Goal: Task Accomplishment & Management: Use online tool/utility

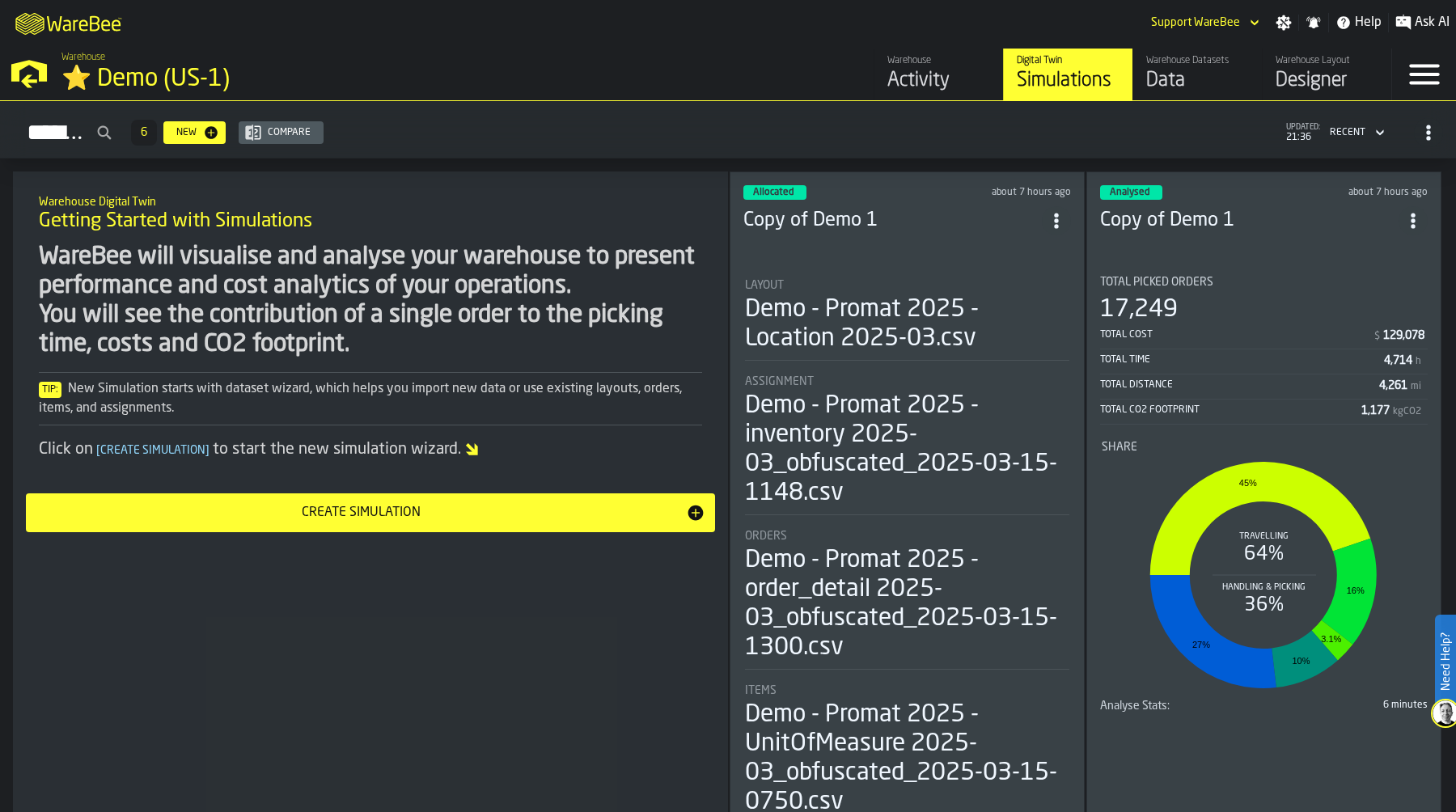
click at [137, 73] on div "⭐ Demo (US-1)" at bounding box center [280, 79] width 436 height 29
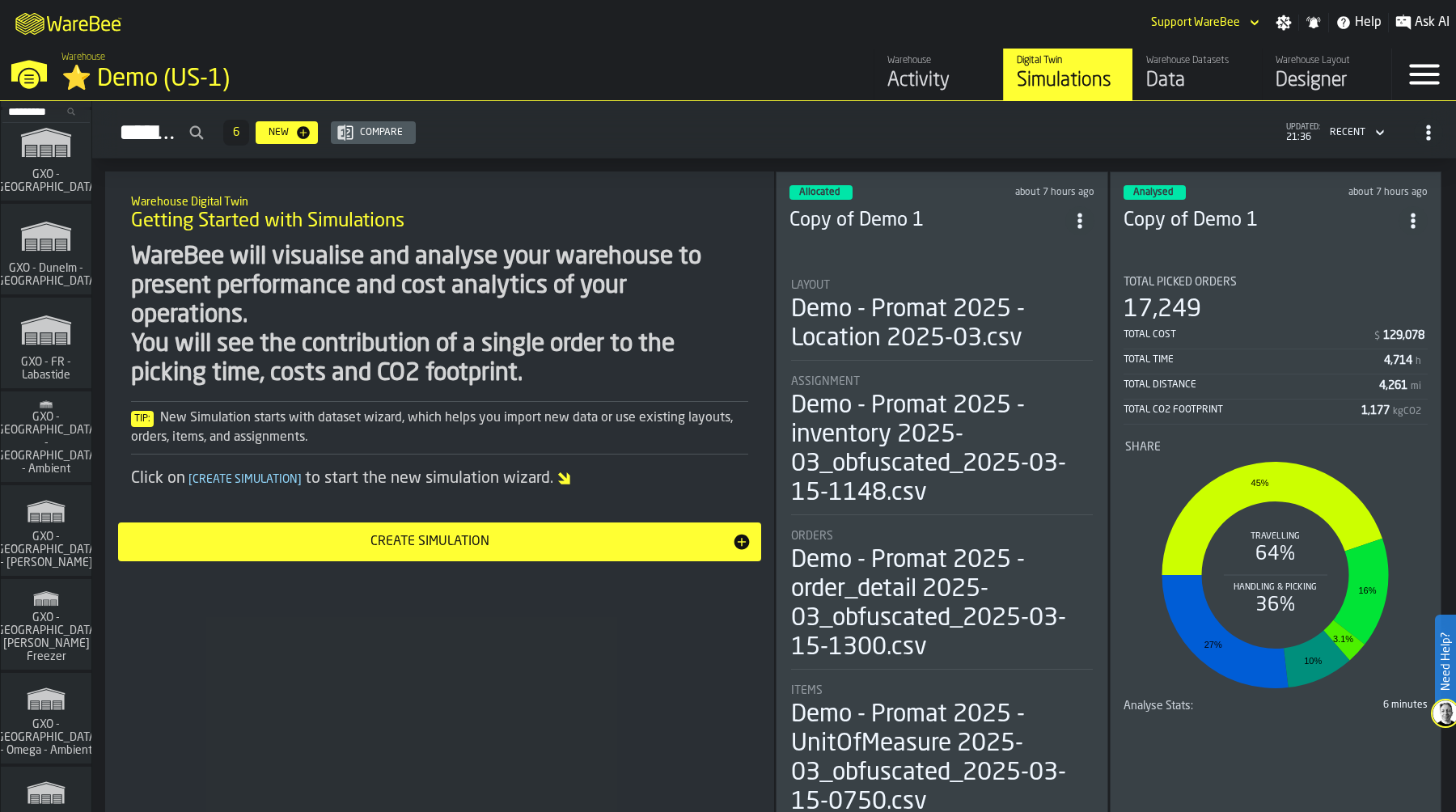
scroll to position [13621, 0]
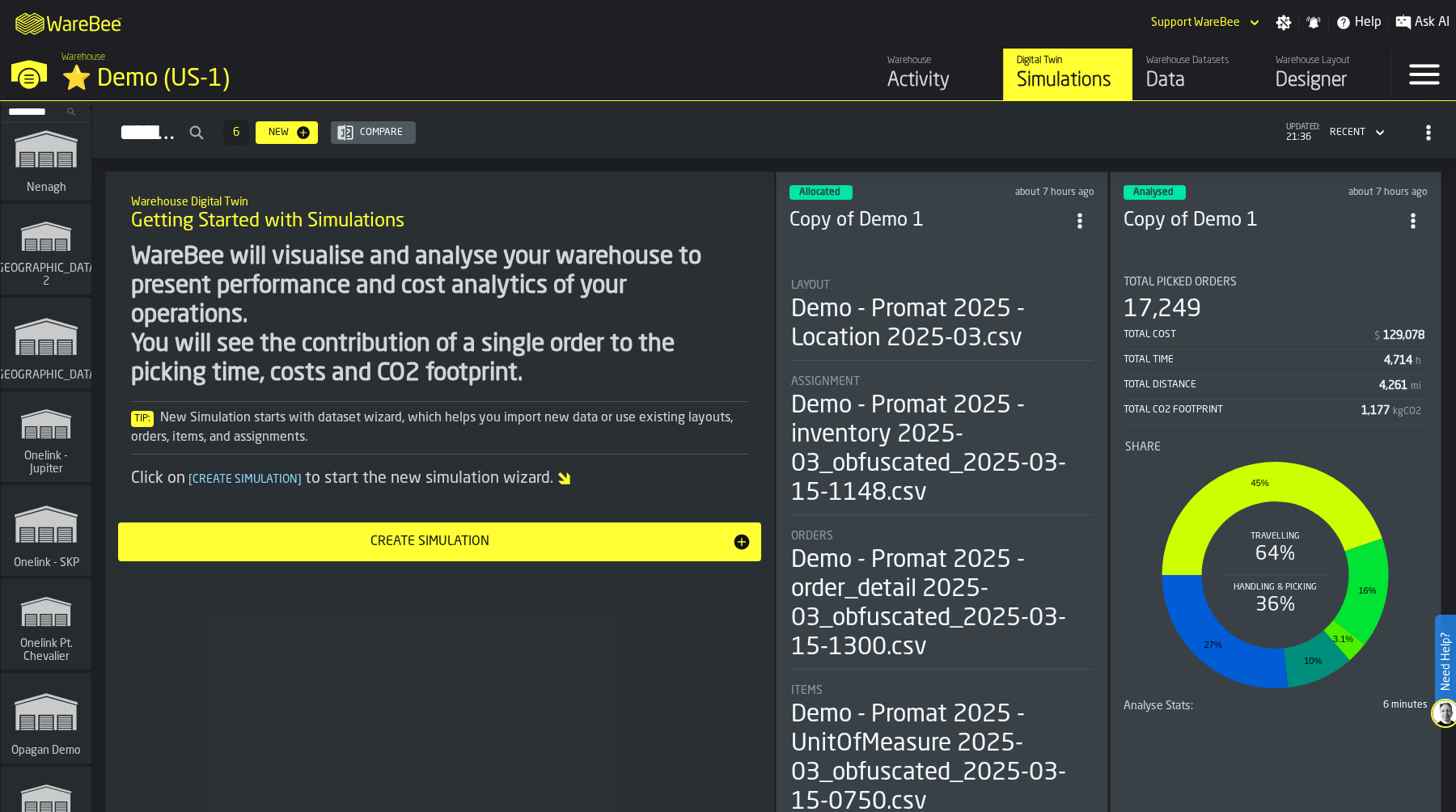
click at [41, 435] on polygon "link-to-/wh/i/c28a70bb-35b7-4209-aef2-0b7ca923d10c/simulations" at bounding box center [46, 435] width 10 height 1
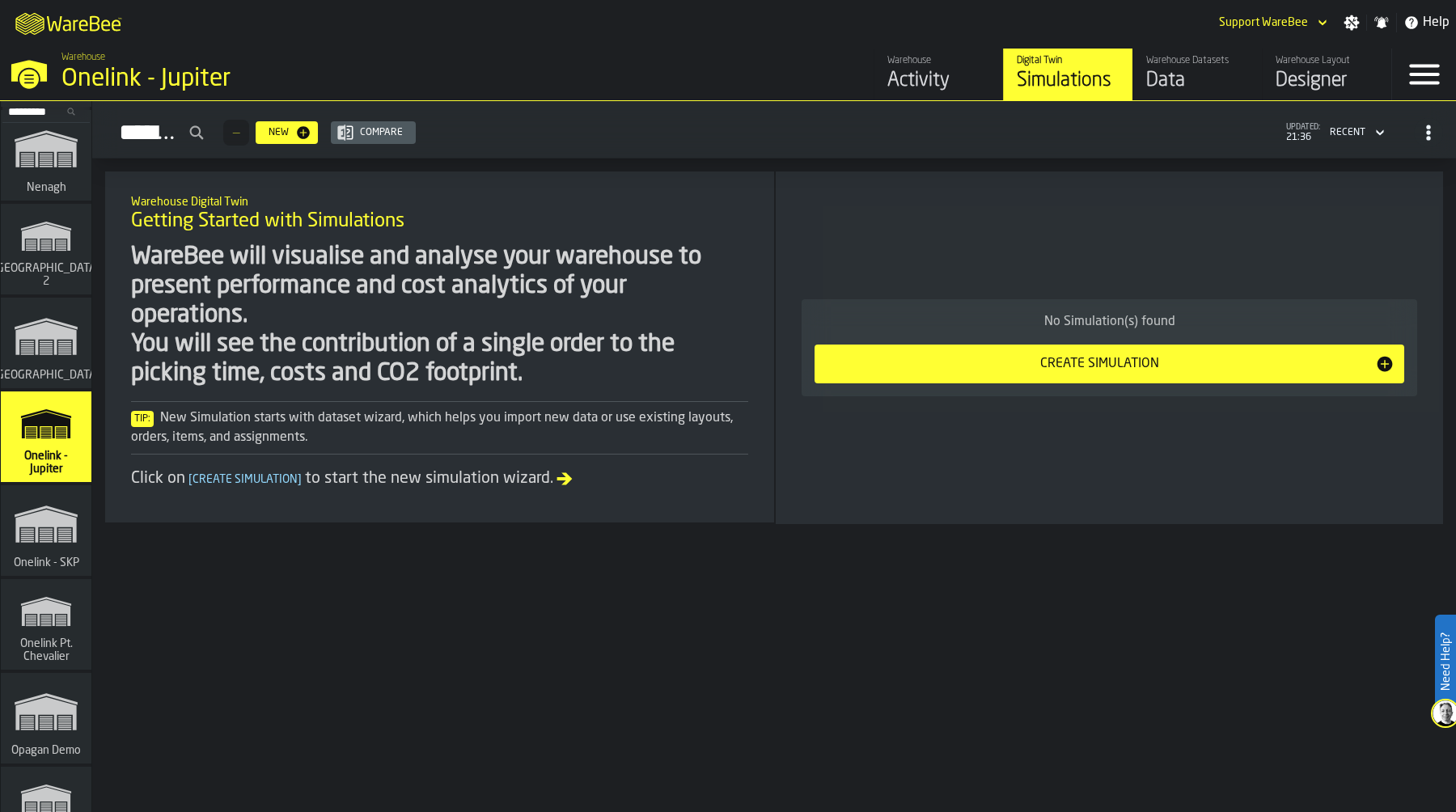
click at [45, 522] on polygon "link-to-/wh/i/6ad9c8fa-2ae6-41be-a08f-bf7f8b696bbc/simulations" at bounding box center [45, 526] width 61 height 33
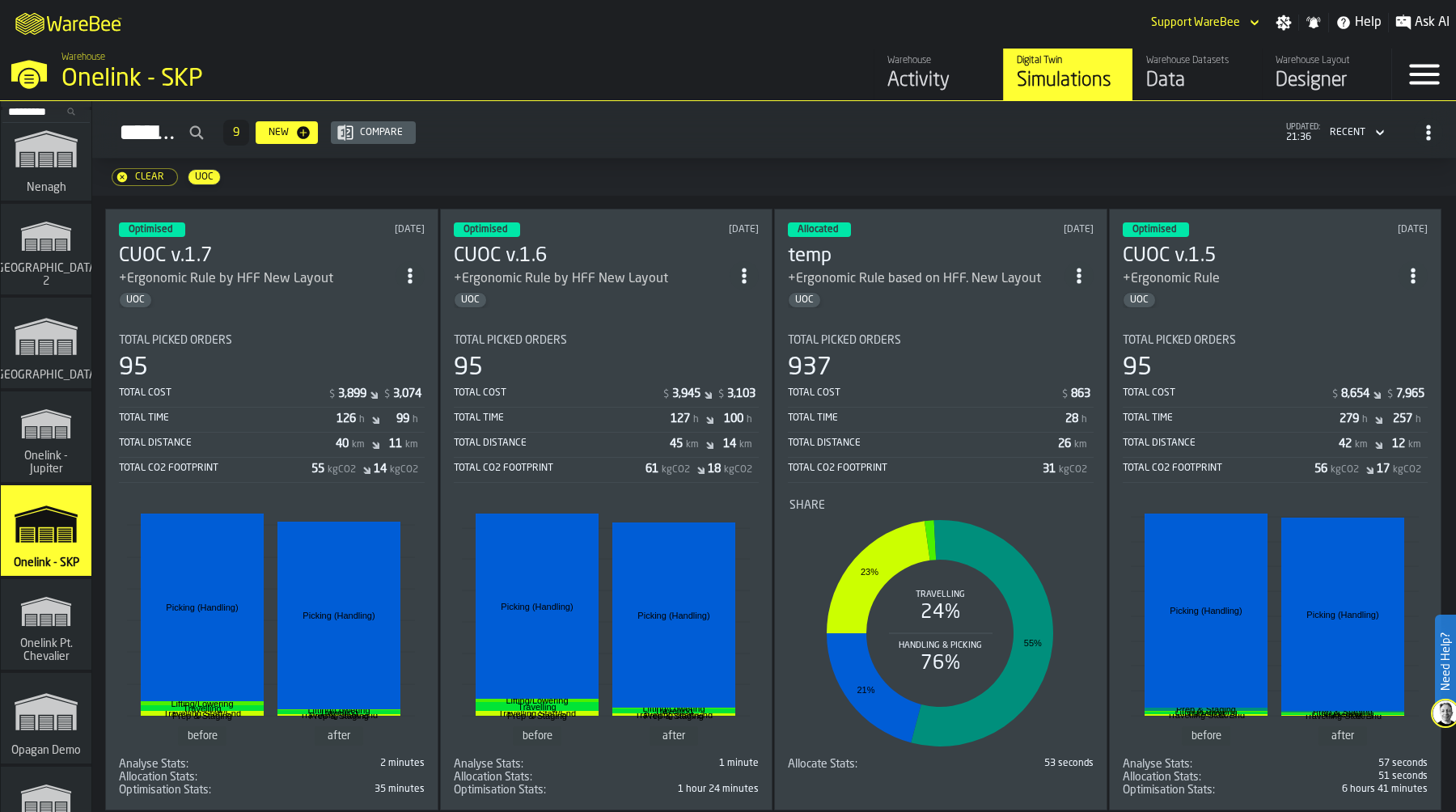
click at [1184, 88] on div "Data" at bounding box center [1198, 81] width 103 height 26
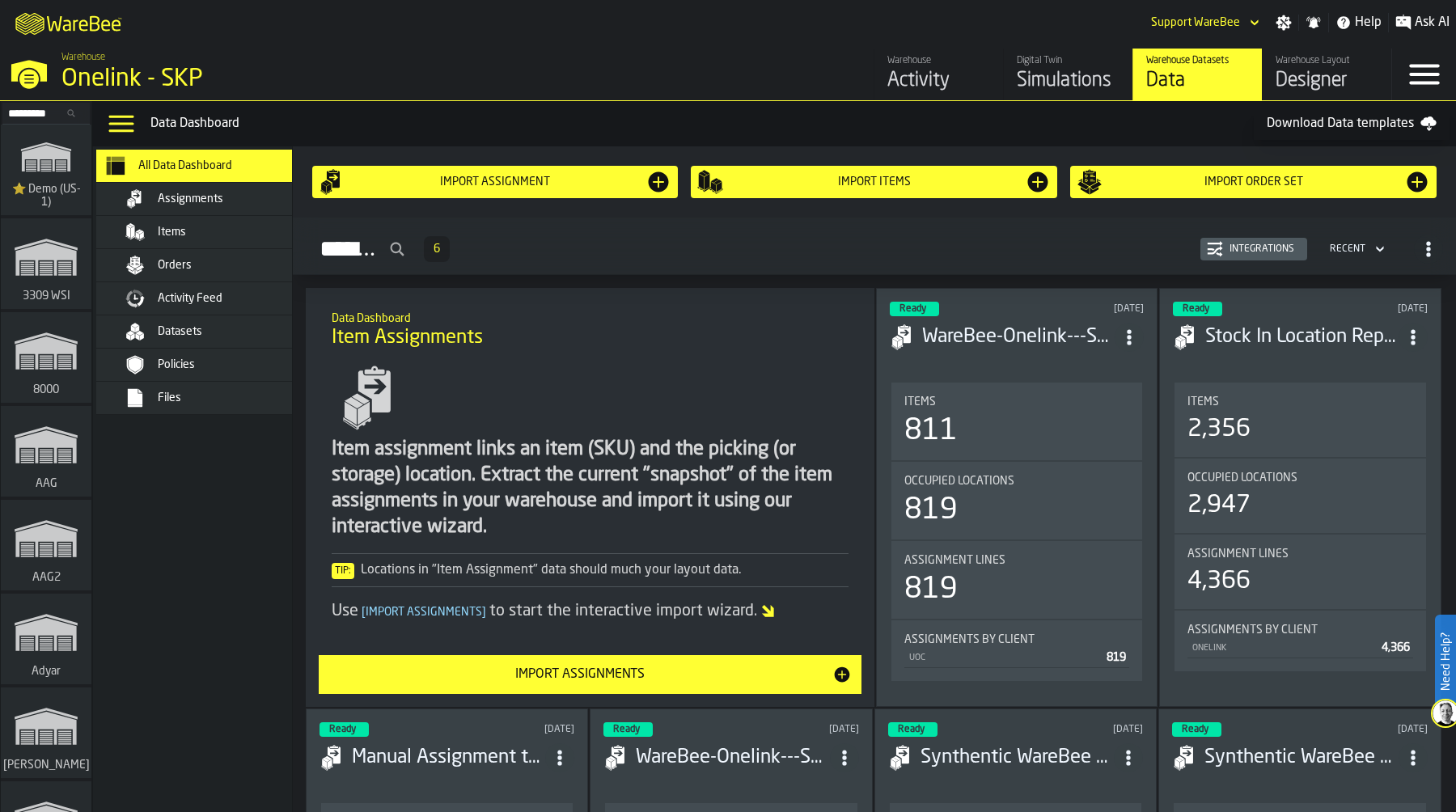
click at [221, 310] on div "Activity Feed" at bounding box center [209, 298] width 226 height 33
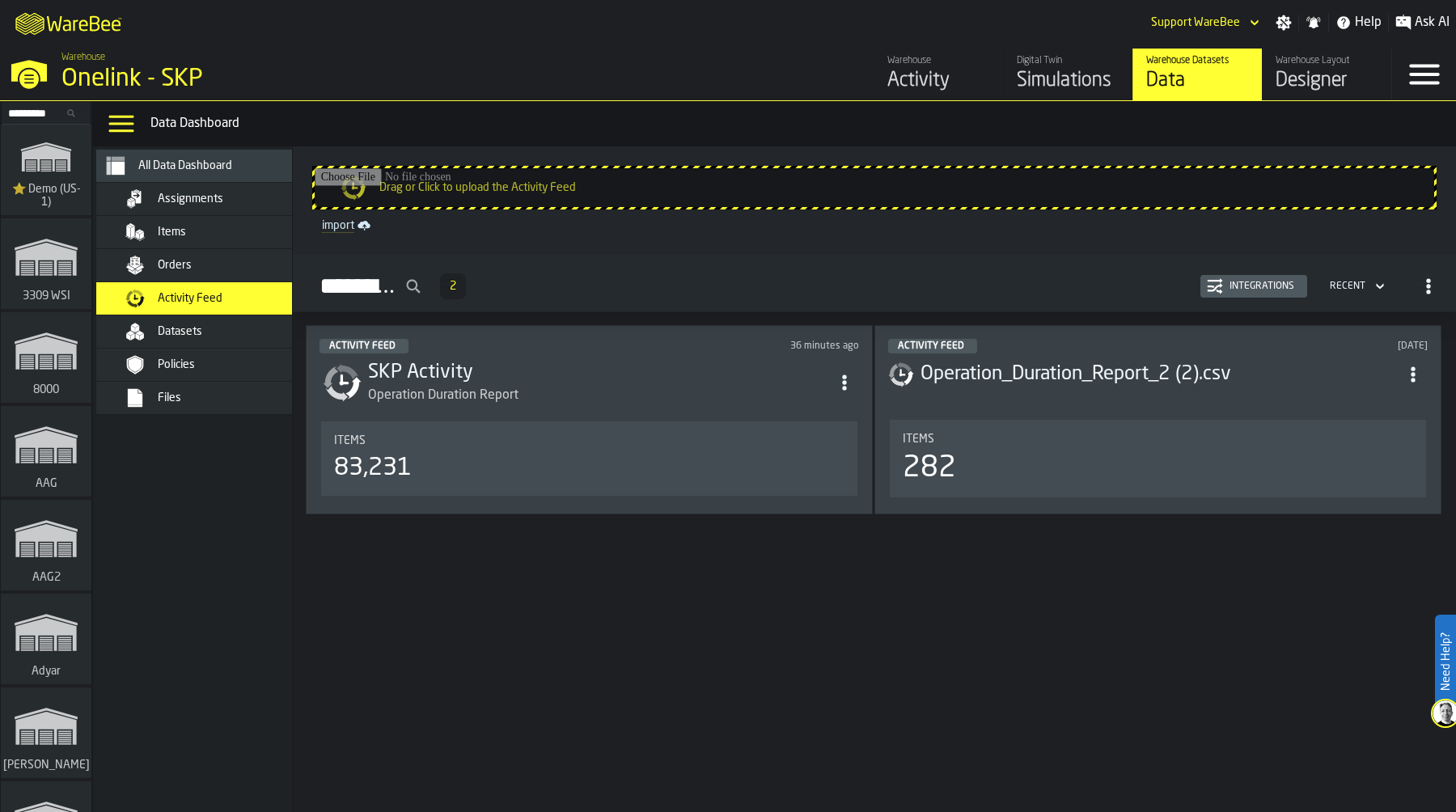
click at [1257, 286] on div "Integrations" at bounding box center [1262, 286] width 78 height 11
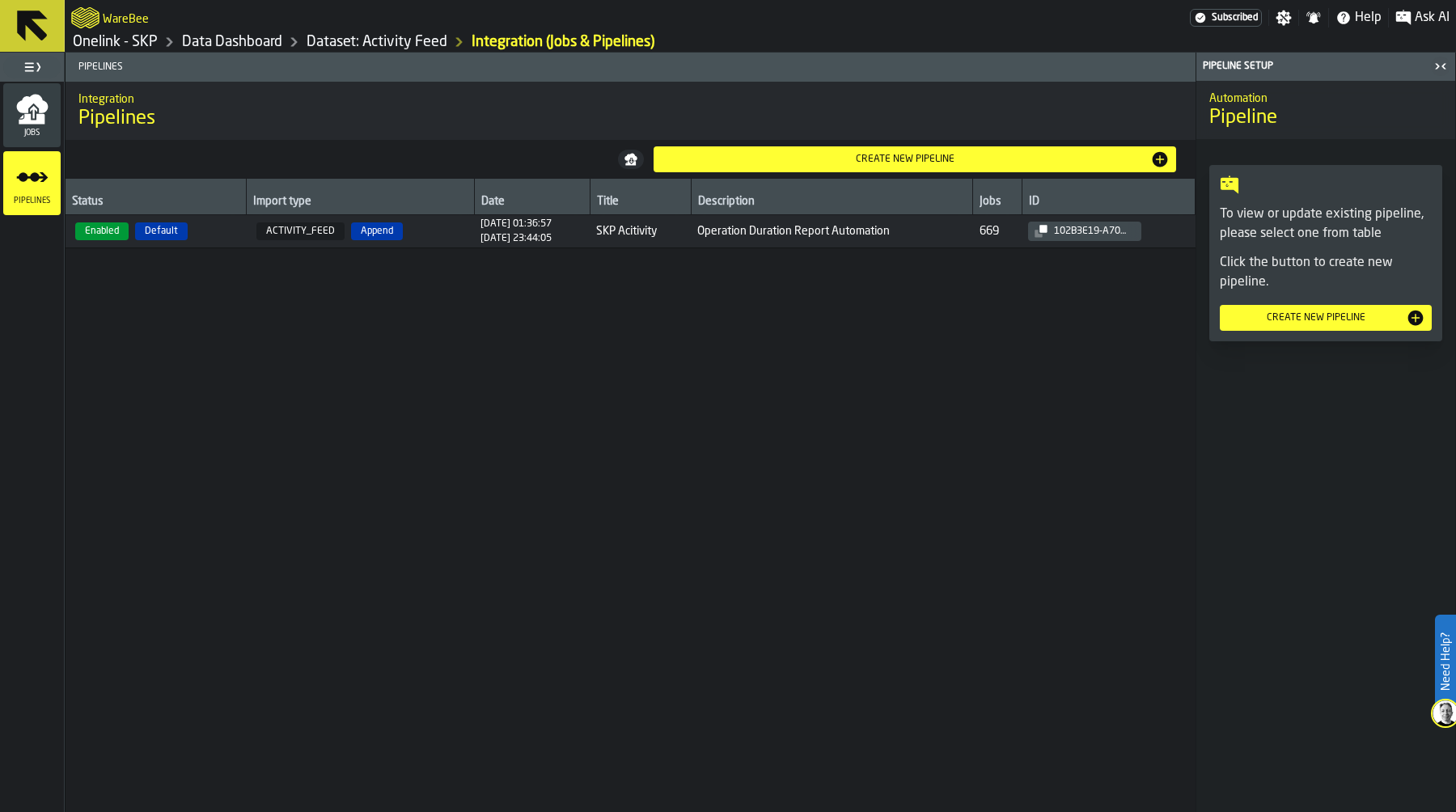
click at [30, 111] on icon "menu Jobs" at bounding box center [33, 110] width 33 height 33
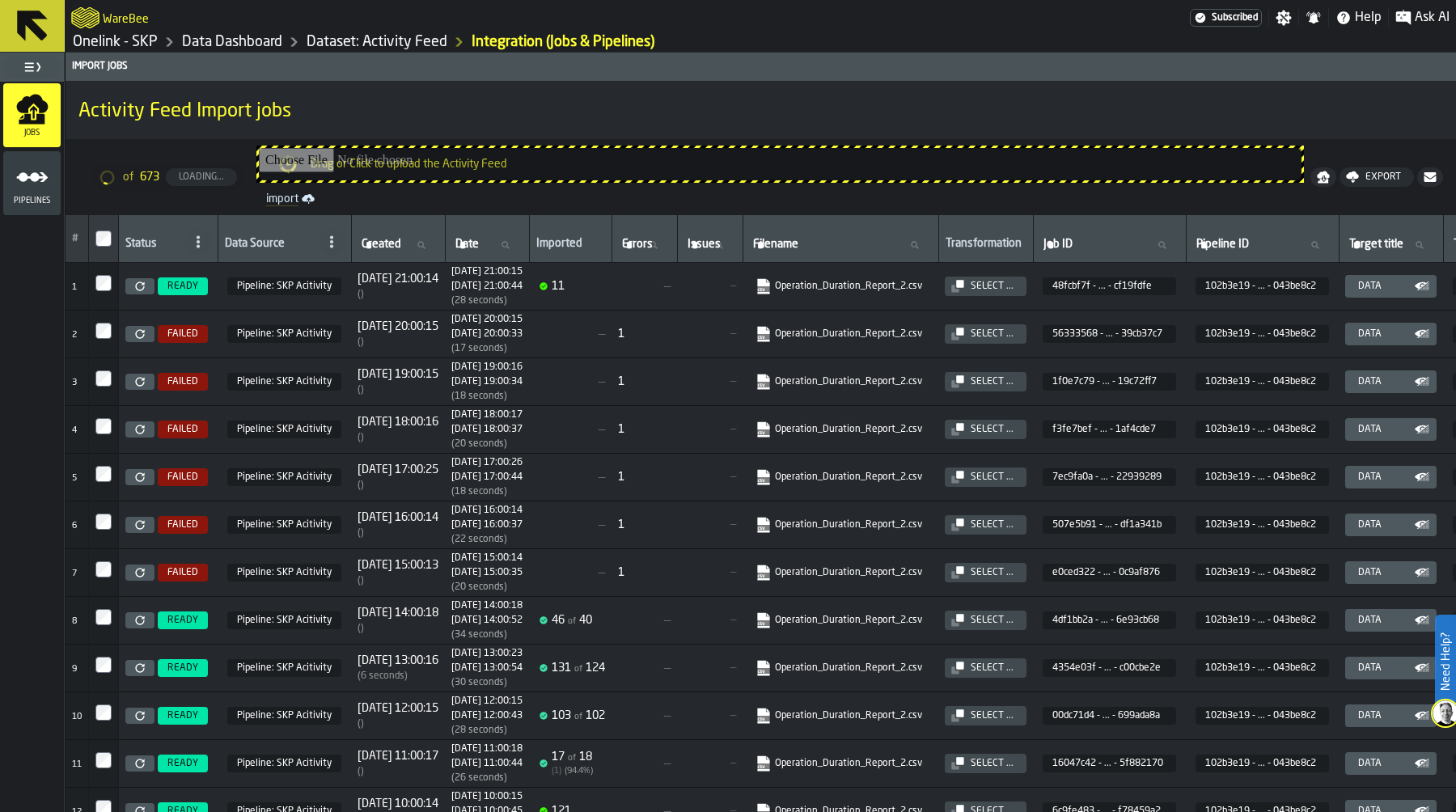
click at [759, 33] on ol "Onelink - SKP Data Dashboard Dataset: Activity Feed Integration (Jobs & Pipelin…" at bounding box center [416, 42] width 689 height 20
click at [123, 40] on link "Onelink - SKP" at bounding box center [115, 42] width 85 height 18
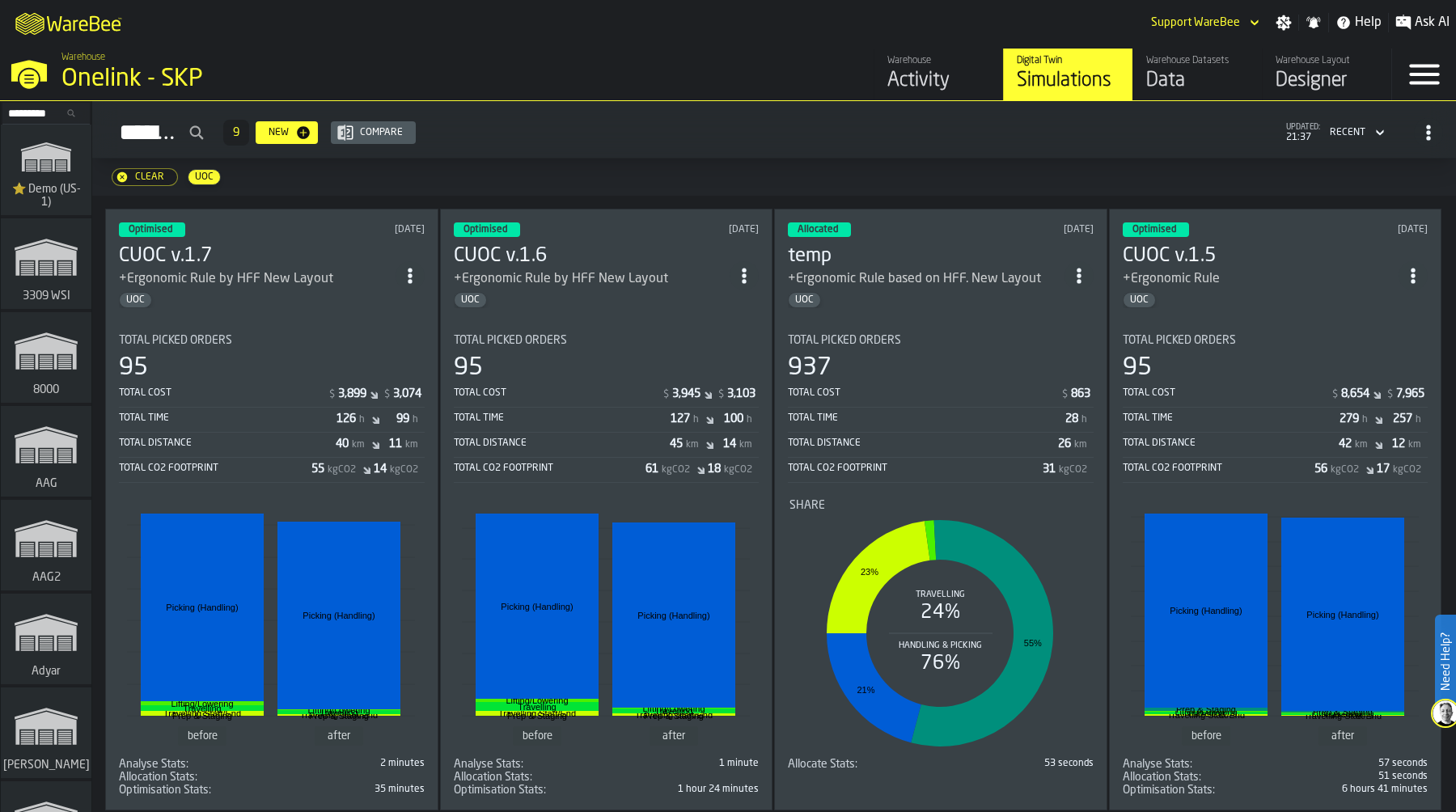
click at [509, 24] on div "M A K I N G W A R E H O U S E S M O R E EF F I C I E N T Support WareBee Settin…" at bounding box center [728, 22] width 1456 height 45
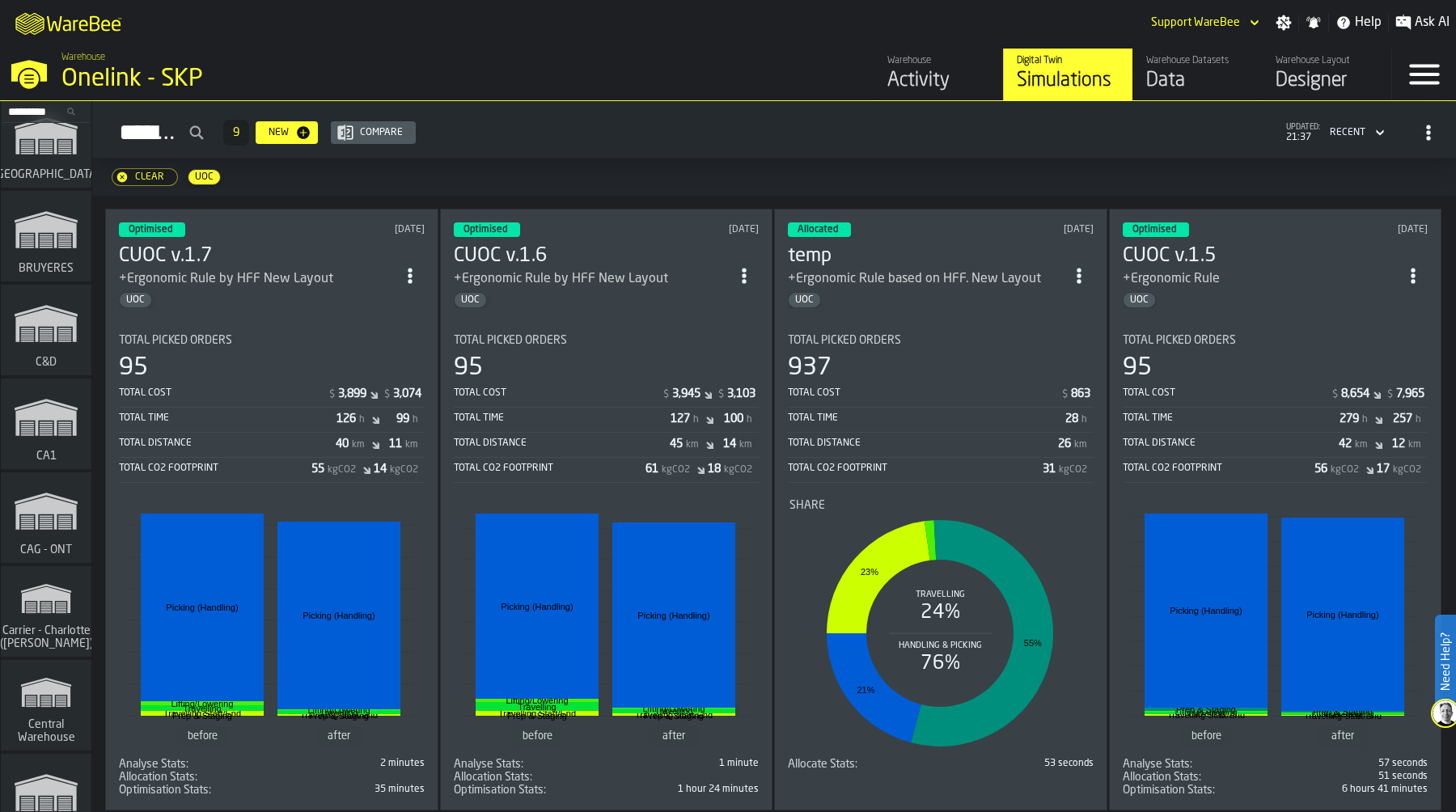
click at [58, 424] on rect "link-to-/wh/i/76e2a128-1b54-4d66-80d4-05ae4c277723/simulations" at bounding box center [64, 424] width 13 height 2
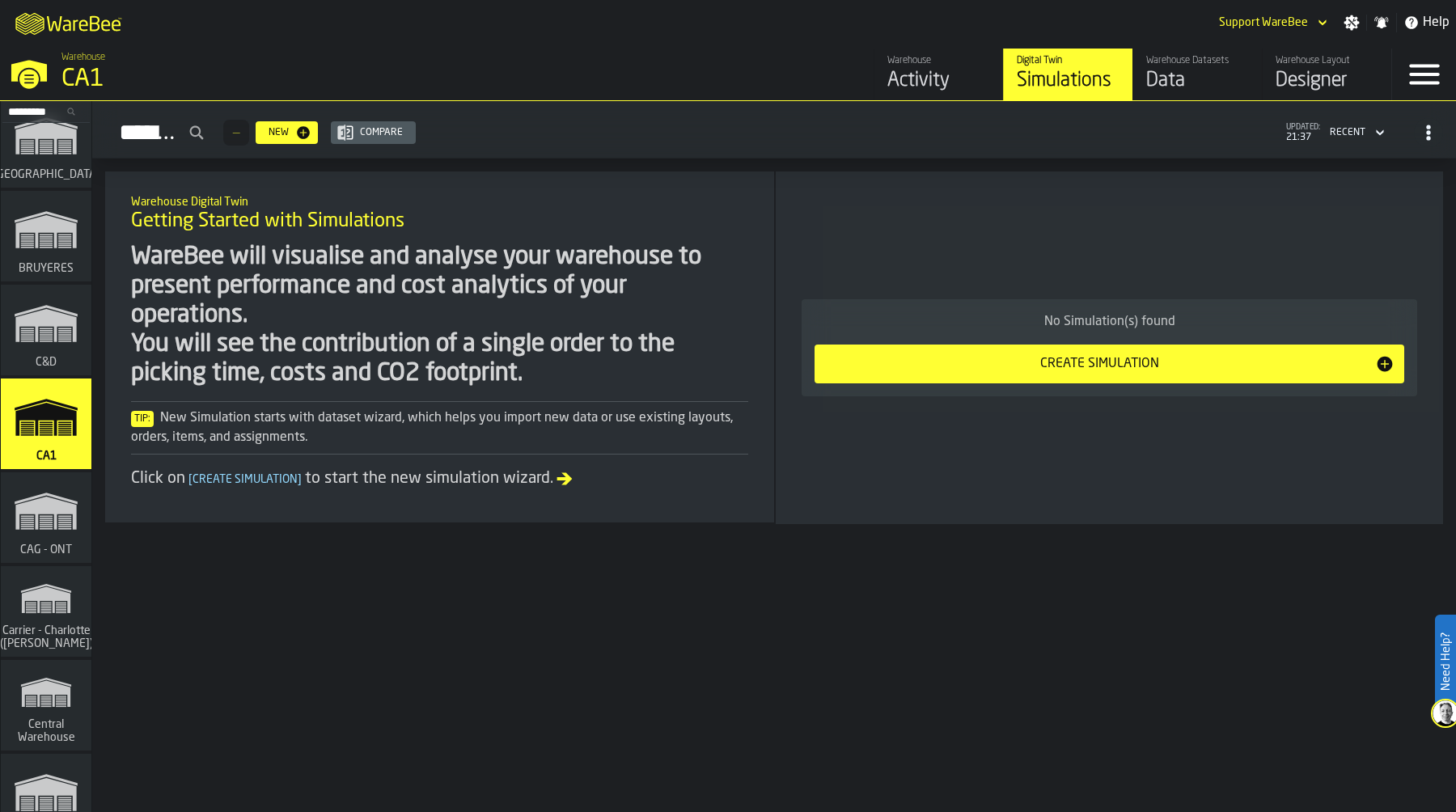
click at [1357, 19] on icon "button-toggle-Settings" at bounding box center [1352, 23] width 15 height 15
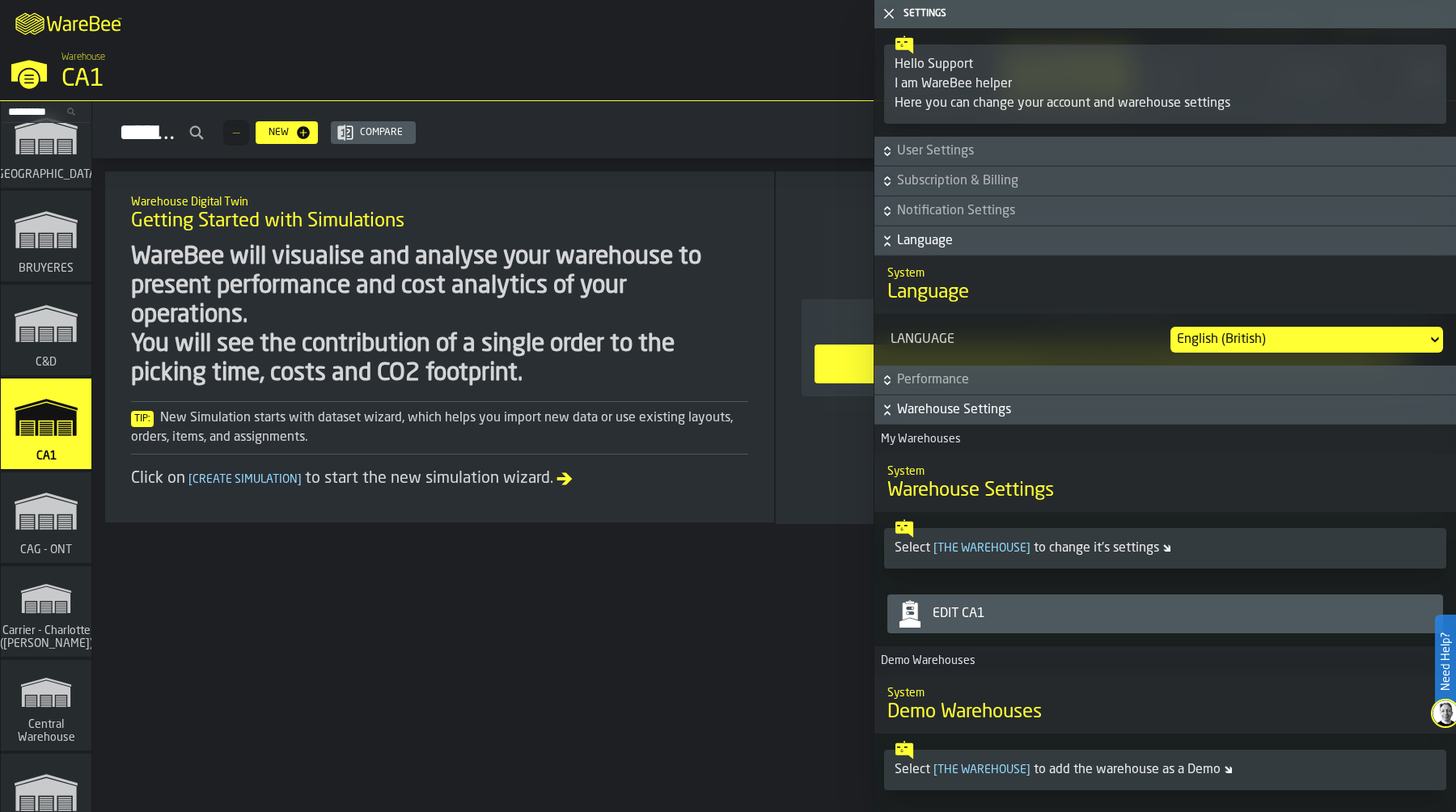
click at [1060, 623] on div "Edit CA1" at bounding box center [1181, 614] width 510 height 20
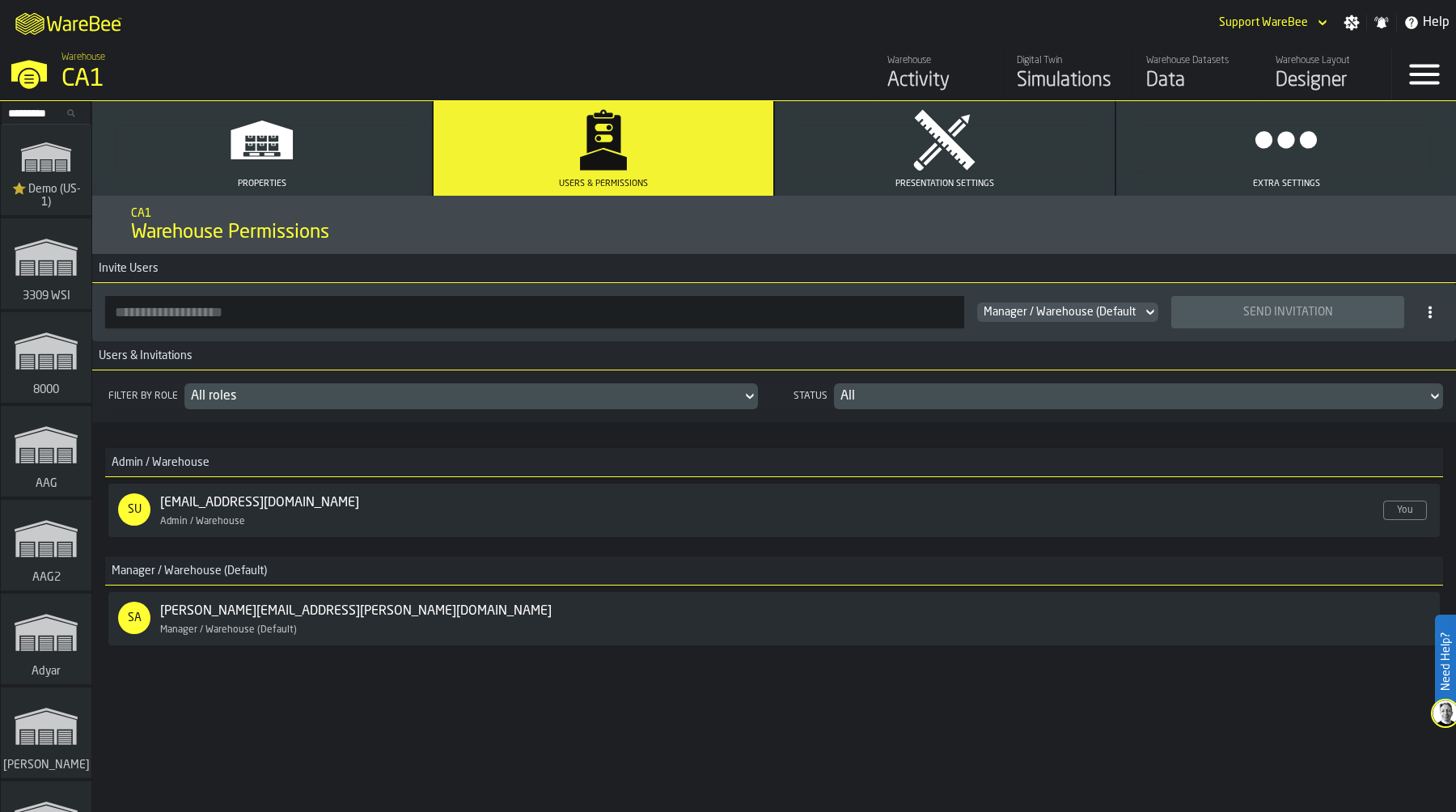
click at [1374, 621] on div "Revoke Access" at bounding box center [1364, 618] width 87 height 11
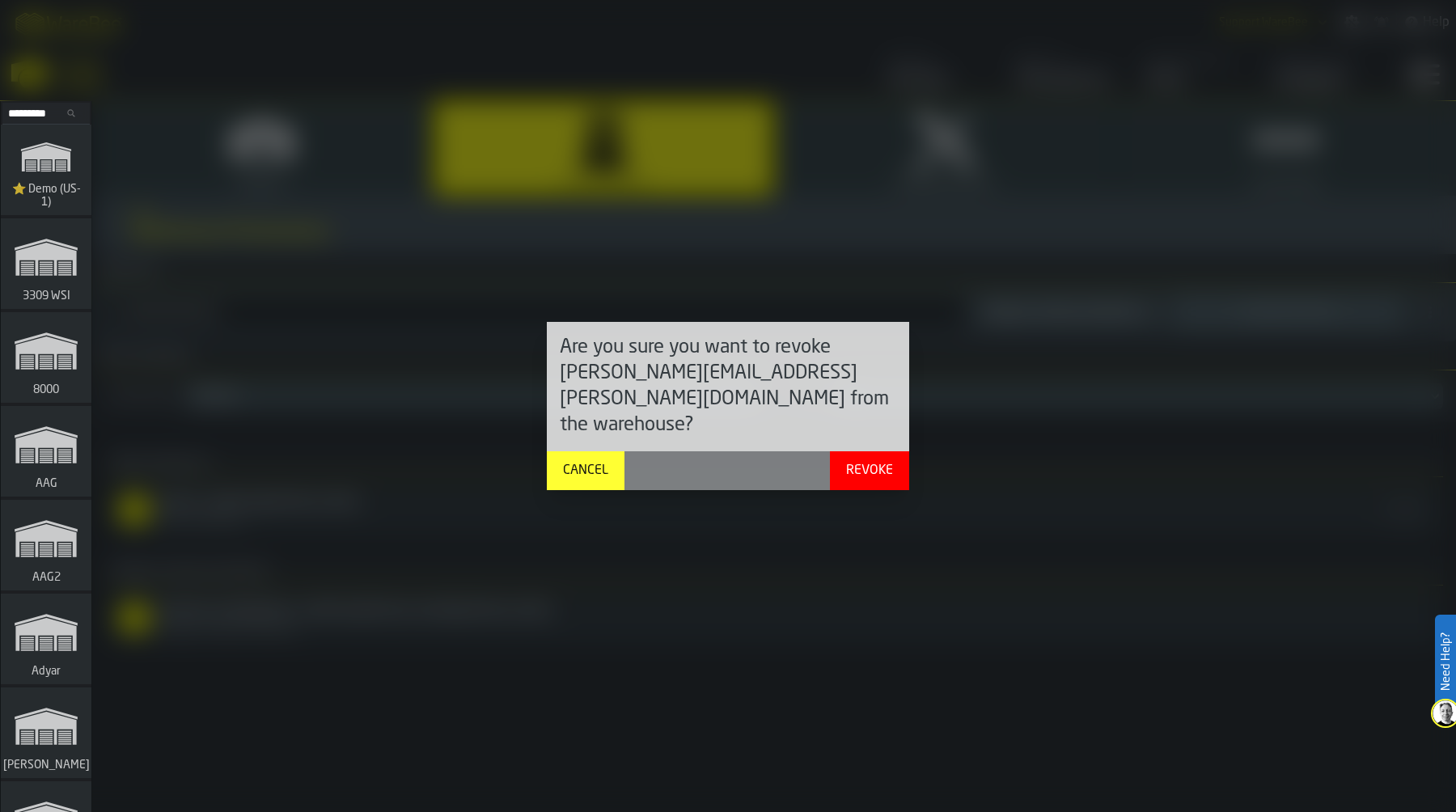
click at [880, 461] on div "Revoke" at bounding box center [869, 471] width 60 height 20
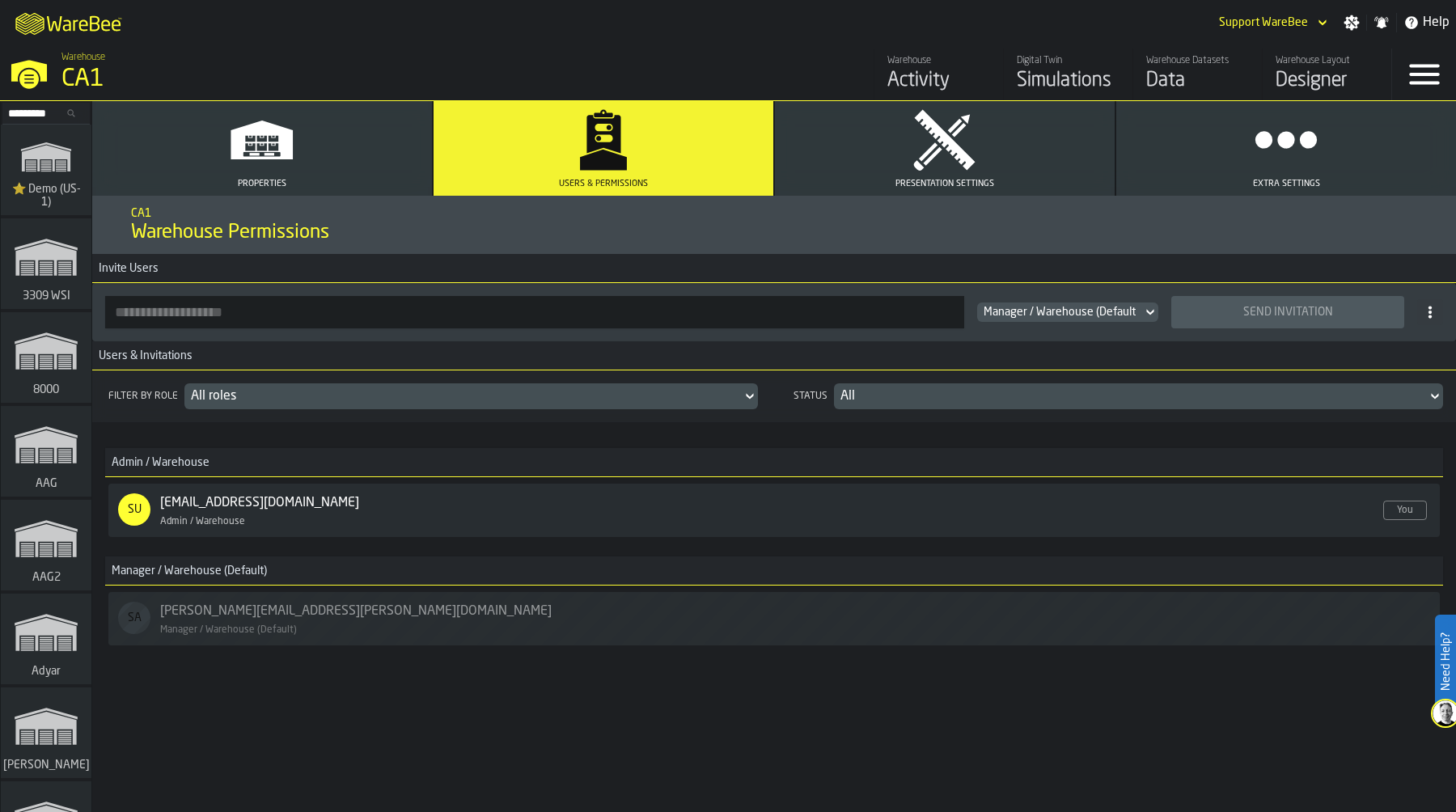
click at [363, 318] on input "button-toolbar-" at bounding box center [535, 312] width 859 height 33
paste input "**********"
type input "**********"
click at [1302, 307] on div "Send Invitation" at bounding box center [1287, 312] width 214 height 13
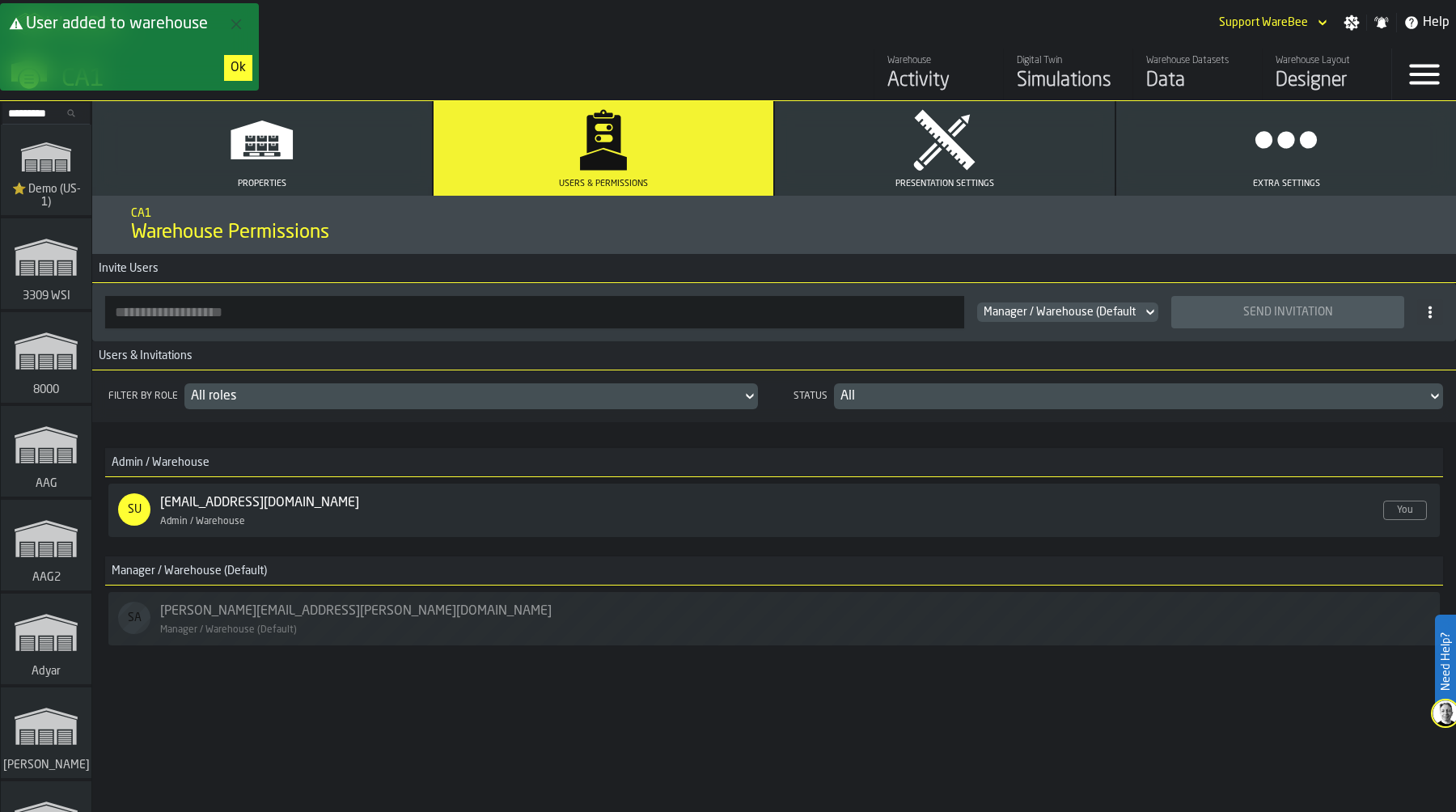
click at [238, 62] on div "Ok" at bounding box center [238, 68] width 15 height 20
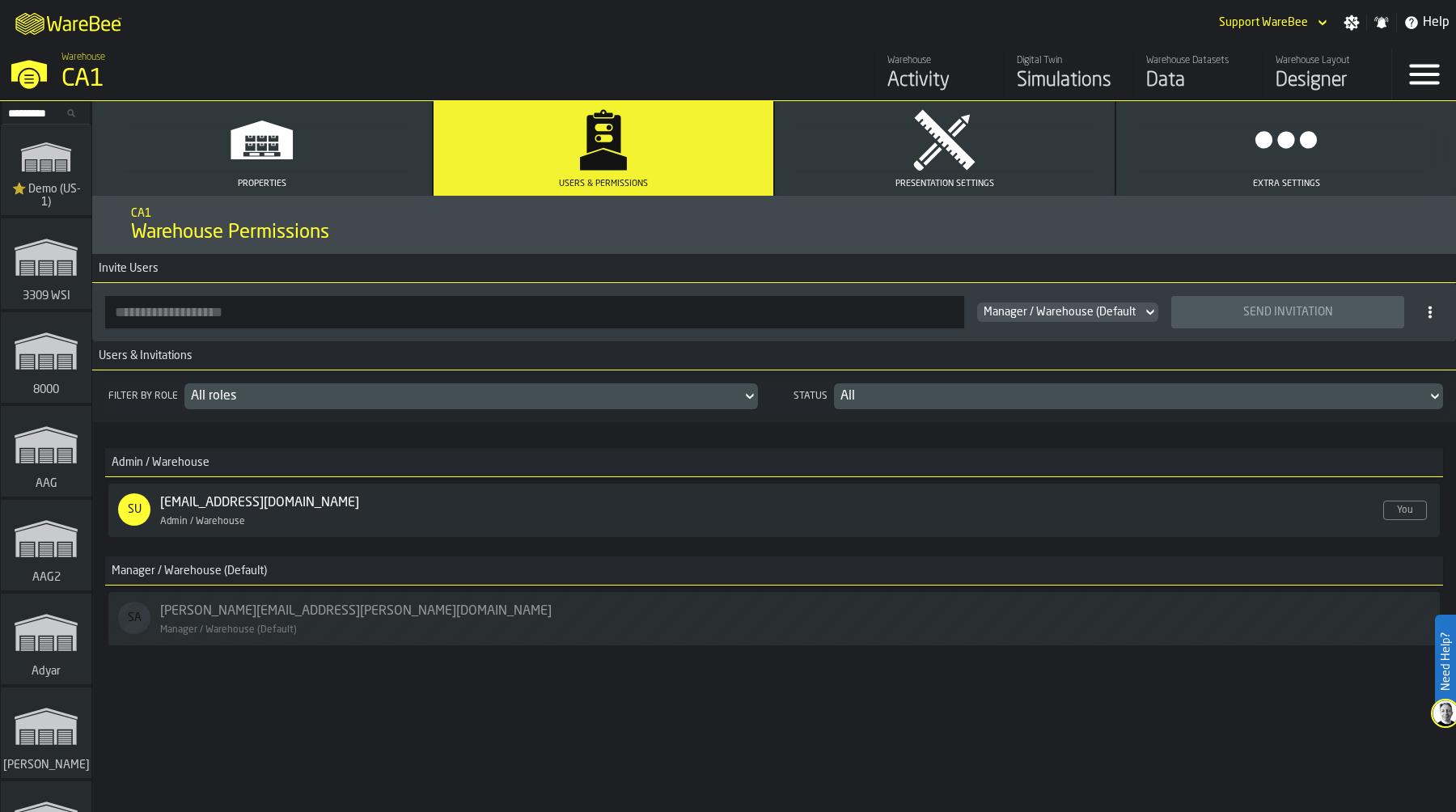
click at [266, 319] on input "button-toolbar-" at bounding box center [535, 312] width 859 height 33
paste input "**********"
type input "**********"
click at [1306, 308] on div "Send Invitation" at bounding box center [1287, 312] width 214 height 13
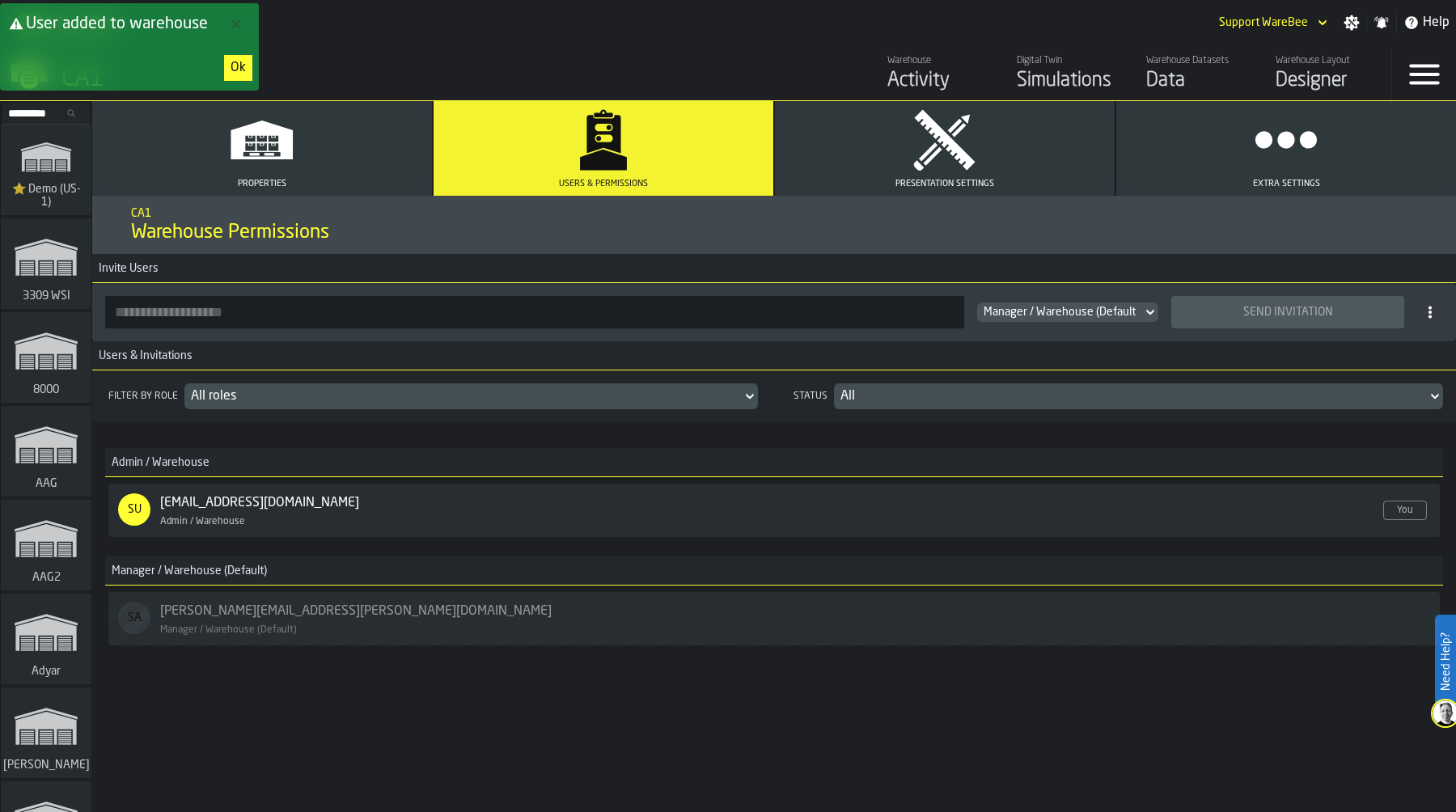
click at [236, 68] on div "Ok" at bounding box center [238, 68] width 15 height 20
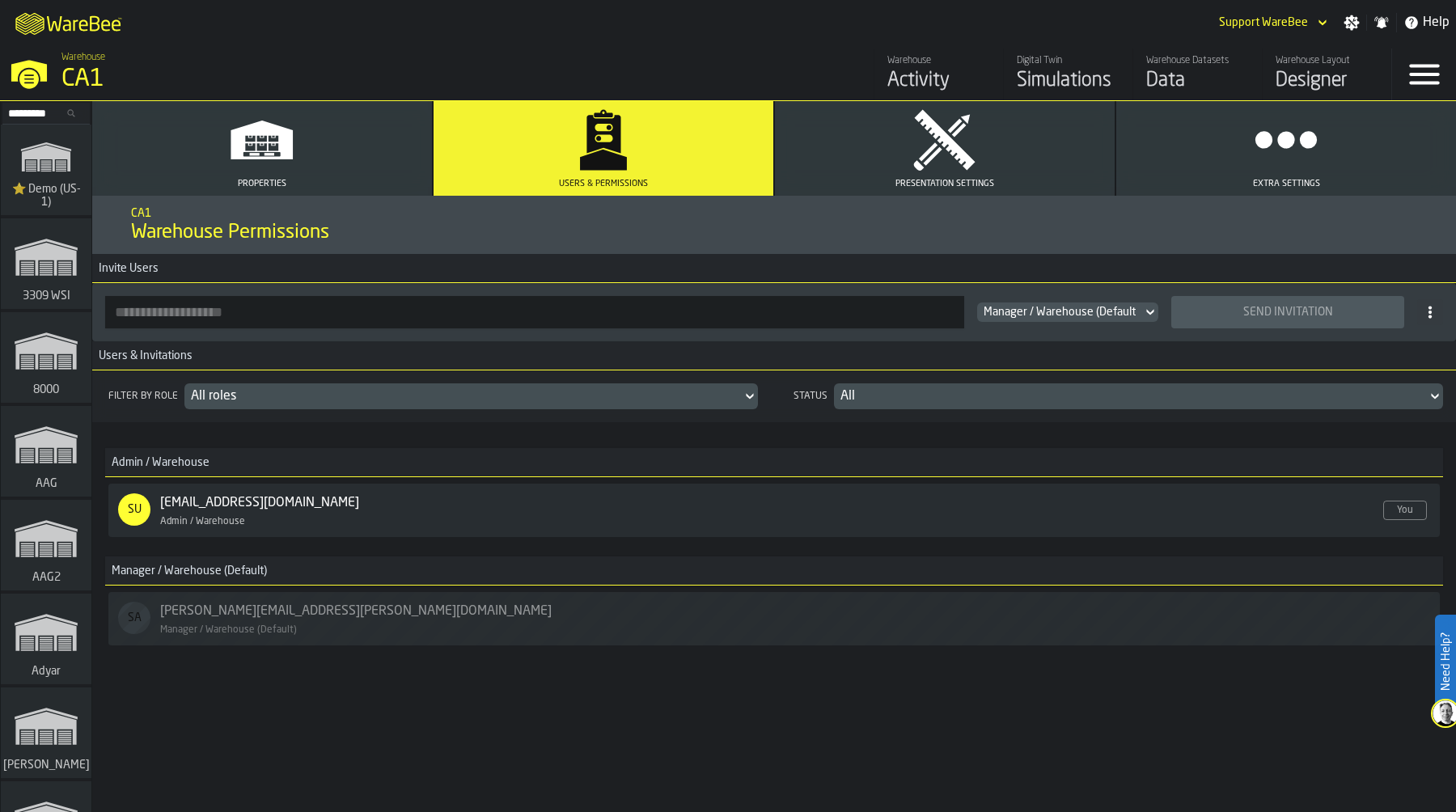
click at [1205, 70] on div "Data" at bounding box center [1198, 81] width 103 height 26
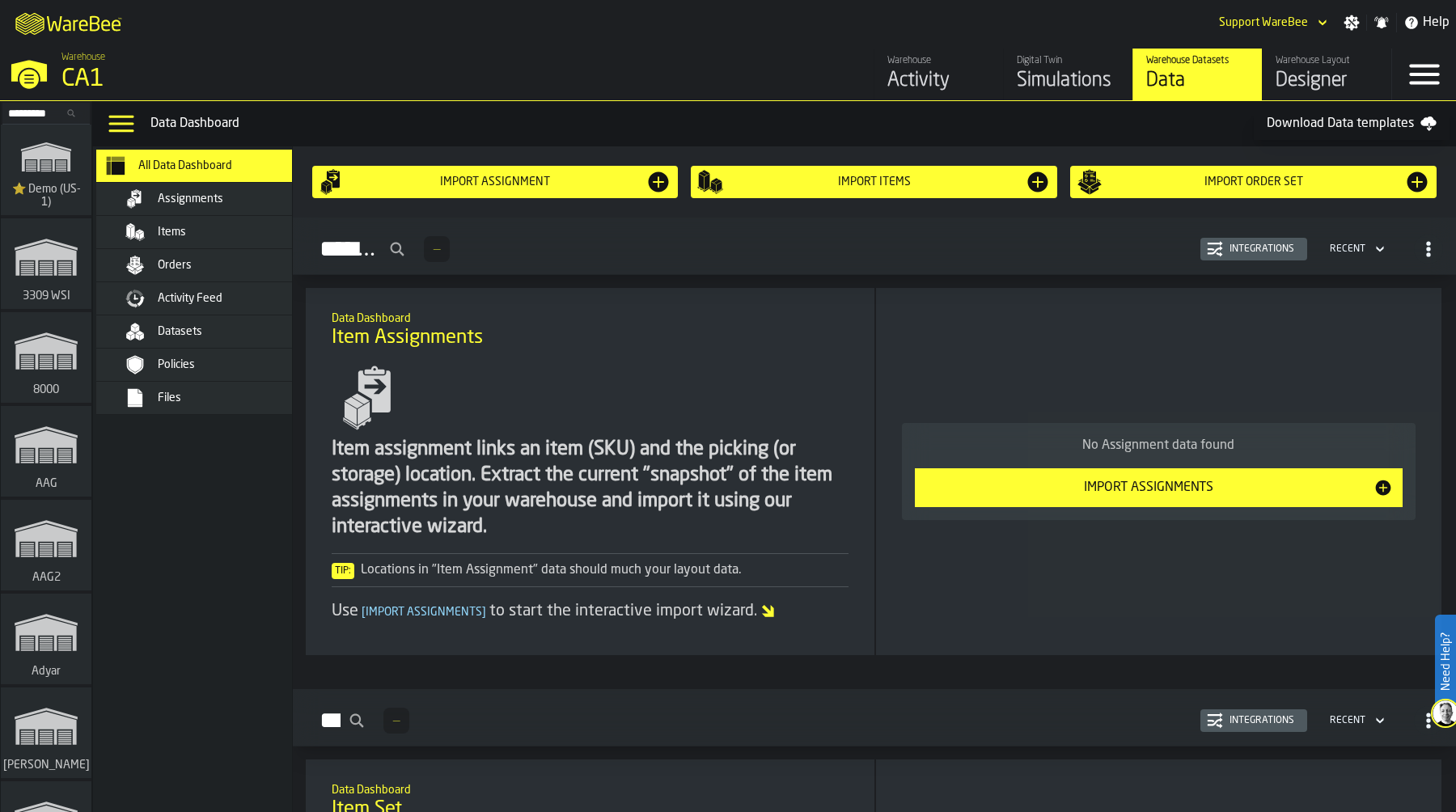
click at [227, 398] on div "Files" at bounding box center [237, 398] width 159 height 13
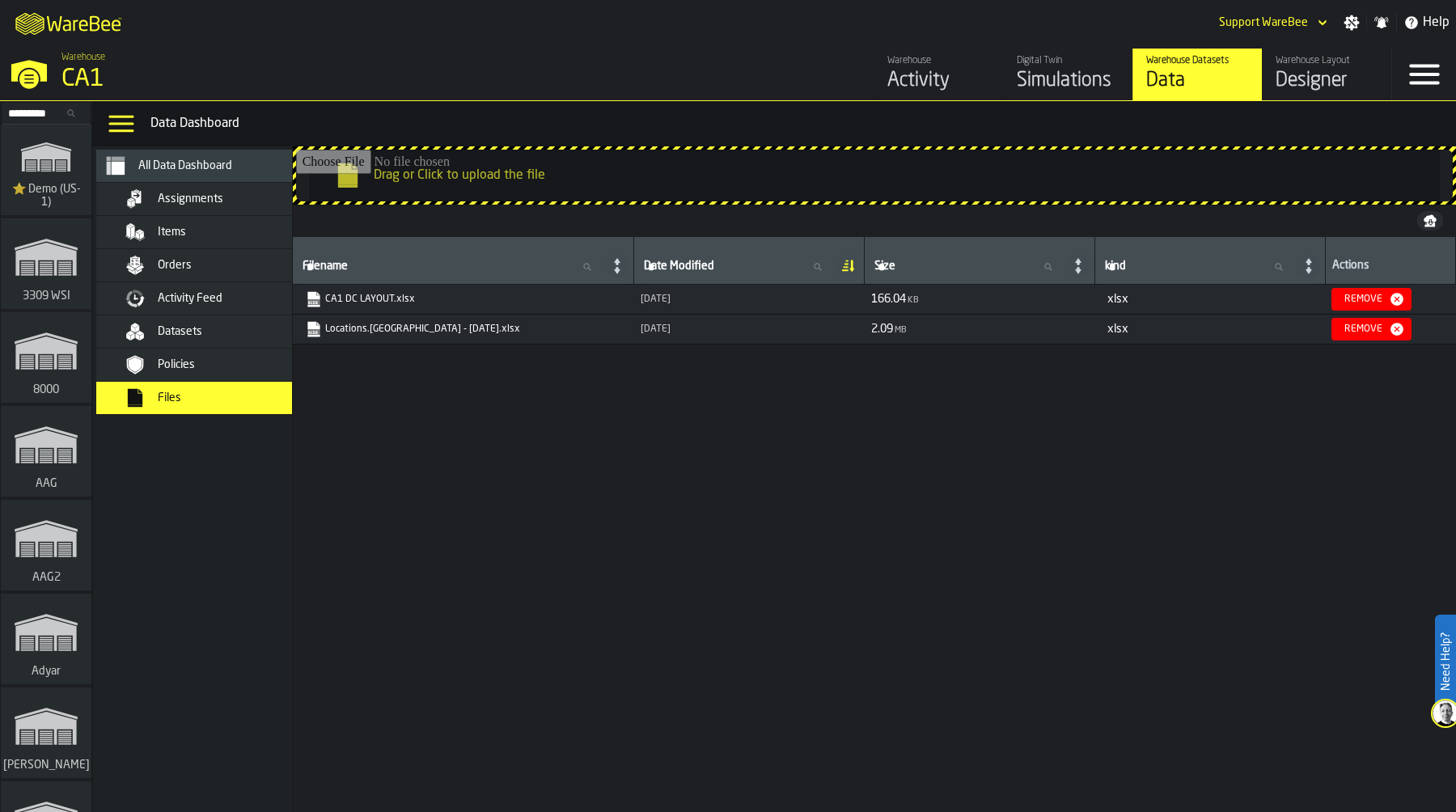
click at [705, 183] on input "Drag or Click to upload the file" at bounding box center [874, 176] width 1157 height 51
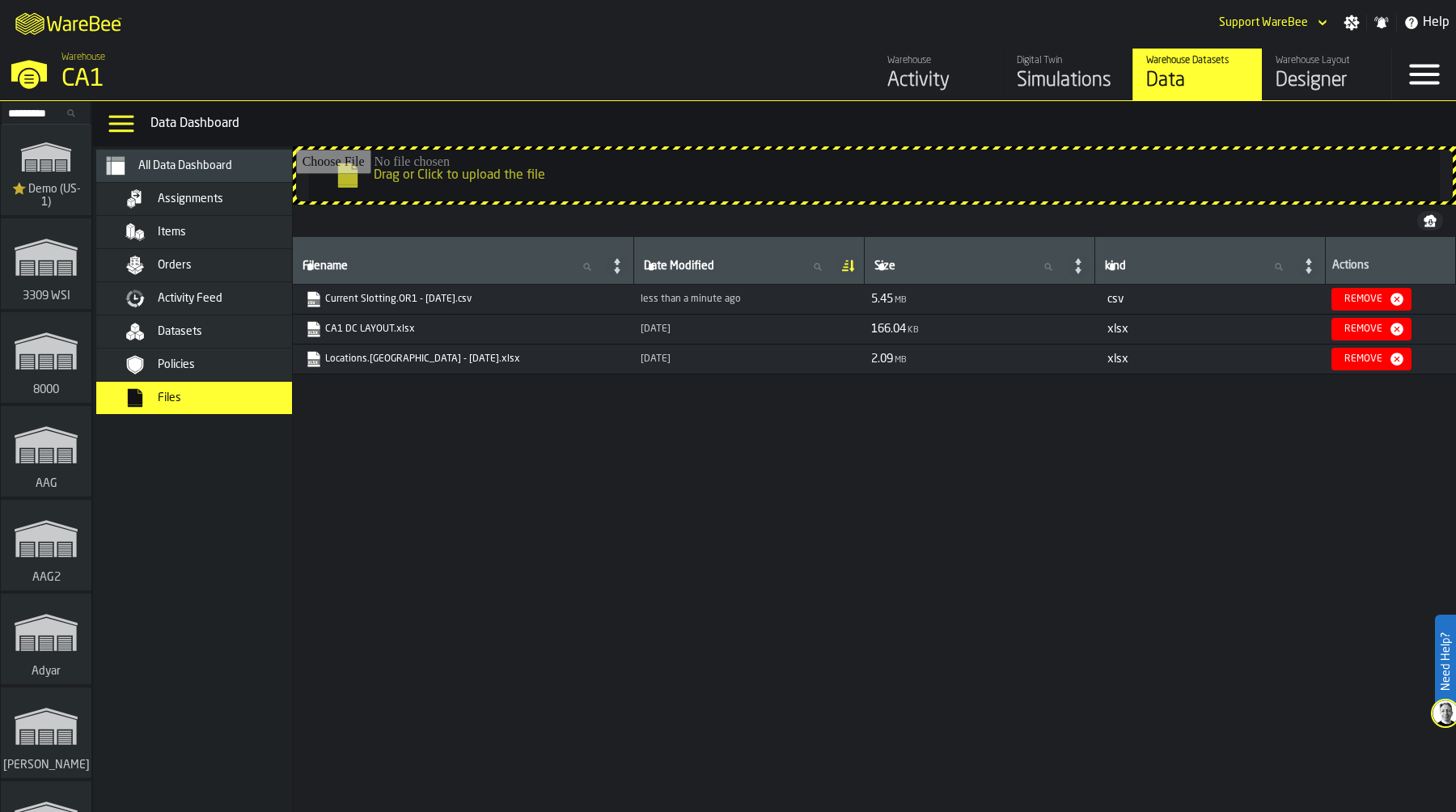
click at [924, 182] on input "Drag or Click to upload the file" at bounding box center [874, 176] width 1157 height 51
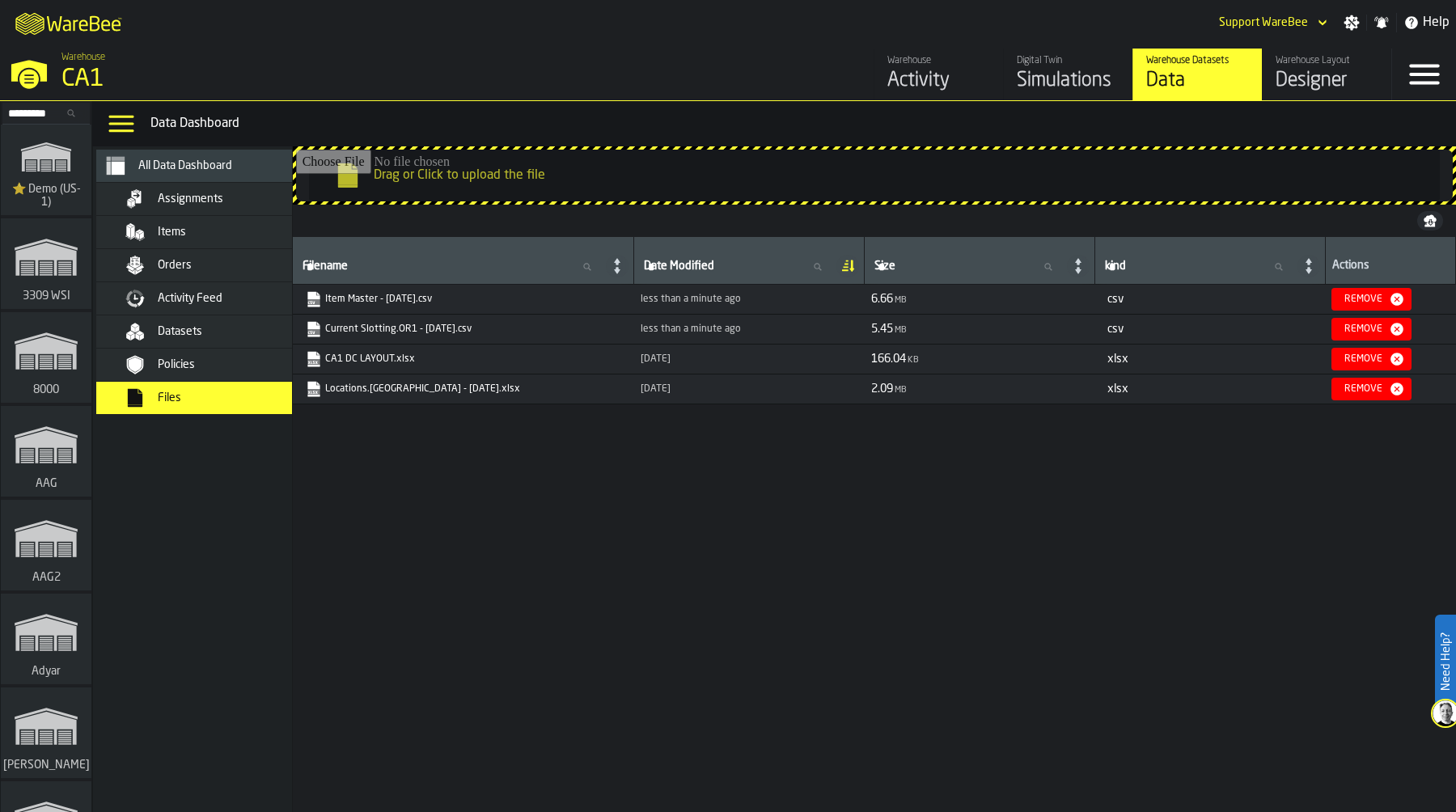
click at [1348, 326] on div "Remove" at bounding box center [1363, 328] width 51 height 11
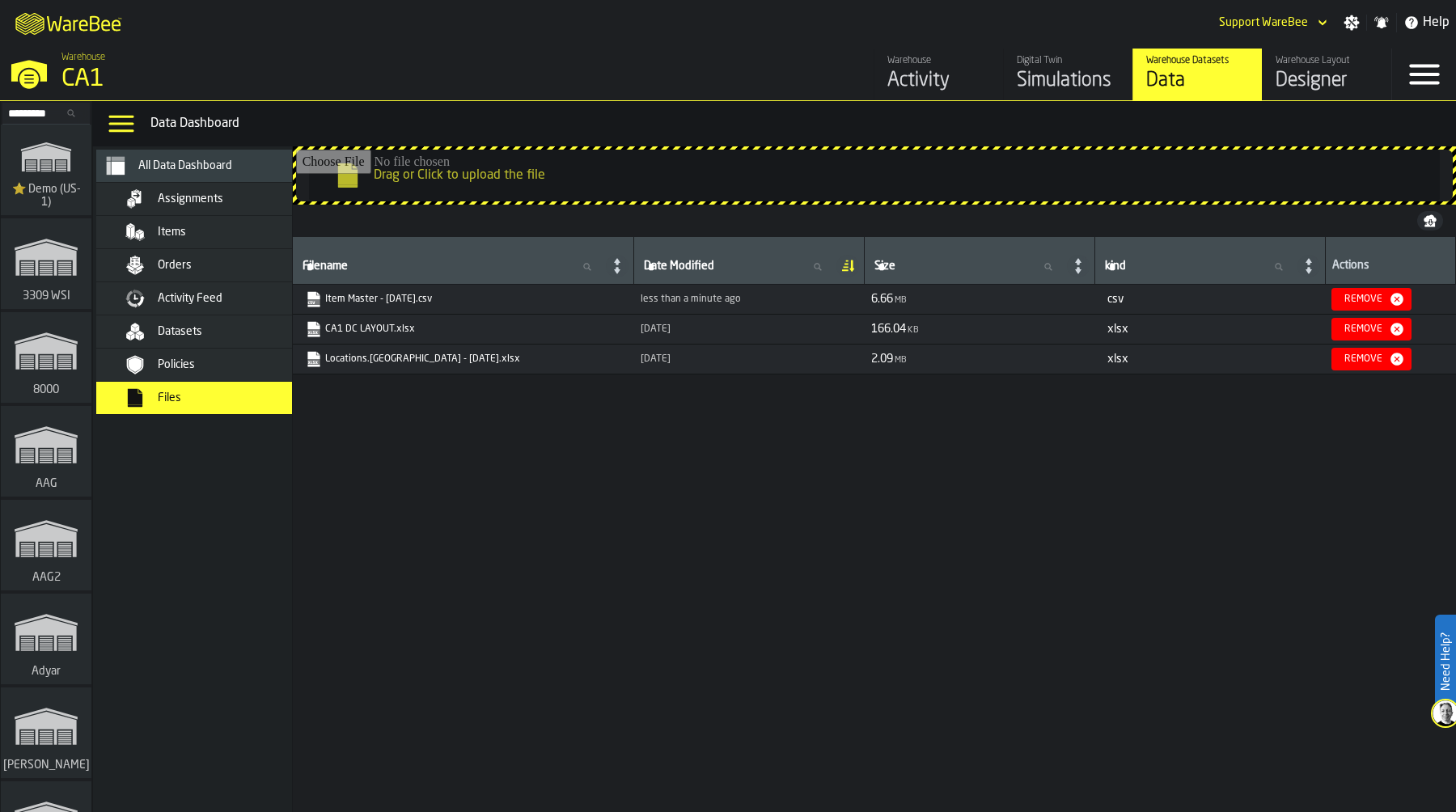
click at [872, 178] on input "Drag or Click to upload the file" at bounding box center [874, 176] width 1157 height 51
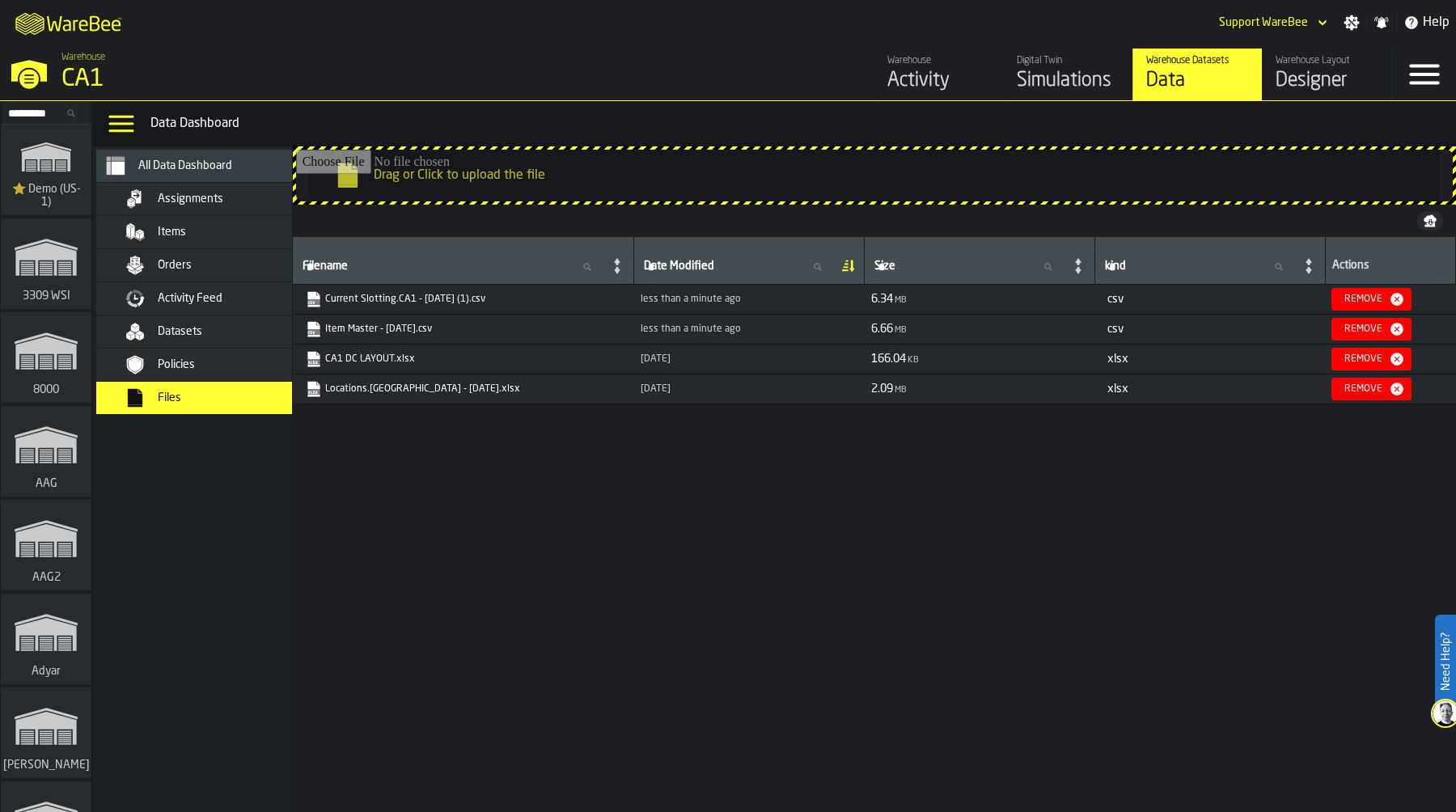
click at [236, 201] on div "Assignments" at bounding box center [237, 199] width 159 height 13
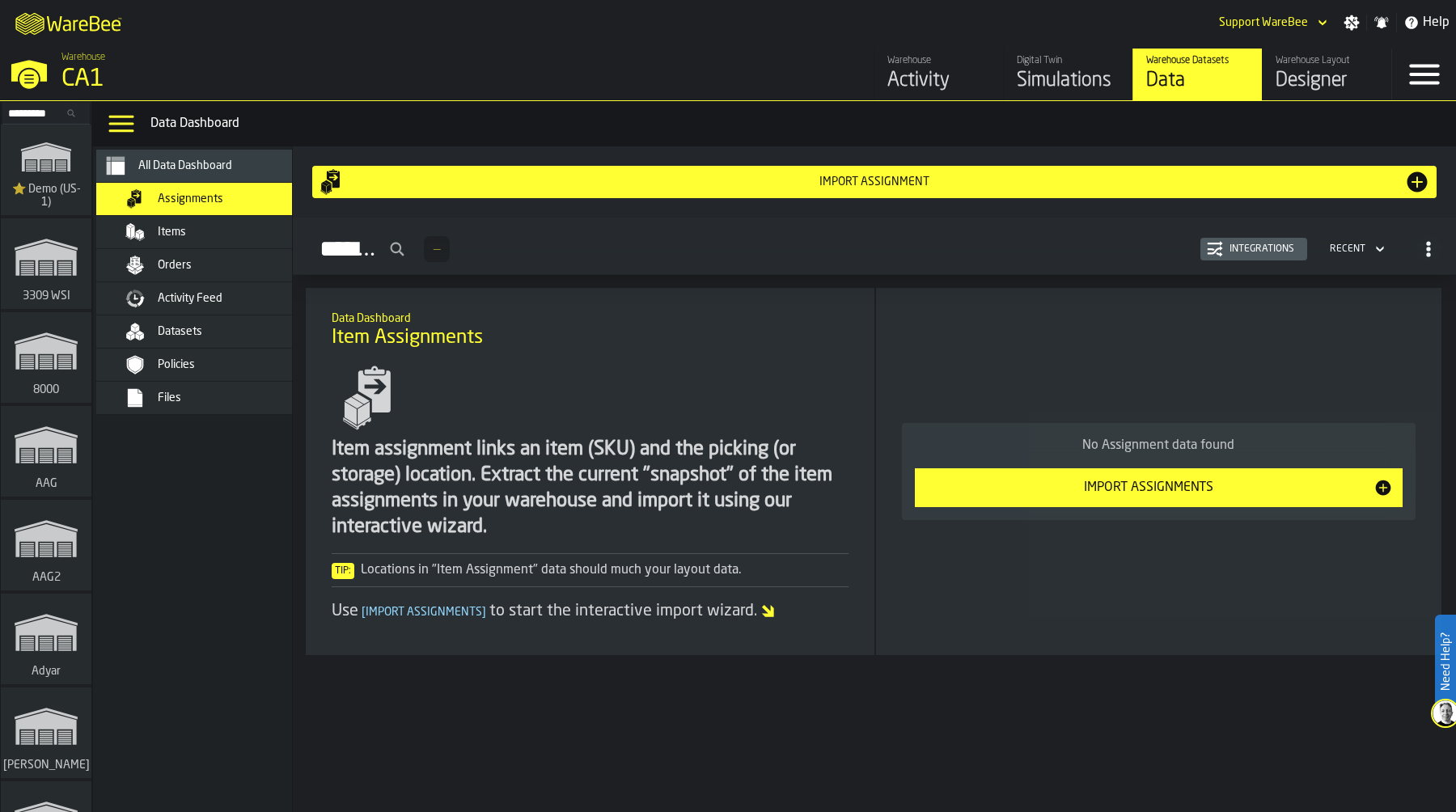
click at [1153, 488] on div "Import Assignments" at bounding box center [1149, 488] width 449 height 20
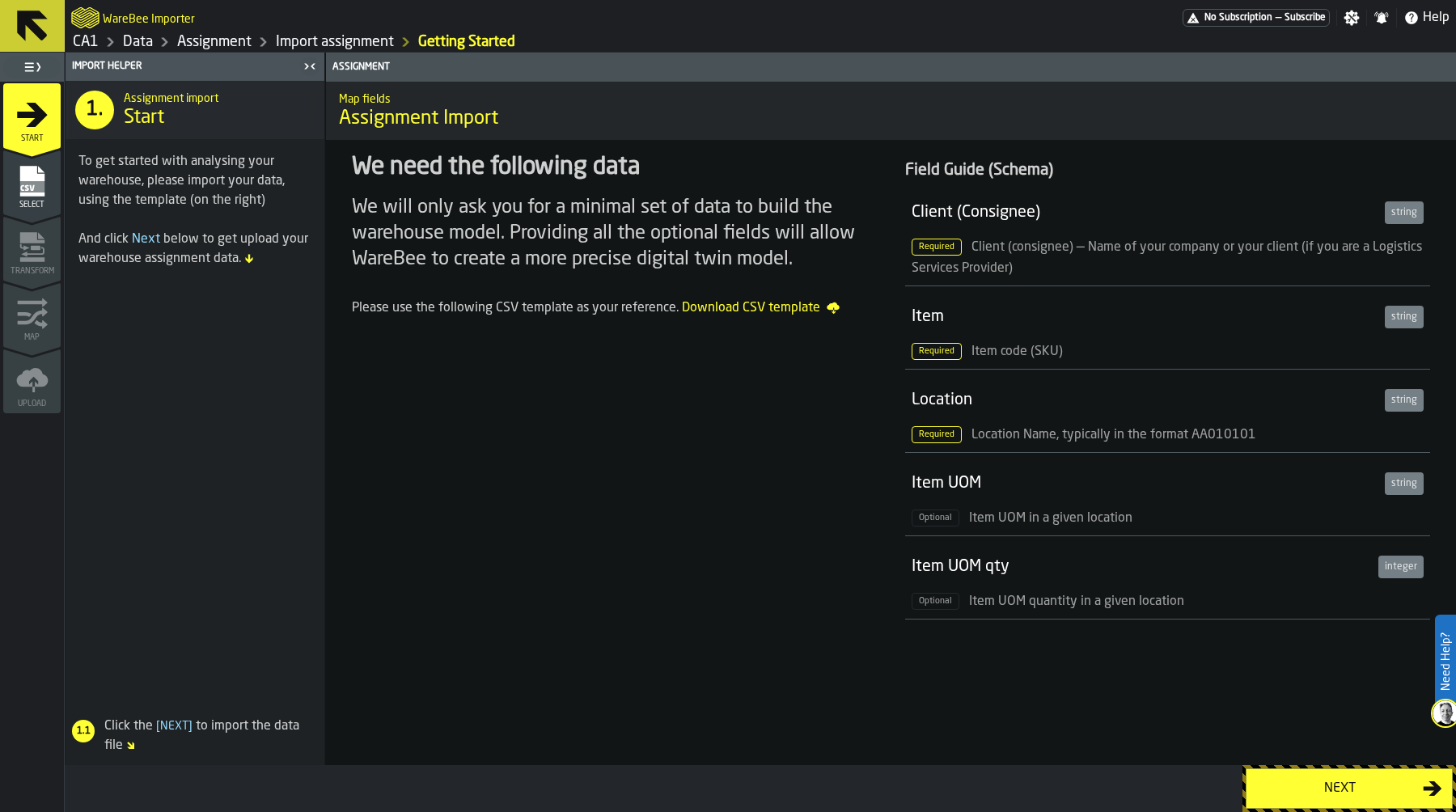
click at [1334, 776] on button "Next" at bounding box center [1350, 788] width 208 height 40
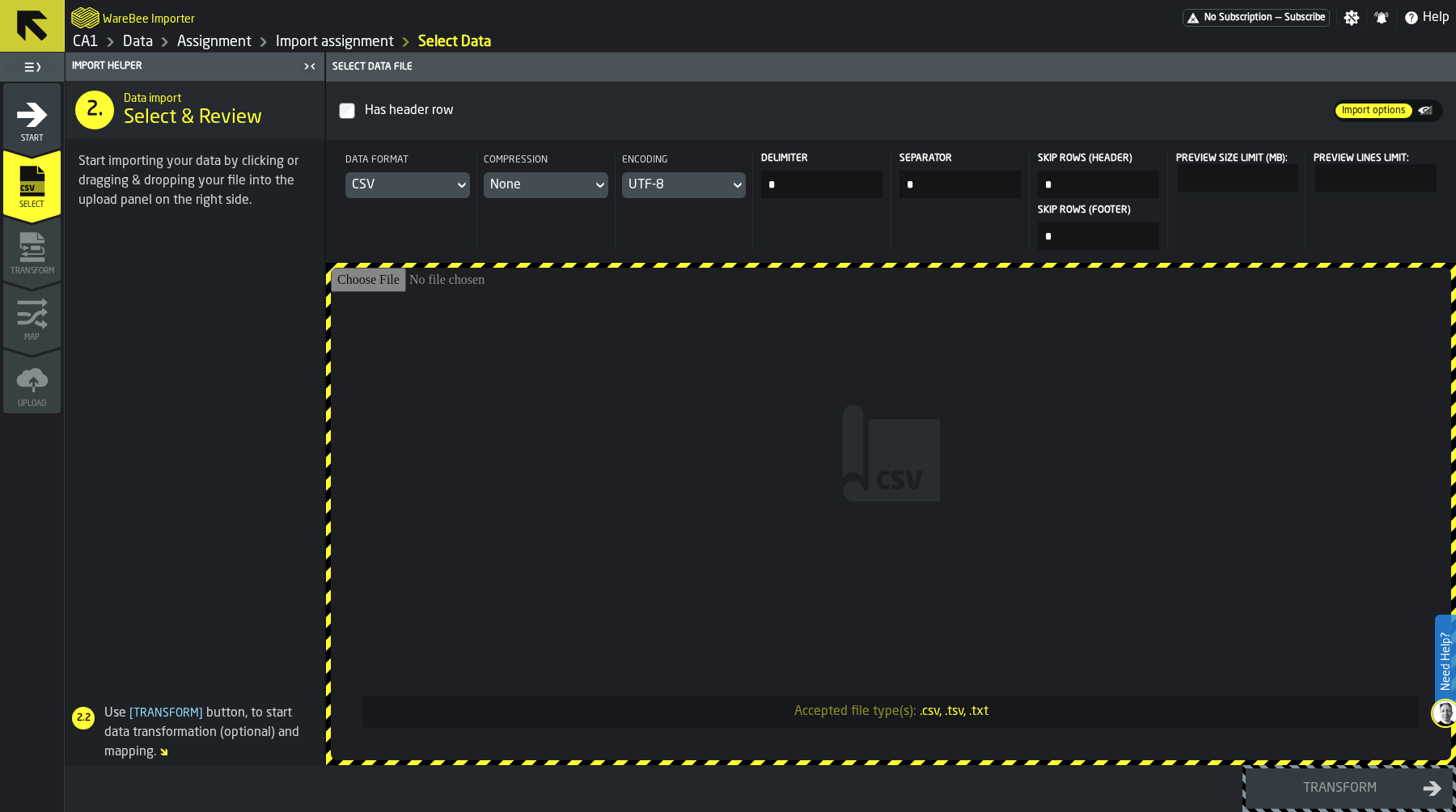
click at [768, 430] on input "Accepted file type(s): .csv, .tsv, .txt" at bounding box center [891, 514] width 1121 height 493
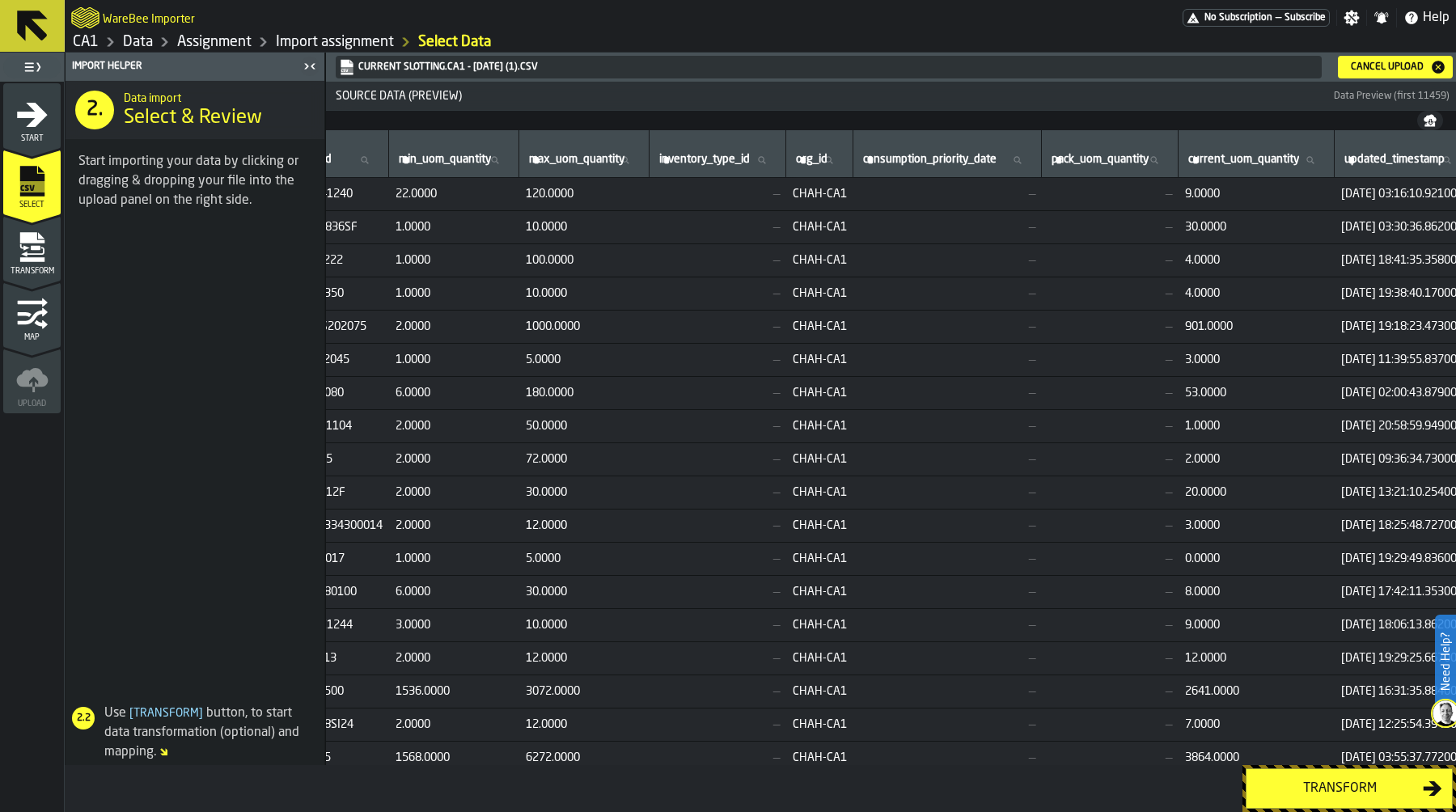
scroll to position [0, 250]
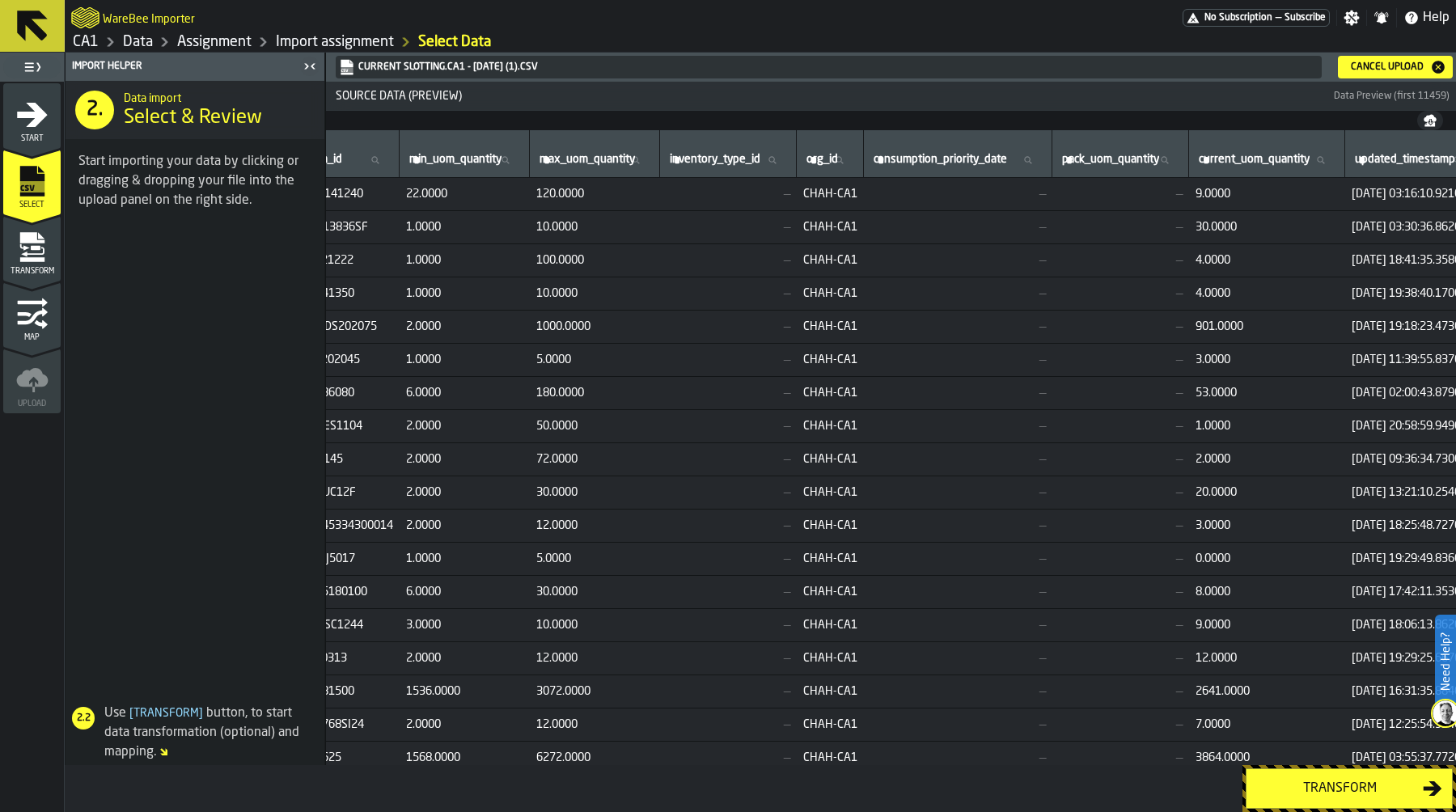
click at [129, 45] on link "Data" at bounding box center [137, 42] width 30 height 18
click at [245, 443] on span at bounding box center [195, 460] width 259 height 461
click at [1347, 786] on div "Transform" at bounding box center [1339, 789] width 166 height 20
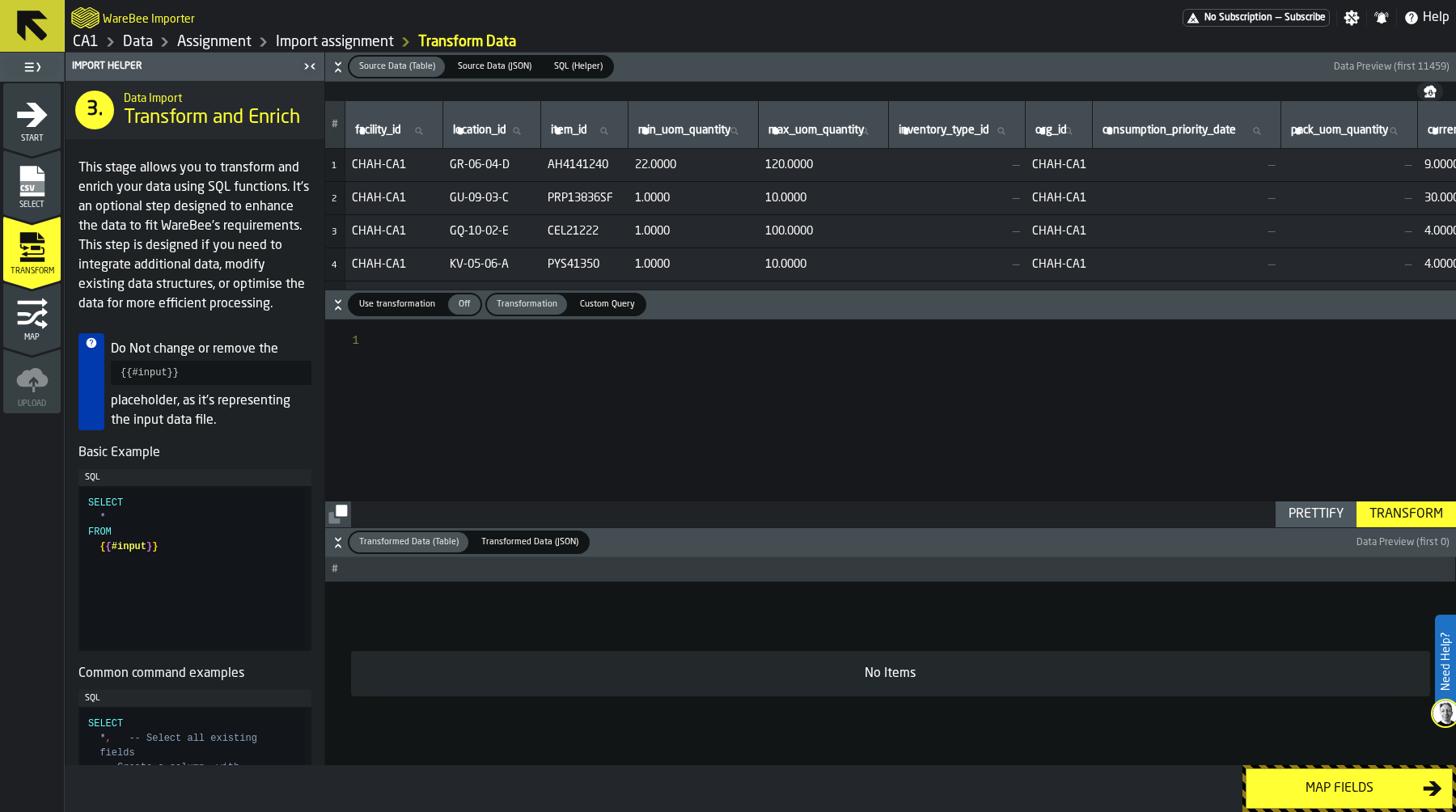
click at [388, 308] on span "Use transformation" at bounding box center [397, 304] width 89 height 14
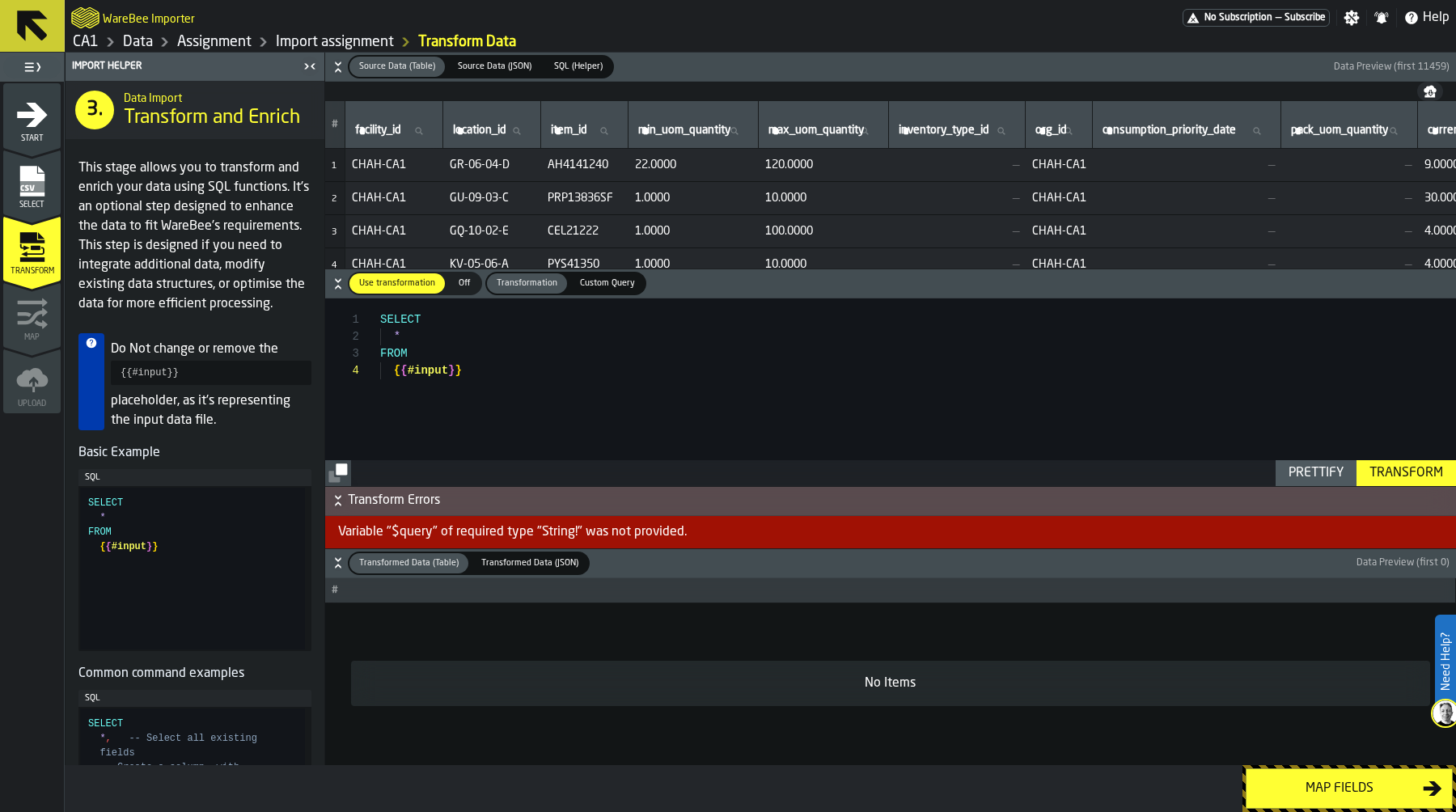
scroll to position [17, 0]
drag, startPoint x: 394, startPoint y: 337, endPoint x: 427, endPoint y: 337, distance: 33.0
click at [427, 337] on div "SELECT * FROM { { #input } }" at bounding box center [918, 392] width 1076 height 187
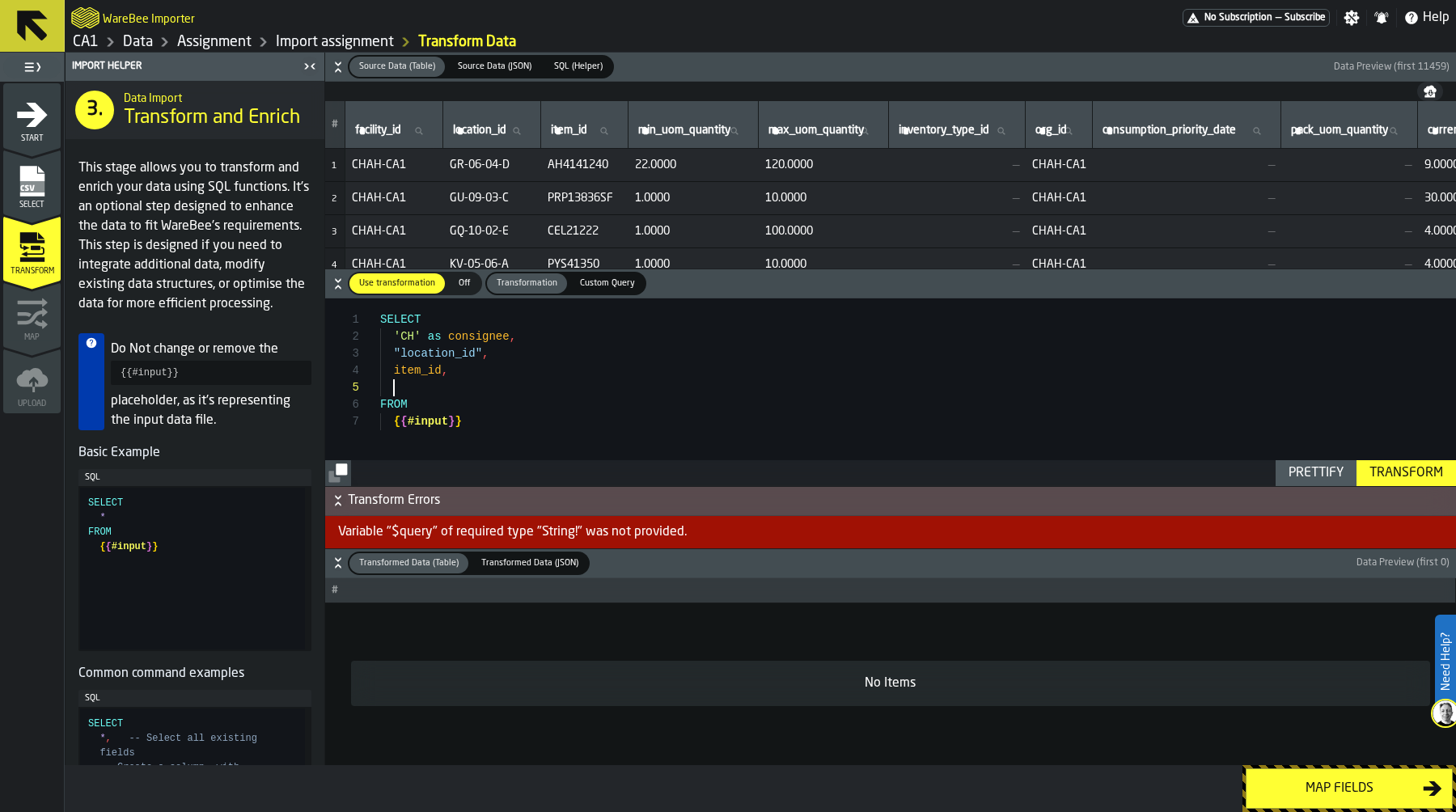
scroll to position [34, 0]
click at [400, 354] on div "SELECT 'CH' as consignee , FROM "location_id" , item_id , { { #input } }" at bounding box center [918, 392] width 1076 height 187
click at [464, 369] on div "SELECT 'CH' as consignee , FROM location_id , item_id , { { #input } }" at bounding box center [918, 392] width 1076 height 187
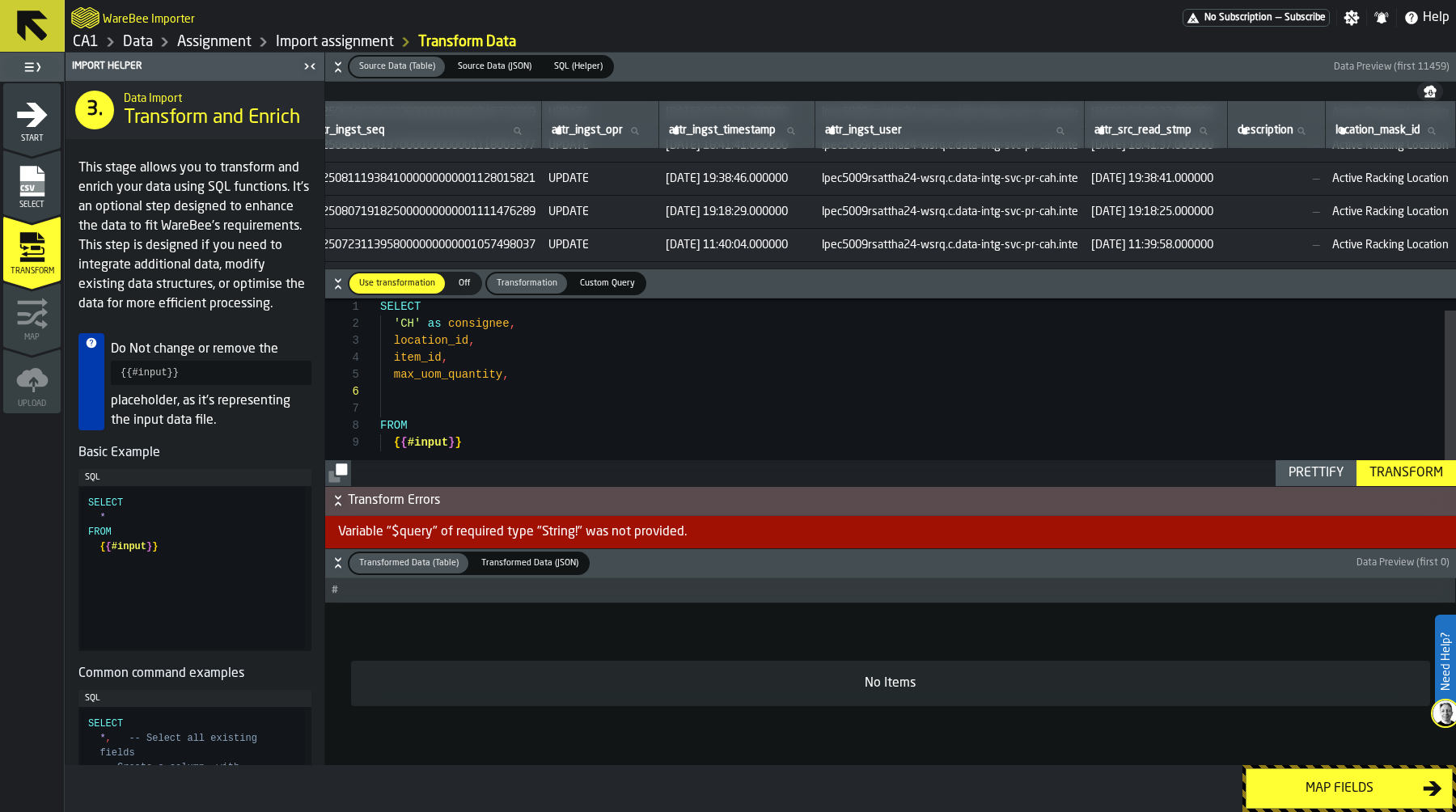
scroll to position [99, 5864]
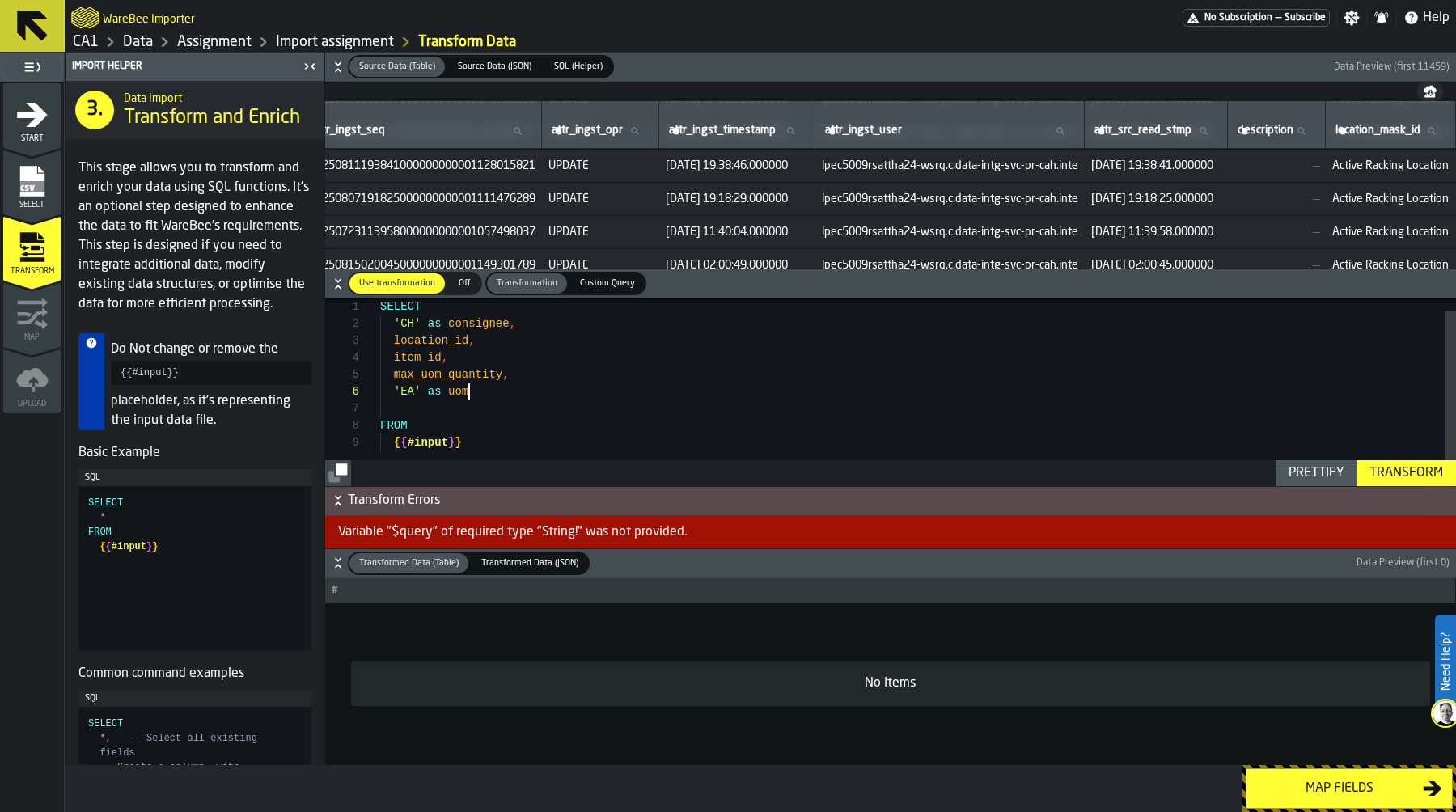
click at [1335, 471] on div "Prettify" at bounding box center [1315, 473] width 68 height 20
type textarea "**********"
click at [1414, 464] on div "Transform" at bounding box center [1406, 473] width 87 height 20
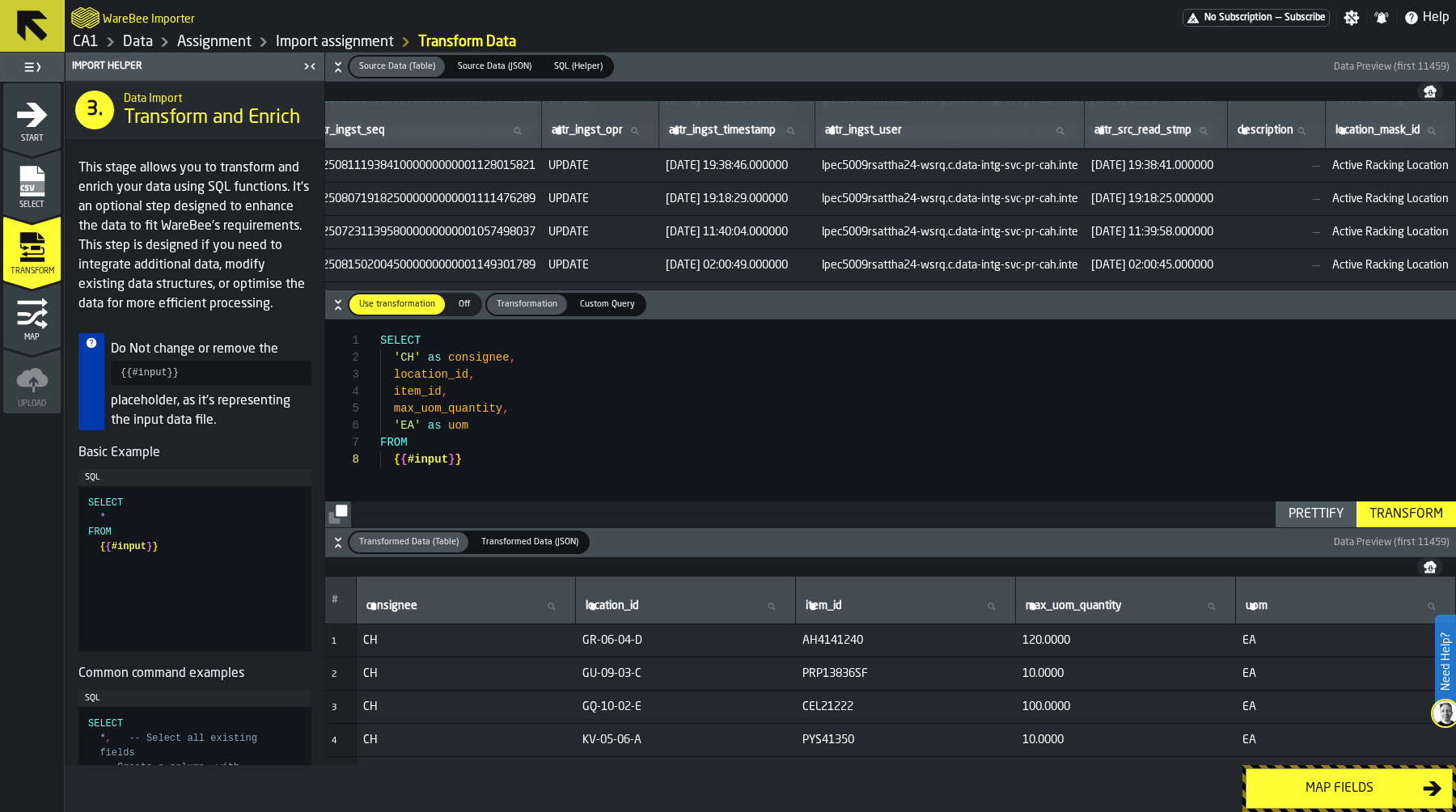
click at [1352, 787] on div "Map fields" at bounding box center [1339, 789] width 166 height 20
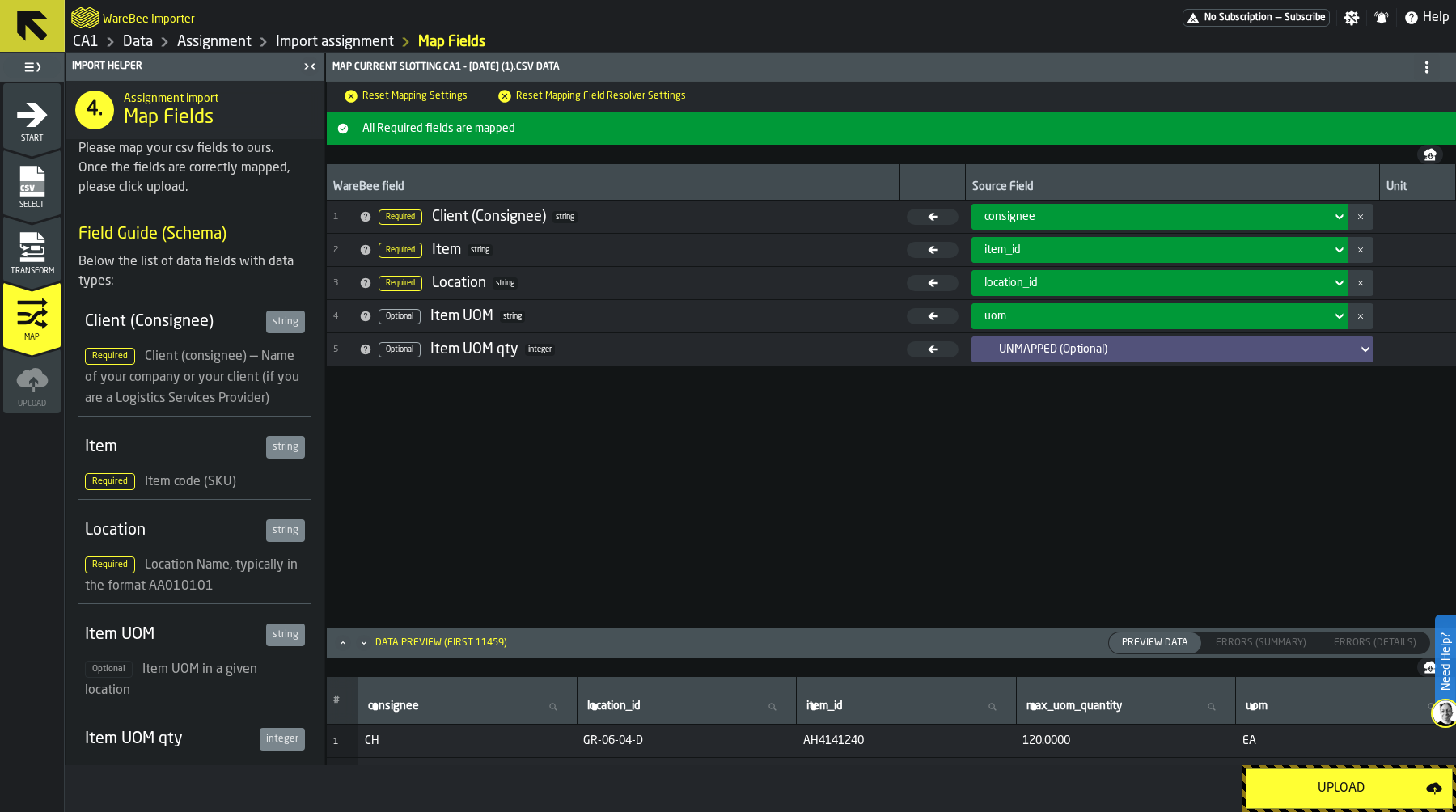
click at [1040, 365] on td "--- UNMAPPED (Optional) ---" at bounding box center [1173, 350] width 415 height 33
click at [1039, 355] on div "--- UNMAPPED (Optional) ---" at bounding box center [1167, 349] width 366 height 13
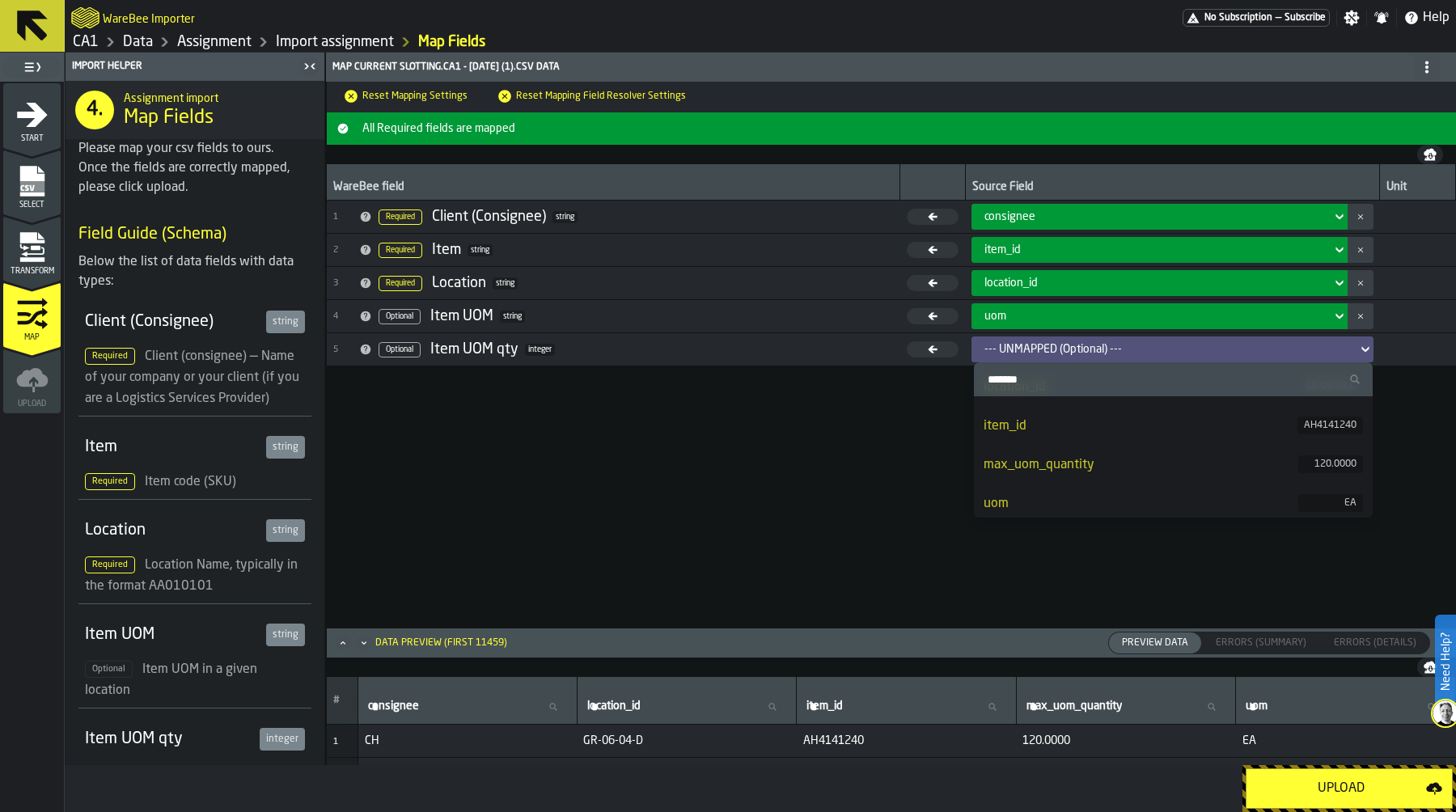
scroll to position [73, 0]
click at [1057, 451] on div "max_uom_quantity" at bounding box center [1140, 460] width 314 height 20
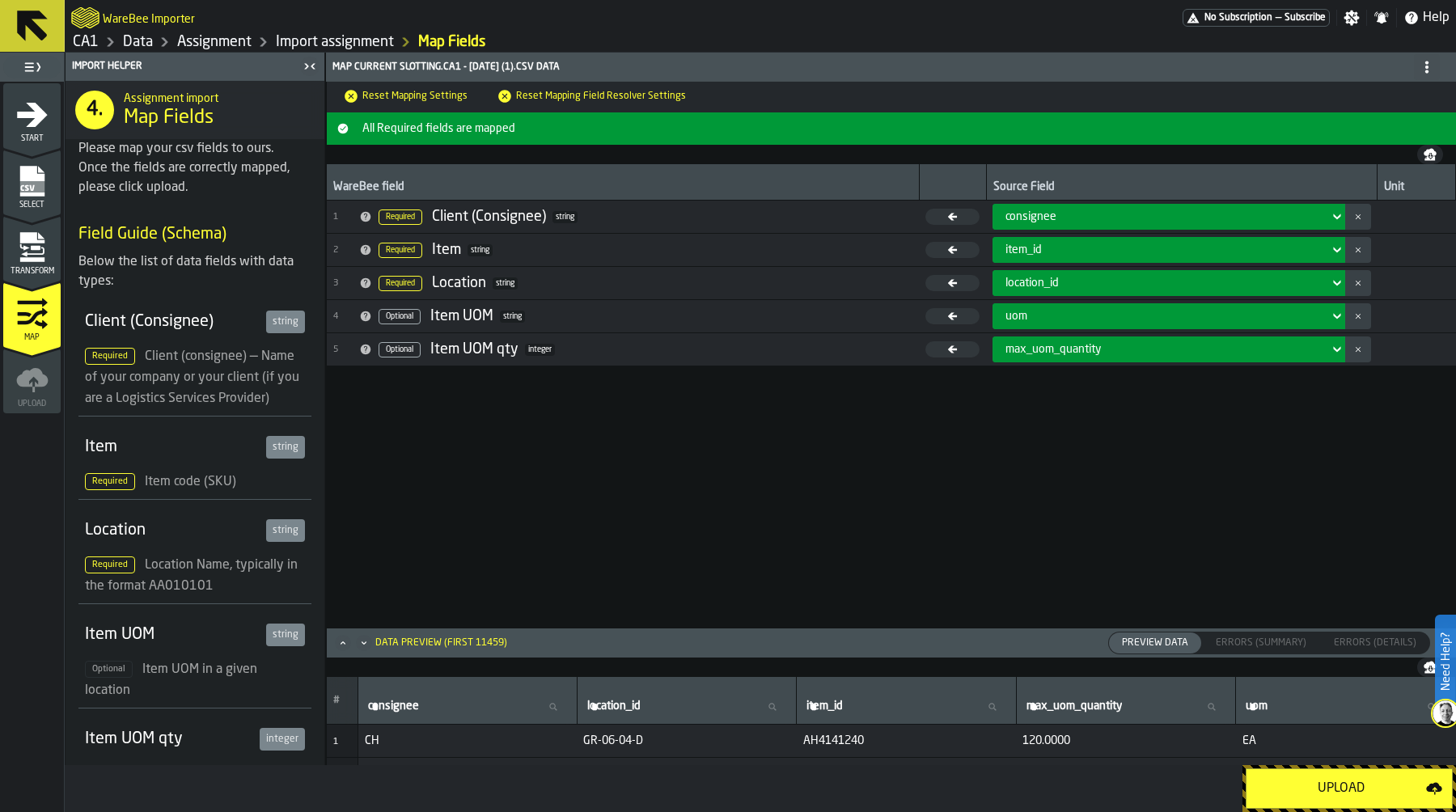
click at [1335, 785] on div "Upload" at bounding box center [1341, 789] width 170 height 20
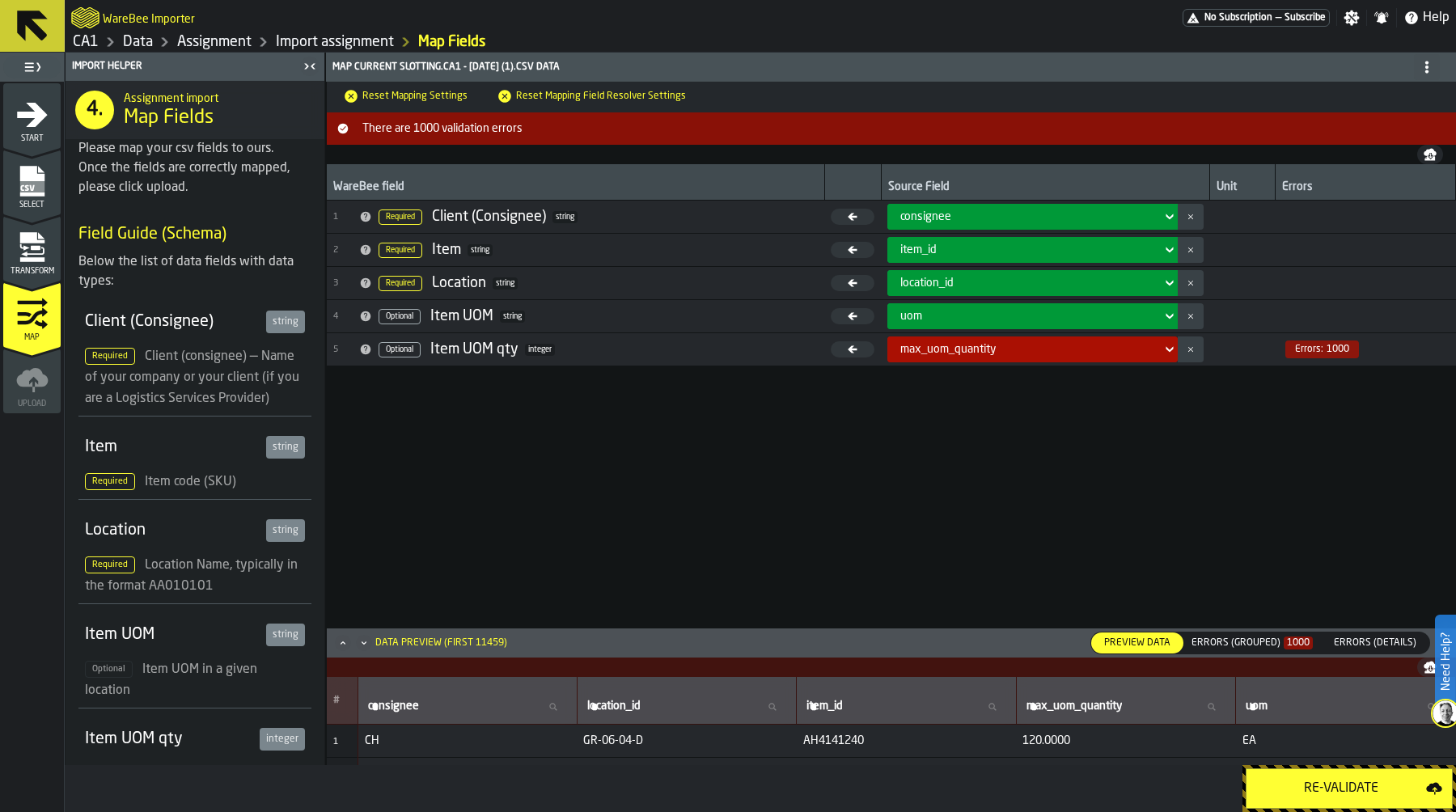
click at [1250, 647] on div "Errors (Grouped) 1000" at bounding box center [1253, 642] width 122 height 11
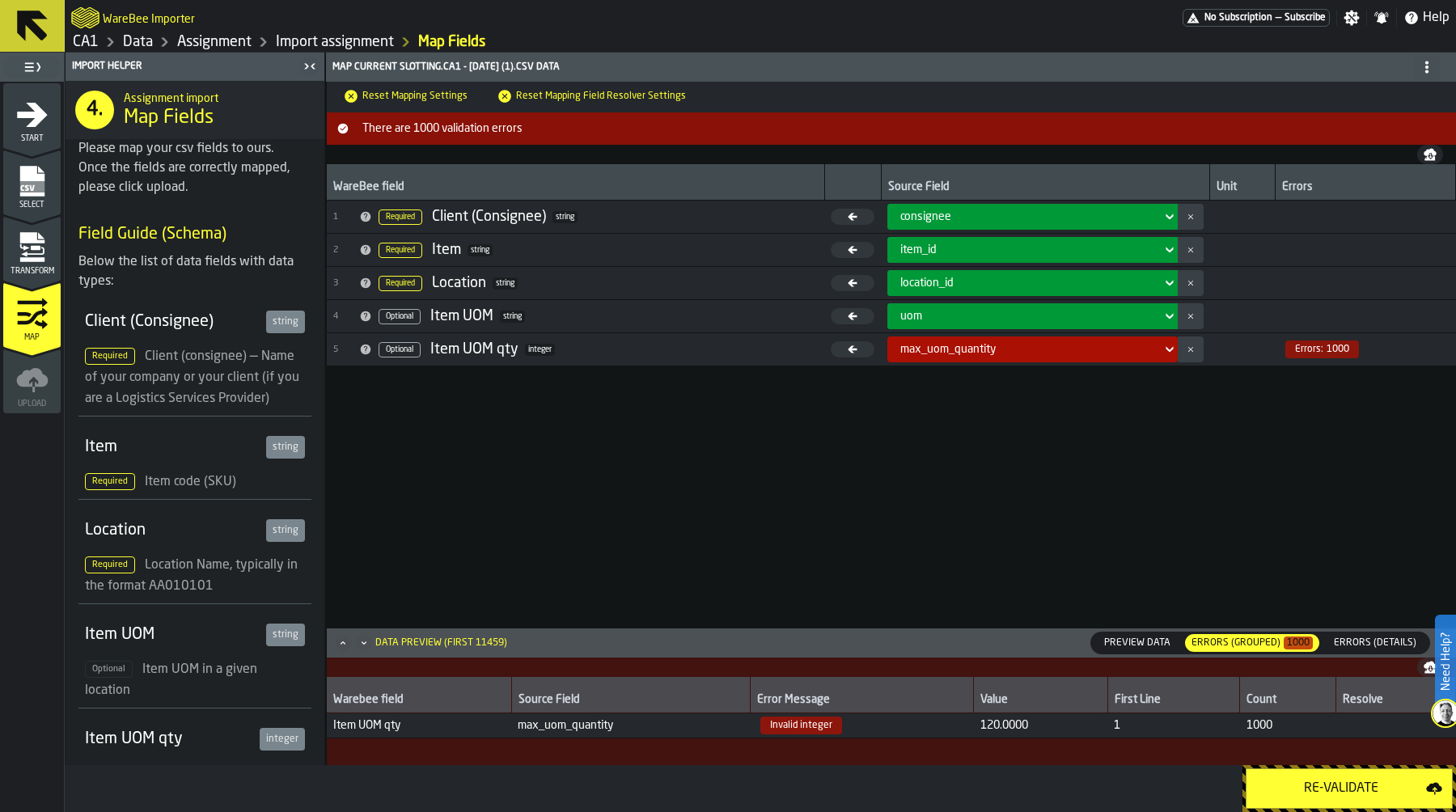
click at [38, 238] on icon "menu Transform" at bounding box center [33, 248] width 33 height 33
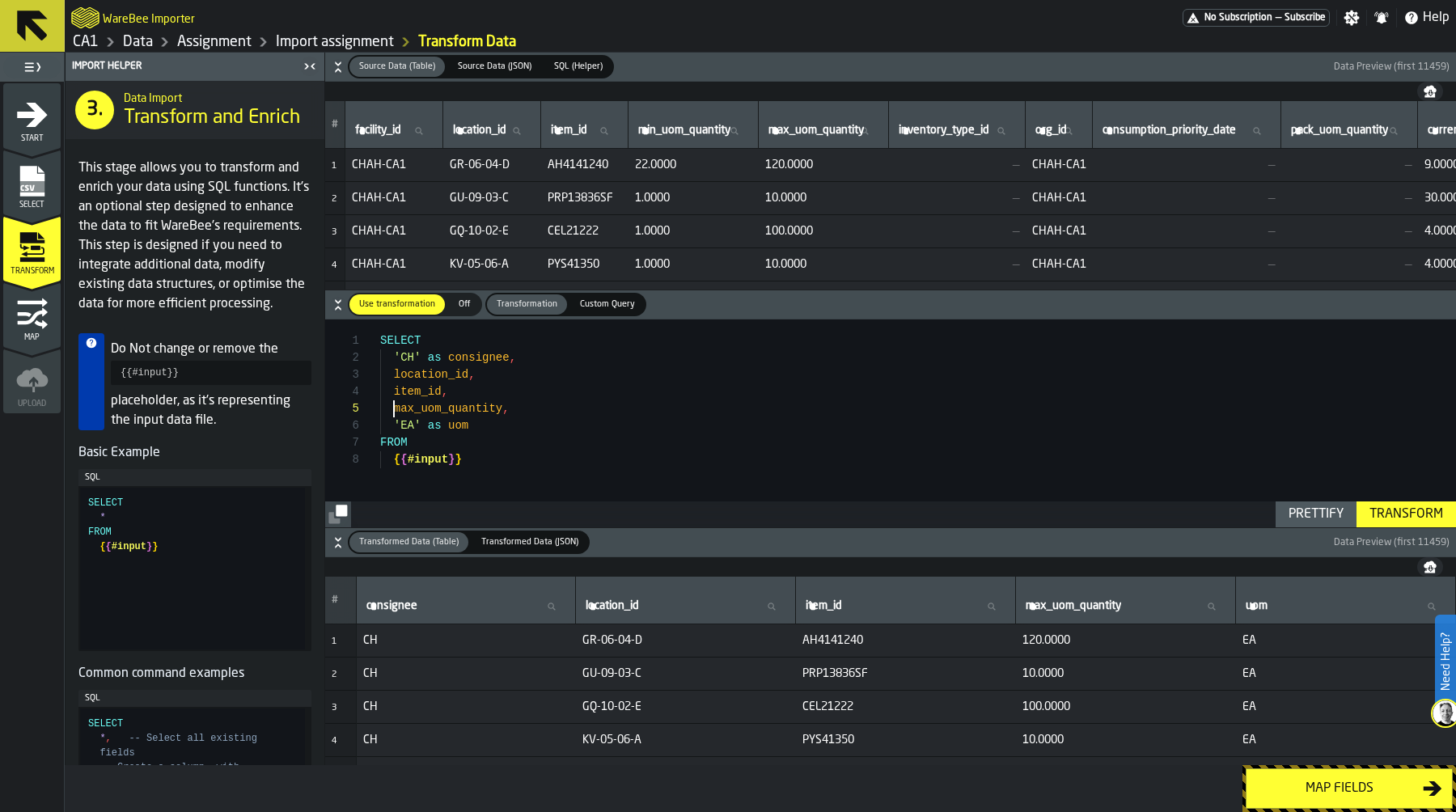
click at [391, 410] on div "SELECT 'CH' as consignee , location_id , item_id , max_uom_quantity , 'EA' as u…" at bounding box center [918, 424] width 1076 height 208
click at [536, 407] on div "SELECT 'CH' as consignee , location_id , item_id , cast ( max_uom_quantity , 'E…" at bounding box center [918, 424] width 1076 height 208
click at [1386, 515] on div "Transform" at bounding box center [1406, 514] width 87 height 20
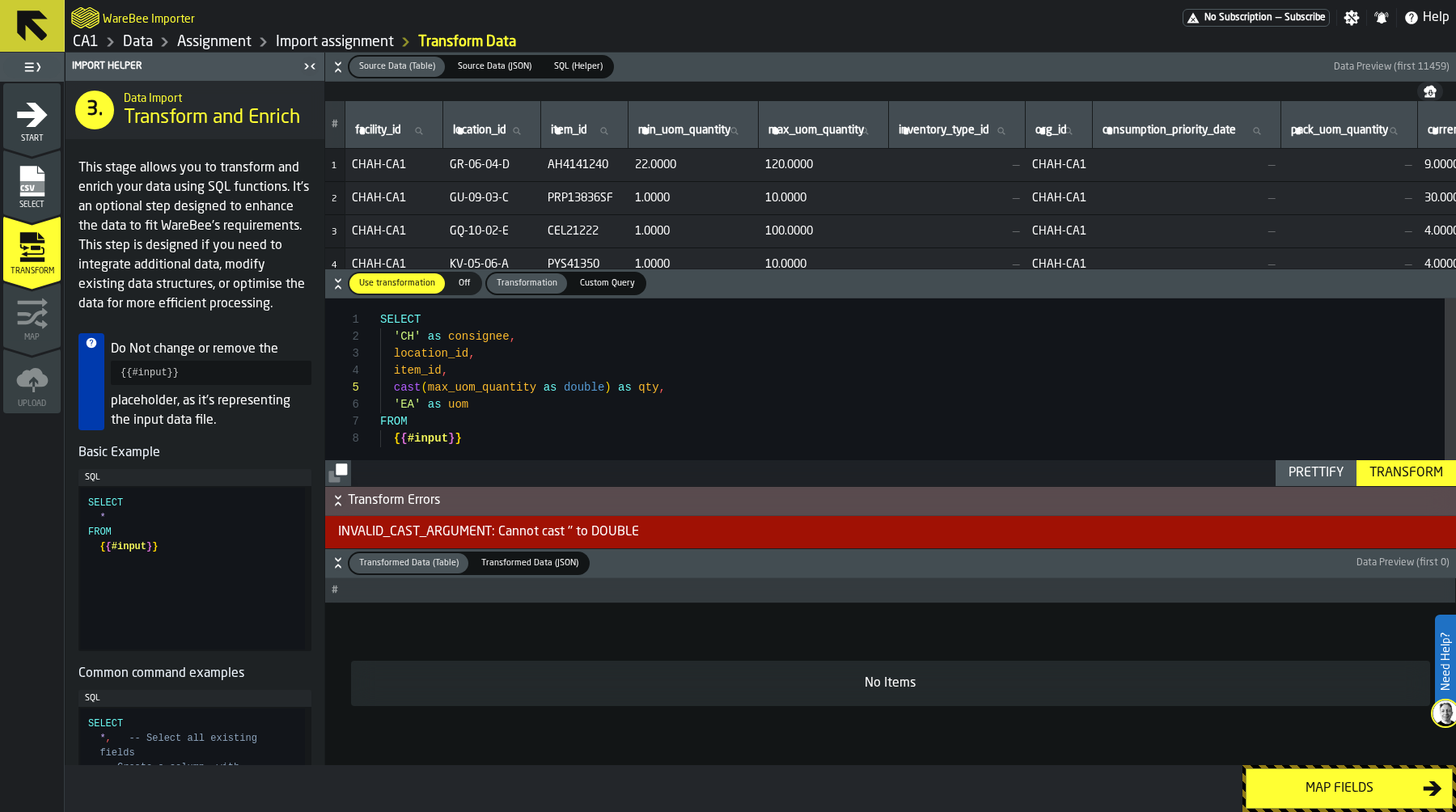
click at [429, 387] on div "SELECT 'CH' as consignee , location_id , item_id , cast ( max_uom_quantity as d…" at bounding box center [918, 392] width 1076 height 188
click at [605, 392] on div "SELECT 'CH' as consignee , location_id , item_id , cast ( case when max_uom_qua…" at bounding box center [918, 392] width 1076 height 188
click at [551, 394] on div "SELECT 'CH' as consignee , location_id , item_id , cast ( case when max_uom_qua…" at bounding box center [918, 392] width 1076 height 188
click at [712, 388] on div "SELECT 'CH' as consignee , location_id , item_id , cast ( case when max_uom_qua…" at bounding box center [918, 392] width 1076 height 188
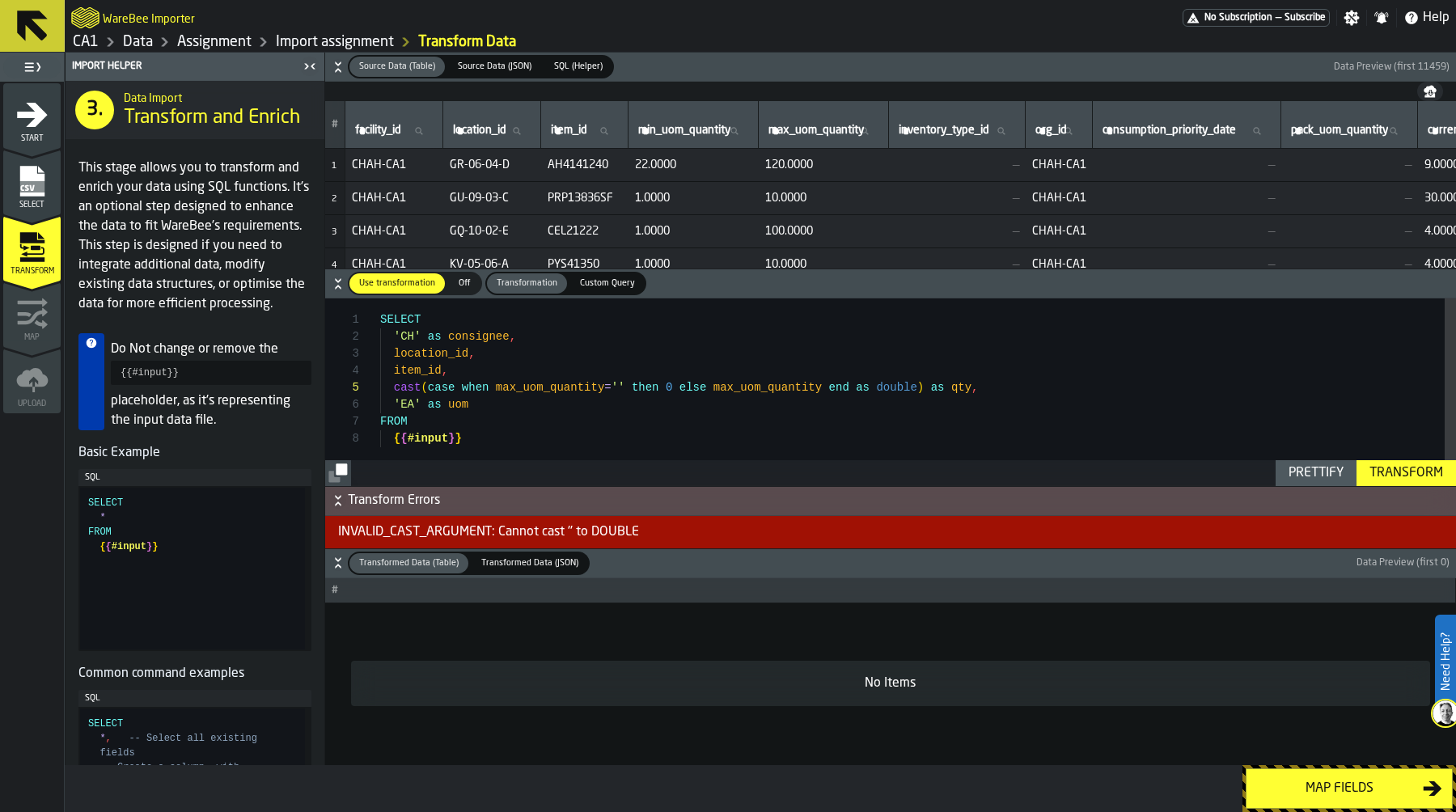
click at [1307, 469] on div "Prettify" at bounding box center [1315, 473] width 68 height 20
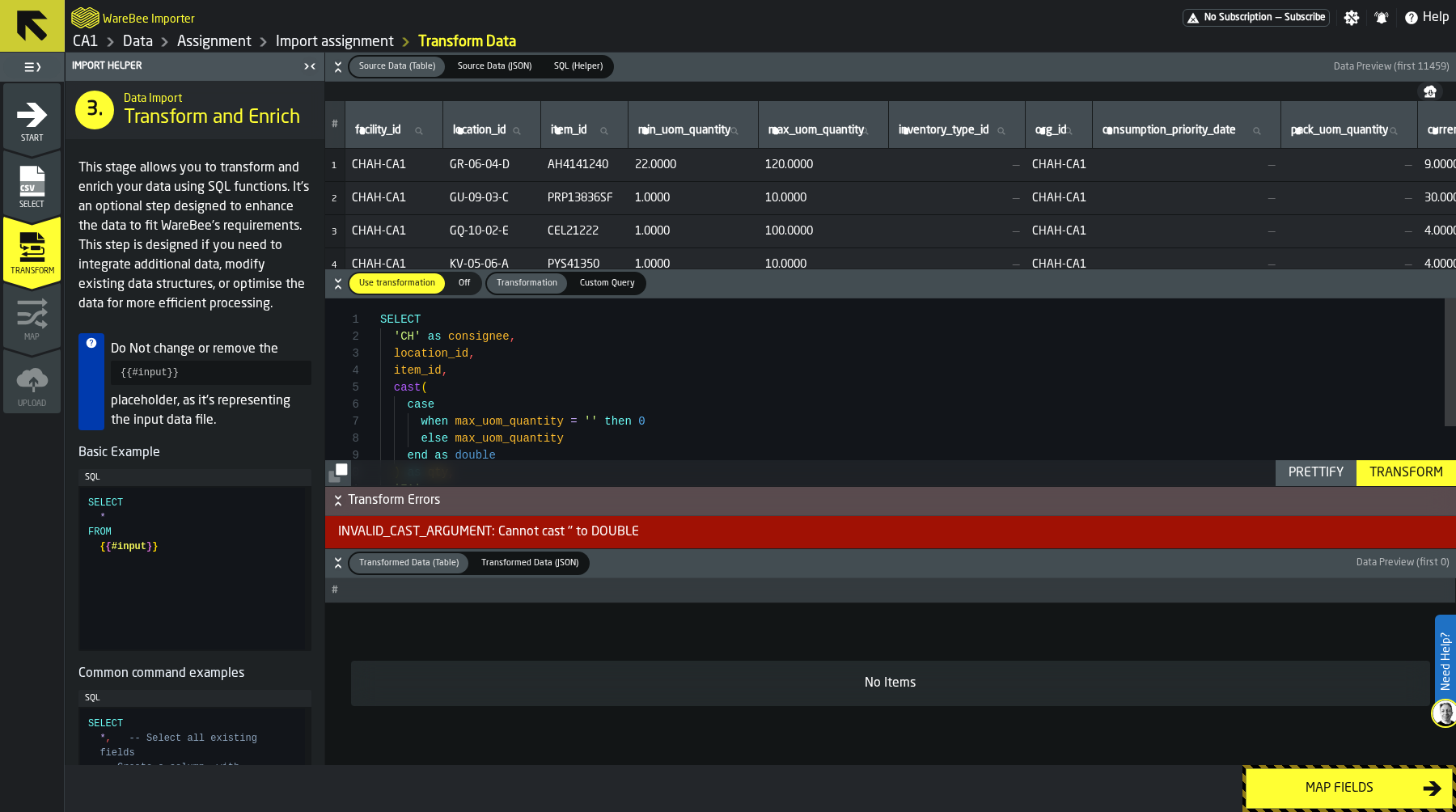
click at [1393, 471] on div "Transform" at bounding box center [1406, 473] width 87 height 20
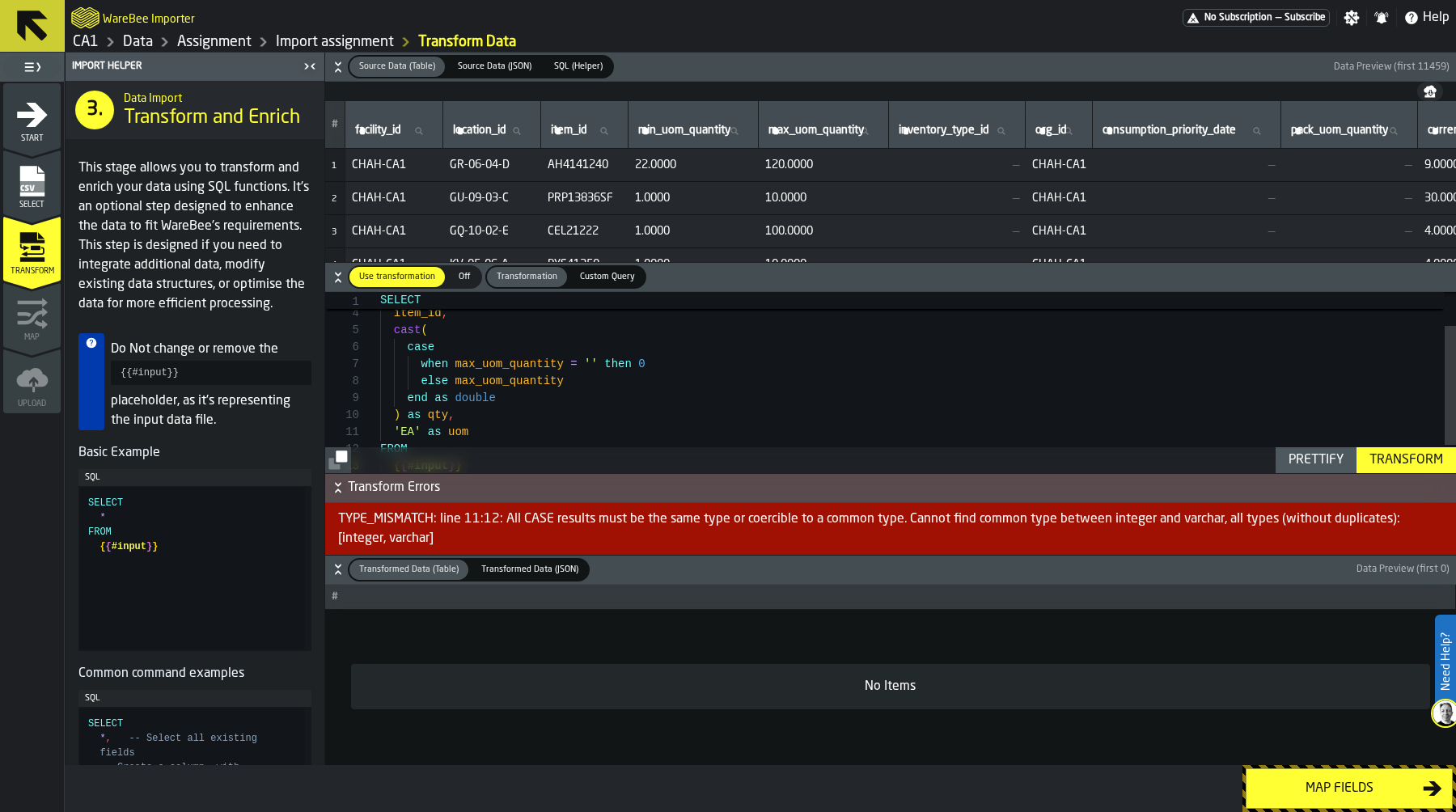
scroll to position [0, 0]
click at [640, 364] on div "cast ( case when max_uom_quantity = '' then 0 else max_uom_quantity end as doub…" at bounding box center [918, 377] width 1076 height 273
type textarea "**********"
click at [1394, 463] on div "Transform" at bounding box center [1406, 460] width 87 height 20
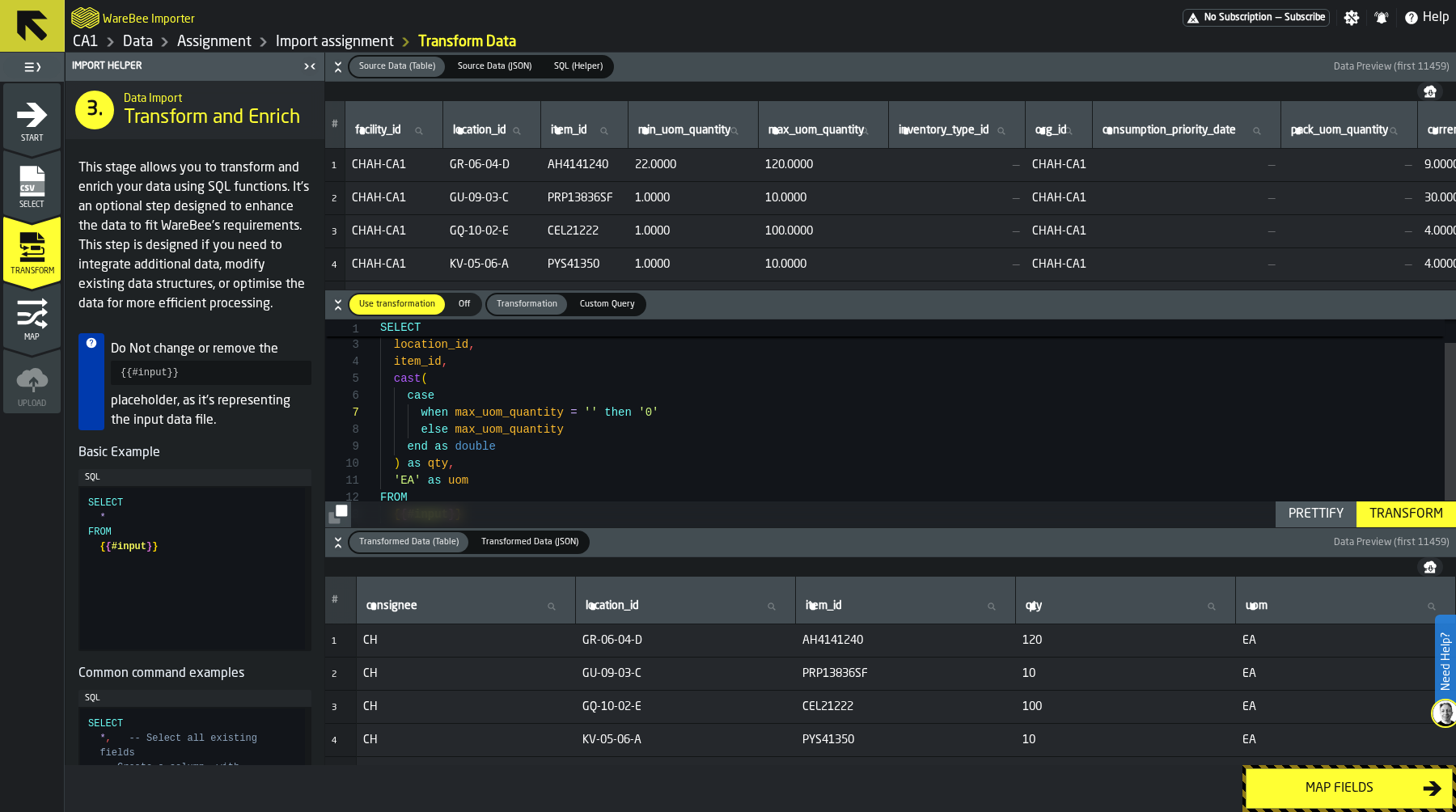
click at [1349, 789] on div "Map fields" at bounding box center [1339, 789] width 166 height 20
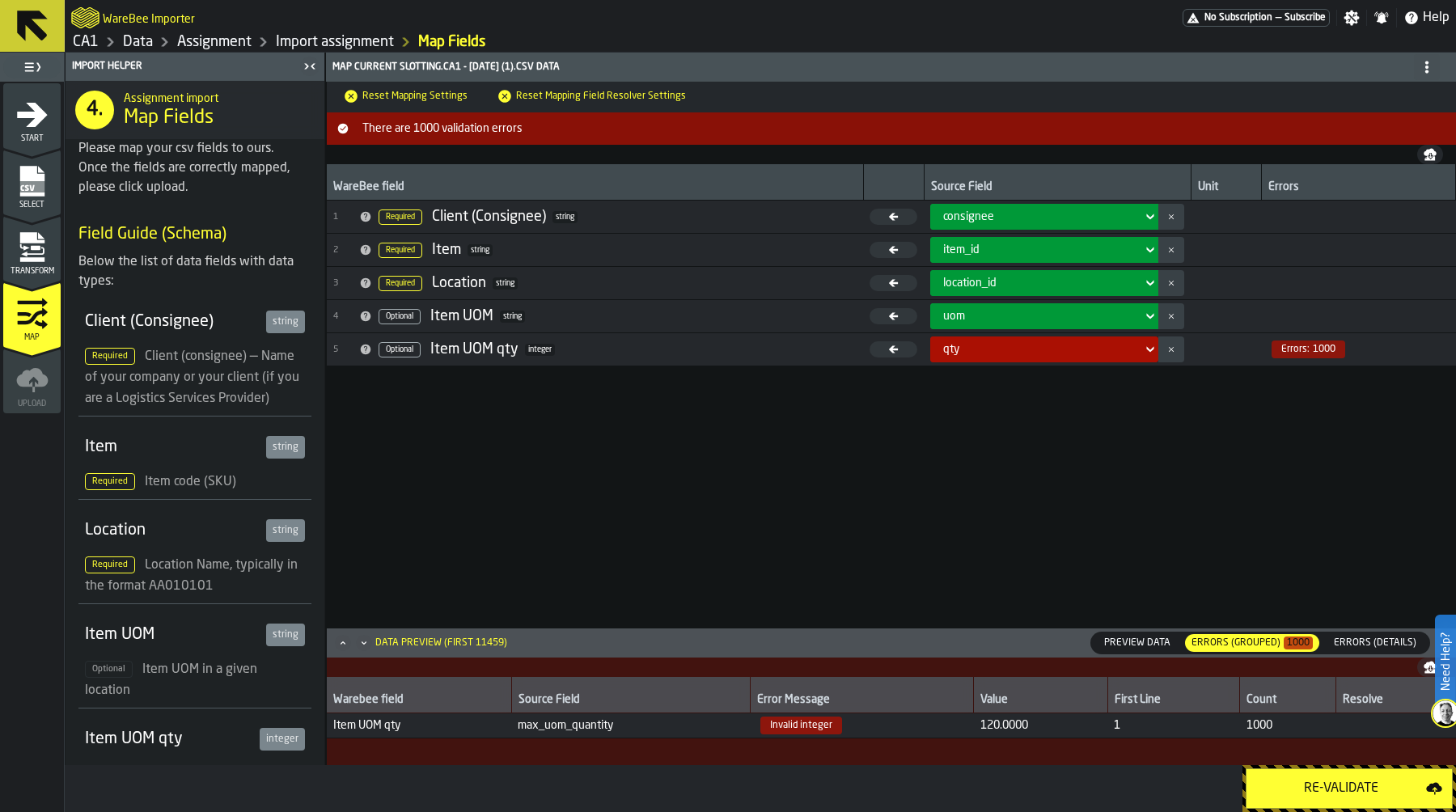
click at [1349, 789] on div "Re-Validate" at bounding box center [1341, 789] width 170 height 20
click at [33, 242] on icon "menu Transform" at bounding box center [32, 238] width 24 height 10
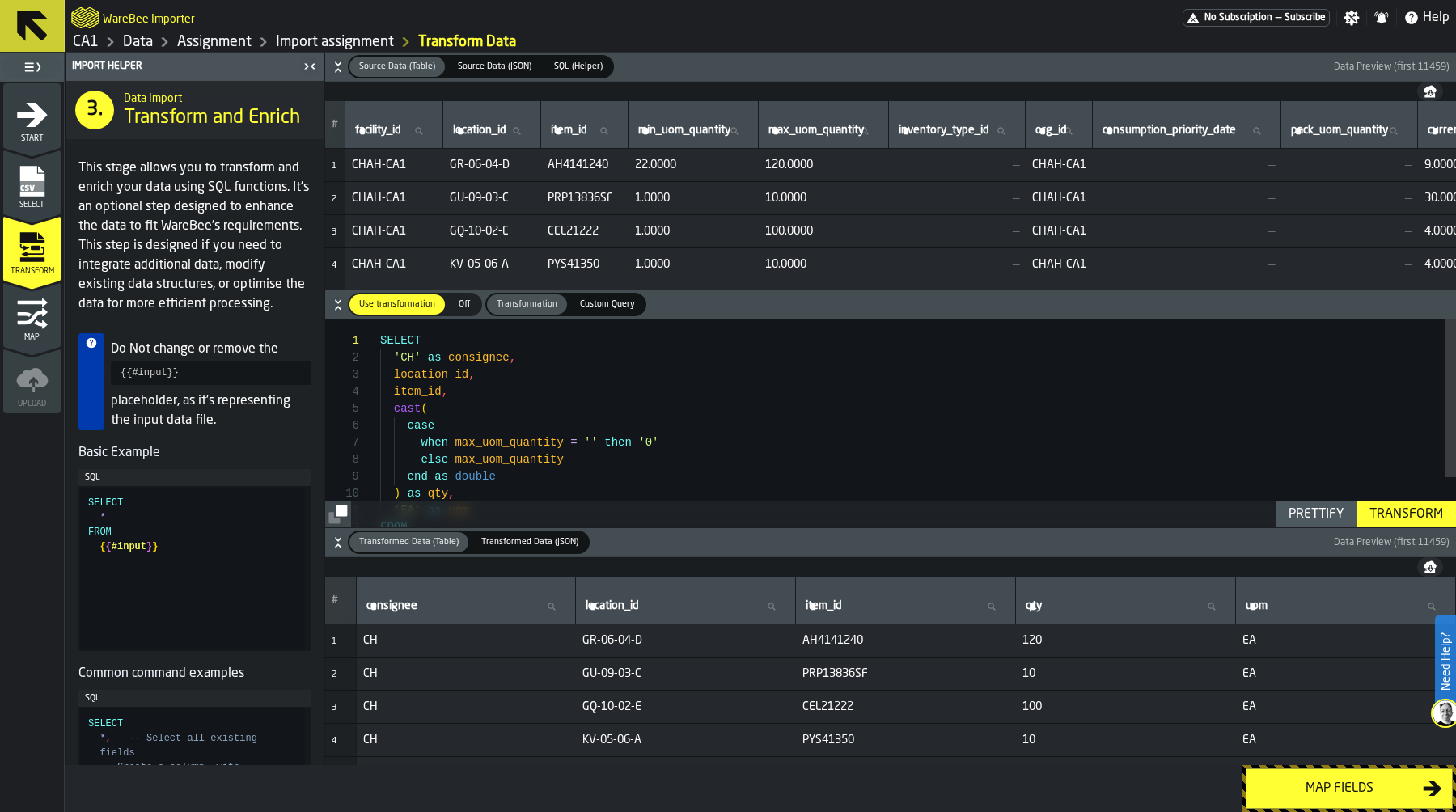
scroll to position [136, 0]
click at [481, 476] on div "SELECT 'CH' as consignee , location_id , item_id , cast ( case when max_uom_qua…" at bounding box center [918, 456] width 1076 height 273
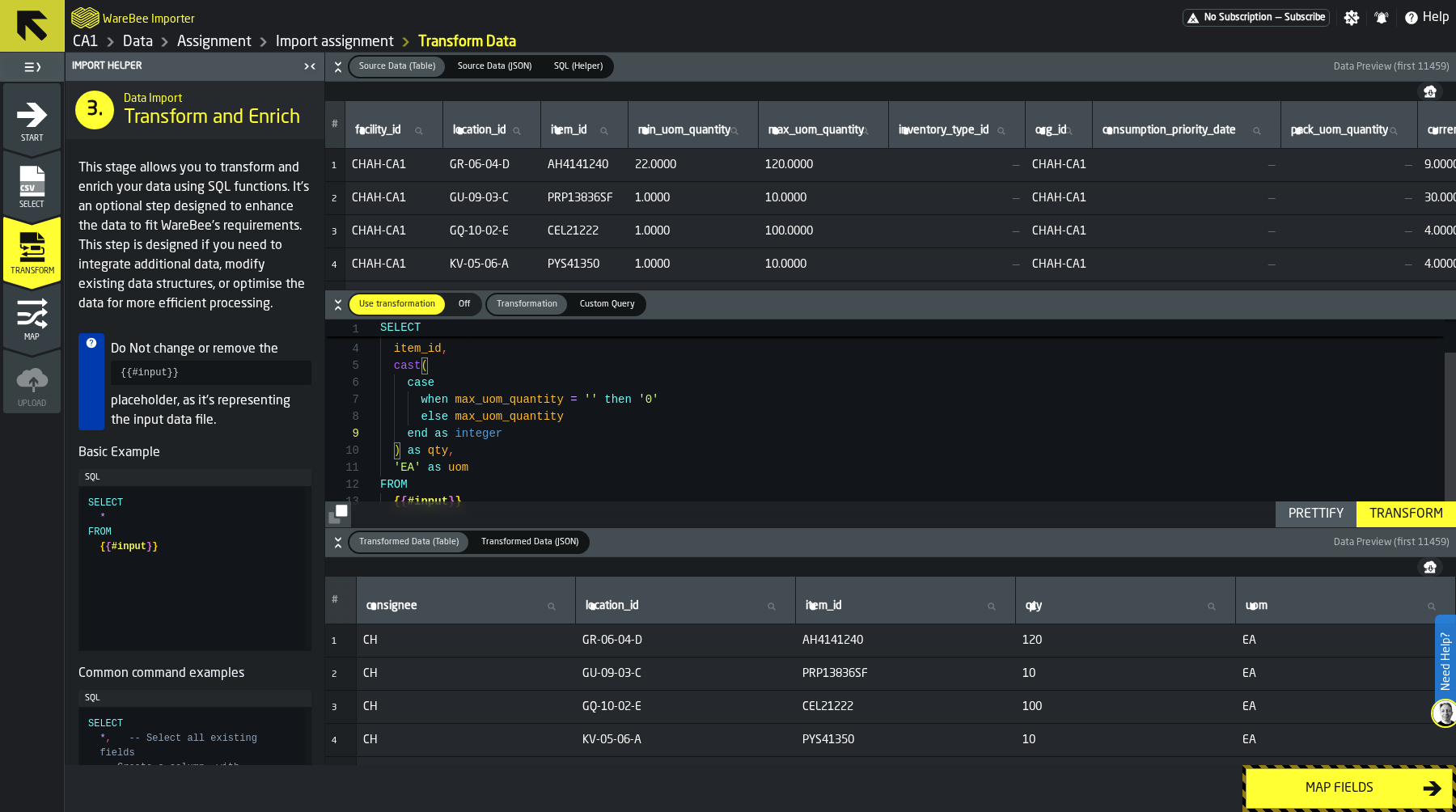
click at [1400, 514] on div "Transform" at bounding box center [1406, 514] width 87 height 20
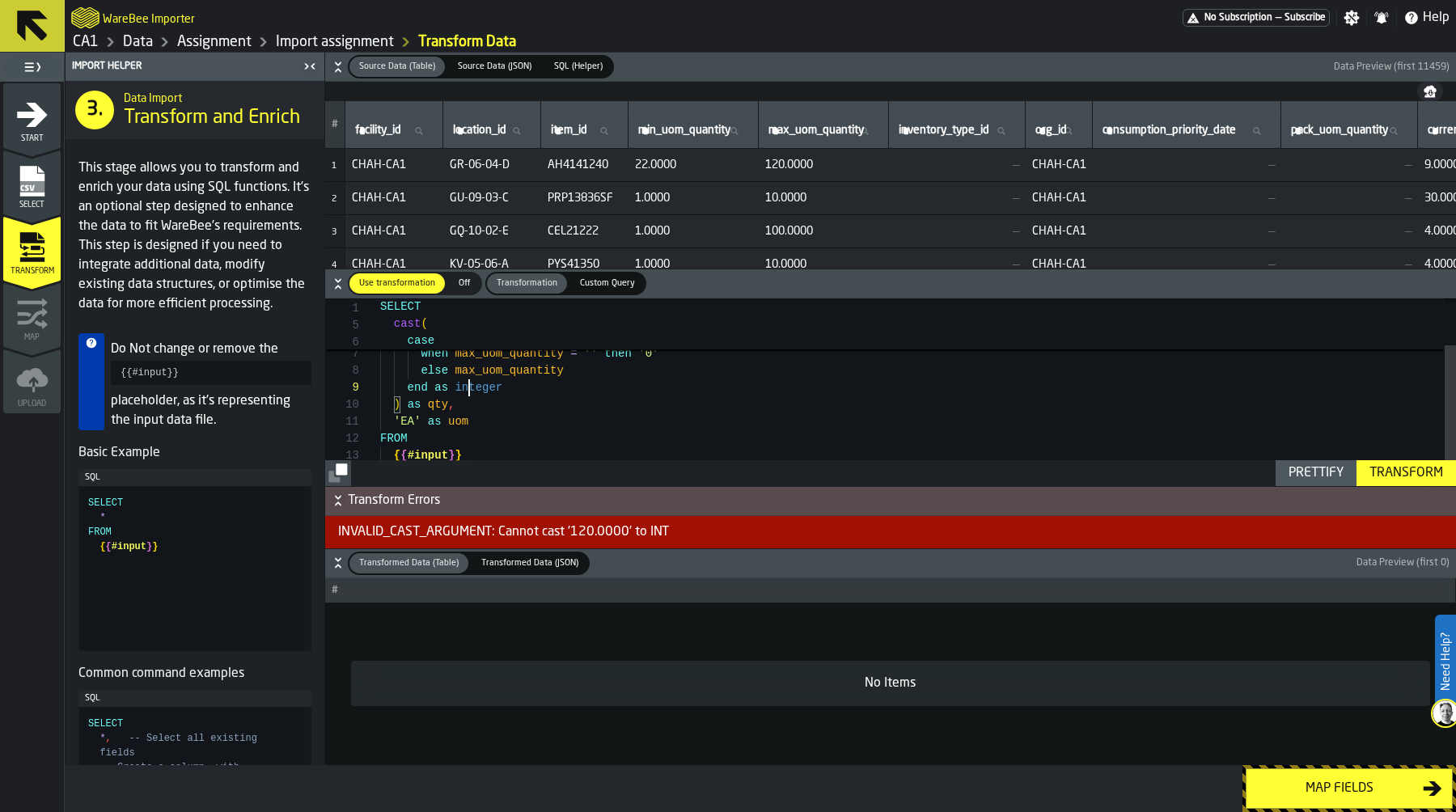
click at [471, 390] on div "item_id , cast ( case when max_uom_quantity = '' then '0' else max_uom_quantity…" at bounding box center [918, 367] width 1076 height 273
click at [391, 328] on div "item_id , cast ( case when max_uom_quantity = '' then '0' else max_uom_quantity…" at bounding box center [918, 371] width 1076 height 273
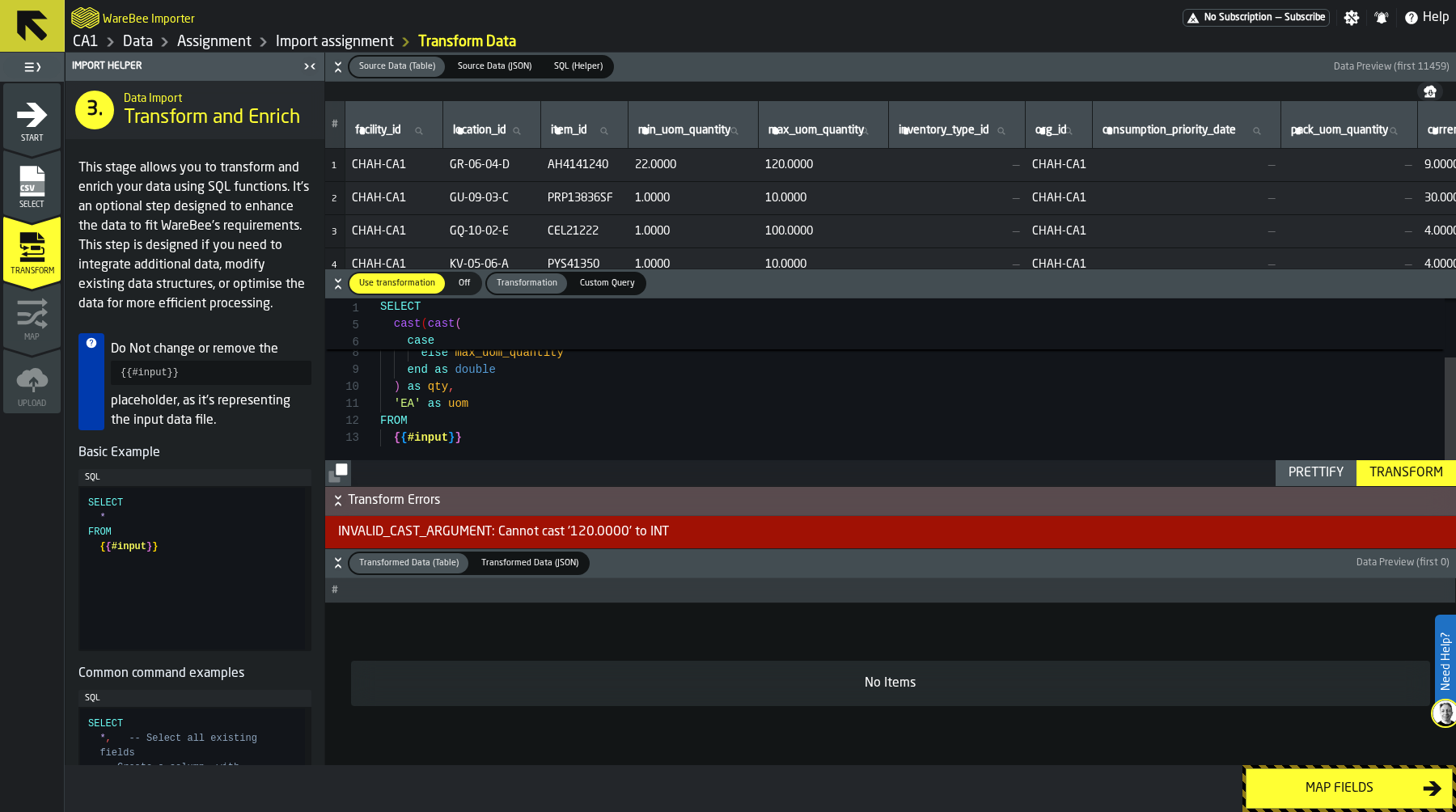
click at [392, 393] on div "cast ( cast ( case when max_uom_quantity = '' then '0' else max_uom_quantity en…" at bounding box center [918, 349] width 1076 height 273
click at [1327, 475] on div "Prettify" at bounding box center [1315, 473] width 68 height 20
type textarea "**********"
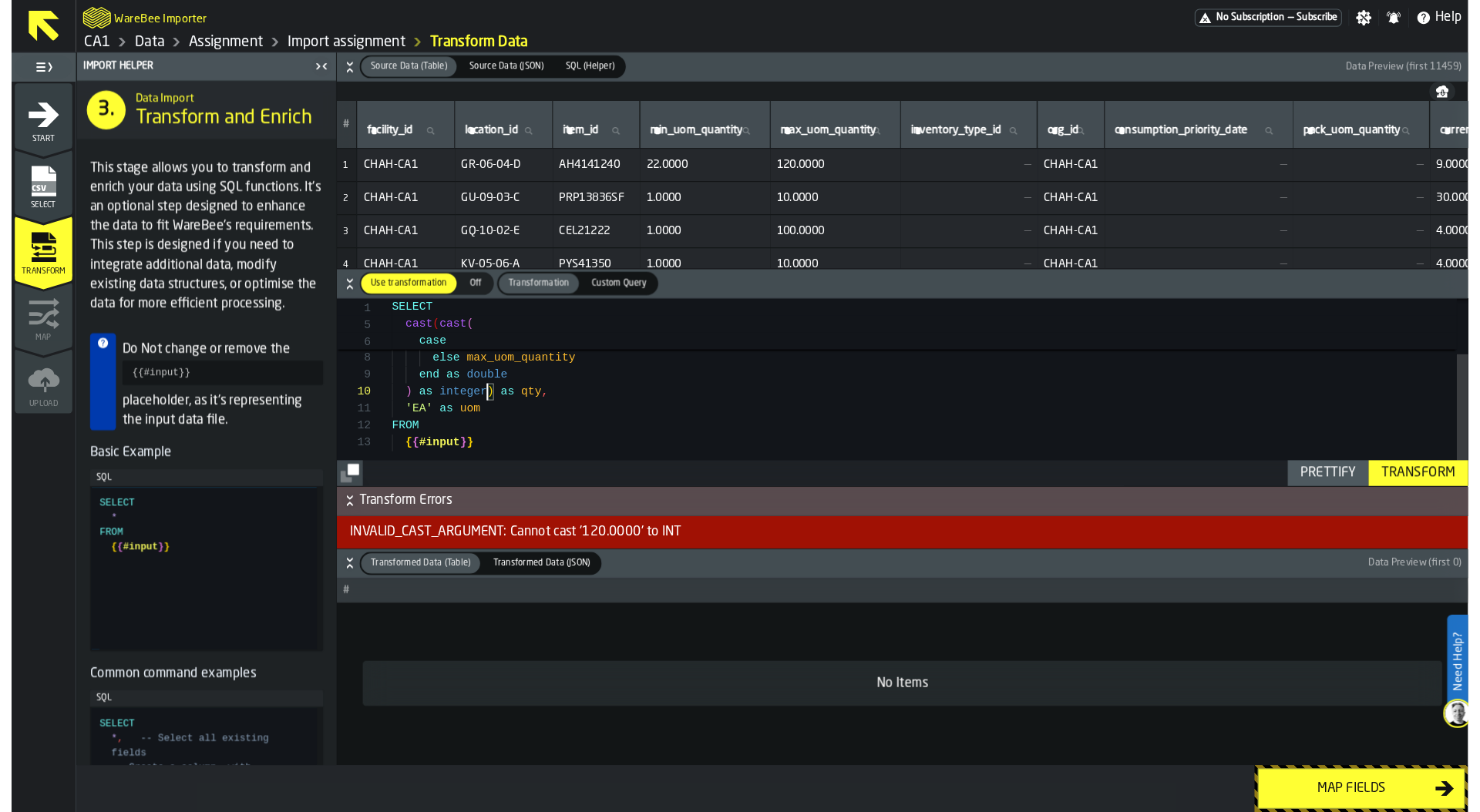
scroll to position [65, 0]
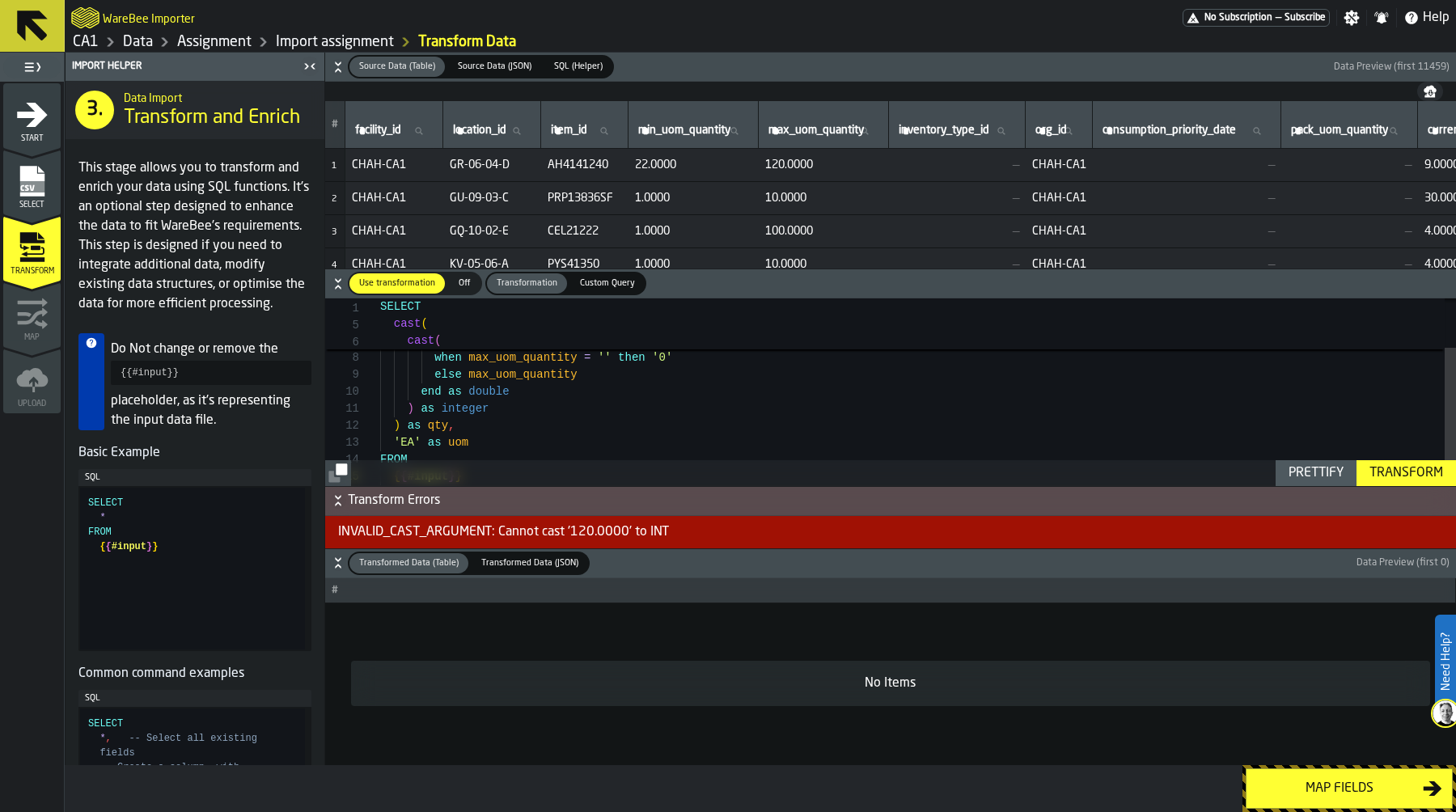
click at [1426, 466] on div "Transform" at bounding box center [1406, 473] width 87 height 20
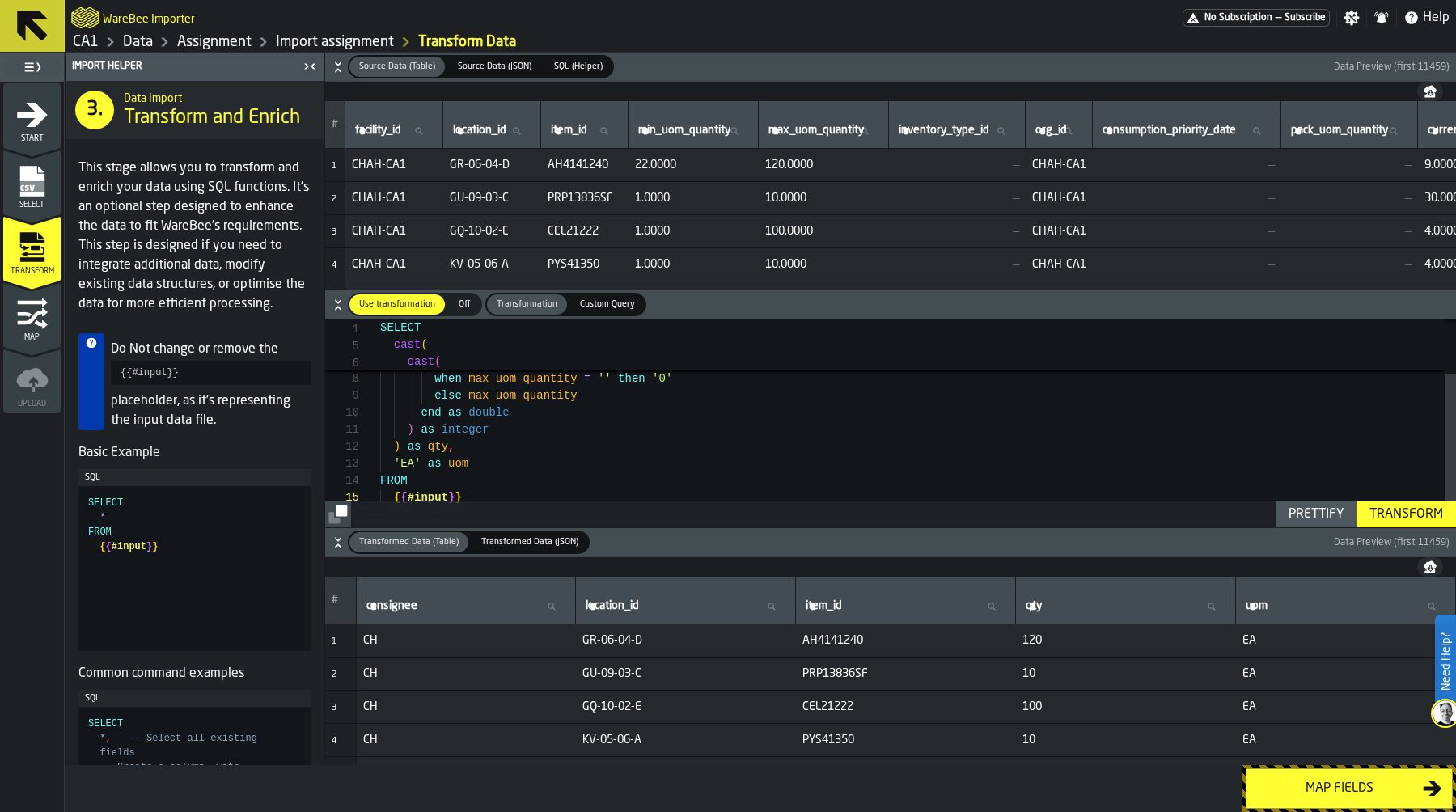
click at [1346, 789] on div "Map fields" at bounding box center [1339, 789] width 166 height 20
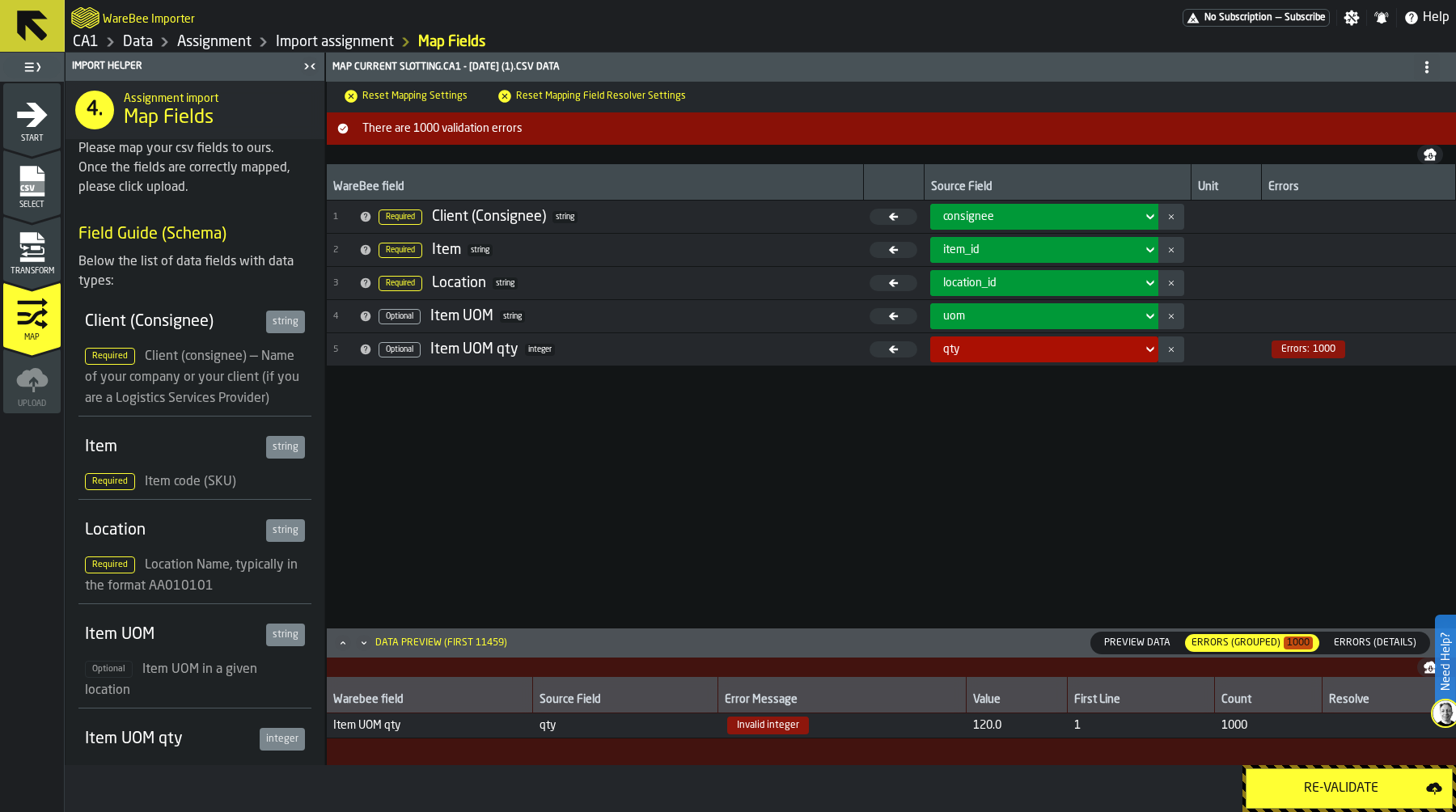
click at [1346, 789] on div "Re-Validate" at bounding box center [1341, 789] width 170 height 20
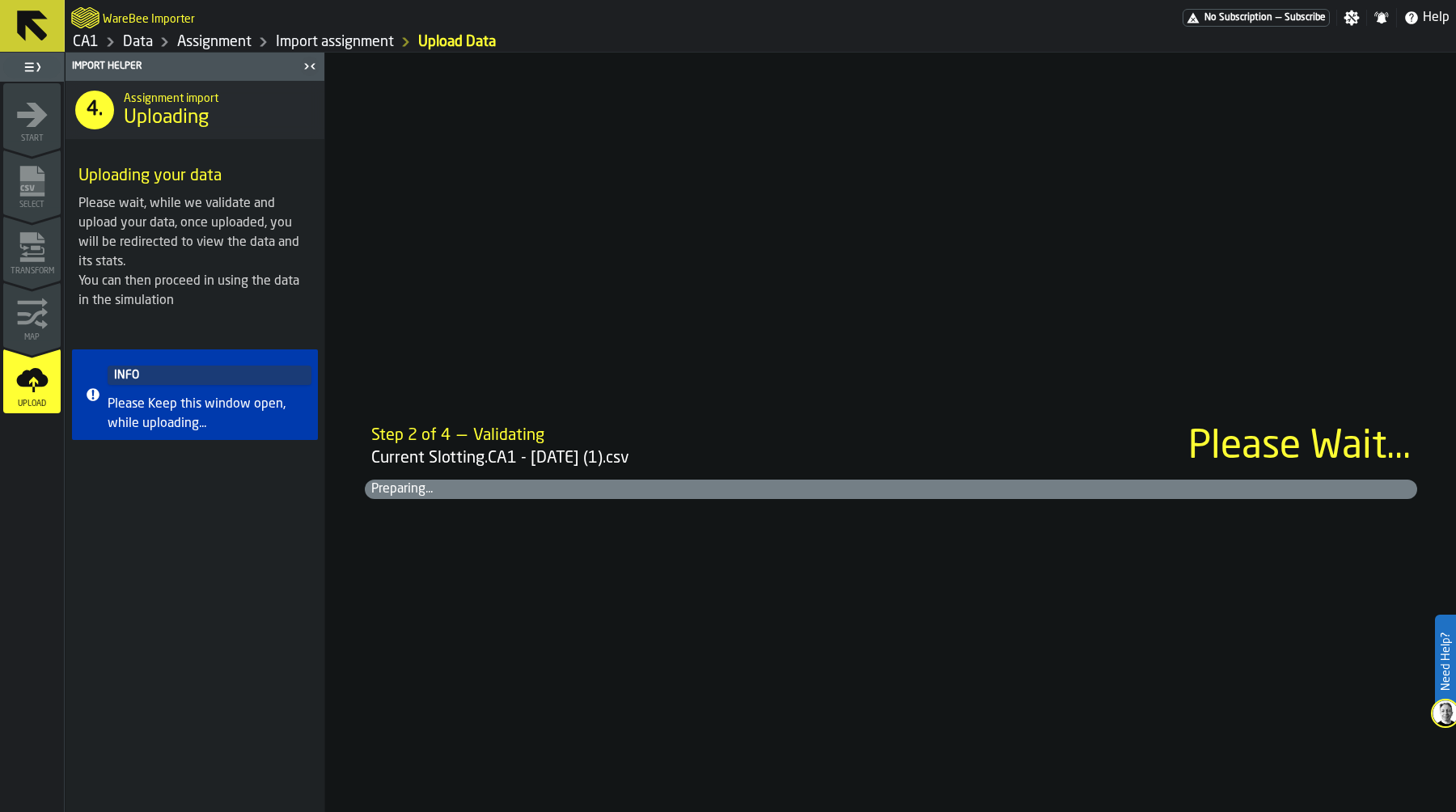
click at [141, 39] on link "Data" at bounding box center [137, 42] width 30 height 18
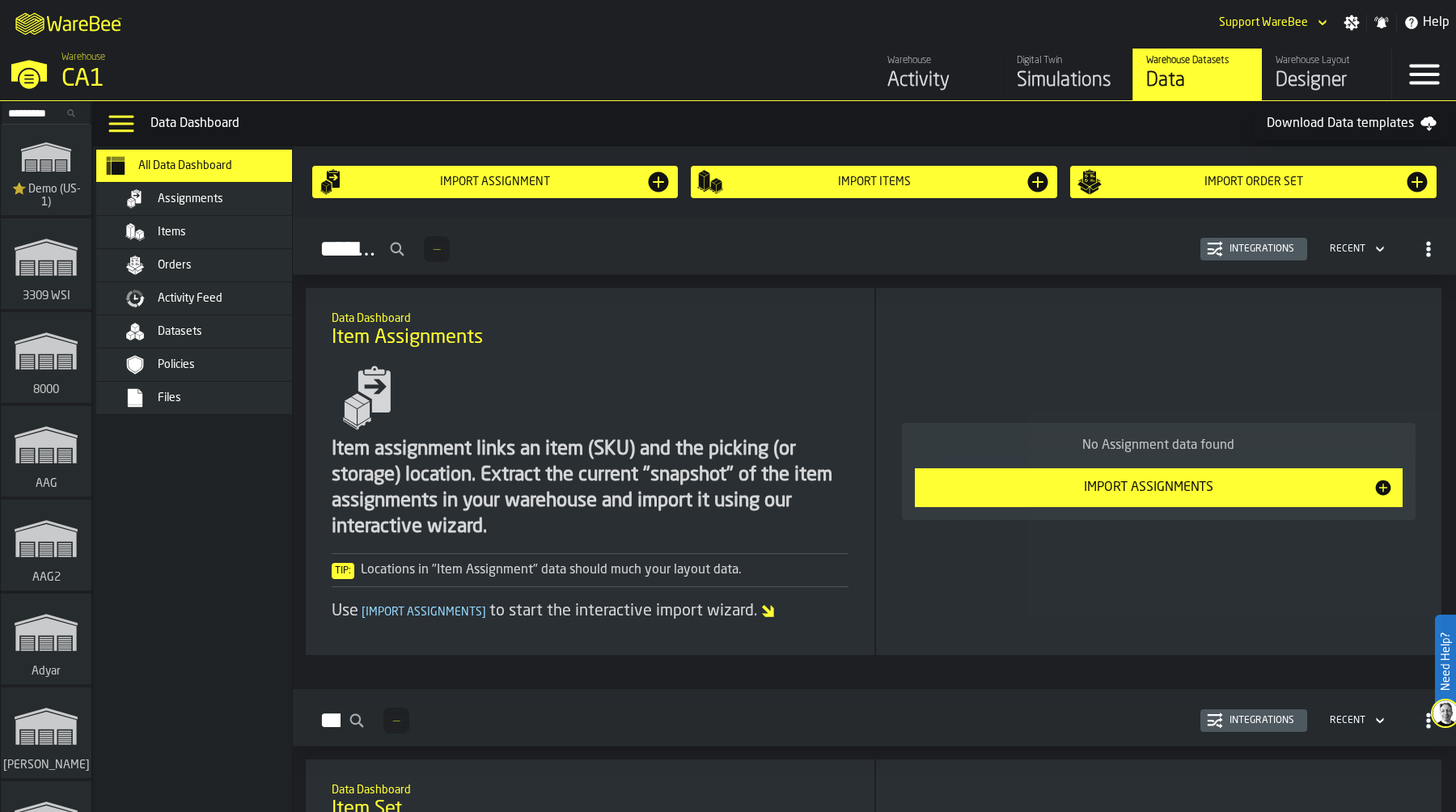
click at [1363, 27] on div "Settings" at bounding box center [1352, 22] width 29 height 16
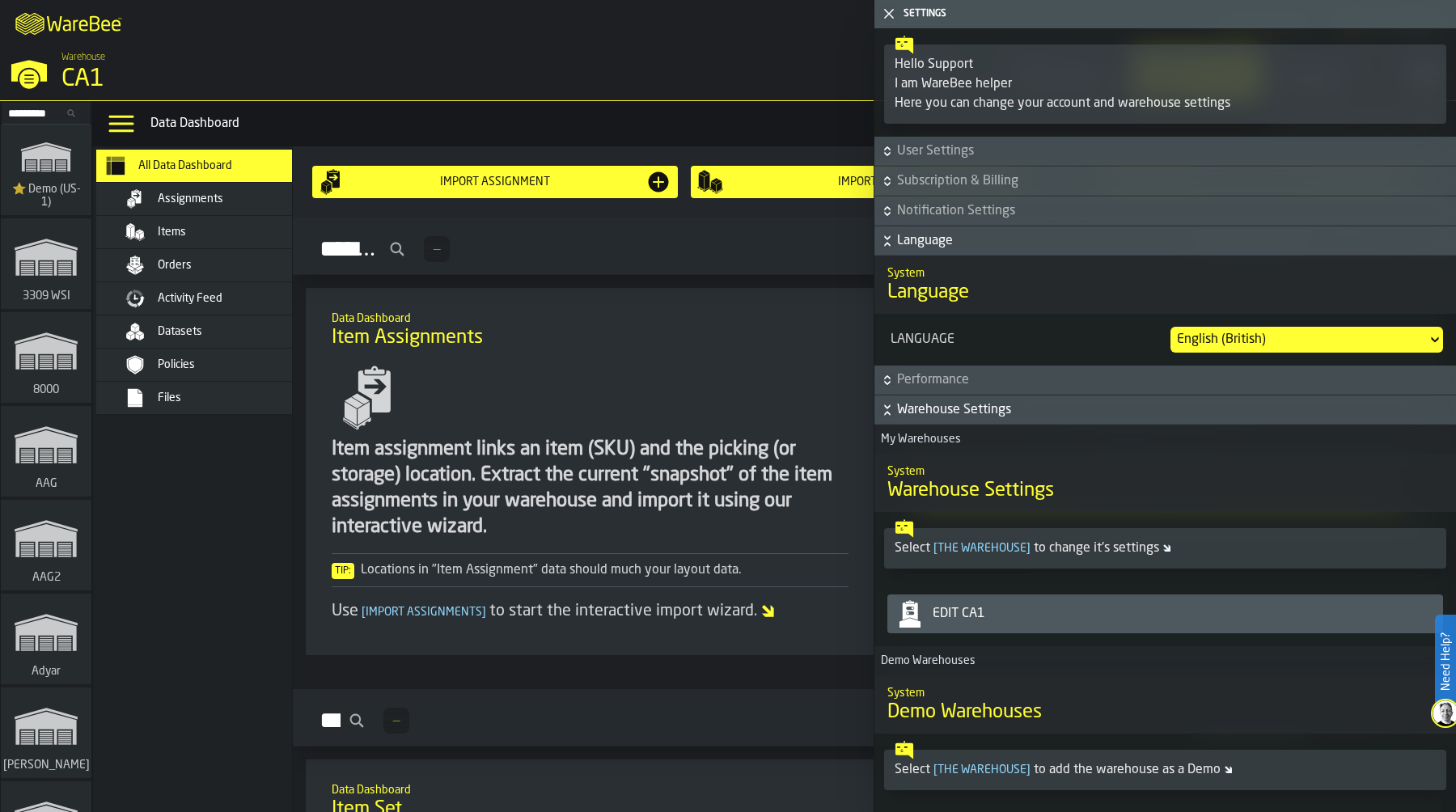
click at [1069, 617] on div "Edit CA1" at bounding box center [1181, 614] width 510 height 20
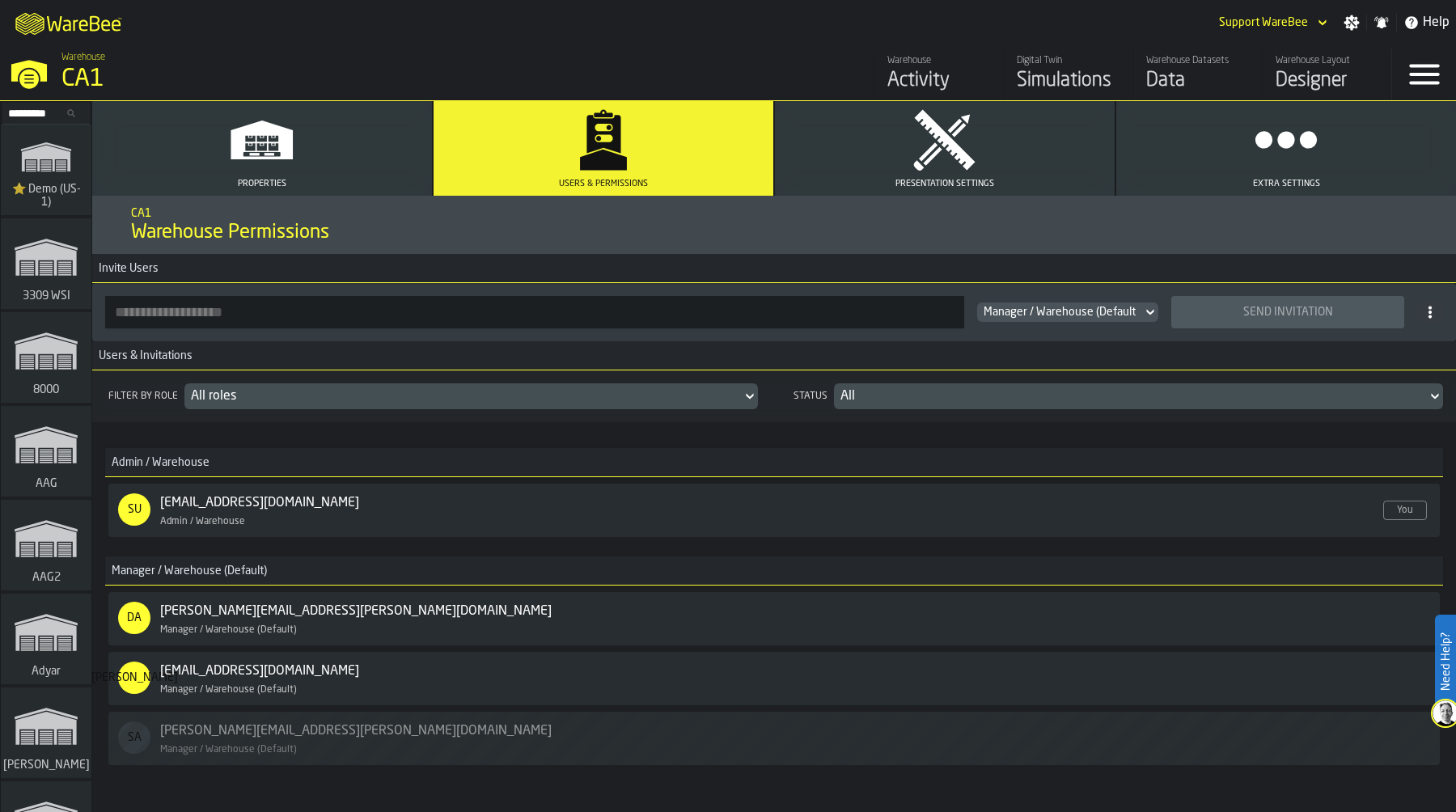
click at [381, 310] on input "button-toolbar-" at bounding box center [535, 312] width 859 height 33
click at [161, 319] on input "button-toolbar-" at bounding box center [535, 312] width 859 height 33
type input "**********"
click at [1260, 316] on div "Send Invitation" at bounding box center [1287, 312] width 214 height 13
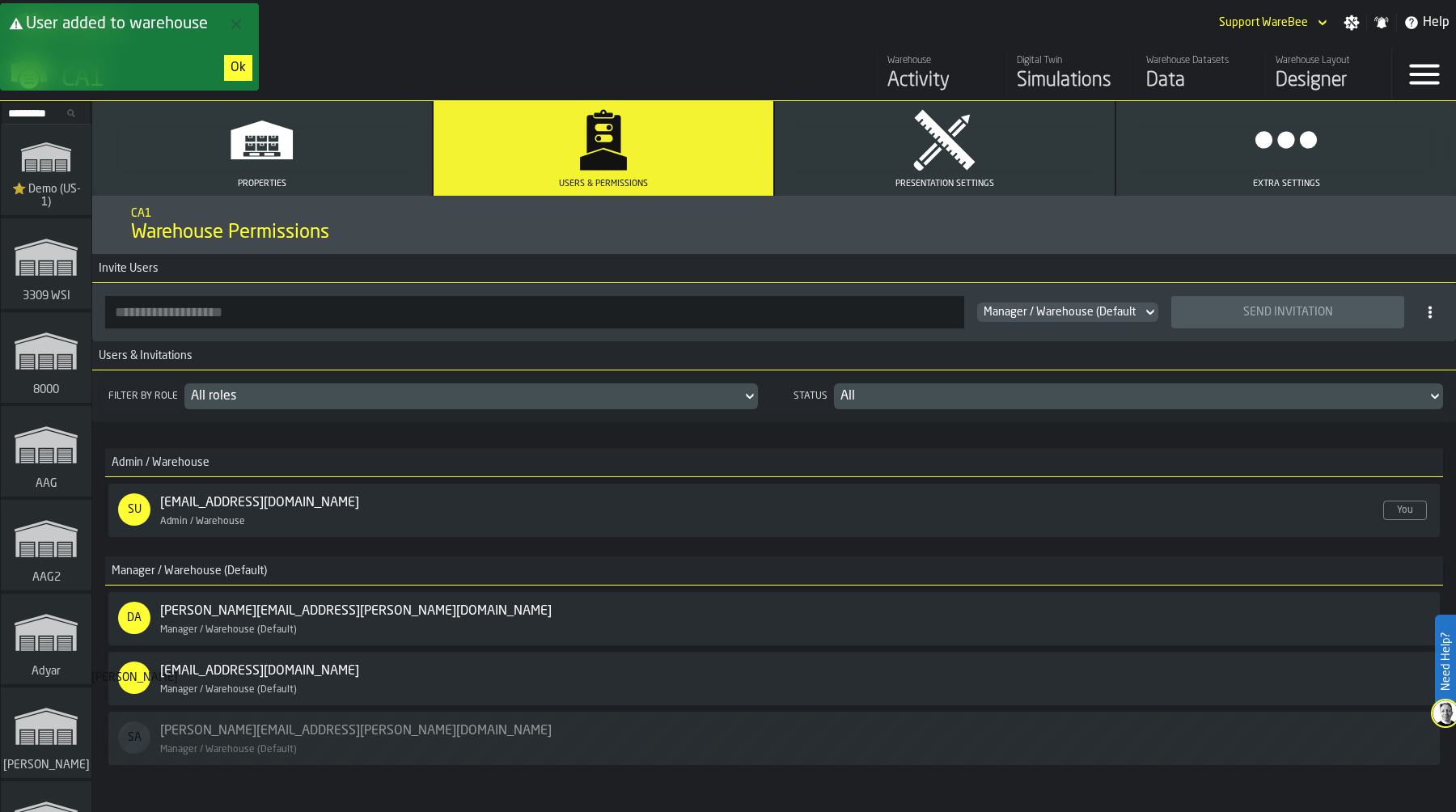
click at [236, 65] on div "Ok" at bounding box center [238, 68] width 15 height 20
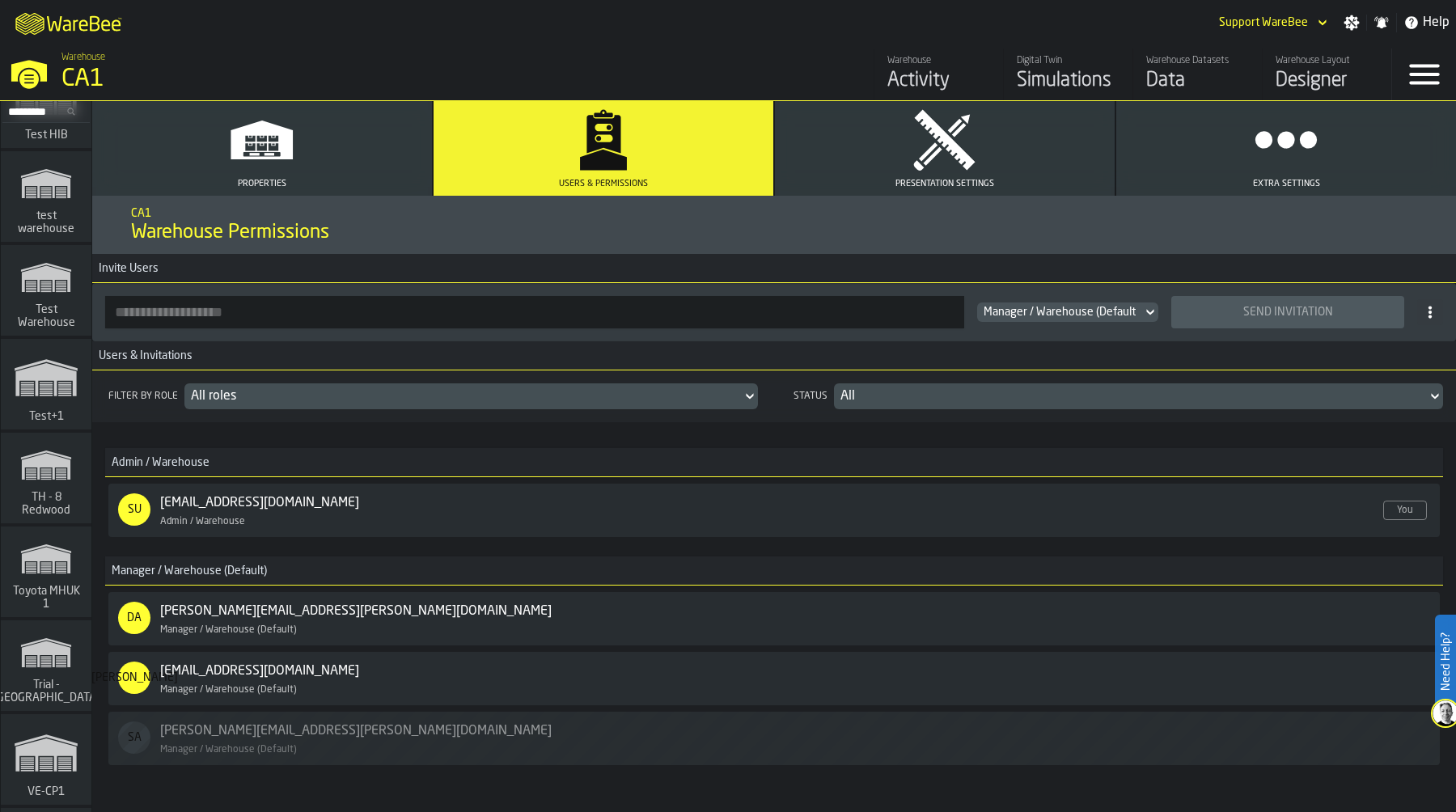
scroll to position [19396, 0]
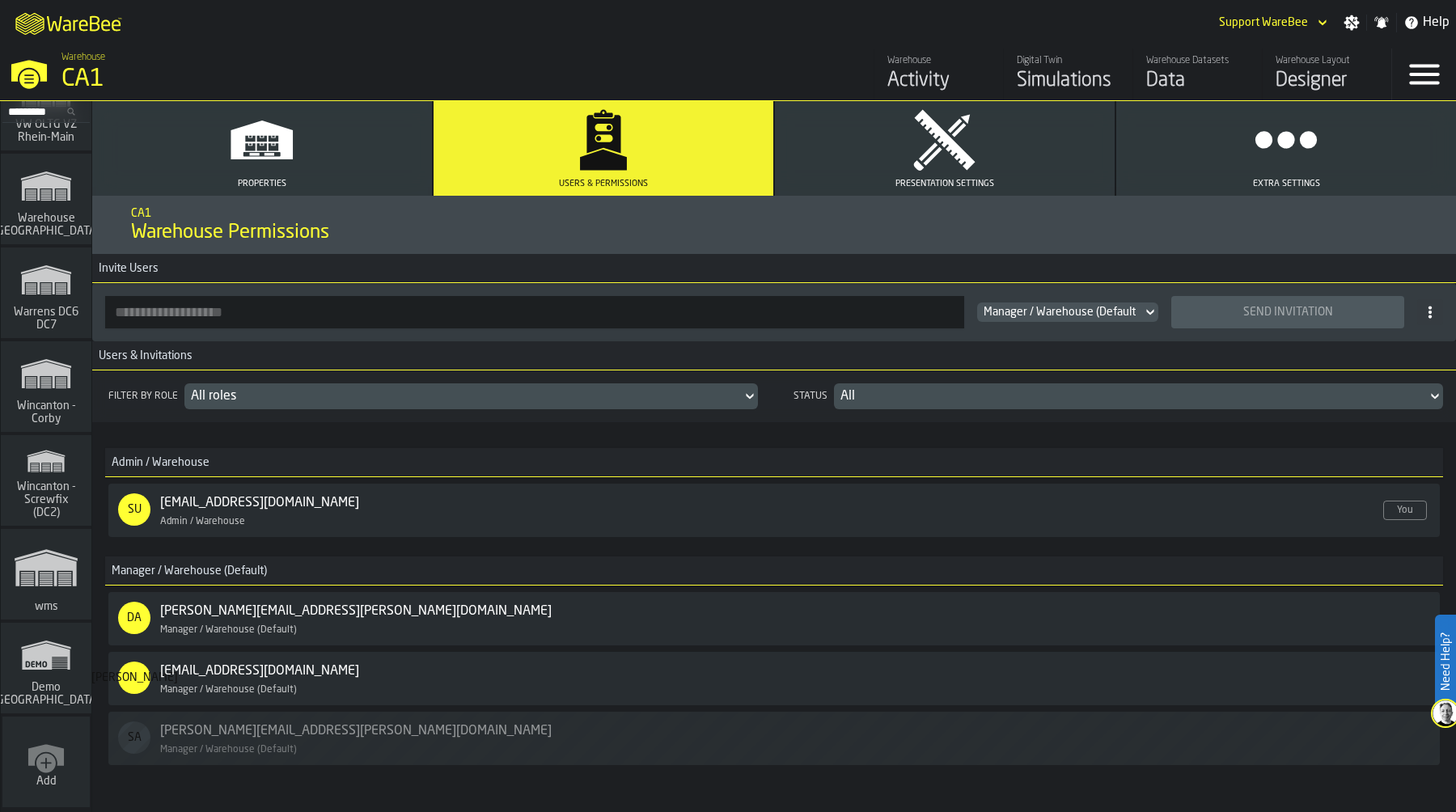
click at [27, 740] on icon "link-to-/wh/new" at bounding box center [45, 755] width 39 height 39
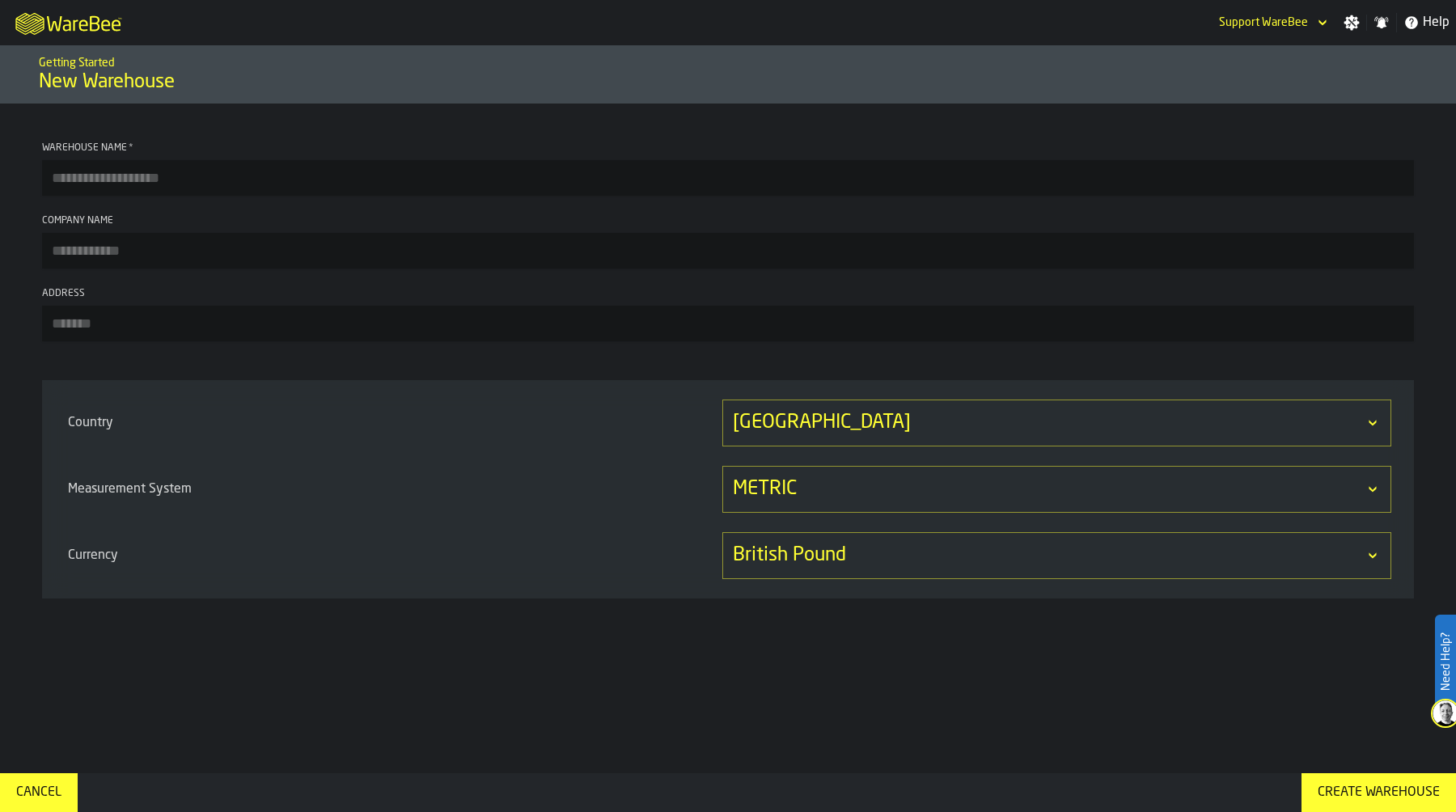
click at [193, 174] on input "Warehouse Name *" at bounding box center [728, 178] width 1372 height 36
type input "***"
type input "**********"
click at [165, 328] on input "Address" at bounding box center [728, 324] width 1372 height 36
type input "**"
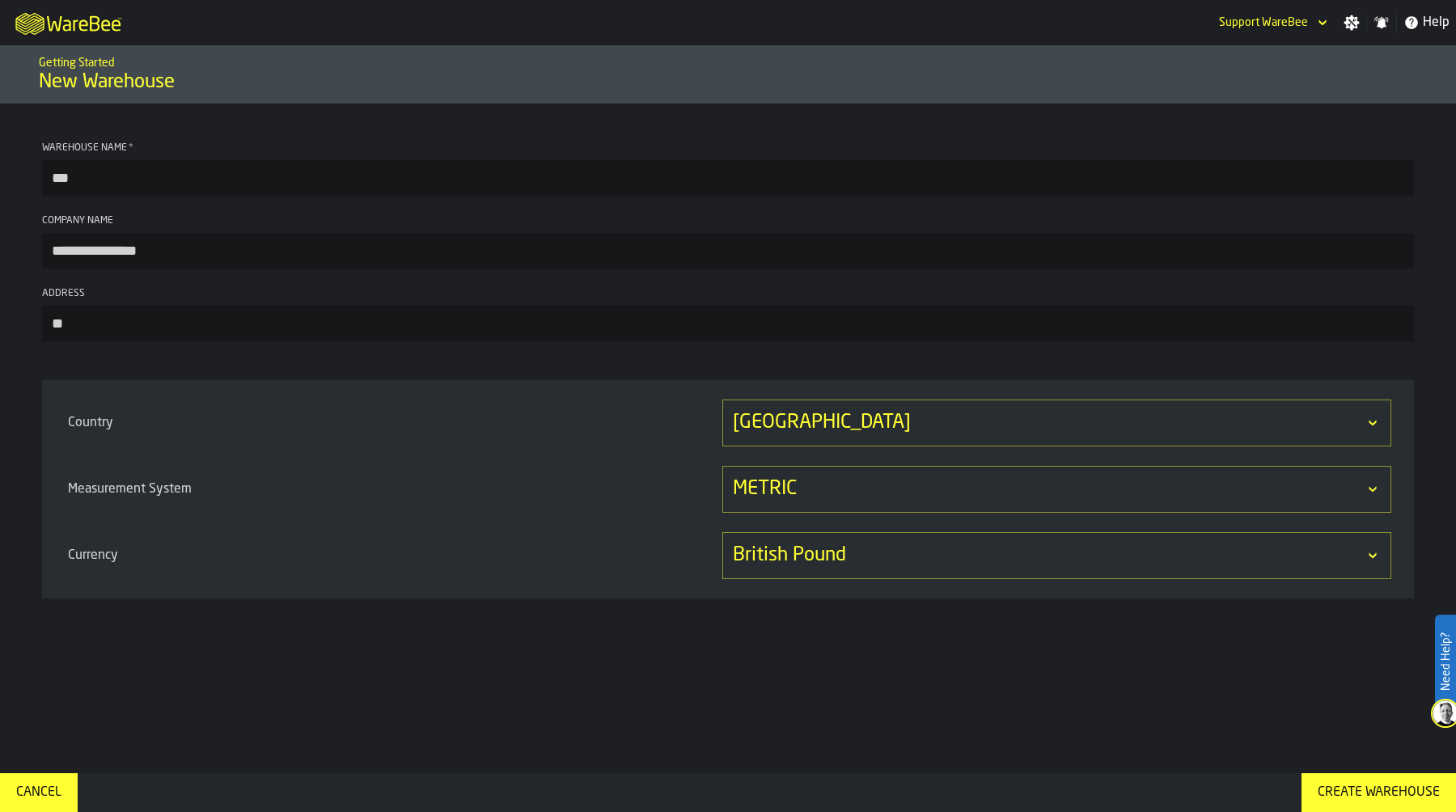
click at [843, 424] on div "United Kingdom" at bounding box center [1049, 423] width 632 height 26
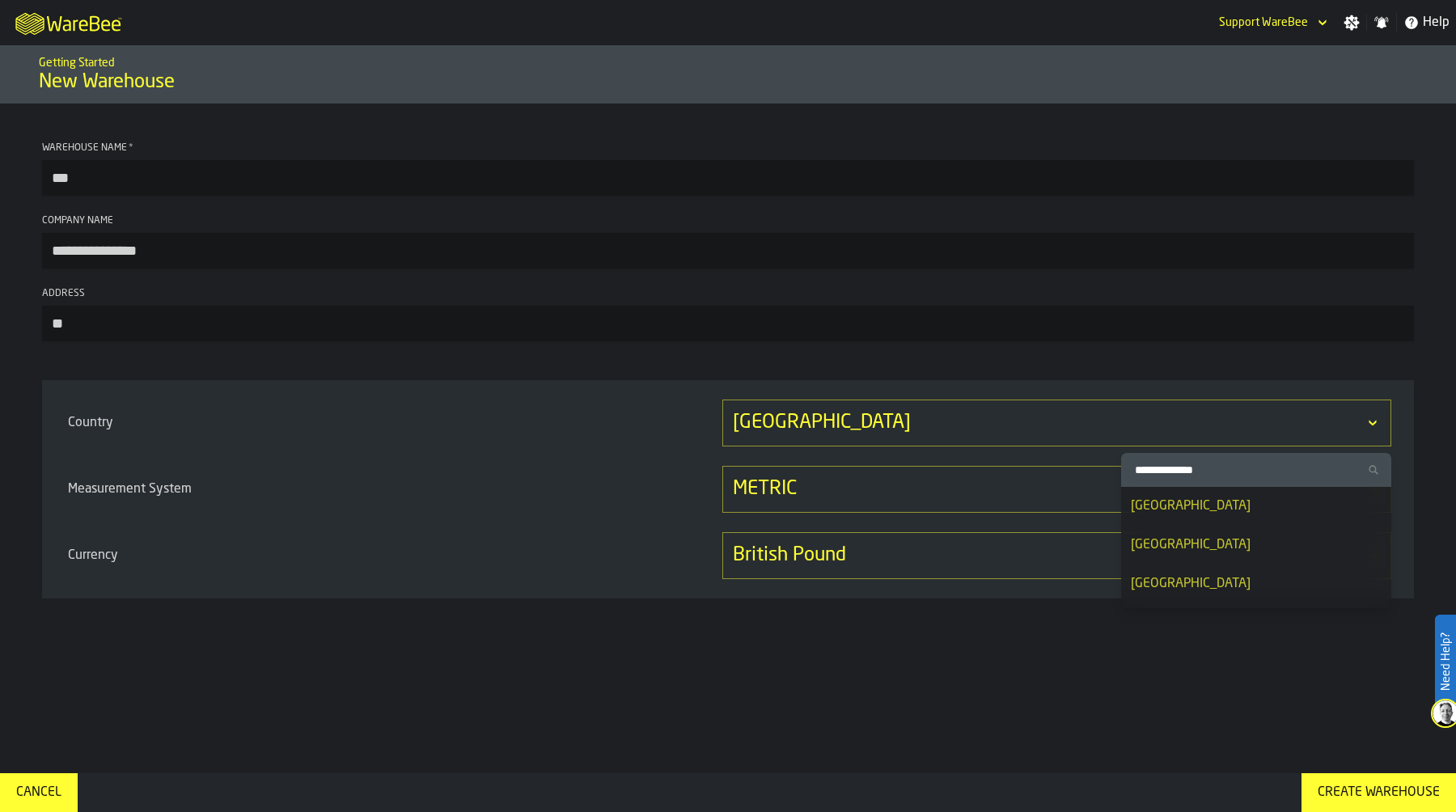
click at [1231, 469] on input "Search Country" at bounding box center [1256, 470] width 257 height 21
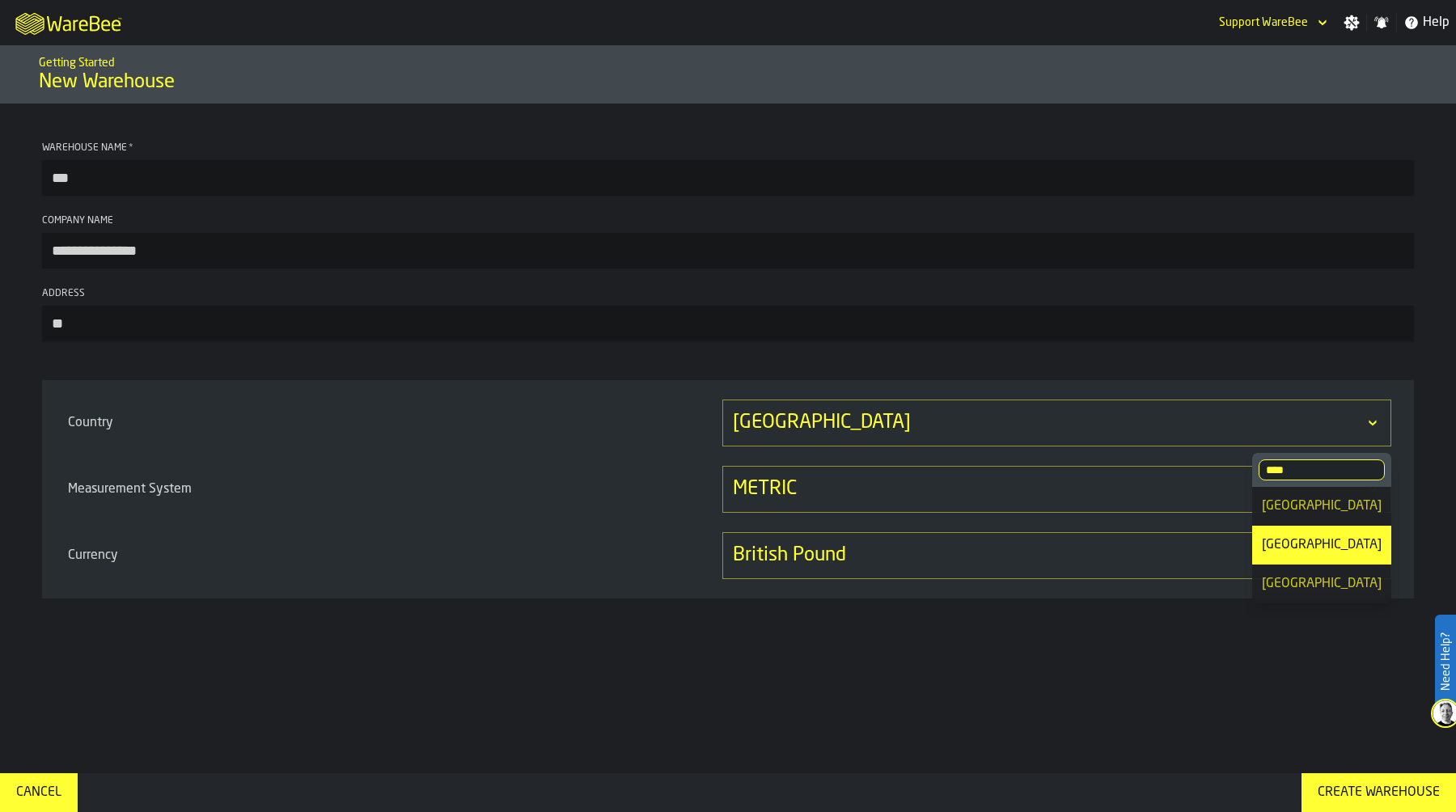
type input "****"
click at [1309, 578] on div "United States" at bounding box center [1322, 584] width 120 height 20
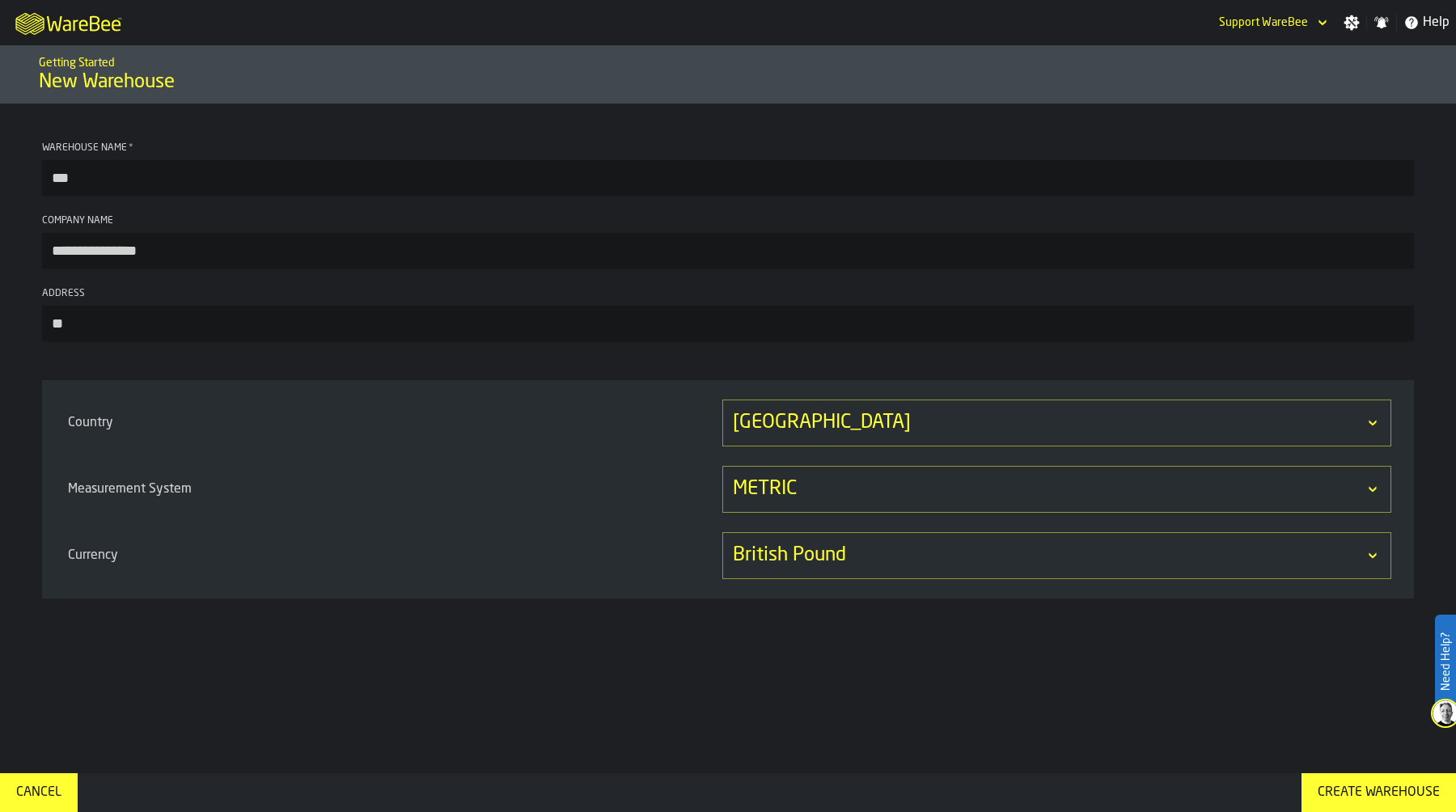
click at [888, 491] on div "METRIC" at bounding box center [1049, 490] width 632 height 26
click at [1305, 577] on div "IMPERIAL" at bounding box center [1339, 577] width 84 height 20
click at [1038, 576] on div "British Pound" at bounding box center [1057, 556] width 669 height 47
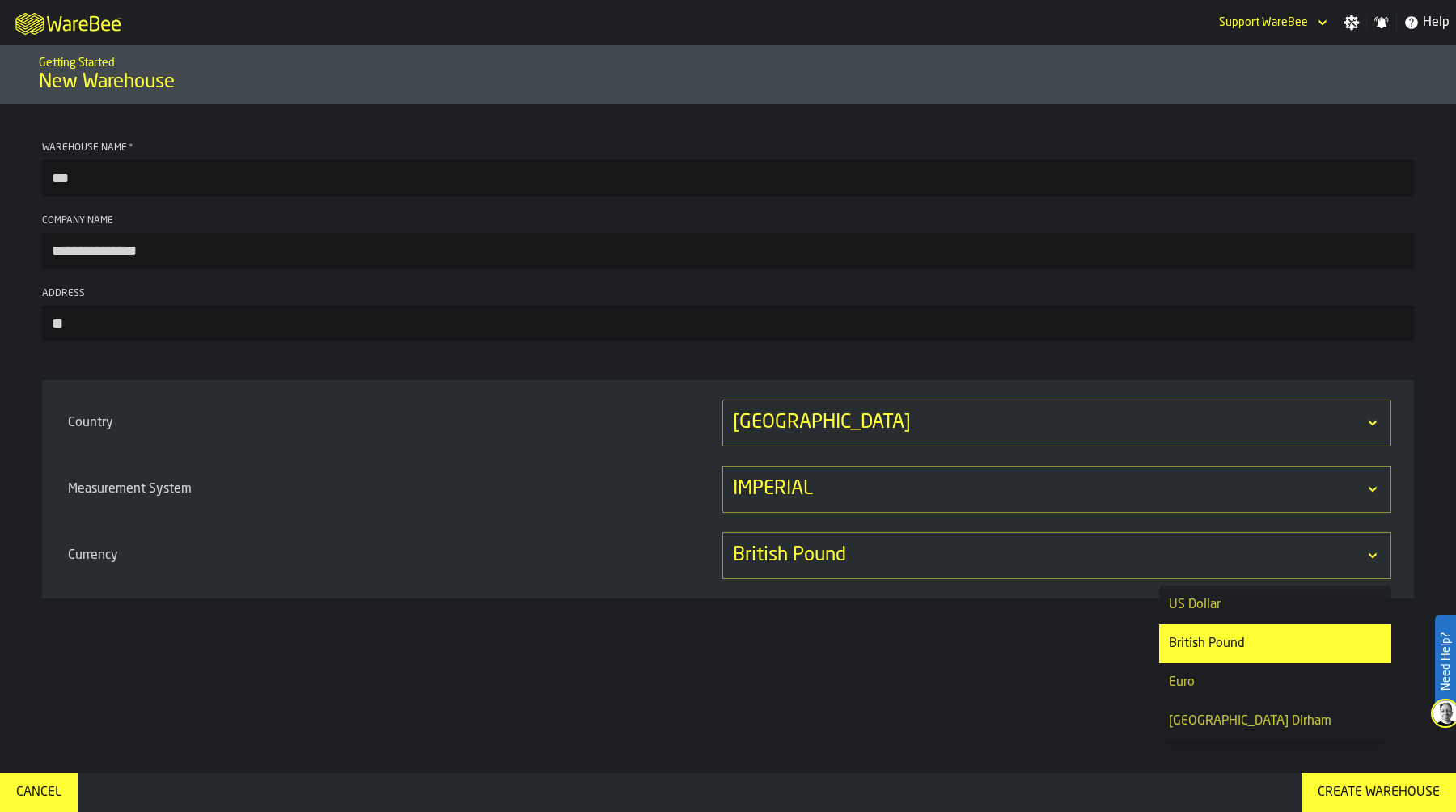
click at [1207, 606] on div "US Dollar" at bounding box center [1275, 604] width 213 height 20
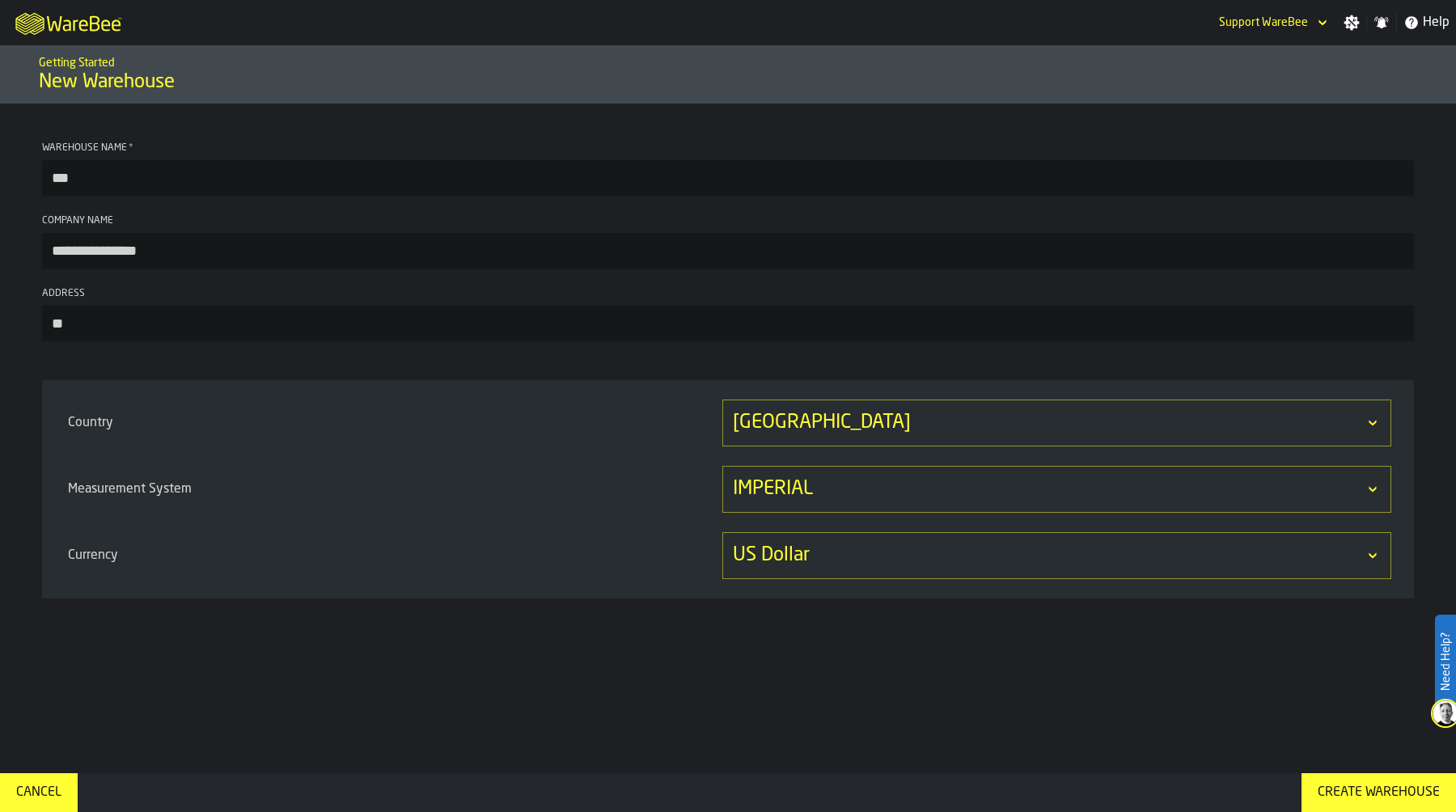
click at [1362, 785] on div "Create Warehouse" at bounding box center [1379, 792] width 135 height 20
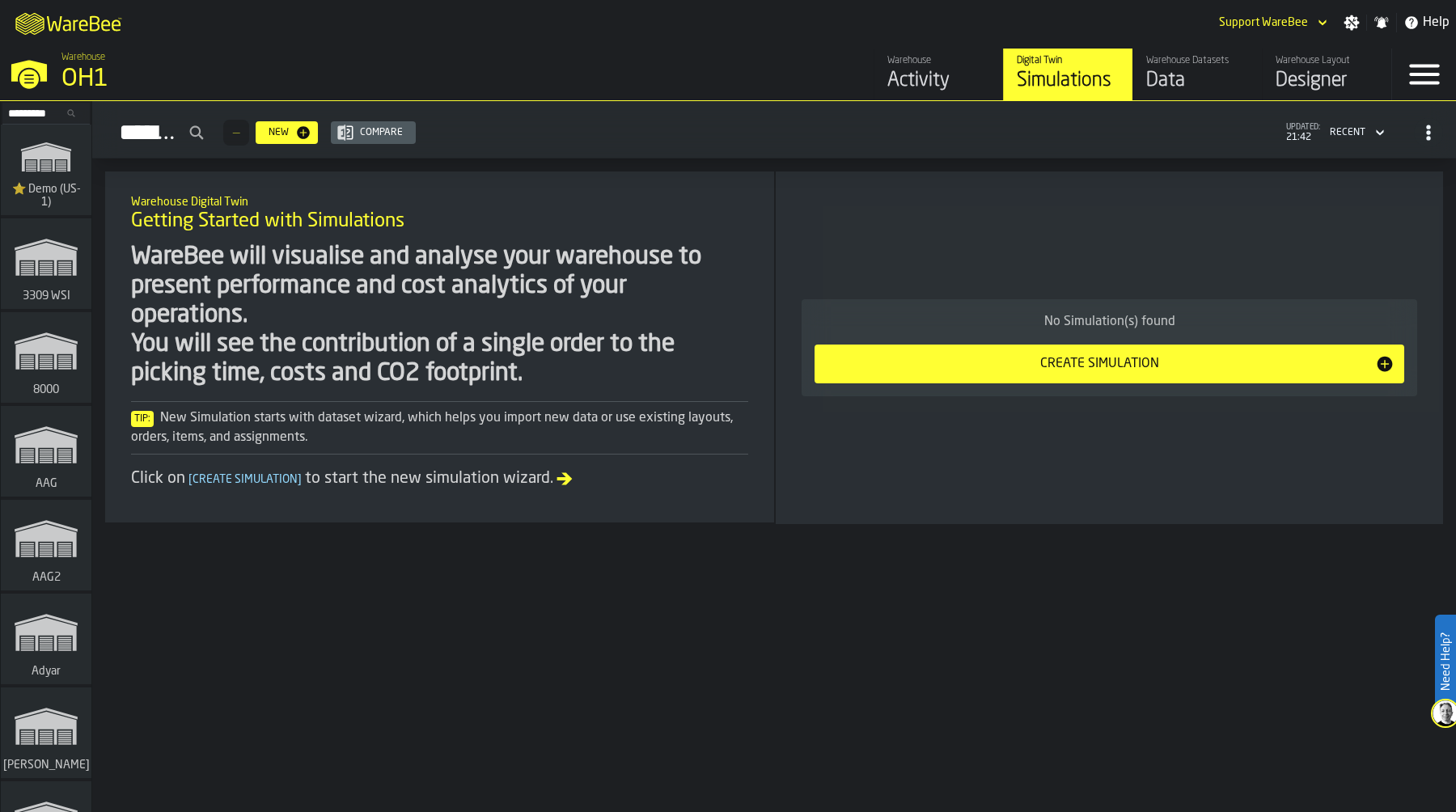
click at [1351, 22] on icon "button-toggle-Settings" at bounding box center [1352, 23] width 15 height 15
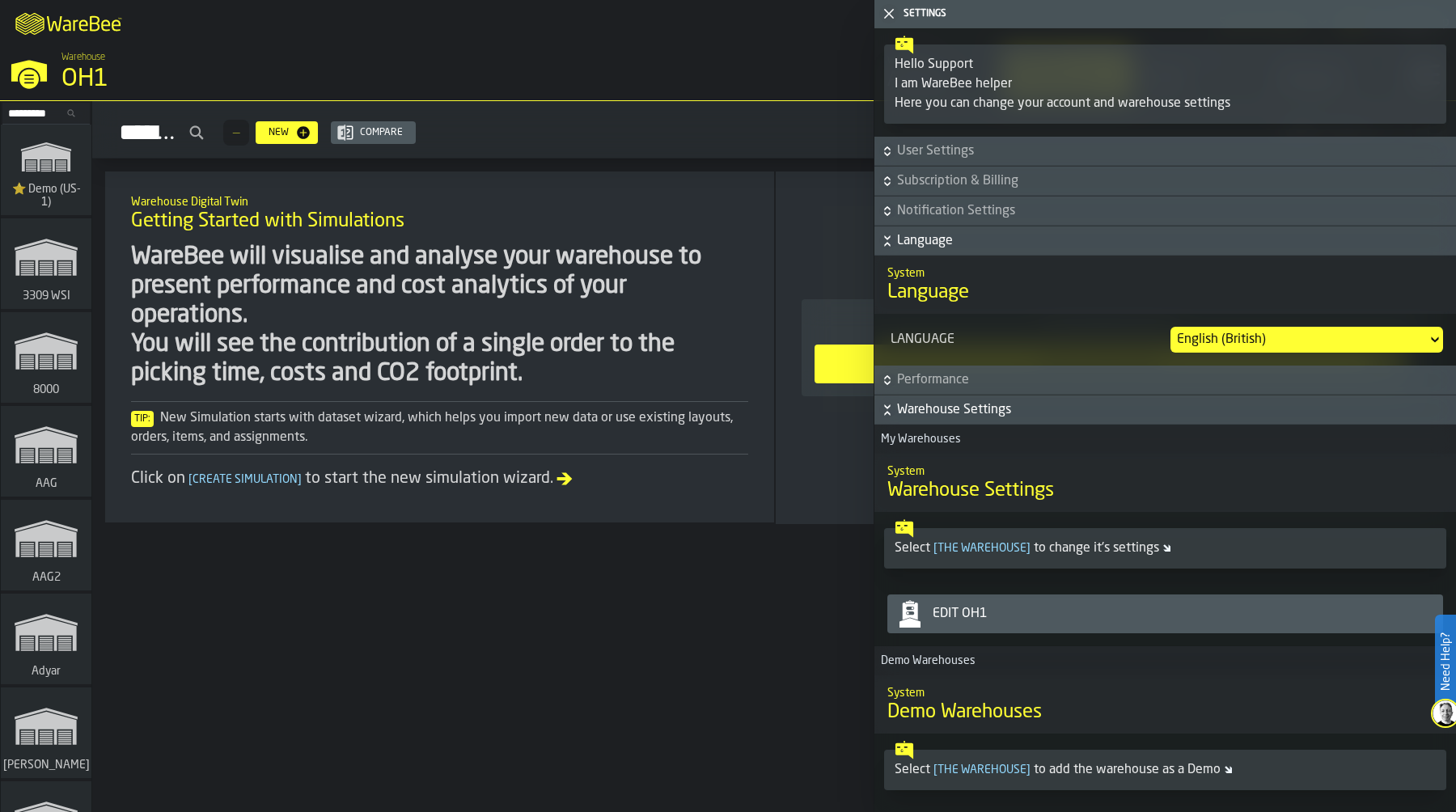
click at [1010, 621] on div "Edit OH1" at bounding box center [1181, 614] width 510 height 20
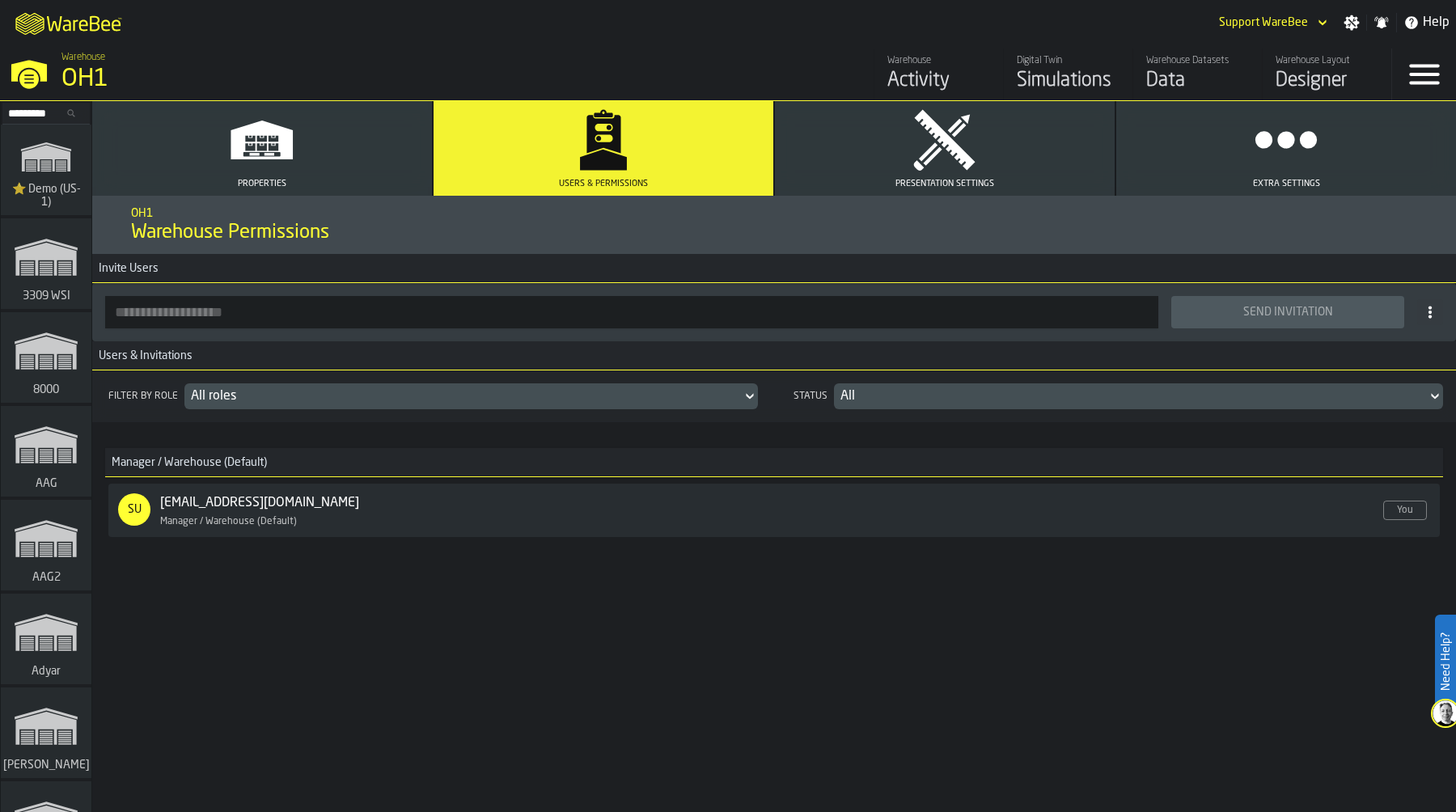
click at [319, 311] on input "button-toolbar-" at bounding box center [632, 312] width 1053 height 33
type input "**********"
click at [1285, 306] on div "Send Invitation" at bounding box center [1287, 312] width 214 height 13
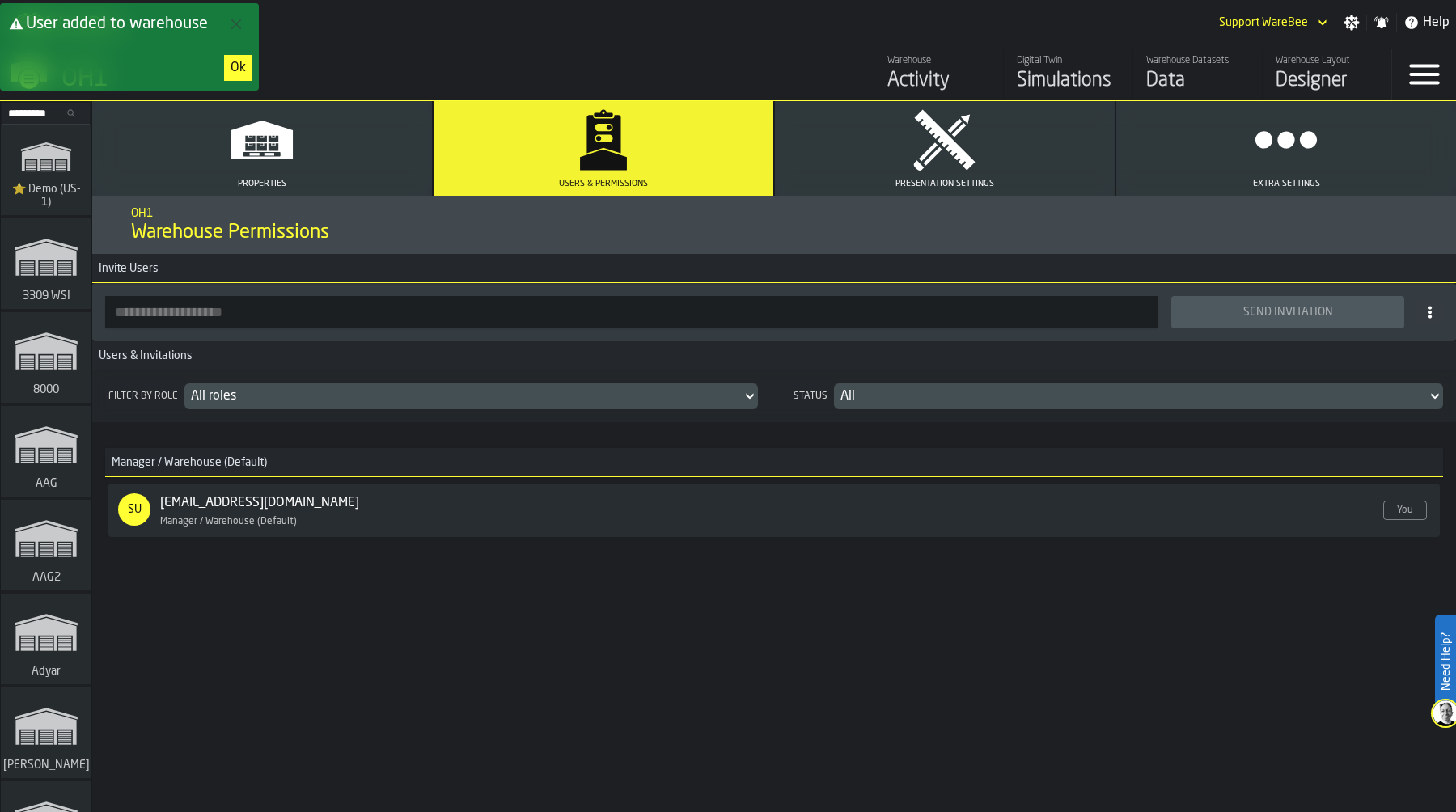
click at [385, 312] on input "button-toolbar-" at bounding box center [632, 312] width 1053 height 33
click at [240, 58] on div "Ok" at bounding box center [238, 68] width 15 height 20
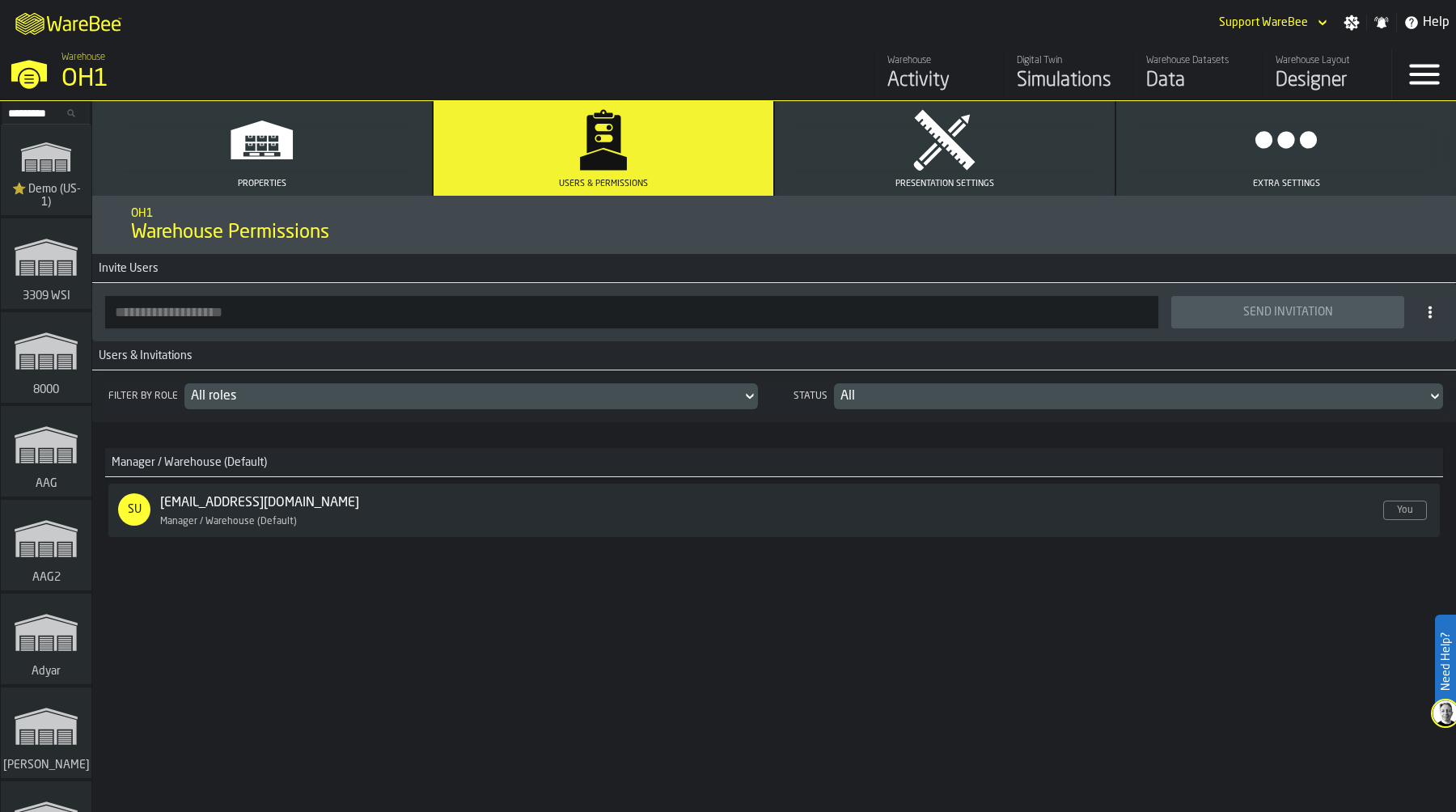
click at [216, 315] on input "button-toolbar-" at bounding box center [632, 312] width 1053 height 33
paste input "**********"
type input "**********"
click at [1275, 316] on div "Send Invitation" at bounding box center [1287, 312] width 214 height 13
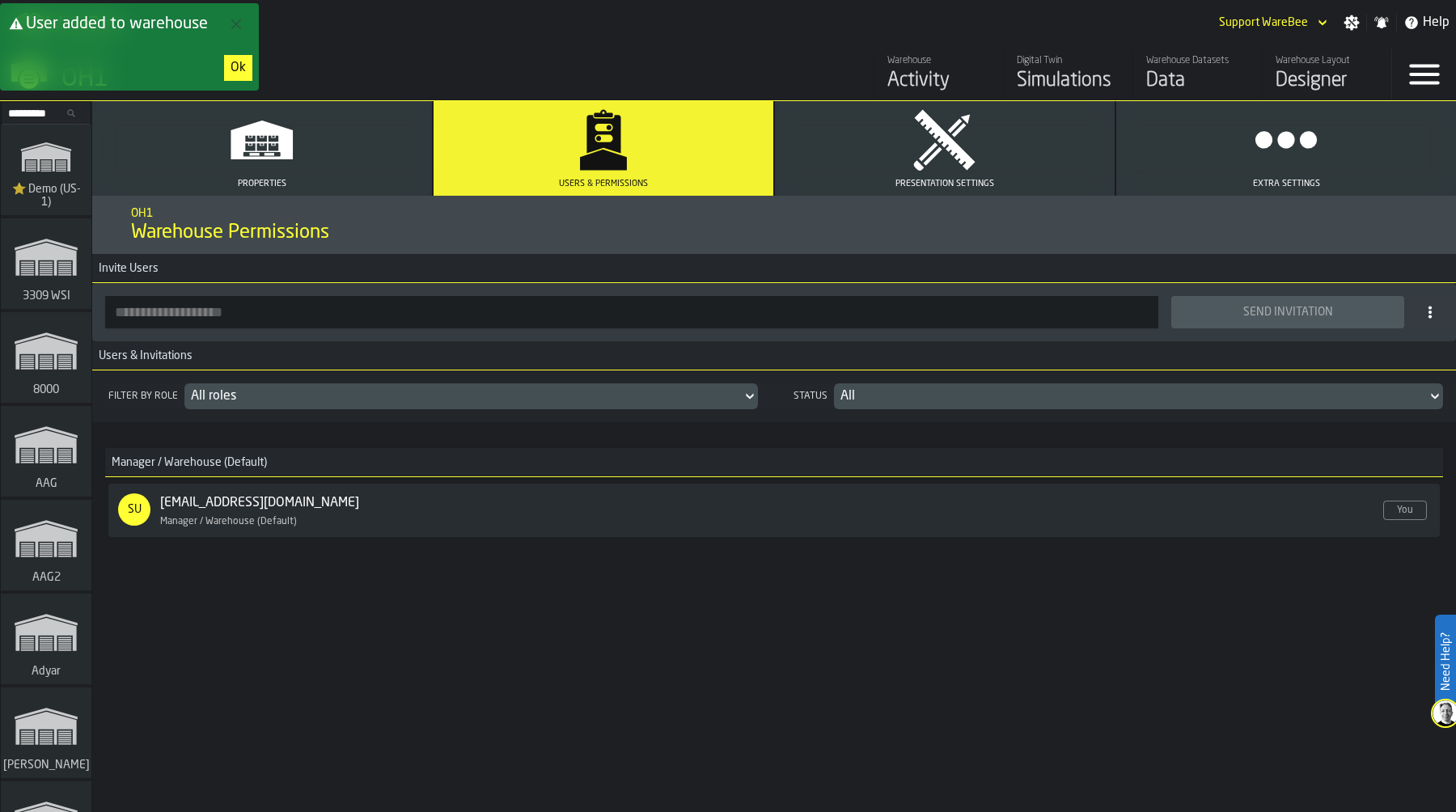
click at [295, 310] on input "button-toolbar-" at bounding box center [632, 312] width 1053 height 33
click at [238, 58] on div "Ok" at bounding box center [238, 68] width 15 height 20
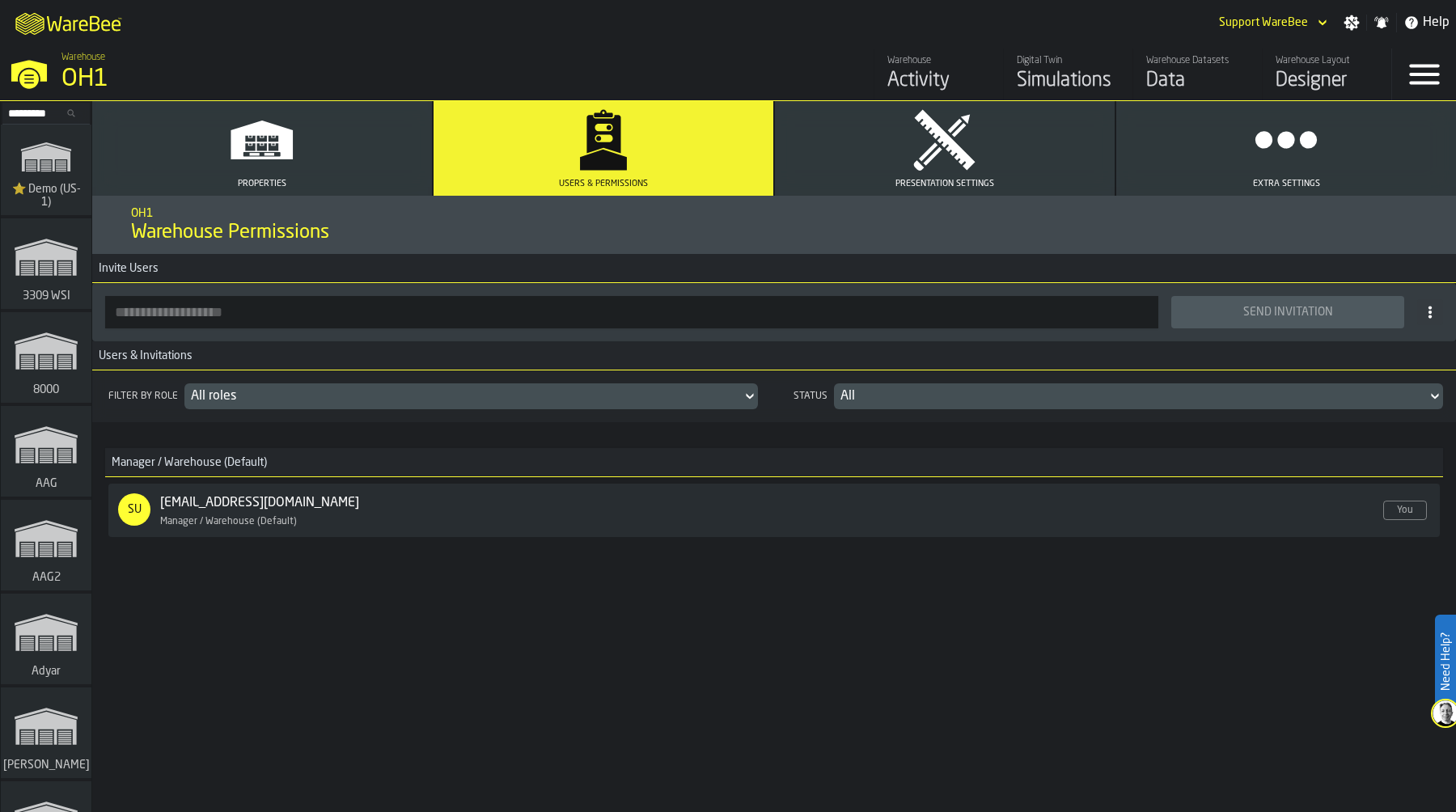
click at [242, 313] on input "button-toolbar-" at bounding box center [632, 312] width 1053 height 33
paste input "**********"
type input "**********"
click at [1286, 314] on div "Send Invitation" at bounding box center [1287, 312] width 214 height 13
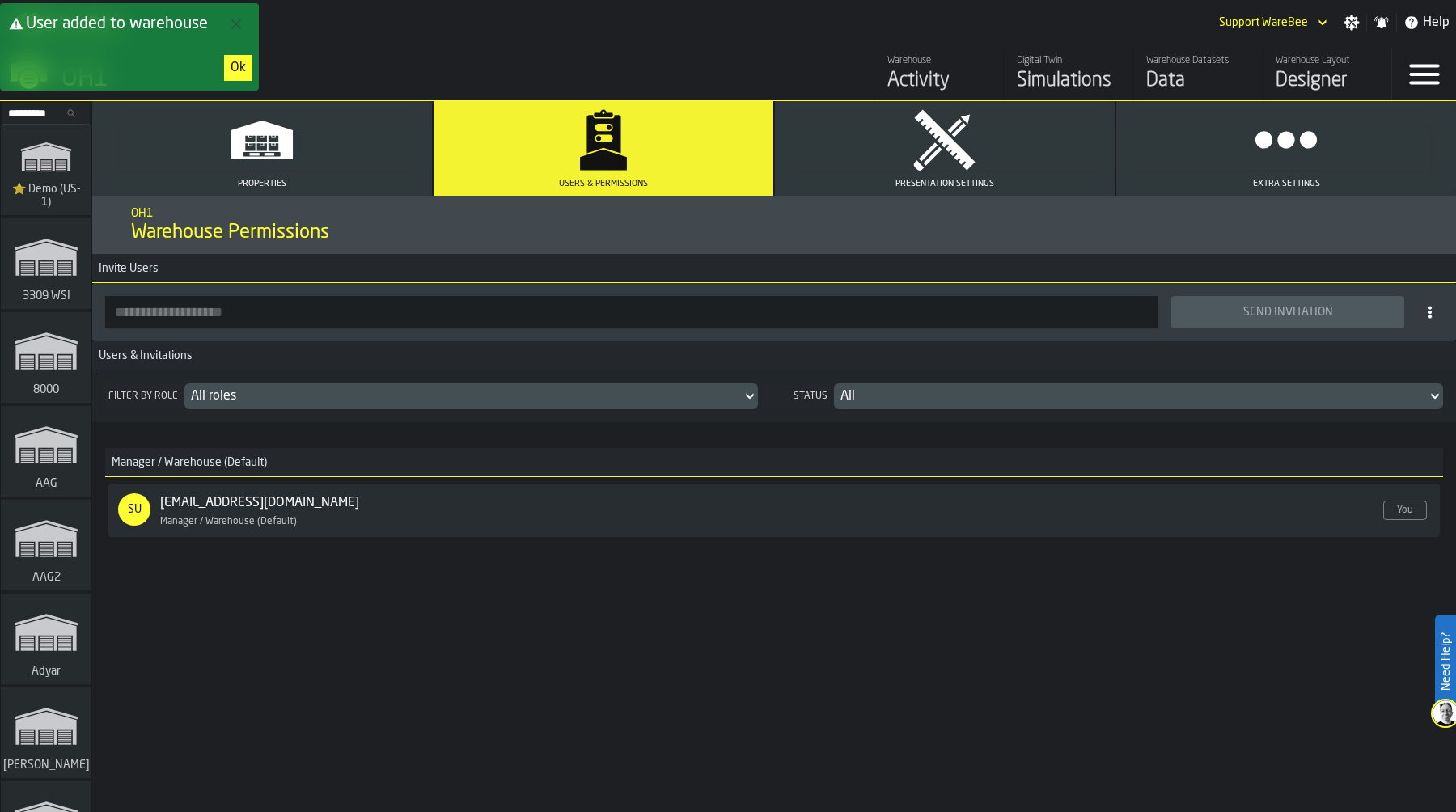
click at [240, 64] on div "Ok" at bounding box center [238, 68] width 15 height 20
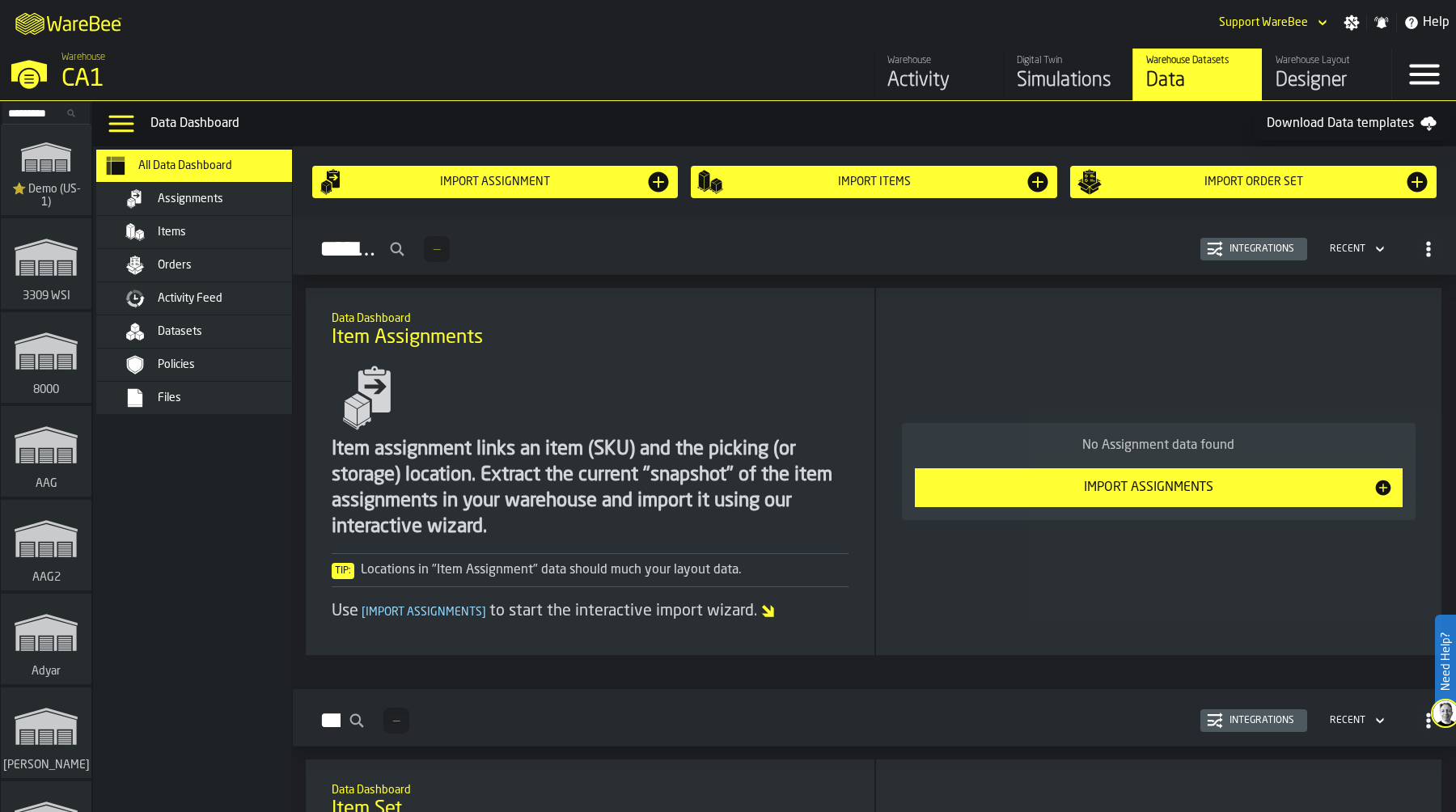
click at [255, 223] on div "Items" at bounding box center [218, 232] width 197 height 20
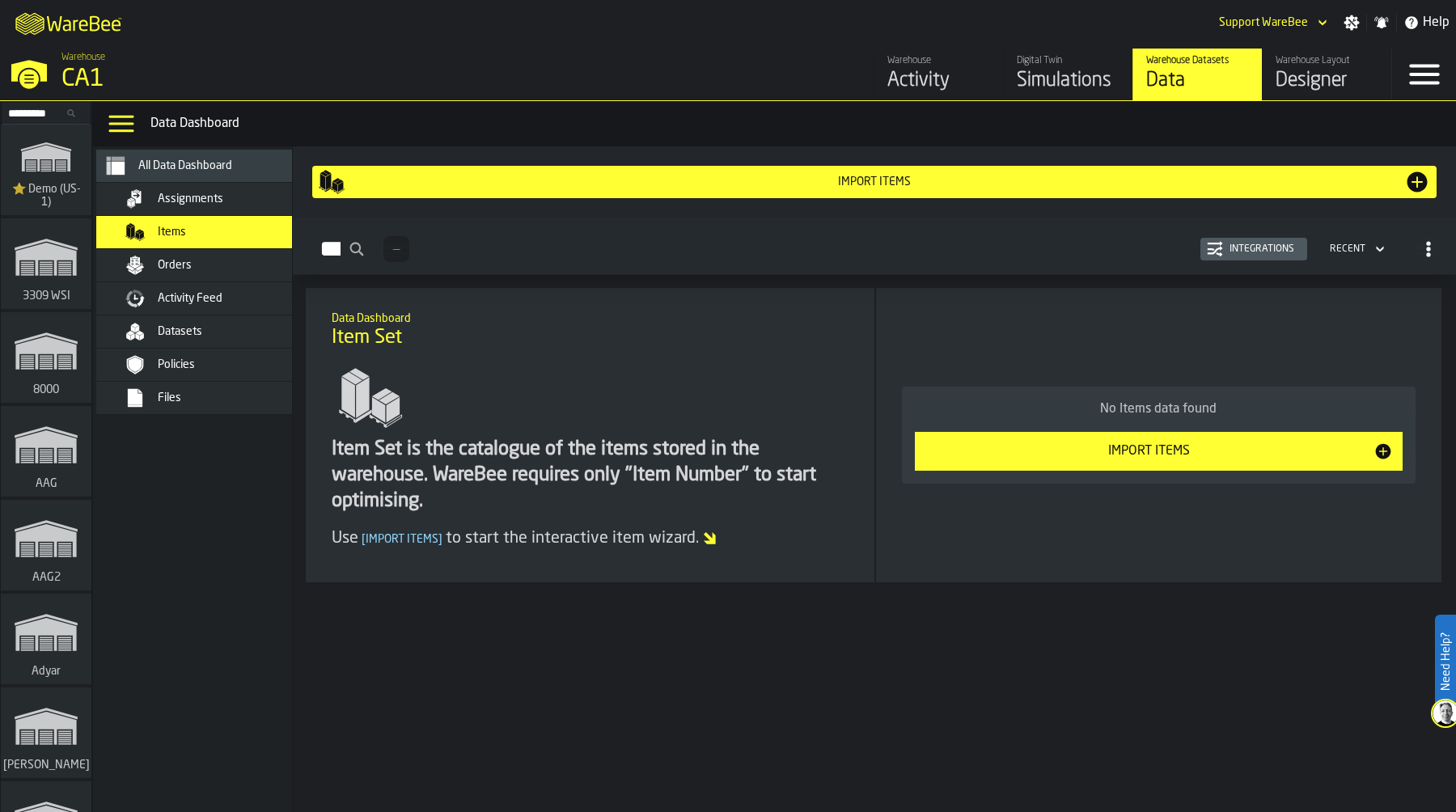
click at [915, 183] on div "Import Items" at bounding box center [875, 182] width 1060 height 13
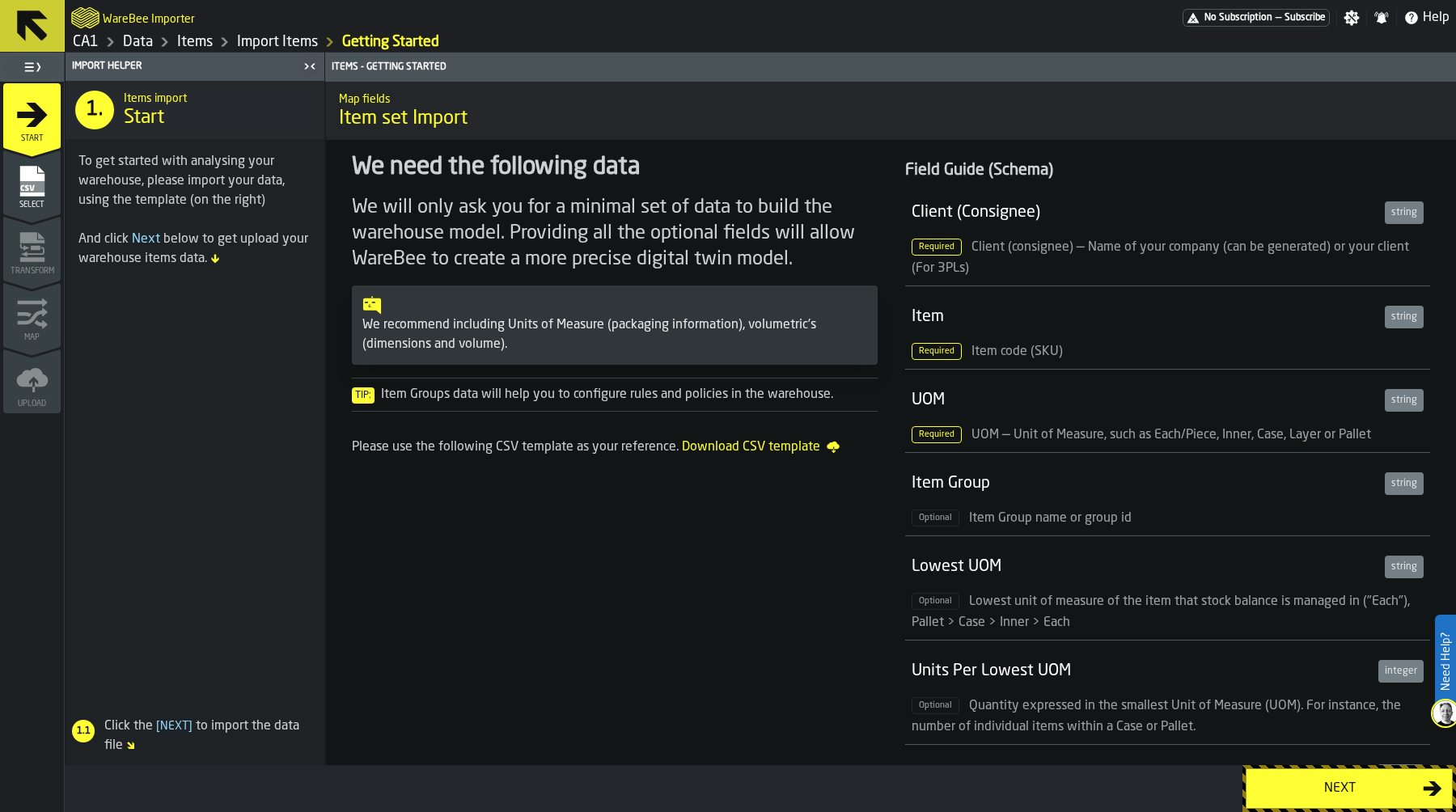
click at [1355, 787] on div "Next" at bounding box center [1339, 789] width 166 height 20
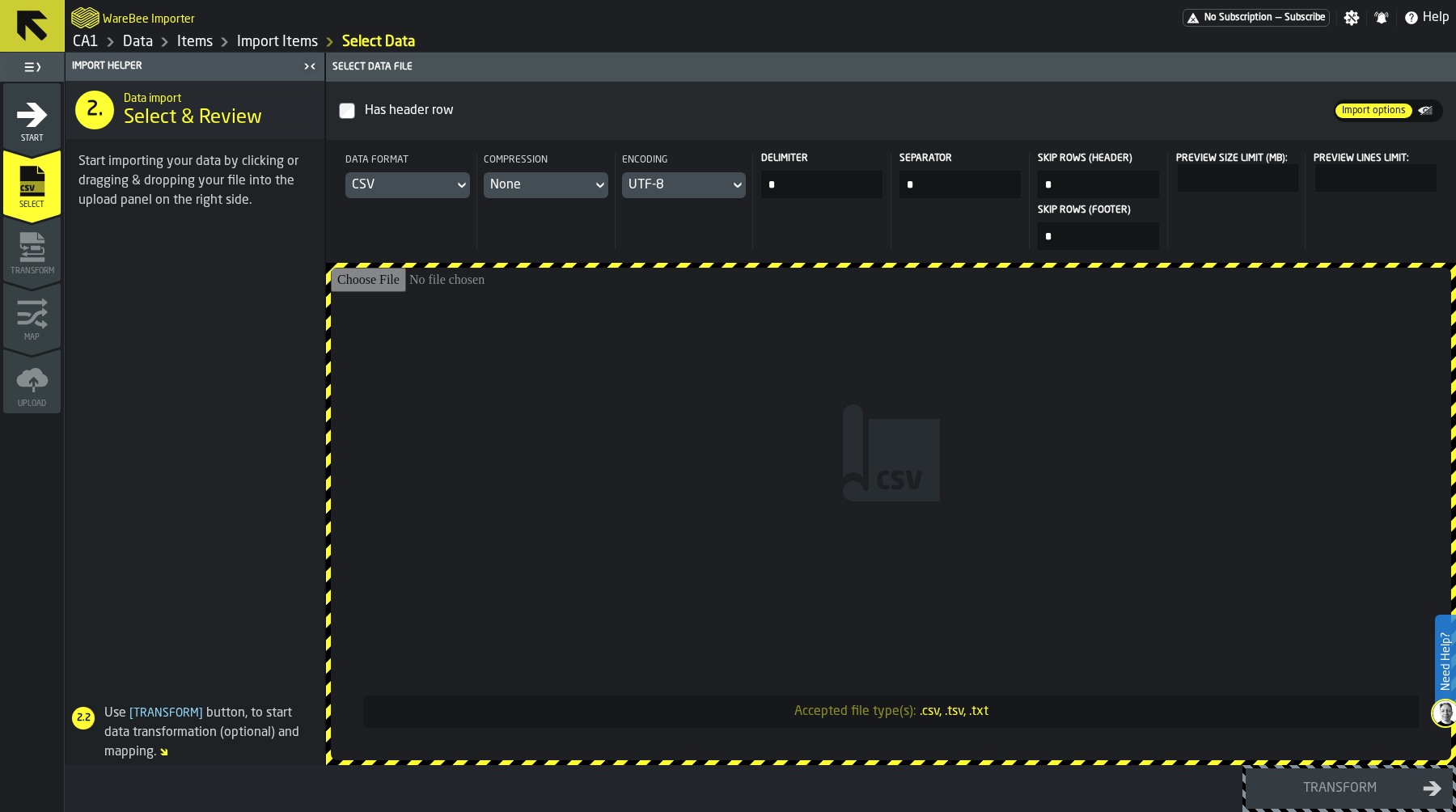
click at [882, 418] on input "Accepted file type(s): .csv, .tsv, .txt" at bounding box center [891, 514] width 1121 height 493
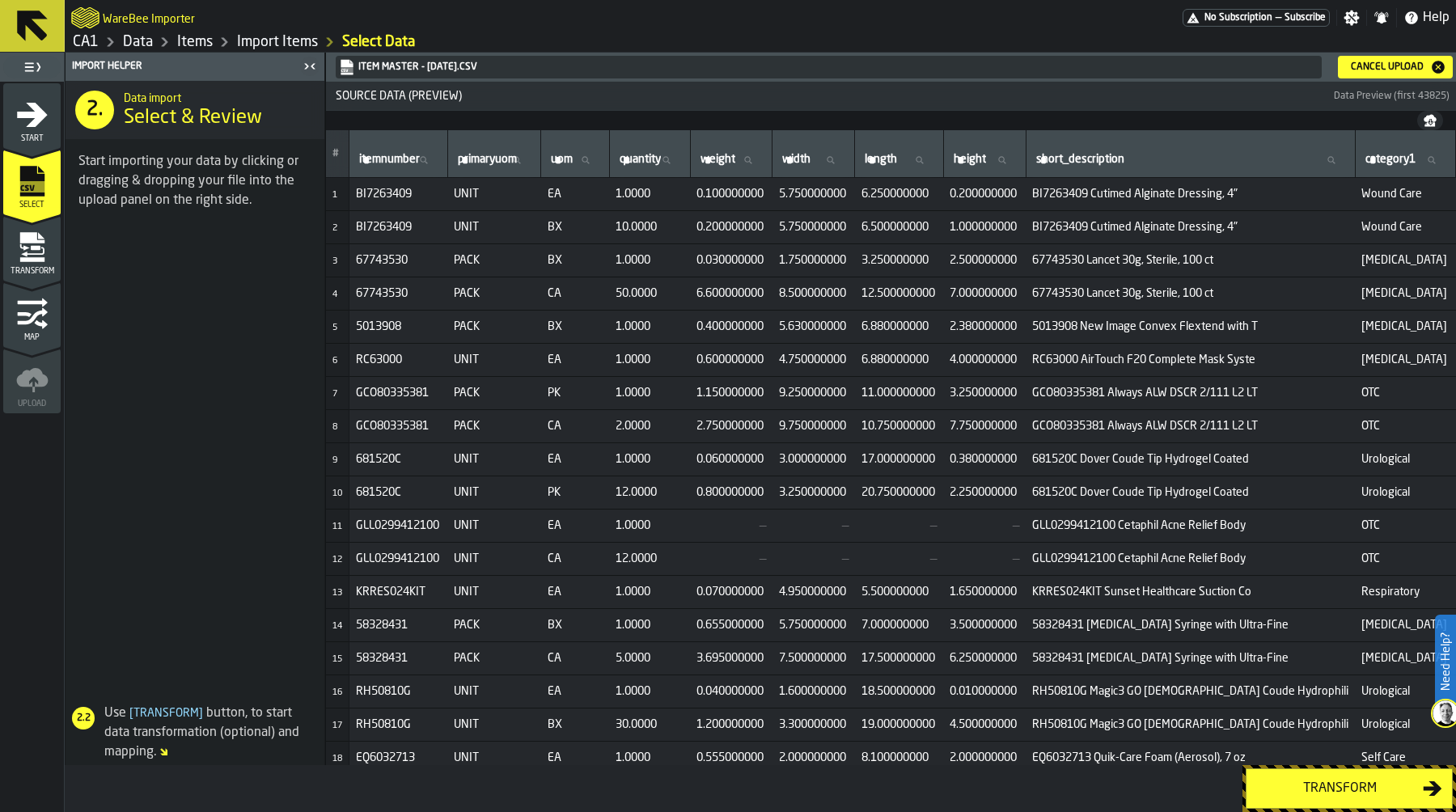
click at [1338, 791] on div "Transform" at bounding box center [1339, 789] width 166 height 20
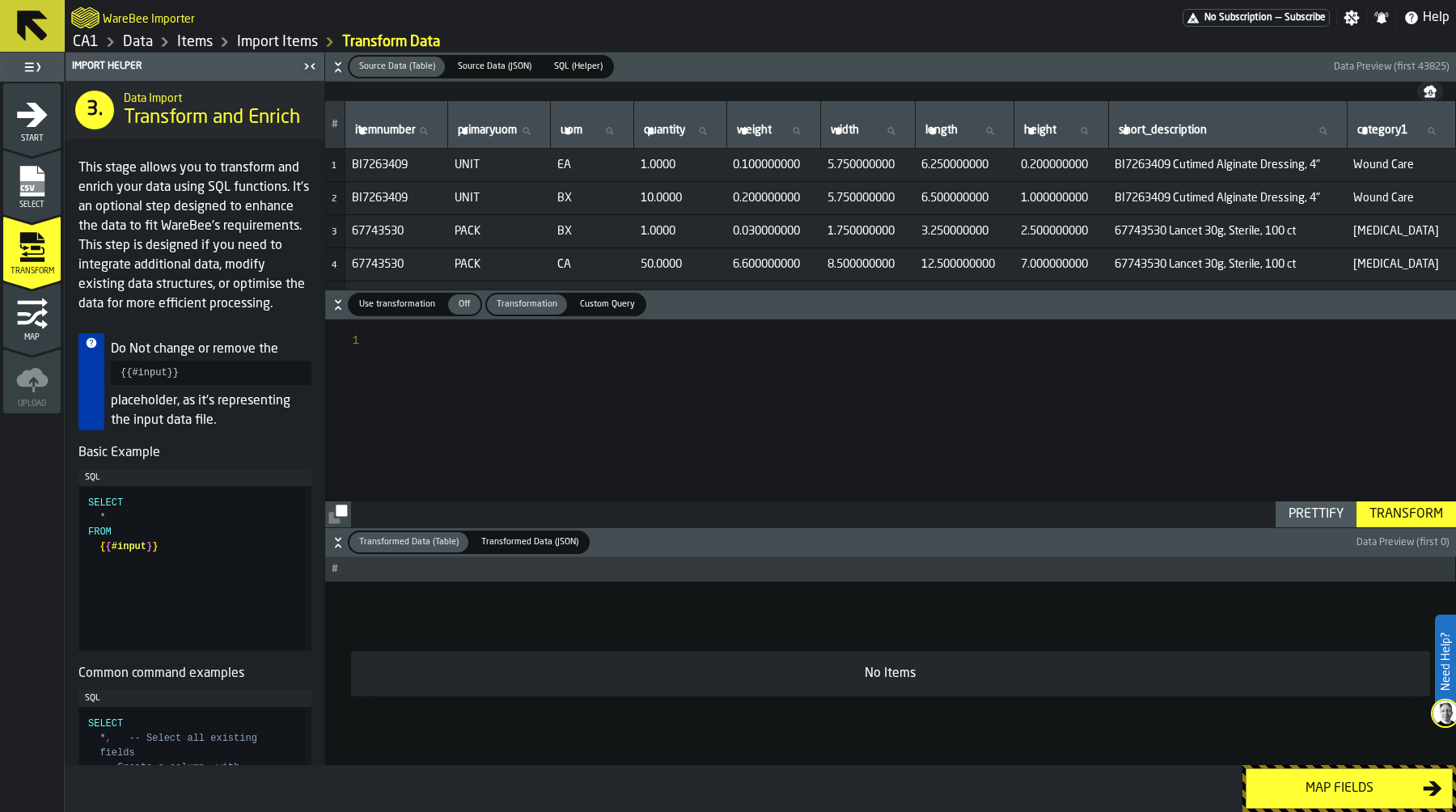
click at [394, 301] on span "Use transformation" at bounding box center [397, 304] width 89 height 14
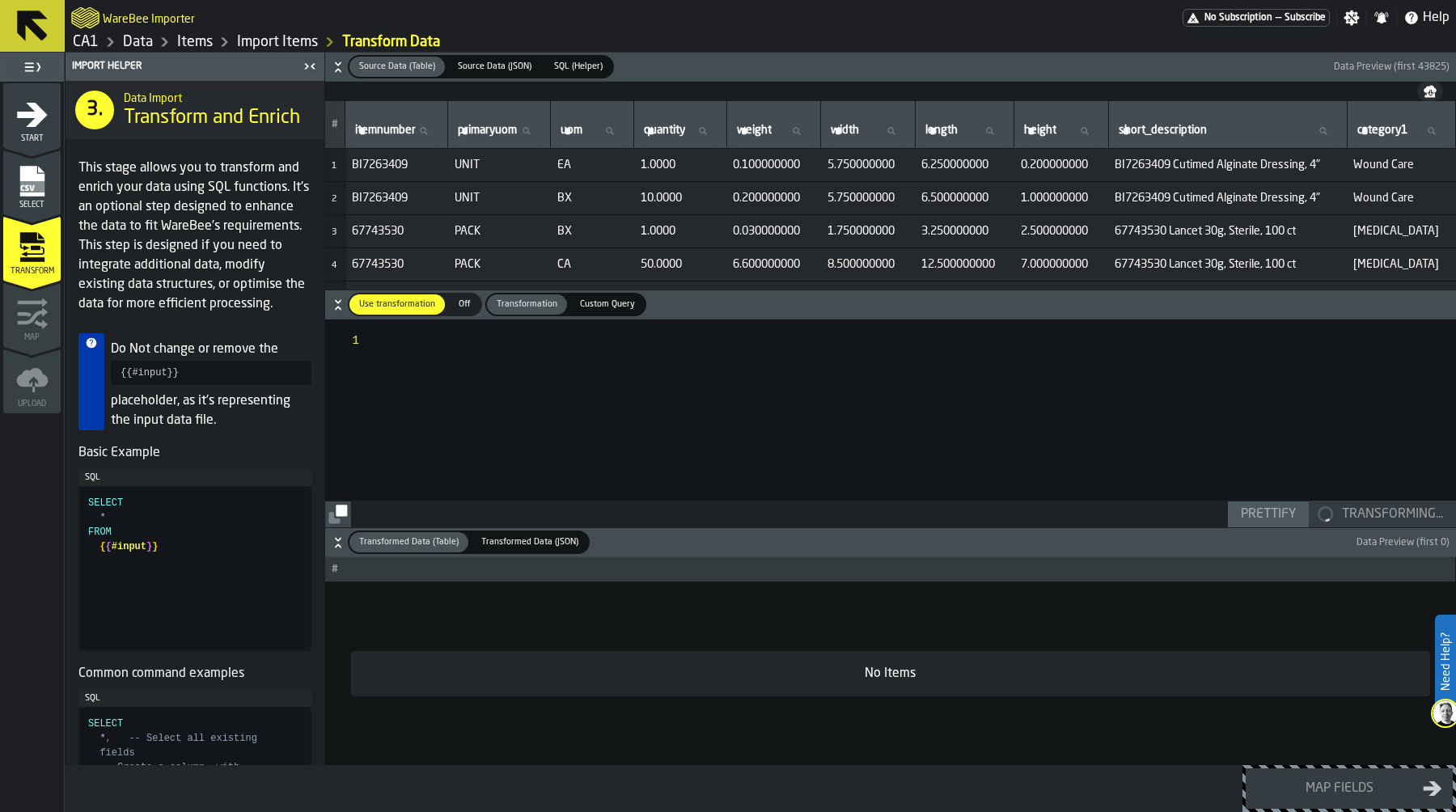
scroll to position [51, 0]
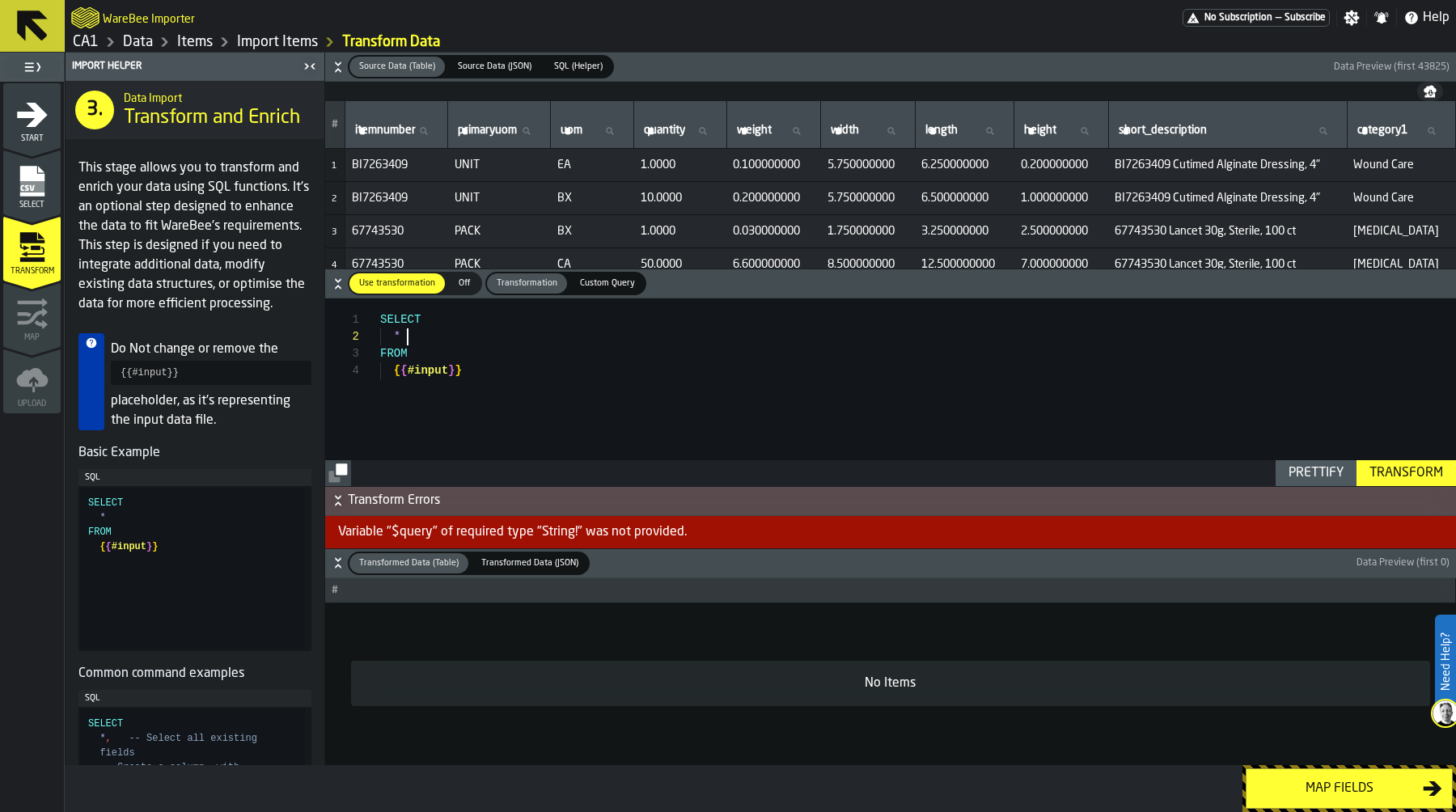
click at [412, 334] on div "SELECT * FROM { { #input } }" at bounding box center [918, 392] width 1076 height 187
click at [587, 352] on div "SELECT 'CH' as consignee FROM cast ( quantity as double ) { { #input } }" at bounding box center [918, 392] width 1076 height 187
click at [534, 334] on div "SELECT 'CH' as consignee FROM cast ( quantity as double ) as qty { { #input } }" at bounding box center [918, 392] width 1076 height 187
type textarea "**********"
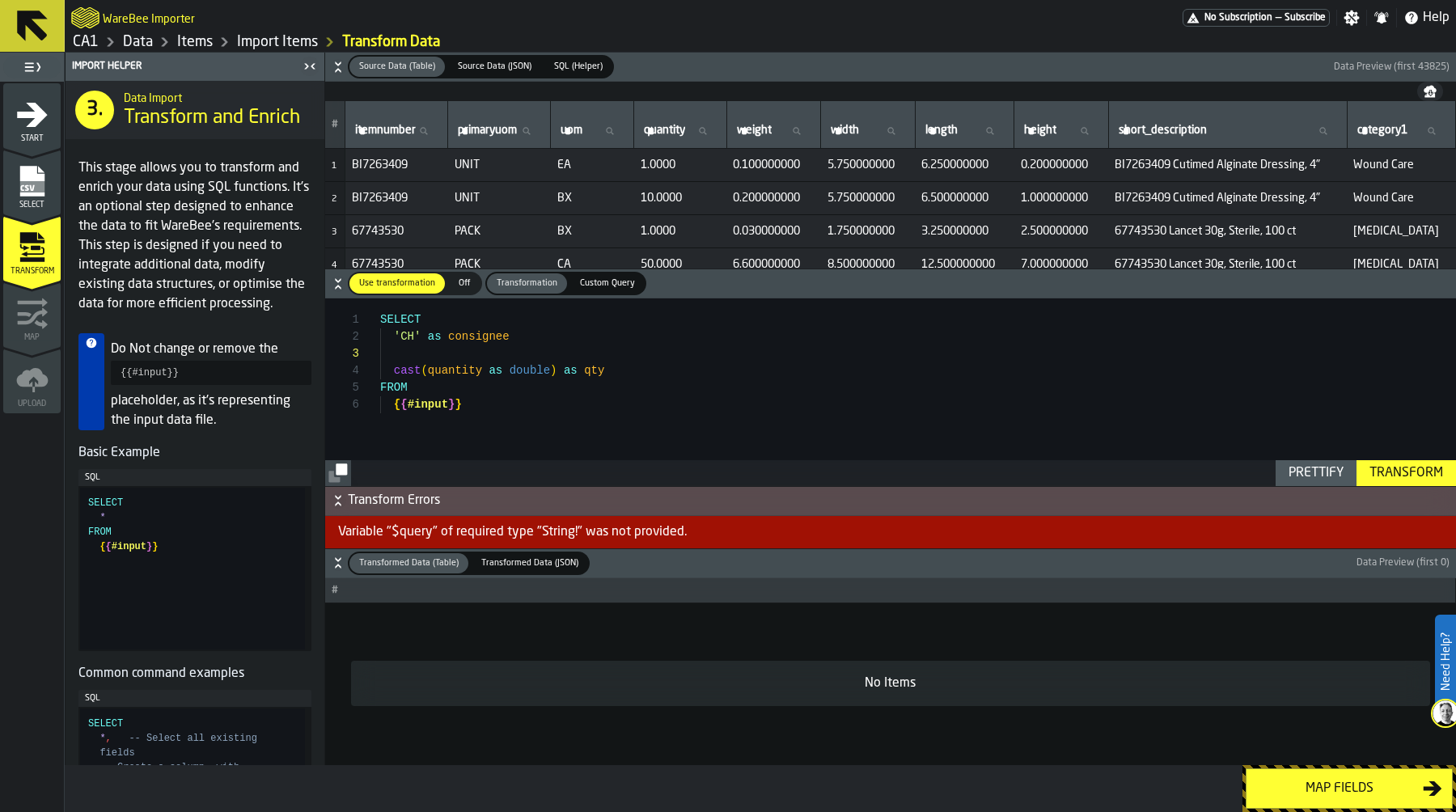
click at [553, 64] on span "SQL (Helper)" at bounding box center [579, 67] width 62 height 14
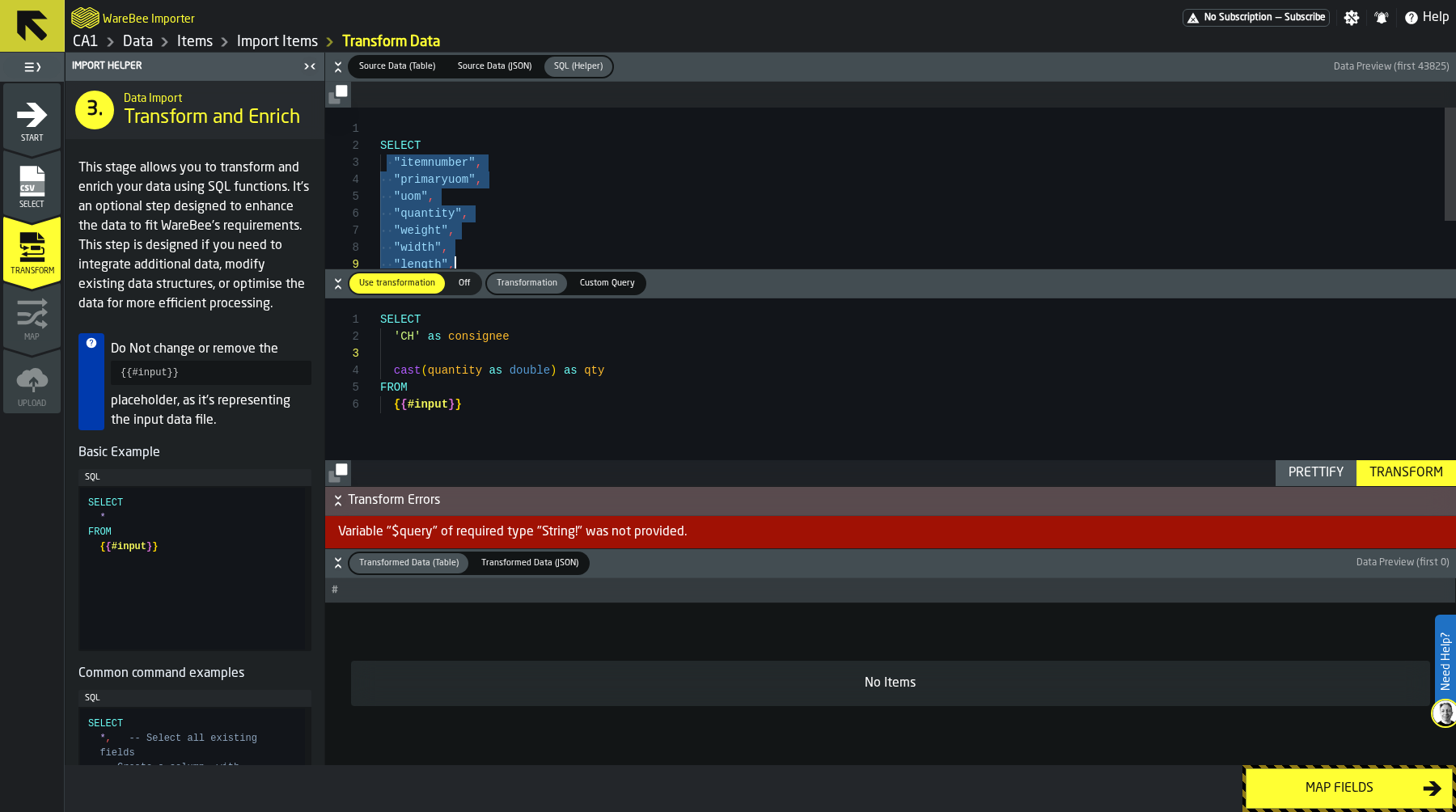
type textarea "**********"
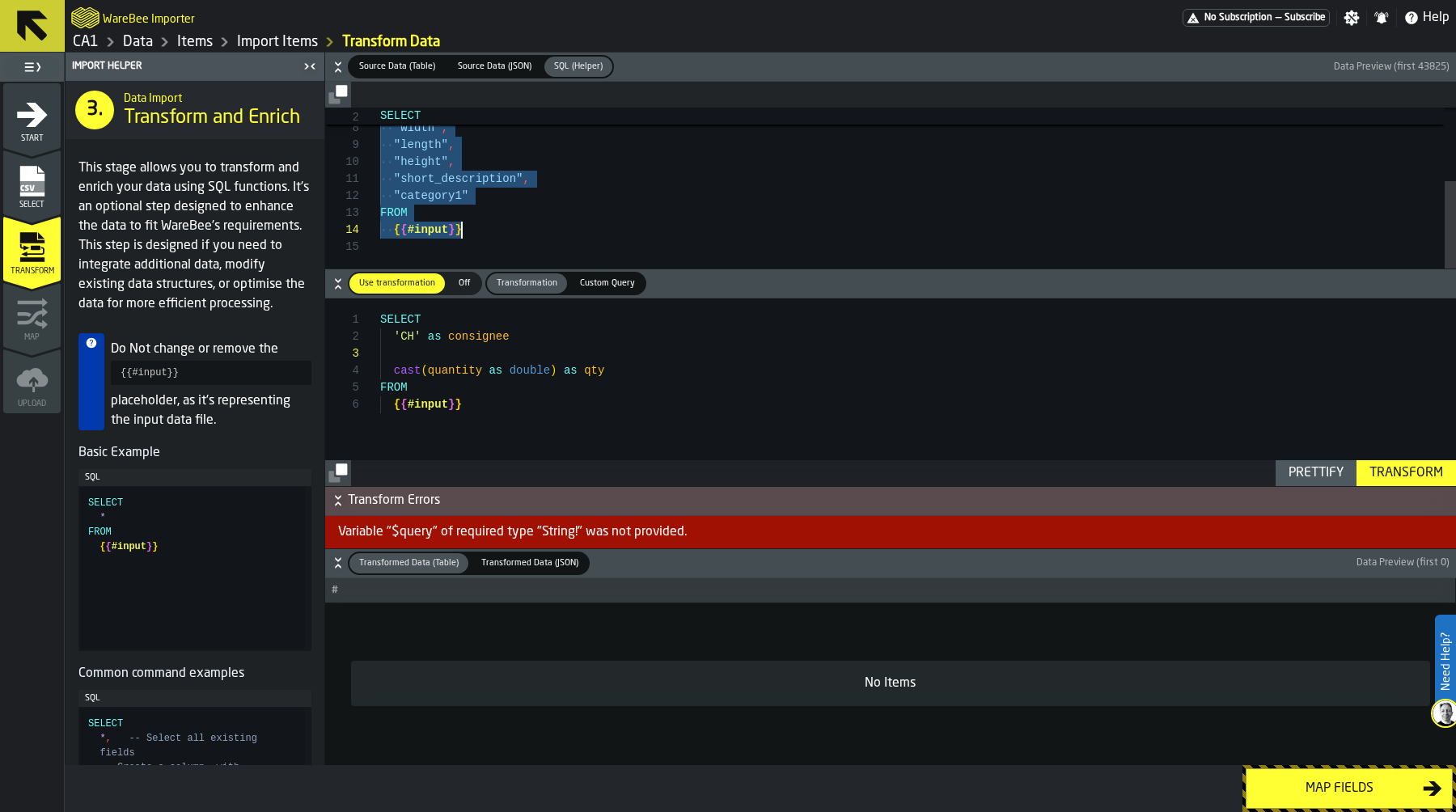
drag, startPoint x: 386, startPoint y: 165, endPoint x: 533, endPoint y: 231, distance: 161.1
click at [624, 379] on div "SELECT 'CH' as consignee FROM cast ( quantity as double ) as qty { { #input } }" at bounding box center [918, 392] width 1076 height 187
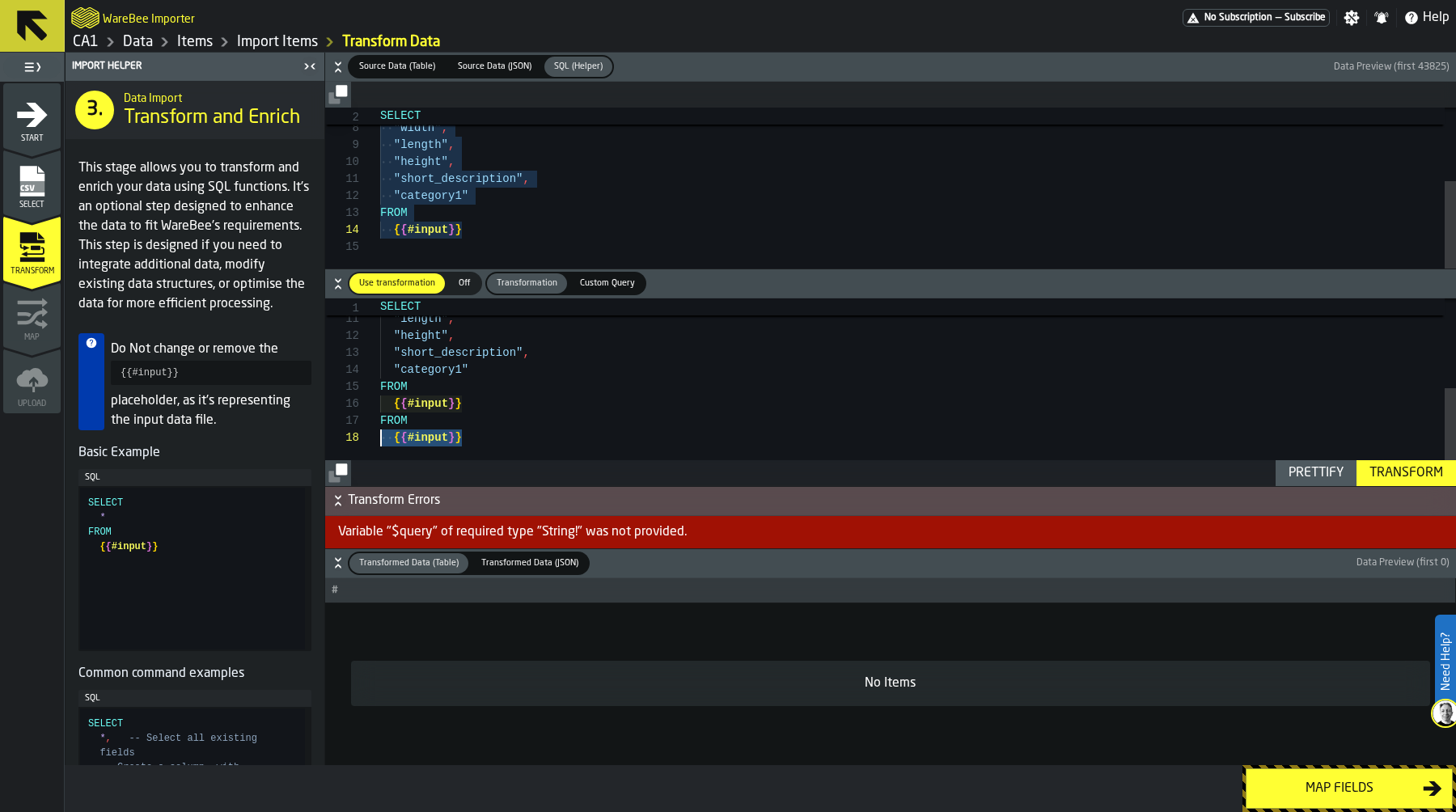
scroll to position [102, 0]
drag, startPoint x: 478, startPoint y: 441, endPoint x: 356, endPoint y: 426, distance: 122.9
click at [380, 425] on div ""width" , "length" , "height" , "short_description" , "category1" FROM { { #inp…" at bounding box center [918, 306] width 1076 height 358
click at [495, 383] on div ""width" , "length" , "weight" , "height" , "short_description" , "category1" FR…" at bounding box center [918, 315] width 1076 height 340
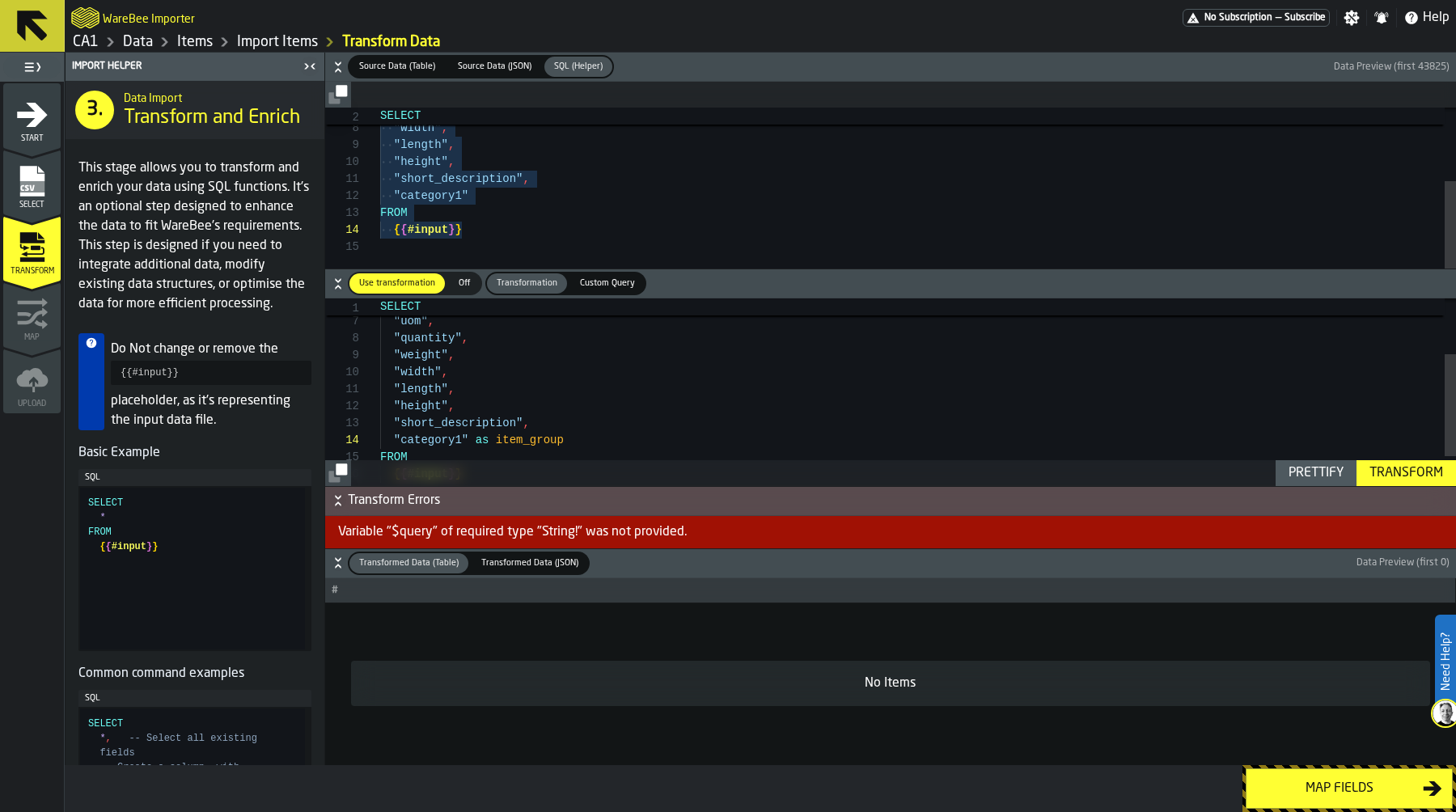
click at [522, 424] on div ""width" , "length" , "weight" , "height" , "short_description" , "category1" as…" at bounding box center [918, 368] width 1076 height 340
drag, startPoint x: 502, startPoint y: 394, endPoint x: 303, endPoint y: 394, distance: 199.0
click at [380, 394] on div ""width" , "length" , "weight" , "height" , "short_description" as item_name , "…" at bounding box center [918, 420] width 1076 height 340
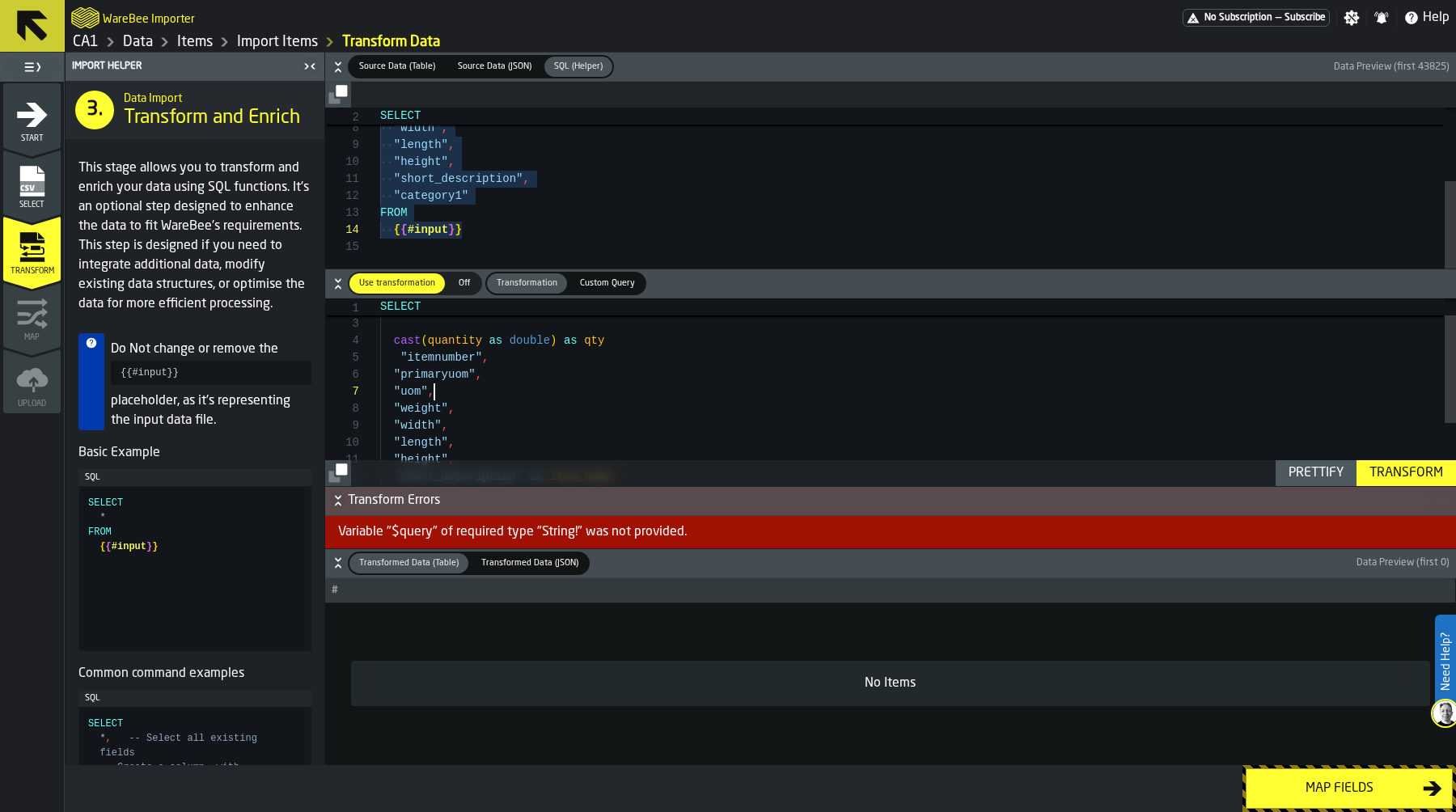
click at [378, 374] on div "6" at bounding box center [352, 375] width 55 height 17
click at [392, 372] on div ""width" , "length" , "weight" , "height" , "short_description" as item_name , "…" at bounding box center [918, 430] width 1076 height 323
click at [406, 76] on label "Source Data (Table) Source Data (Table)" at bounding box center [397, 66] width 99 height 23
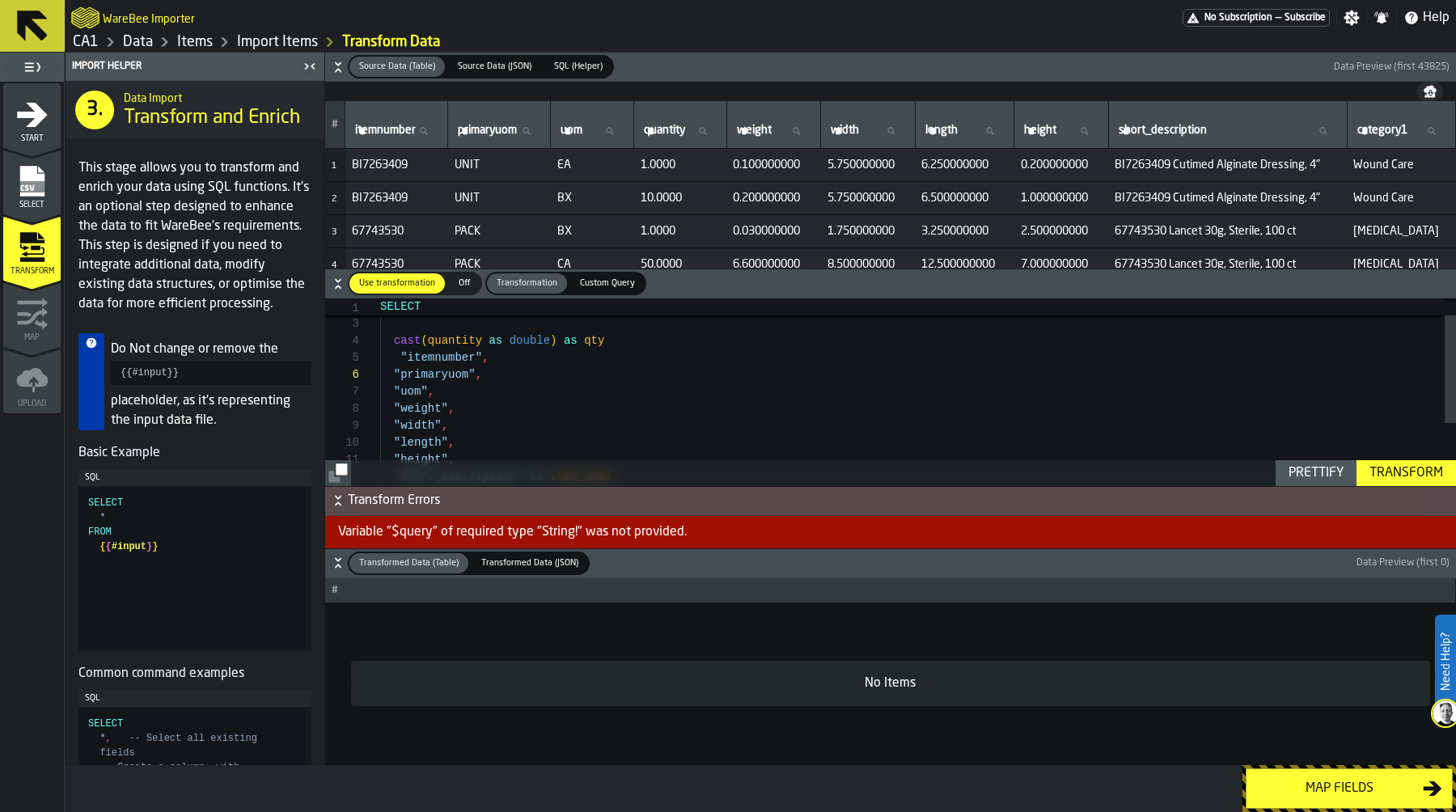
scroll to position [34, 0]
click at [482, 326] on div ""width" , "length" , "weight" , "height" , "short_description" as item_name , "…" at bounding box center [918, 430] width 1076 height 323
click at [1318, 472] on div "Prettify" at bounding box center [1315, 473] width 68 height 20
click at [381, 320] on div ""short_description" as item_name , "category1" as item_group "height" , FROM "l…" at bounding box center [918, 426] width 1076 height 256
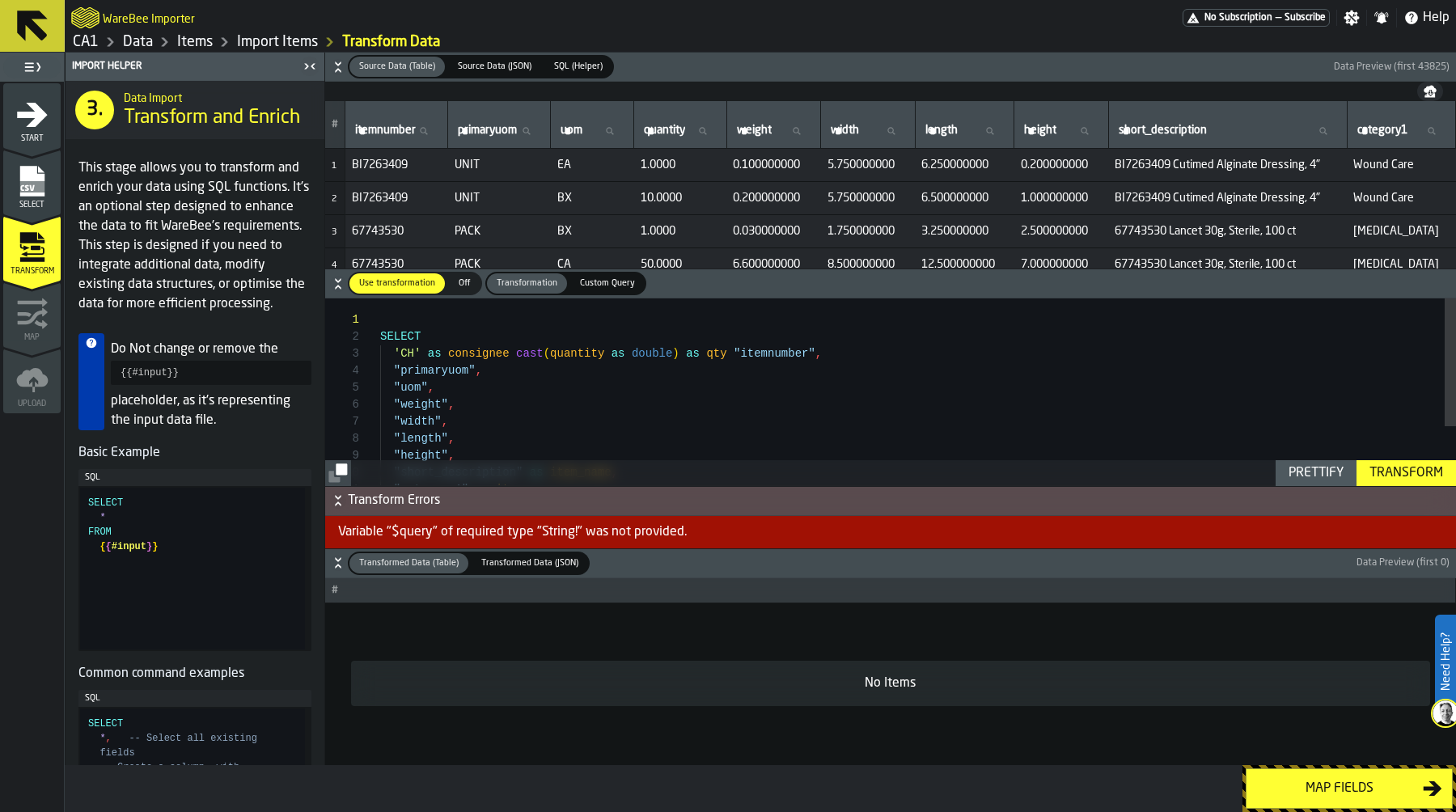
click at [1379, 477] on div "Transform" at bounding box center [1406, 473] width 87 height 20
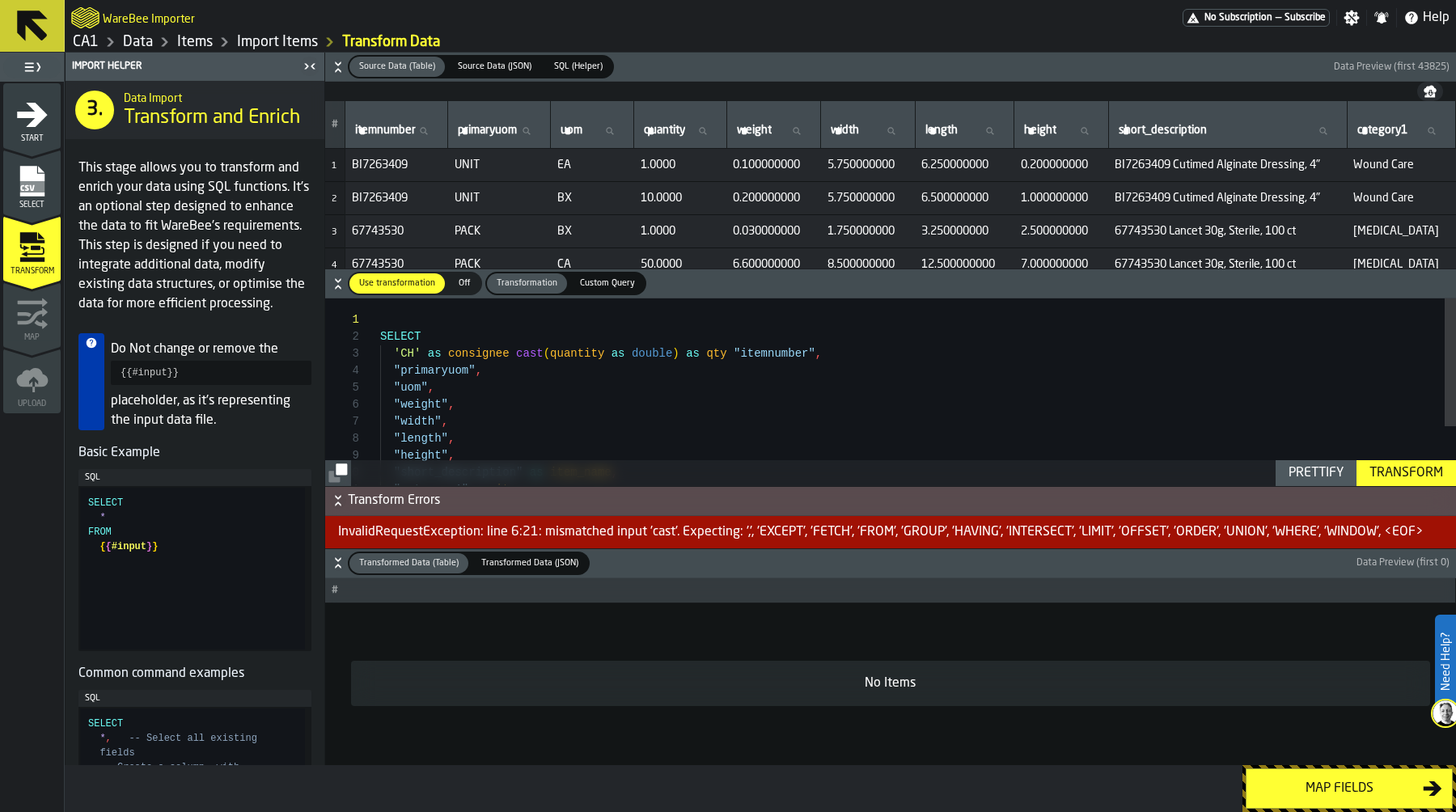
click at [508, 355] on div ""short_description" as item_name , "category1" as item_group "height" , "length…" at bounding box center [918, 435] width 1076 height 273
click at [1315, 473] on div "Prettify" at bounding box center [1315, 473] width 68 height 20
click at [1411, 477] on div "Transform" at bounding box center [1406, 473] width 87 height 20
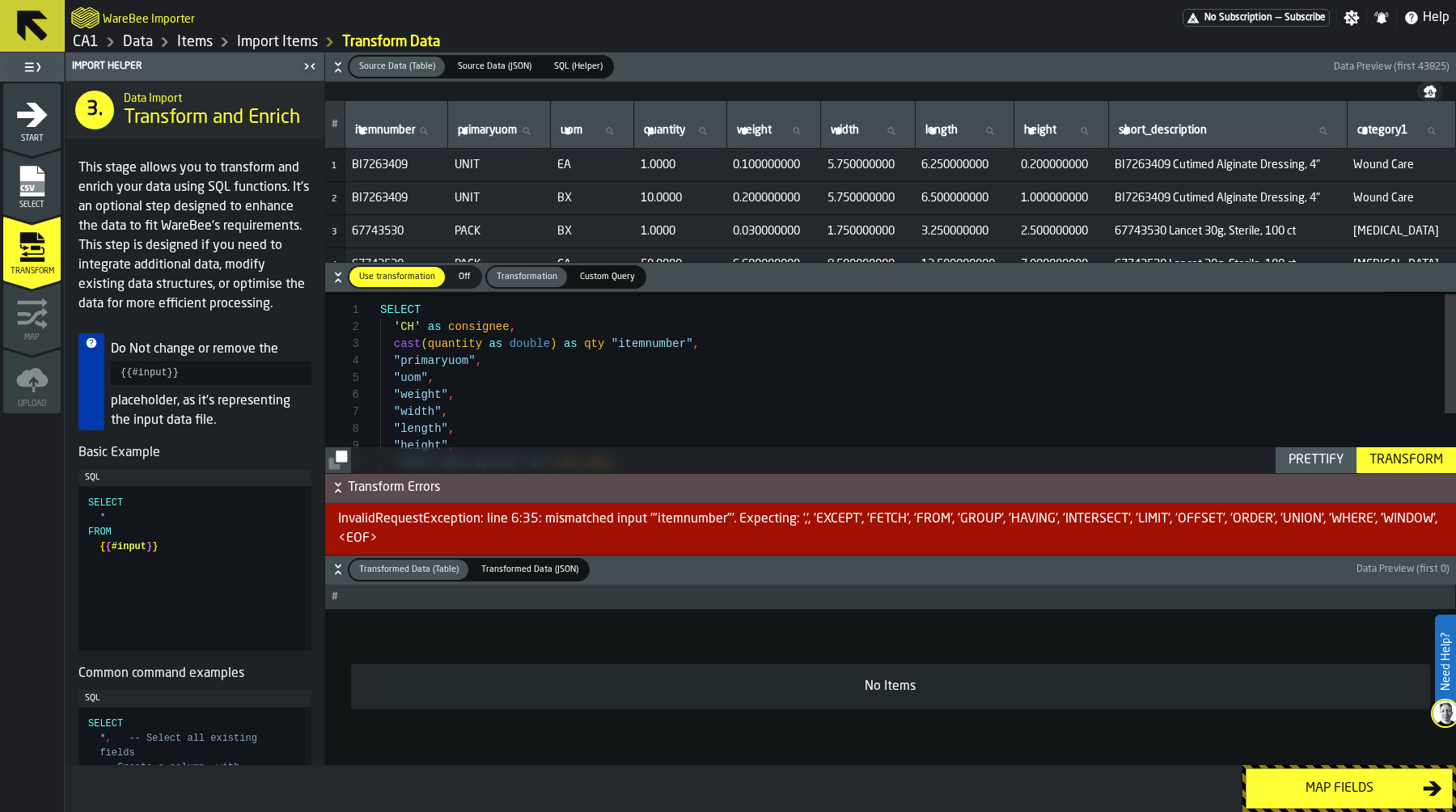
click at [606, 336] on div ""short_description" as item_name , "height" , "length" , "width" , "weight" , "…" at bounding box center [918, 425] width 1076 height 273
click at [1315, 459] on div "Prettify" at bounding box center [1315, 460] width 68 height 20
click at [1409, 460] on div "Transform" at bounding box center [1406, 460] width 87 height 20
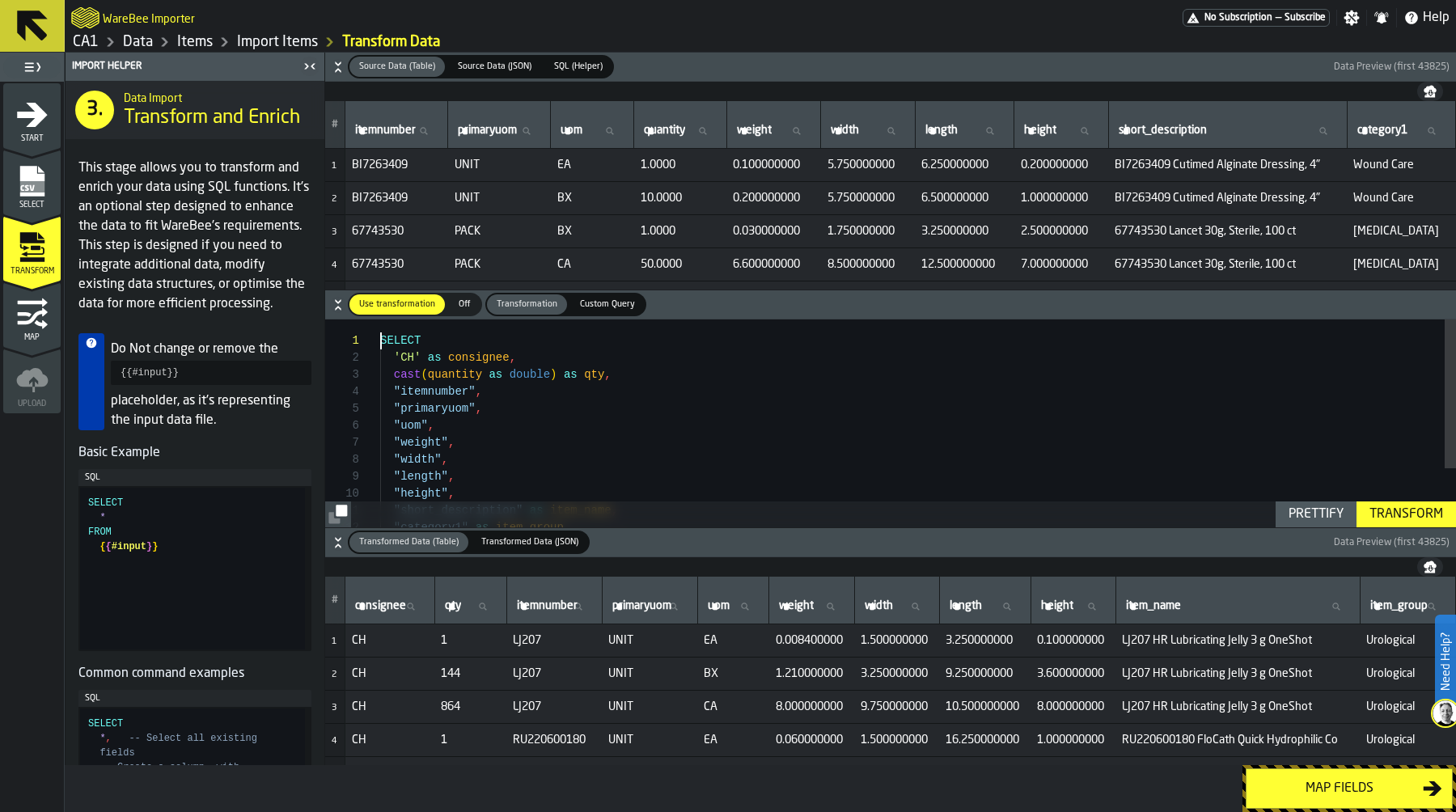
scroll to position [0, 0]
click at [382, 339] on div ""height" , "length" , "width" , "weight" , "uom" , "primaryuom" , "itemnumber" …" at bounding box center [918, 465] width 1076 height 290
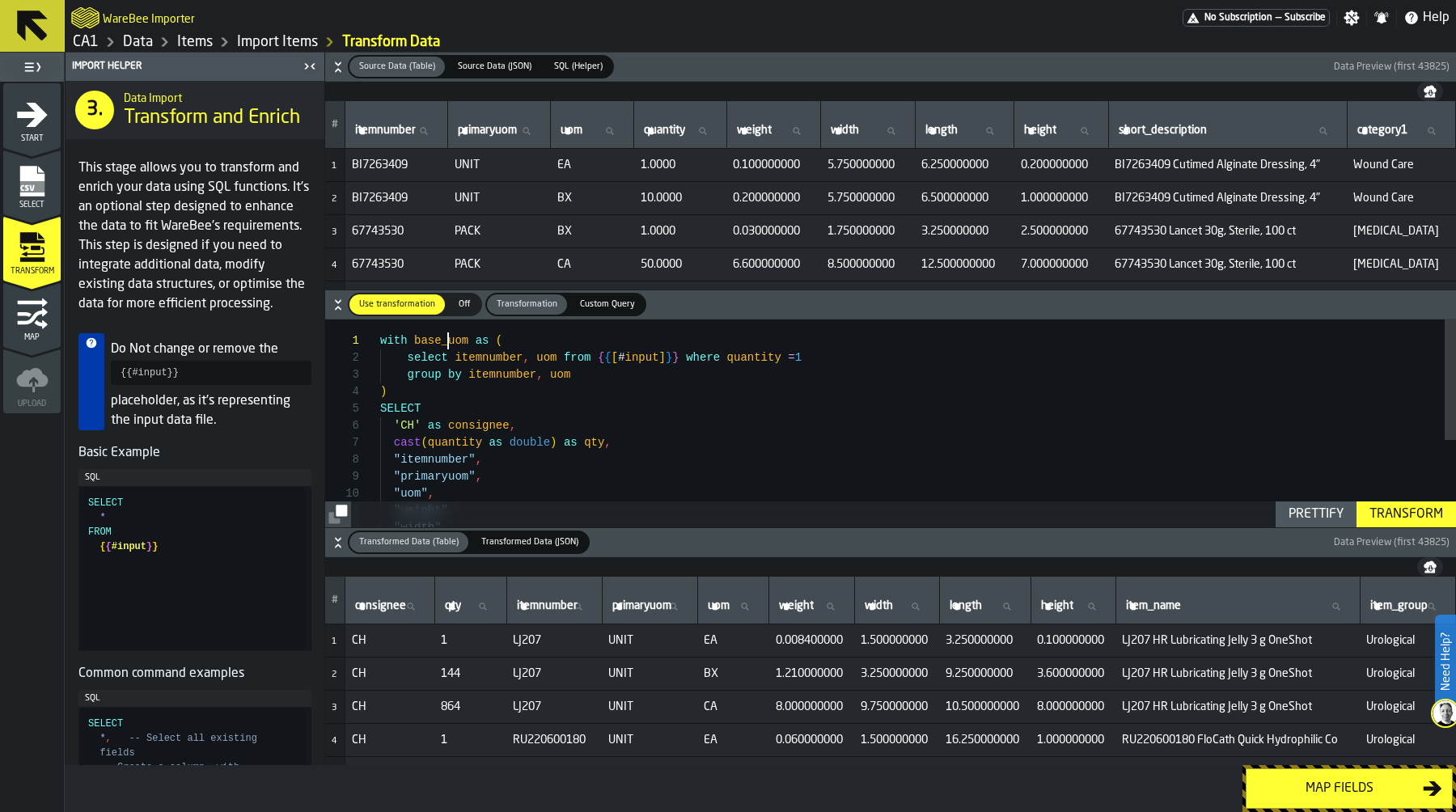
click at [446, 341] on div ""width" , "weight" , "uom" , "primaryuom" , "itemnumber" , cast ( quantity as d…" at bounding box center [918, 498] width 1076 height 358
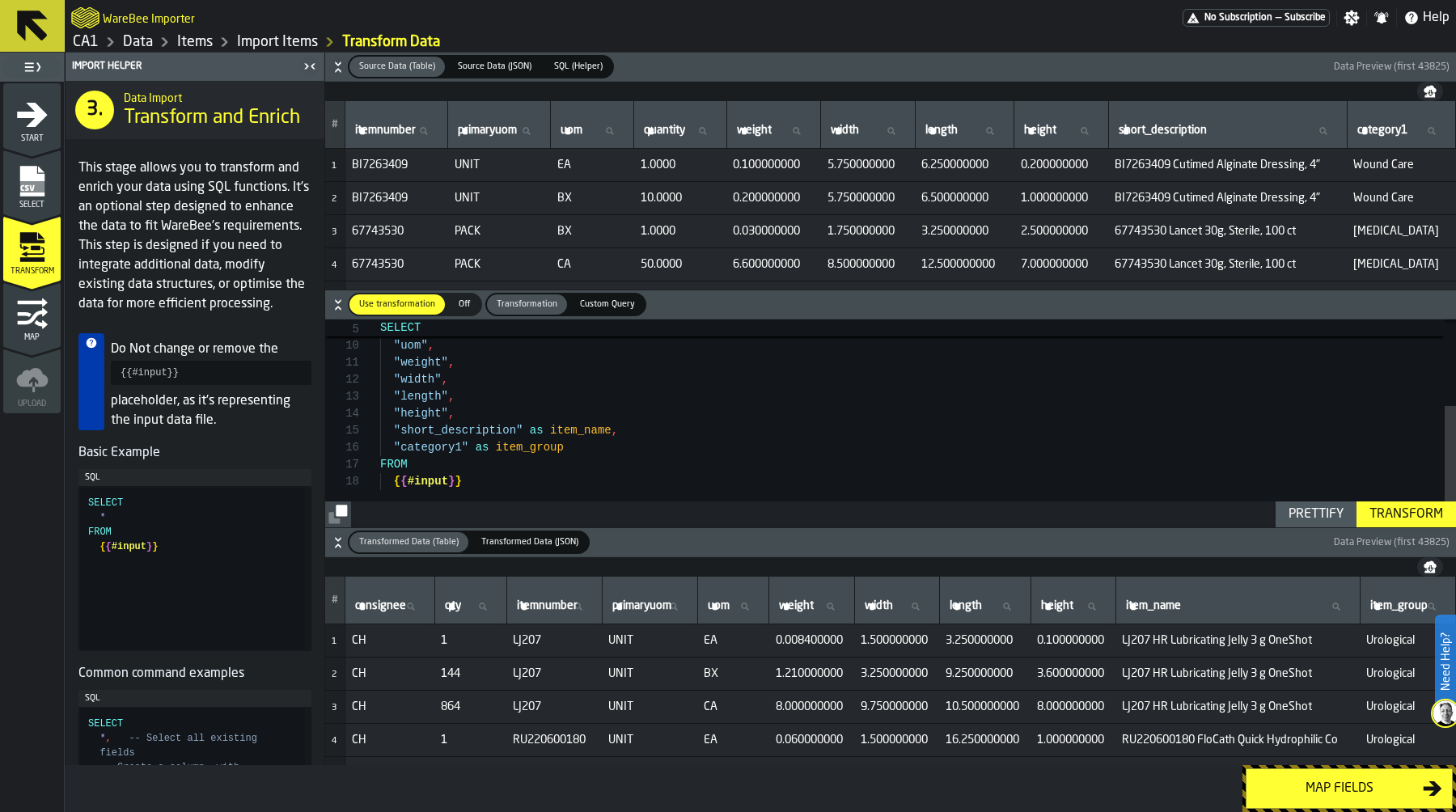
click at [520, 472] on div ""width" , "weight" , "uom" , "primaryuom" , "length" , "height" , "short_descri…" at bounding box center [918, 350] width 1076 height 358
click at [502, 481] on div ""width" , "weight" , "uom" , "primaryuom" , "length" , "height" , "short_descri…" at bounding box center [918, 350] width 1076 height 358
click at [462, 484] on div ""width" , "weight" , "uom" , "primaryuom" , "length" , "height" , "short_descri…" at bounding box center [918, 348] width 1076 height 358
click at [671, 482] on div ""width" , "weight" , "uom" , "primaryuom" , "length" , "height" , "short_descri…" at bounding box center [918, 348] width 1076 height 358
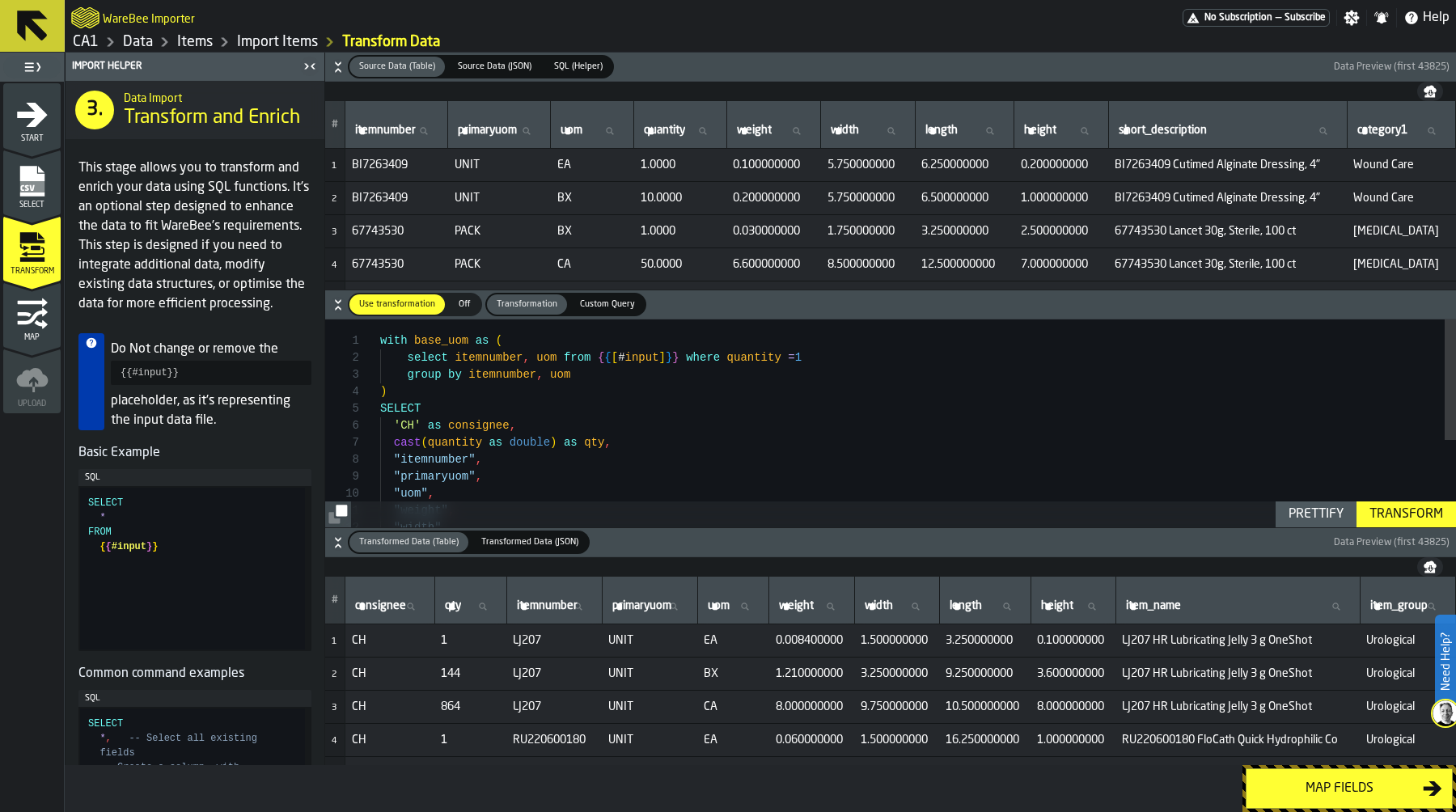
scroll to position [17, 0]
click at [521, 358] on div ""width" , "weight" , "uom" , "primaryuom" , "itemnumber" , cast ( quantity as d…" at bounding box center [918, 498] width 1076 height 358
click at [607, 354] on div ""width" , "weight" , "uom" , "primaryuom" , "itemnumber" , cast ( quantity as d…" at bounding box center [918, 498] width 1076 height 358
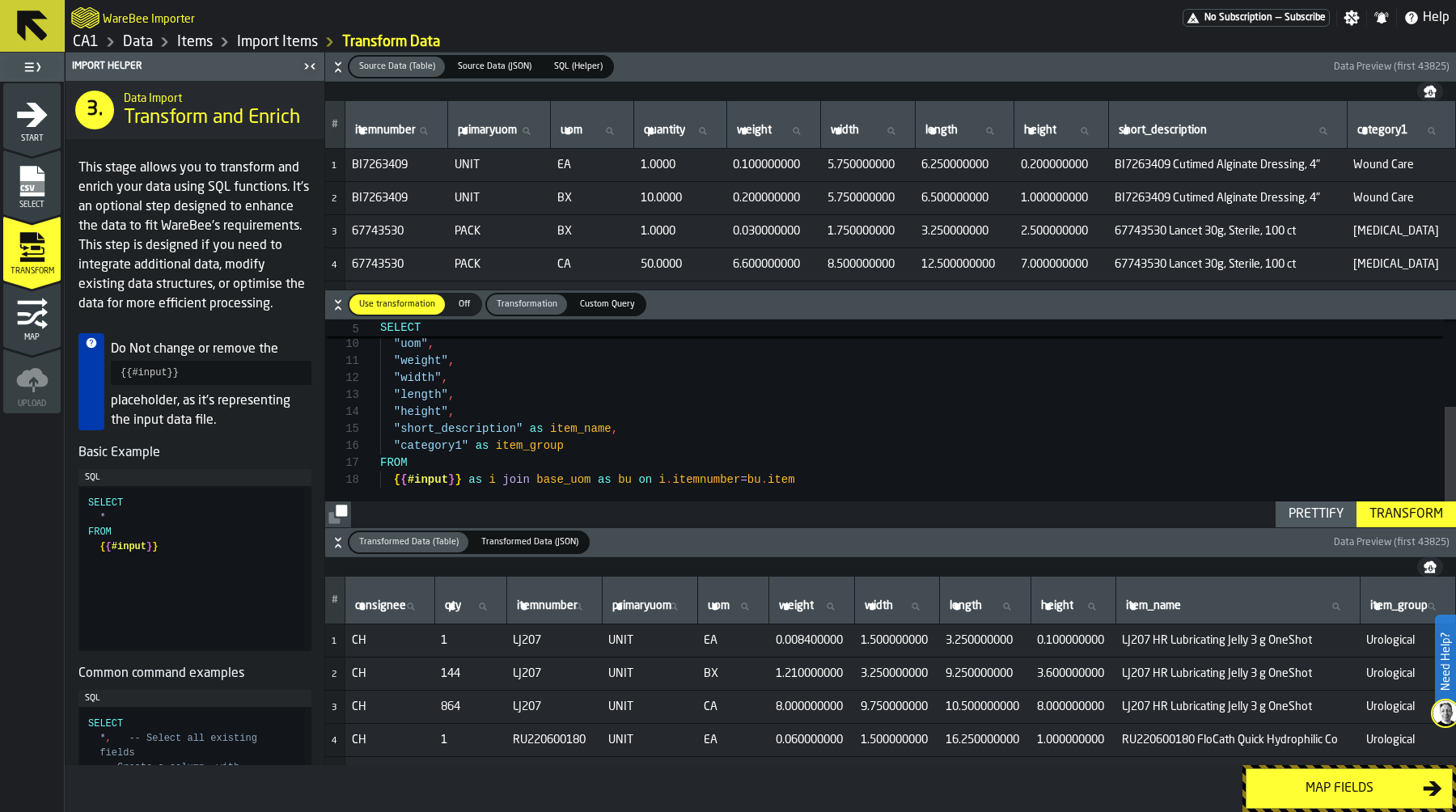
click at [806, 479] on div ""width" , "weight" , "uom" , "primaryuom" , "length" , "height" , "short_descri…" at bounding box center [918, 348] width 1076 height 358
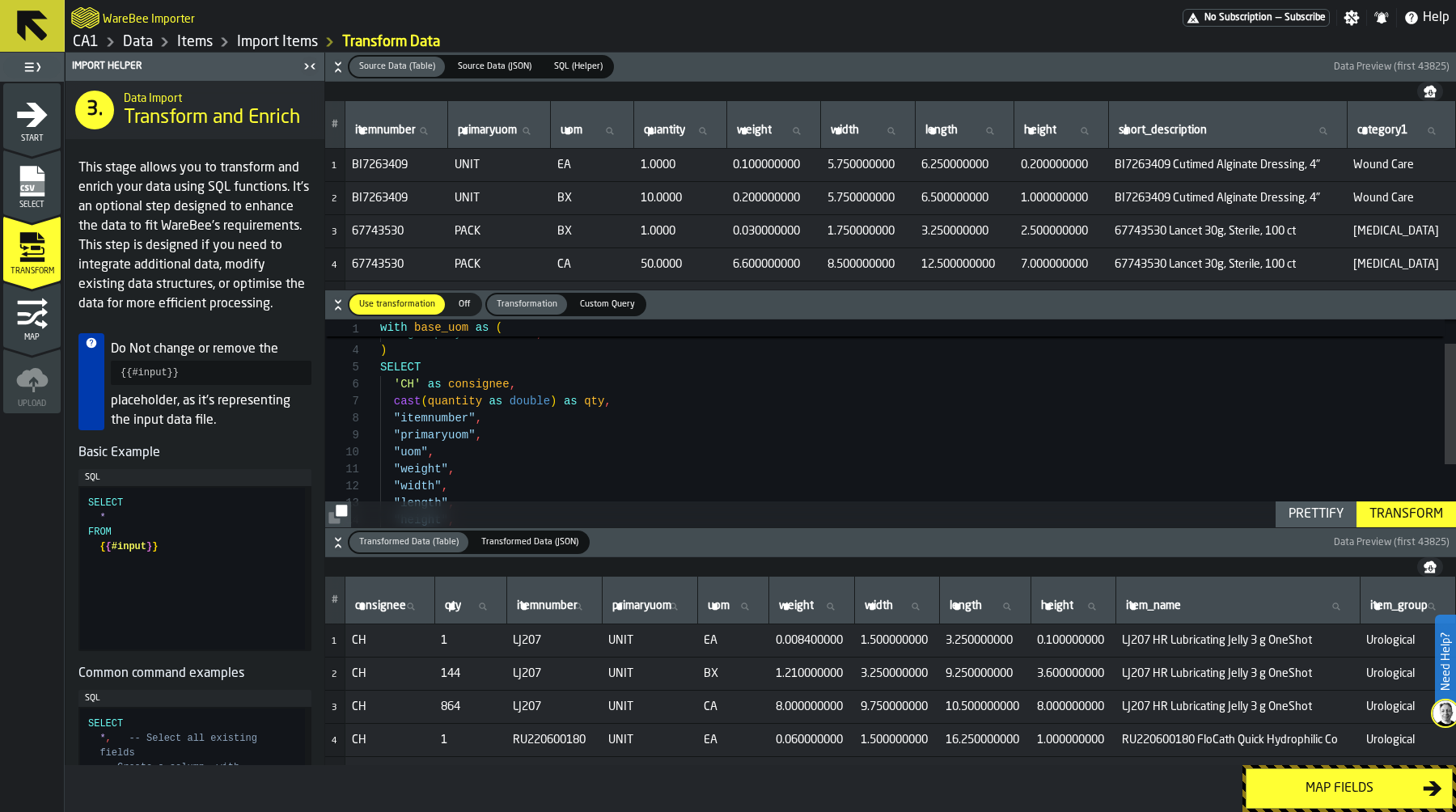
click at [470, 456] on div ""width" , "weight" , "uom" , "primaryuom" , "itemnumber" , cast ( quantity as d…" at bounding box center [918, 457] width 1076 height 358
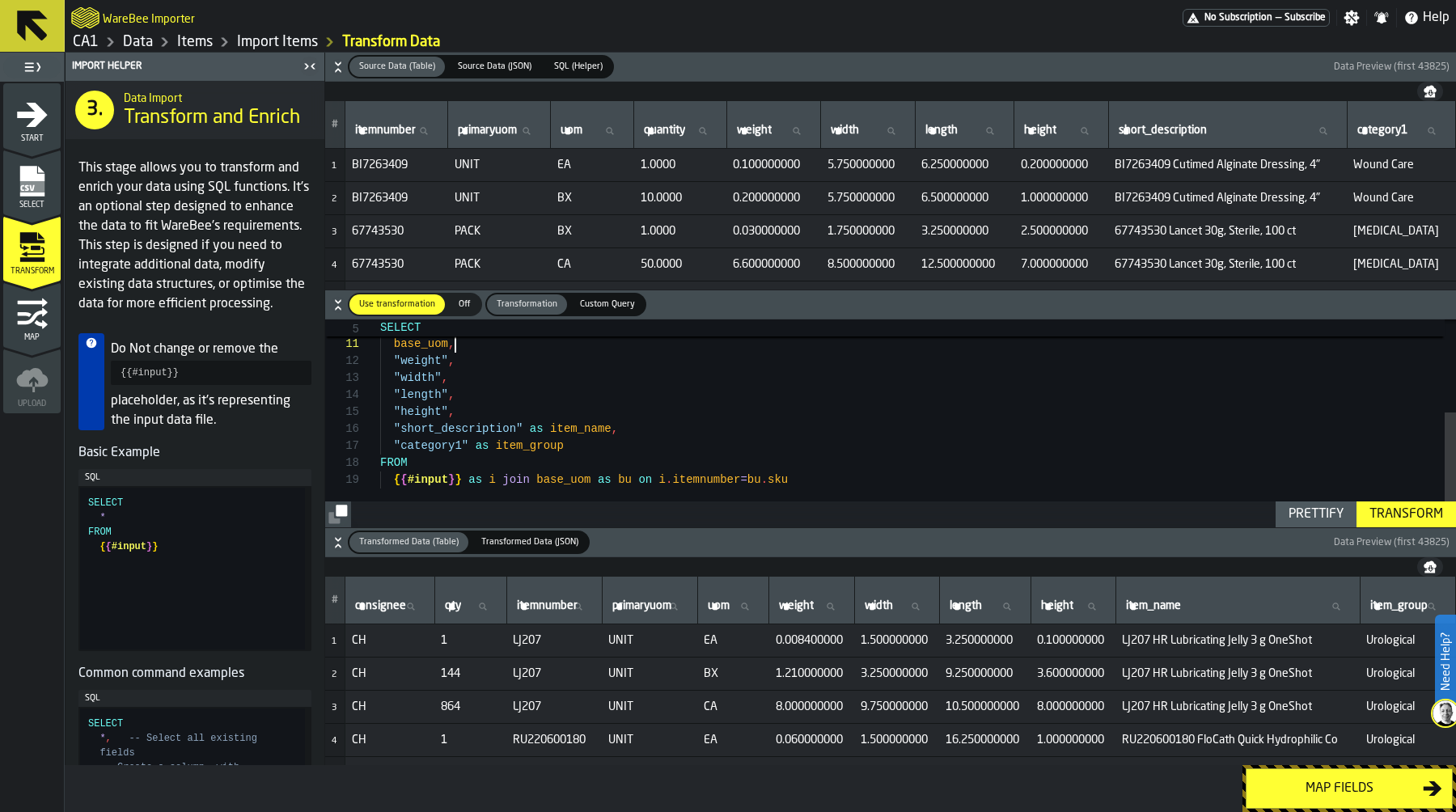
click at [1304, 505] on div "Prettify" at bounding box center [1315, 514] width 68 height 20
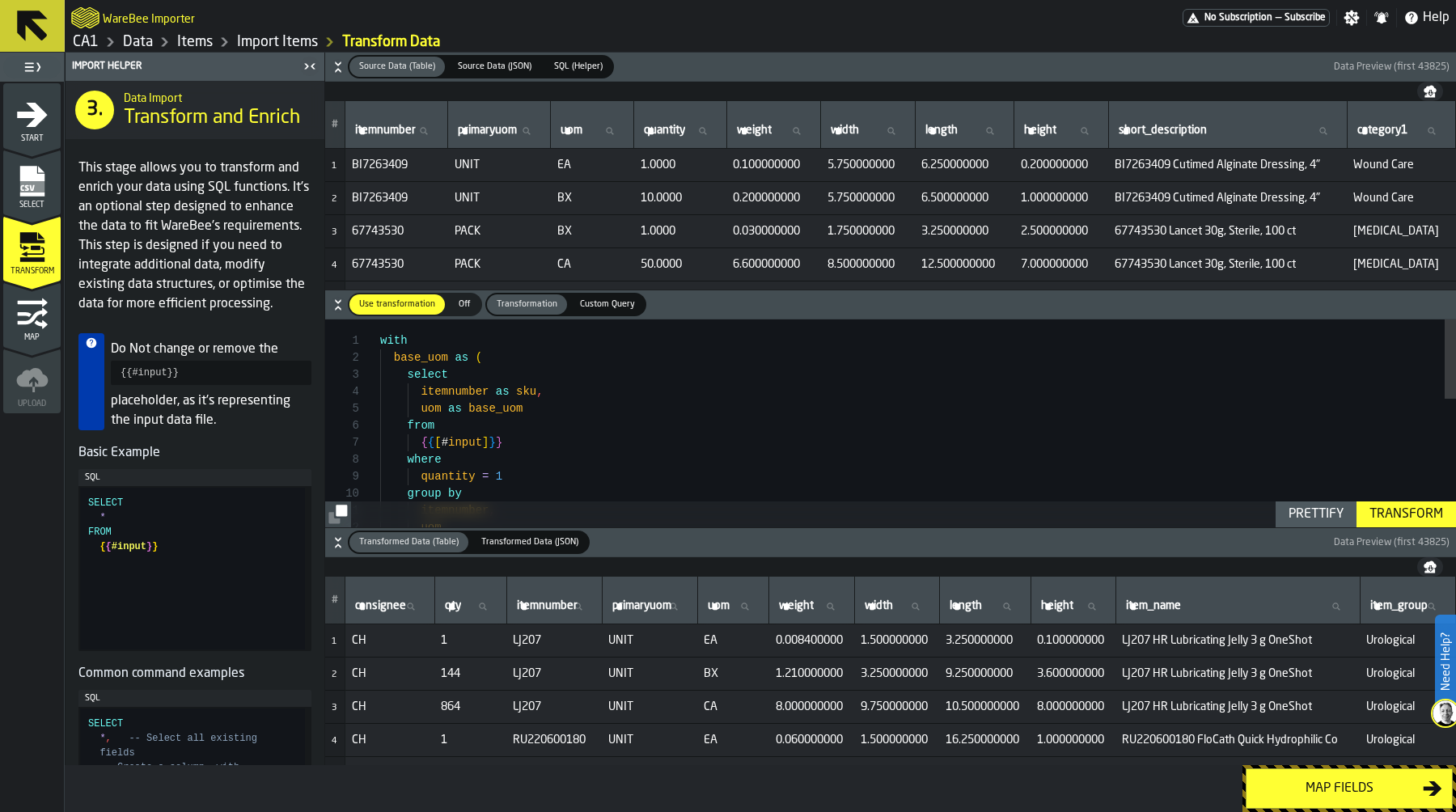
click at [1427, 513] on div "Transform" at bounding box center [1406, 514] width 87 height 20
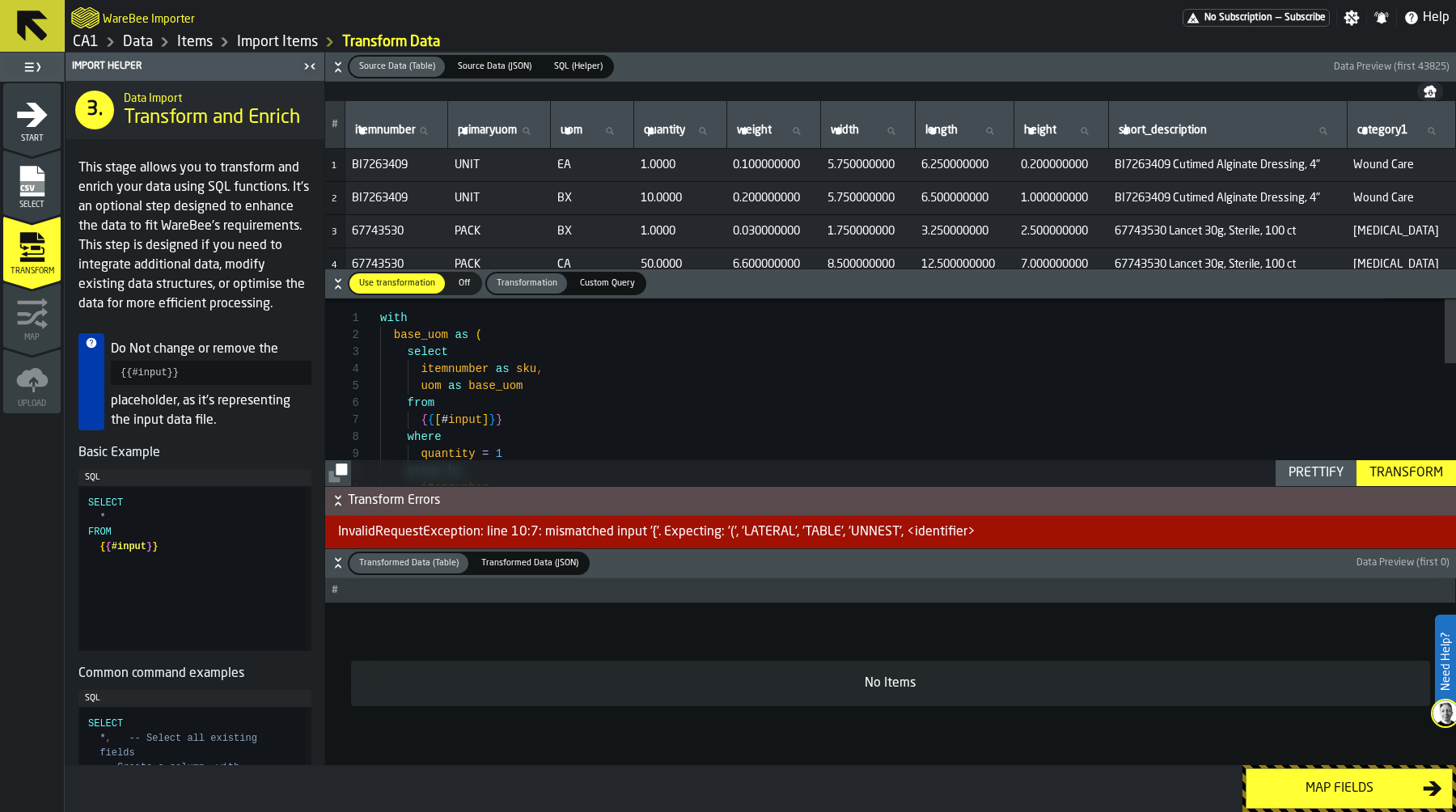
scroll to position [102, 0]
click at [439, 419] on div "itemnumber , group by quantity = 1 where { { [ # input ] } } from uom as base_u…" at bounding box center [918, 568] width 1076 height 544
type textarea "**********"
click at [1323, 471] on div "Prettify" at bounding box center [1315, 473] width 68 height 20
click at [1375, 476] on div "Transform" at bounding box center [1406, 473] width 87 height 20
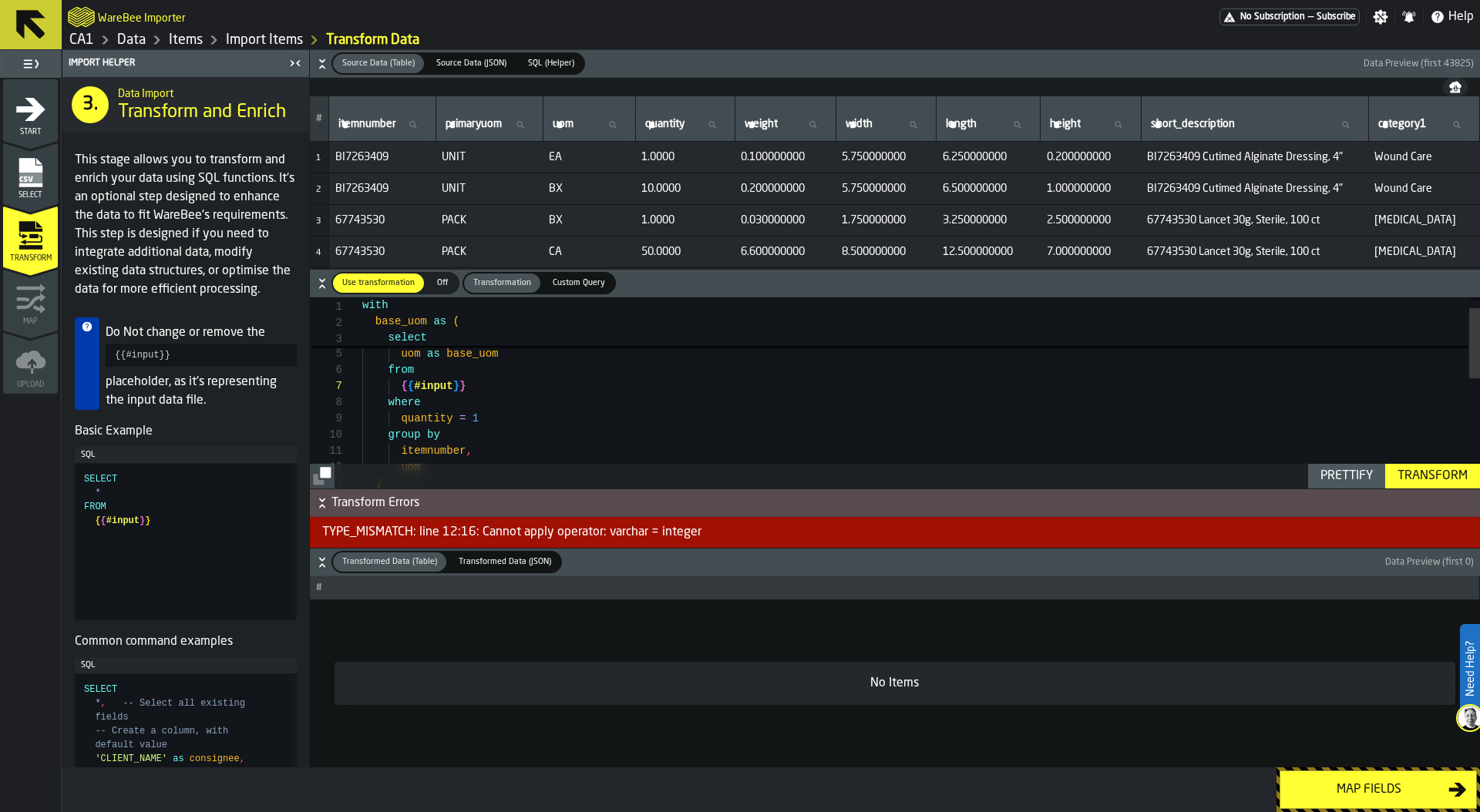
click at [1385, 20] on icon "button-toggle-Settings" at bounding box center [1381, 17] width 15 height 15
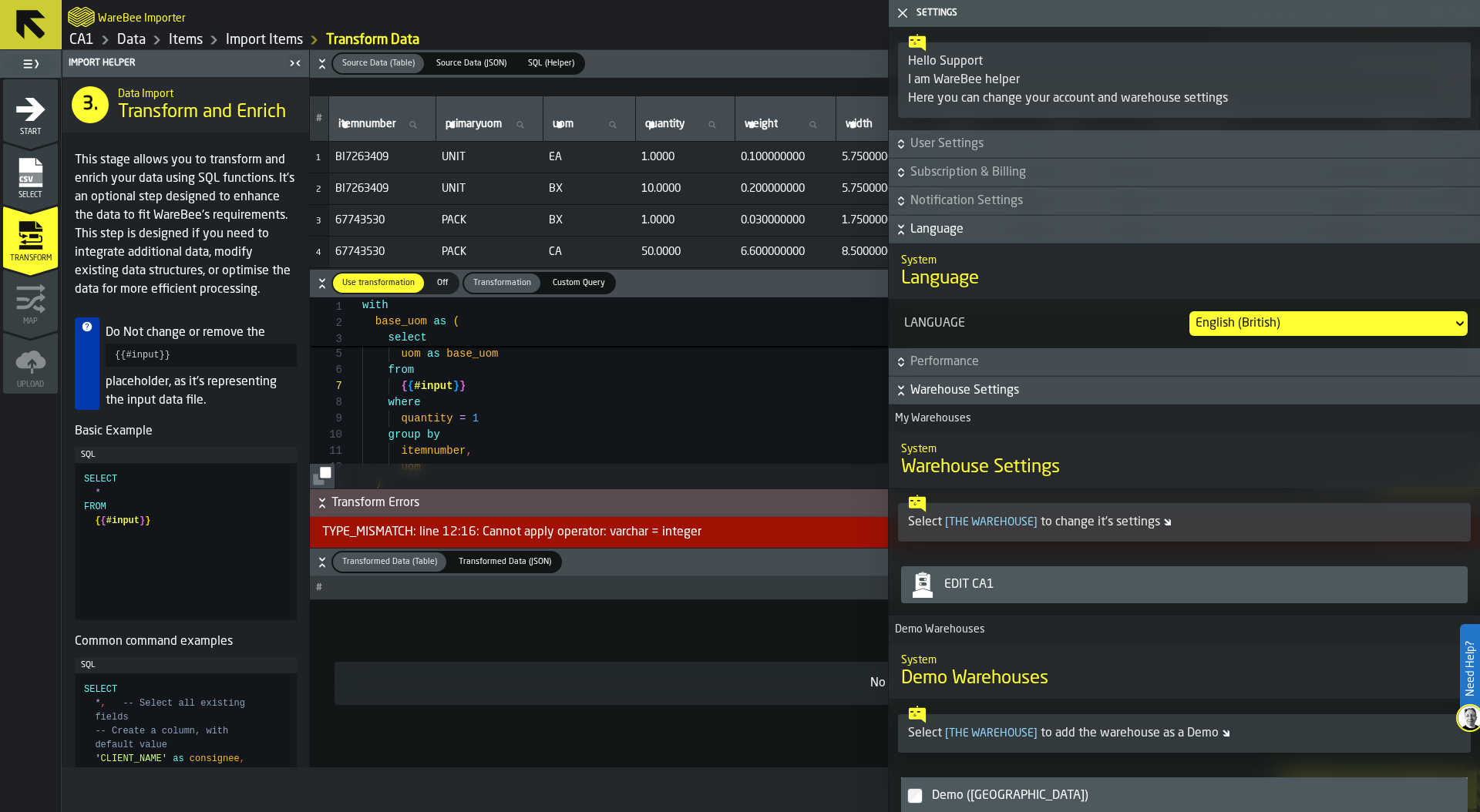
click at [1130, 574] on div "Edit CA1" at bounding box center [1184, 585] width 554 height 31
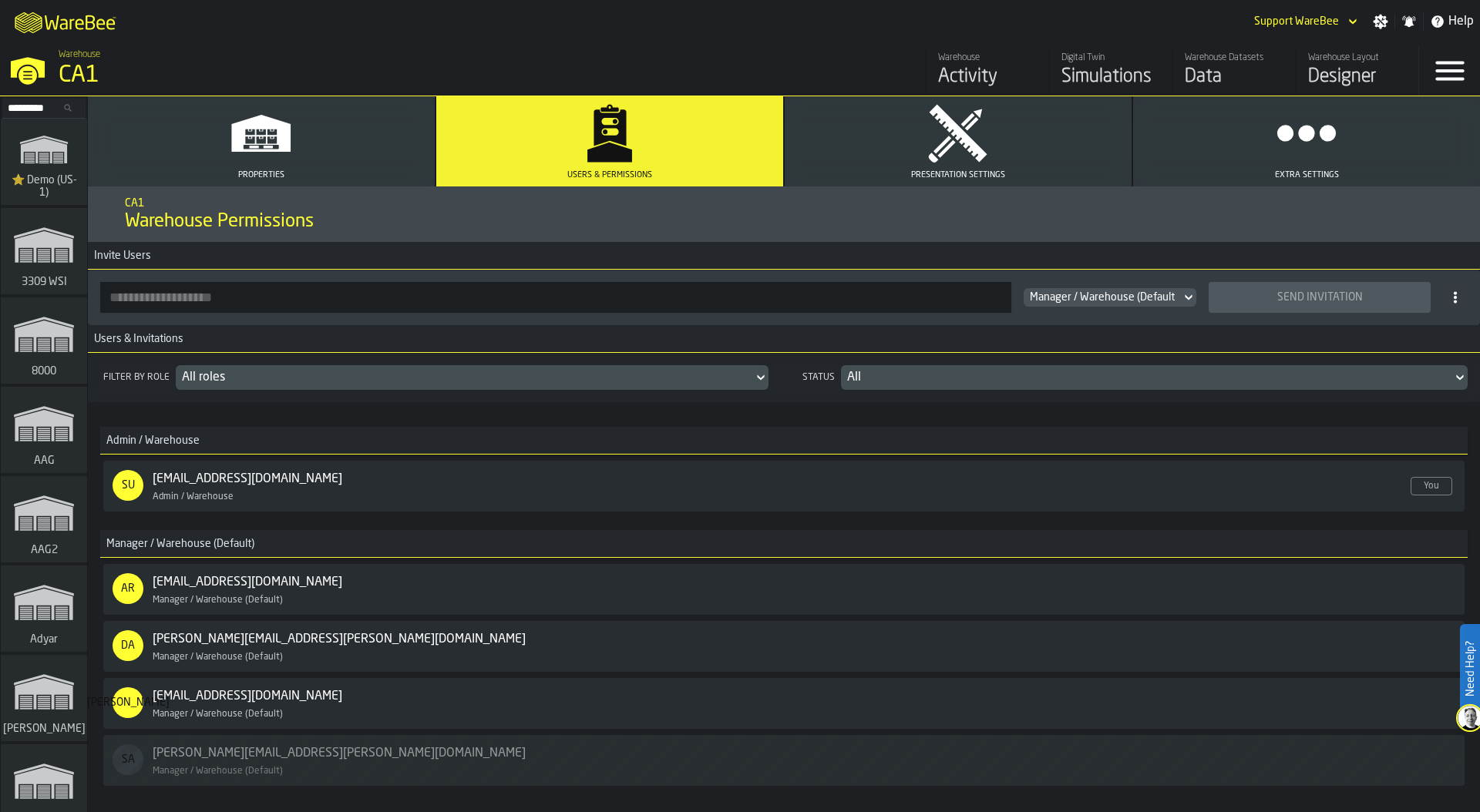
click at [364, 648] on div "david.kapusinski@cardinalhealth.com Enabled" at bounding box center [364, 640] width 423 height 19
click at [398, 643] on div "david.kapusinski@cardinalhealth.com Enabled" at bounding box center [364, 640] width 423 height 19
click at [295, 640] on link "david.kapusinski@cardinalhealth.com" at bounding box center [339, 640] width 373 height 19
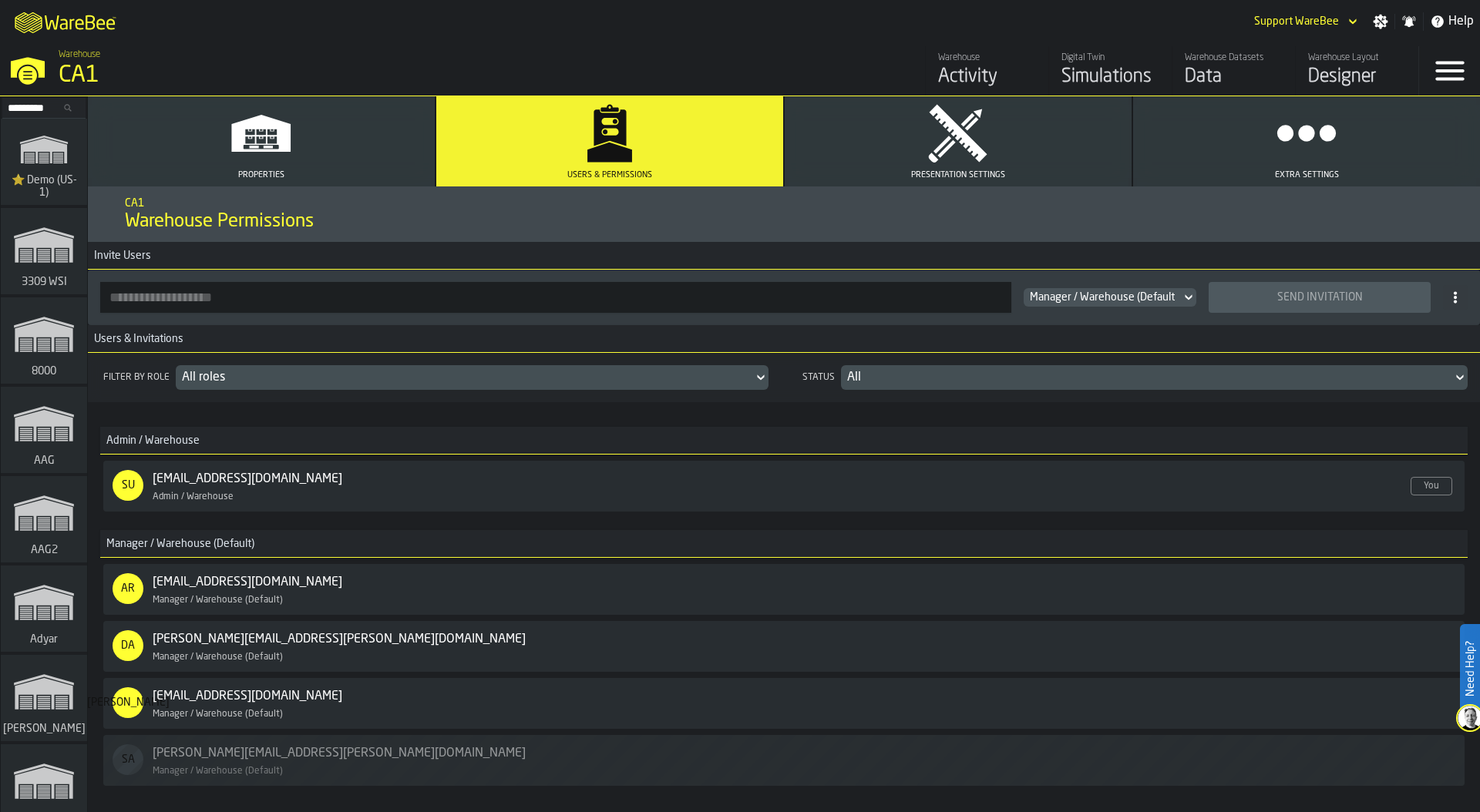
click at [1299, 704] on div "Manager / Warehouse (Default)" at bounding box center [1249, 703] width 130 height 11
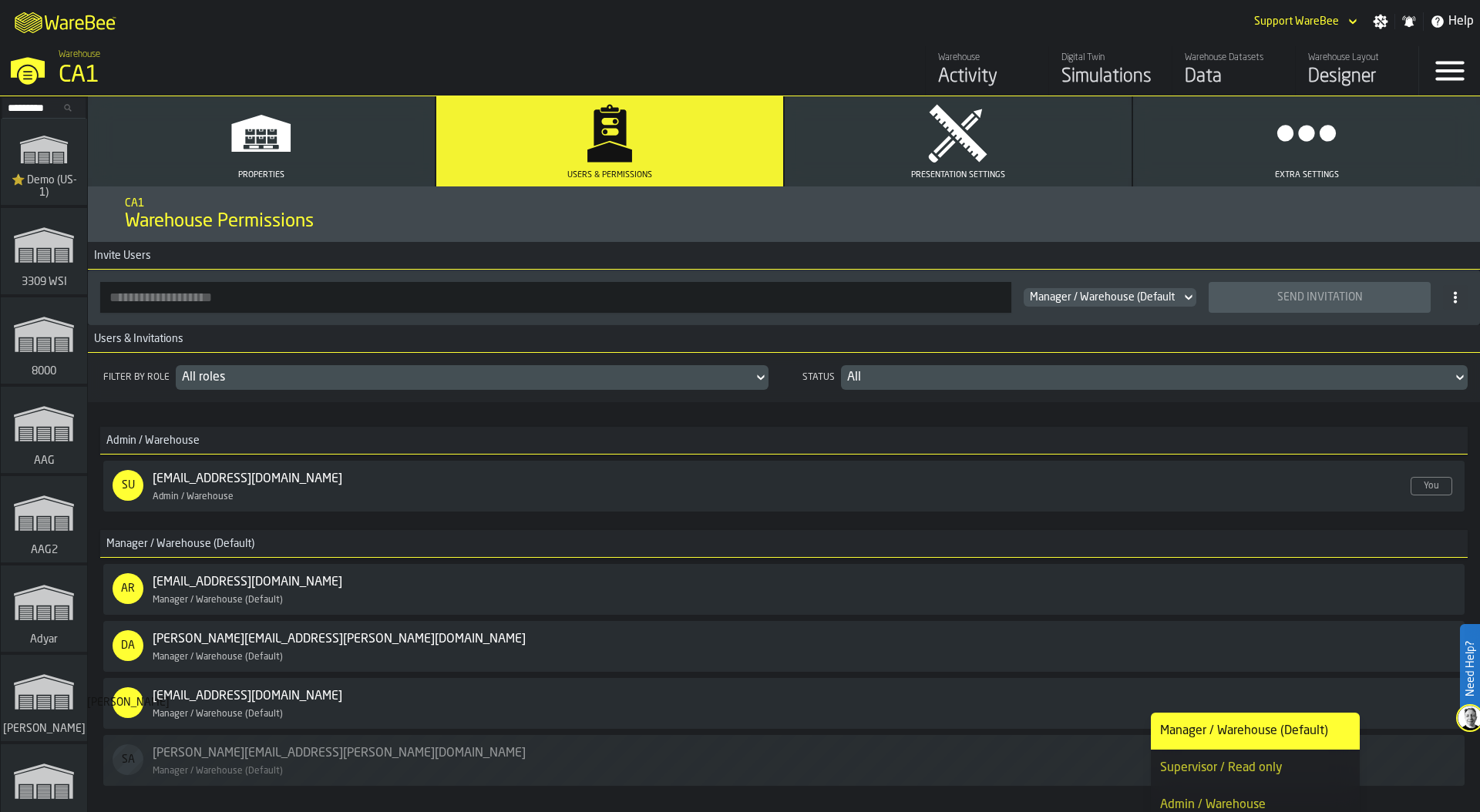
click at [1097, 707] on div "JA jasmine.lim@cardinalhealth.com Enabled Manager / Warehouse (Default)" at bounding box center [629, 704] width 1034 height 33
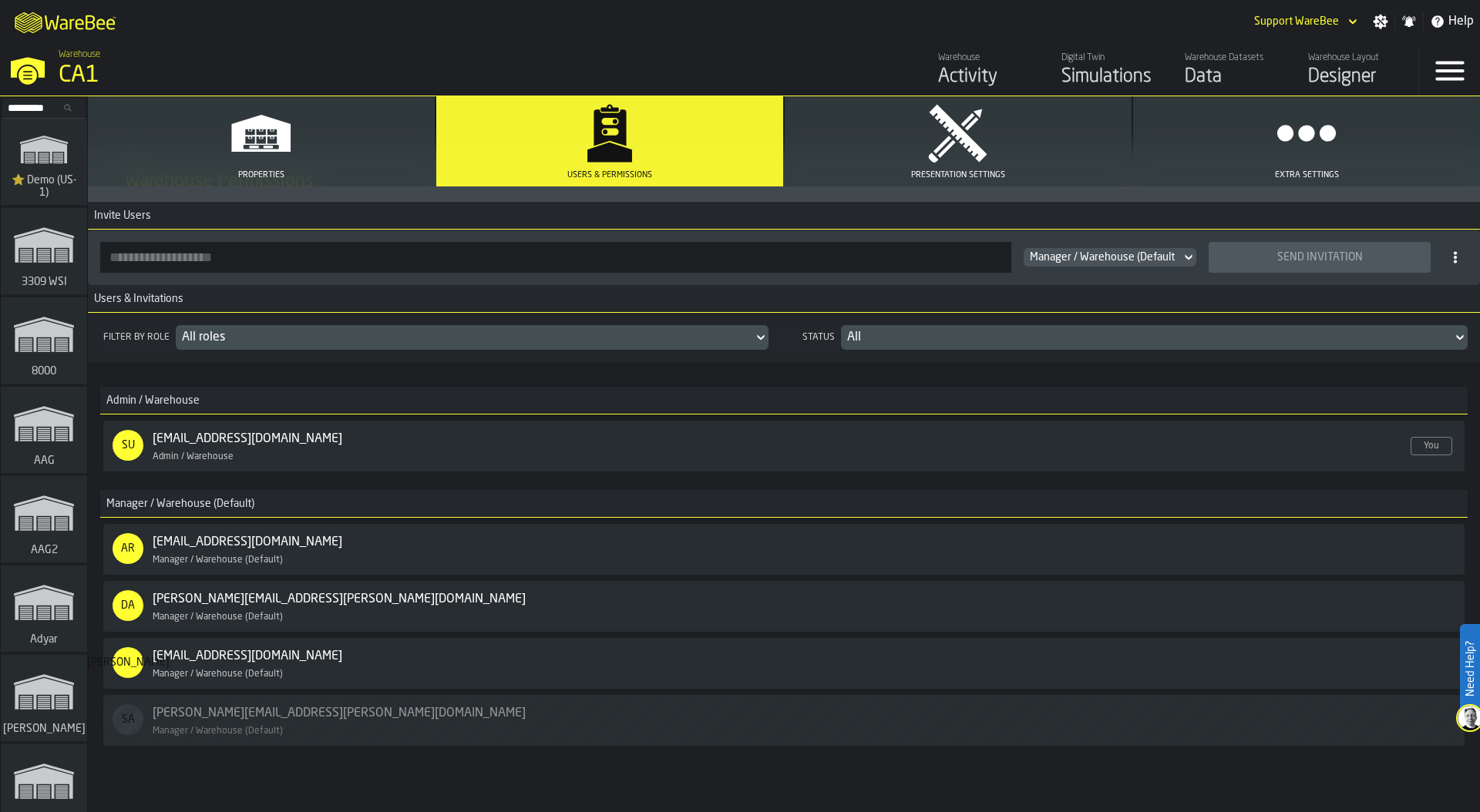
scroll to position [38, 0]
click at [729, 29] on div "M A K I N G W A R E H O U S E S M O R E EF F I C I E N T Support WareBee Settin…" at bounding box center [740, 21] width 1480 height 43
click at [78, 72] on div "CA1" at bounding box center [266, 75] width 416 height 28
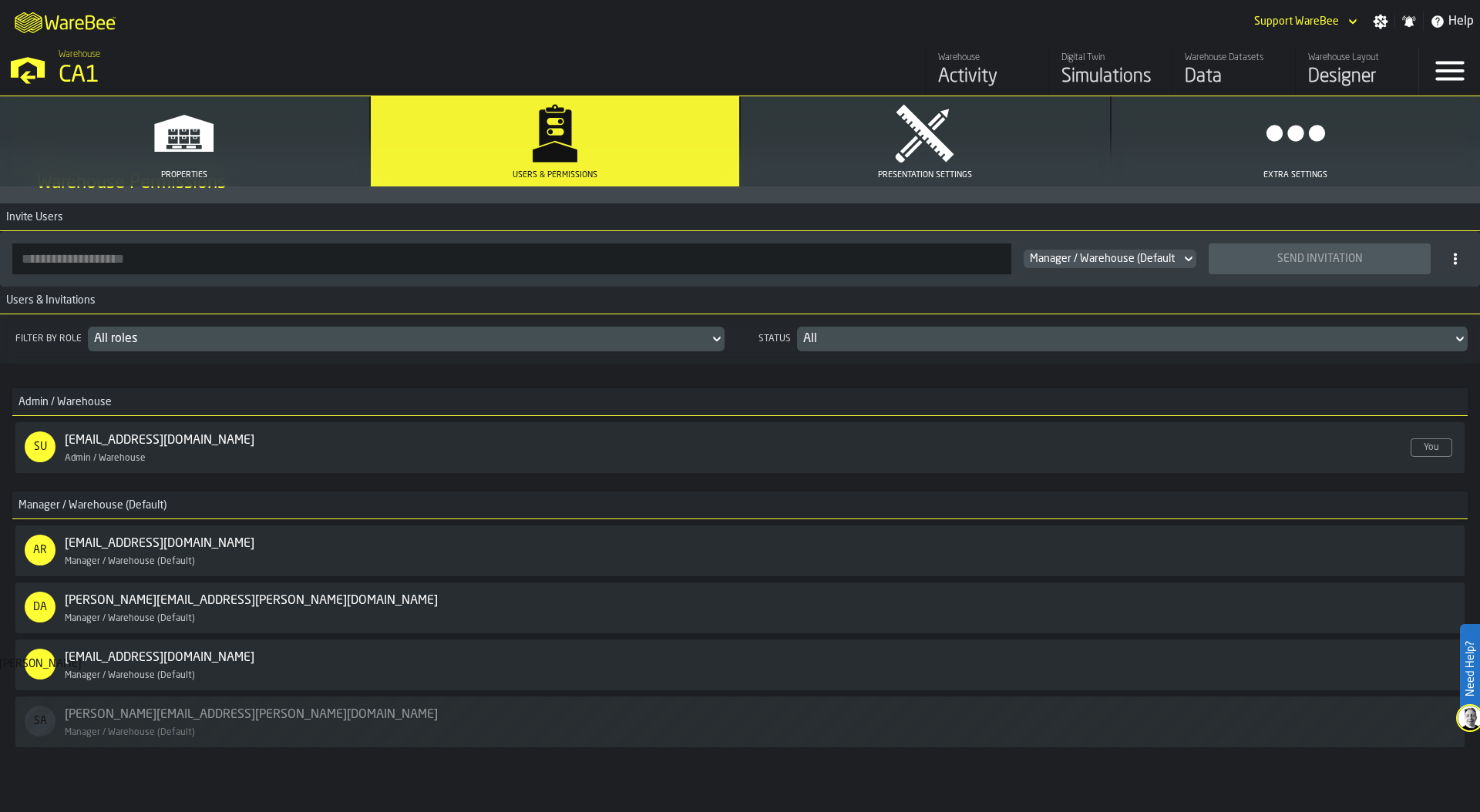
click at [579, 28] on div "M A K I N G W A R E H O U S E S M O R E EF F I C I E N T Support WareBee Settin…" at bounding box center [740, 21] width 1480 height 43
click at [129, 65] on div "CA1" at bounding box center [266, 75] width 416 height 28
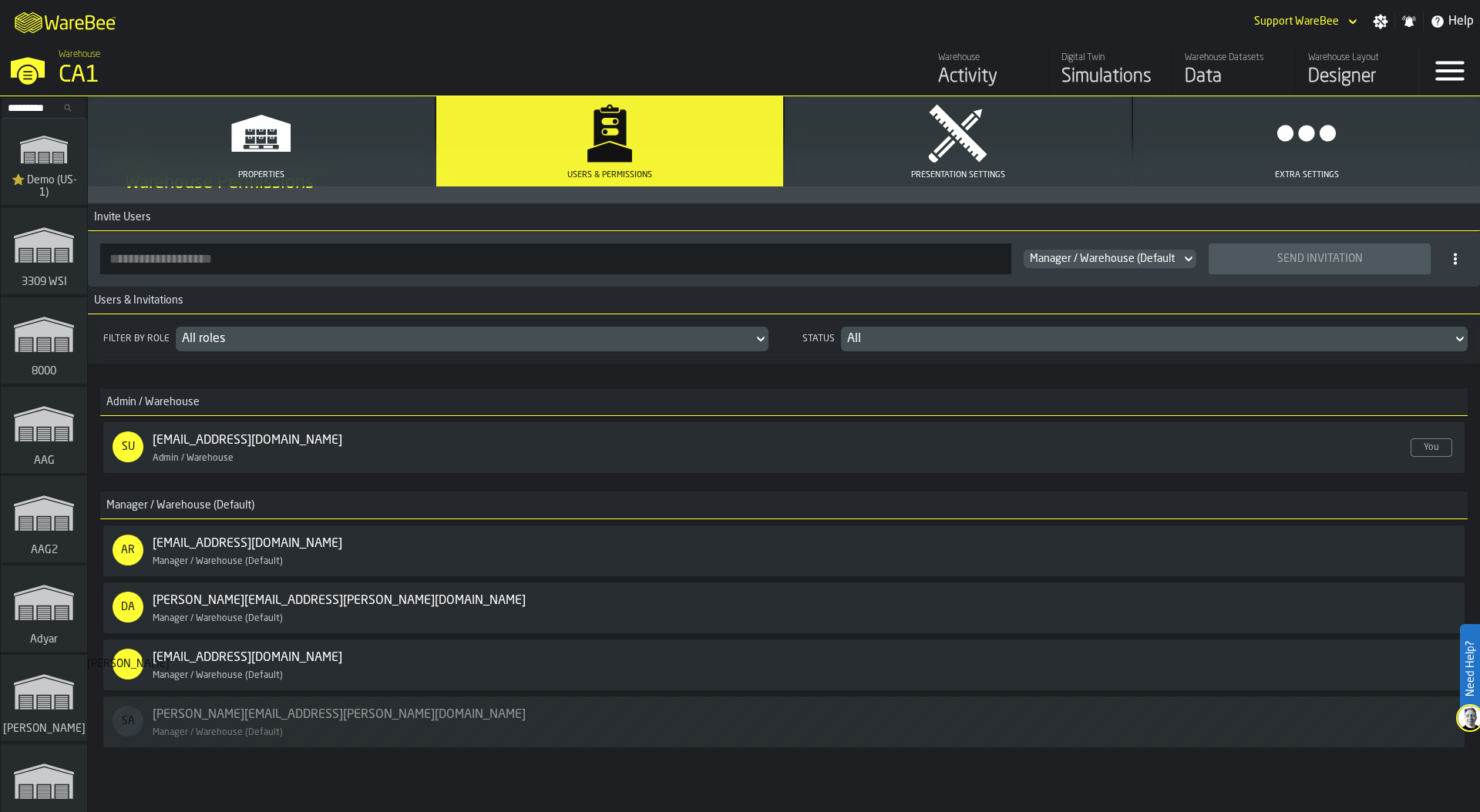
click at [1224, 74] on div "Data" at bounding box center [1234, 77] width 98 height 25
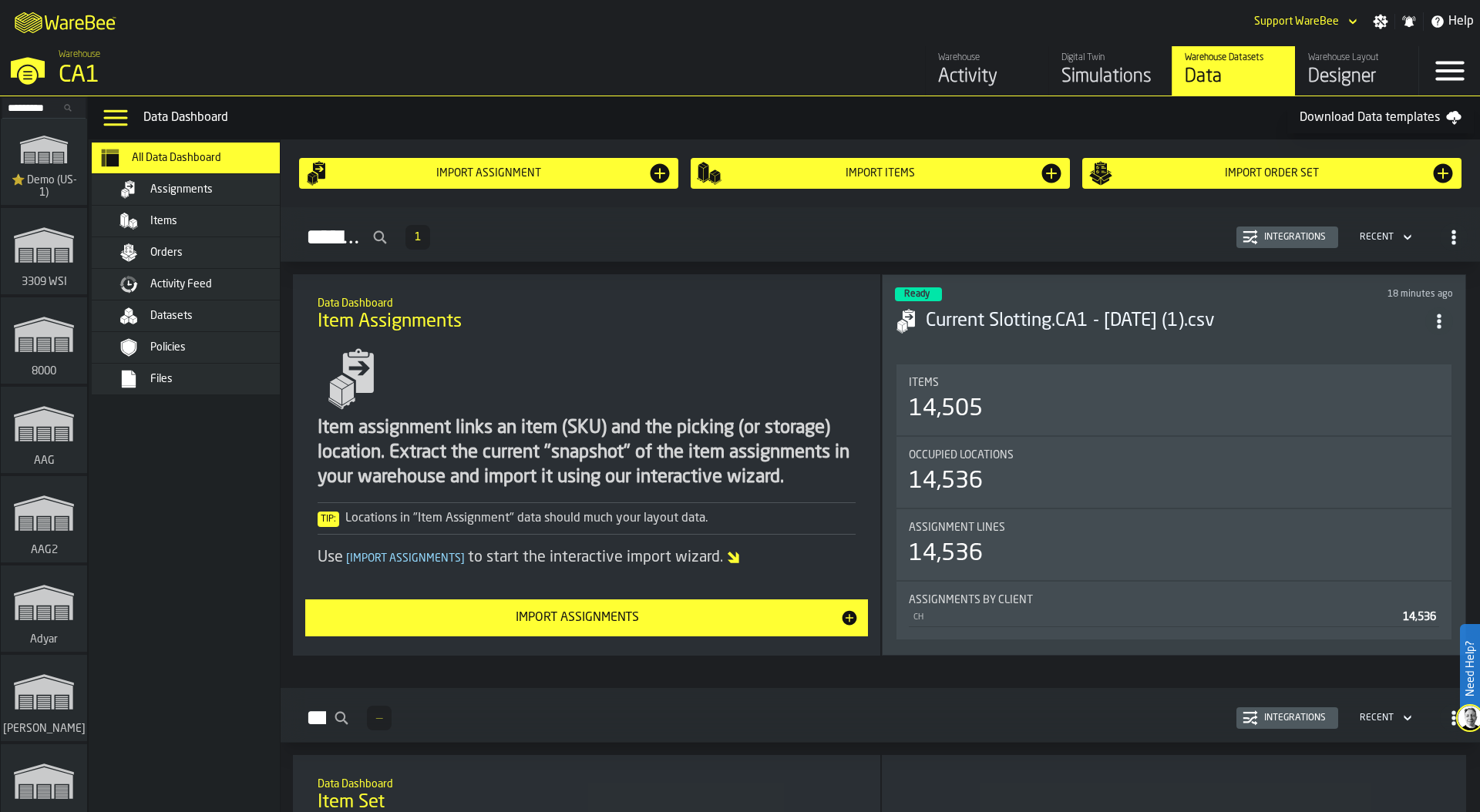
click at [38, 104] on input "Search..." at bounding box center [44, 108] width 80 height 17
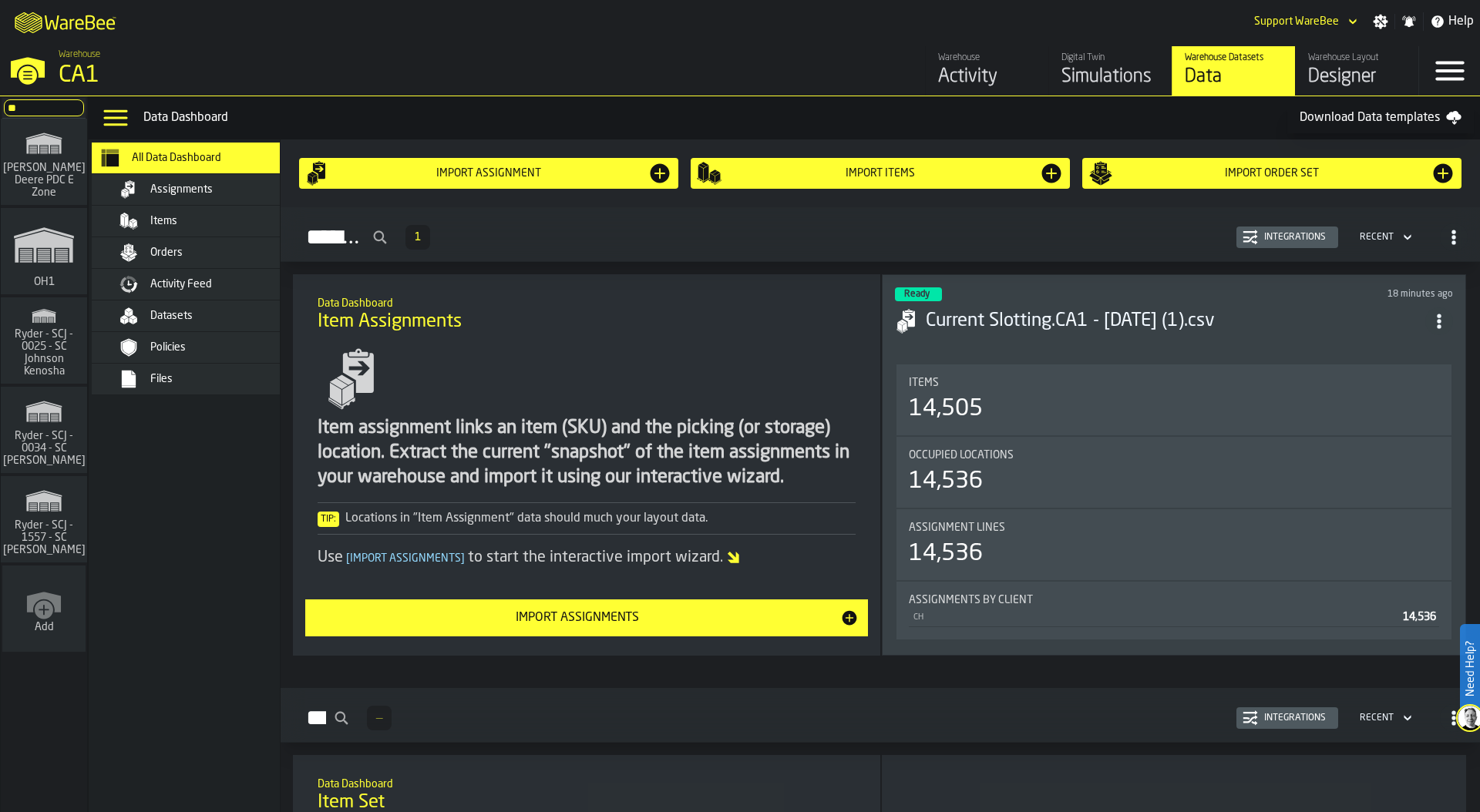
type input "**"
click at [59, 236] on polygon "link-to-/wh/i/02d92962-0f11-4133-9763-7cb092bceeef/simulations" at bounding box center [43, 247] width 58 height 32
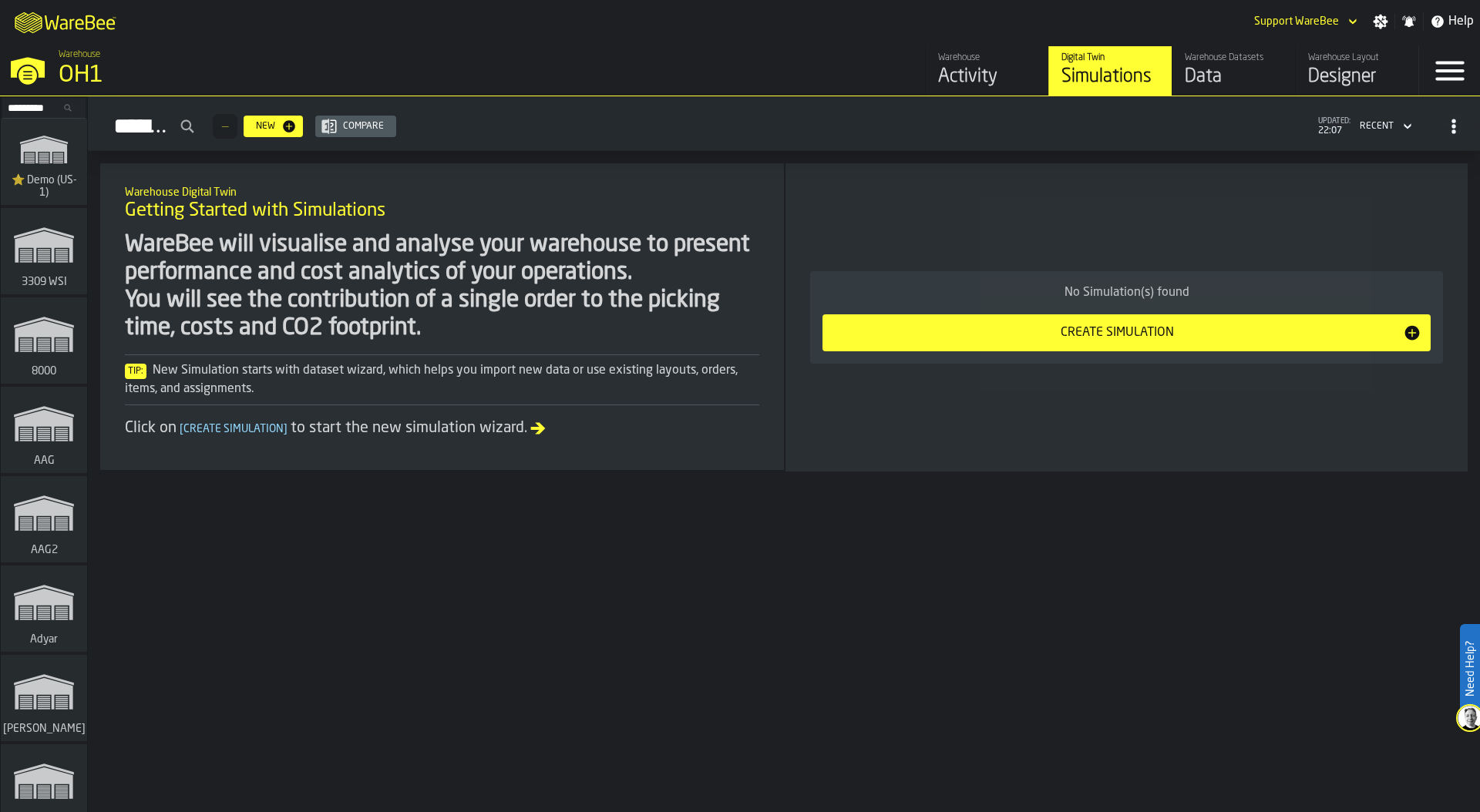
click at [1381, 19] on icon "button-toggle-Settings" at bounding box center [1381, 22] width 15 height 15
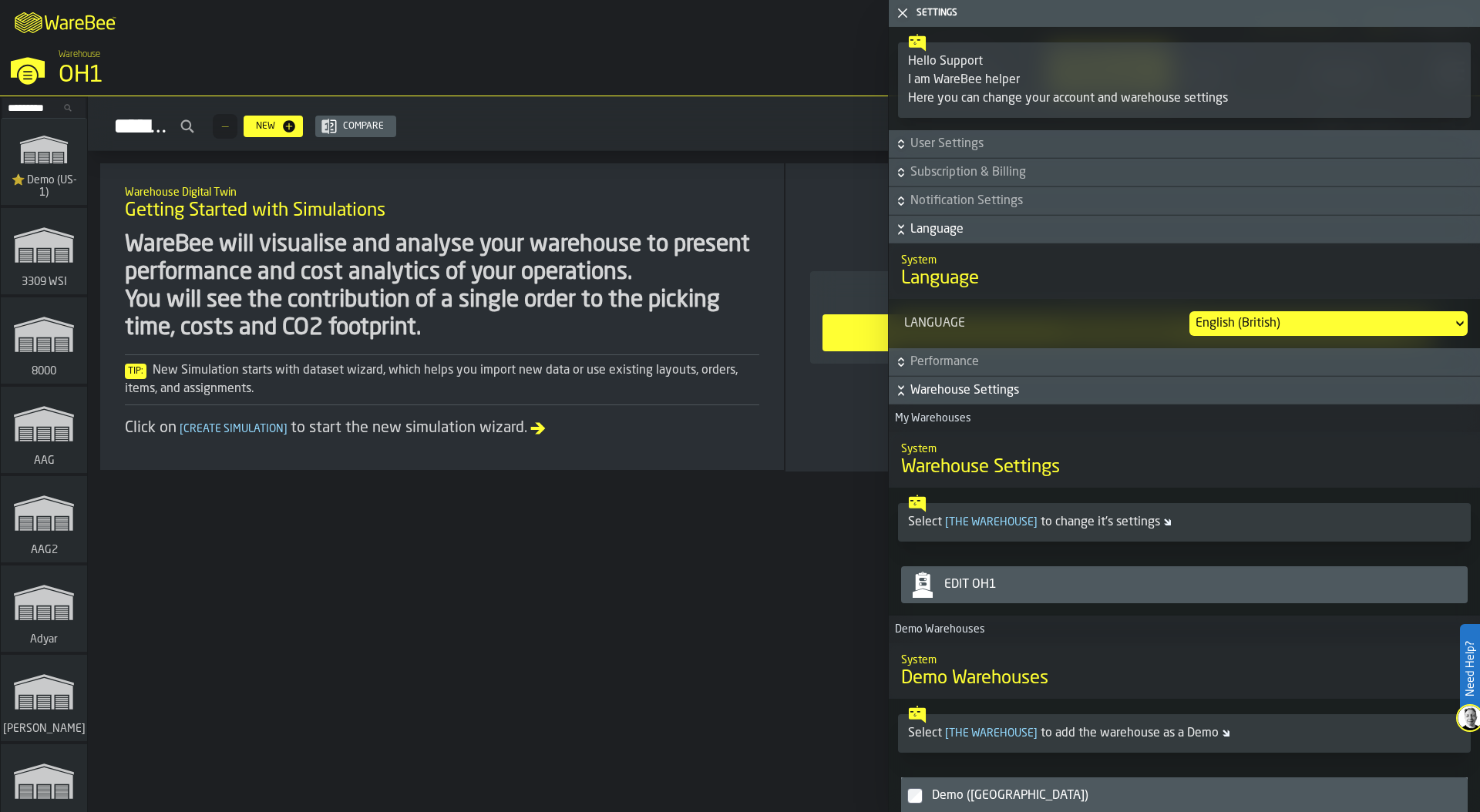
click at [1018, 591] on div "Edit OH1" at bounding box center [1200, 585] width 524 height 19
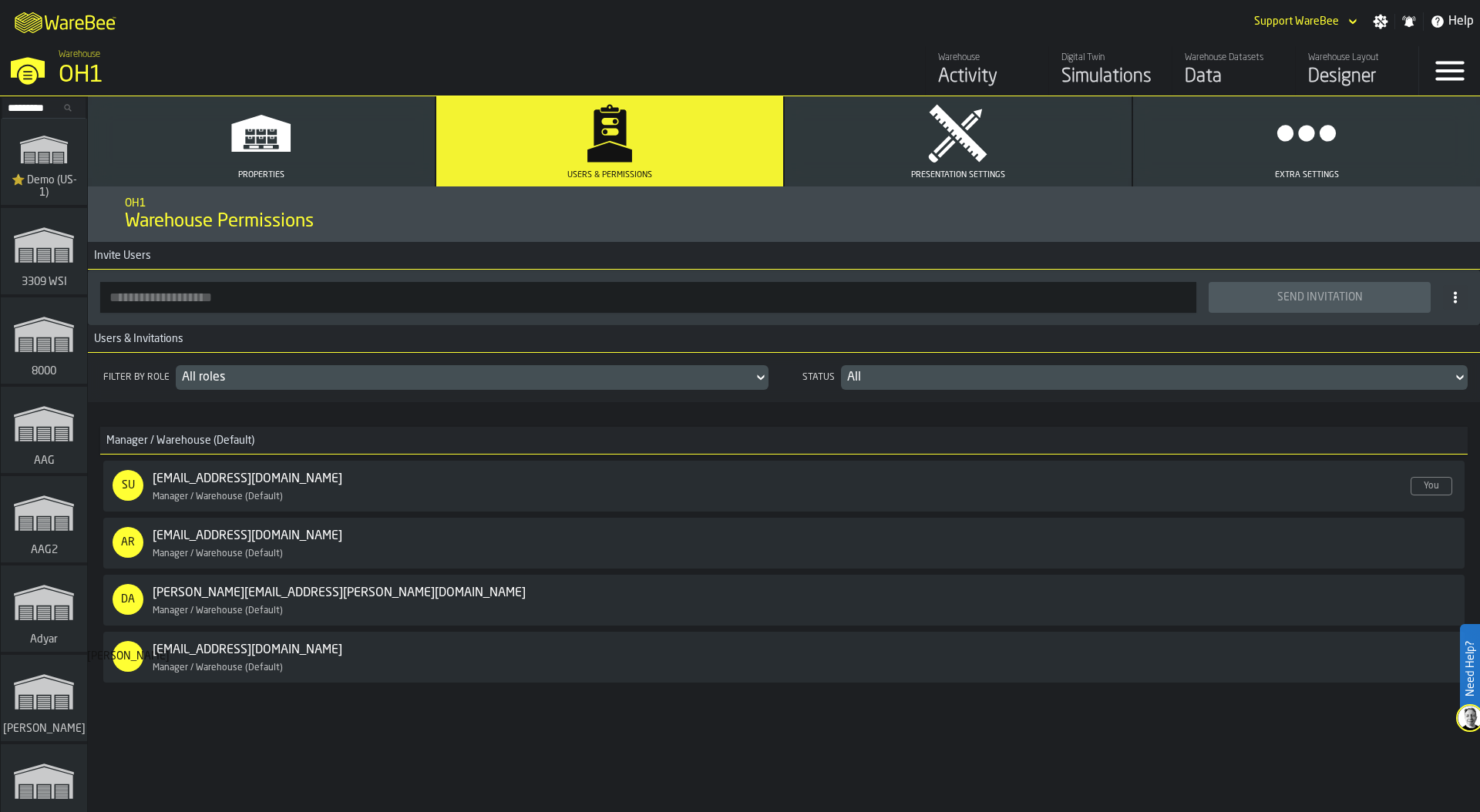
click at [288, 143] on icon "button" at bounding box center [261, 133] width 60 height 37
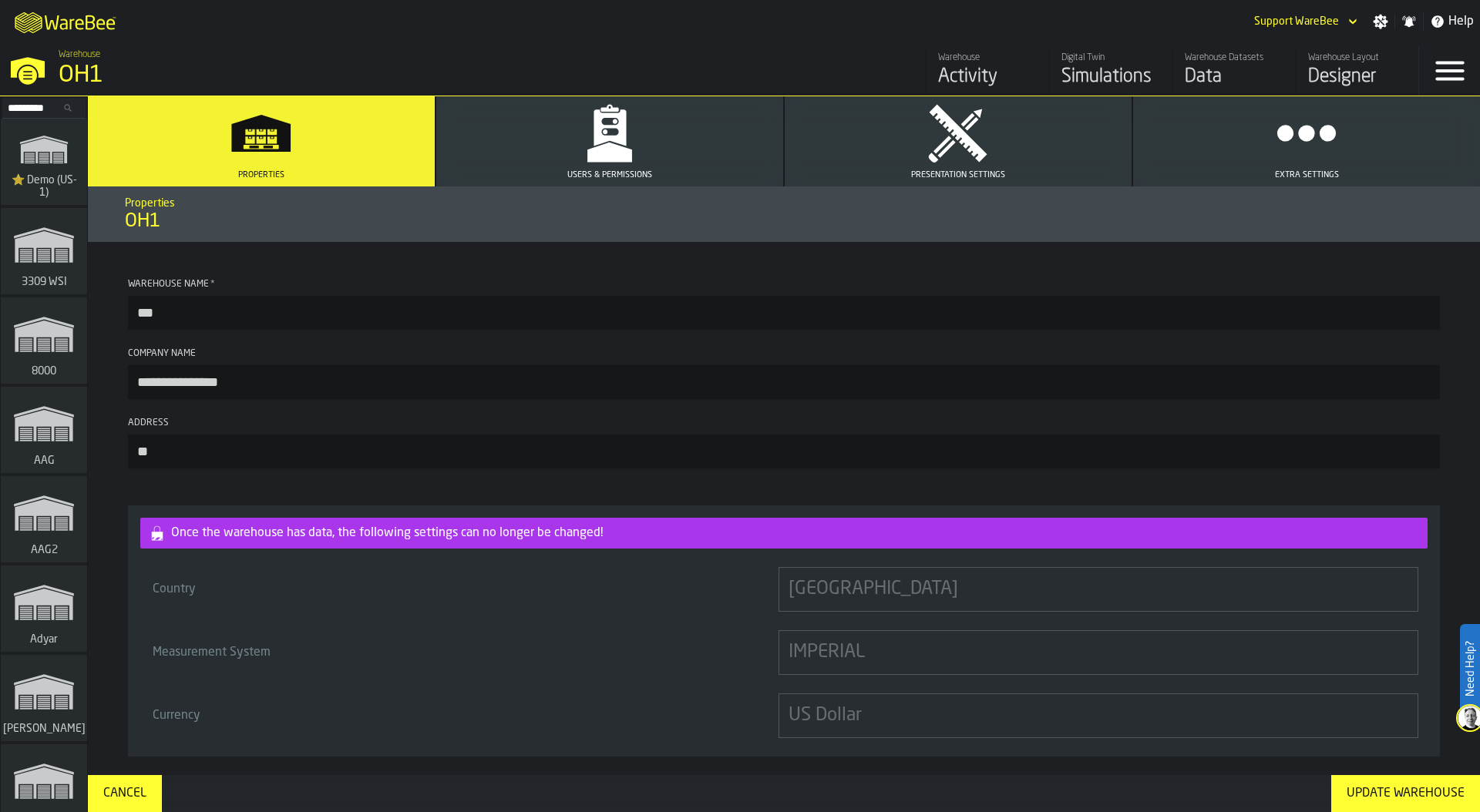
click at [153, 313] on input "***" at bounding box center [785, 313] width 1312 height 34
type input "***"
drag, startPoint x: 145, startPoint y: 453, endPoint x: 163, endPoint y: 453, distance: 18.0
click at [163, 453] on input "**" at bounding box center [785, 452] width 1312 height 34
type input "**"
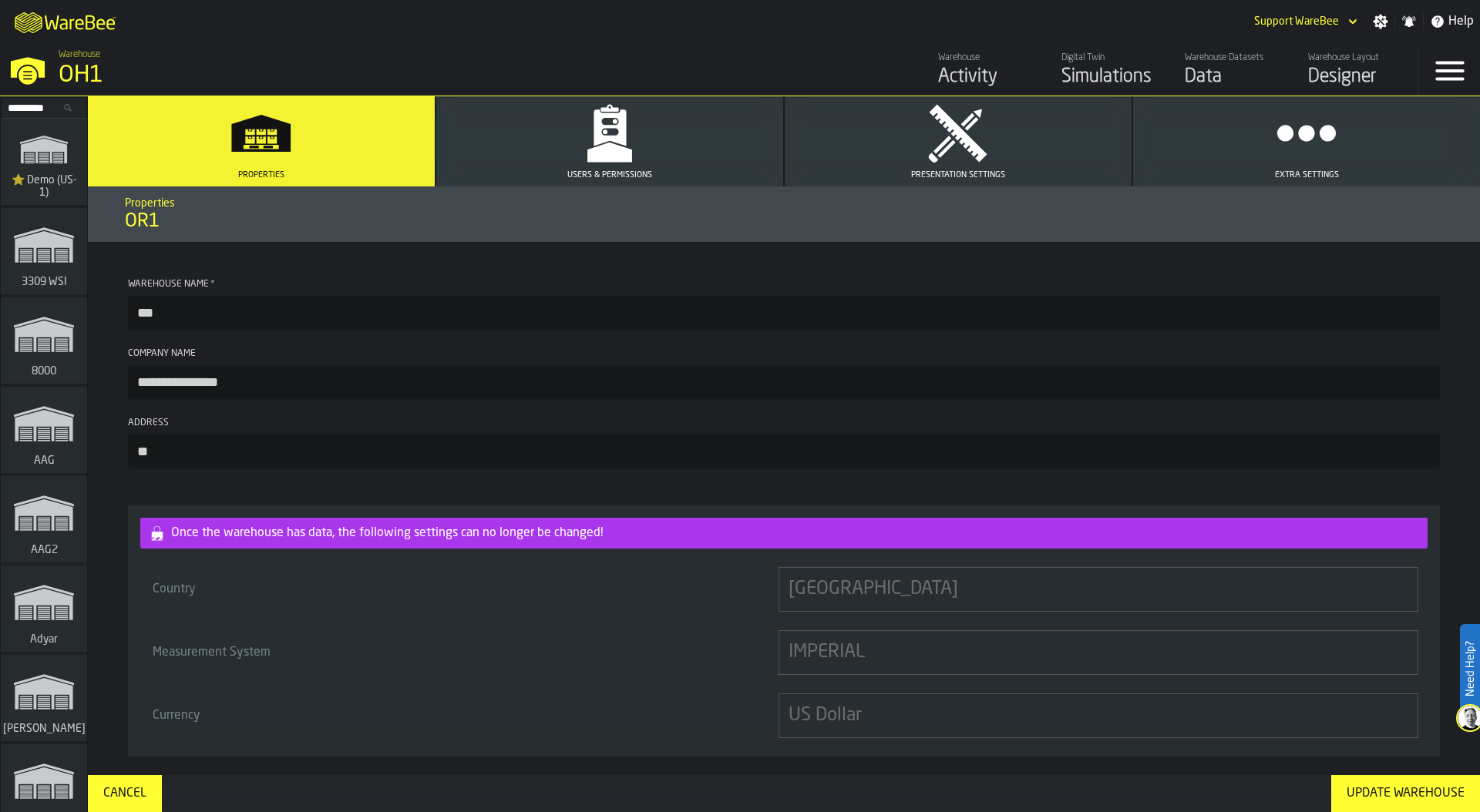
click at [1387, 773] on div "Update Warehouse" at bounding box center [1406, 793] width 130 height 19
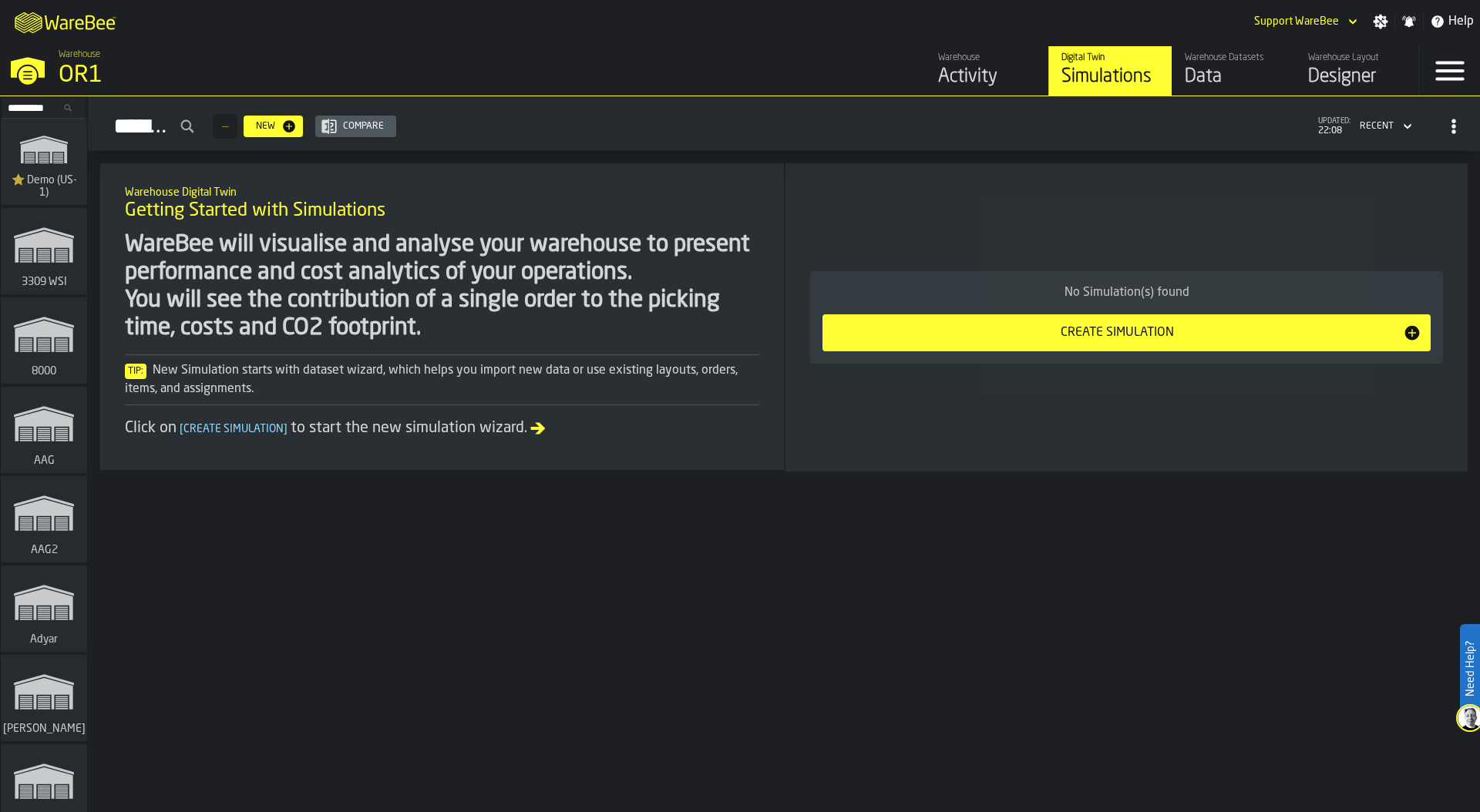
click at [1062, 19] on div "M A K I N G W A R E H O U S E S M O R E EF F I C I E N T Support WareBee Settin…" at bounding box center [740, 21] width 1480 height 43
click at [19, 110] on input "Search..." at bounding box center [44, 108] width 80 height 17
type input "*"
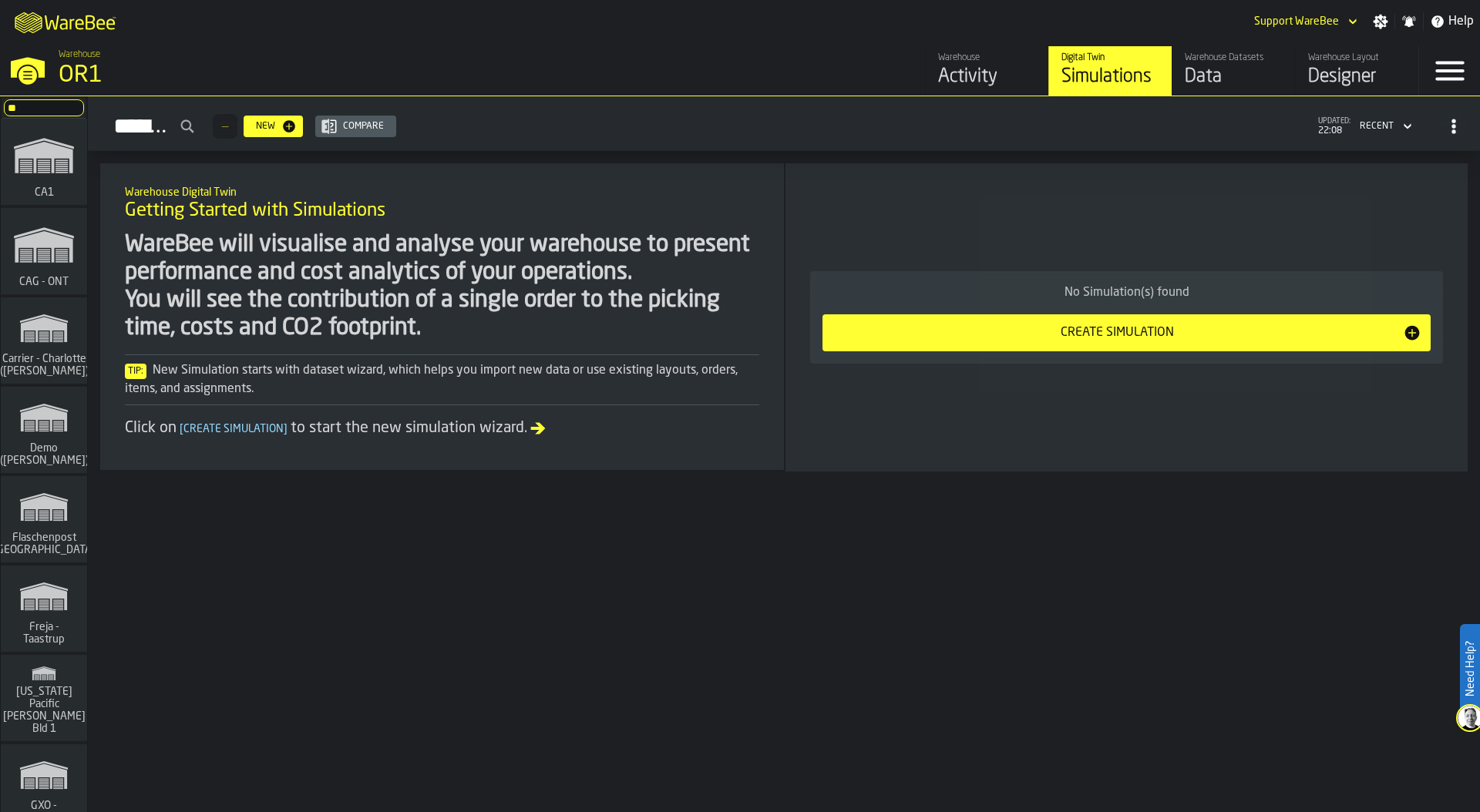
type input "**"
click at [52, 146] on polygon "link-to-/wh/i/76e2a128-1b54-4d66-80d4-05ae4c277723/simulations" at bounding box center [43, 158] width 58 height 32
click at [1210, 75] on div "Data" at bounding box center [1234, 77] width 98 height 25
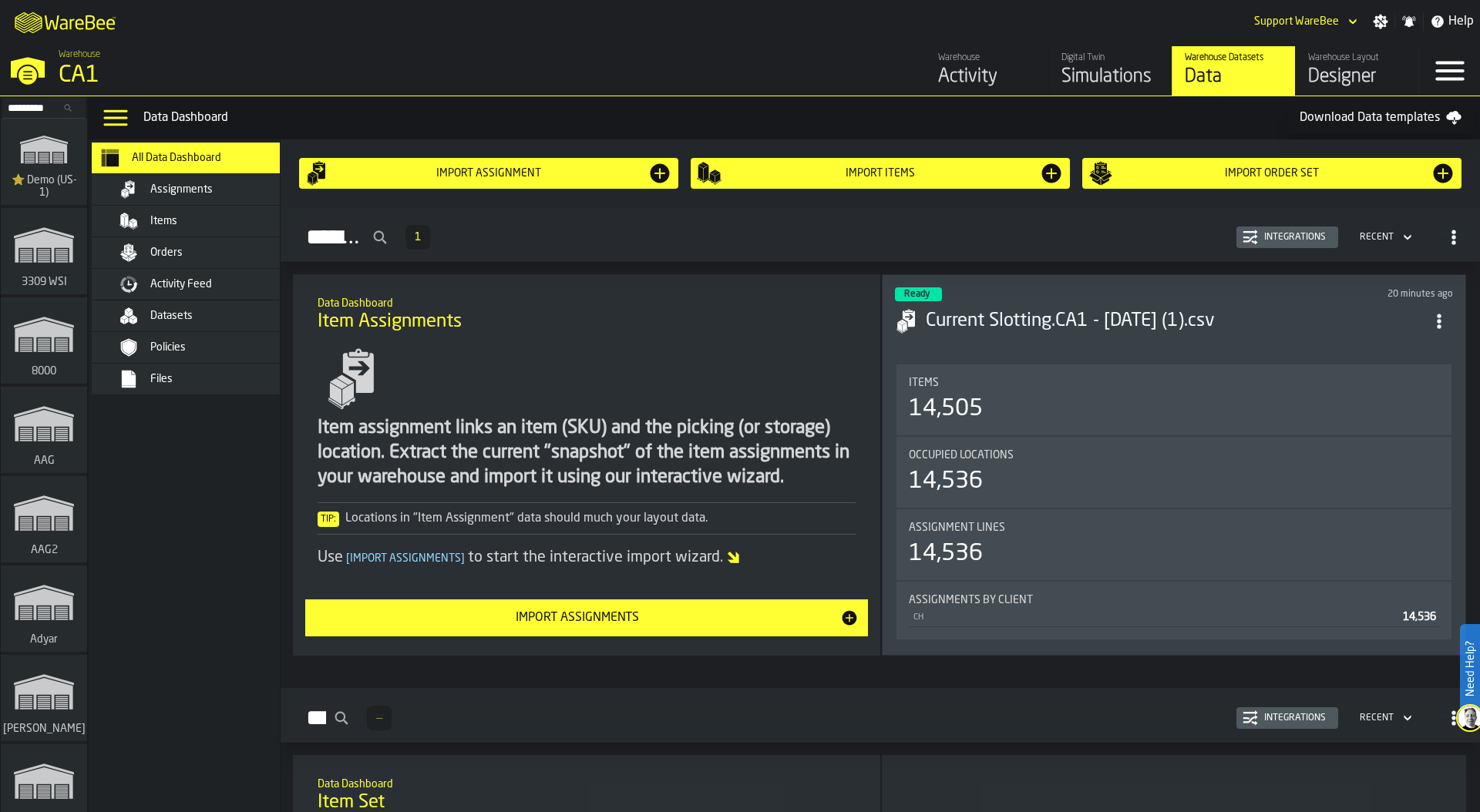
click at [1070, 408] on div "14,505" at bounding box center [1174, 409] width 530 height 28
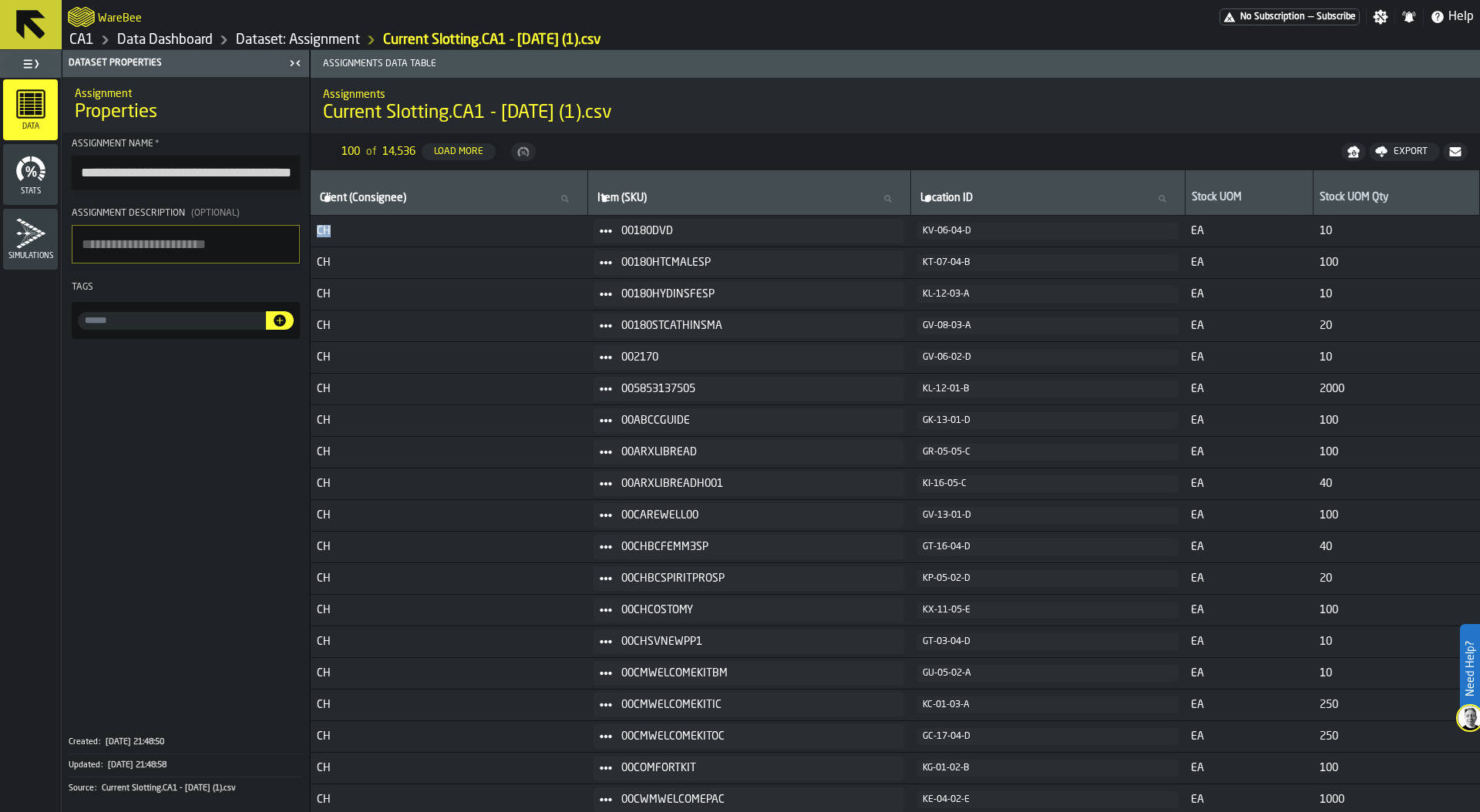
drag, startPoint x: 320, startPoint y: 229, endPoint x: 346, endPoint y: 229, distance: 26.0
click at [346, 229] on span "CH" at bounding box center [449, 230] width 265 height 12
click at [251, 38] on link "Dataset: Assignment" at bounding box center [298, 40] width 124 height 17
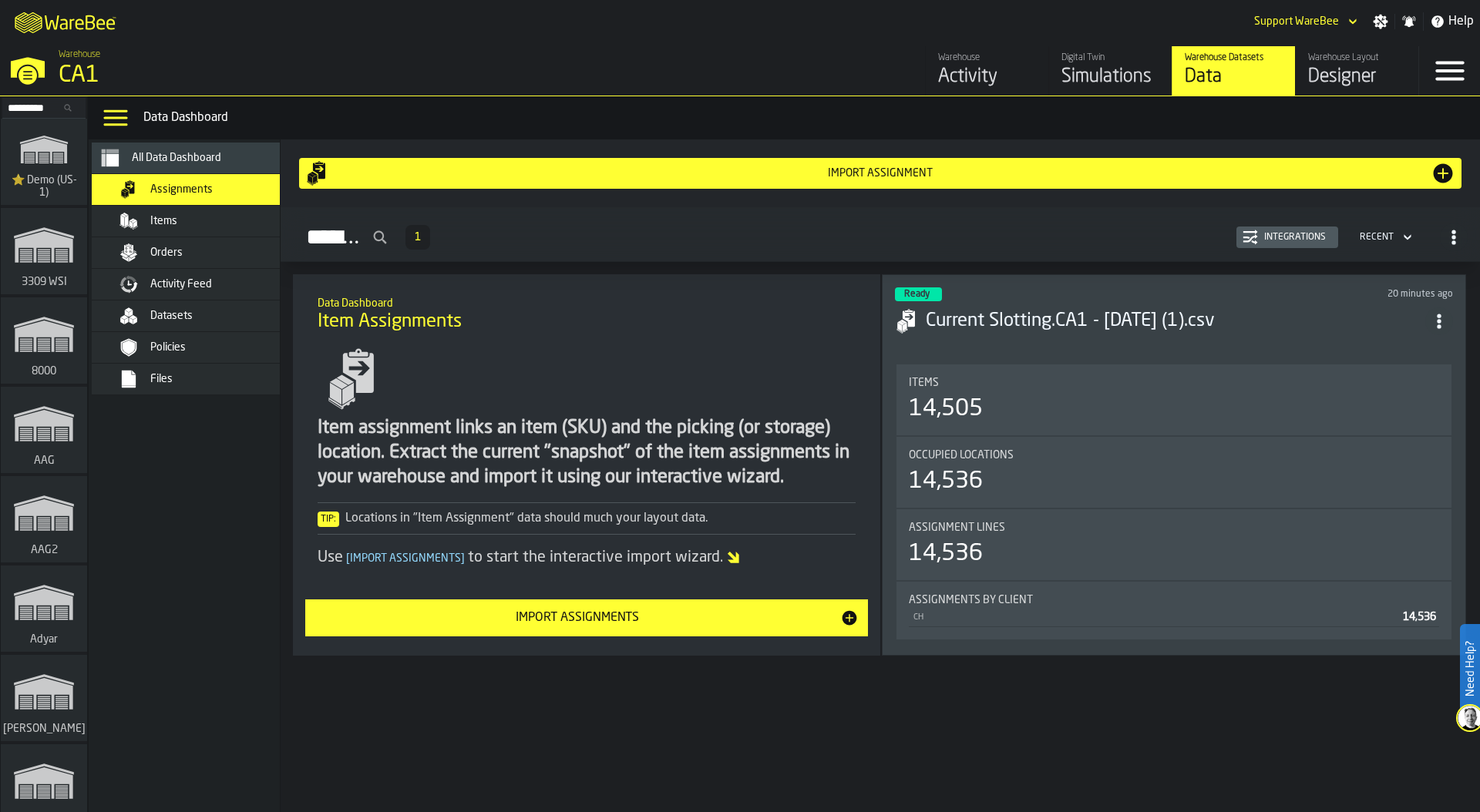
click at [237, 228] on div "Items" at bounding box center [208, 221] width 188 height 19
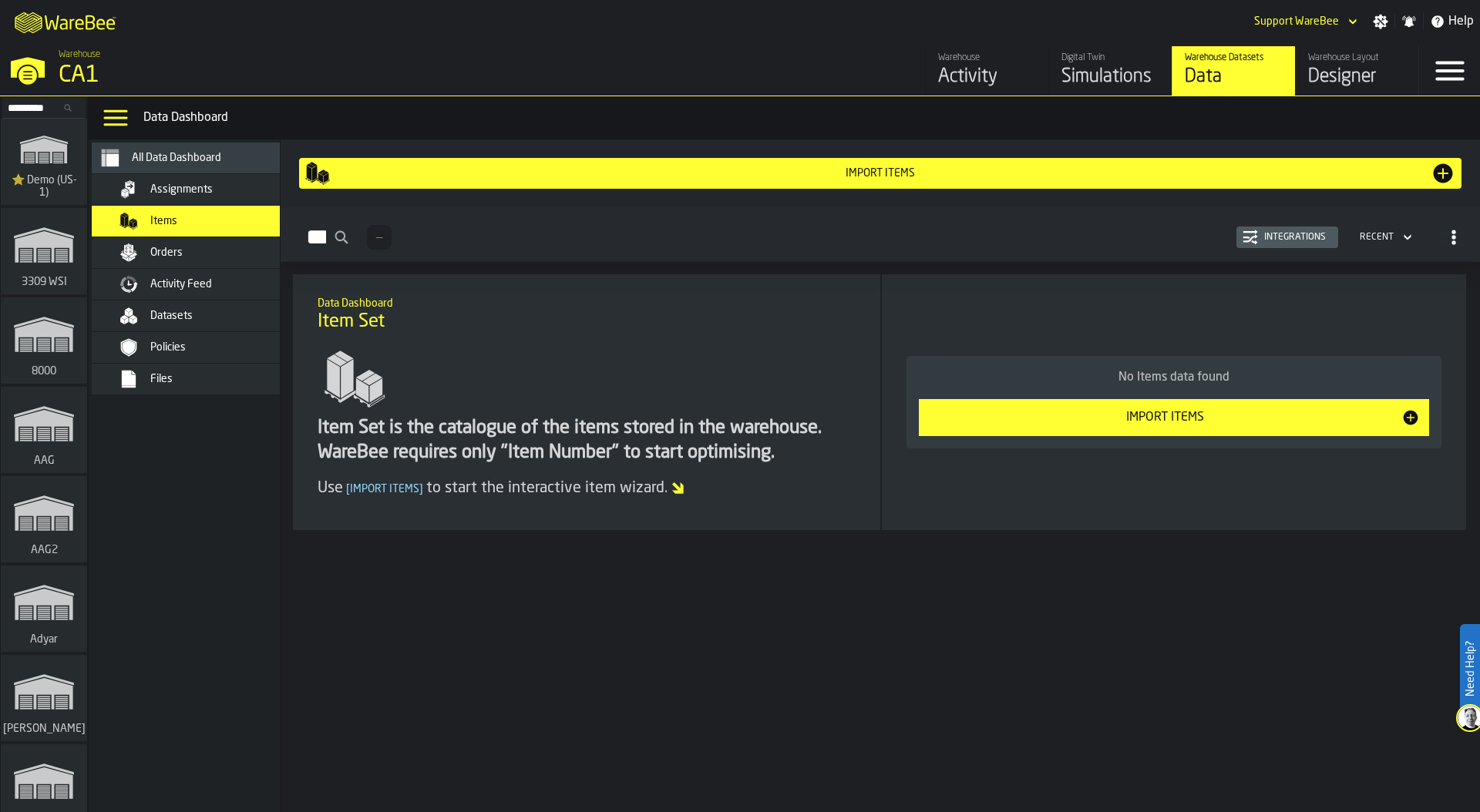
click at [1290, 239] on div "Integrations" at bounding box center [1295, 237] width 74 height 11
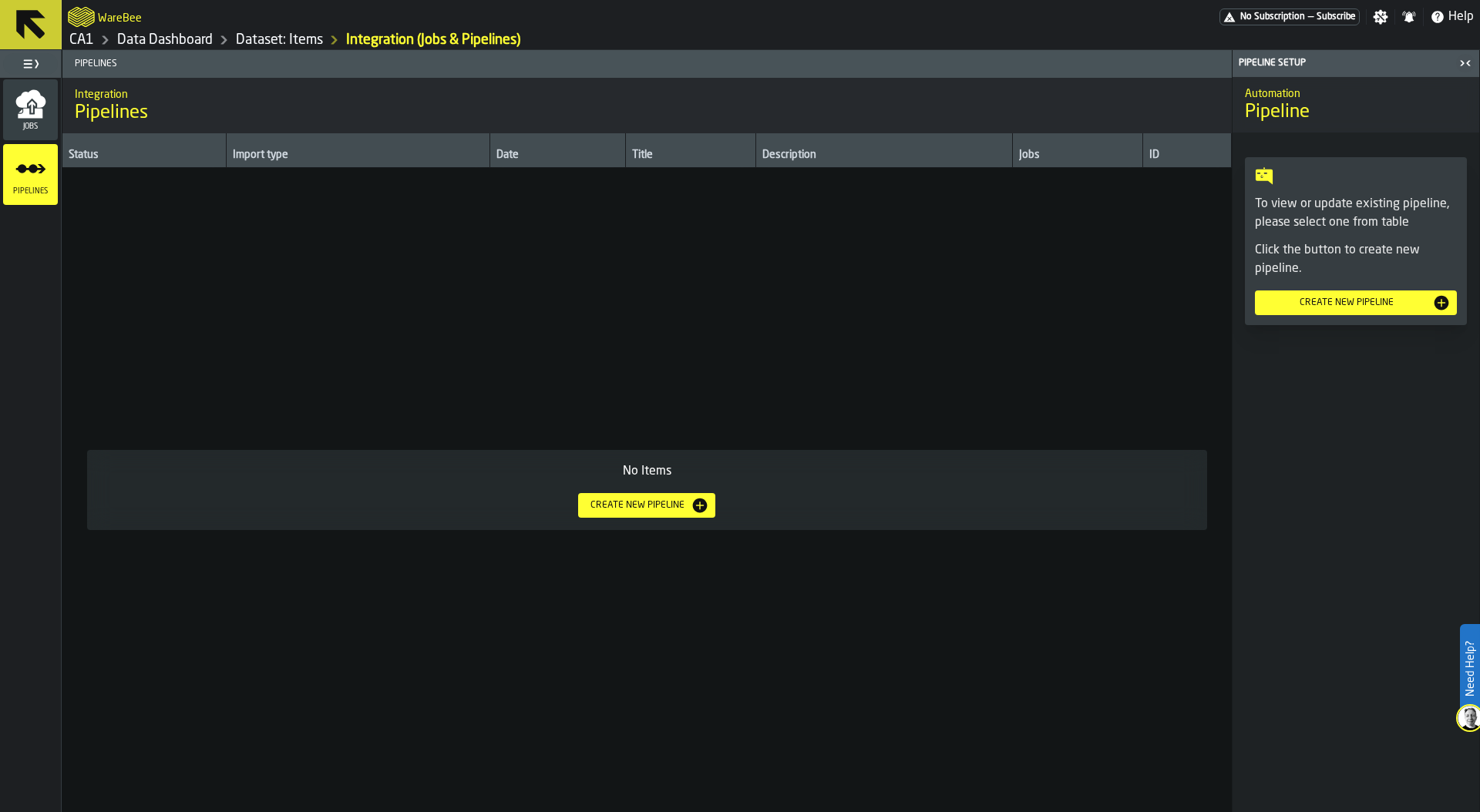
click at [25, 109] on icon "menu Jobs" at bounding box center [30, 114] width 25 height 10
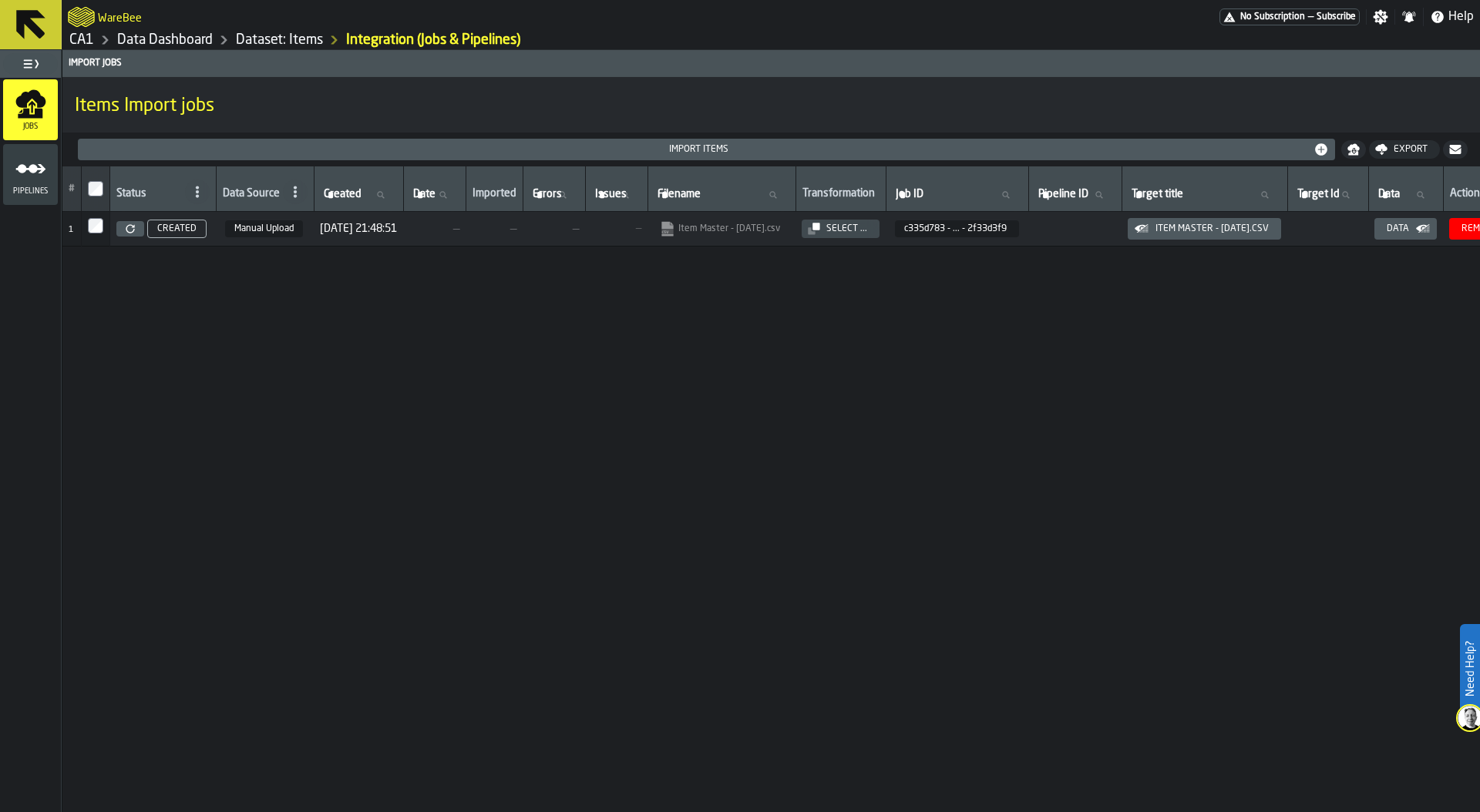
click at [132, 225] on icon at bounding box center [130, 229] width 8 height 8
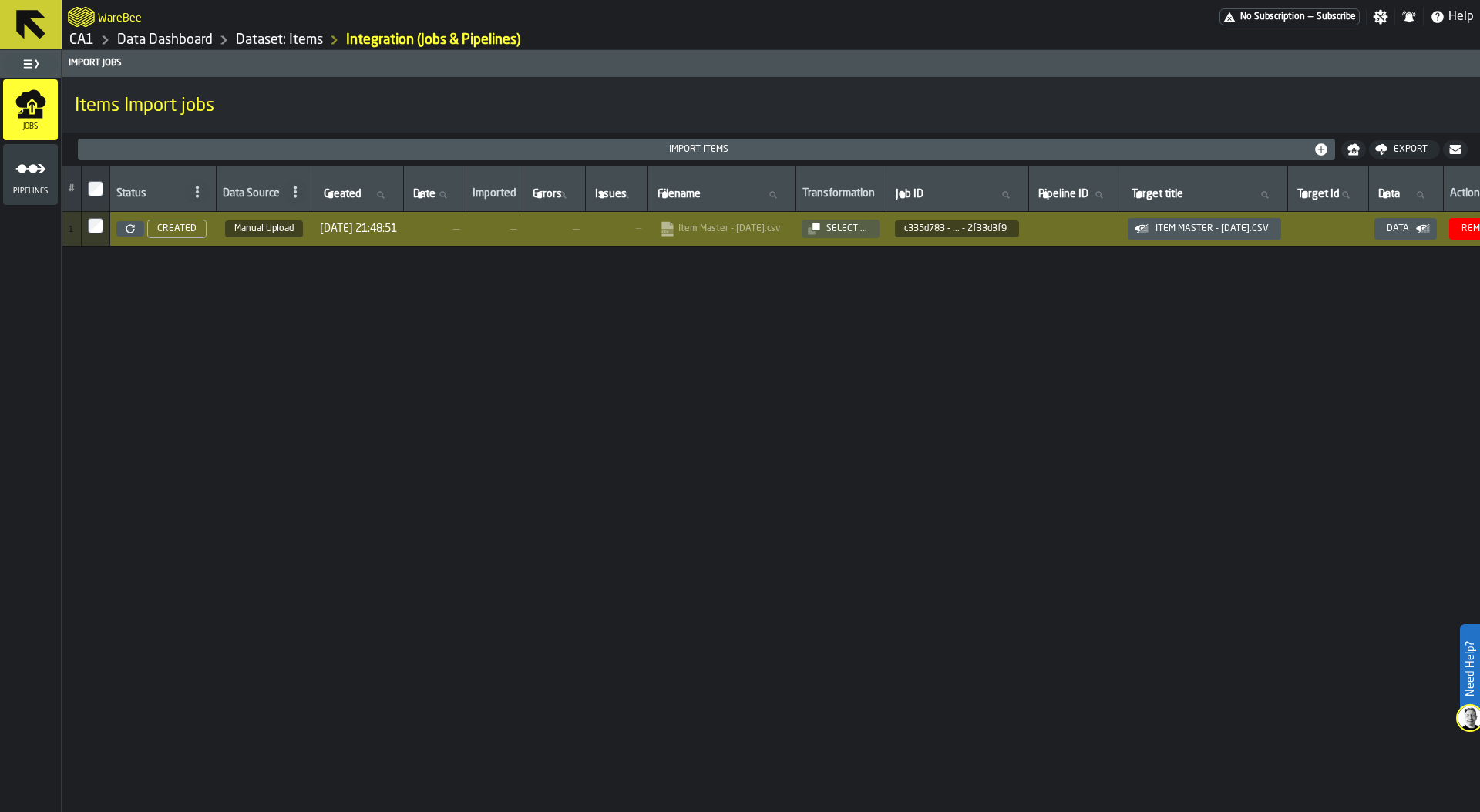
click at [186, 42] on link "Data Dashboard" at bounding box center [164, 40] width 96 height 17
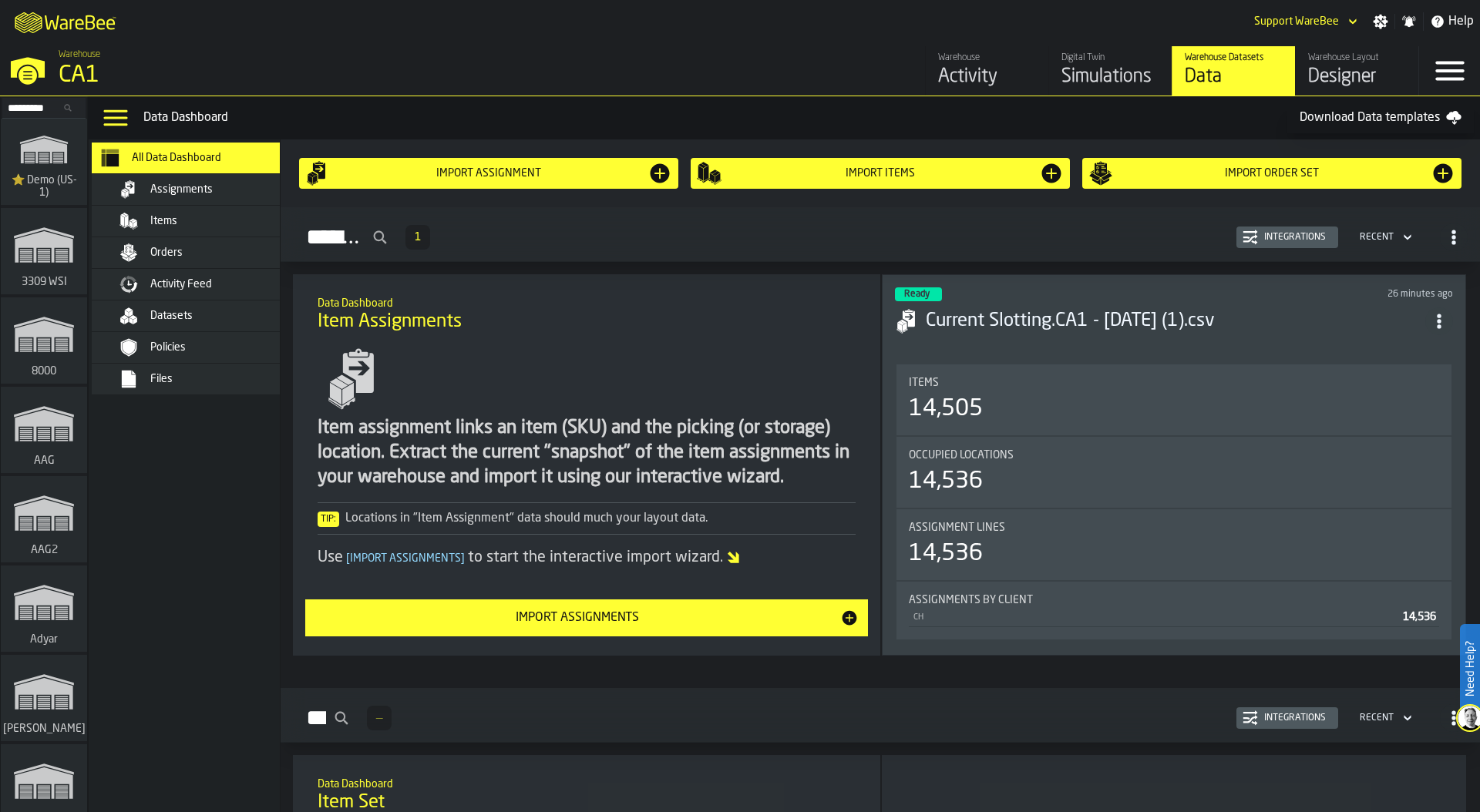
click at [73, 68] on div "CA1" at bounding box center [266, 75] width 416 height 28
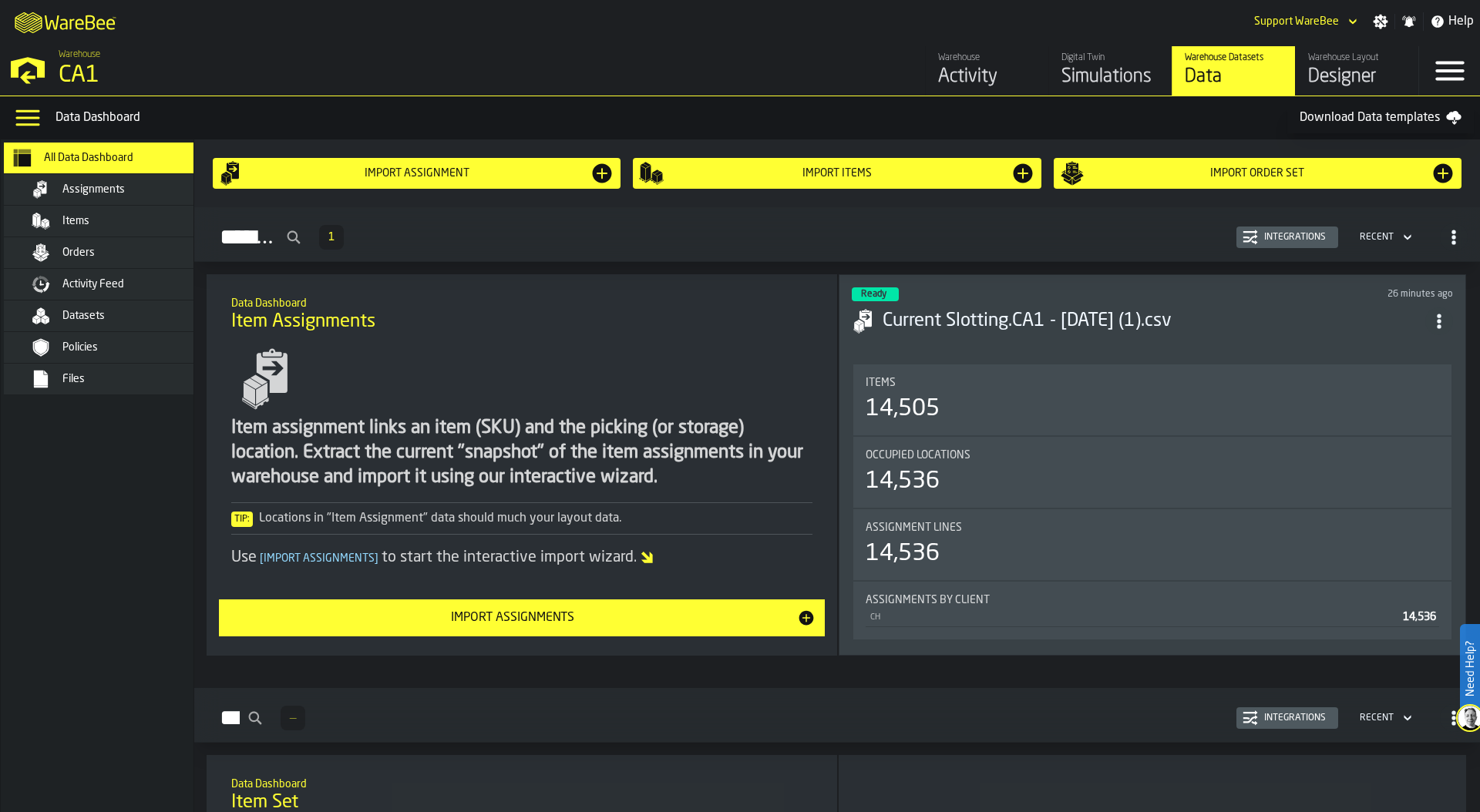
click at [100, 379] on div "Files" at bounding box center [137, 379] width 151 height 12
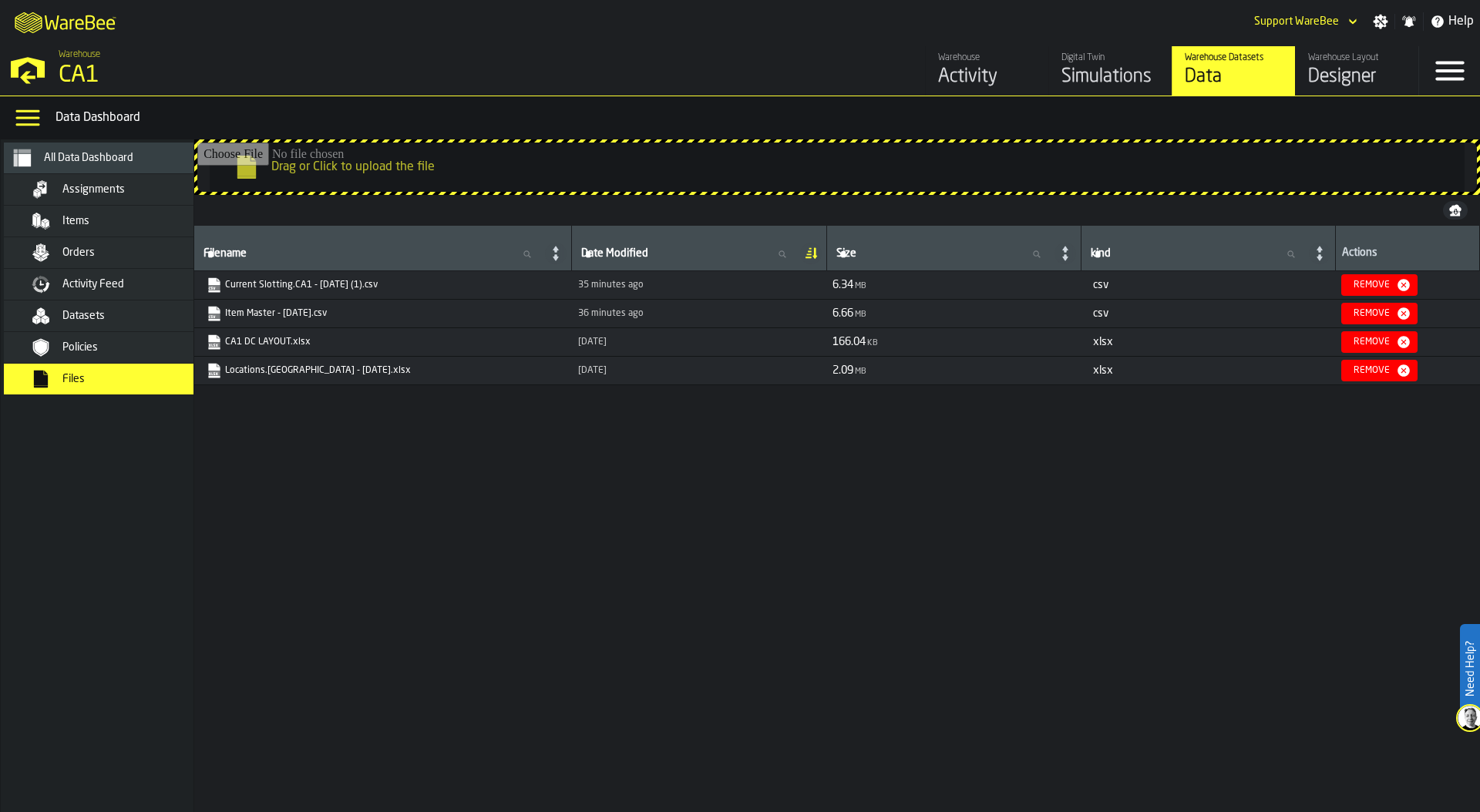
click at [388, 520] on div "Filename Filename Date Modified Date Modified Size Size kind kind Actions Curre…" at bounding box center [838, 515] width 1286 height 580
click at [116, 354] on div "Policies" at bounding box center [119, 347] width 188 height 19
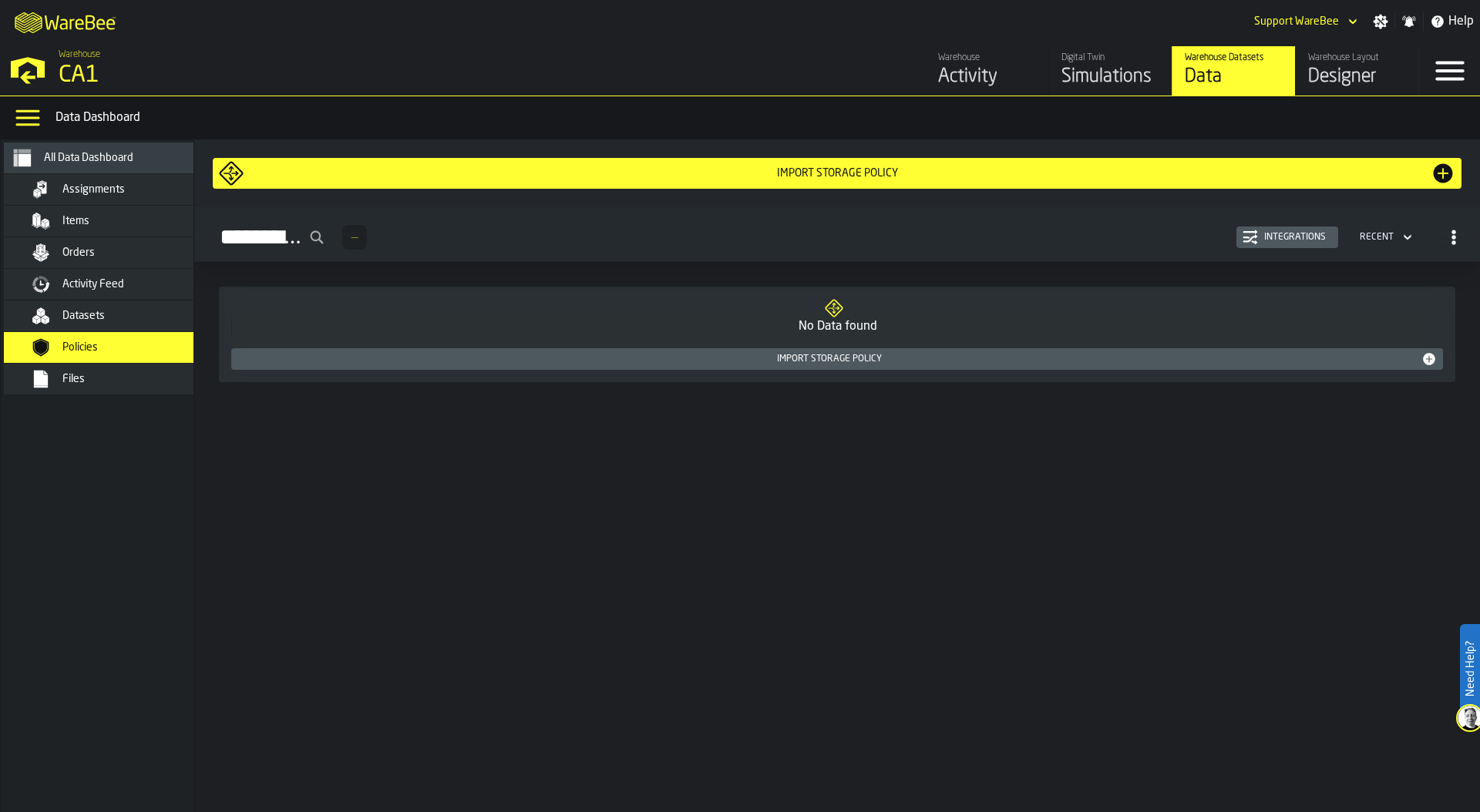
click at [110, 375] on div "Files" at bounding box center [137, 379] width 151 height 12
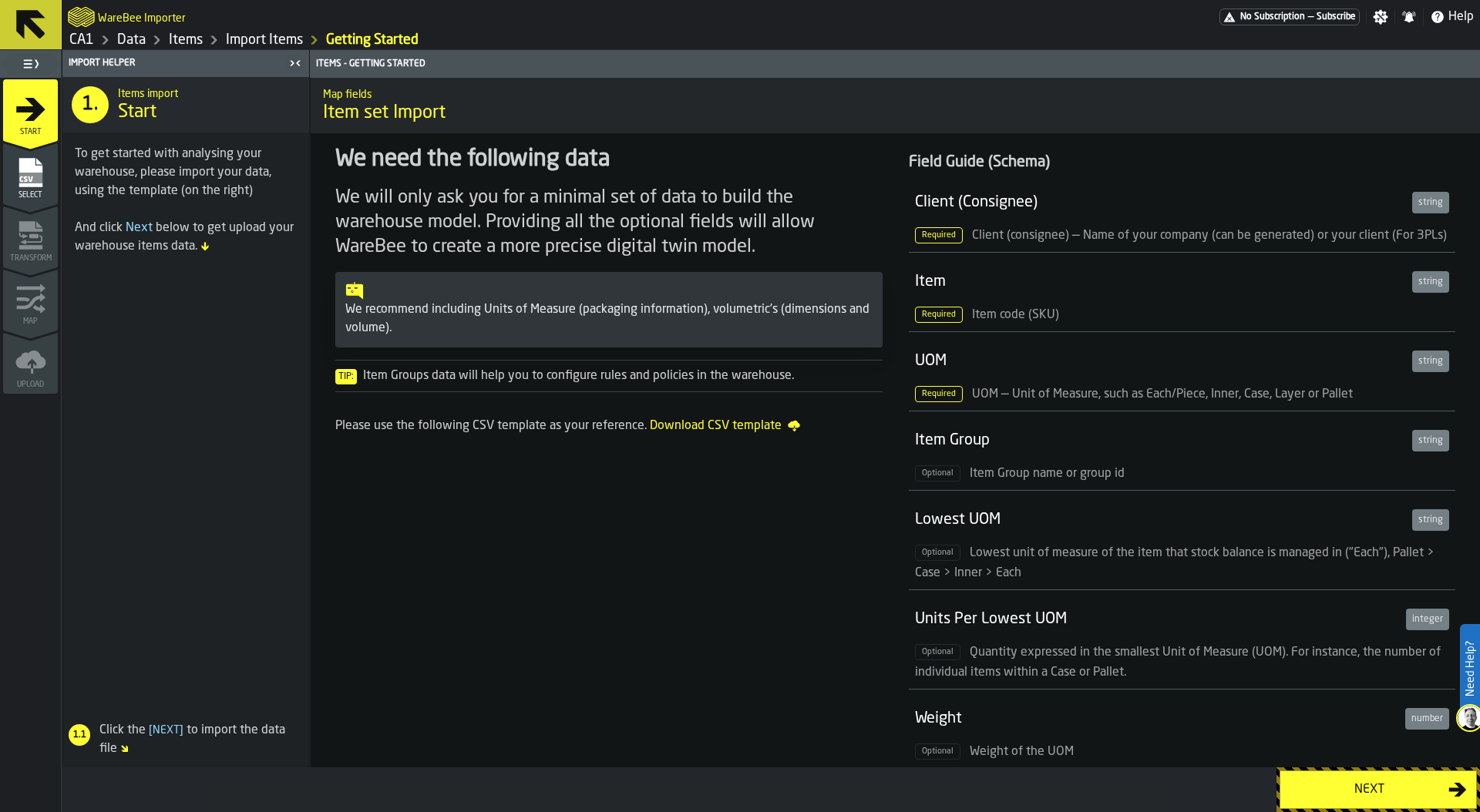
click at [1370, 803] on button "Next" at bounding box center [1379, 789] width 198 height 38
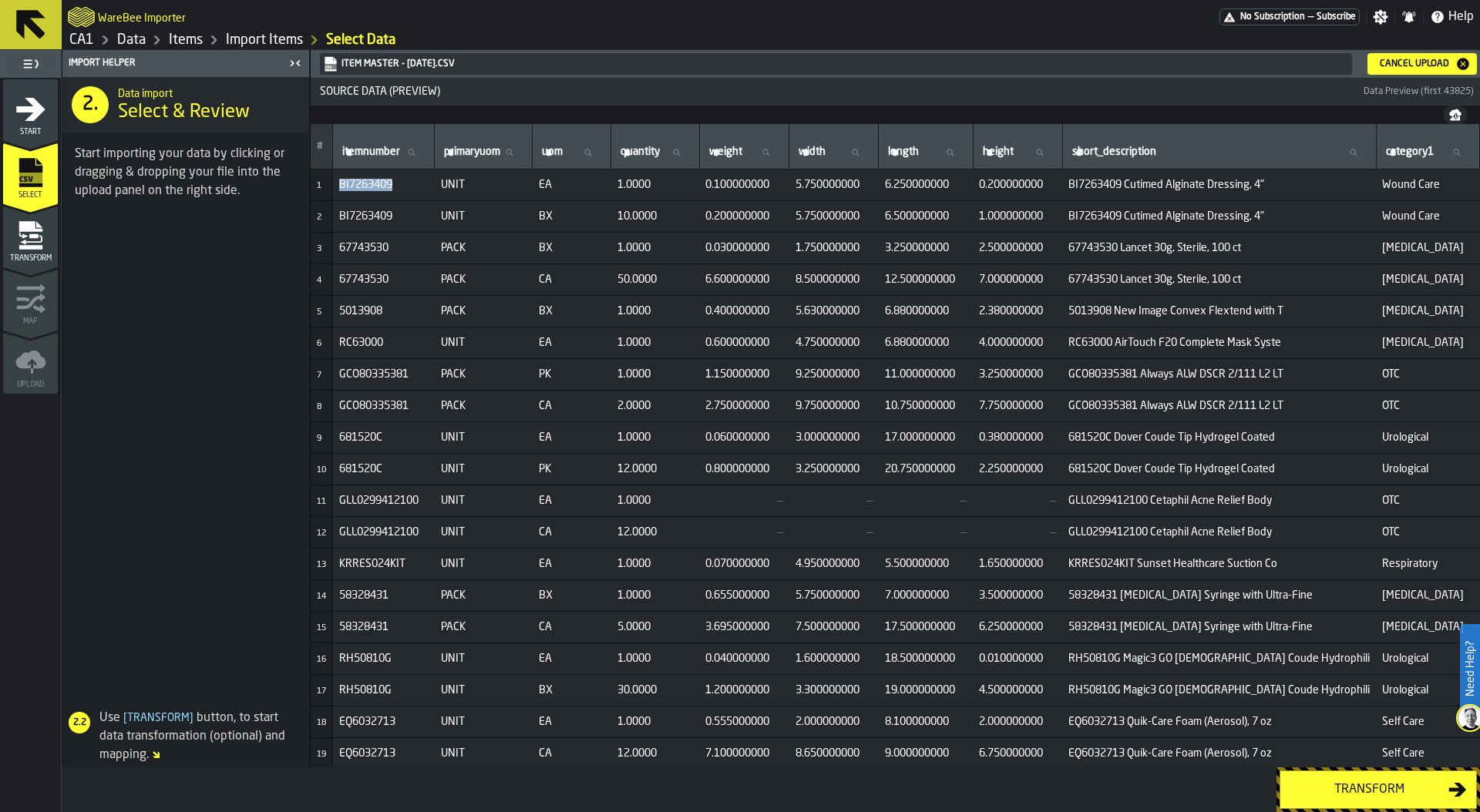
drag, startPoint x: 396, startPoint y: 187, endPoint x: 320, endPoint y: 185, distance: 76.0
click at [319, 185] on tr "1 BI7263409 UNIT EA 1.0000 0.100000000 5.750000000 6.250000000 0.200000000 BI72…" at bounding box center [895, 185] width 1169 height 32
copy span "BI7263409"
click at [373, 151] on label "itemnumber itemnumber" at bounding box center [383, 153] width 89 height 20
click at [373, 151] on input "itemnumber itemnumber" at bounding box center [383, 153] width 89 height 20
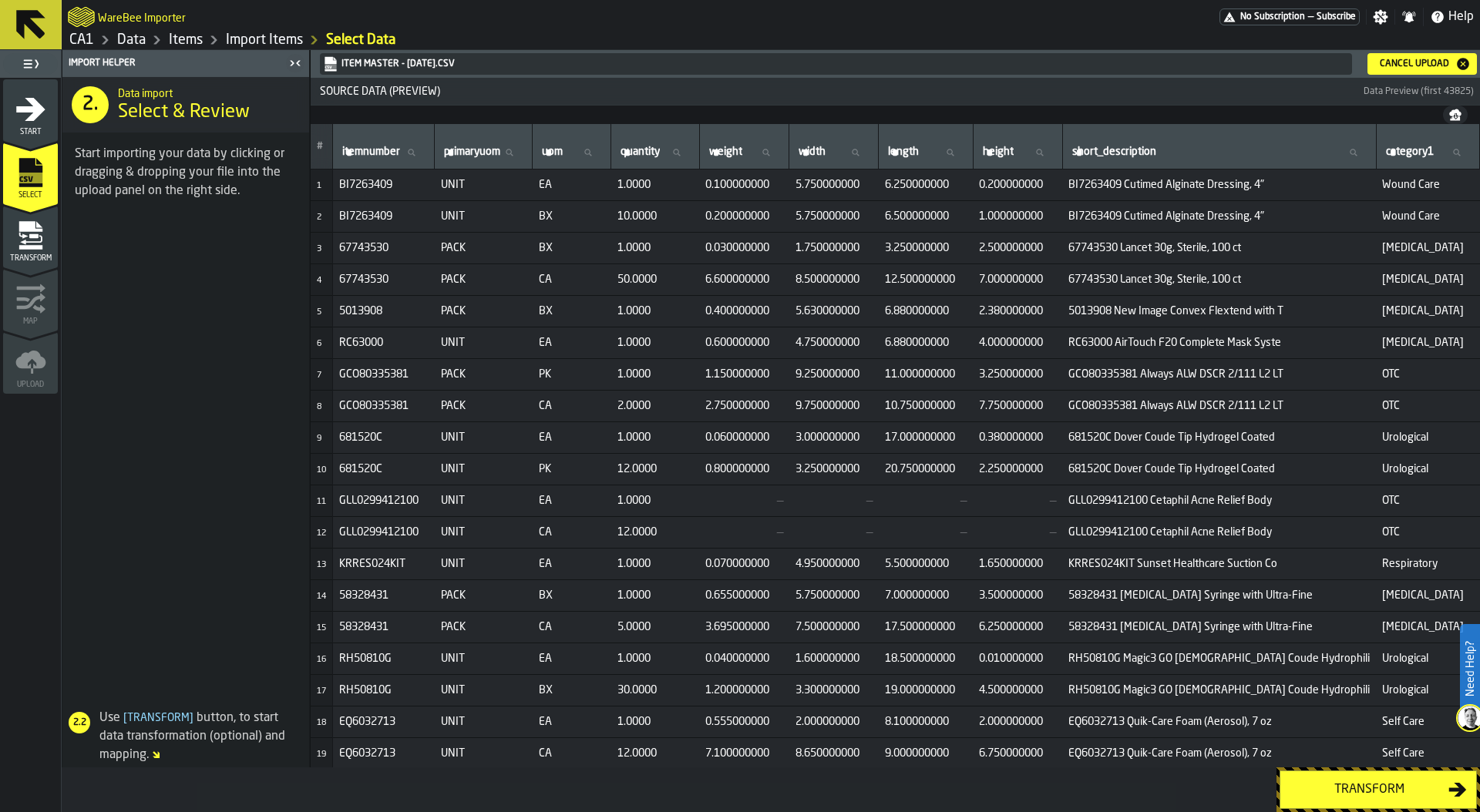
paste input "*********"
type input "*********"
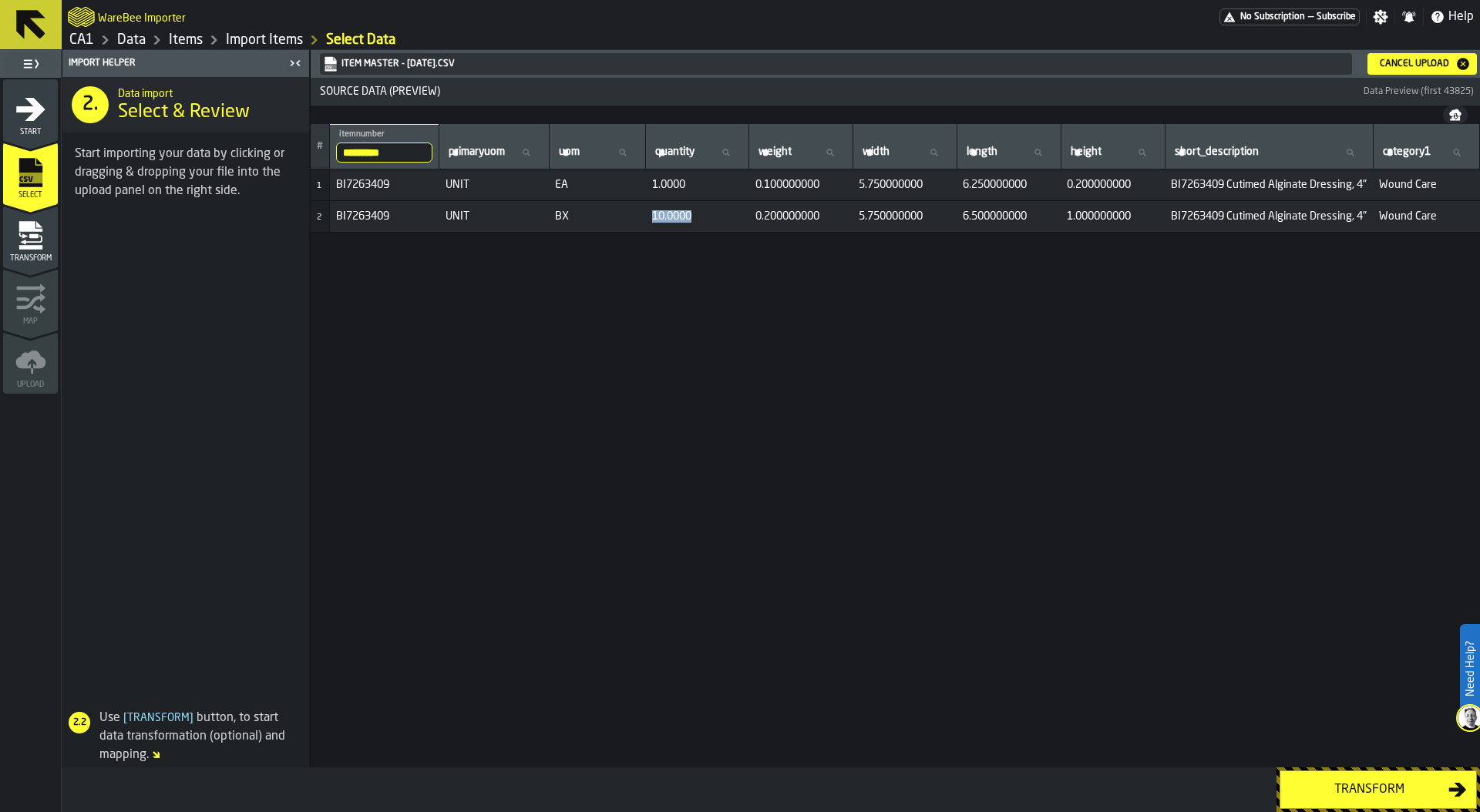
drag, startPoint x: 652, startPoint y: 216, endPoint x: 700, endPoint y: 217, distance: 48.0
click at [700, 217] on span "10.0000" at bounding box center [697, 216] width 91 height 12
drag, startPoint x: 561, startPoint y: 184, endPoint x: 579, endPoint y: 184, distance: 18.0
click at [579, 184] on span "EA" at bounding box center [597, 185] width 84 height 12
click at [616, 240] on div "# ********* itemnumber BI7263409 primaryuom primaryuom uom uom quantity quantit…" at bounding box center [895, 446] width 1169 height 644
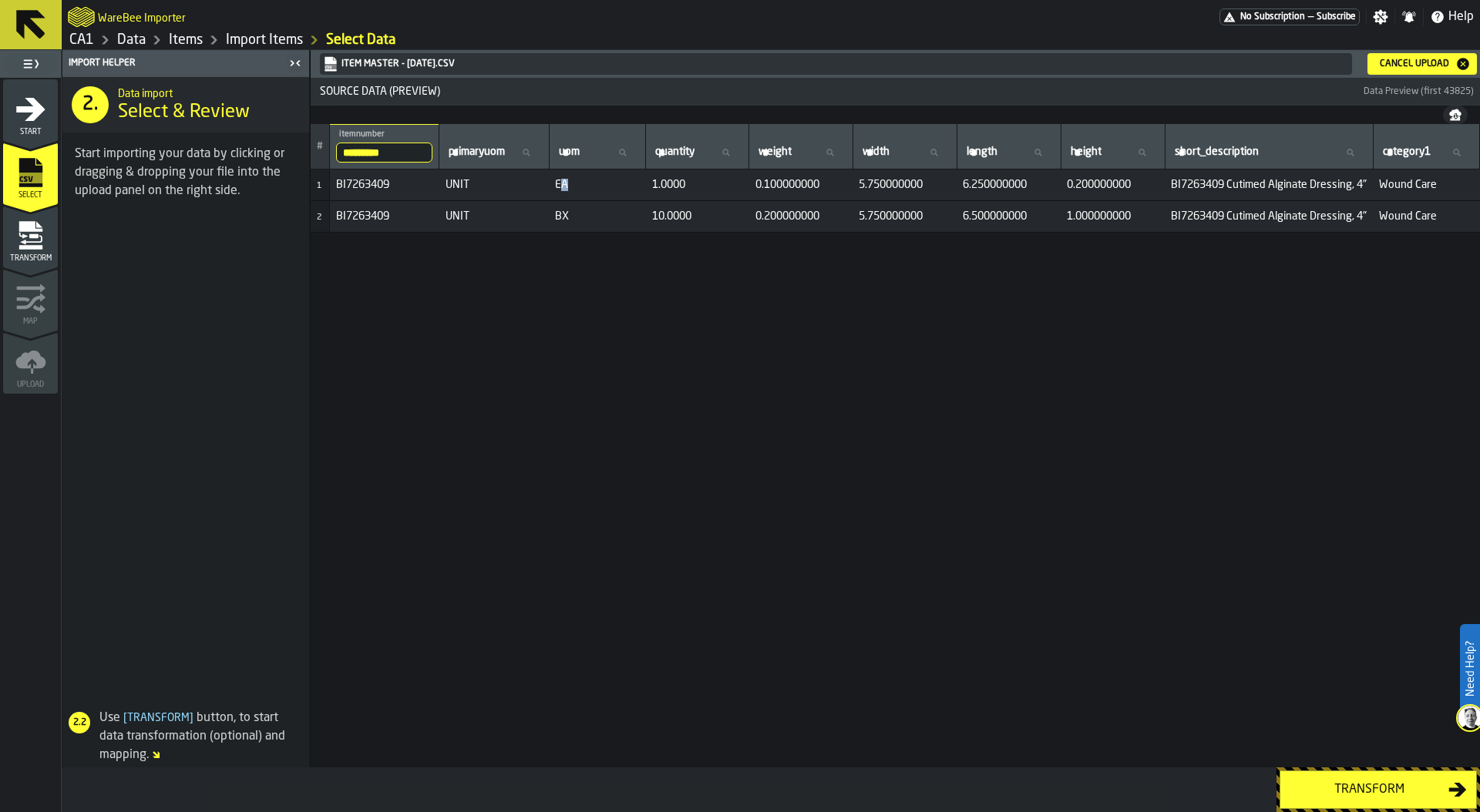
click at [692, 254] on div "# ********* itemnumber BI7263409 primaryuom primaryuom uom uom quantity quantit…" at bounding box center [895, 446] width 1169 height 644
drag, startPoint x: 558, startPoint y: 185, endPoint x: 593, endPoint y: 185, distance: 35.0
click at [593, 185] on span "EA" at bounding box center [597, 185] width 84 height 12
click at [659, 188] on span "1.0000" at bounding box center [697, 185] width 91 height 12
drag, startPoint x: 558, startPoint y: 184, endPoint x: 583, endPoint y: 184, distance: 25.0
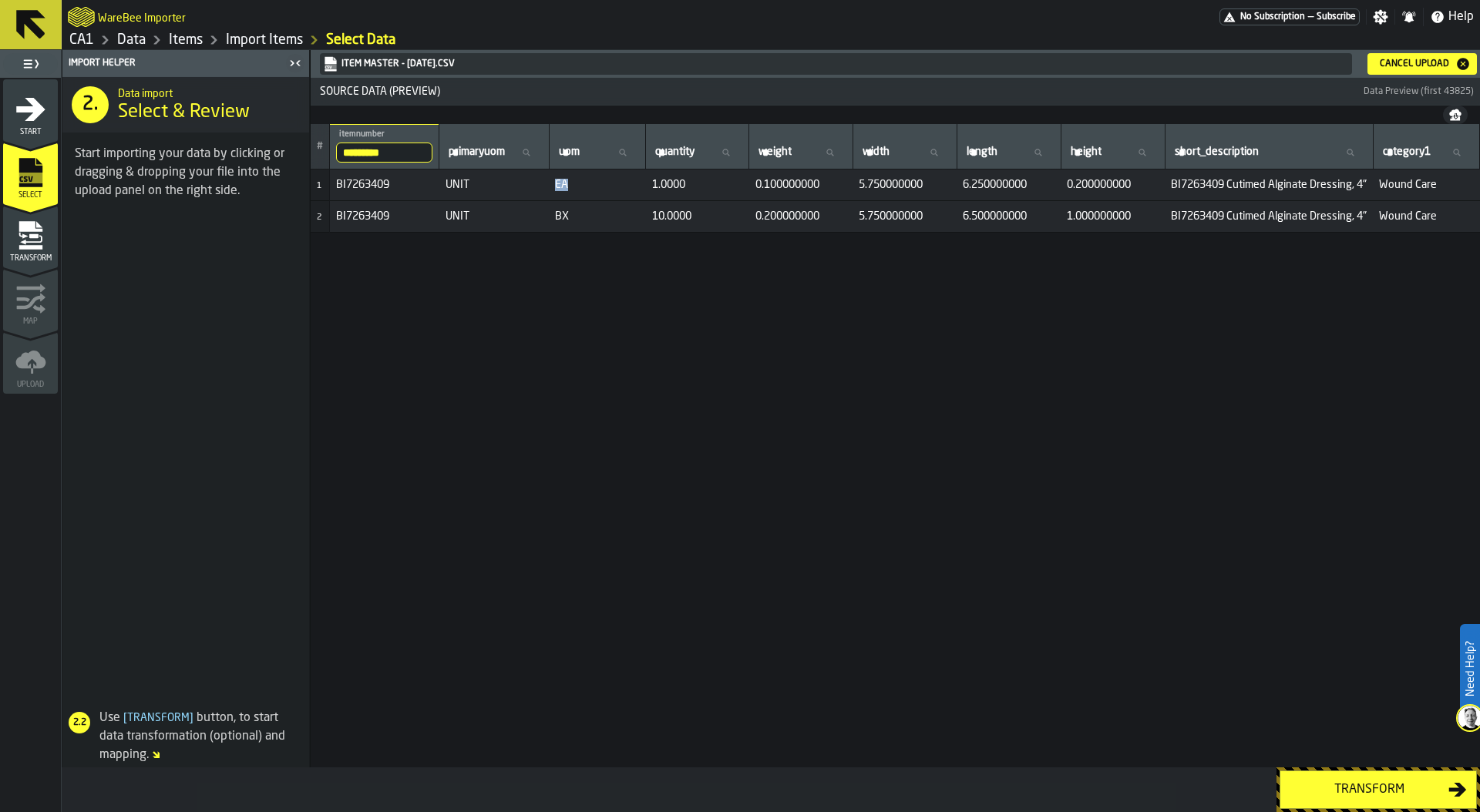
click at [583, 184] on span "EA" at bounding box center [597, 185] width 84 height 12
click at [1360, 783] on div "Transform" at bounding box center [1369, 790] width 159 height 19
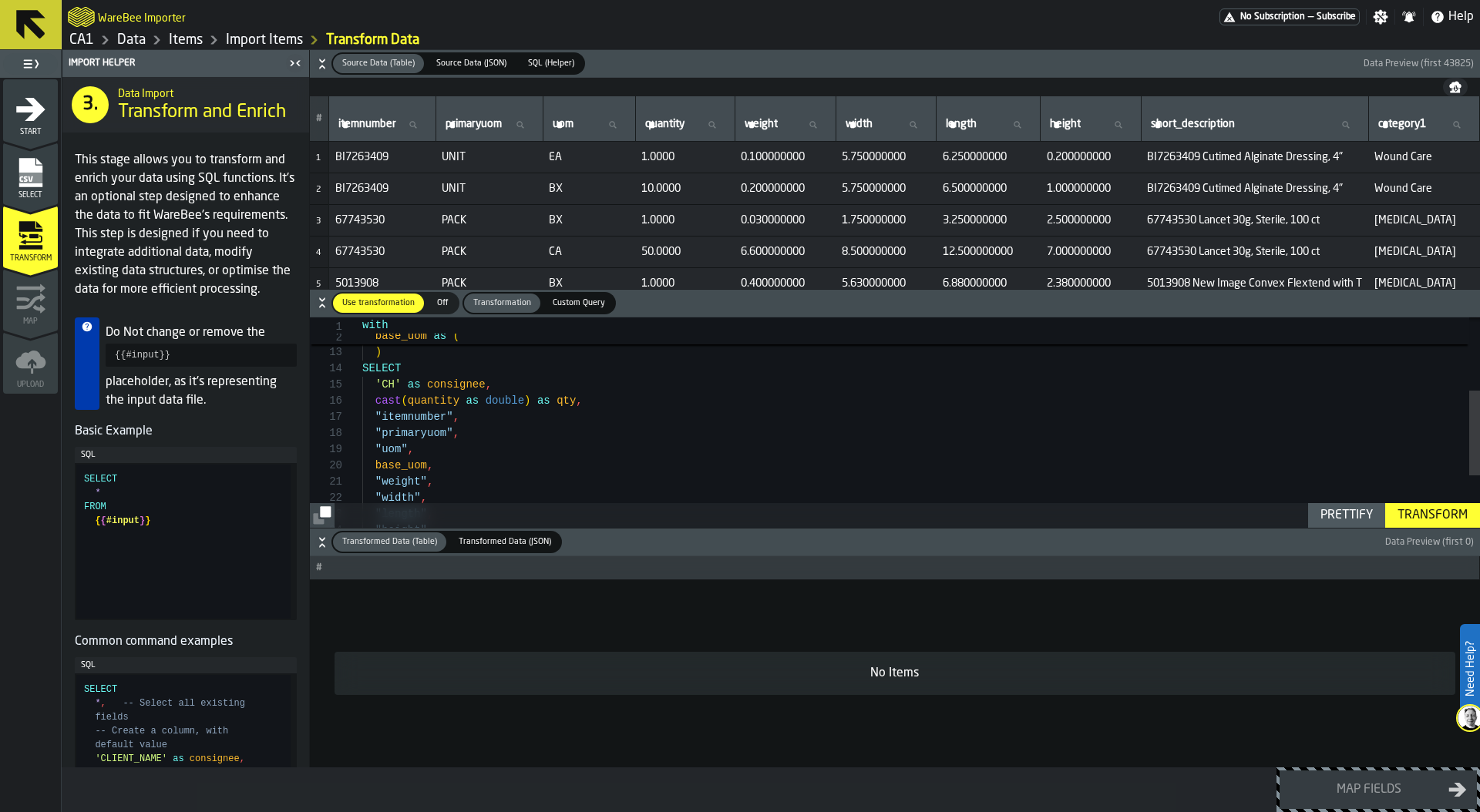
scroll to position [48, 0]
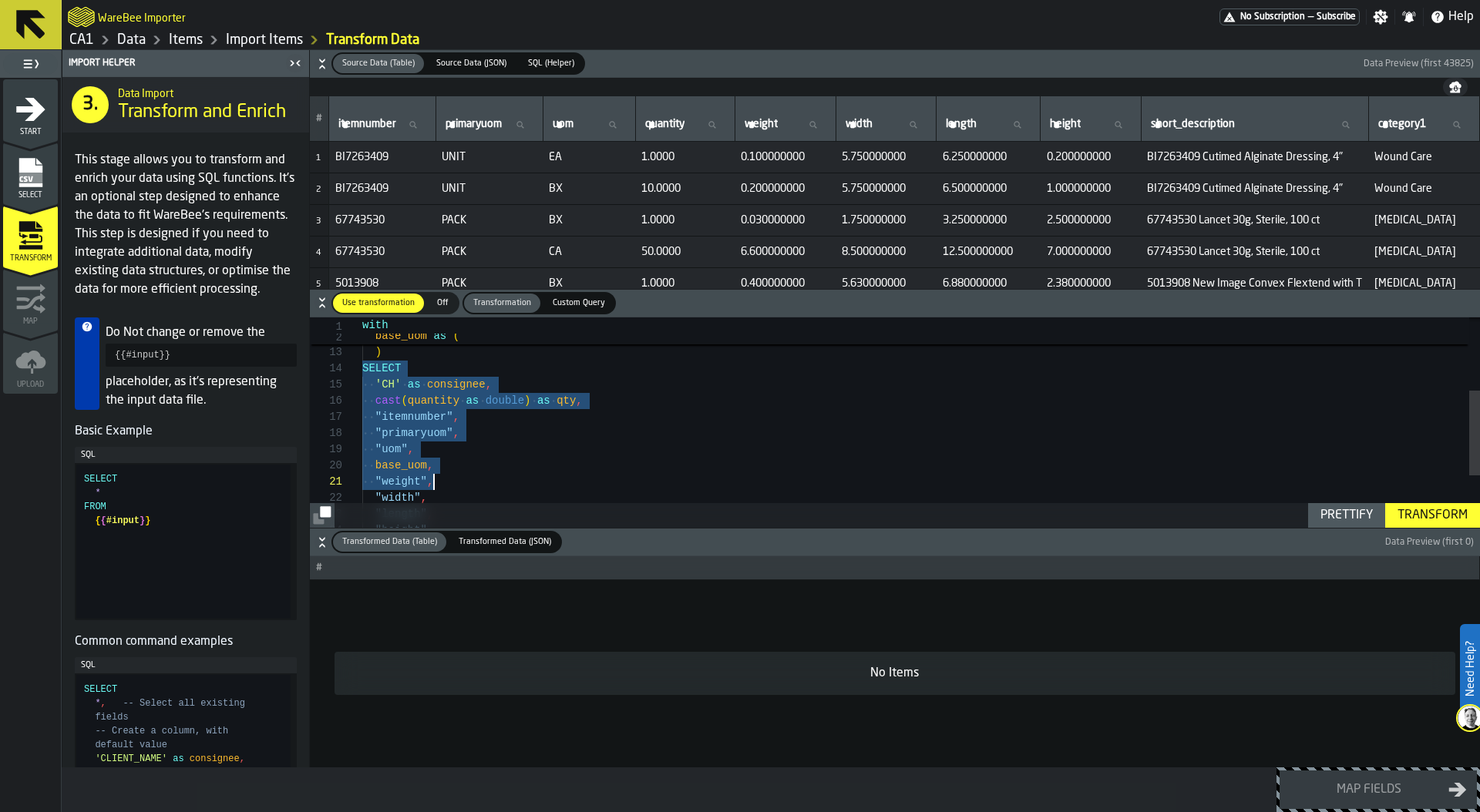
drag, startPoint x: 364, startPoint y: 368, endPoint x: 529, endPoint y: 490, distance: 205.2
click at [528, 490] on div "itemnumber , uom ) SELECT 'CH' as consignee , cast ( quantity as double ) as qt…" at bounding box center [921, 397] width 1118 height 519
click at [320, 64] on icon "button-" at bounding box center [322, 64] width 16 height 16
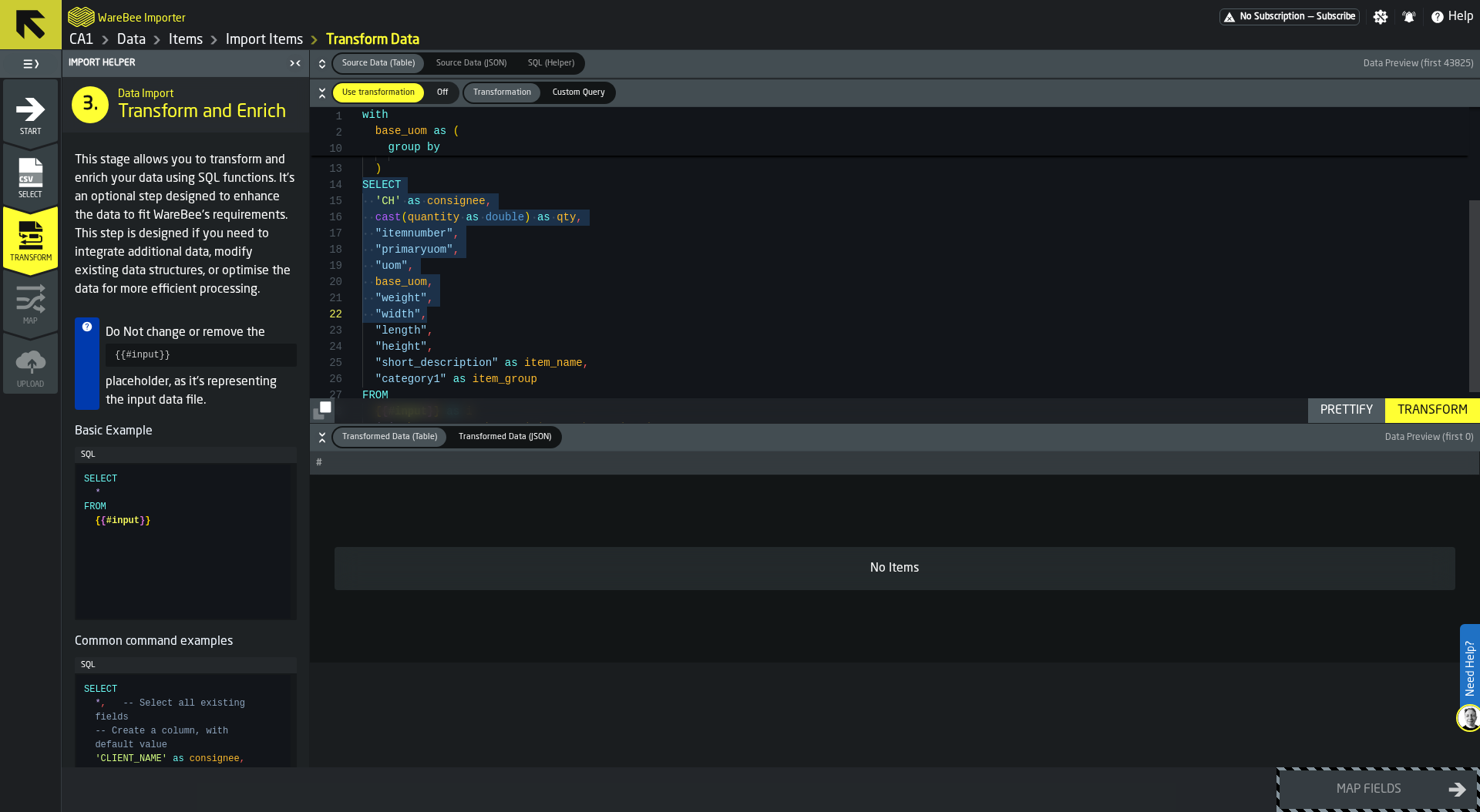
click at [320, 66] on icon "button-" at bounding box center [322, 64] width 16 height 16
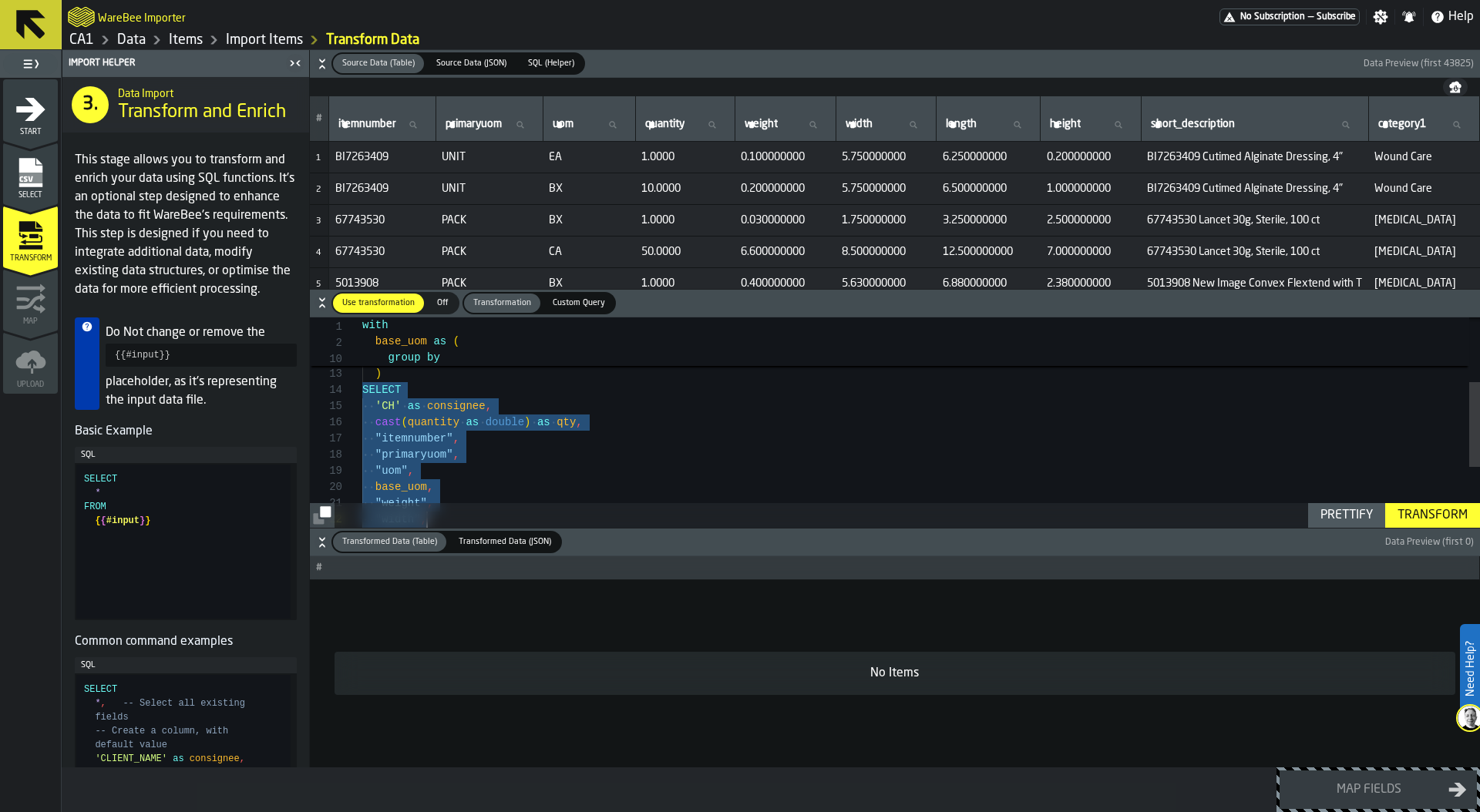
click at [375, 405] on div ") SELECT 'CH' as consignee , cast ( quantity as double ) as qty , "itemnumber" …" at bounding box center [921, 418] width 1118 height 519
click at [457, 404] on div ") SELECT 'CH' as consignee , cast ( quantity as double ) as qty , "itemnumber" …" at bounding box center [921, 418] width 1118 height 519
type textarea "**********"
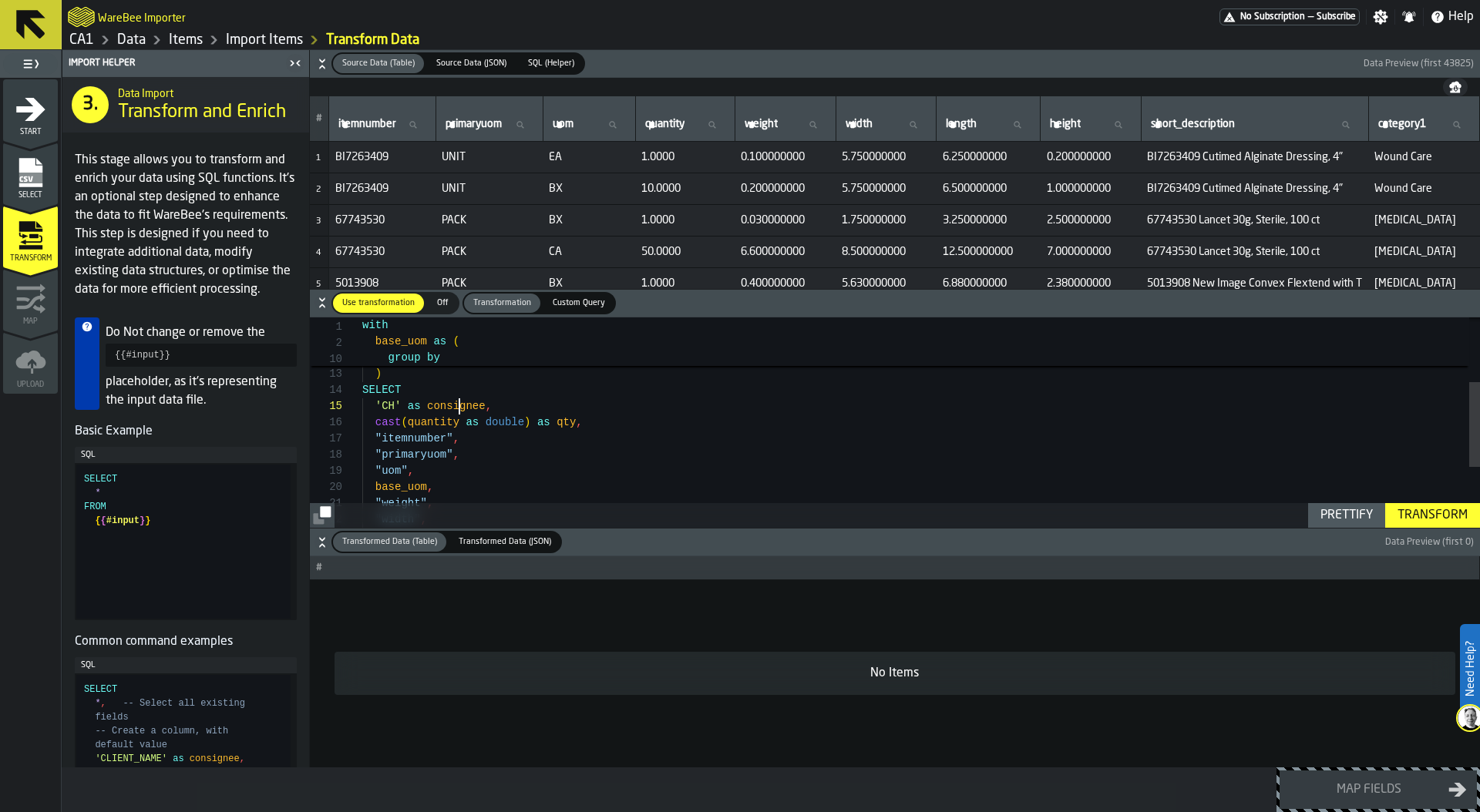
click at [457, 404] on div ") SELECT 'CH' as consignee , cast ( quantity as double ) as qty , "itemnumber" …" at bounding box center [921, 418] width 1118 height 519
drag, startPoint x: 375, startPoint y: 404, endPoint x: 400, endPoint y: 404, distance: 25.0
click at [400, 404] on div ") SELECT 'CH' as consignee , cast ( quantity as double ) as qty , "itemnumber" …" at bounding box center [921, 418] width 1118 height 519
drag, startPoint x: 375, startPoint y: 422, endPoint x: 585, endPoint y: 422, distance: 210.0
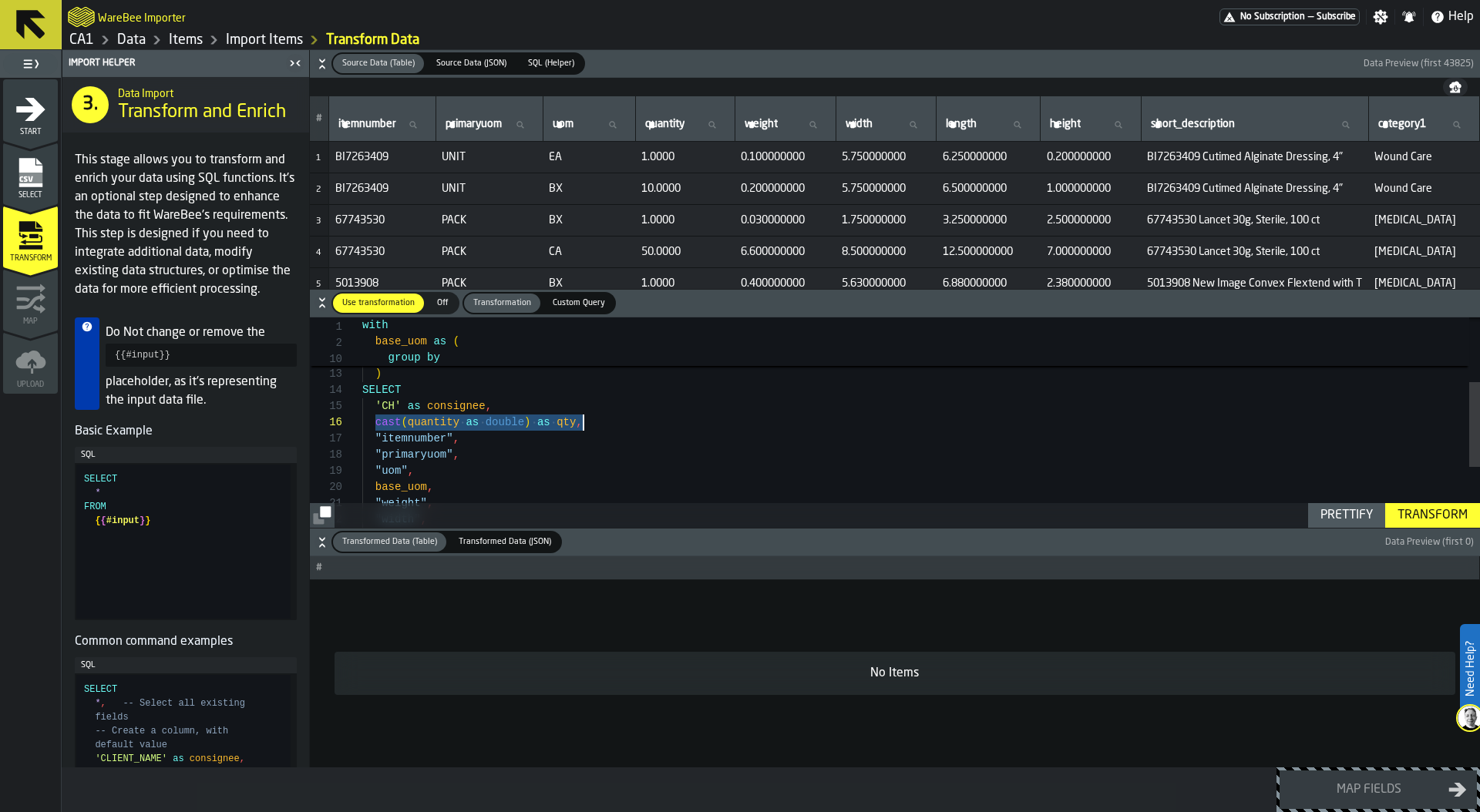
click at [585, 422] on div ") SELECT 'CH' as consignee , cast ( quantity as double ) as qty , "itemnumber" …" at bounding box center [921, 418] width 1118 height 519
drag, startPoint x: 642, startPoint y: 156, endPoint x: 676, endPoint y: 156, distance: 34.0
click at [676, 156] on span "1.0000" at bounding box center [685, 157] width 87 height 12
click at [495, 445] on div ") SELECT 'CH' as consignee , cast ( quantity as double ) as qty , "itemnumber" …" at bounding box center [921, 418] width 1118 height 519
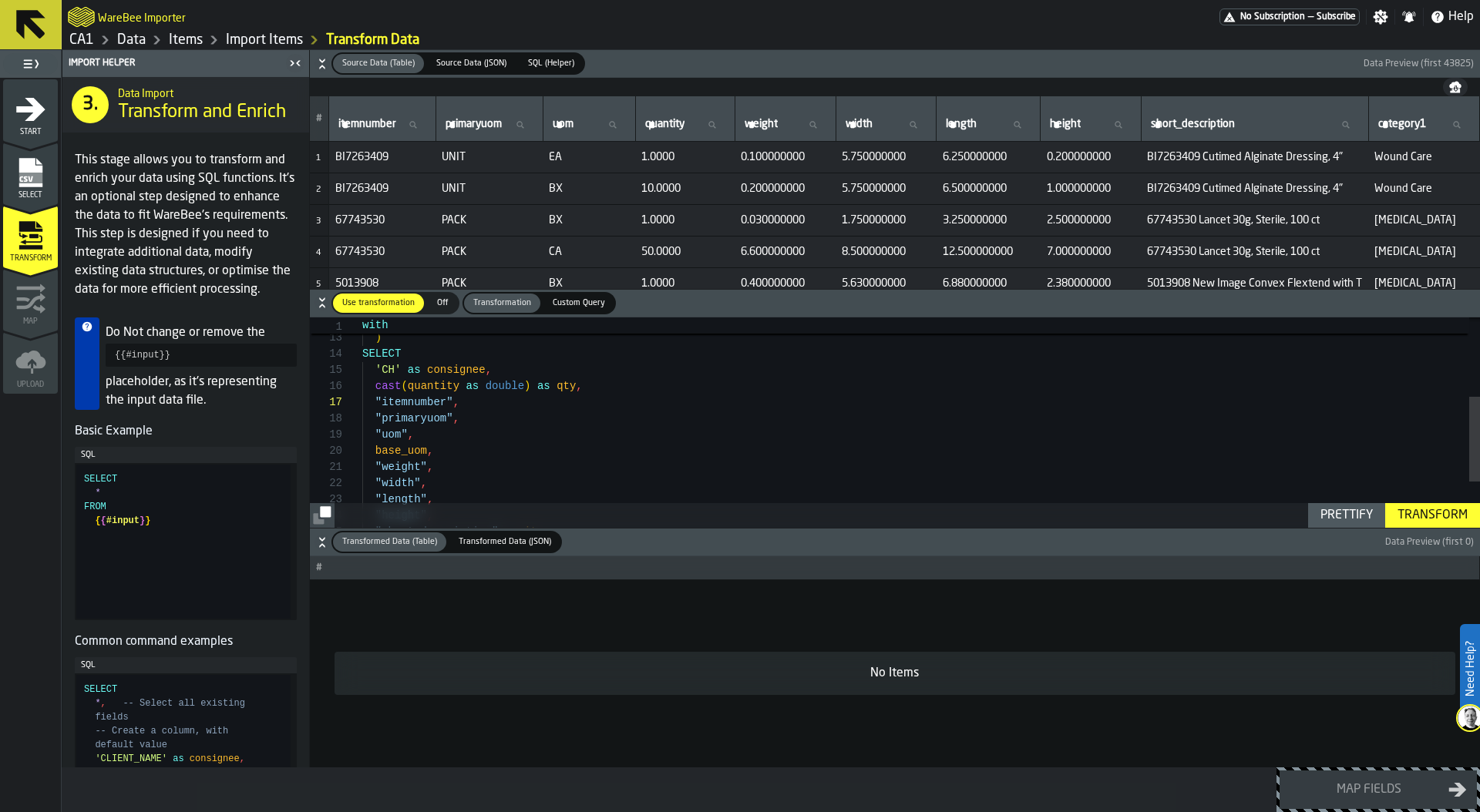
click at [455, 163] on td "UNIT" at bounding box center [489, 158] width 107 height 32
click at [456, 154] on span "UNIT" at bounding box center [490, 157] width 95 height 12
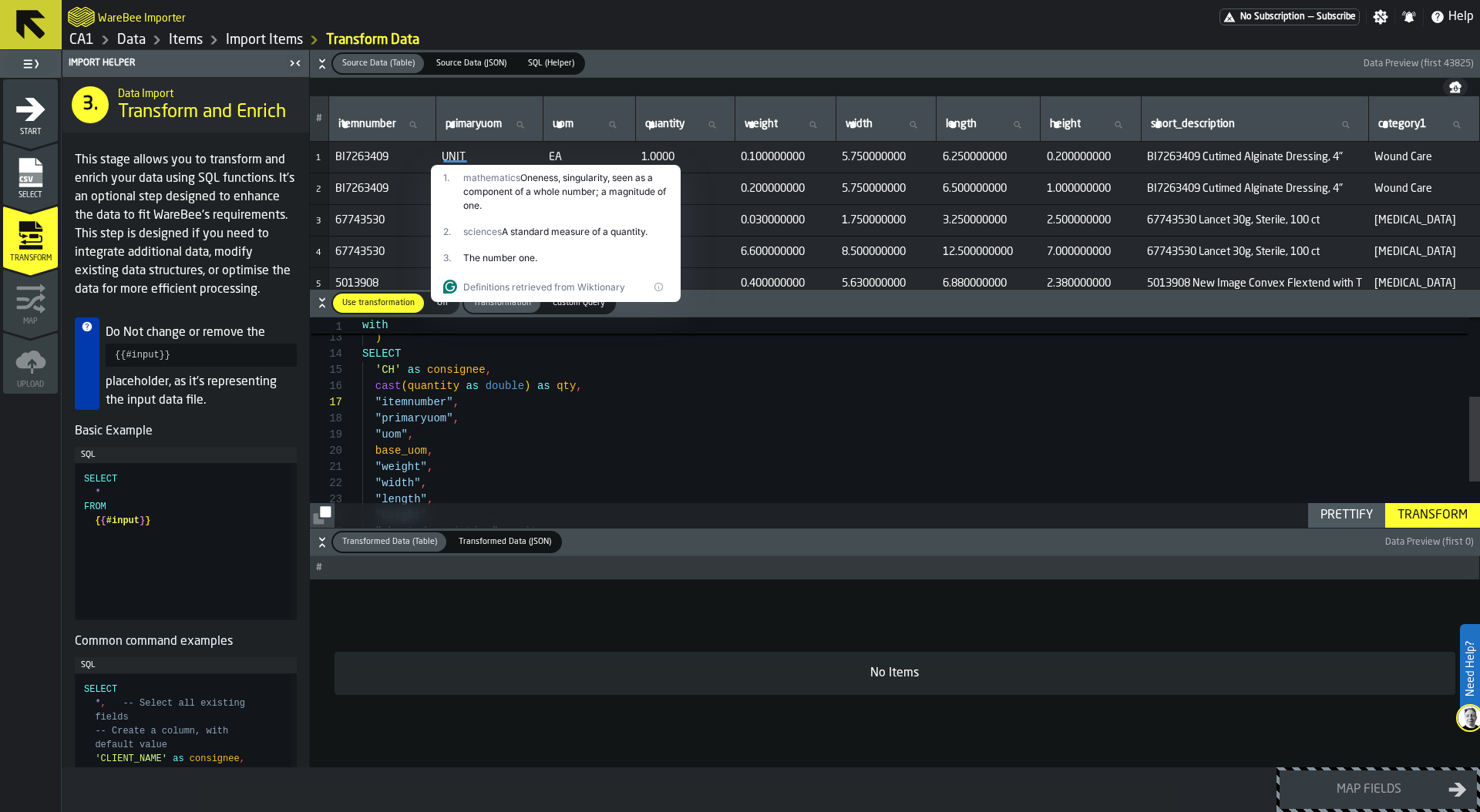
click at [414, 163] on span "BI7263409" at bounding box center [382, 157] width 94 height 12
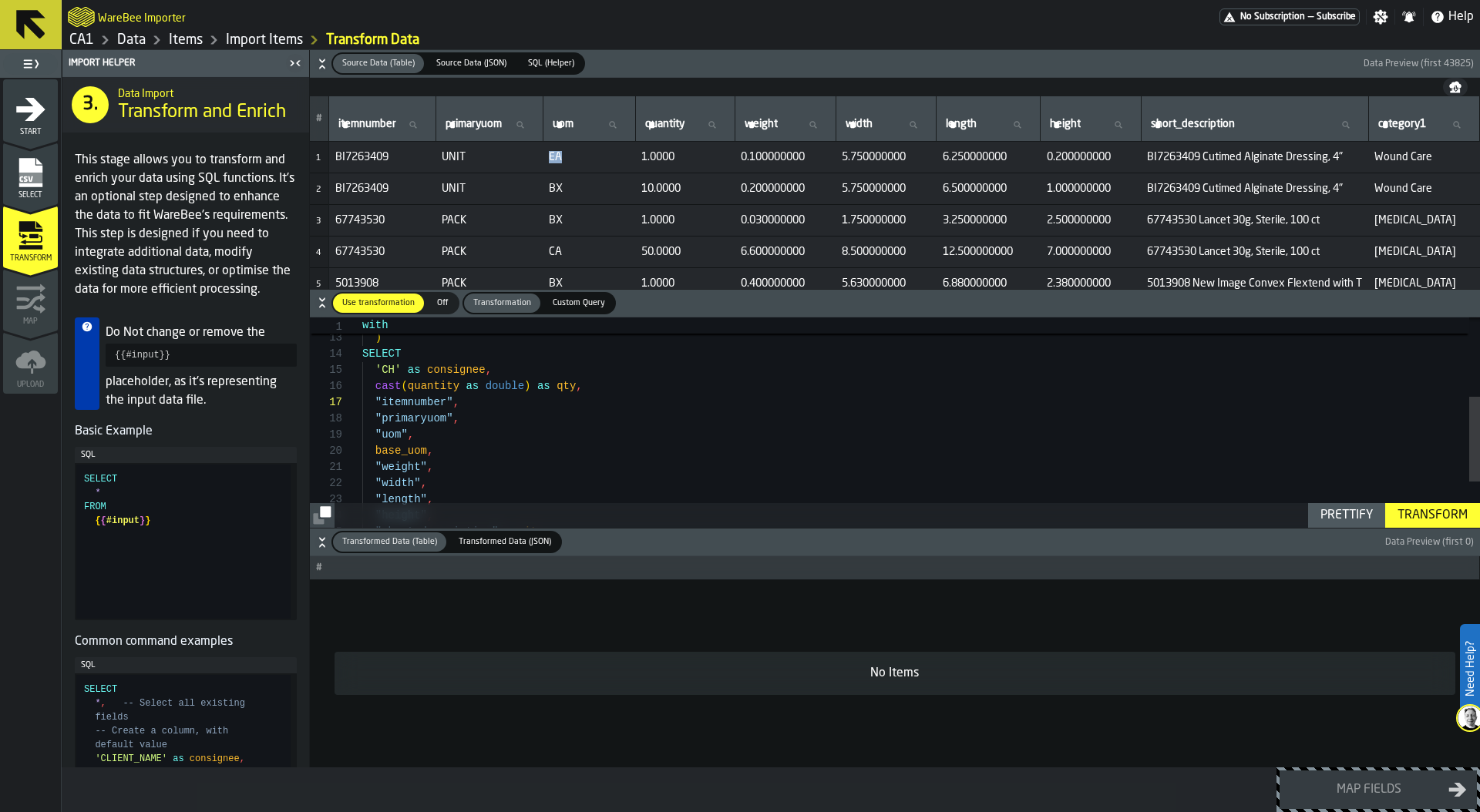
drag, startPoint x: 566, startPoint y: 160, endPoint x: 551, endPoint y: 158, distance: 15.1
click at [551, 158] on span "EA" at bounding box center [589, 157] width 80 height 12
click at [456, 152] on span "UNIT" at bounding box center [490, 157] width 95 height 12
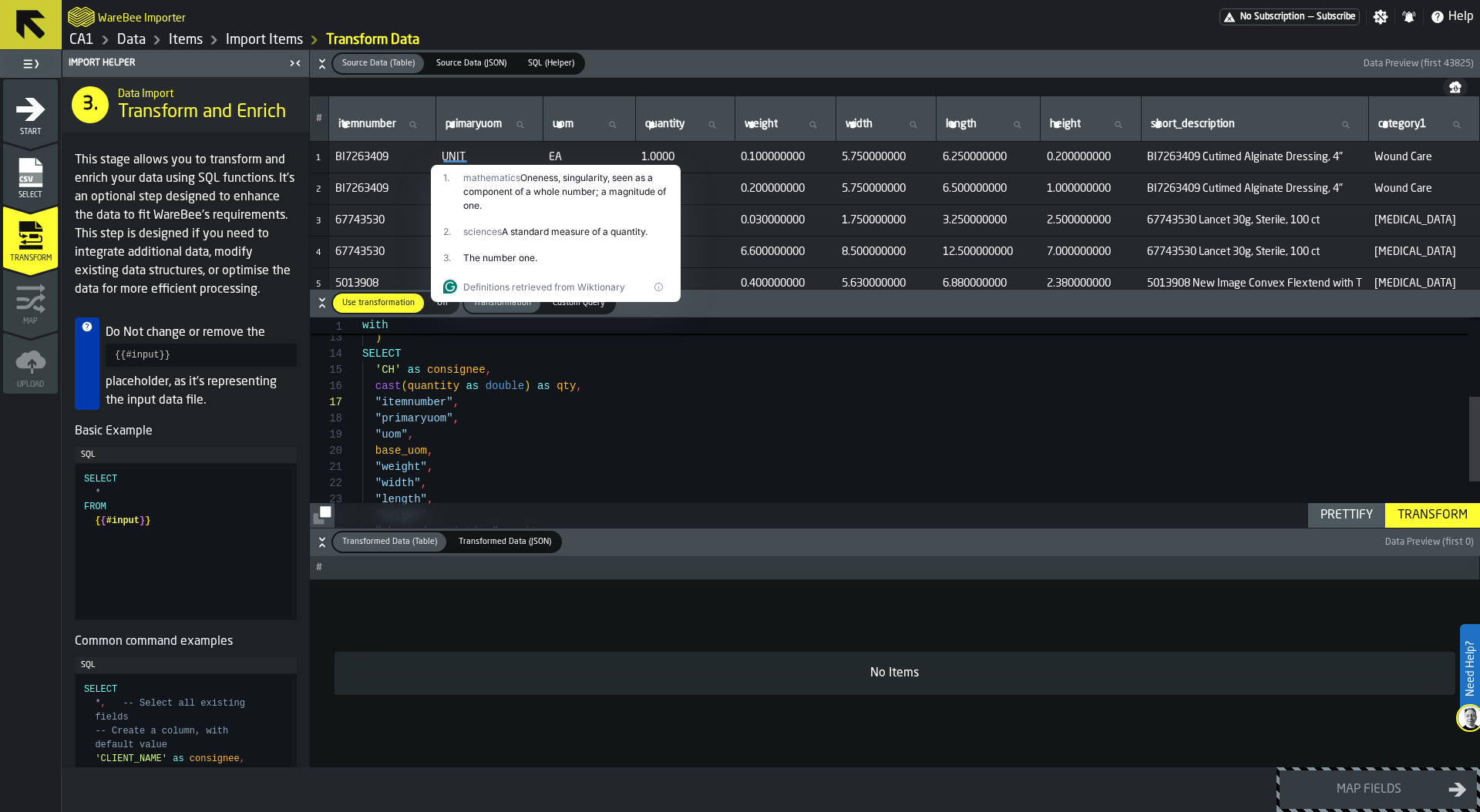
click at [411, 211] on td "67743530" at bounding box center [382, 221] width 107 height 32
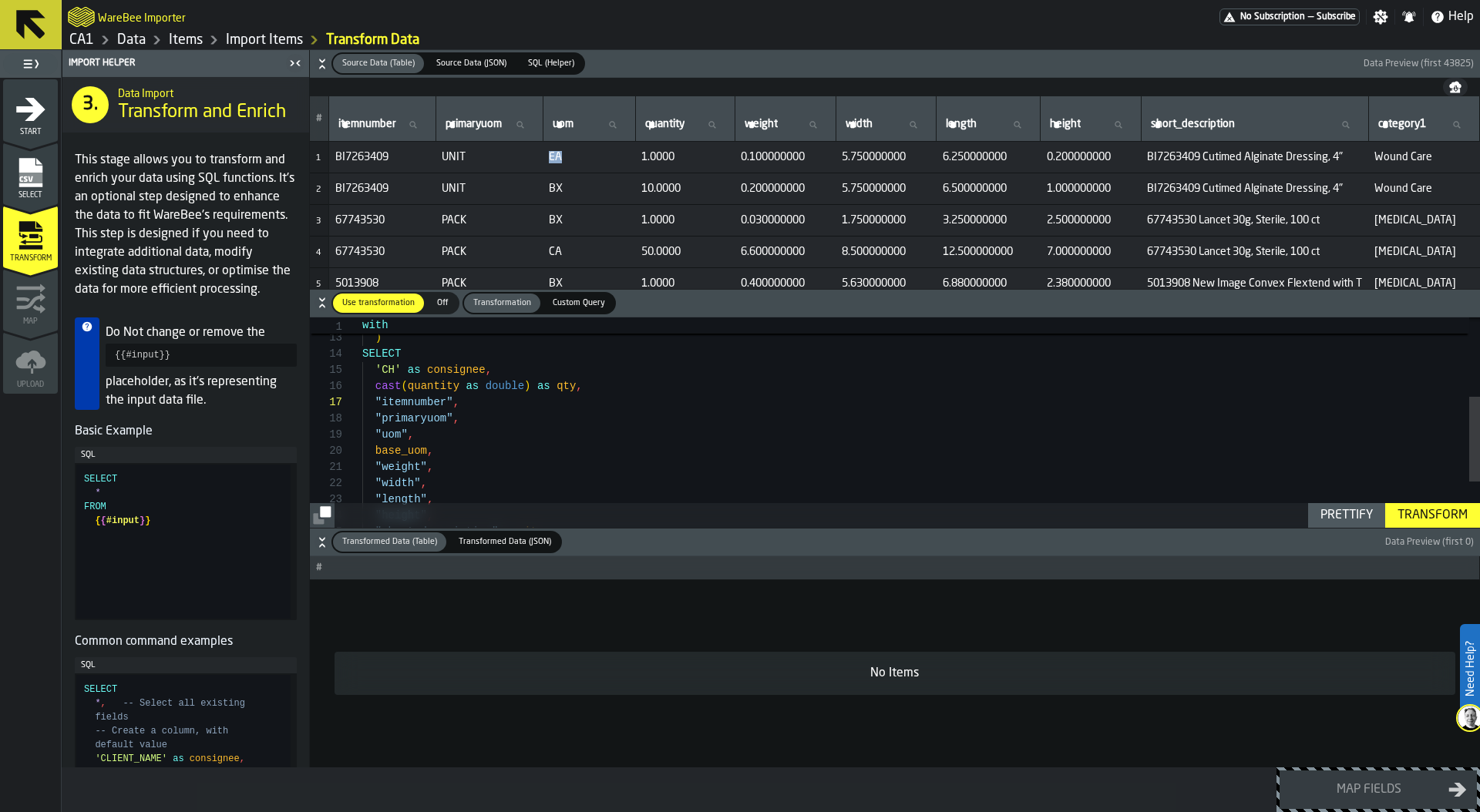
drag, startPoint x: 564, startPoint y: 156, endPoint x: 547, endPoint y: 156, distance: 17.0
click at [547, 156] on td "EA" at bounding box center [588, 158] width 92 height 32
drag, startPoint x: 552, startPoint y: 221, endPoint x: 575, endPoint y: 221, distance: 23.0
click at [575, 221] on span "BX" at bounding box center [589, 220] width 80 height 12
click at [457, 222] on span "PACK" at bounding box center [490, 220] width 95 height 12
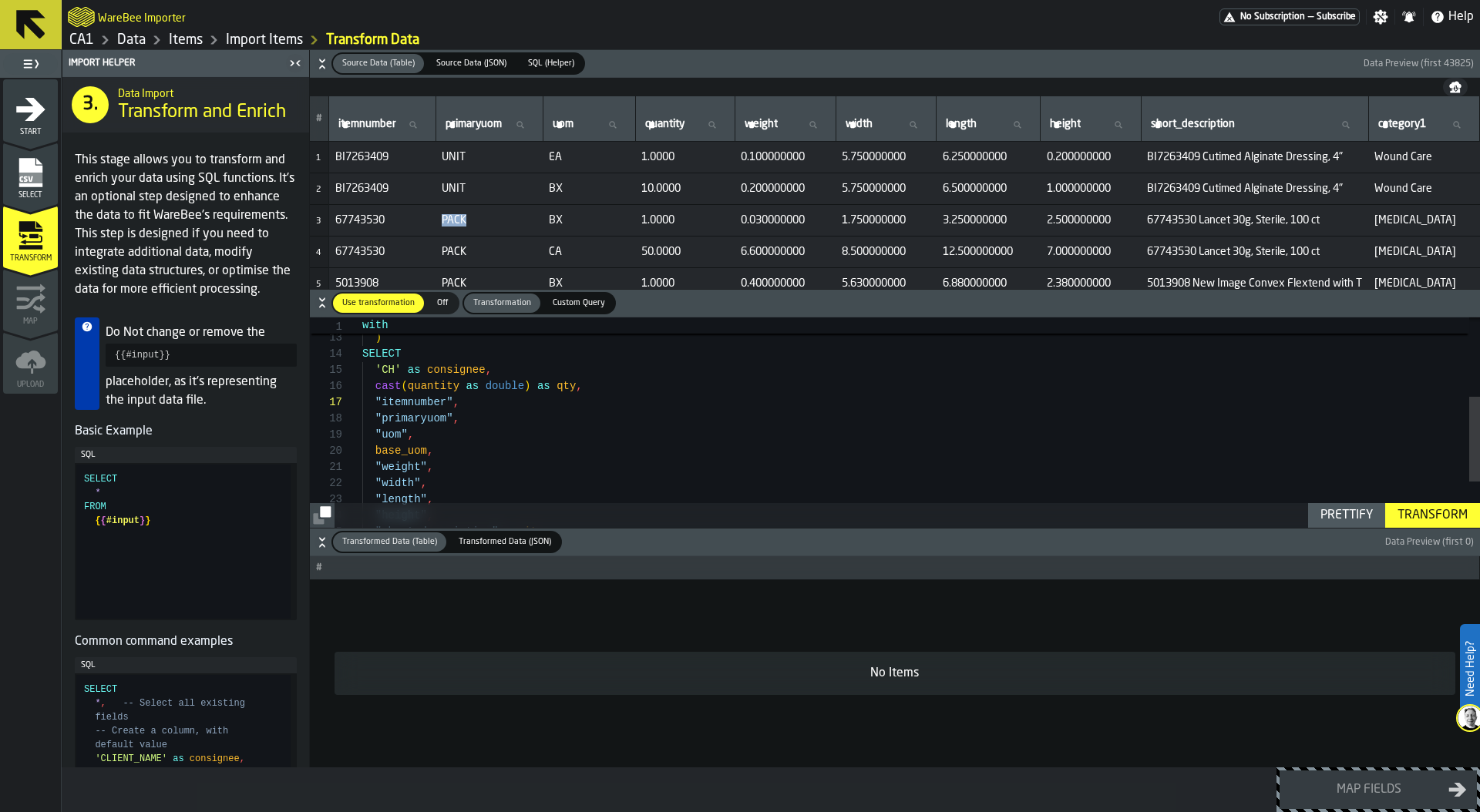
click at [457, 222] on span "PACK" at bounding box center [490, 220] width 95 height 12
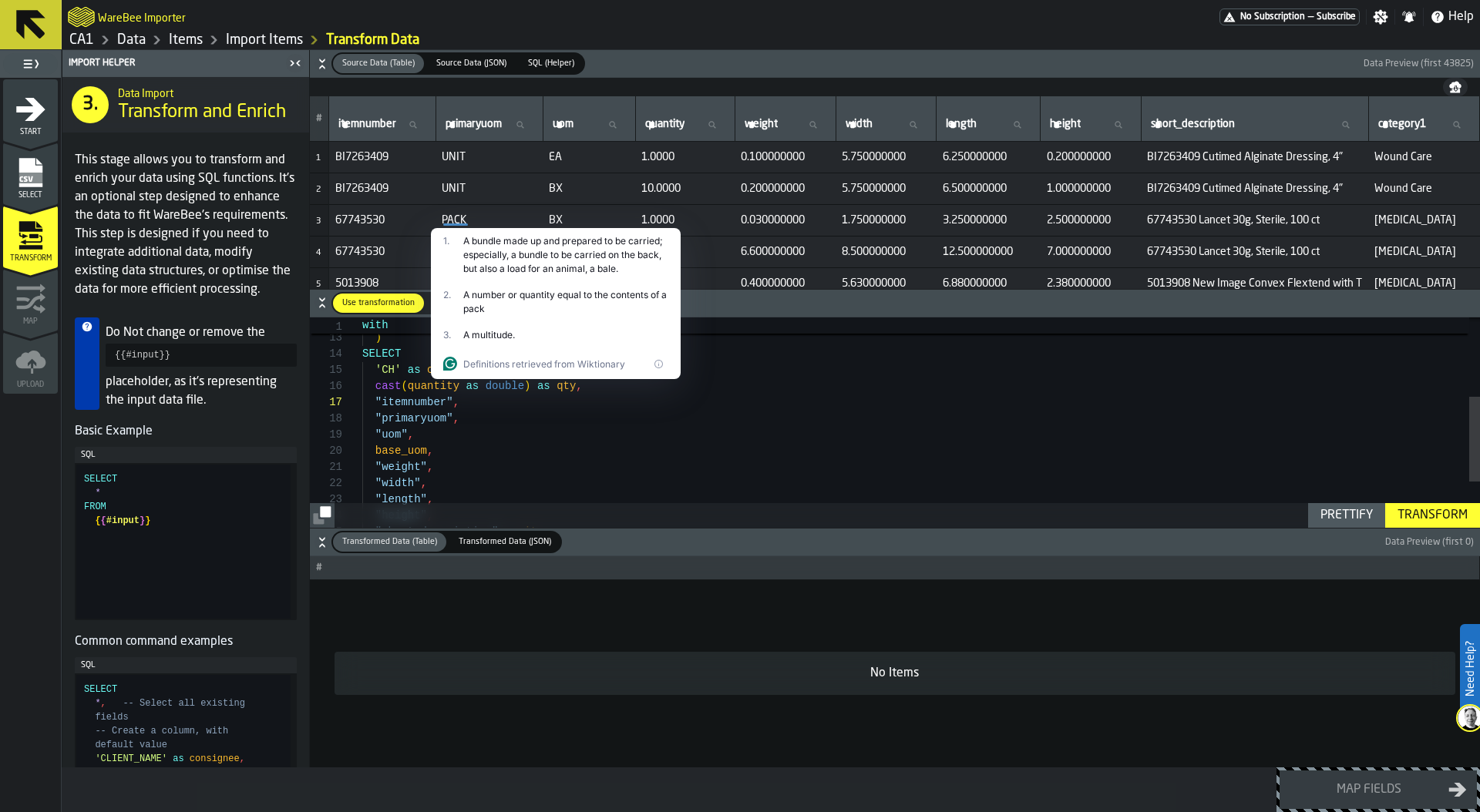
click at [515, 214] on span "PACK" at bounding box center [490, 220] width 95 height 12
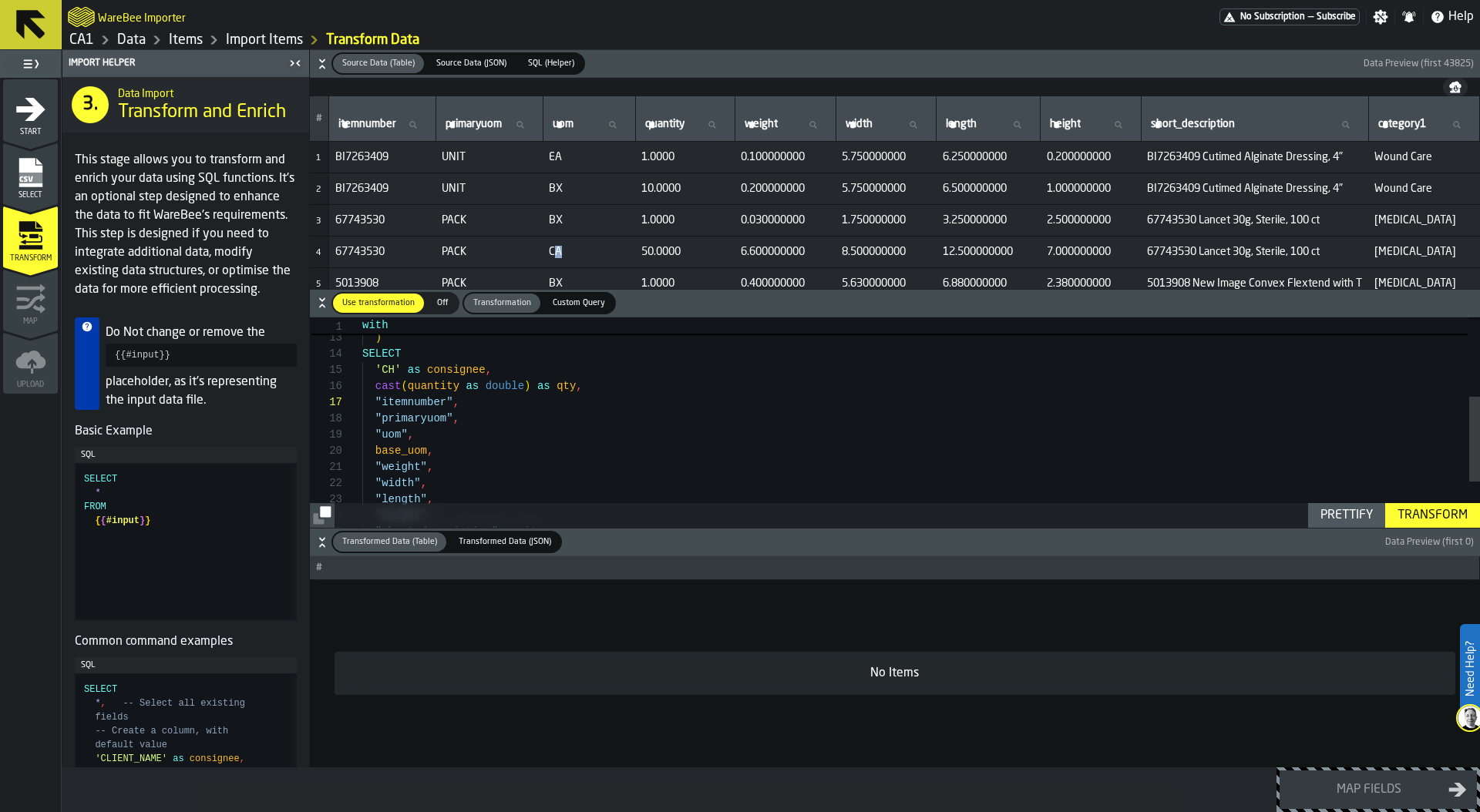
drag, startPoint x: 566, startPoint y: 254, endPoint x: 555, endPoint y: 254, distance: 11.0
click at [555, 254] on span "CA" at bounding box center [589, 252] width 80 height 12
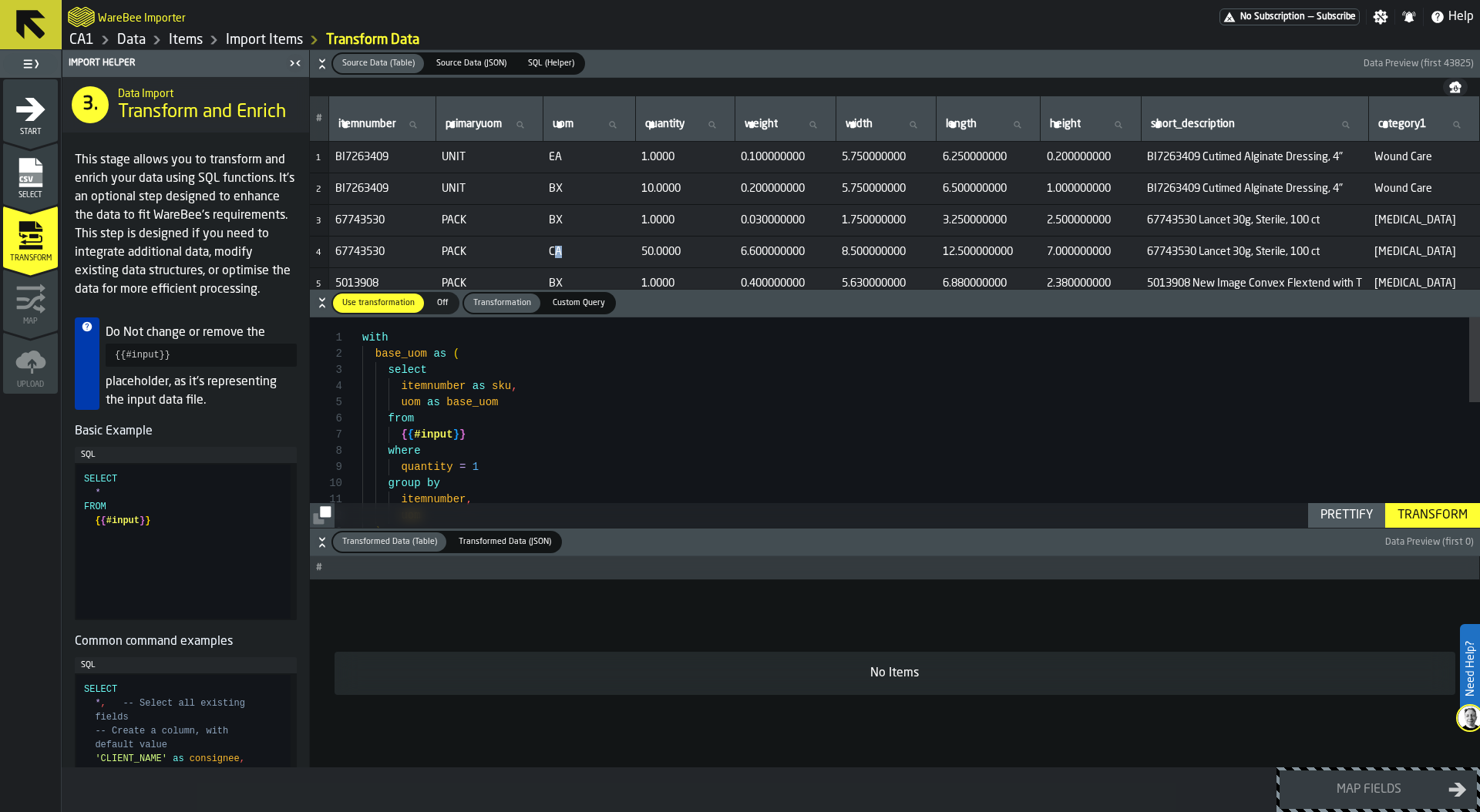
click at [178, 38] on link "Items" at bounding box center [186, 40] width 34 height 17
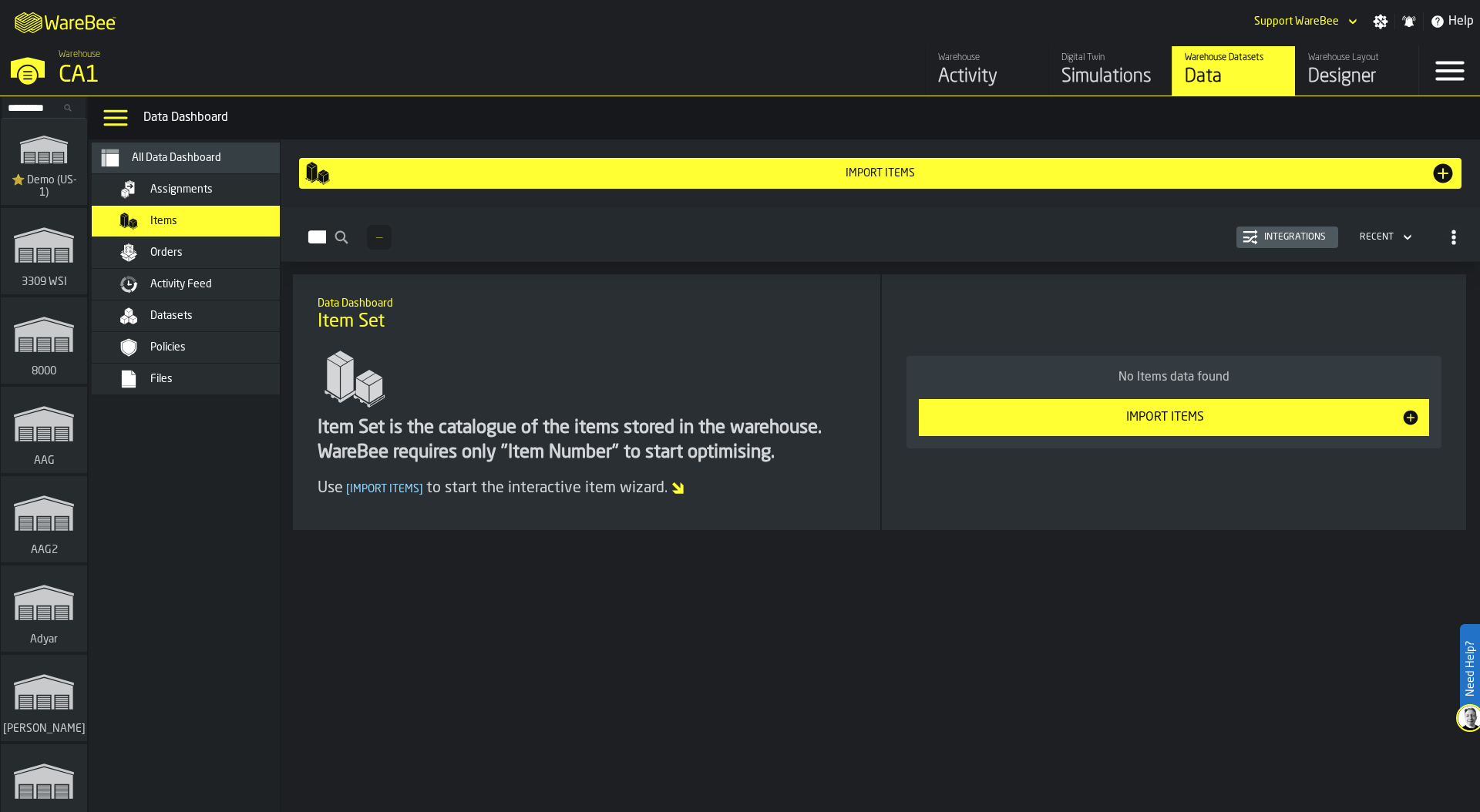
click at [212, 275] on div "Activity Feed" at bounding box center [208, 284] width 188 height 19
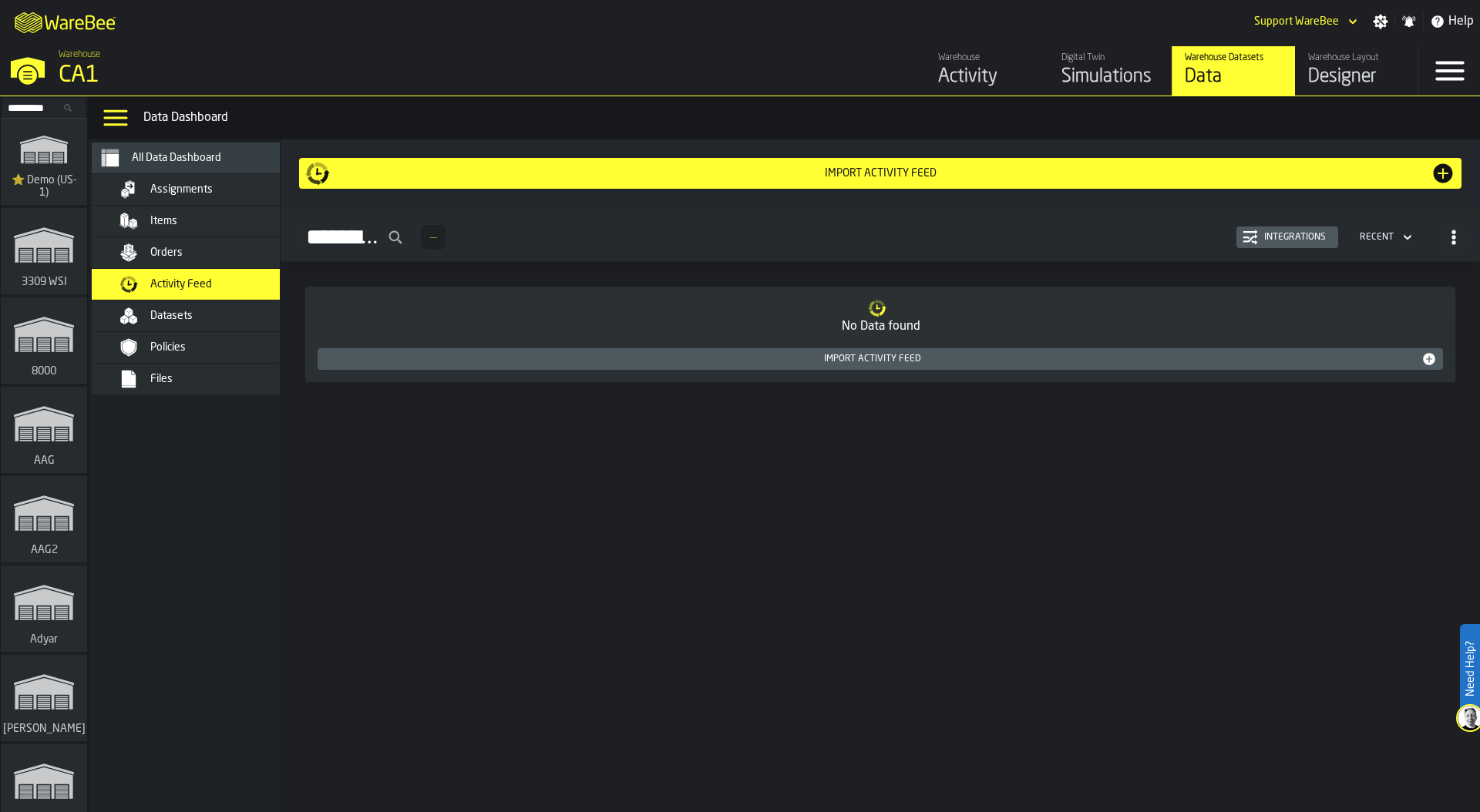
click at [976, 161] on div "Import Activity Feed" at bounding box center [881, 173] width 1151 height 25
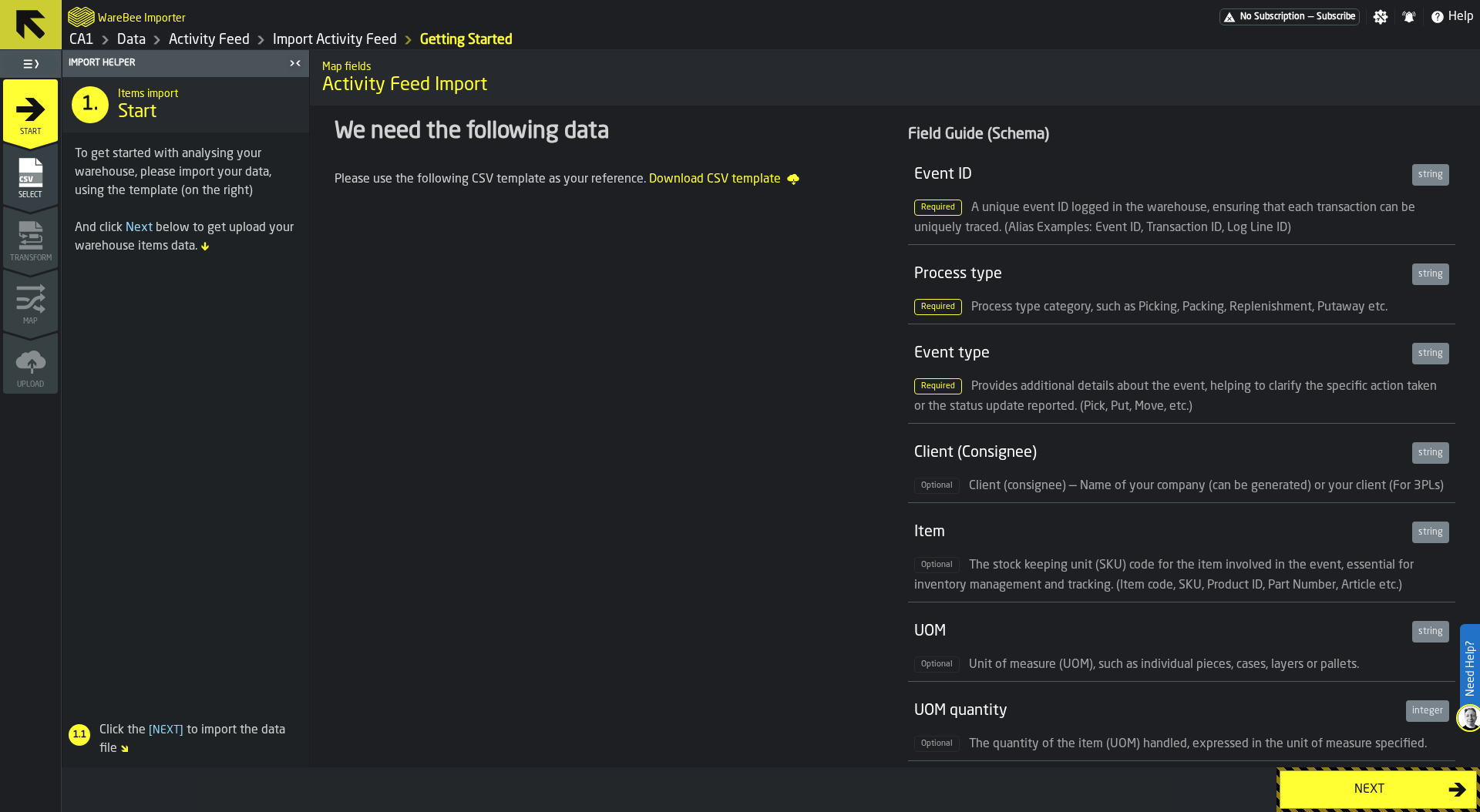
drag, startPoint x: 916, startPoint y: 172, endPoint x: 975, endPoint y: 172, distance: 59.0
click at [975, 172] on div "Event ID" at bounding box center [1160, 175] width 492 height 21
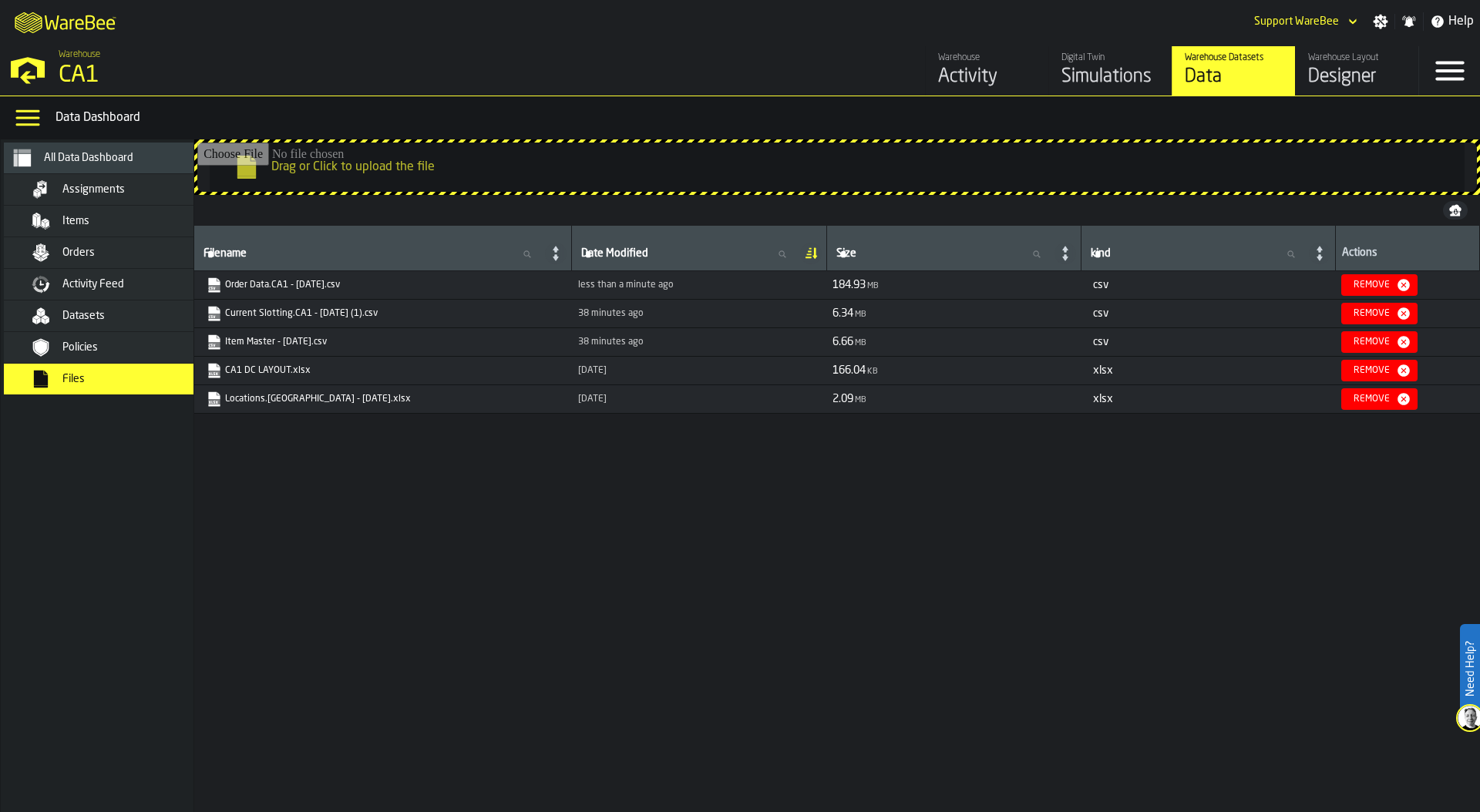
click at [211, 282] on icon "link-to-https://drive.app.warebee.com/76e2a128-1b54-4d66-80d4-05ae4c277723/file…" at bounding box center [209, 281] width 9 height 11
click at [606, 517] on div "Filename Filename Date Modified Date Modified Size Size kind kind Actions Order…" at bounding box center [838, 515] width 1286 height 580
click at [139, 257] on div "Orders" at bounding box center [137, 252] width 151 height 12
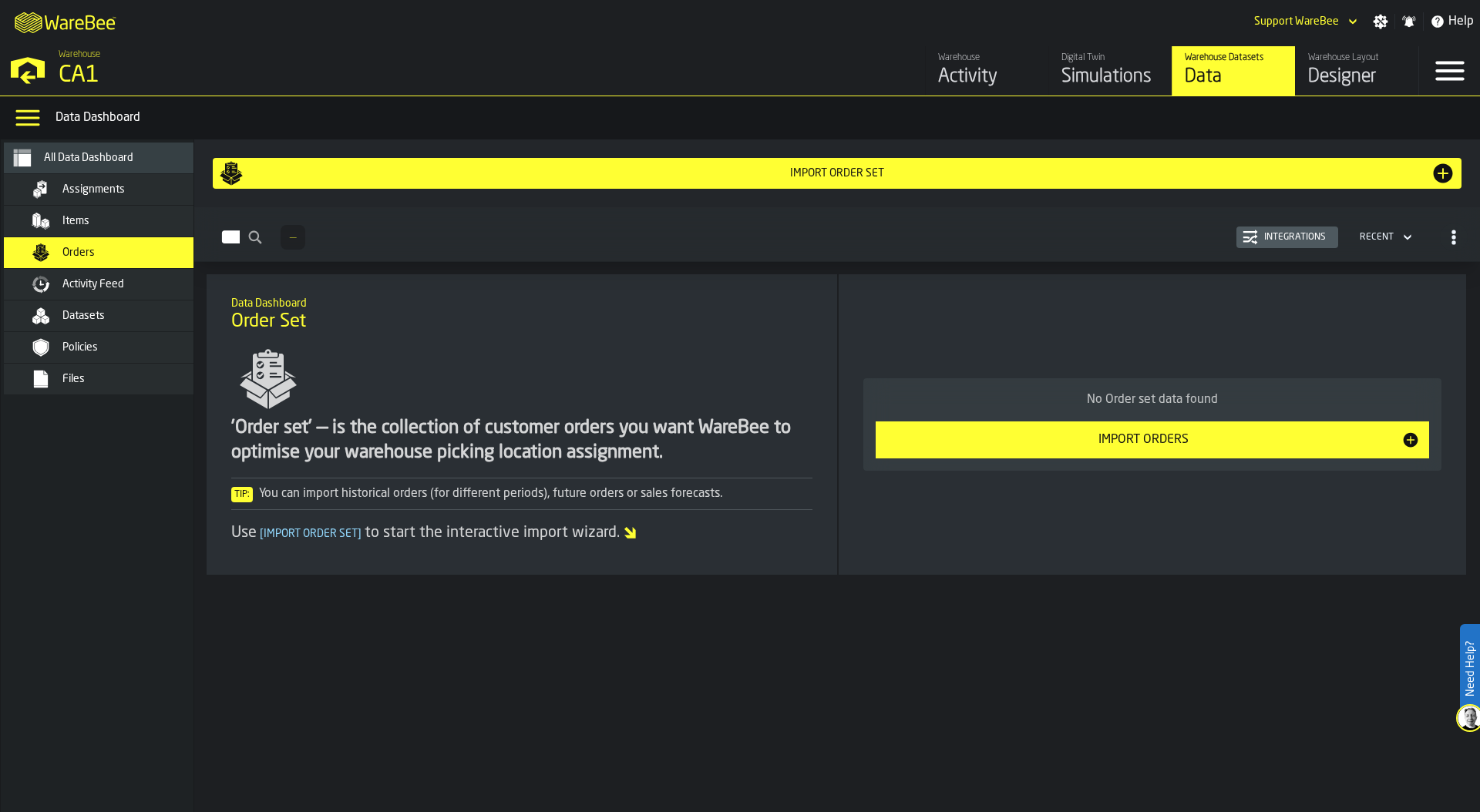
click at [889, 180] on div "Import Order Set" at bounding box center [837, 173] width 1236 height 25
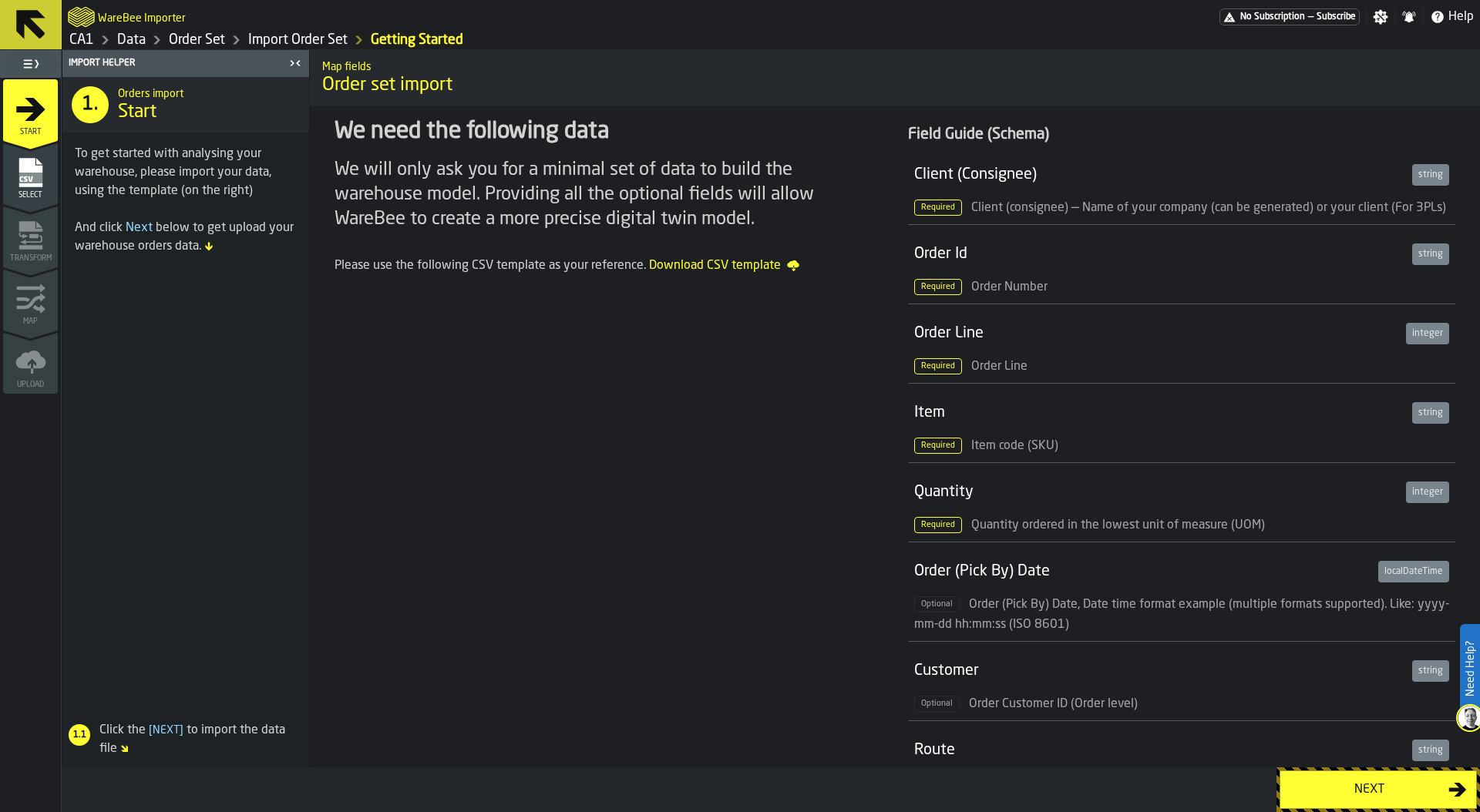
click at [1295, 795] on div "Next" at bounding box center [1369, 790] width 159 height 19
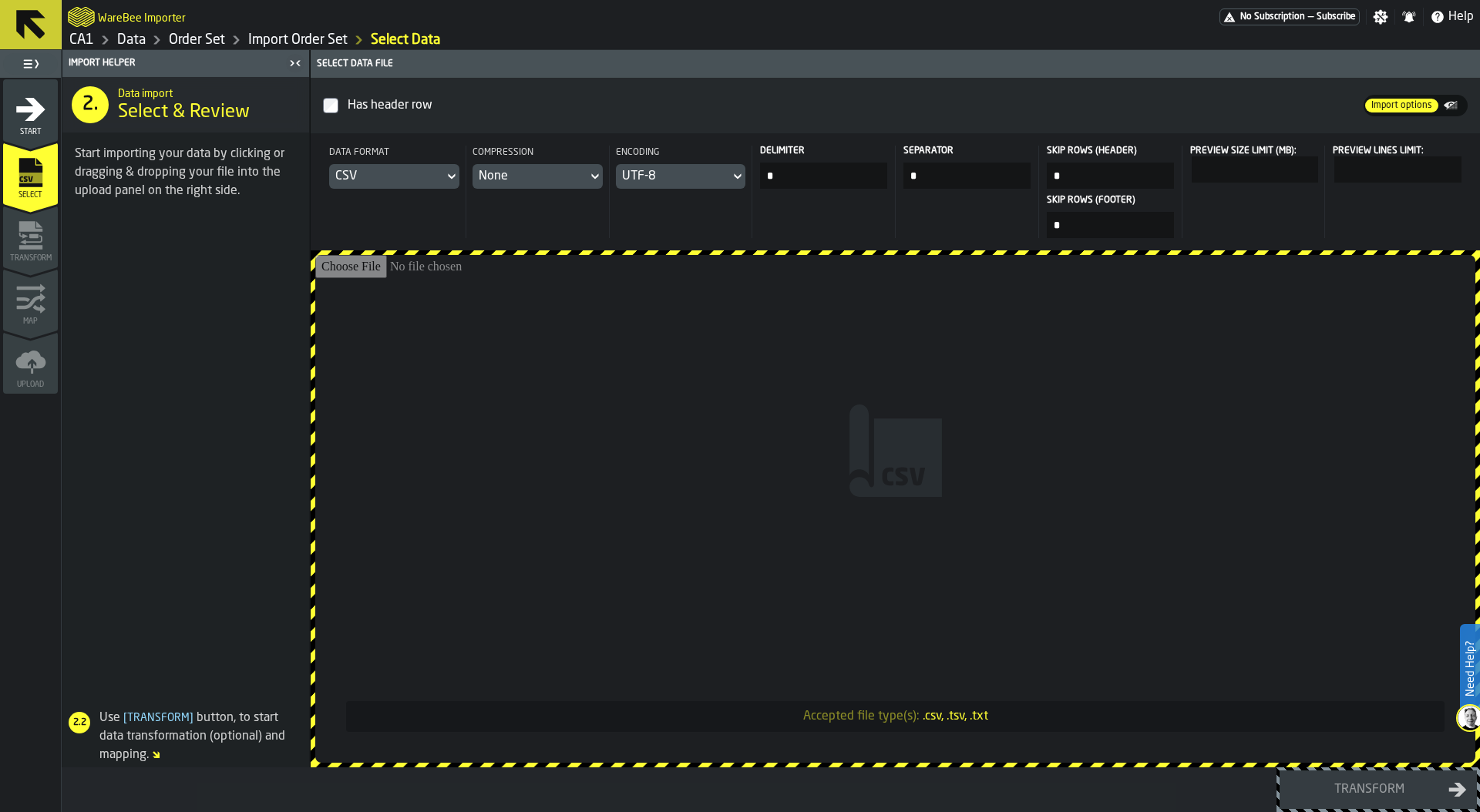
click at [851, 423] on input "Accepted file type(s): .csv, .tsv, .txt" at bounding box center [896, 509] width 1160 height 508
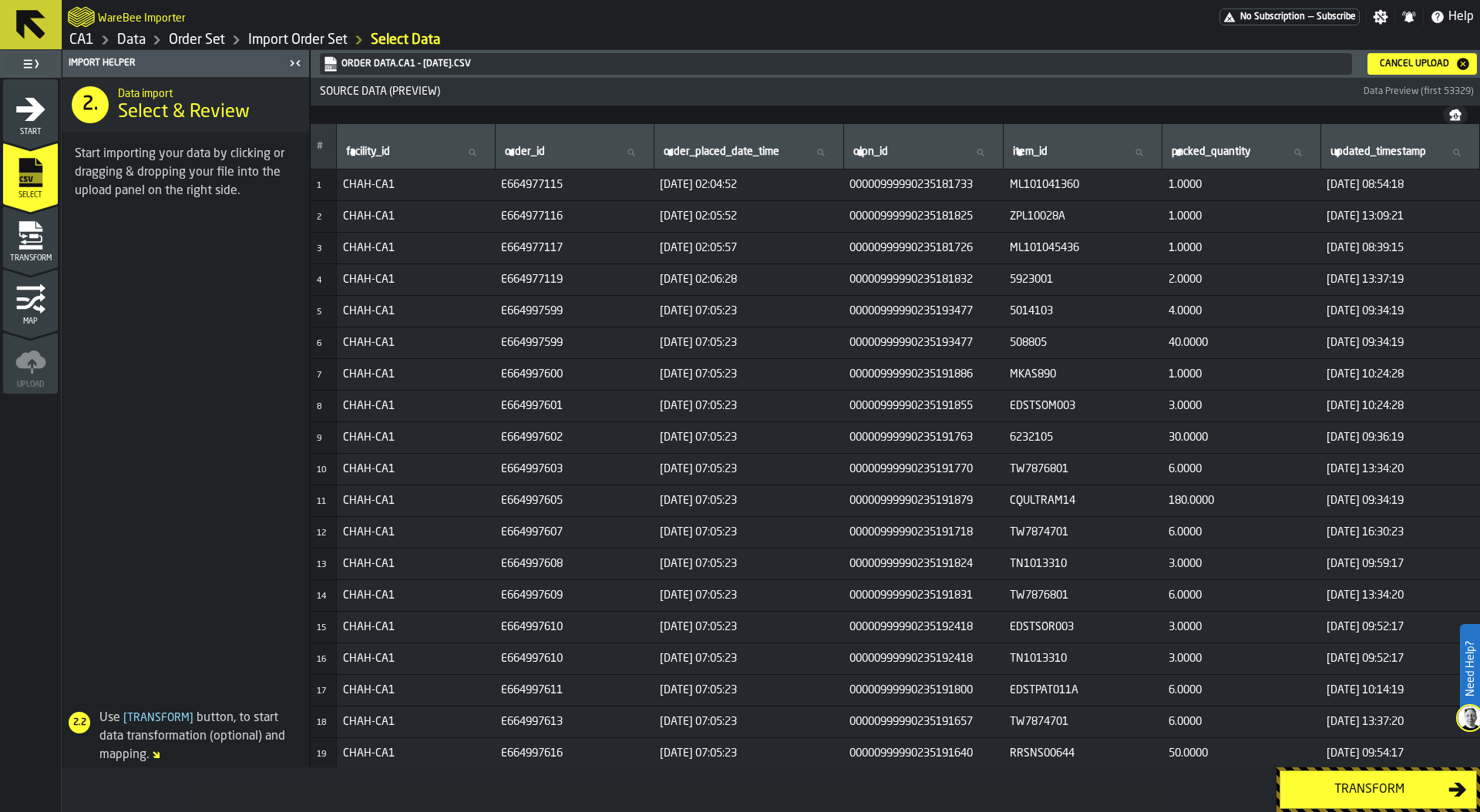
click at [1350, 786] on div "Transform" at bounding box center [1369, 790] width 159 height 19
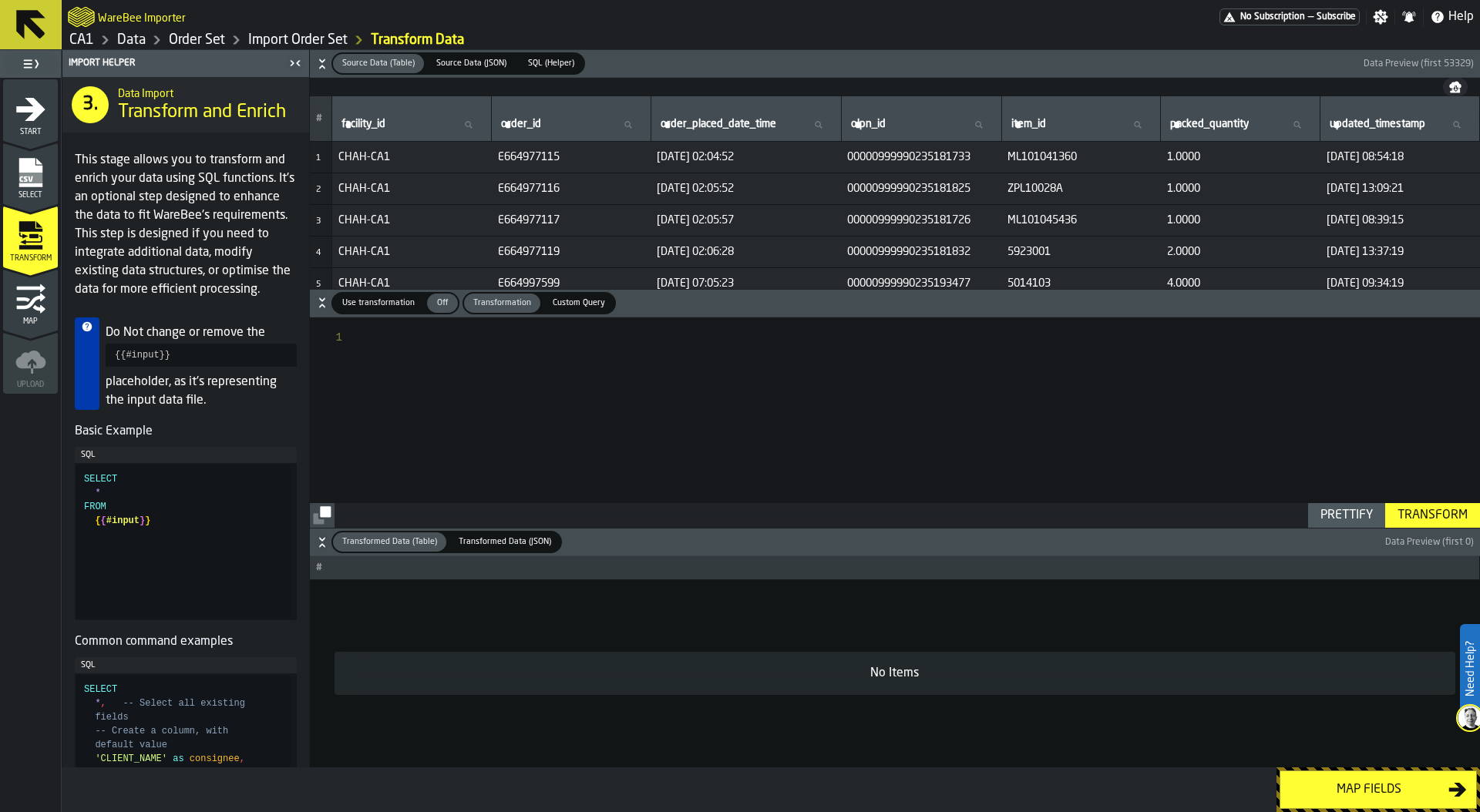
click at [375, 307] on span "Use transformation" at bounding box center [378, 303] width 85 height 13
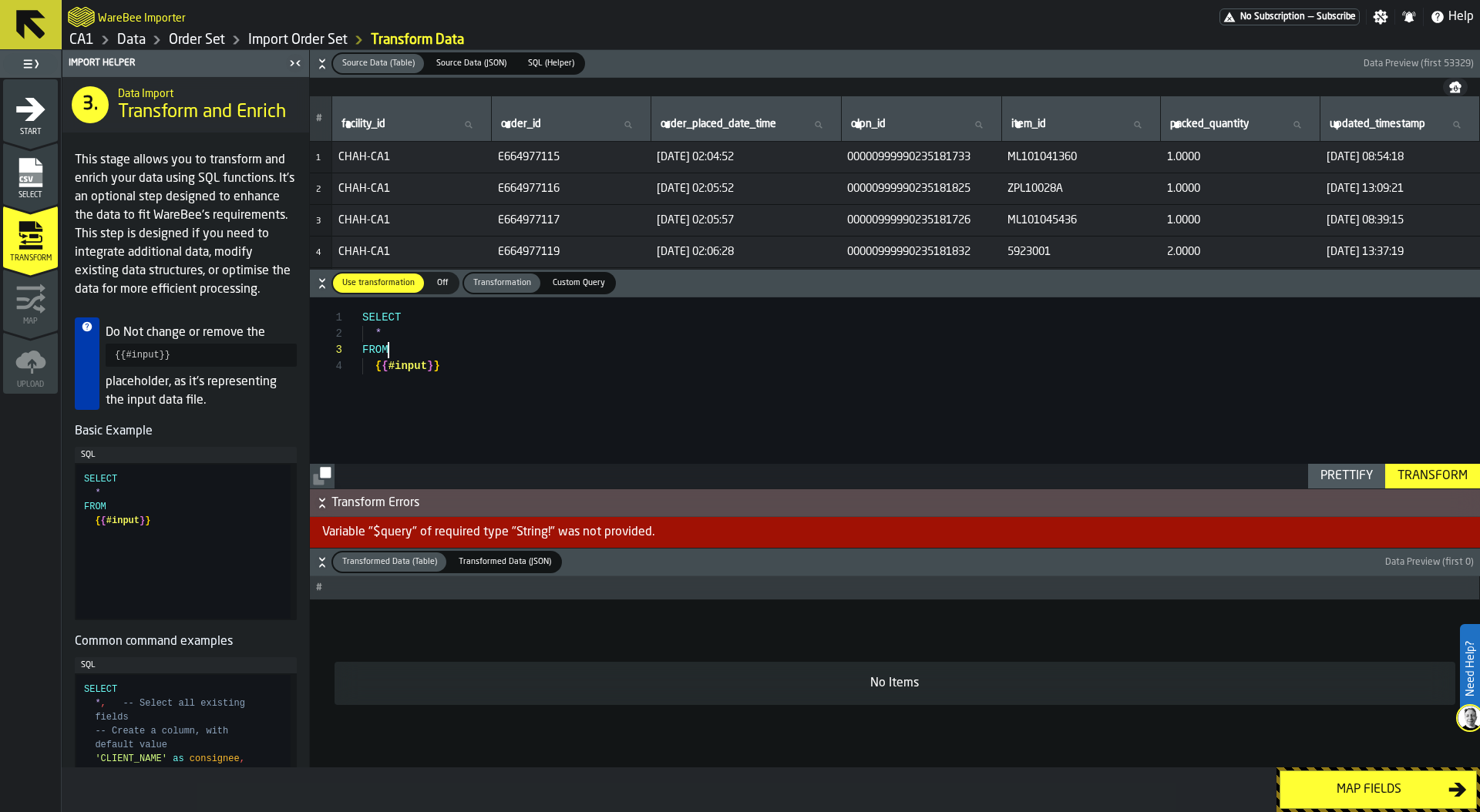
click at [389, 350] on div "SELECT * FROM { { #input } }" at bounding box center [921, 393] width 1118 height 191
drag, startPoint x: 381, startPoint y: 334, endPoint x: 372, endPoint y: 334, distance: 9.0
click at [371, 334] on span "*" at bounding box center [375, 334] width 26 height 16
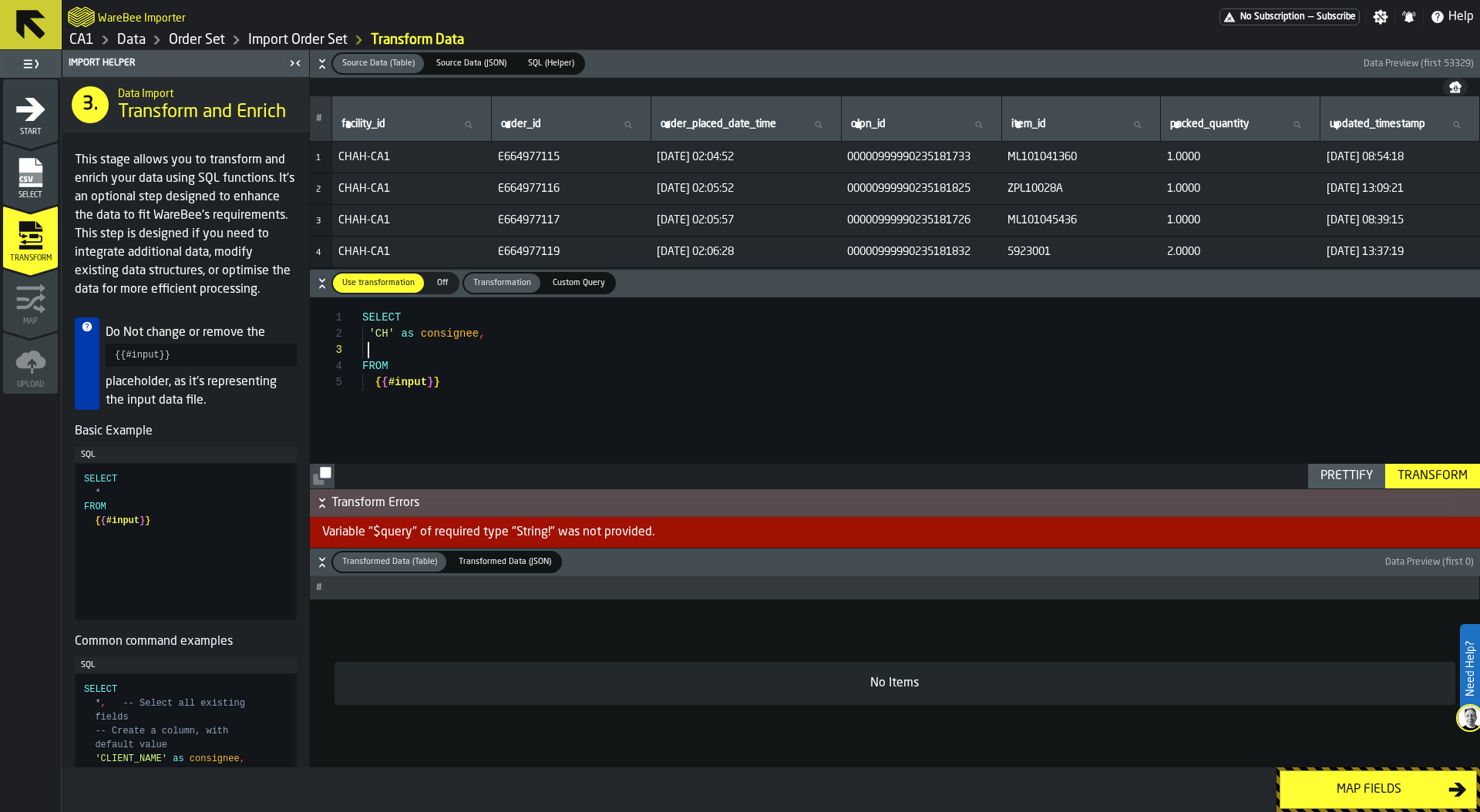
type textarea "**********"
click at [536, 65] on span "SQL (Helper)" at bounding box center [552, 64] width 59 height 13
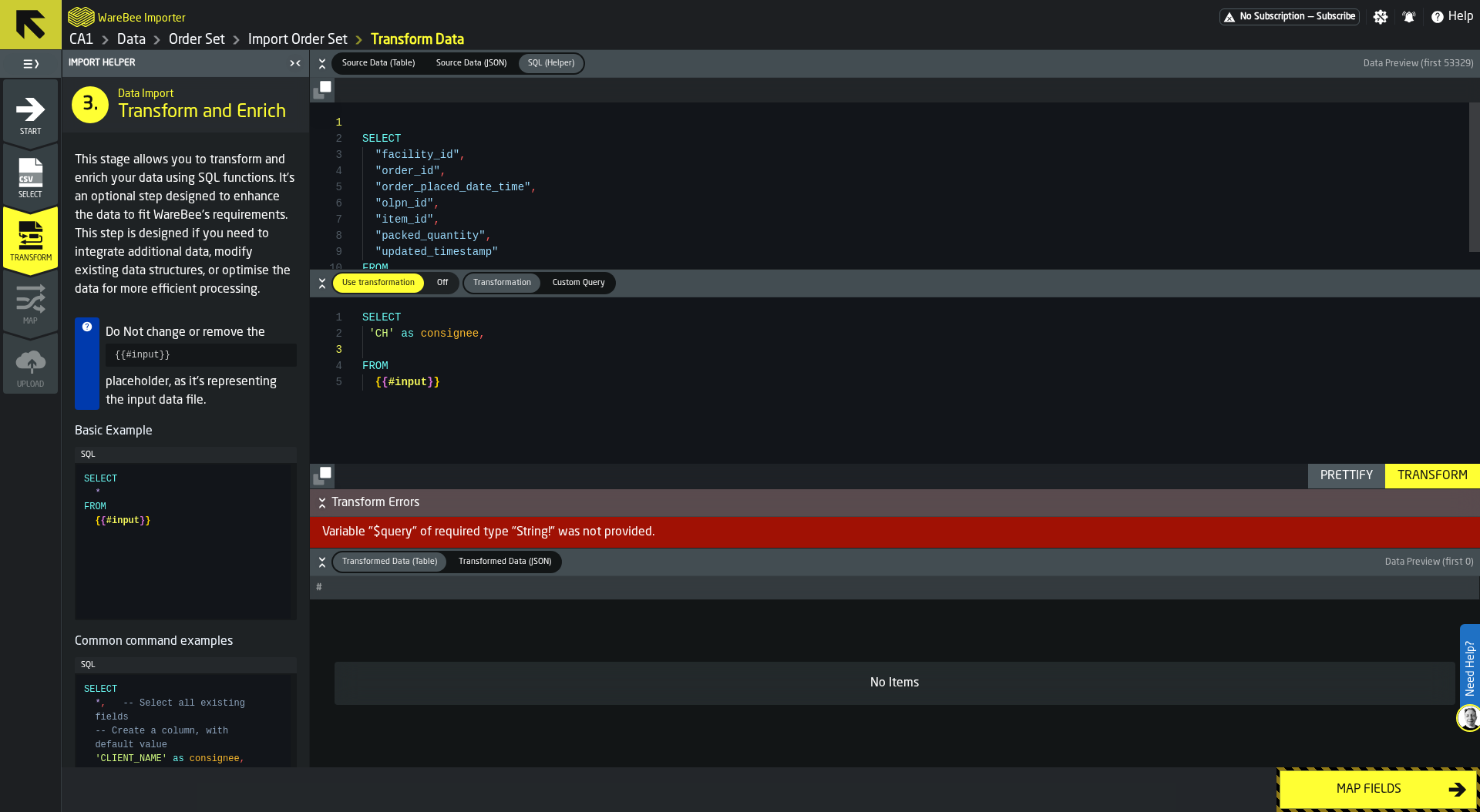
type textarea "**********"
drag, startPoint x: 371, startPoint y: 171, endPoint x: 549, endPoint y: 246, distance: 193.2
click at [549, 246] on div "SELECT "facility_id" , "order_id" , "order_placed_date_time" , "olpn_id" , "ite…" at bounding box center [921, 224] width 1118 height 243
click at [466, 346] on div "SELECT 'CH' as consignee , FROM { { #input } }" at bounding box center [921, 393] width 1118 height 191
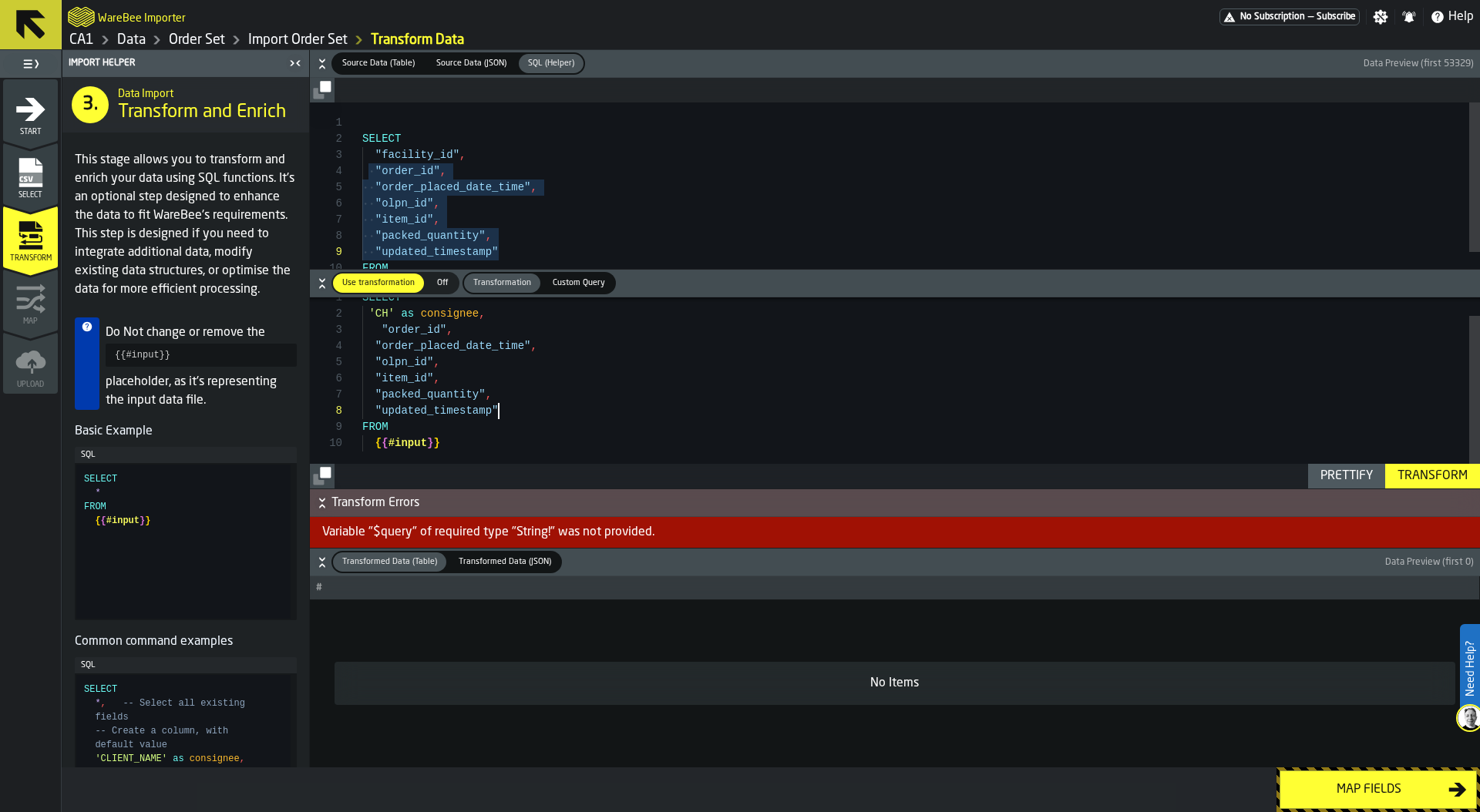
scroll to position [114, 0]
click at [1335, 480] on div "Prettify" at bounding box center [1347, 476] width 65 height 19
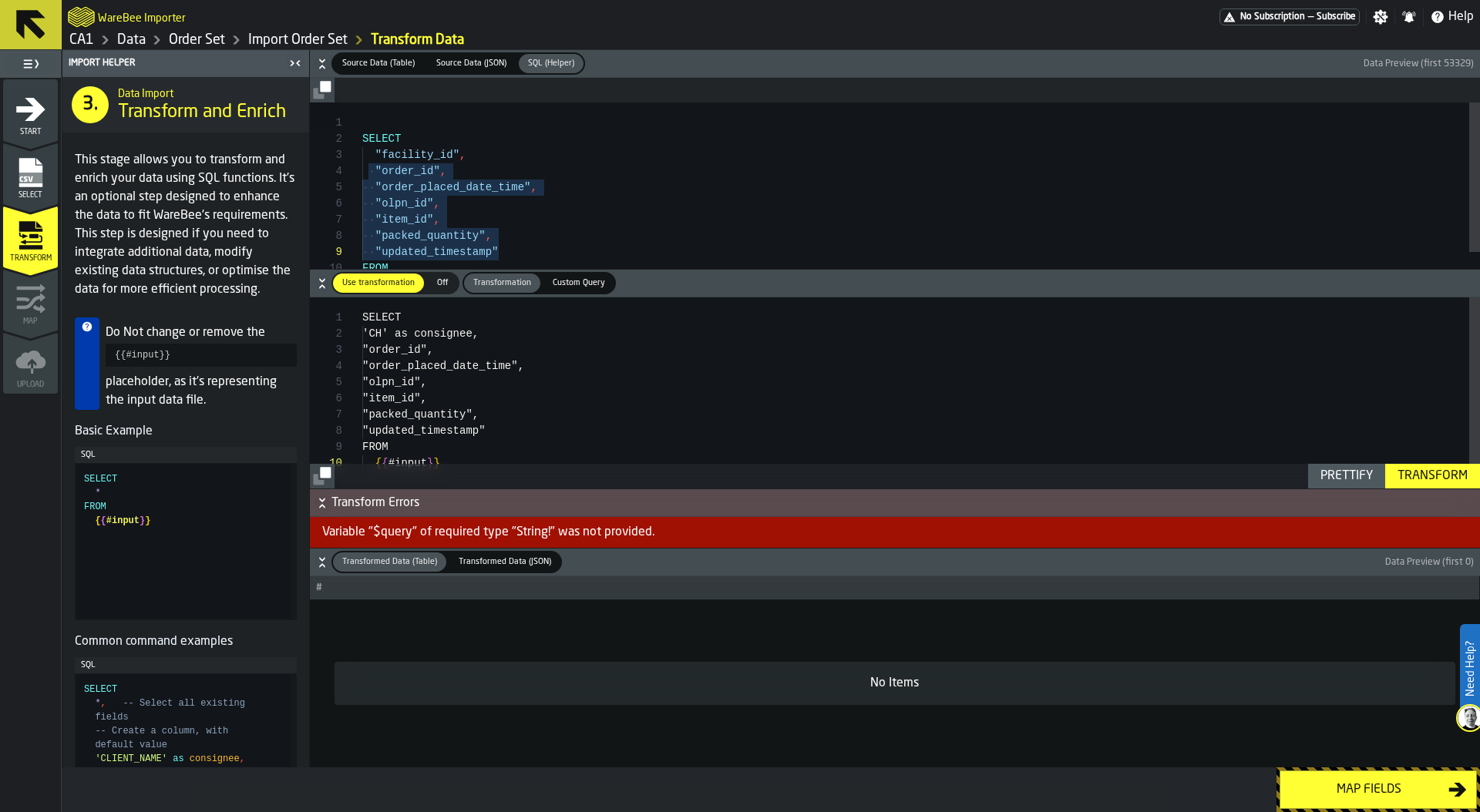
scroll to position [145, 0]
click at [366, 62] on span "Source Data (Table)" at bounding box center [378, 64] width 85 height 13
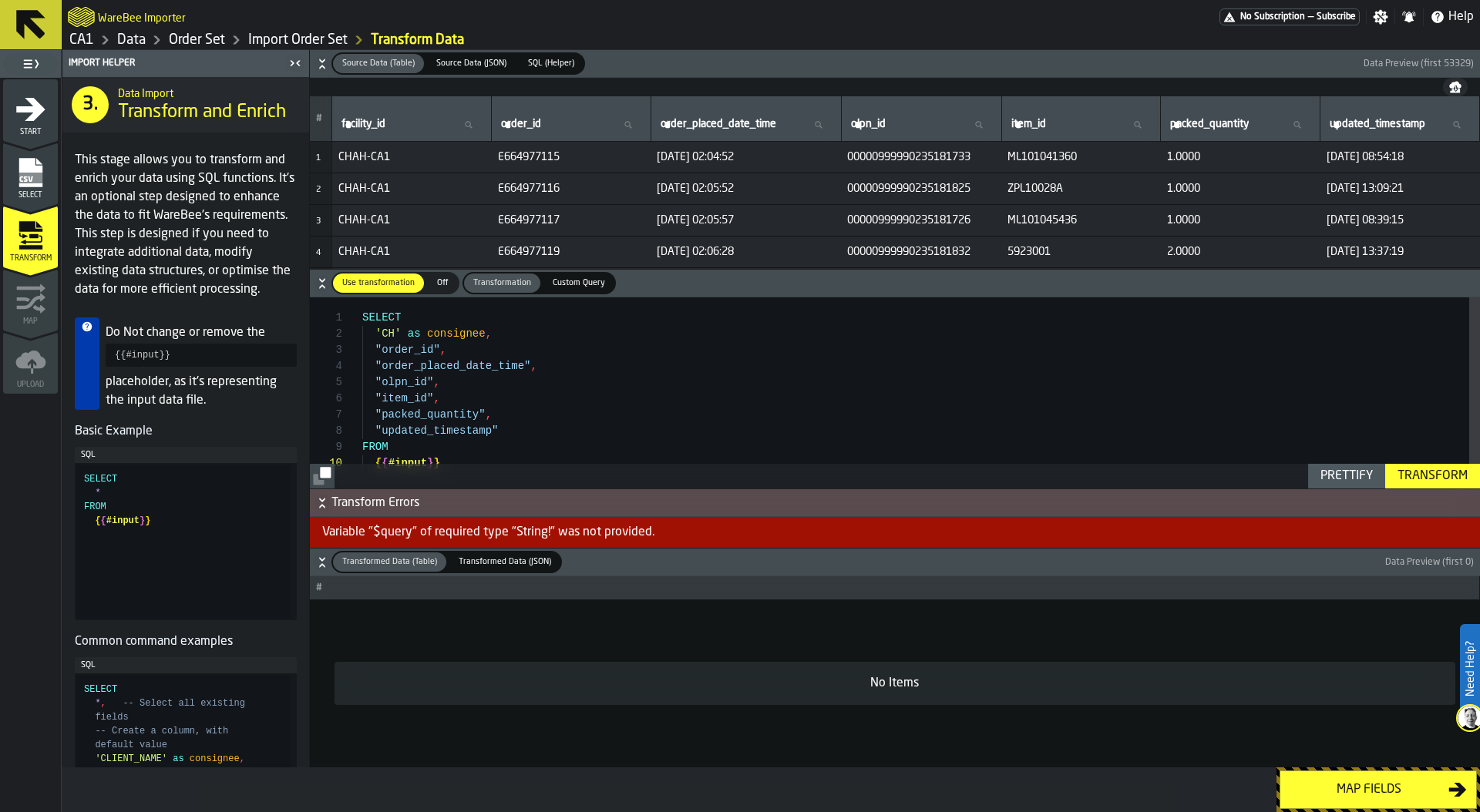
click at [869, 156] on span "00000999990235181733" at bounding box center [921, 157] width 148 height 12
click at [521, 155] on span "E664977115" at bounding box center [571, 157] width 147 height 12
drag, startPoint x: 1160, startPoint y: 156, endPoint x: 1177, endPoint y: 144, distance: 20.8
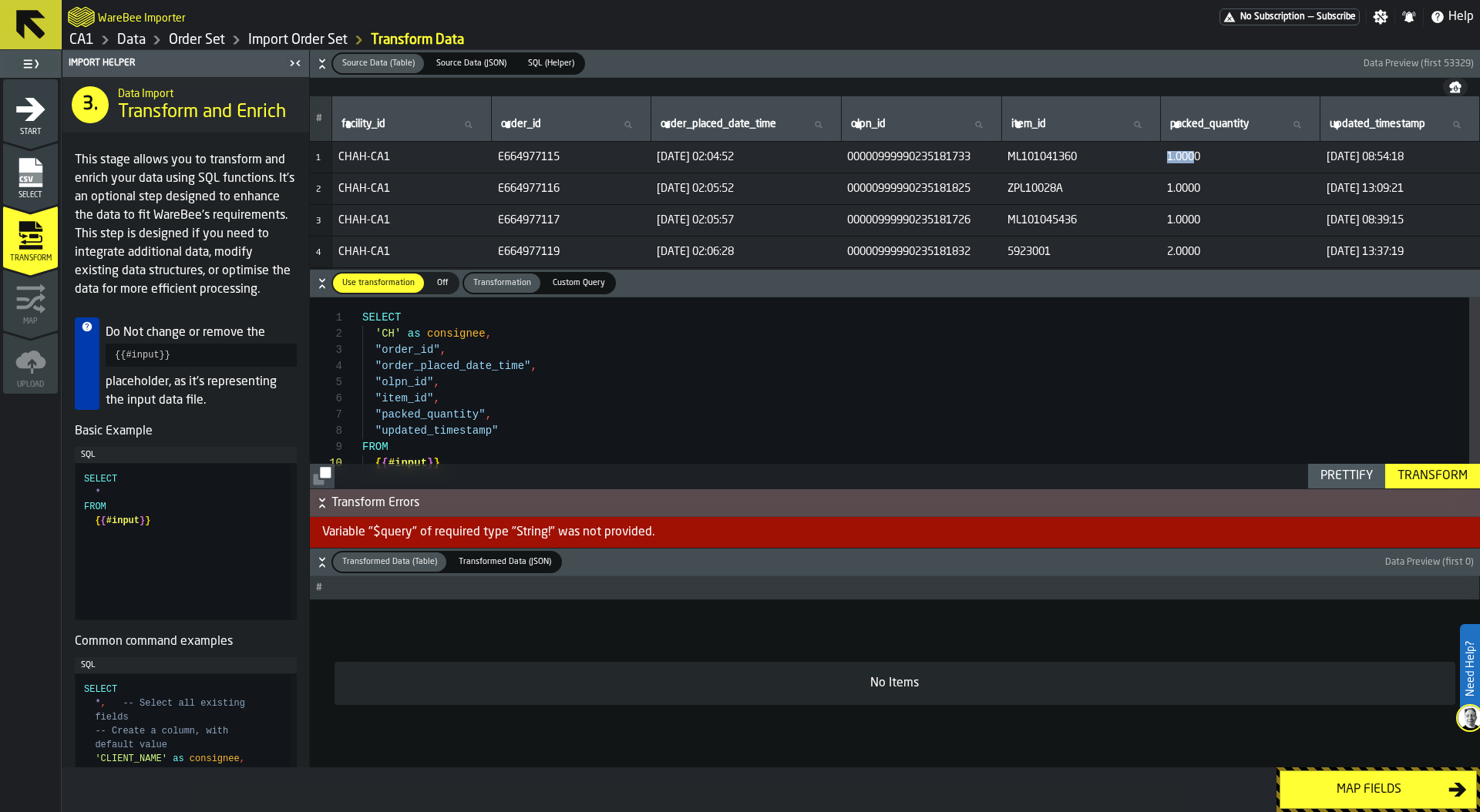
click at [1180, 145] on td "1.0000" at bounding box center [1241, 158] width 159 height 32
click at [908, 159] on span "00000999990235181733" at bounding box center [921, 157] width 148 height 12
click at [918, 216] on span "00000999990235181726" at bounding box center [921, 220] width 148 height 12
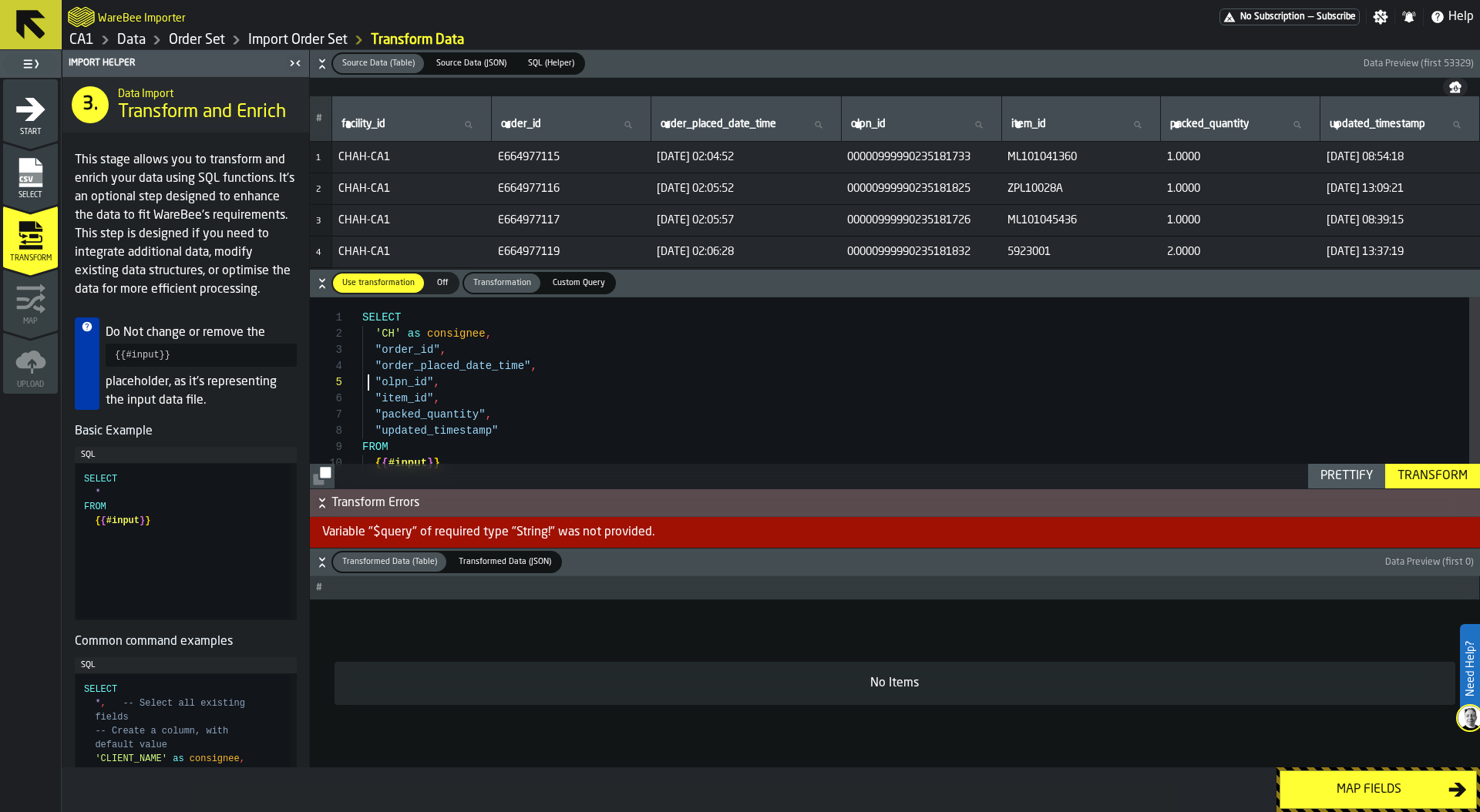
click at [369, 386] on div "SELECT 'CH' as consignee , "order_id" , "order_placed_date_time" , "olpn_id" , …" at bounding box center [921, 403] width 1118 height 212
drag, startPoint x: 467, startPoint y: 386, endPoint x: 332, endPoint y: 385, distance: 135.0
click at [362, 385] on div "SELECT 'CH' as consignee , "order_id" , "order_placed_date_time" , "olpn_id" , …" at bounding box center [921, 403] width 1118 height 212
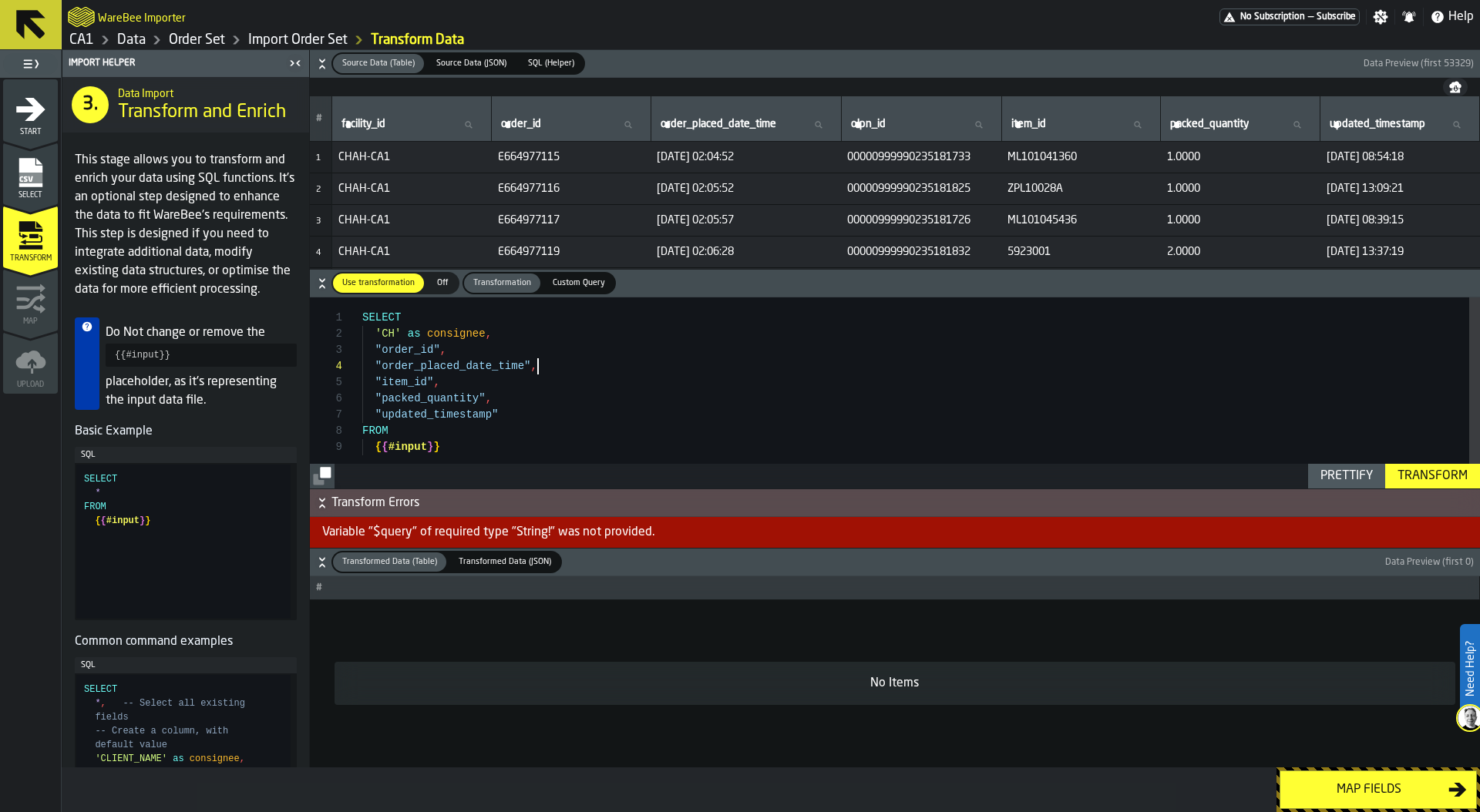
click at [373, 396] on div "SELECT 'CH' as consignee , "order_id" , "order_placed_date_time" , "item_id" , …" at bounding box center [921, 395] width 1118 height 195
click at [543, 401] on div "SELECT 'CH' as consignee , "order_id" , "order_placed_date_time" , "item_id" , …" at bounding box center [921, 395] width 1118 height 195
drag, startPoint x: 660, startPoint y: 155, endPoint x: 781, endPoint y: 154, distance: 121.0
click at [781, 154] on span "2025-05-15 02:04:52" at bounding box center [746, 157] width 178 height 12
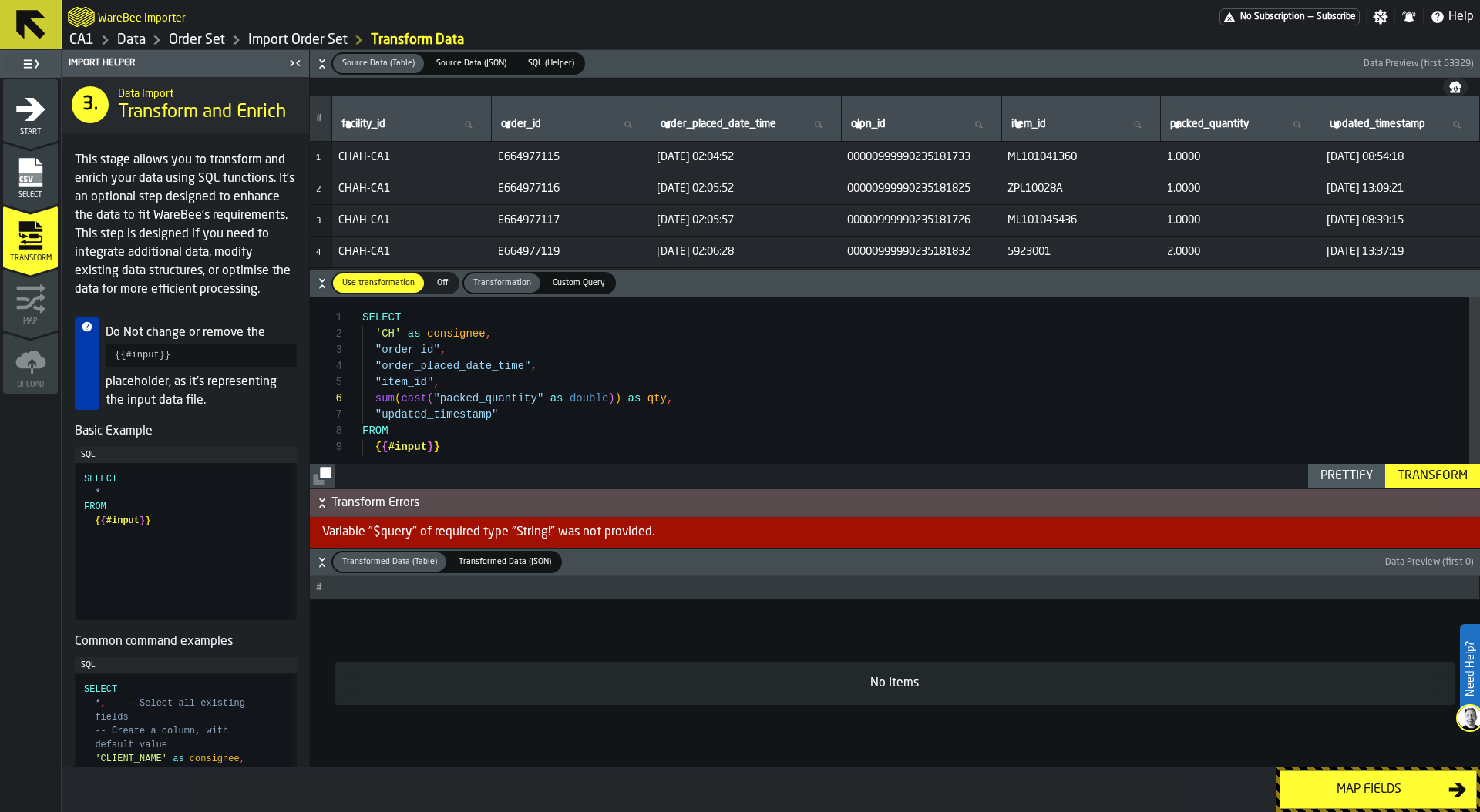
scroll to position [97, 0]
drag, startPoint x: 515, startPoint y: 410, endPoint x: 287, endPoint y: 408, distance: 228.0
click at [362, 408] on div "SELECT 'CH' as consignee , "order_id" , "order_placed_date_time" , "item_id" , …" at bounding box center [921, 395] width 1118 height 195
drag, startPoint x: 454, startPoint y: 372, endPoint x: 343, endPoint y: 347, distance: 113.8
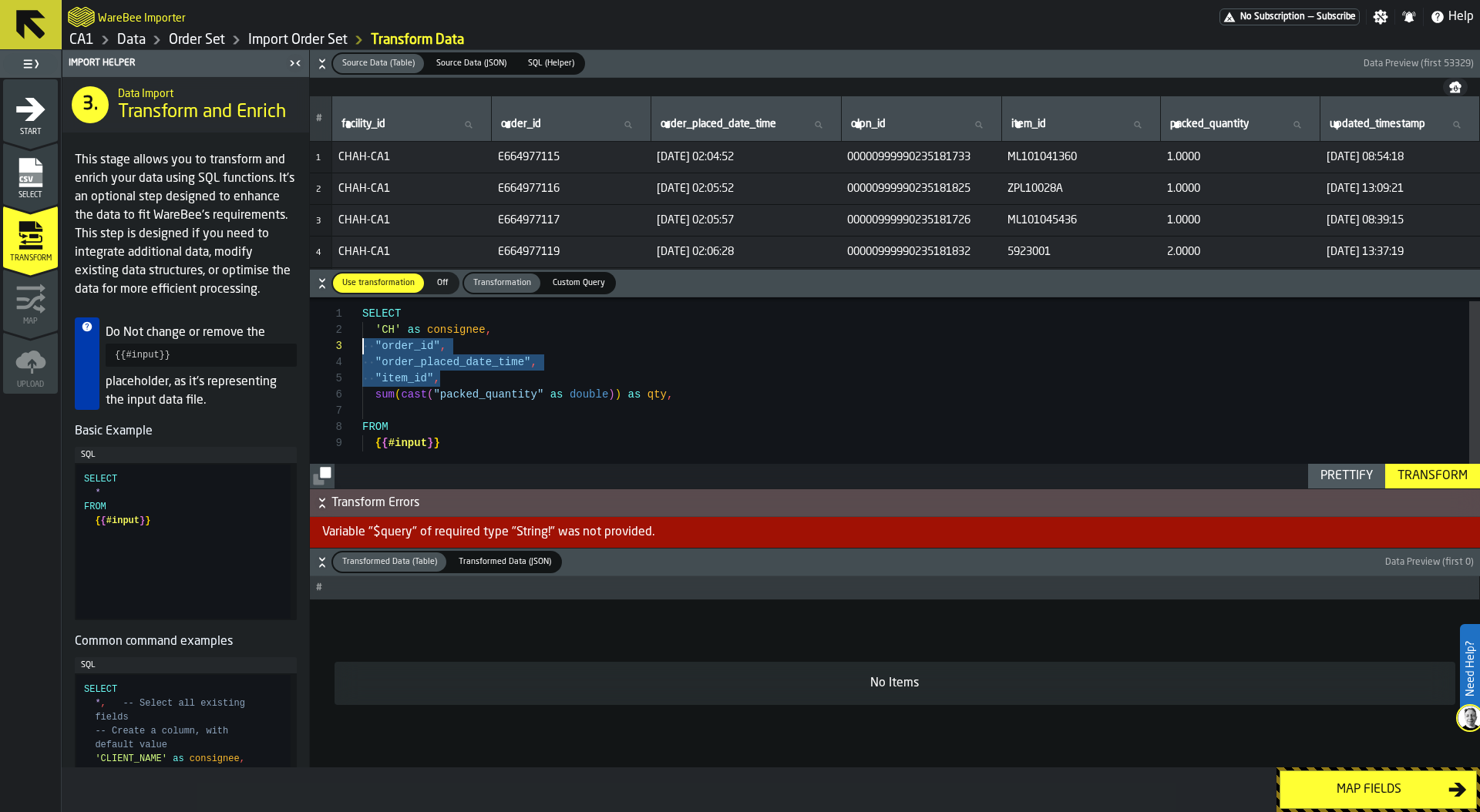
click at [362, 347] on div "SELECT 'CH' as consignee , "order_id" , "order_placed_date_time" , "item_id" , …" at bounding box center [921, 390] width 1118 height 195
click at [398, 404] on div "SELECT 'CH' as consignee , "order_id" , "order_placed_date_time" , "item_id" , …" at bounding box center [921, 390] width 1118 height 195
click at [463, 448] on div "SELECT 'CH' as consignee , "order_id" , "order_placed_date_time" , "item_id" , …" at bounding box center [921, 390] width 1118 height 195
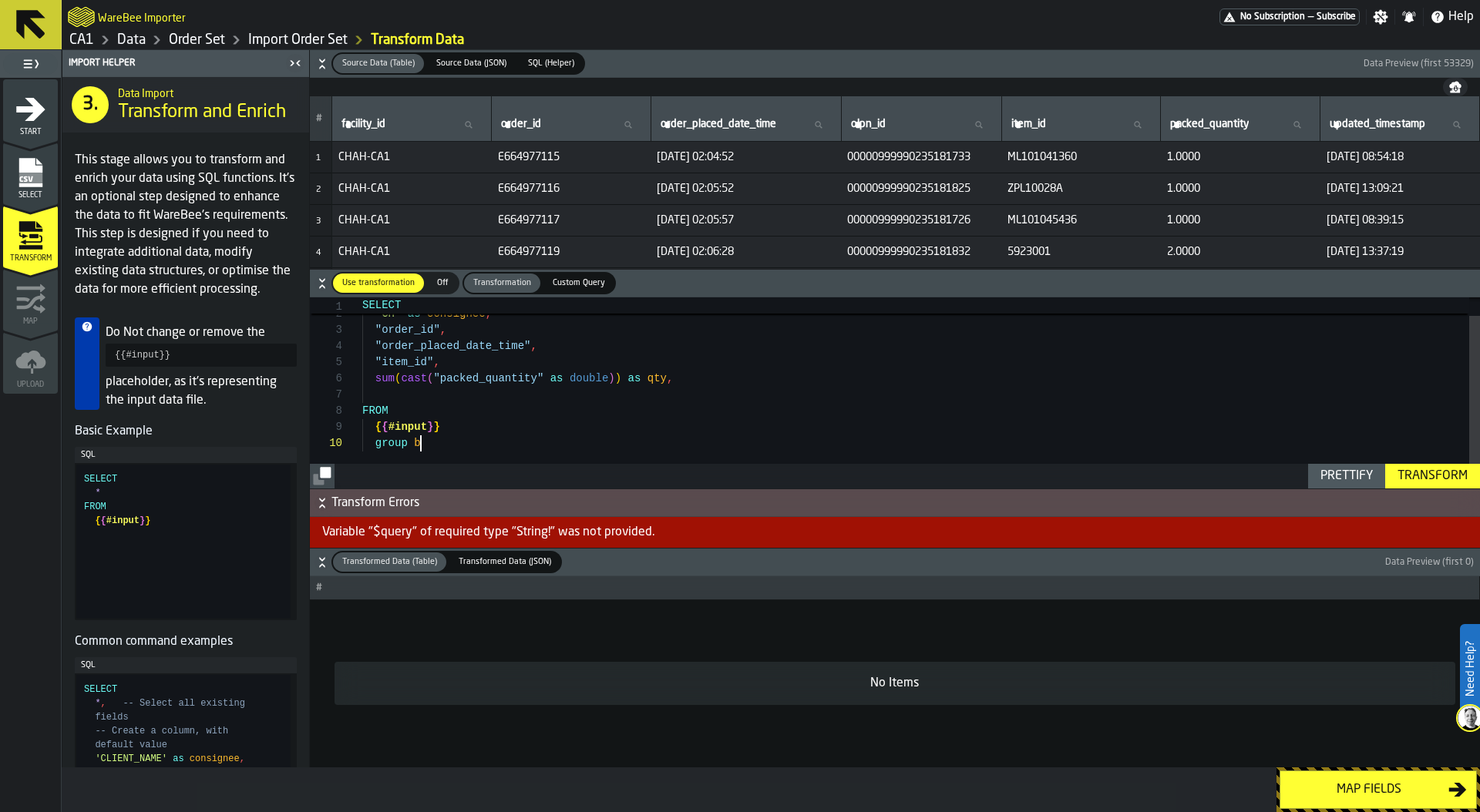
type textarea "**********"
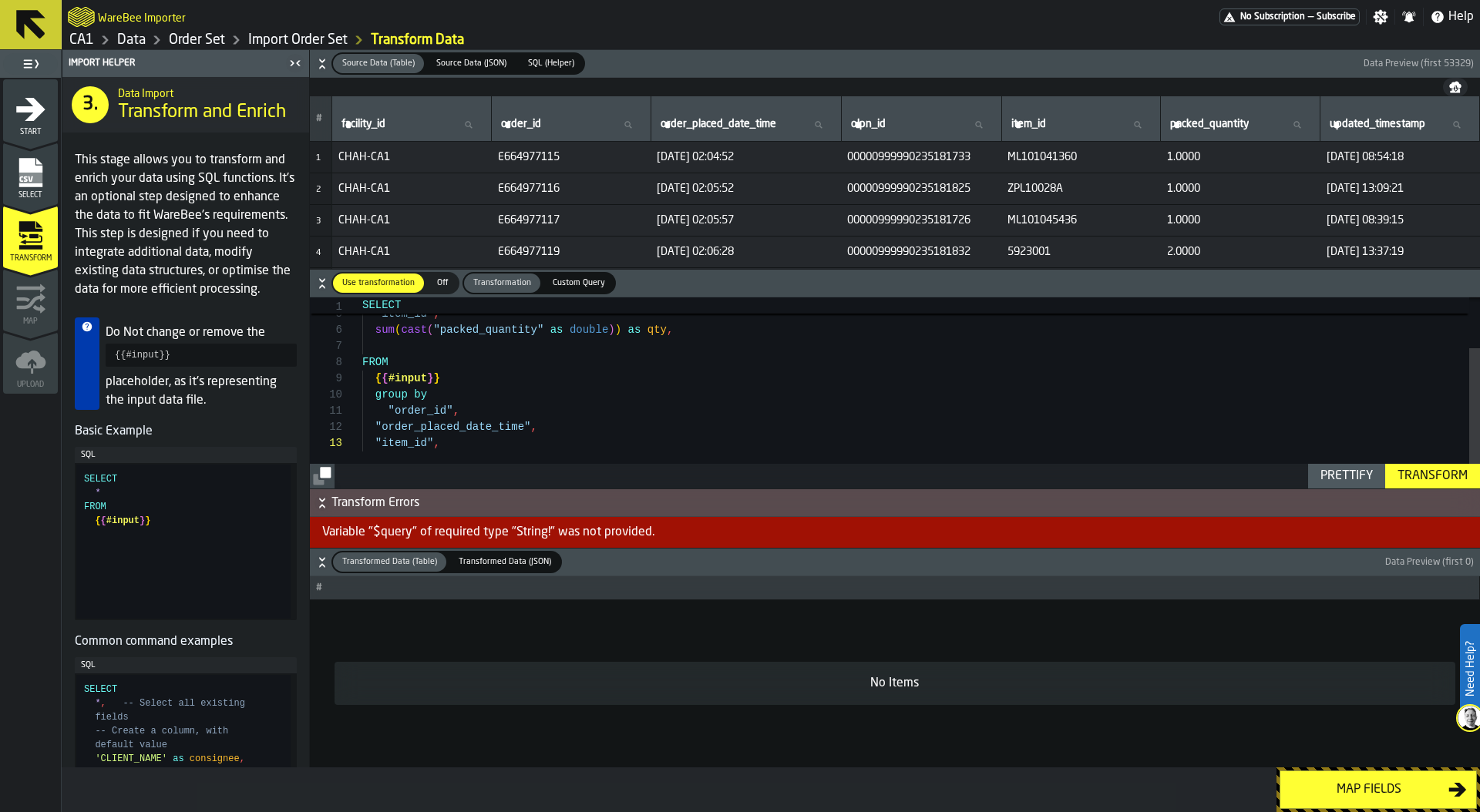
click at [1349, 470] on div "Prettify" at bounding box center [1347, 476] width 65 height 19
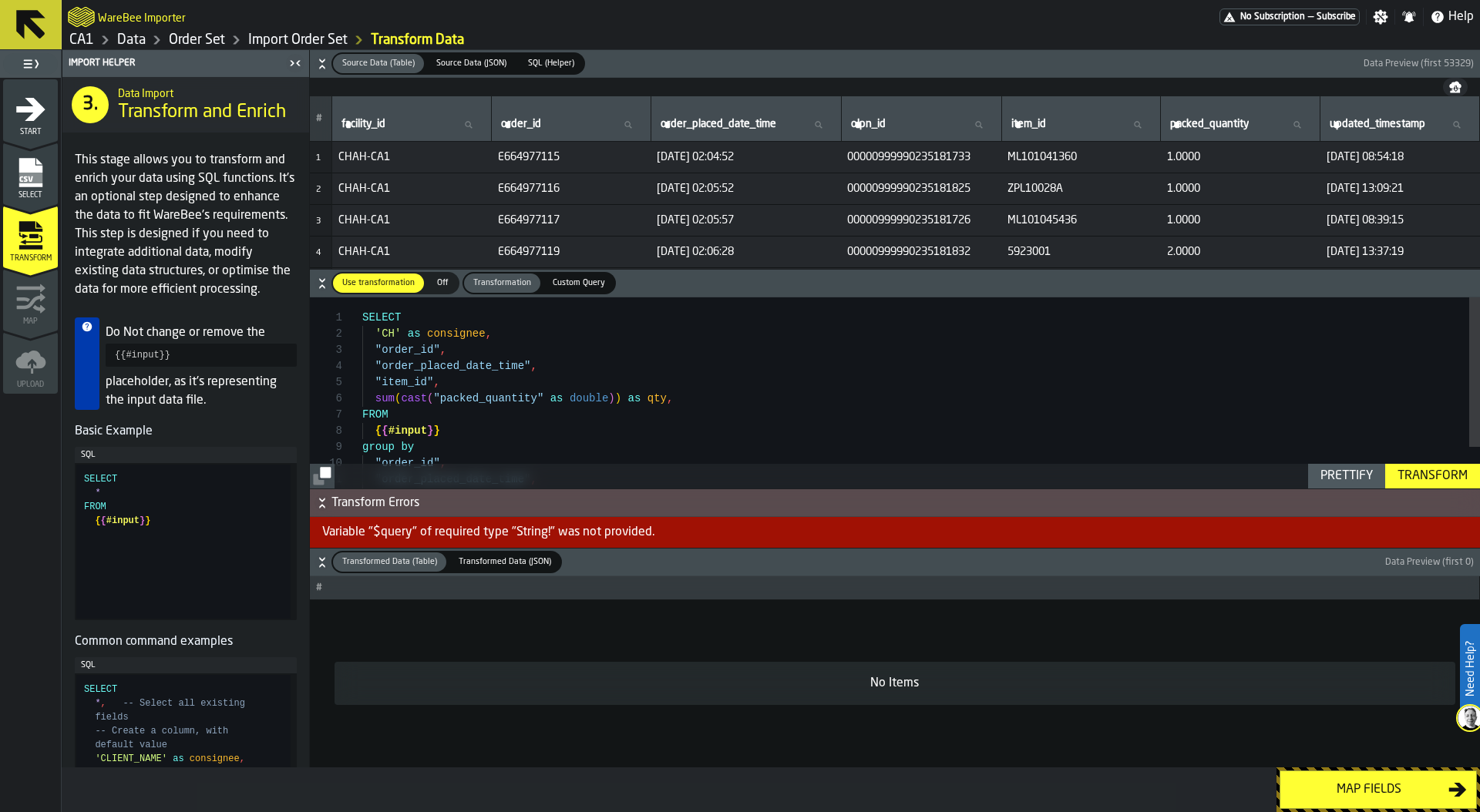
click at [1415, 469] on div "Transform" at bounding box center [1433, 476] width 83 height 19
click at [682, 400] on div ""order_placed_date_time" , "item_id" , sum ( cast ( "packed_quantity" as double…" at bounding box center [921, 419] width 1118 height 243
click at [1407, 474] on div "Transform" at bounding box center [1433, 476] width 83 height 19
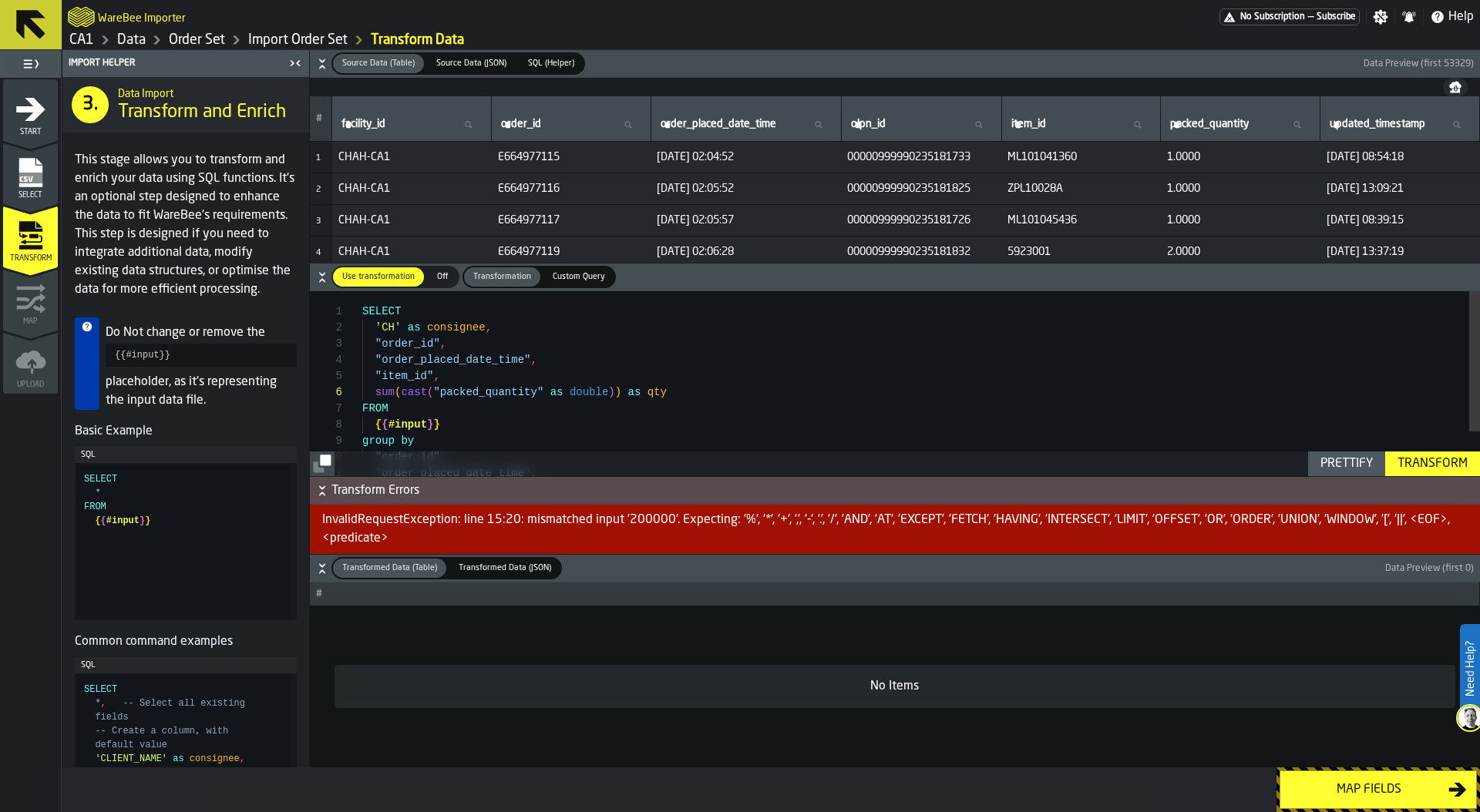
click at [645, 517] on div "InvalidRequestException: line 15:20: mismatched input '200000'. Expecting: '%',…" at bounding box center [895, 529] width 1170 height 49
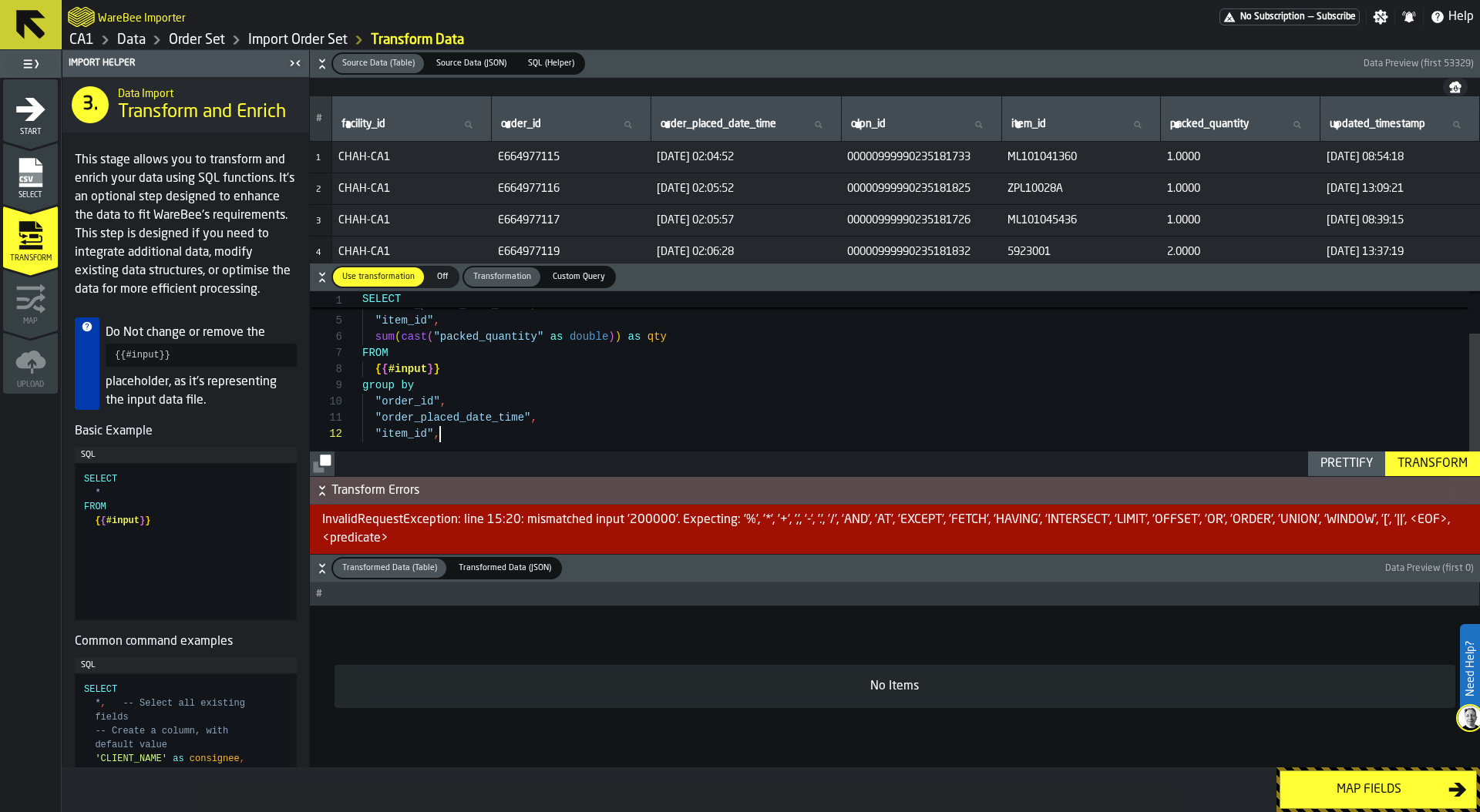
click at [456, 430] on div ""order_placed_date_time" , "item_id" , sum ( cast ( "packed_quantity" as double…" at bounding box center [921, 358] width 1118 height 243
type textarea "**********"
click at [1427, 459] on div "Transform" at bounding box center [1433, 464] width 83 height 19
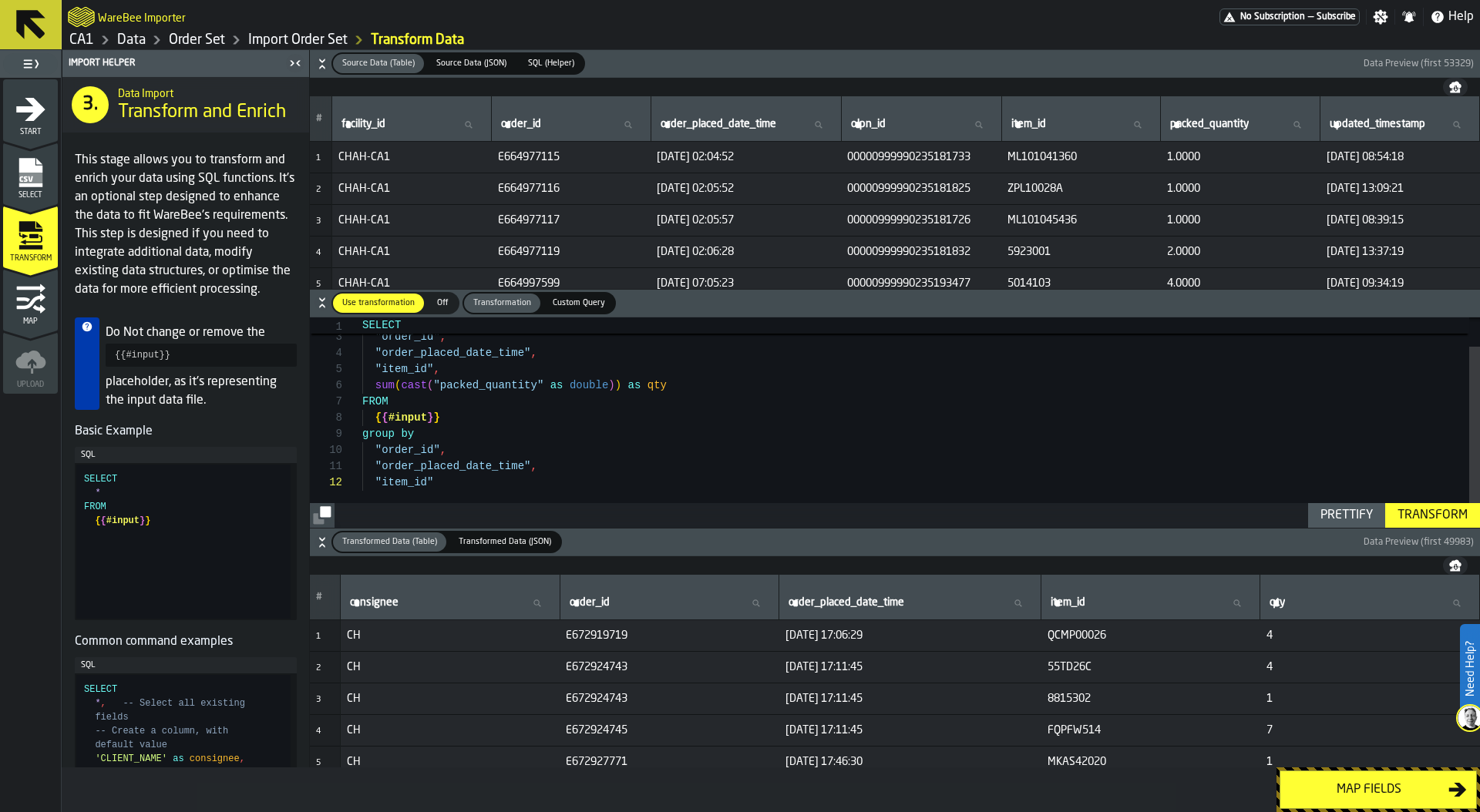
click at [1366, 789] on div "Map fields" at bounding box center [1369, 790] width 159 height 19
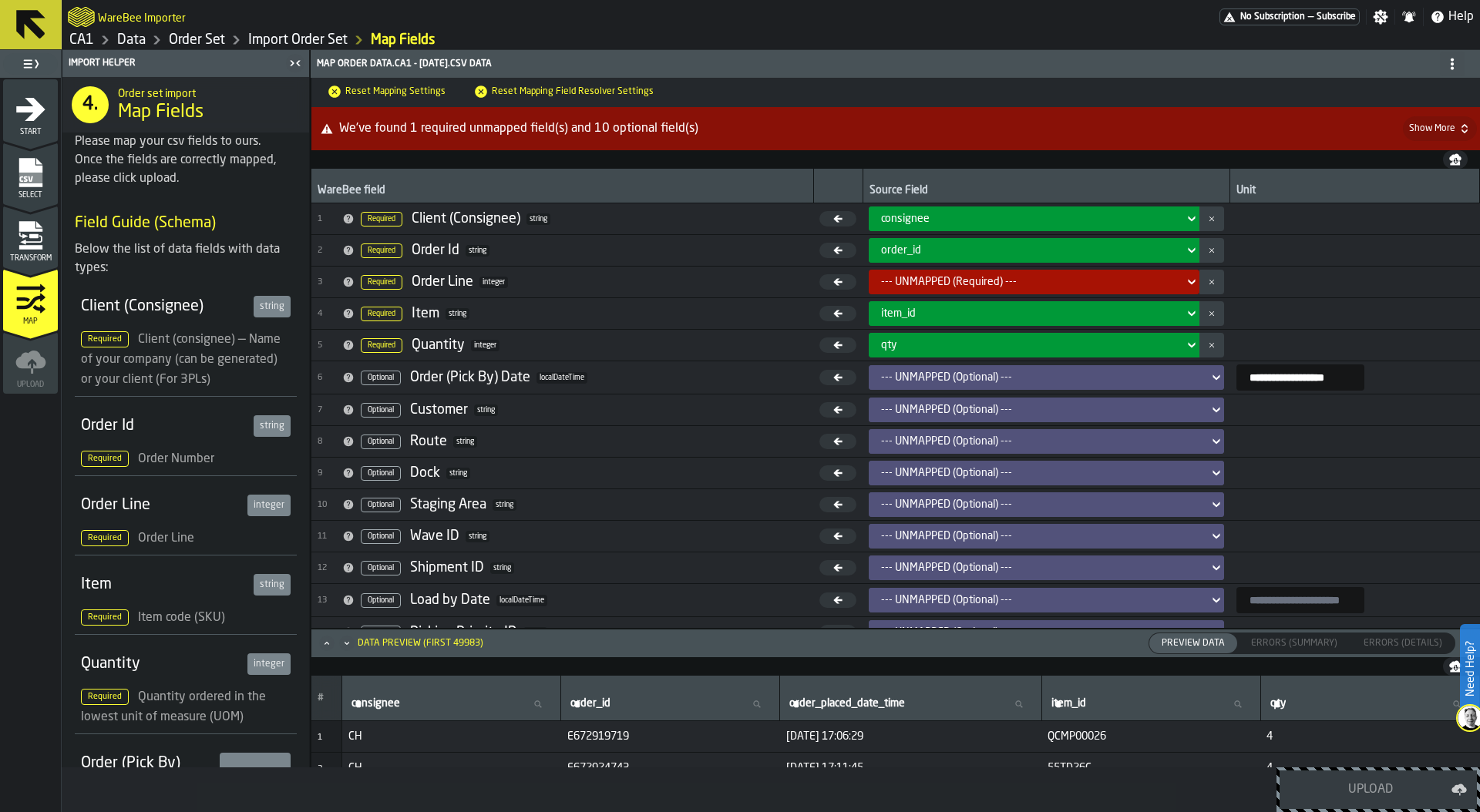
click at [40, 246] on icon "menu Transform" at bounding box center [30, 248] width 23 height 5
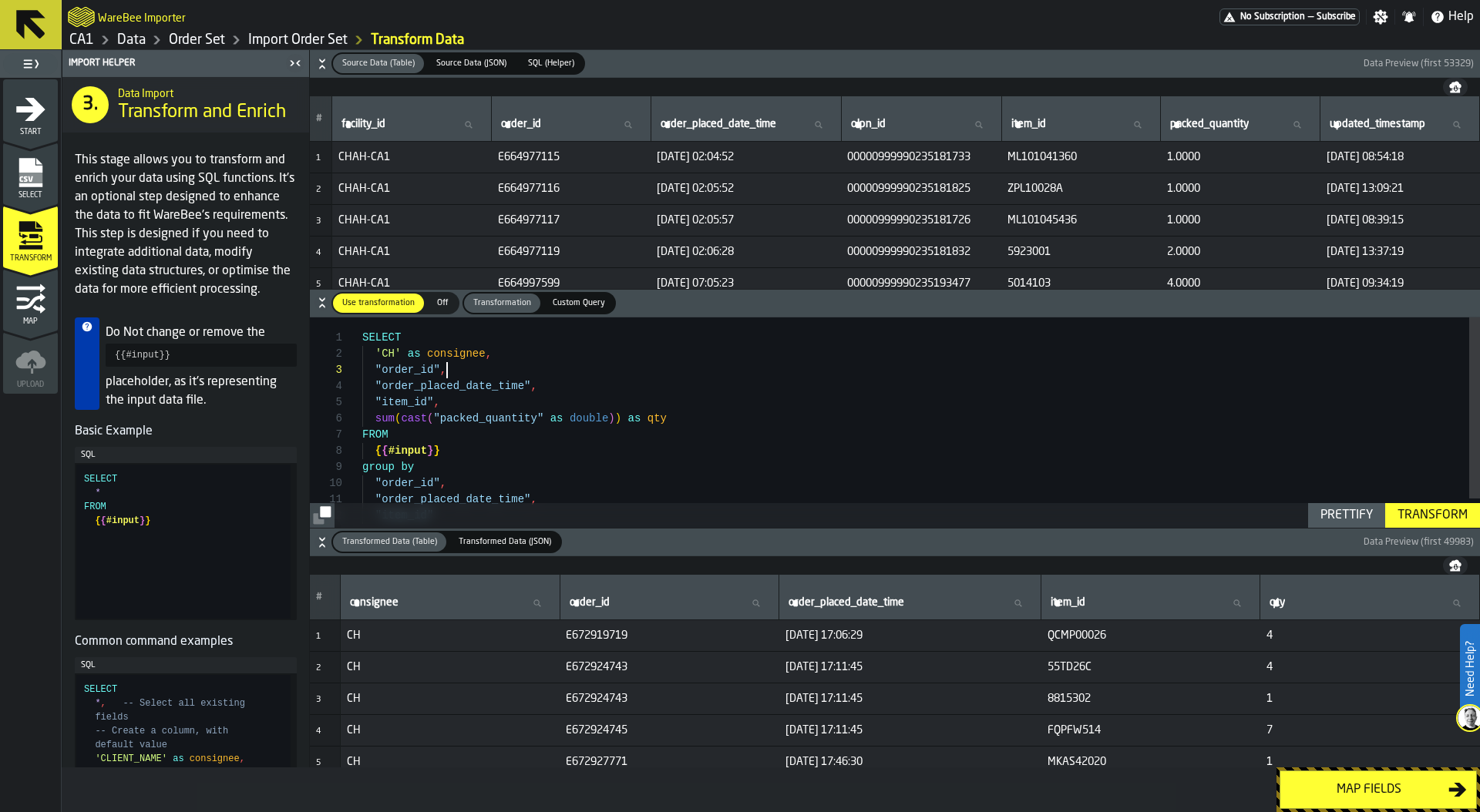
click at [489, 376] on div "SELECT 'CH' as consignee , "order_id" , "order_placed_date_time" , "item_id" , …" at bounding box center [921, 439] width 1118 height 243
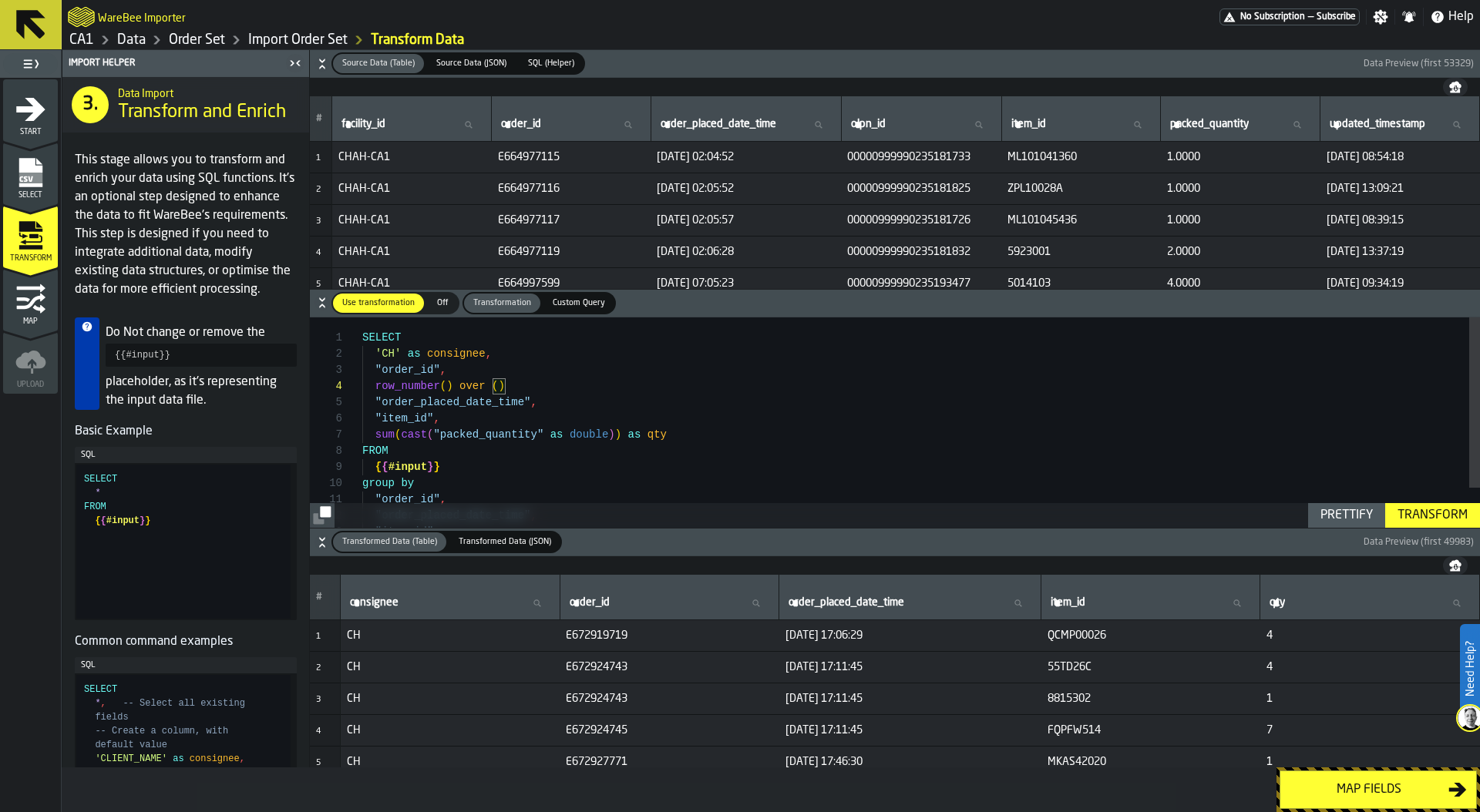
scroll to position [33, 0]
drag, startPoint x: 372, startPoint y: 367, endPoint x: 439, endPoint y: 367, distance: 67.0
click at [439, 367] on div "SELECT 'CH' as consignee , "order_id" , "order_placed_date_time" , "item_id" , …" at bounding box center [921, 448] width 1118 height 260
click at [499, 385] on div "SELECT 'CH' as consignee , "order_id" , "order_placed_date_time" , "item_id" , …" at bounding box center [921, 448] width 1118 height 260
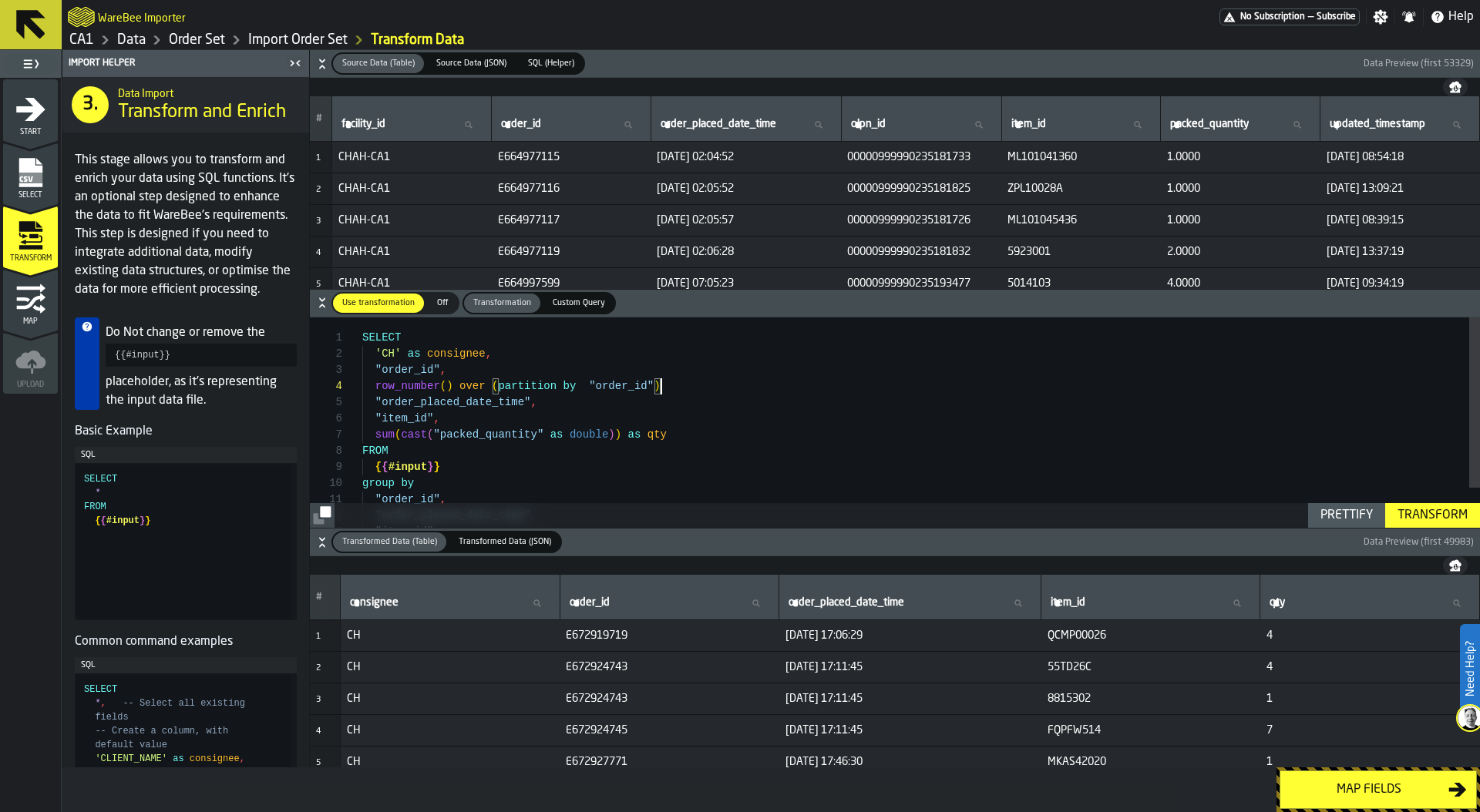
click at [688, 386] on div "SELECT 'CH' as consignee , "order_id" , "order_placed_date_time" , "item_id" , …" at bounding box center [921, 448] width 1118 height 260
click at [1353, 513] on div "Prettify" at bounding box center [1347, 515] width 65 height 19
type textarea "**********"
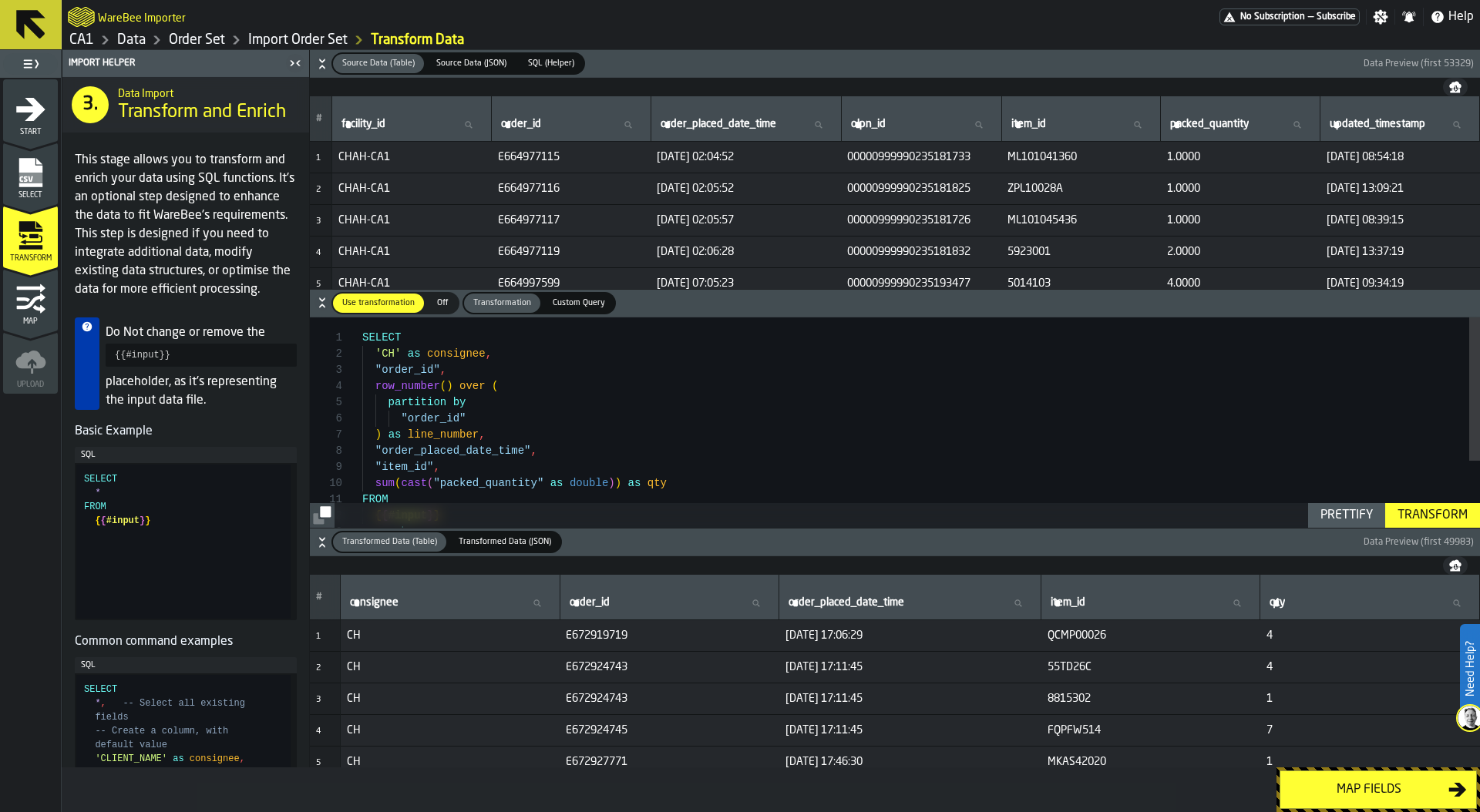
click at [1428, 516] on div "Transform" at bounding box center [1433, 515] width 83 height 19
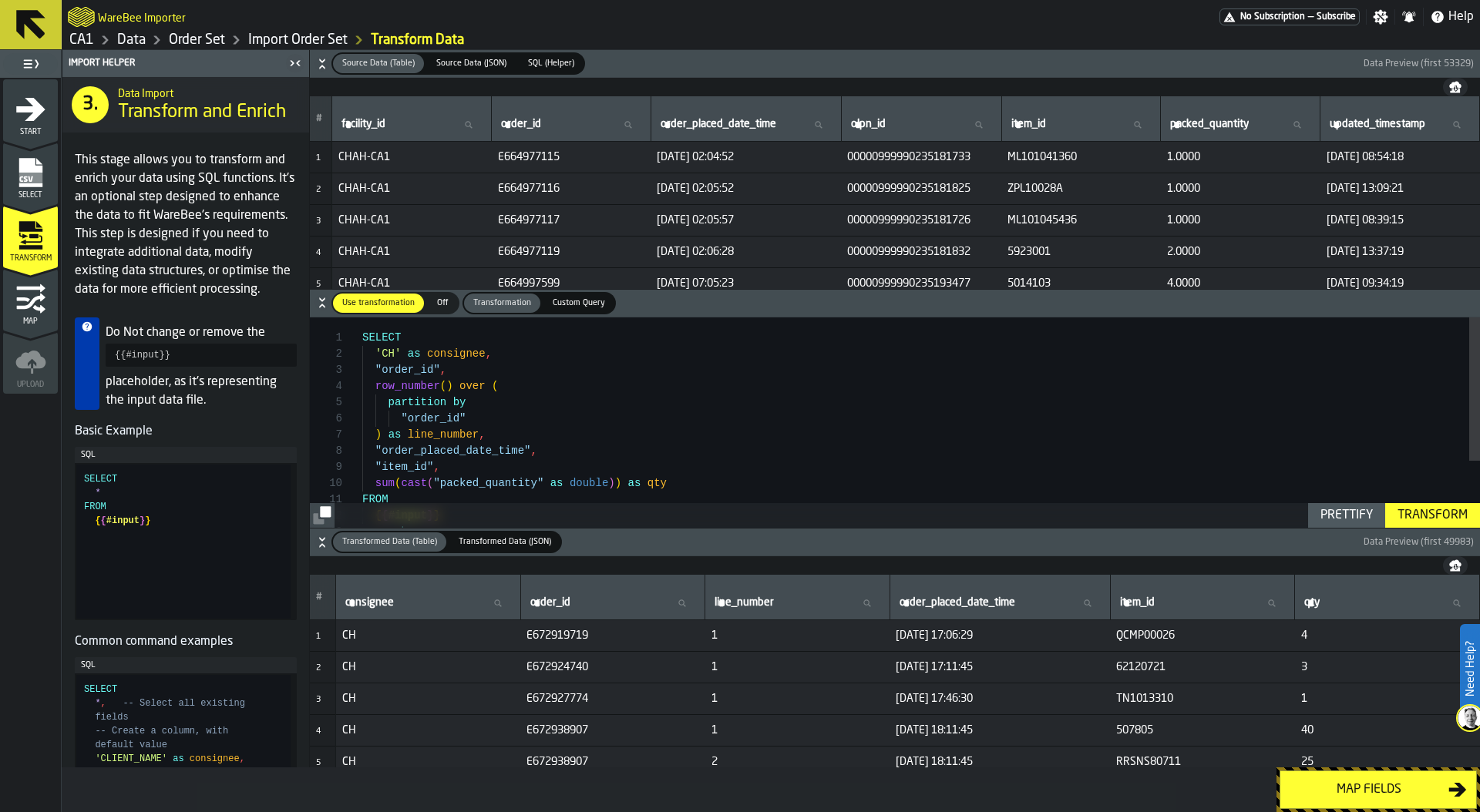
click at [1366, 791] on div "Map fields" at bounding box center [1369, 790] width 159 height 19
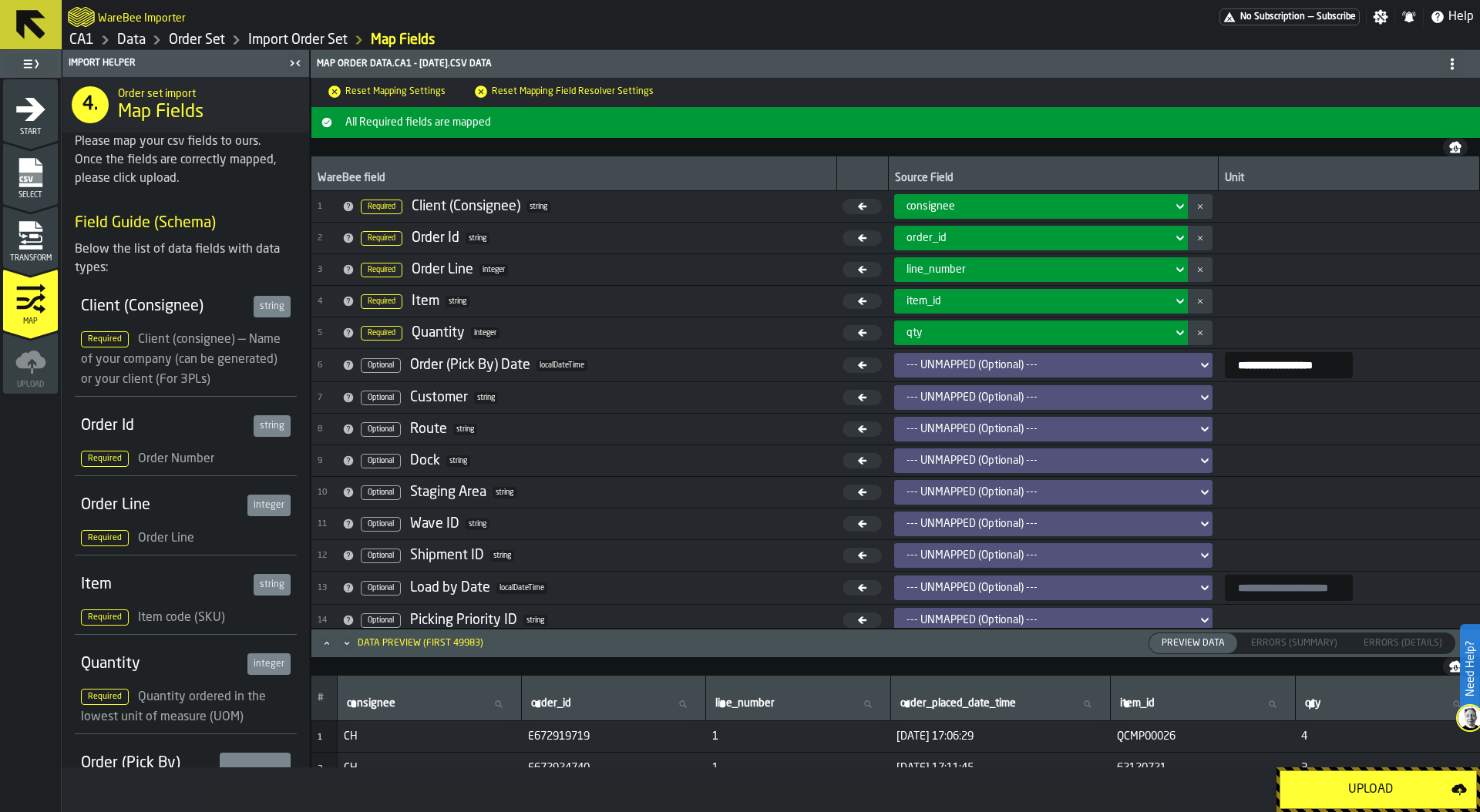
click at [907, 368] on div "--- UNMAPPED (Optional) ---" at bounding box center [1049, 365] width 284 height 12
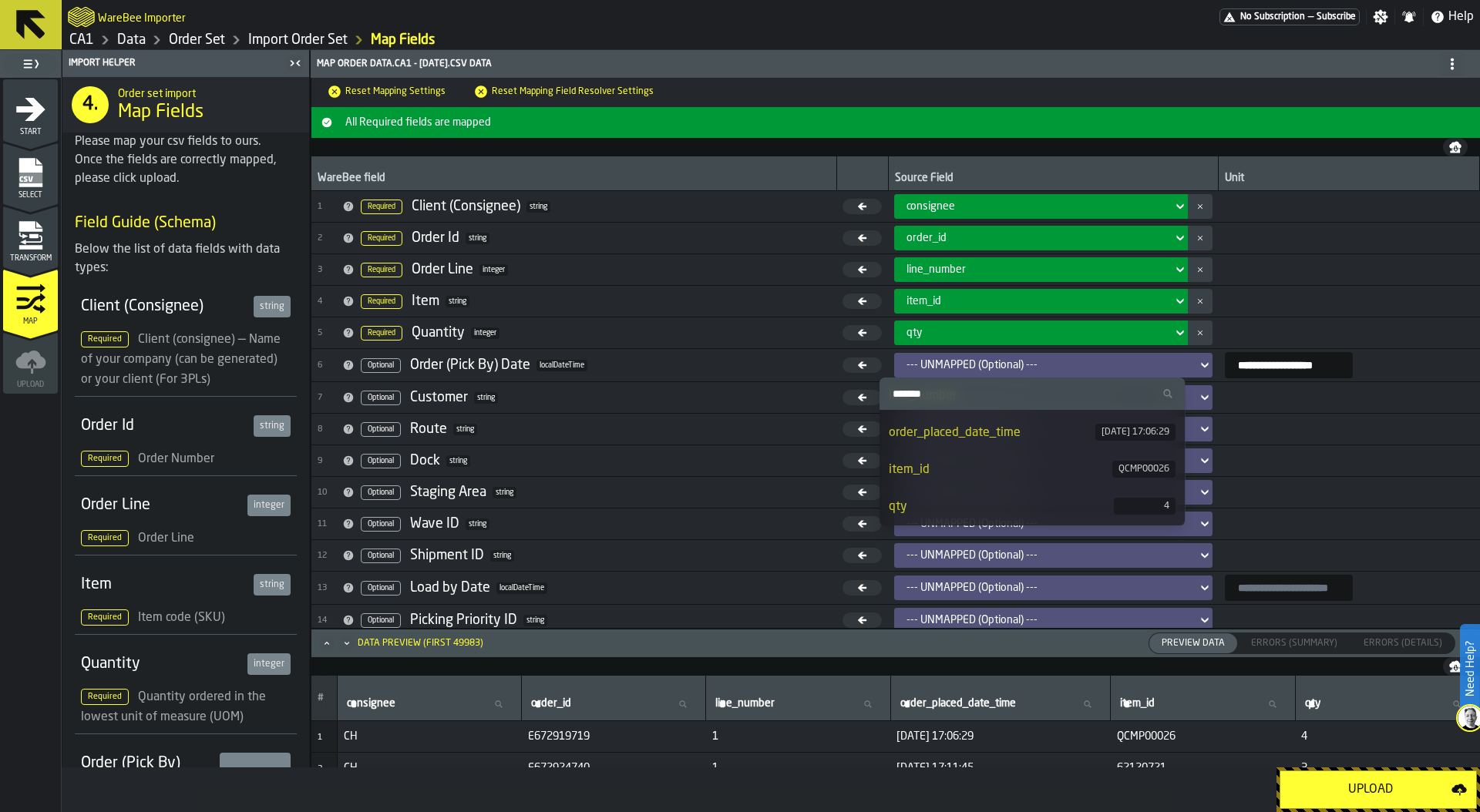
scroll to position [103, 0]
click at [989, 438] on div "order_placed_date_time" at bounding box center [993, 436] width 208 height 19
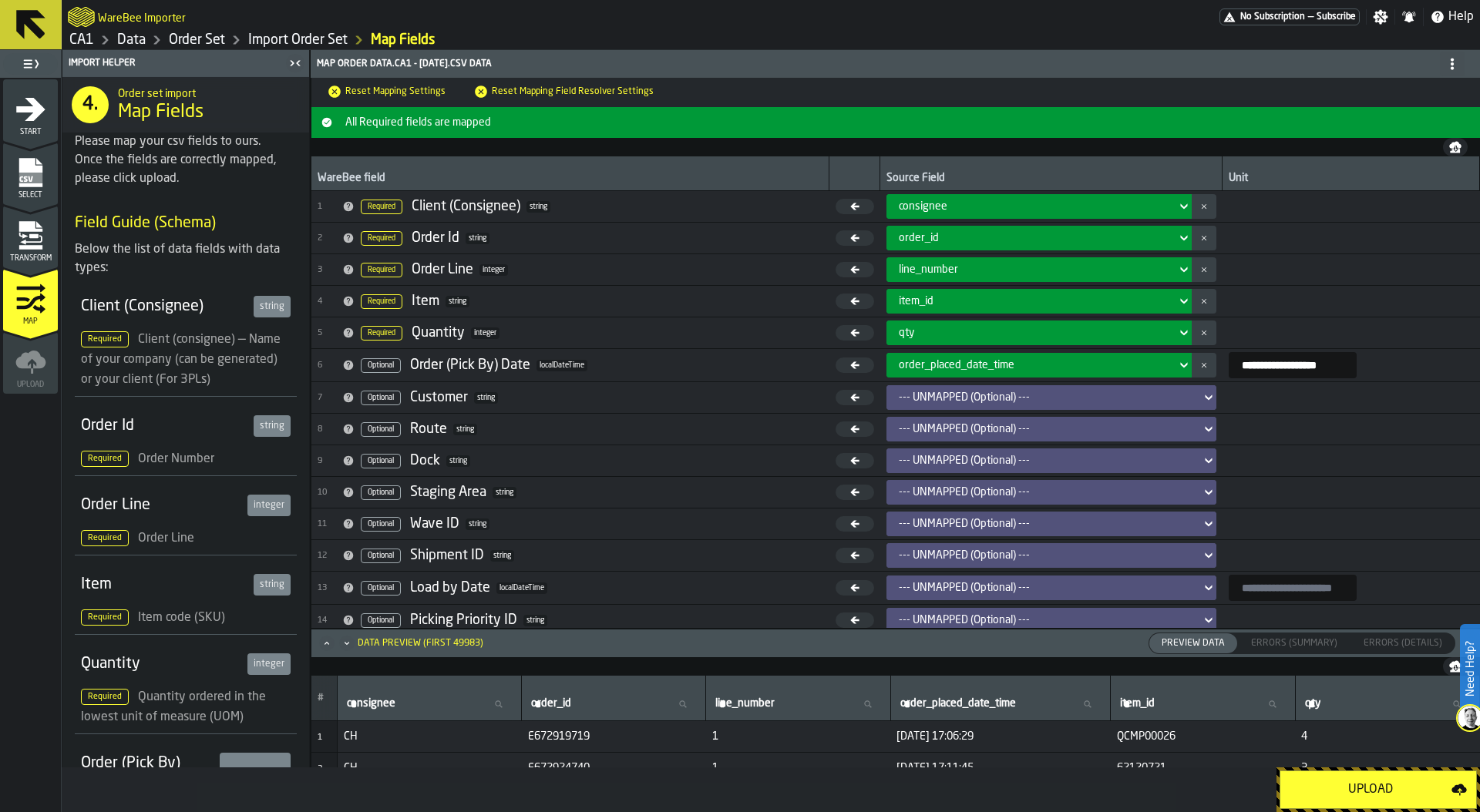
click at [1335, 361] on input "**********" at bounding box center [1293, 365] width 128 height 26
click at [1378, 788] on div "Upload" at bounding box center [1370, 790] width 162 height 19
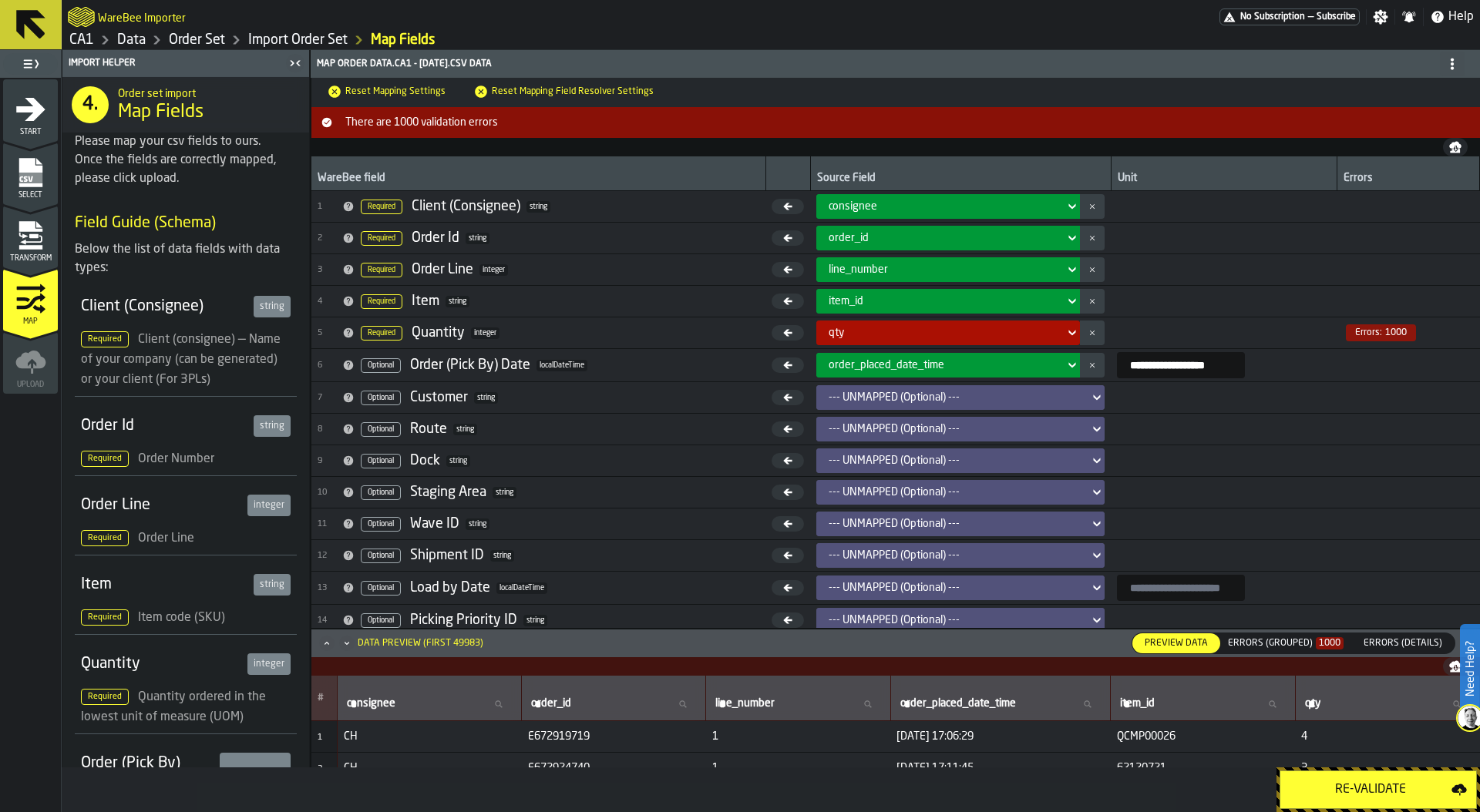
click at [1294, 640] on div "Errors (Grouped) 1000" at bounding box center [1286, 643] width 116 height 11
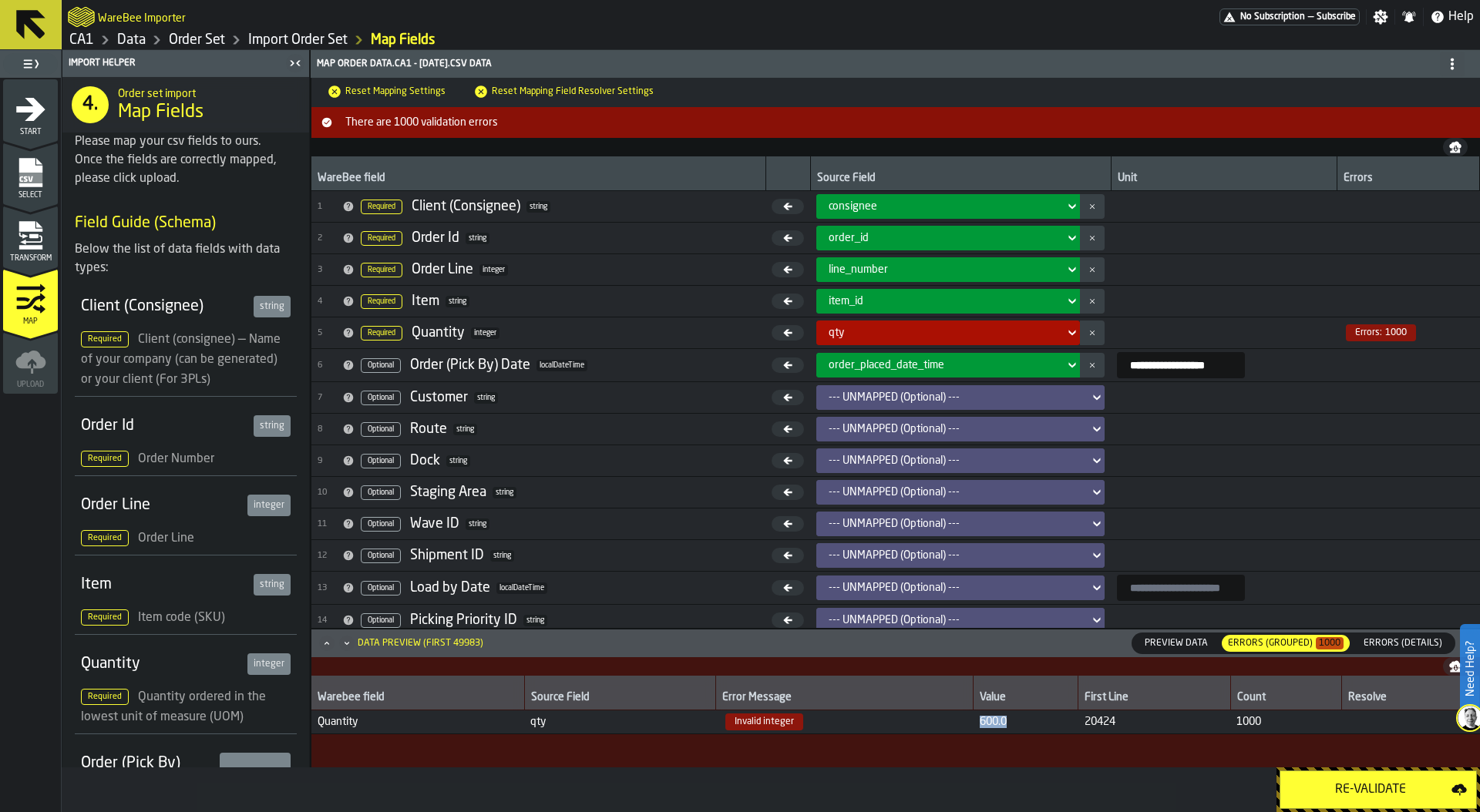
drag, startPoint x: 1011, startPoint y: 724, endPoint x: 903, endPoint y: 723, distance: 108.0
click at [902, 723] on tr "Quantity qty Invalid integer 600.0 20424 1000" at bounding box center [896, 722] width 1169 height 24
click at [35, 245] on icon "menu Transform" at bounding box center [30, 248] width 23 height 5
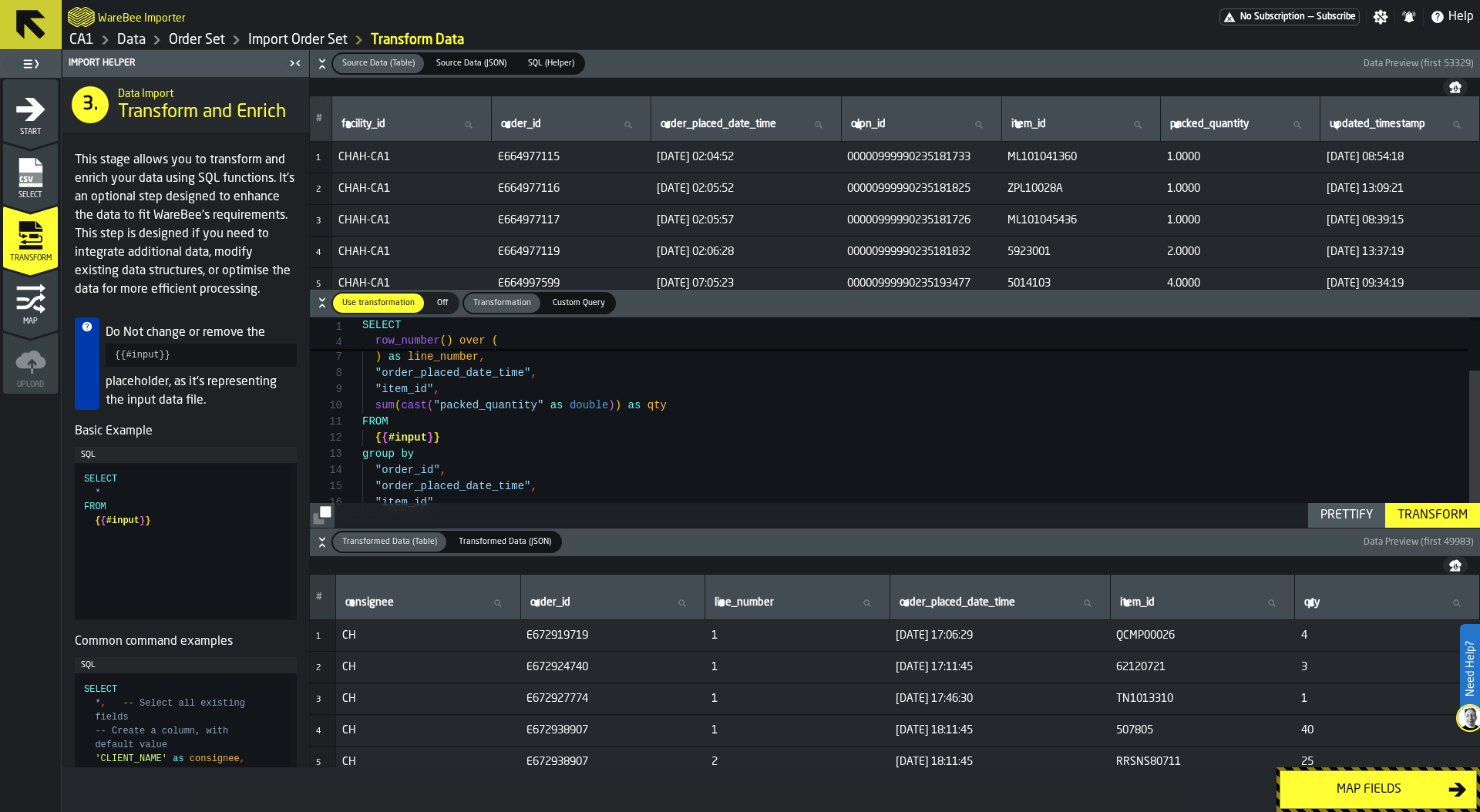
click at [399, 405] on div "partition by "order_id" ) as line_number , "order_placed_date_time" , "item_id"…" at bounding box center [921, 393] width 1118 height 308
click at [648, 406] on div "partition by "order_id" ) as line_number , "order_placed_date_time" , "item_id"…" at bounding box center [921, 394] width 1118 height 308
click at [1412, 502] on div "partition by "order_id" ) as line_number , "order_placed_date_time" , "item_id"…" at bounding box center [921, 394] width 1118 height 308
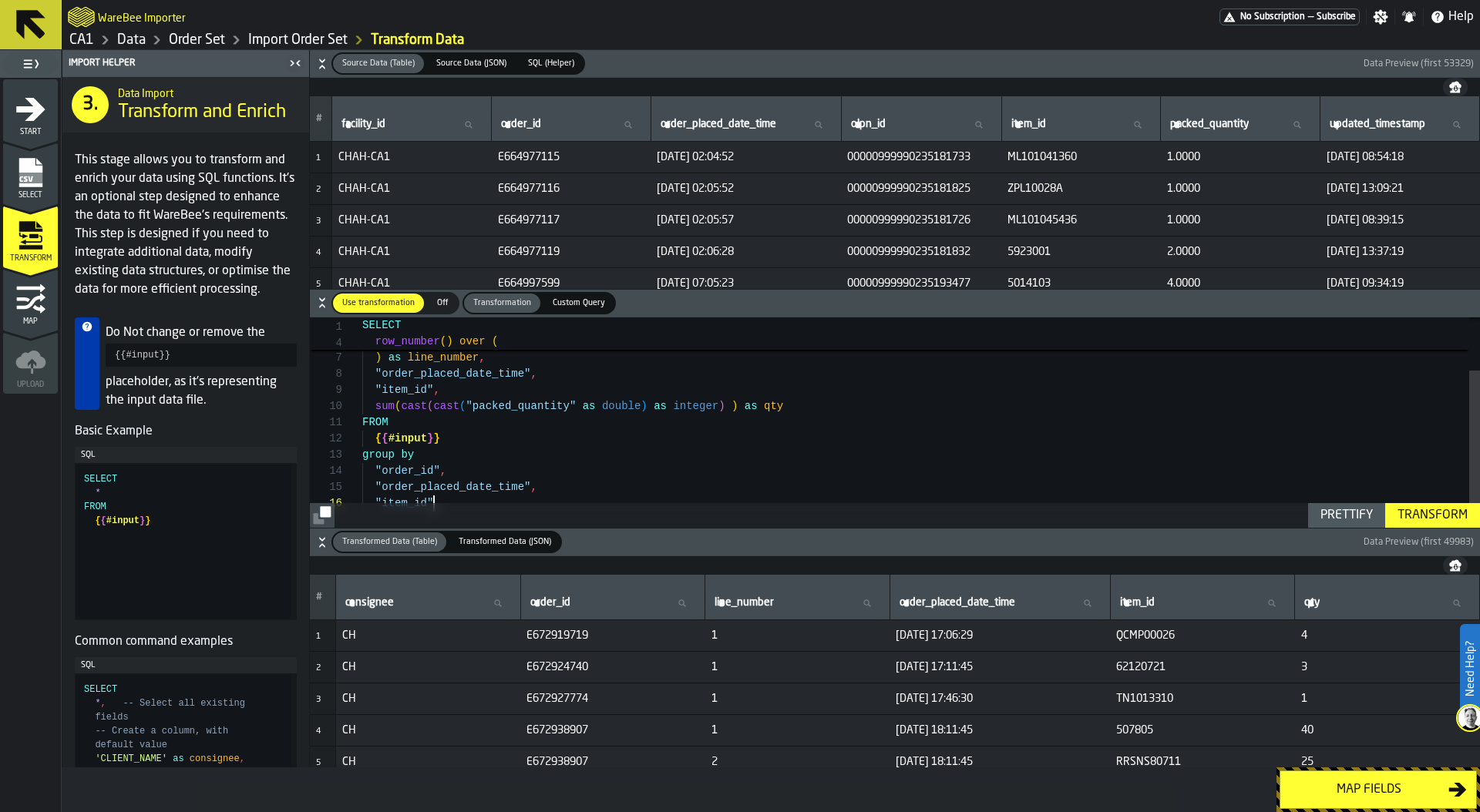
type textarea "**********"
click at [1412, 516] on div "Transform" at bounding box center [1433, 515] width 83 height 19
click at [1339, 787] on div "Map fields" at bounding box center [1369, 790] width 159 height 19
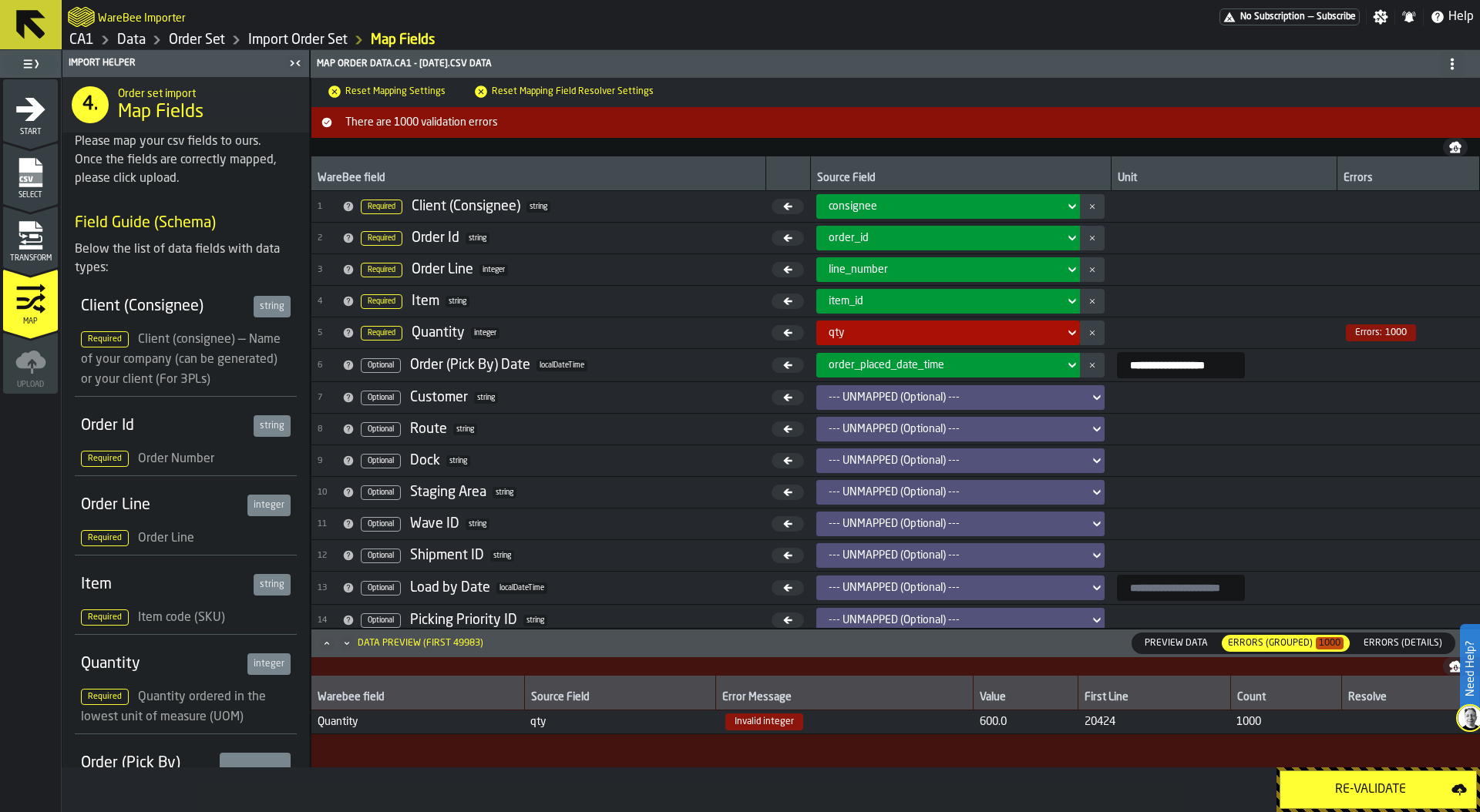
click at [1339, 787] on div "Re-Validate" at bounding box center [1370, 790] width 162 height 19
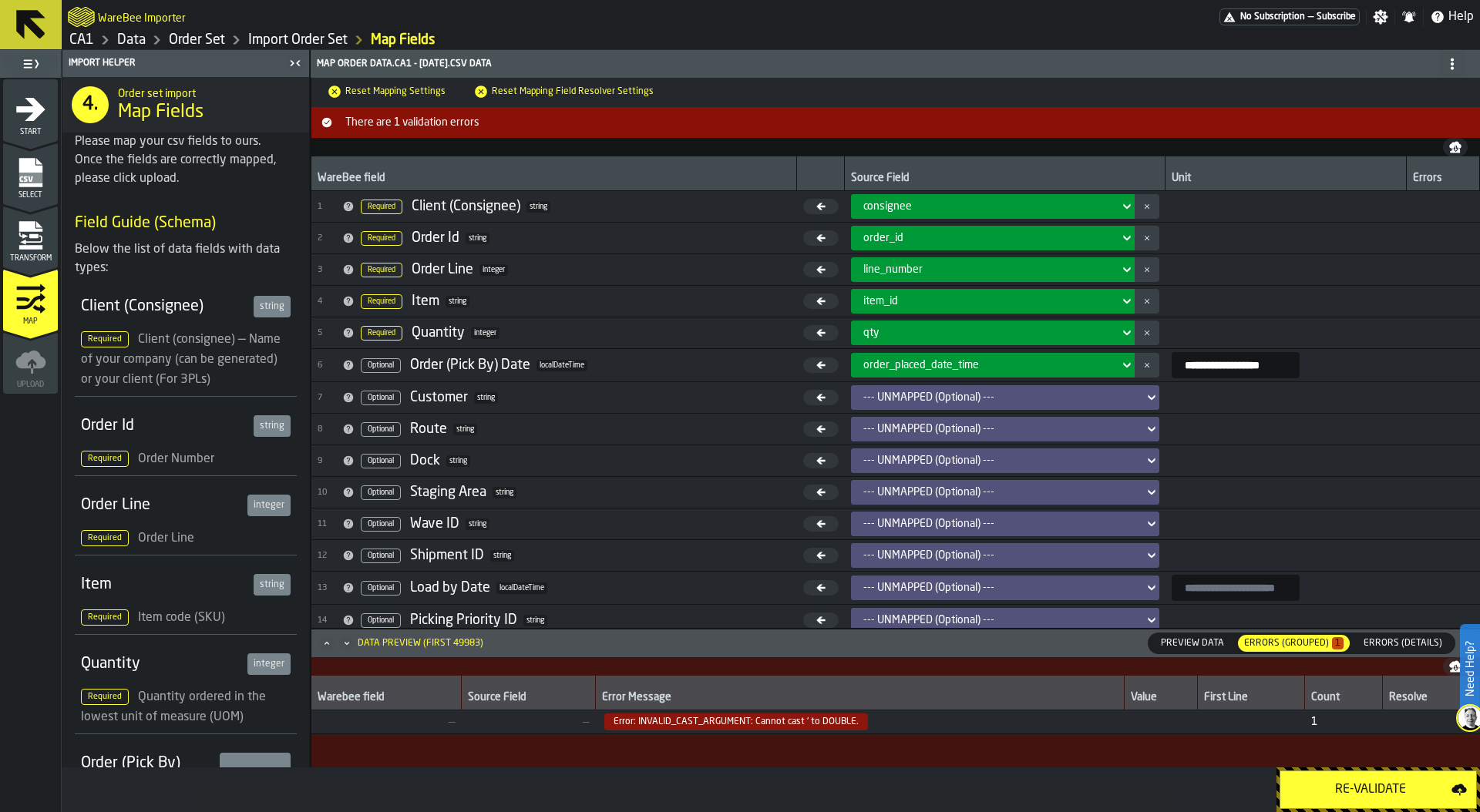
click at [36, 252] on div "Transform" at bounding box center [30, 242] width 55 height 42
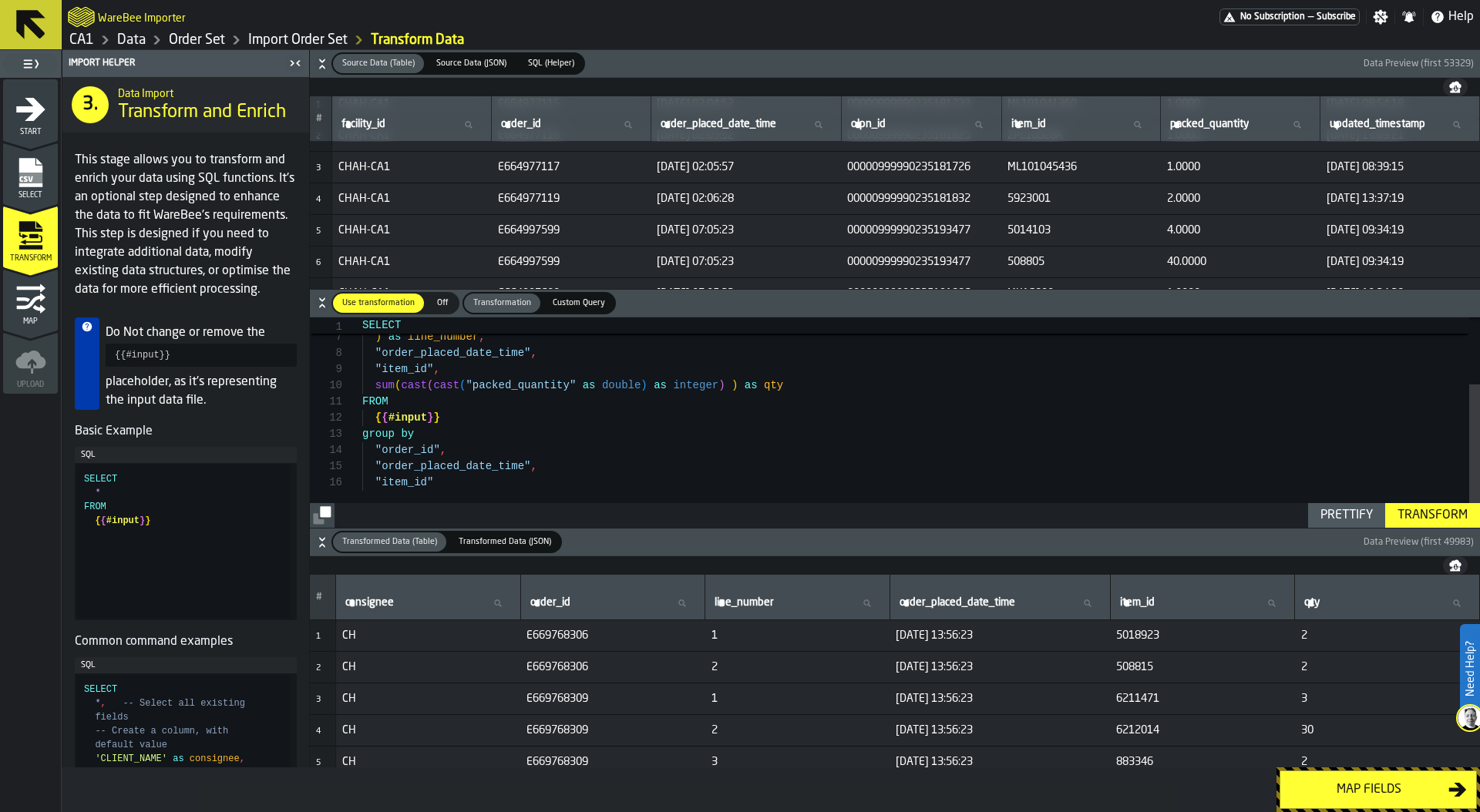
scroll to position [0, 0]
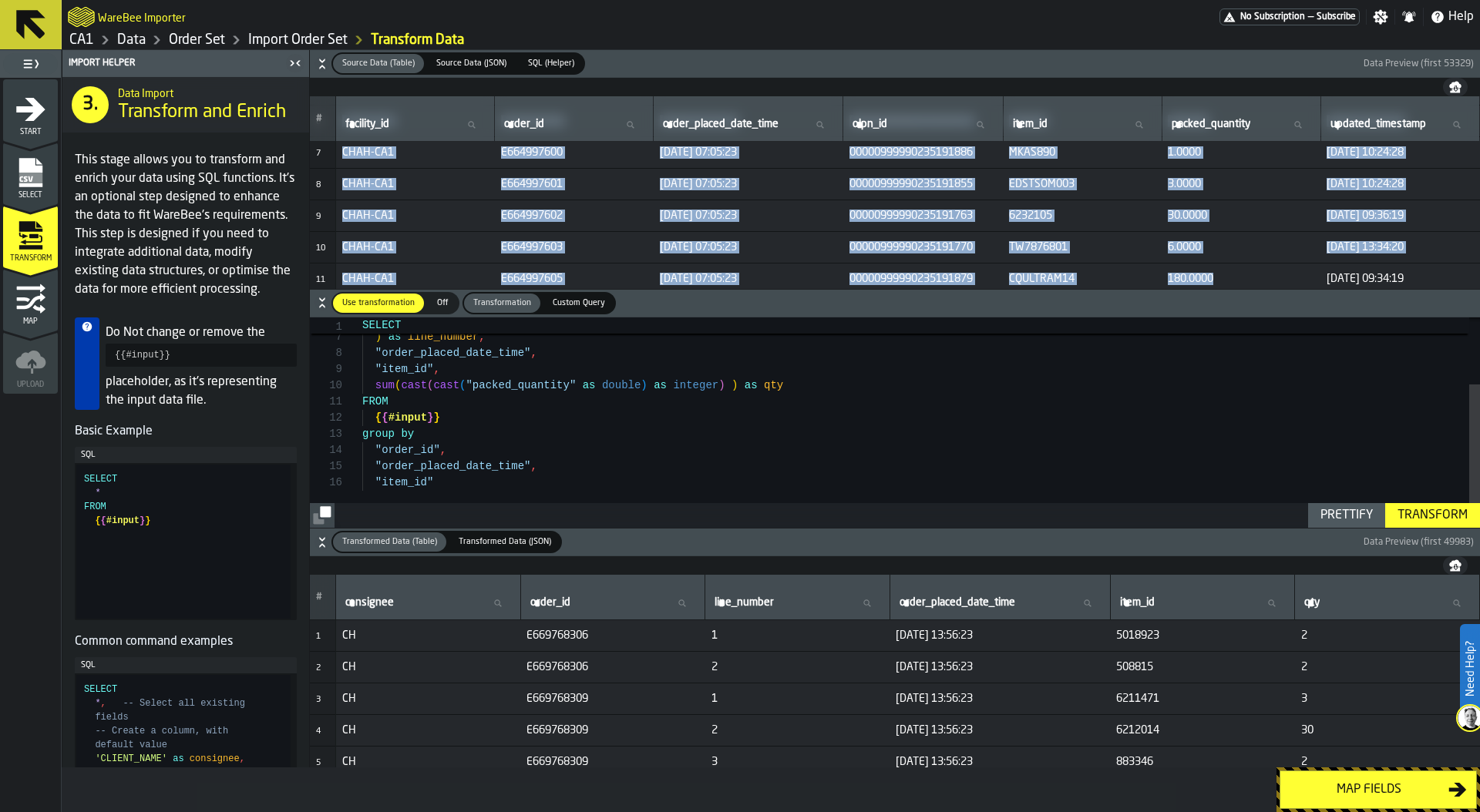
drag, startPoint x: 1160, startPoint y: 282, endPoint x: 1208, endPoint y: 282, distance: 48.0
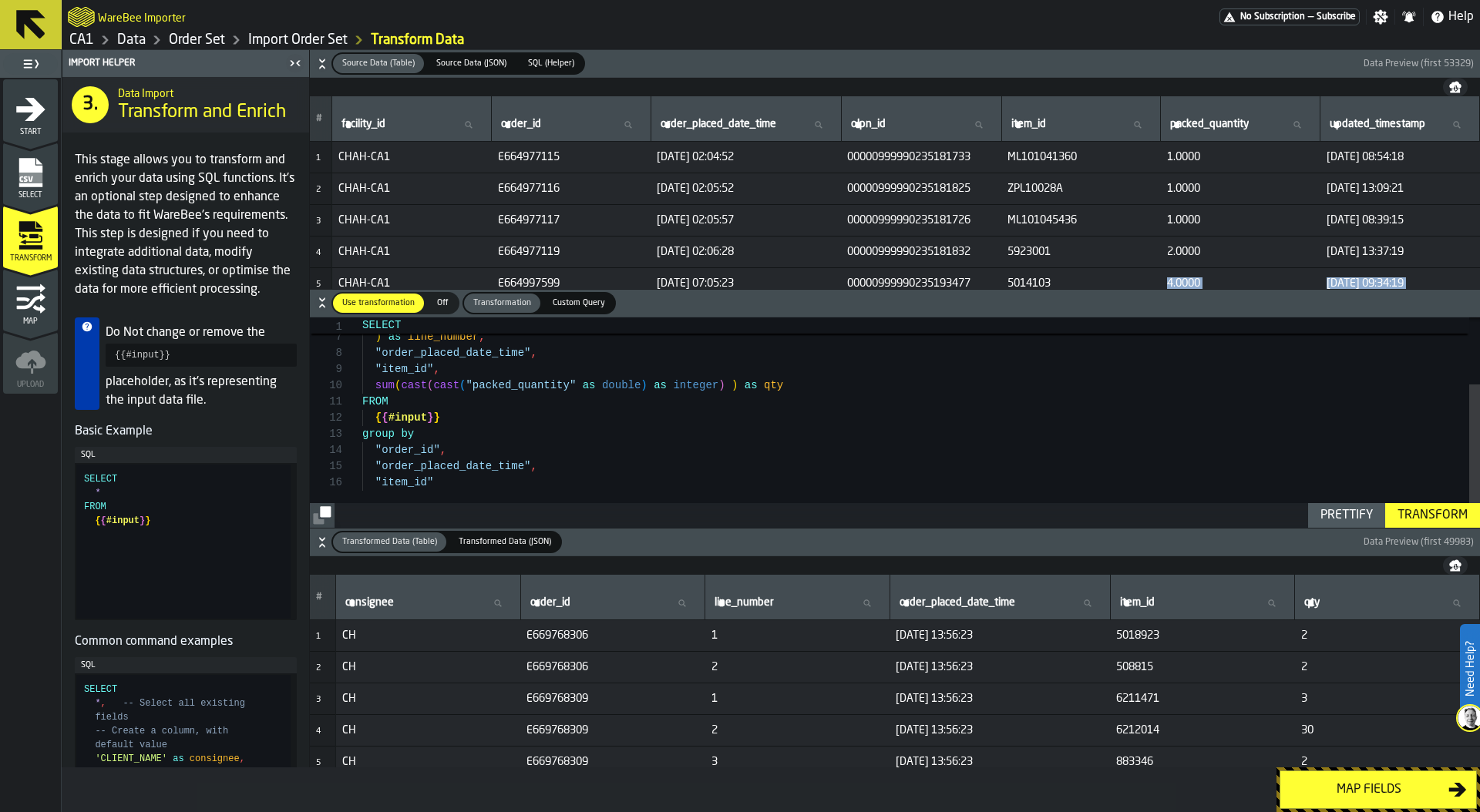
click at [1187, 130] on label "packed_quantity packed_quantity" at bounding box center [1240, 125] width 146 height 20
click at [1187, 130] on input "packed_quantity packed_quantity" at bounding box center [1240, 125] width 146 height 20
type input "*"
click at [1286, 125] on input "*" at bounding box center [1240, 125] width 146 height 20
click at [1294, 125] on input "*" at bounding box center [1240, 125] width 146 height 20
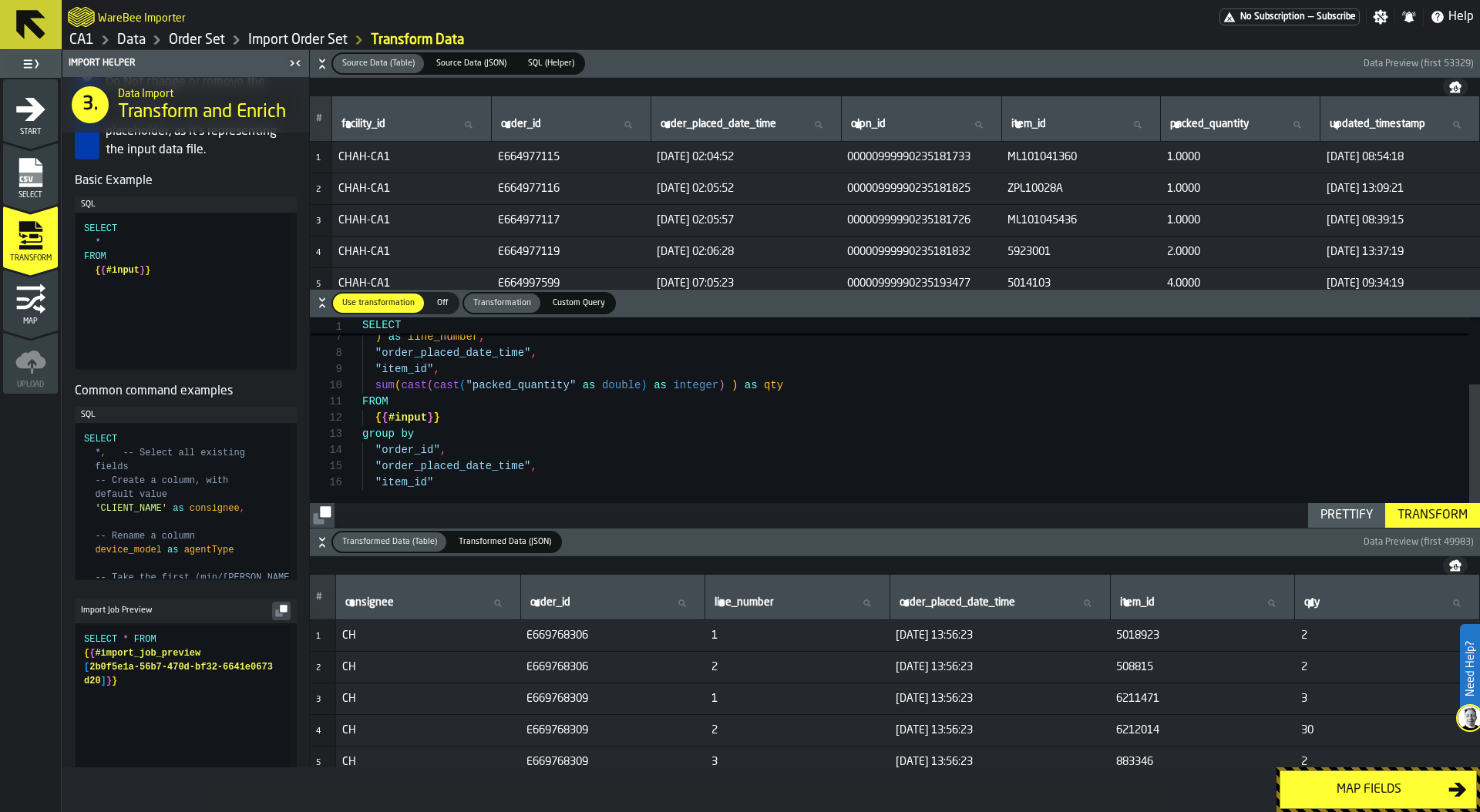
scroll to position [250, 0]
click at [277, 618] on icon "button-" at bounding box center [279, 613] width 7 height 7
click at [568, 293] on div "Custom Query" at bounding box center [579, 303] width 71 height 20
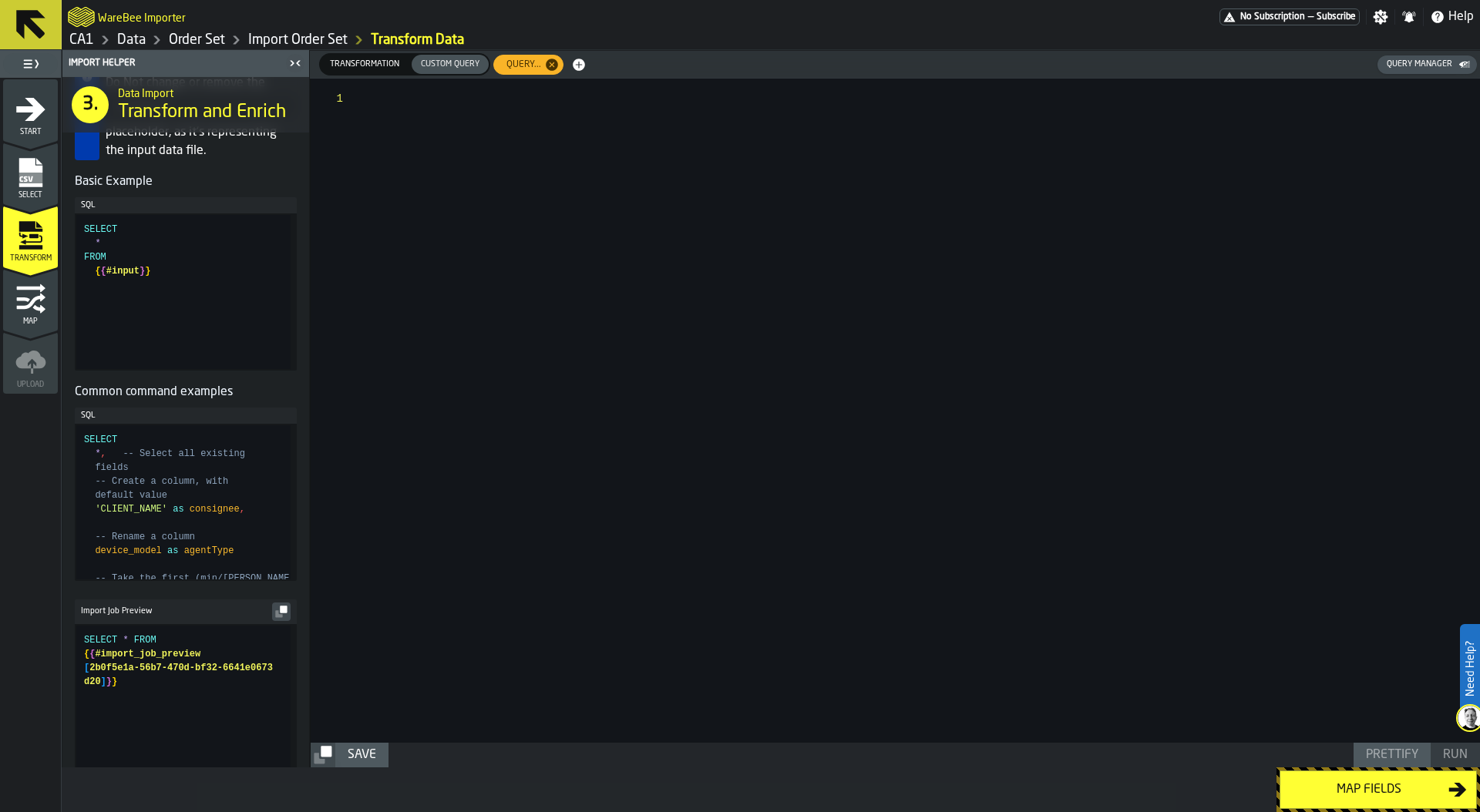
click at [391, 109] on div at bounding box center [921, 410] width 1117 height 664
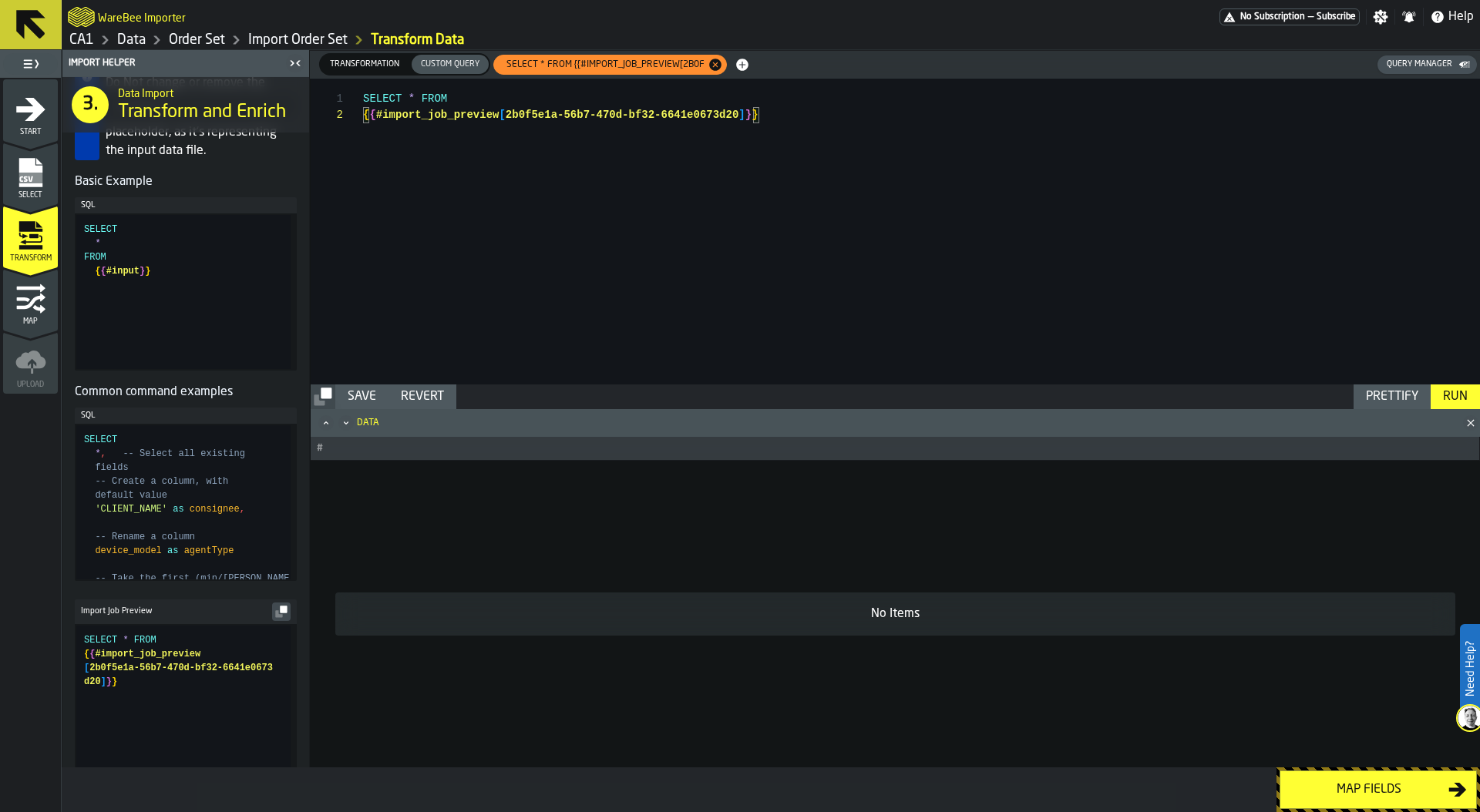
scroll to position [33, 0]
type textarea "**********"
click at [1448, 401] on div "Run" at bounding box center [1455, 397] width 37 height 19
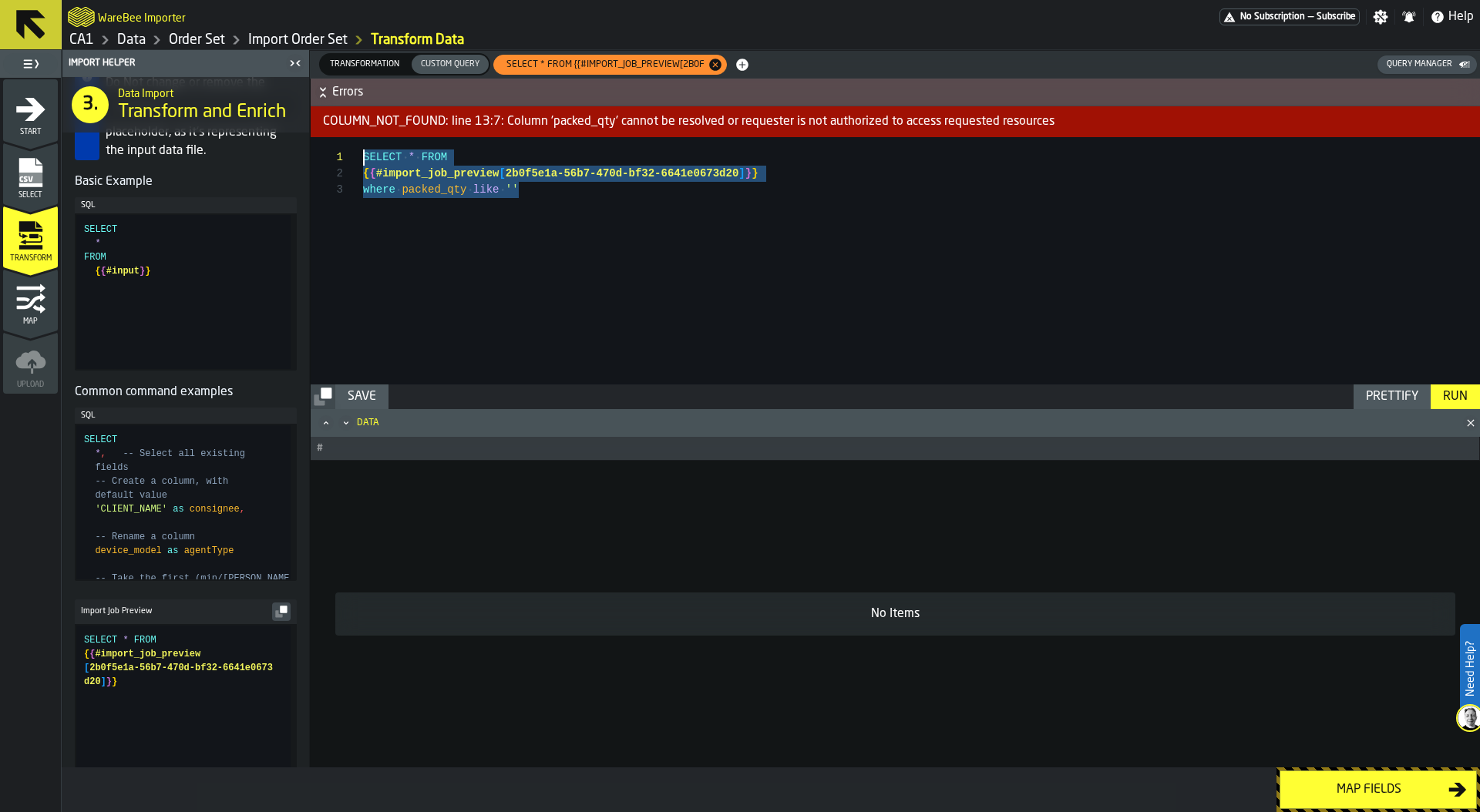
scroll to position [0, 0]
drag, startPoint x: 525, startPoint y: 196, endPoint x: 247, endPoint y: 128, distance: 286.2
click at [361, 65] on span "Transformation" at bounding box center [364, 65] width 82 height 13
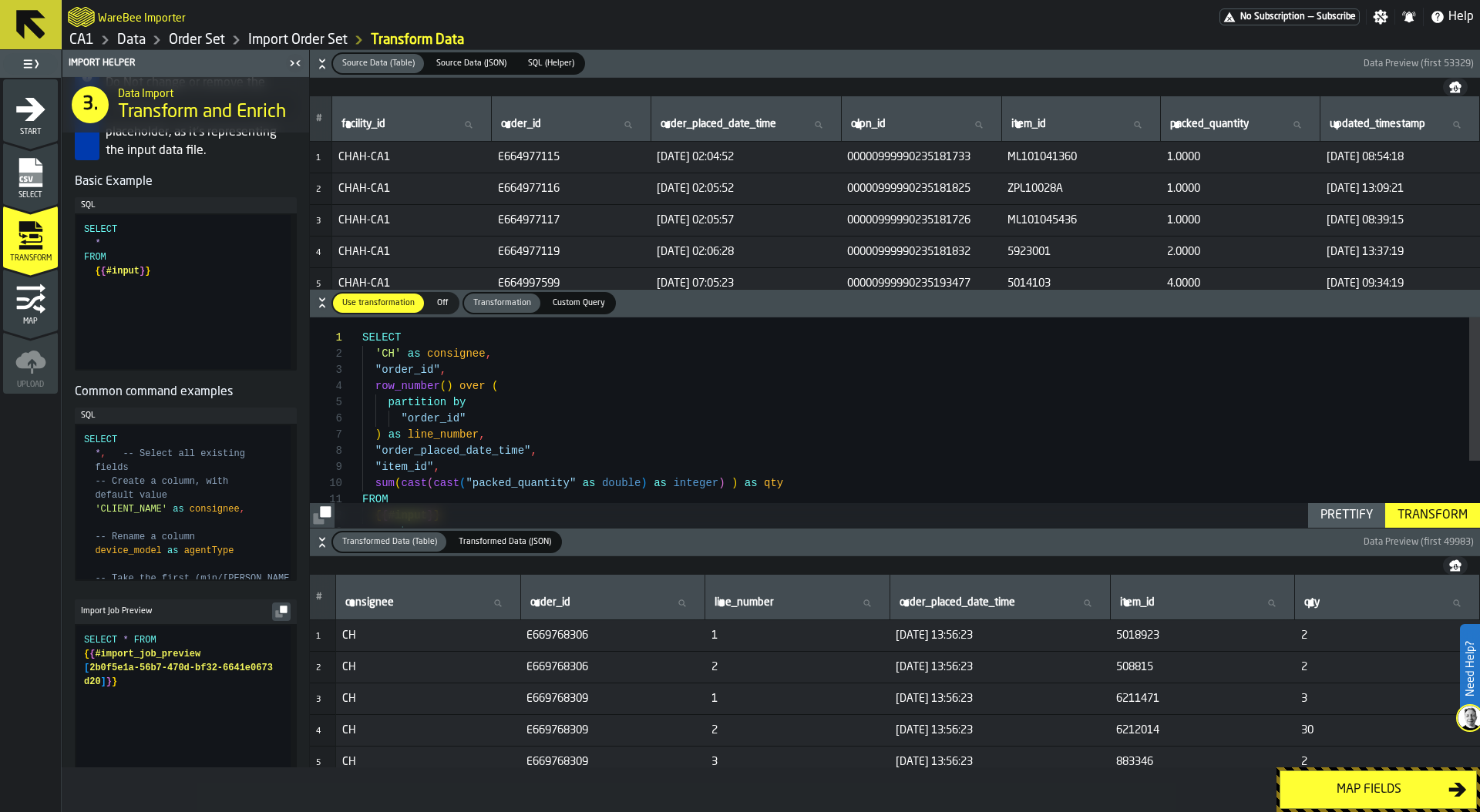
click at [581, 303] on span "Custom Query" at bounding box center [579, 303] width 65 height 13
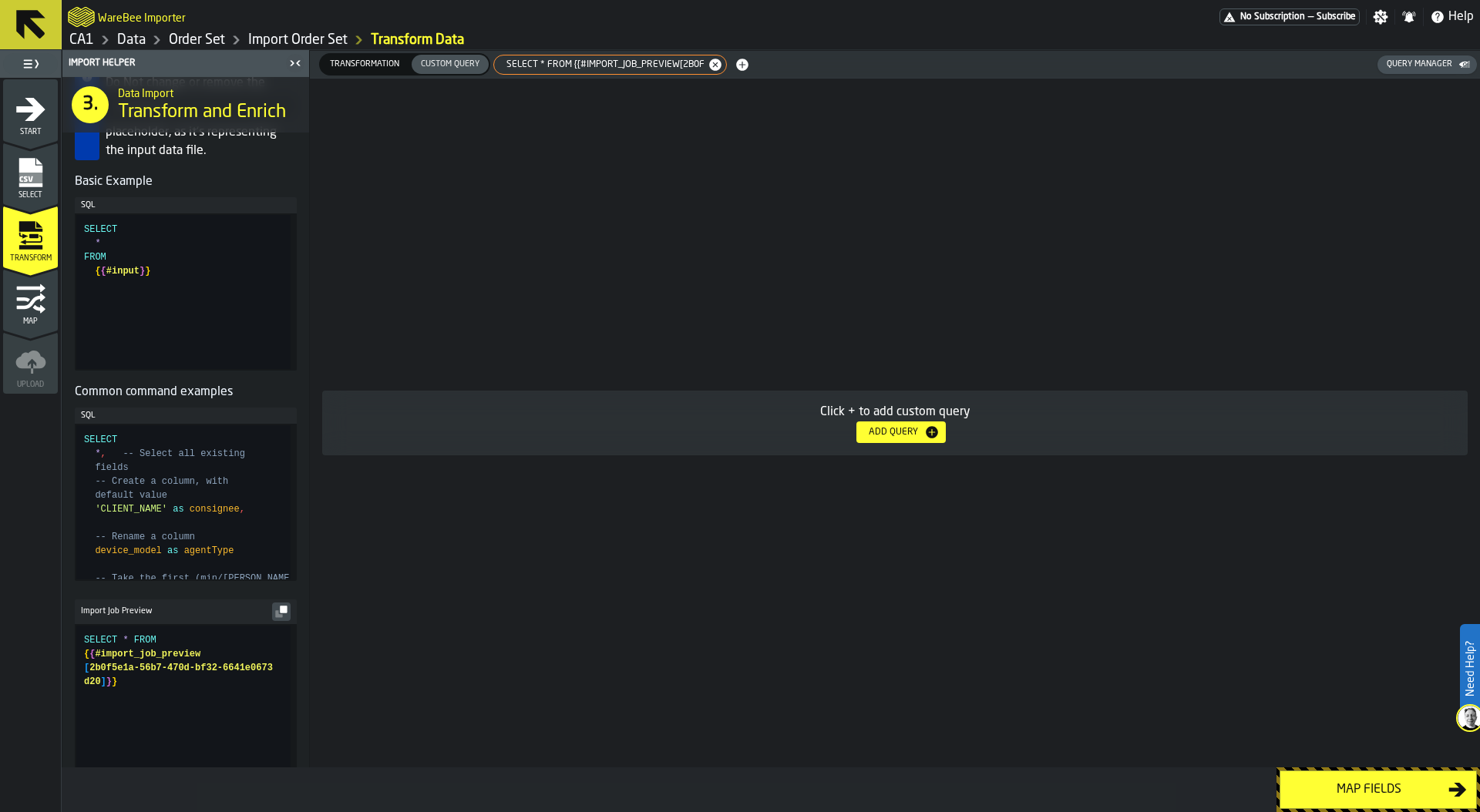
click at [431, 184] on div "Click + to add custom query Add Query" at bounding box center [895, 422] width 1170 height 689
click at [548, 61] on span "SELECT * FROM {{#import_job_preview[2b0f" at bounding box center [603, 65] width 211 height 11
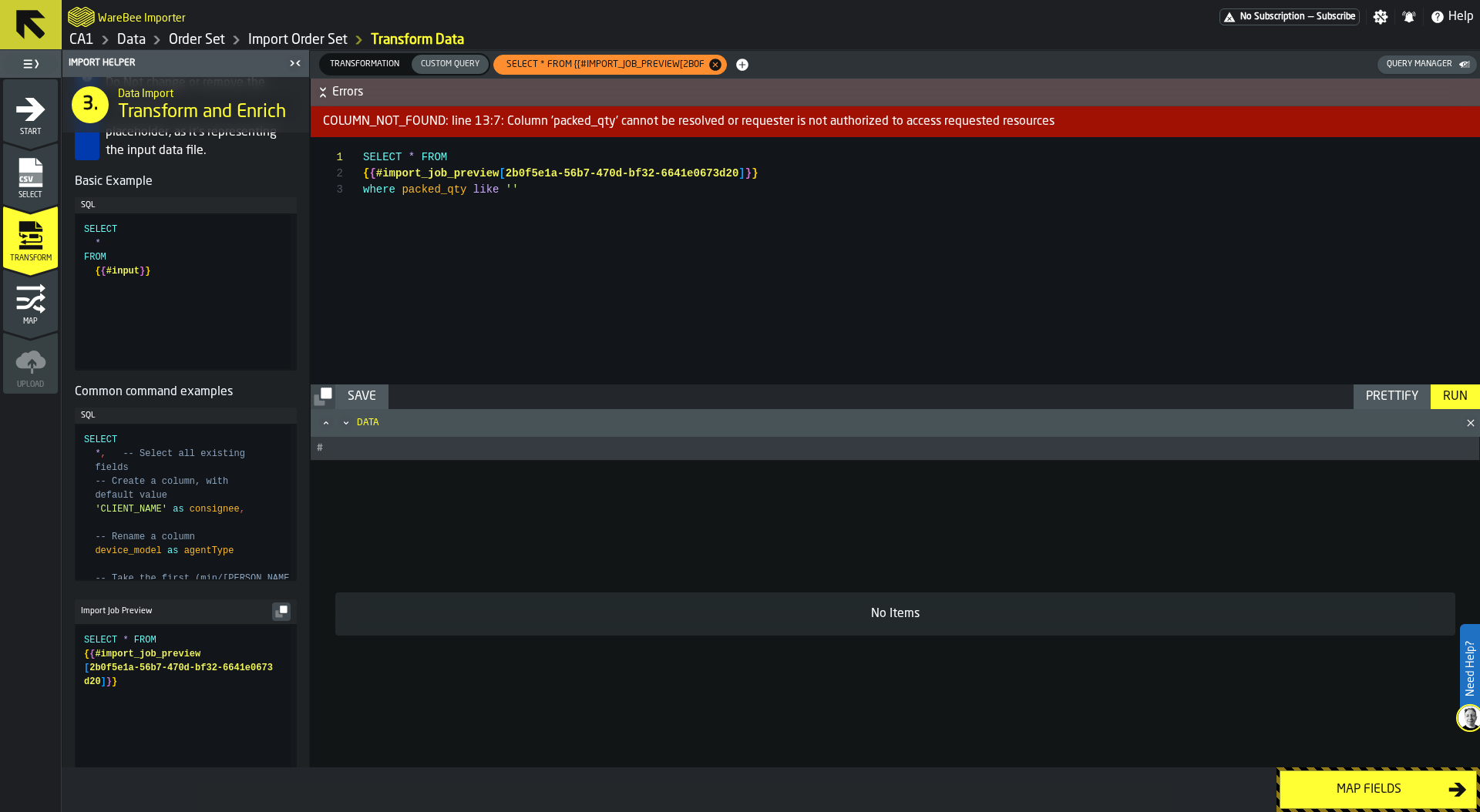
click at [461, 192] on div "SELECT * FROM { { #import_job_preview [ 2b0f5e1a-56b7-470d-bf32-6641e0673d20 ] …" at bounding box center [921, 261] width 1117 height 248
type textarea "**********"
click at [1451, 399] on div "Run" at bounding box center [1455, 397] width 37 height 19
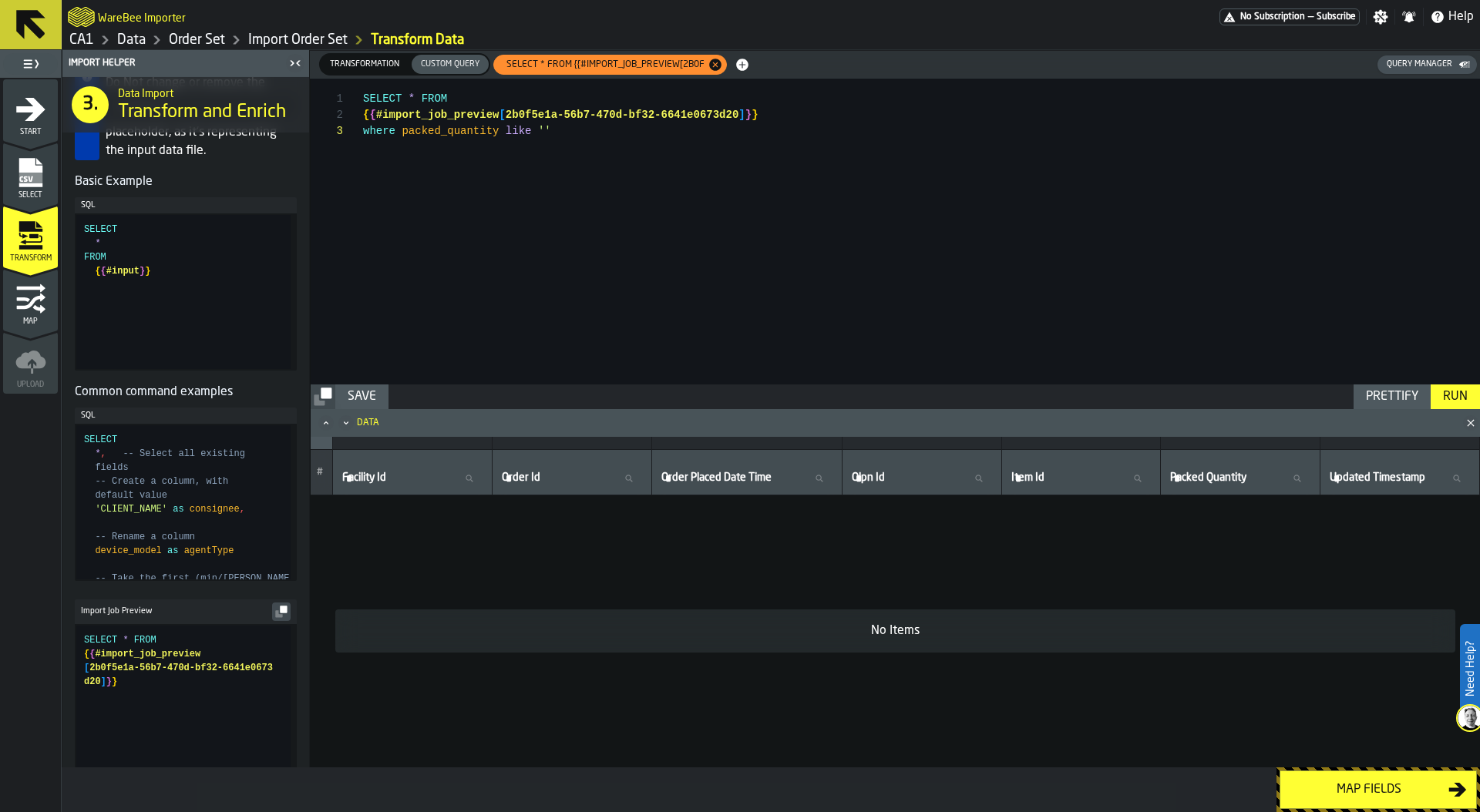
click at [365, 65] on span "Transformation" at bounding box center [364, 65] width 82 height 13
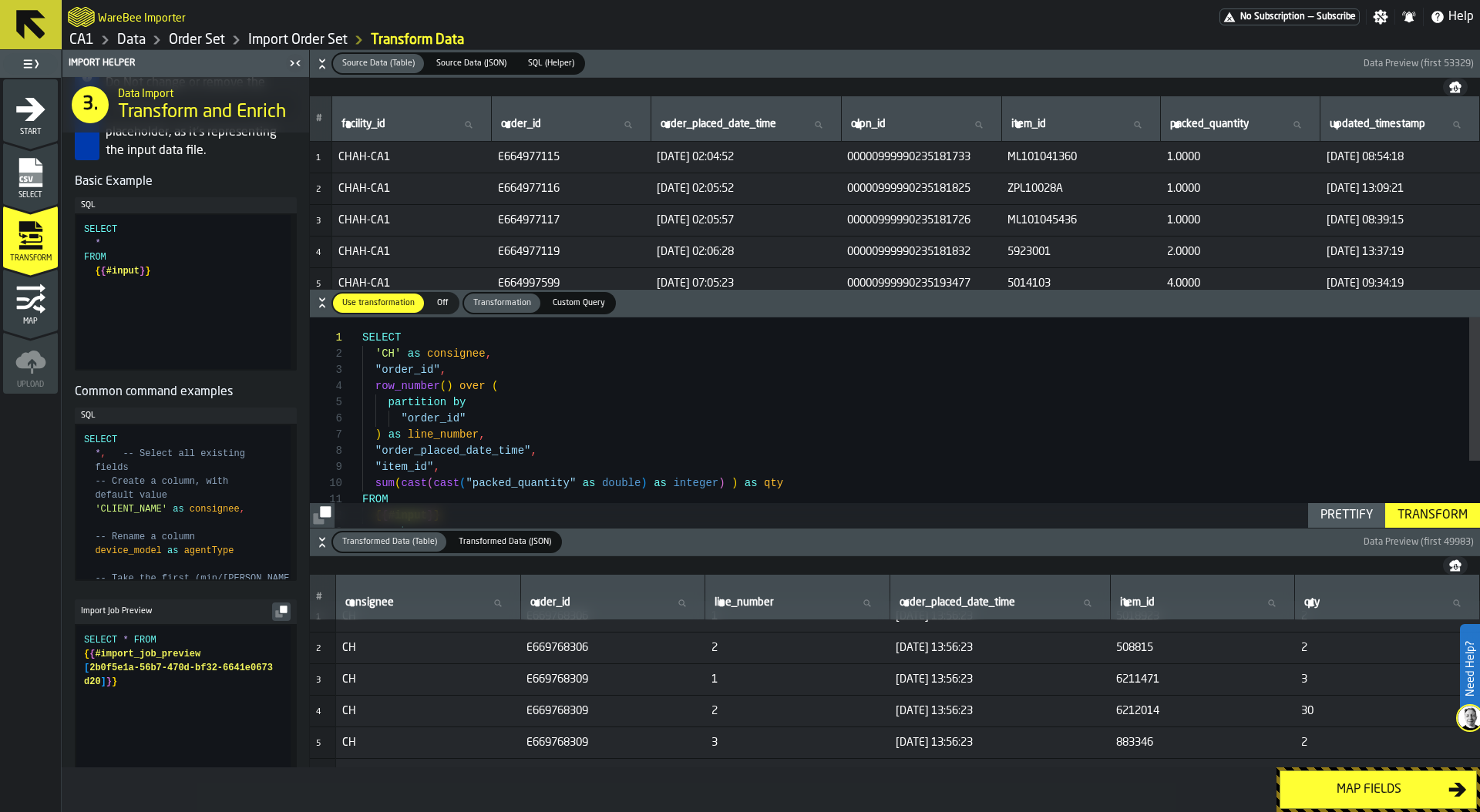
scroll to position [0, 0]
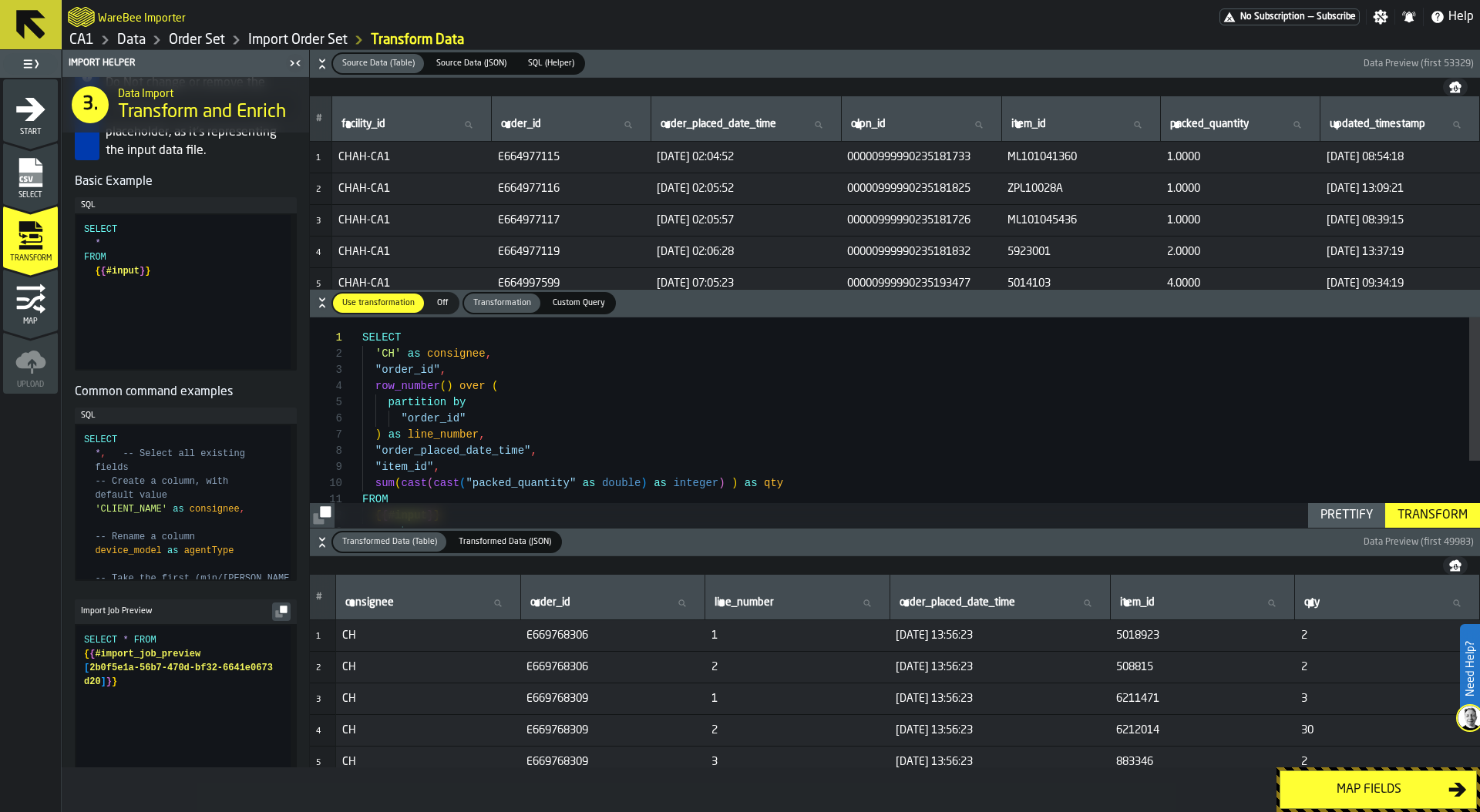
click at [1372, 790] on div "Map fields" at bounding box center [1369, 790] width 159 height 19
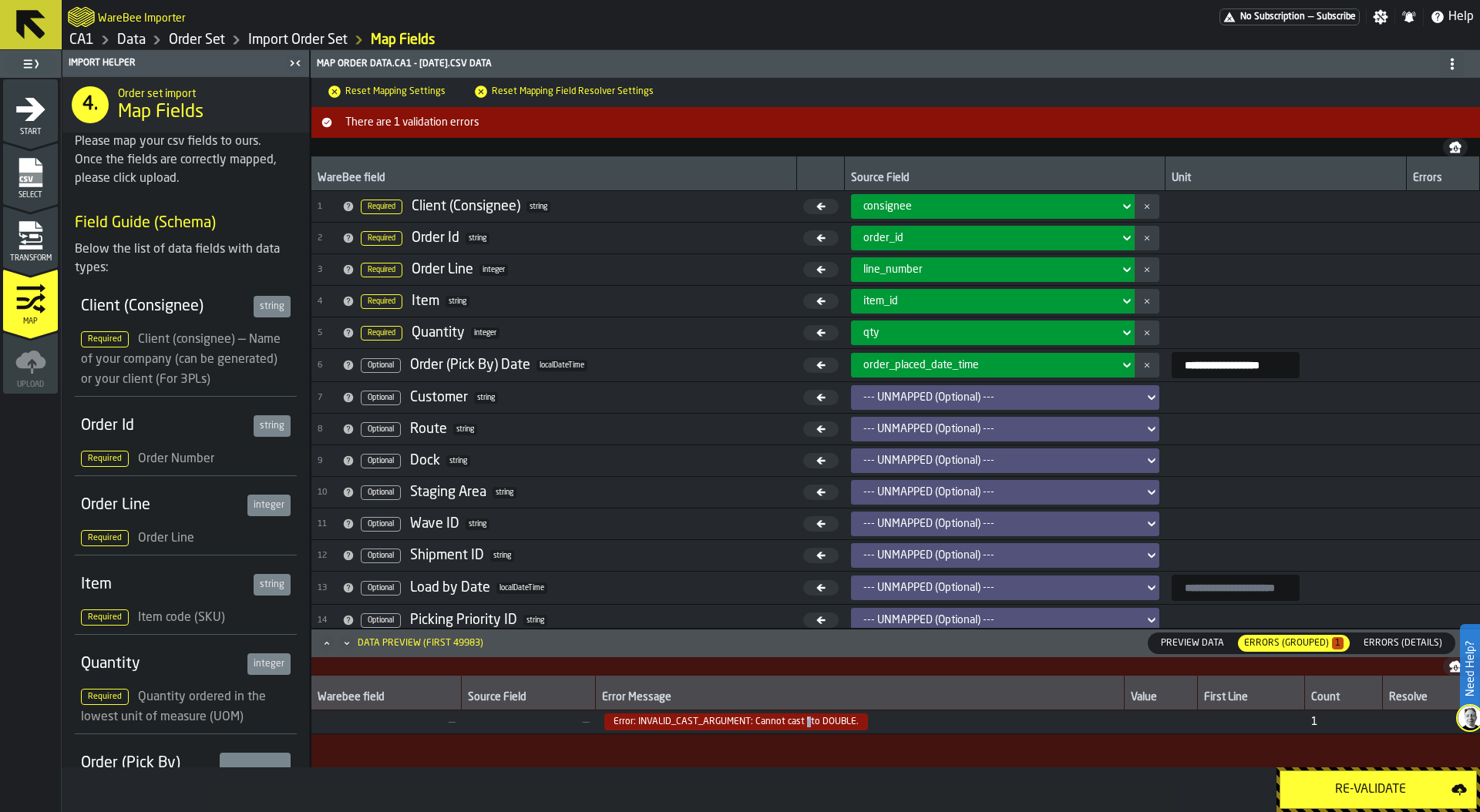
click at [805, 720] on span "Error: INVALID_CAST_ARGUMENT: Cannot cast ' to DOUBLE." at bounding box center [736, 722] width 264 height 17
click at [20, 243] on icon "menu Transform" at bounding box center [31, 236] width 31 height 31
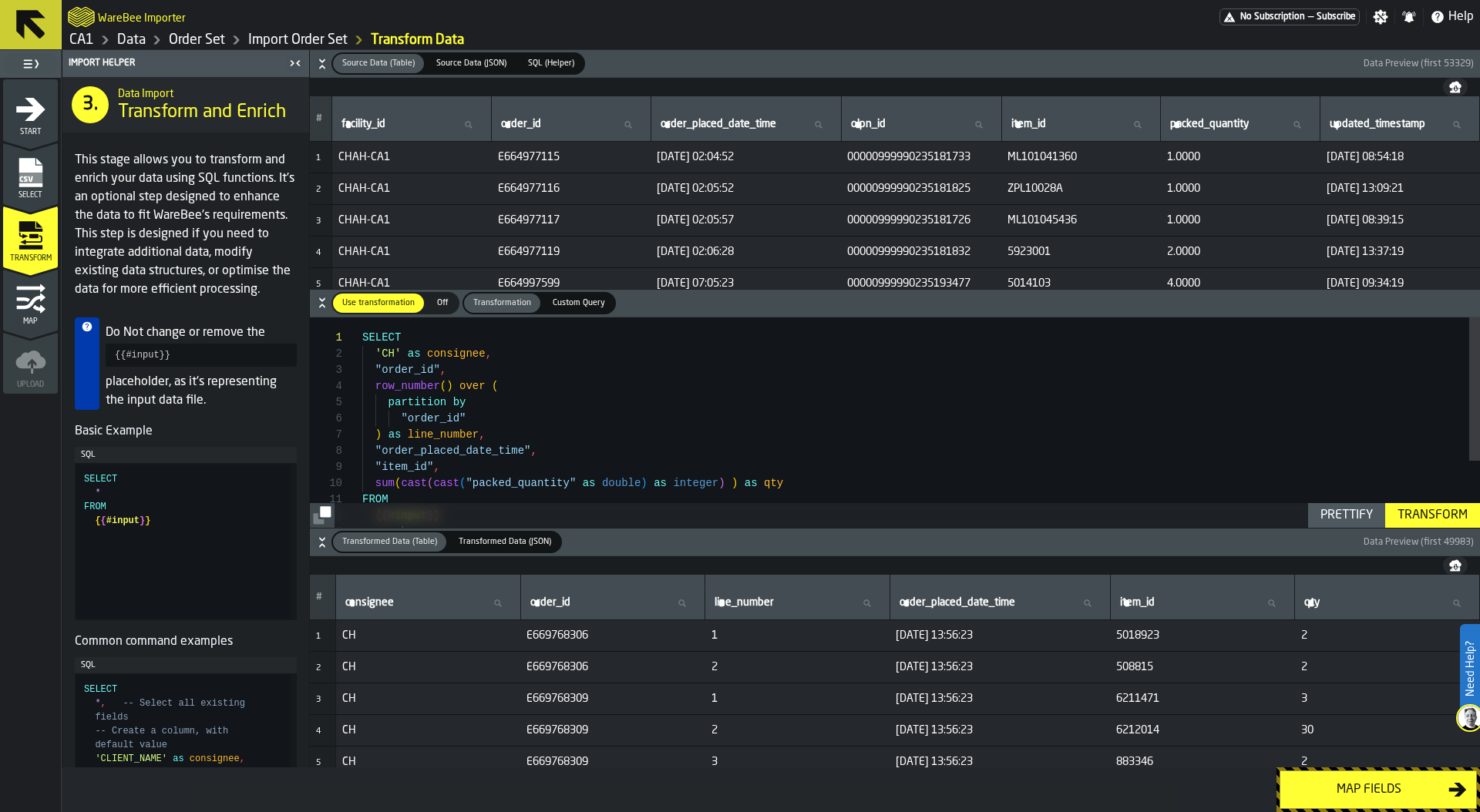
click at [584, 299] on span "Custom Query" at bounding box center [579, 303] width 65 height 13
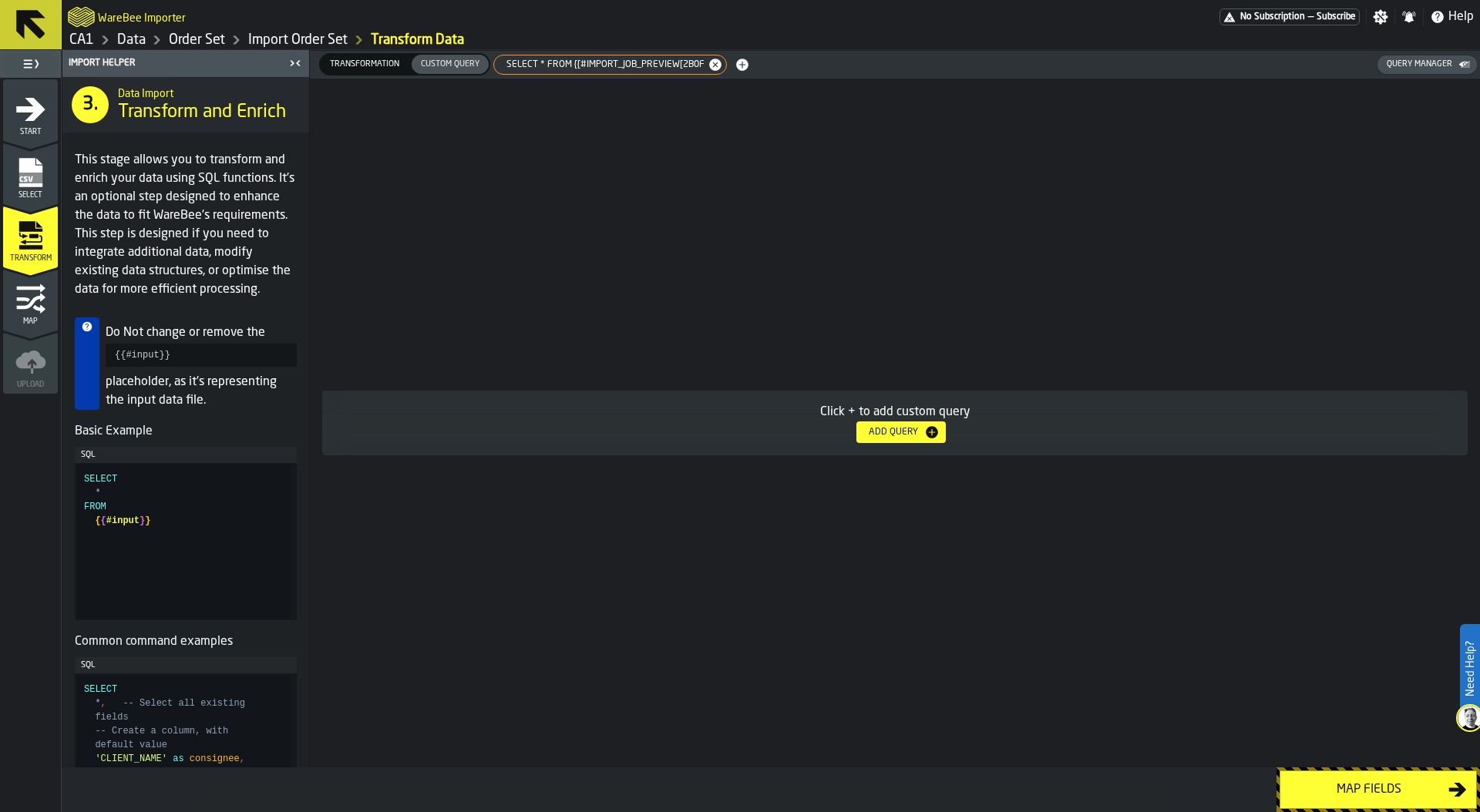
click at [587, 65] on span "SELECT * FROM {{#import_job_preview[2b0f" at bounding box center [603, 65] width 211 height 11
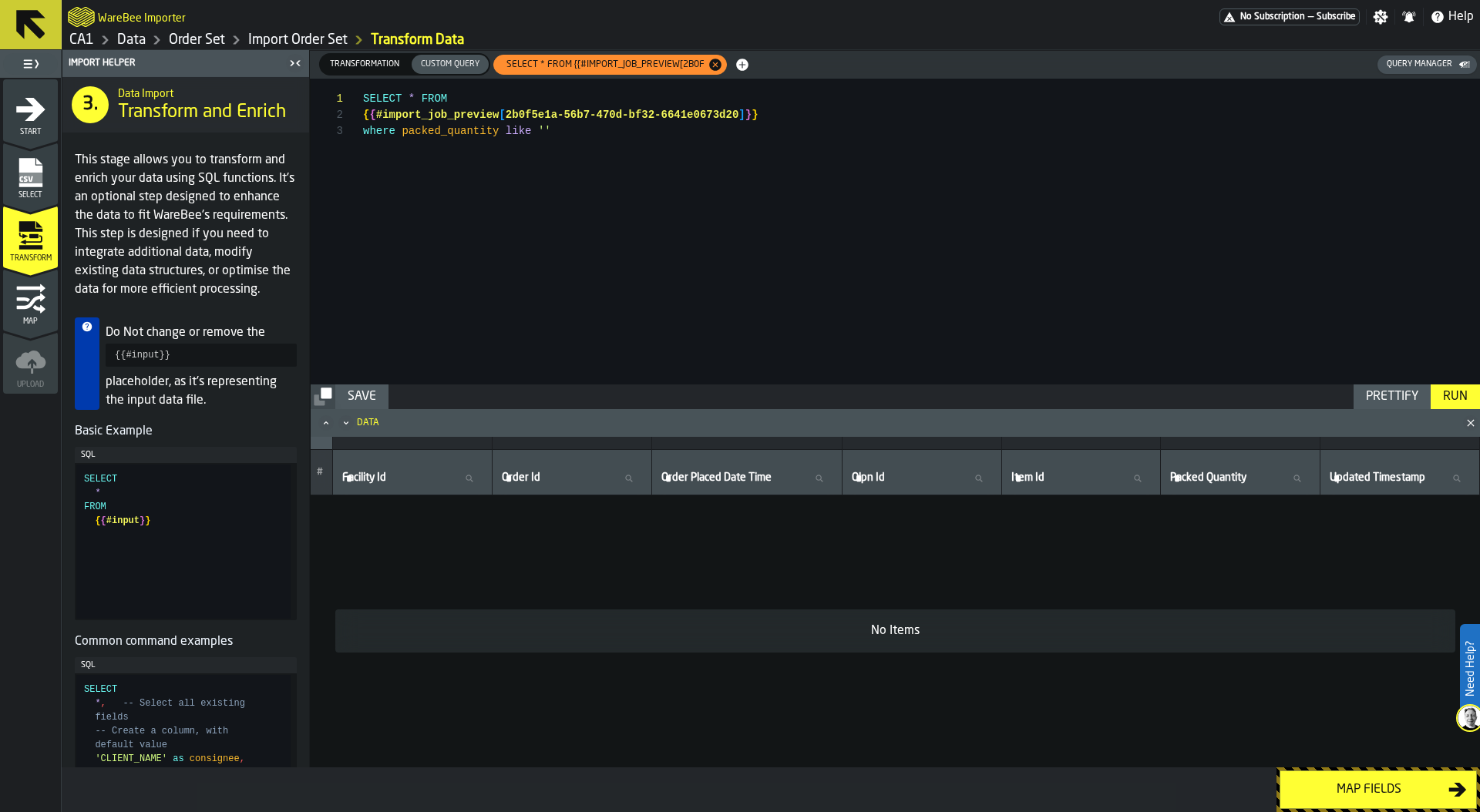
click at [521, 132] on div "SELECT * FROM { { #import_job_preview [ 2b0f5e1a-56b7-470d-bf32-6641e0673d20 ] …" at bounding box center [921, 231] width 1117 height 306
click at [571, 137] on div "SELECT * FROM { { #import_job_preview [ 2b0f5e1a-56b7-470d-bf32-6641e0673d20 ] …" at bounding box center [921, 231] width 1117 height 306
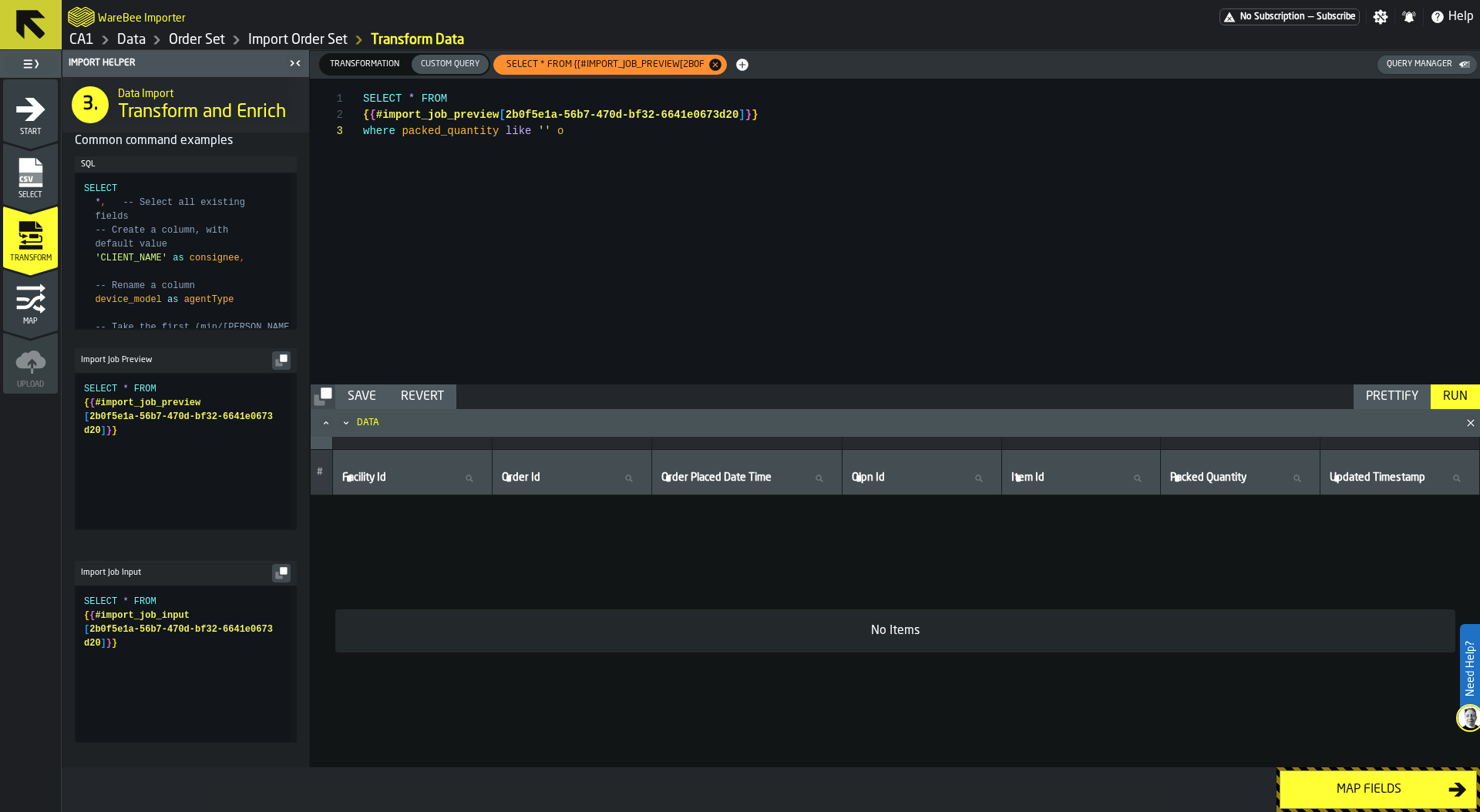
scroll to position [558, 0]
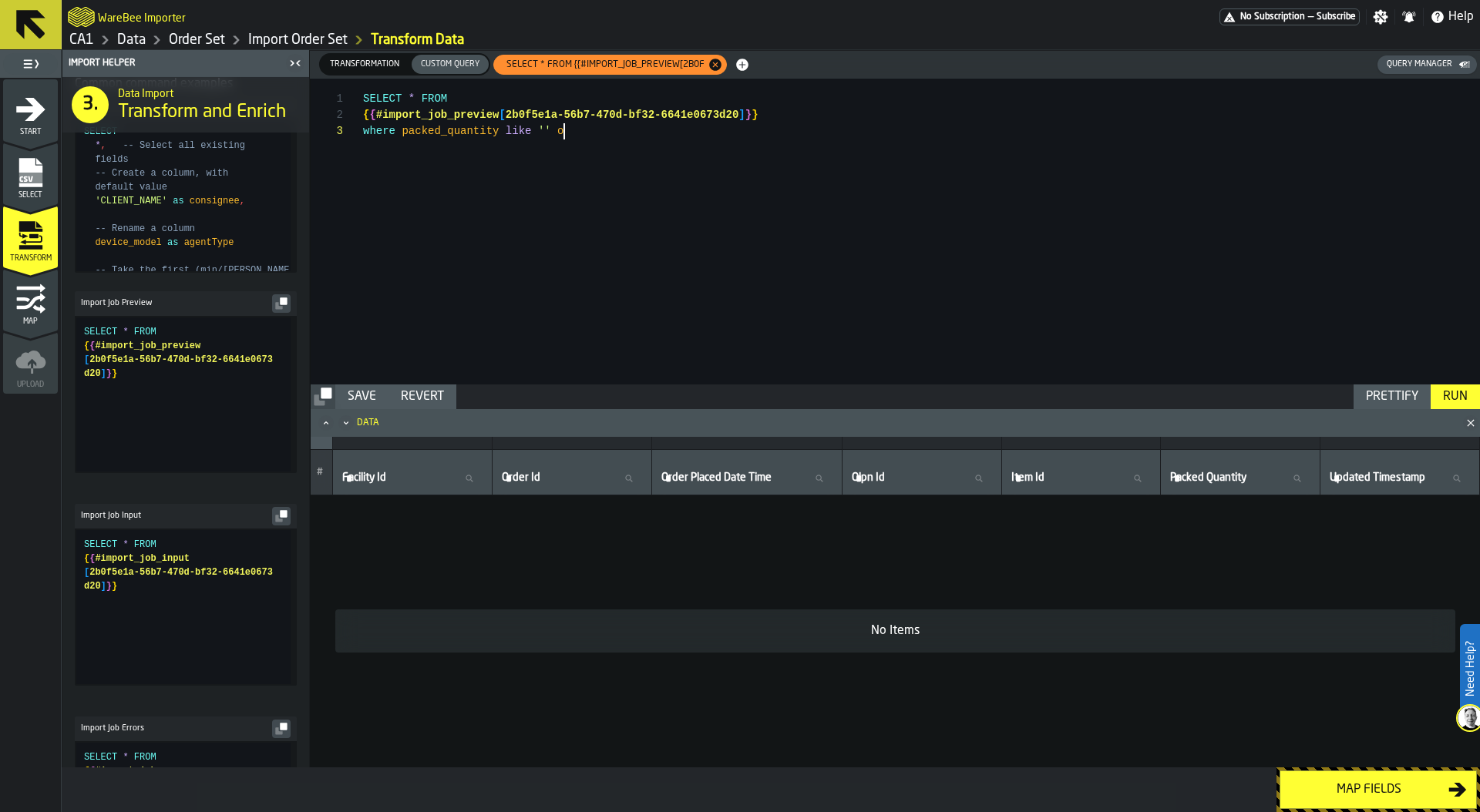
click at [280, 517] on icon "button-" at bounding box center [283, 514] width 7 height 7
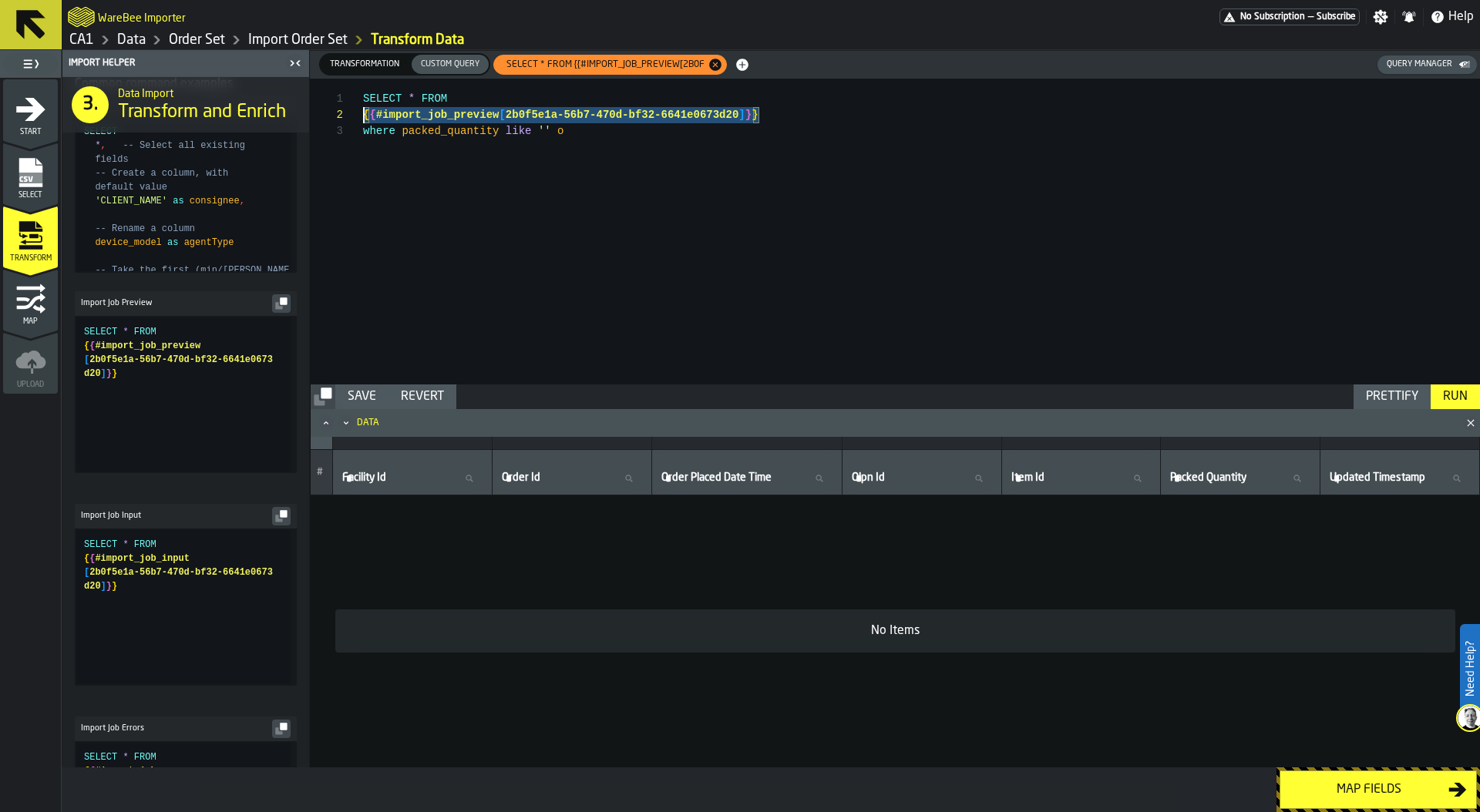
scroll to position [0, 0]
drag, startPoint x: 765, startPoint y: 115, endPoint x: 291, endPoint y: 88, distance: 474.8
click at [291, 88] on div "Import Helper 3. Data Import Transform and Enrich This stage allows you to tran…" at bounding box center [771, 408] width 1419 height 717
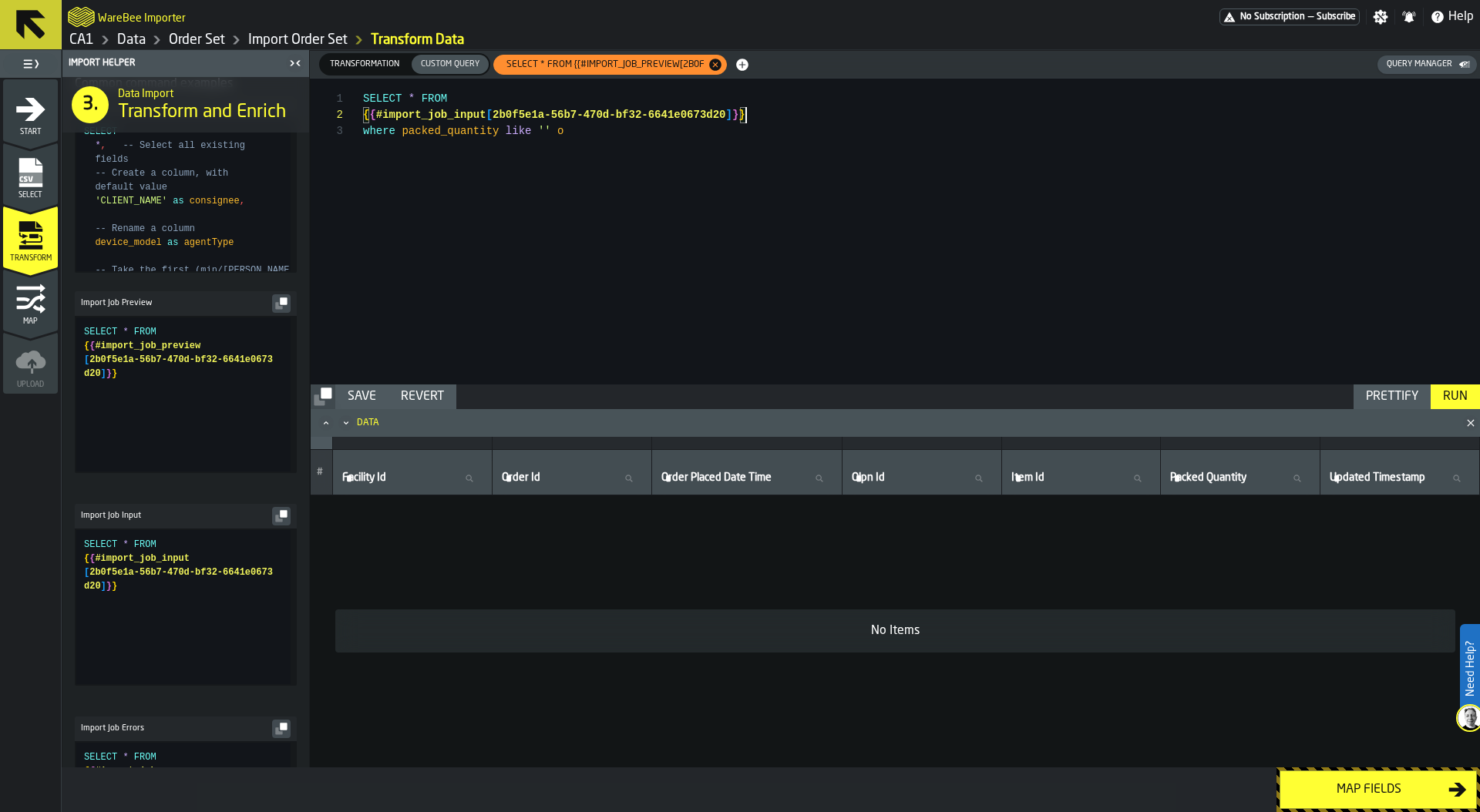
click at [1453, 399] on div "Run" at bounding box center [1455, 397] width 37 height 19
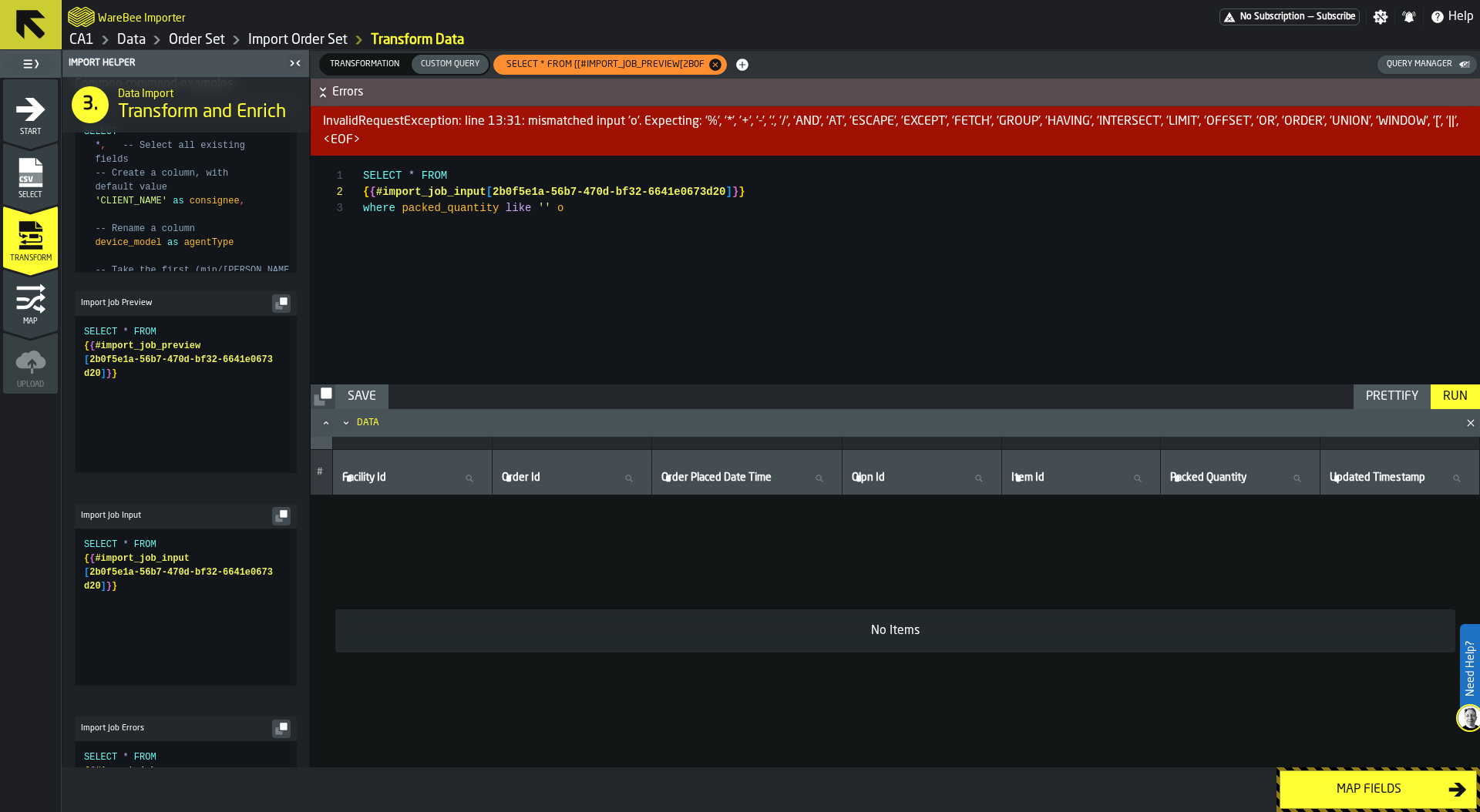
click at [579, 200] on div "SELECT * FROM { { #import_job_input [ 2b0f5e1a-56b7-470d-bf32-6641e0673d20 ] } …" at bounding box center [921, 270] width 1117 height 229
type textarea "**********"
click at [1455, 402] on div "Run" at bounding box center [1455, 397] width 37 height 19
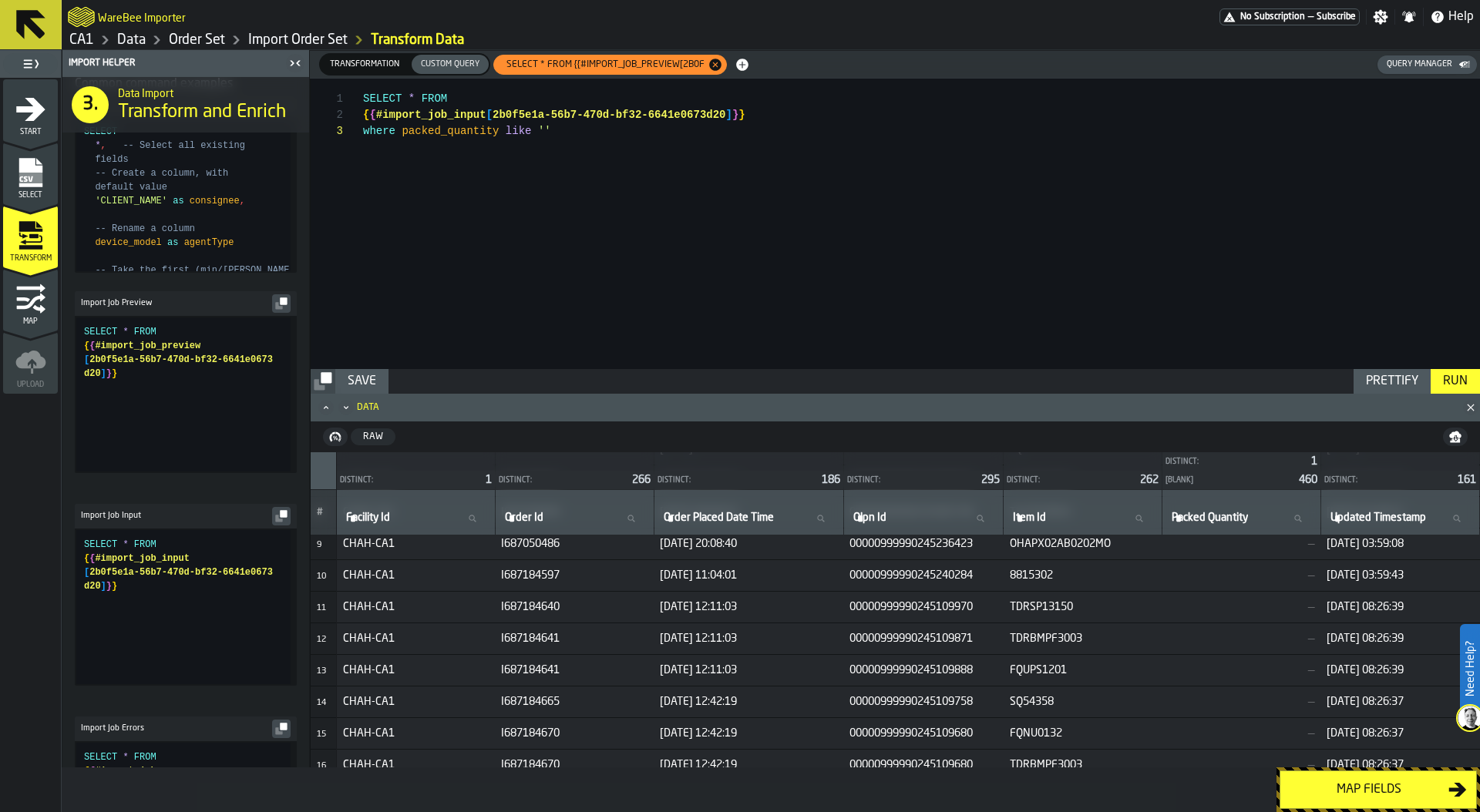
scroll to position [0, 0]
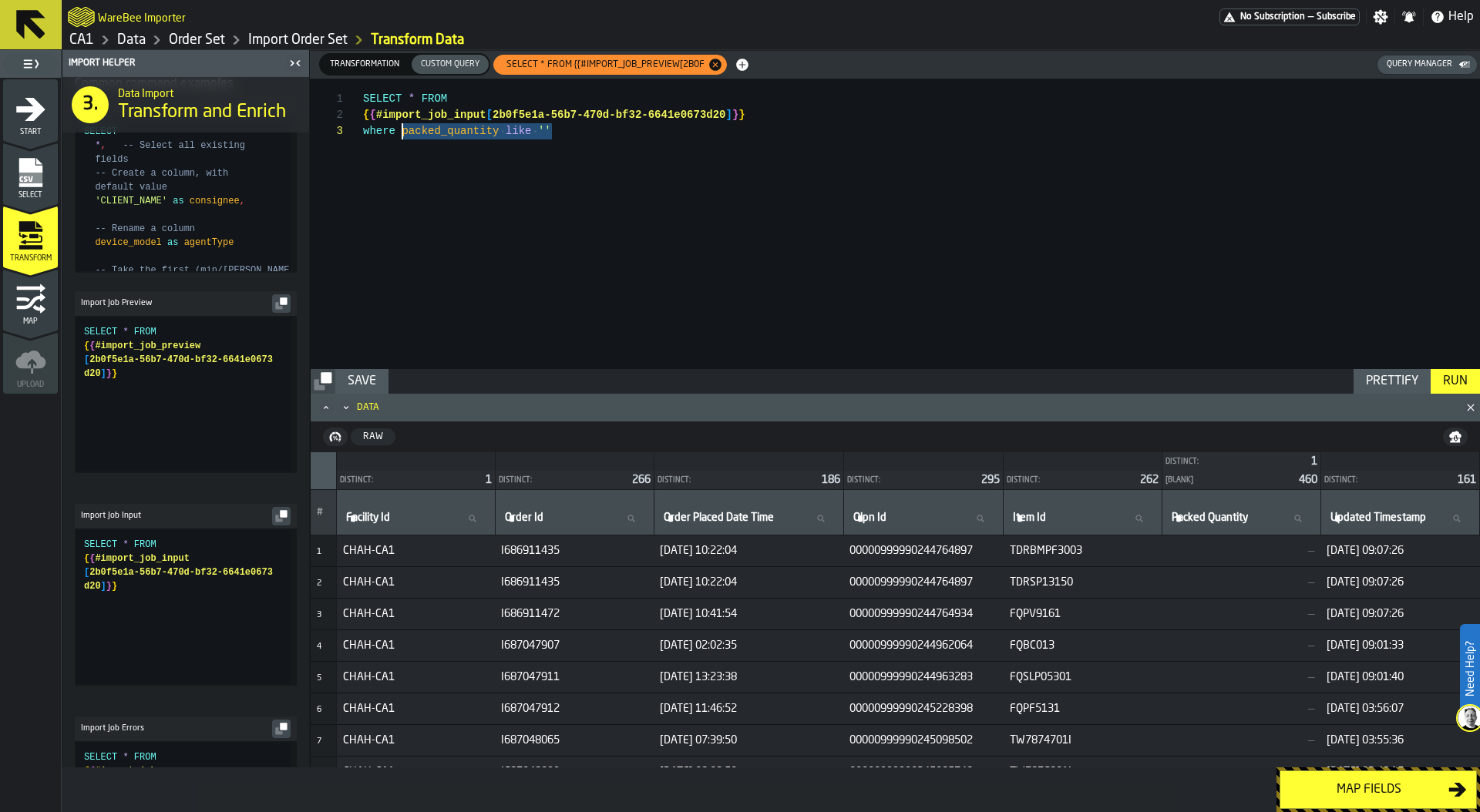
drag, startPoint x: 553, startPoint y: 130, endPoint x: 402, endPoint y: 130, distance: 151.0
click at [402, 130] on div "SELECT * FROM { { #import_job_input [ 2b0f5e1a-56b7-470d-bf32-6641e0673d20 ] } …" at bounding box center [921, 224] width 1117 height 291
click at [373, 67] on span "Transformation" at bounding box center [364, 65] width 82 height 13
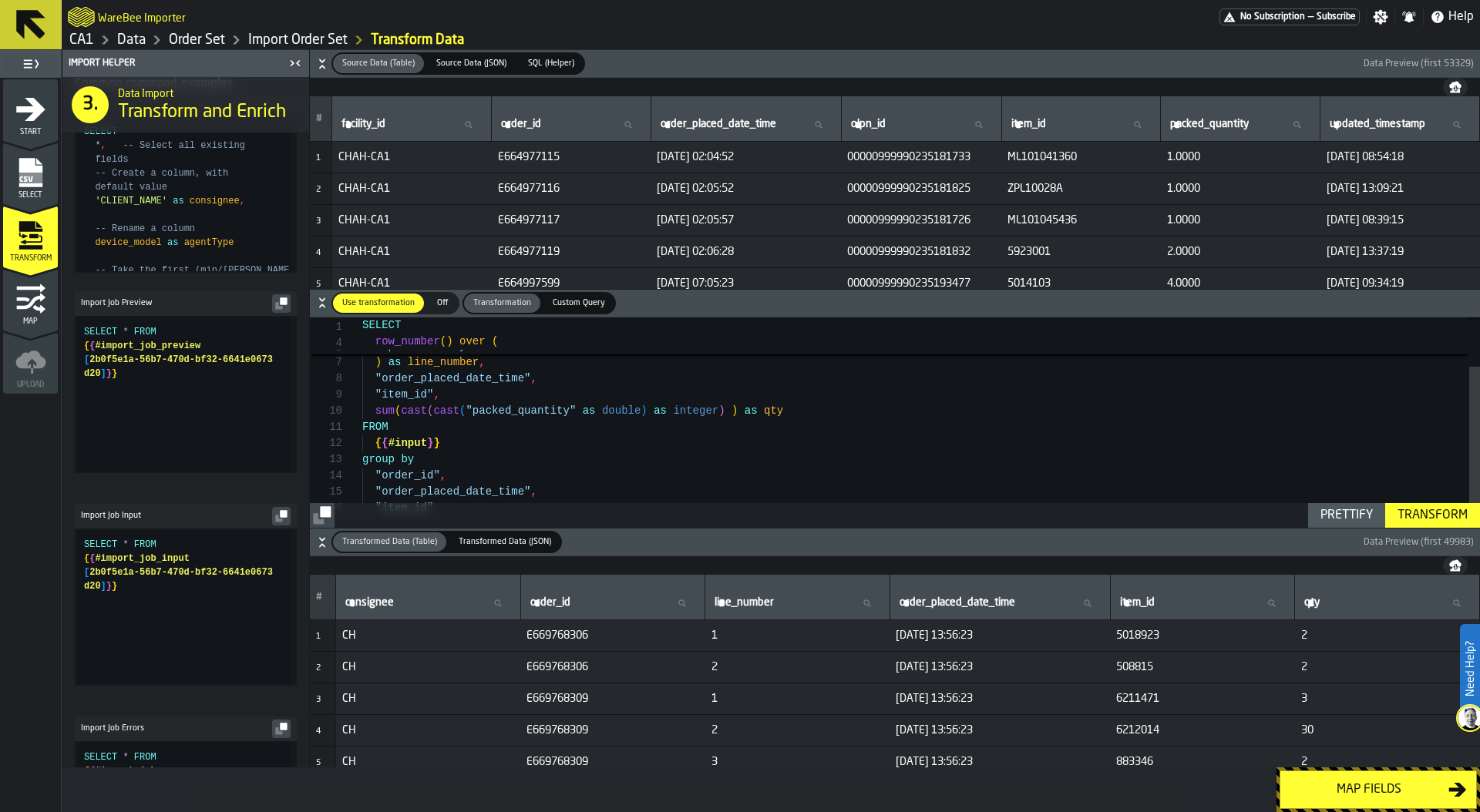
click at [463, 444] on div ""order_id" ) as line_number , "order_placed_date_time" , "item_id" , sum ( cast…" at bounding box center [921, 399] width 1118 height 308
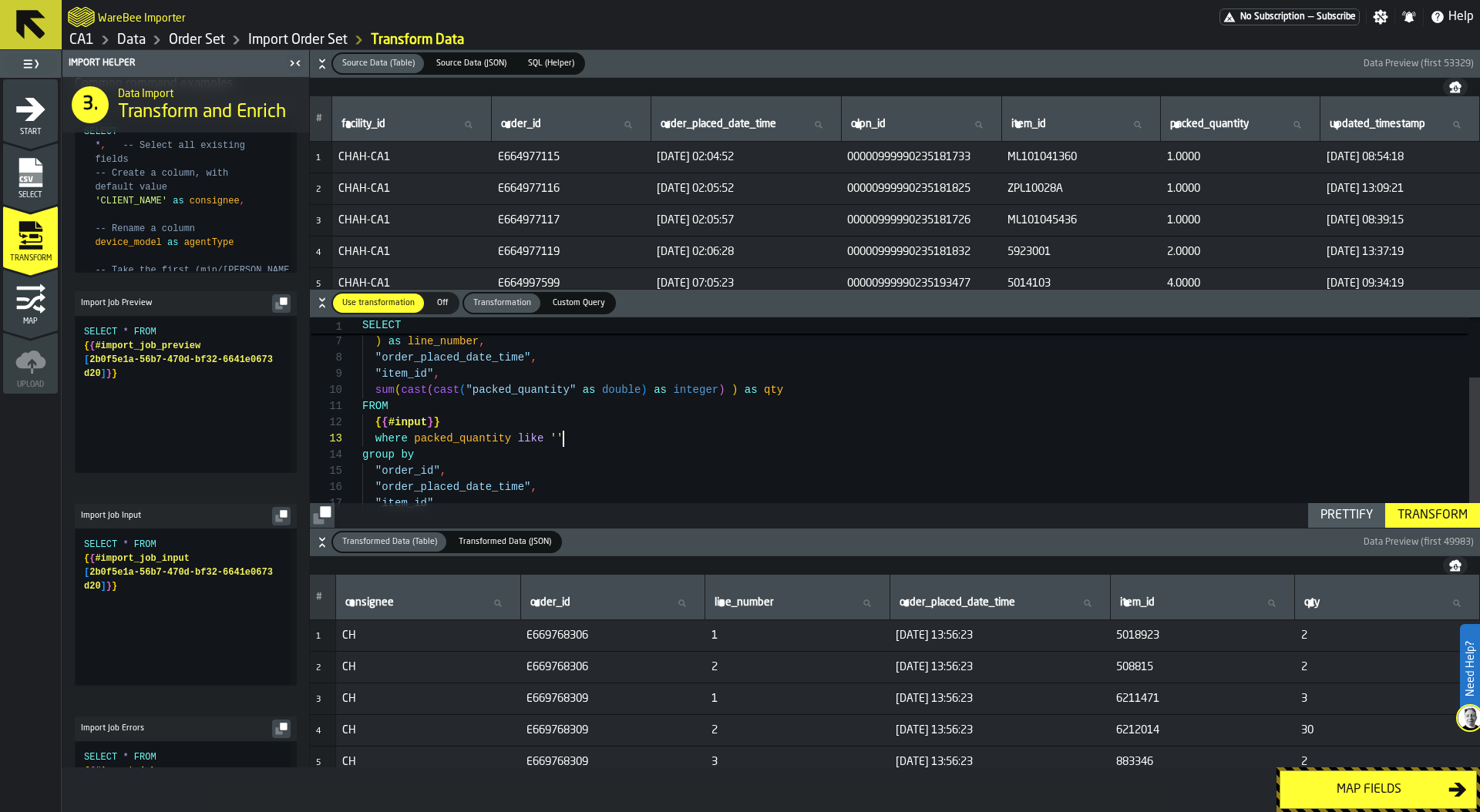
click at [1349, 516] on div "Prettify" at bounding box center [1347, 515] width 65 height 19
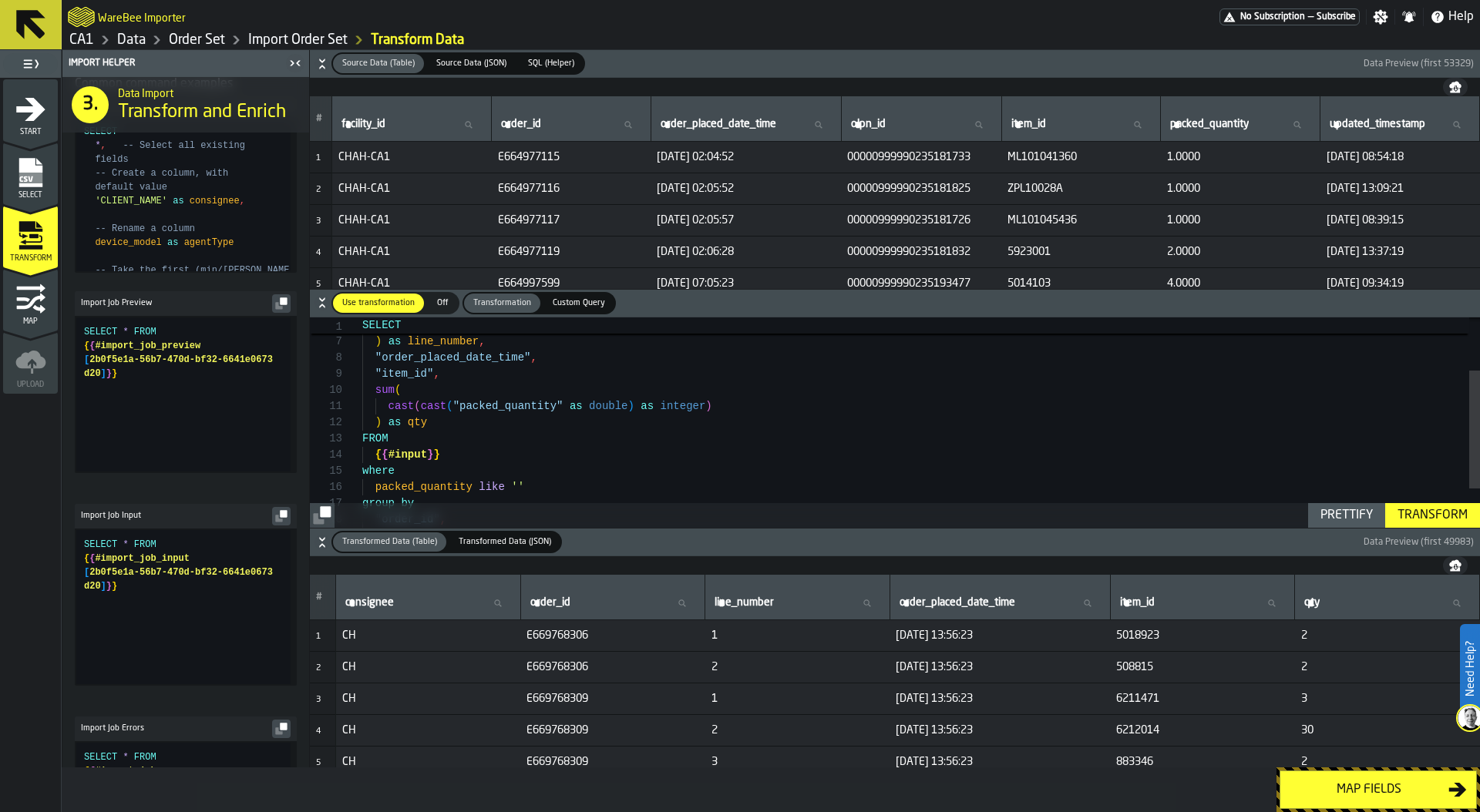
click at [1416, 511] on div "Transform" at bounding box center [1433, 515] width 83 height 19
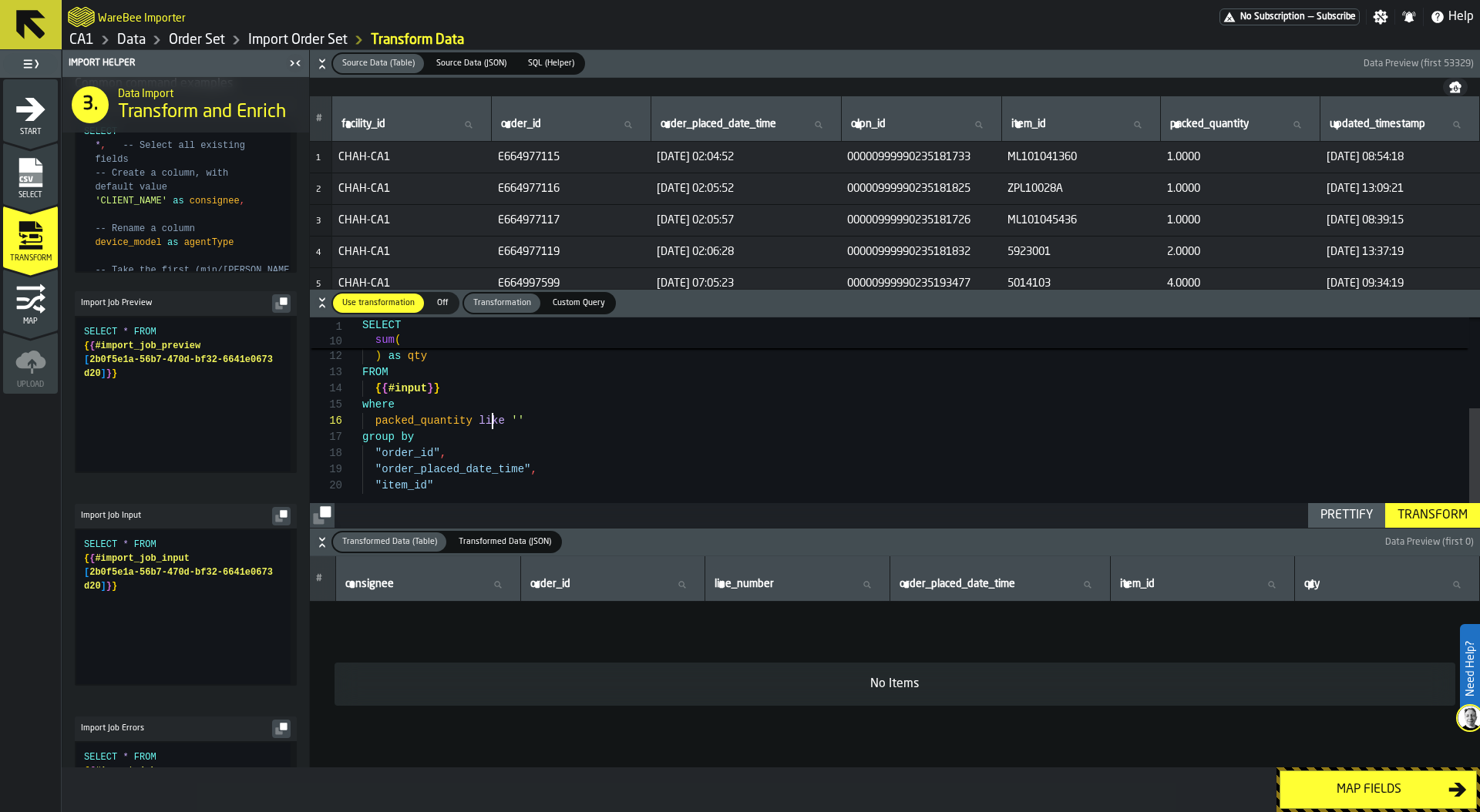
click at [490, 419] on div "sum ( cast ( cast ( "packed_quantity" as double ) as integer ) ) as qty { { #in…" at bounding box center [921, 344] width 1118 height 373
type textarea "**********"
click at [1425, 505] on button "Transform" at bounding box center [1433, 515] width 95 height 25
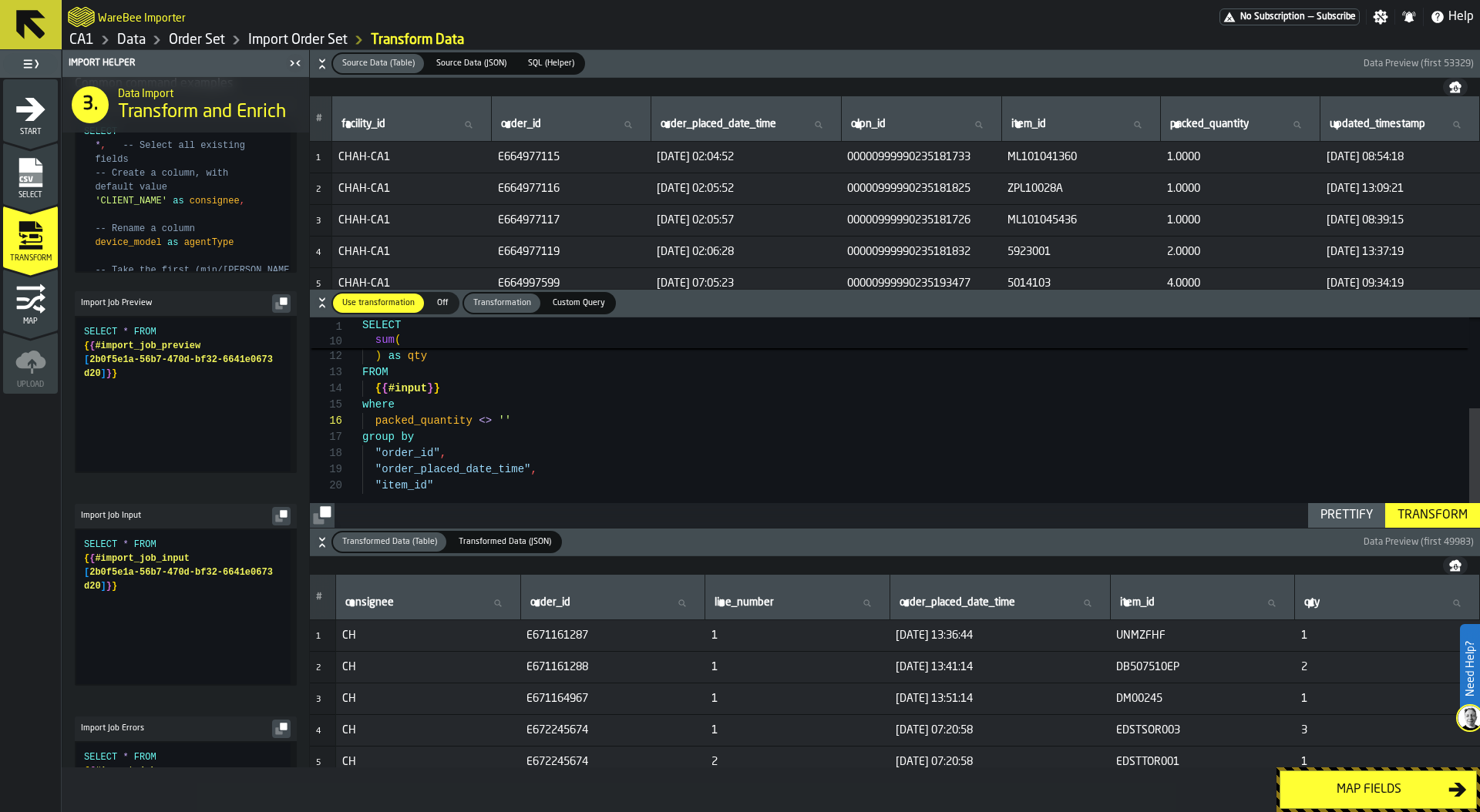
click at [1433, 512] on div "Transform" at bounding box center [1433, 515] width 83 height 19
click at [1378, 786] on div "Map fields" at bounding box center [1369, 790] width 159 height 19
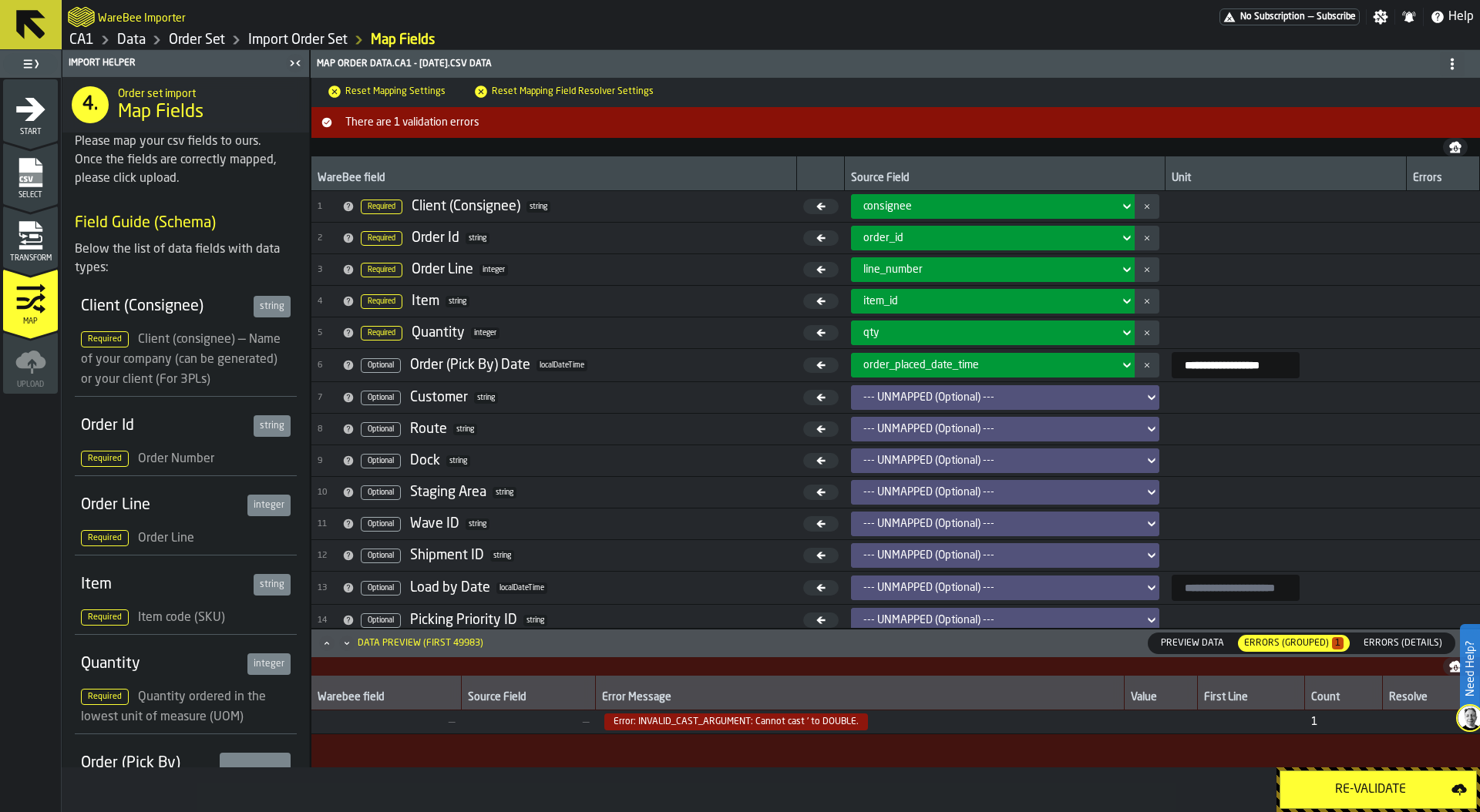
click at [1384, 784] on div "Re-Validate" at bounding box center [1370, 790] width 162 height 19
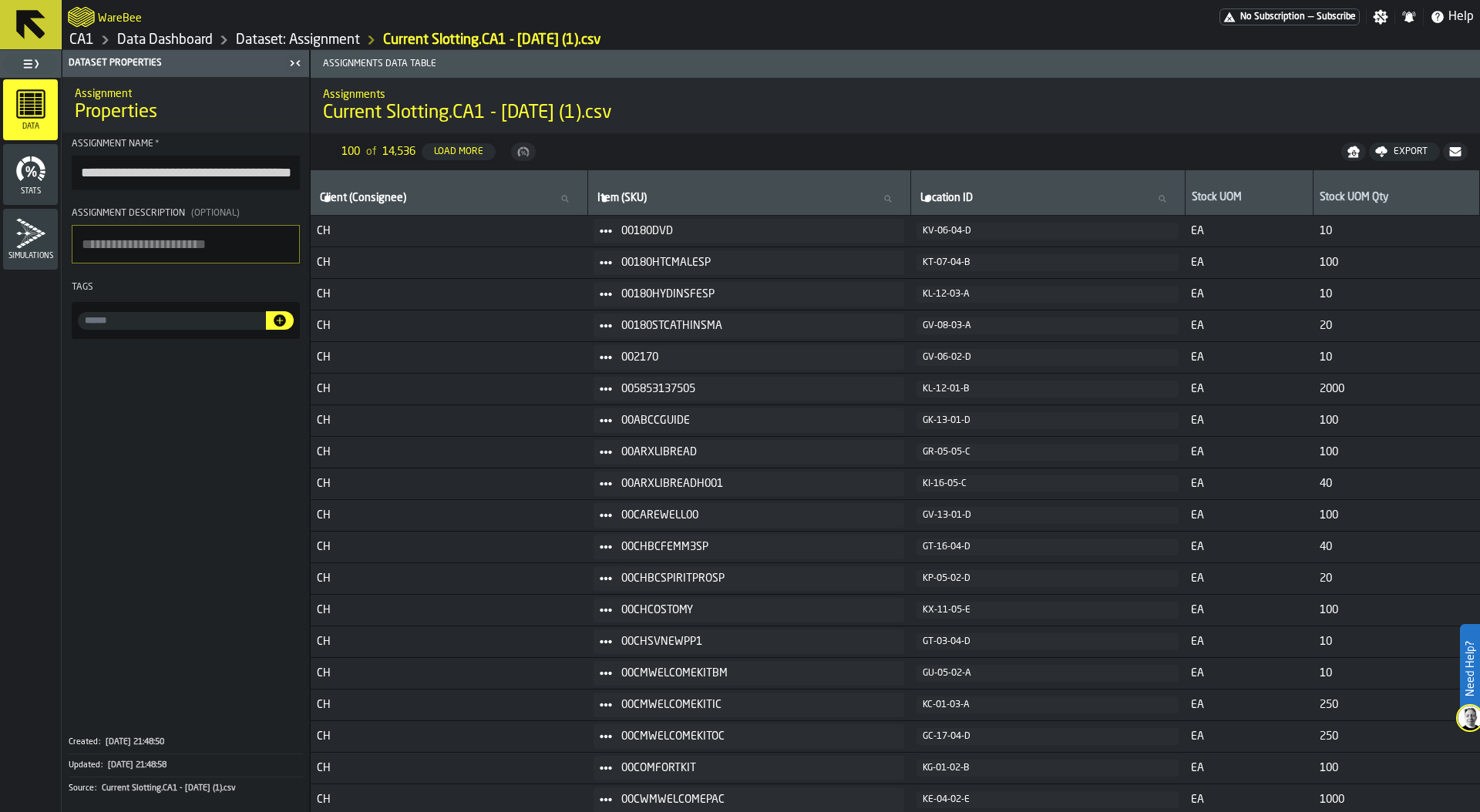
click at [258, 40] on link "Dataset: Assignment" at bounding box center [298, 40] width 124 height 17
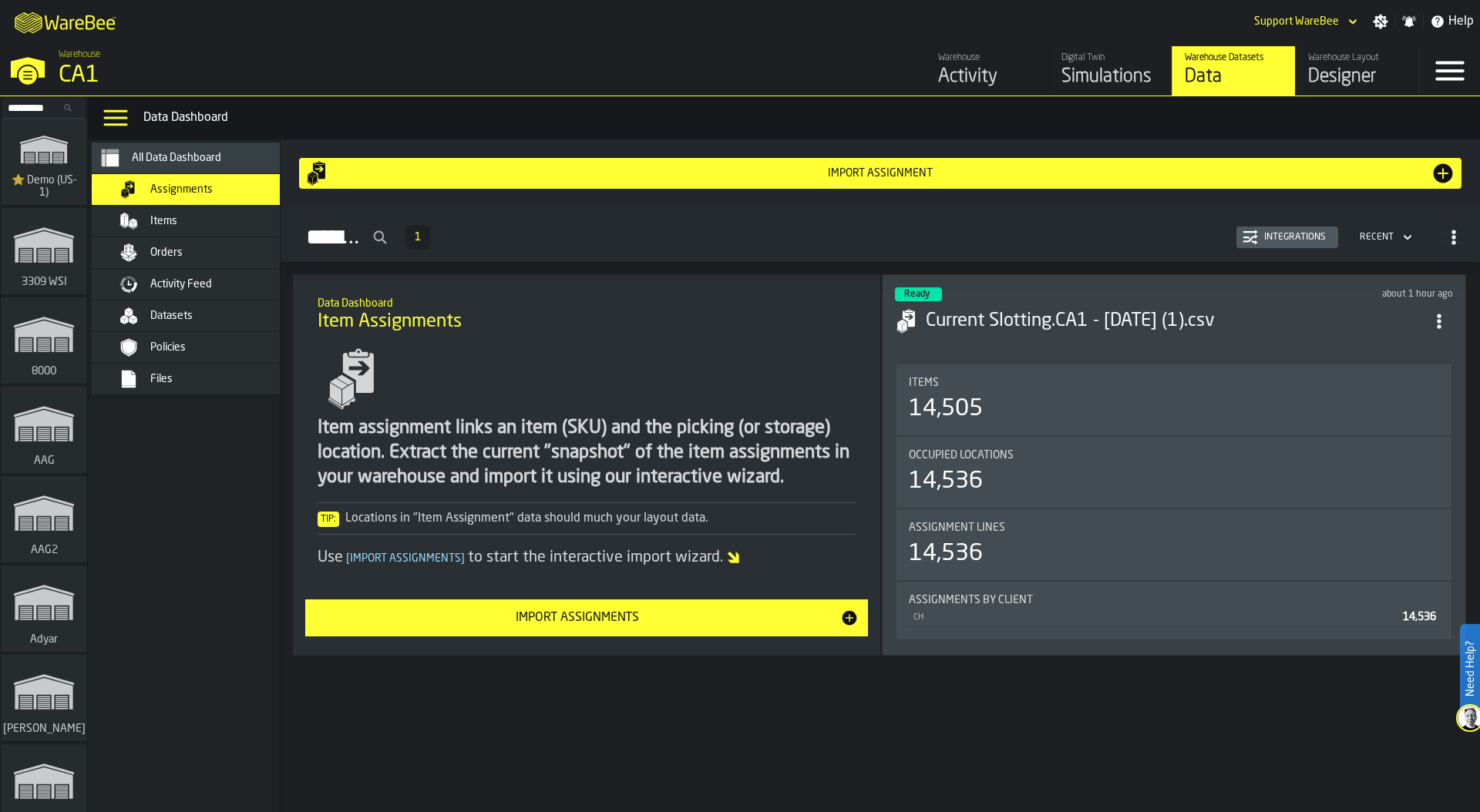
click at [73, 71] on div "CA1" at bounding box center [266, 75] width 416 height 28
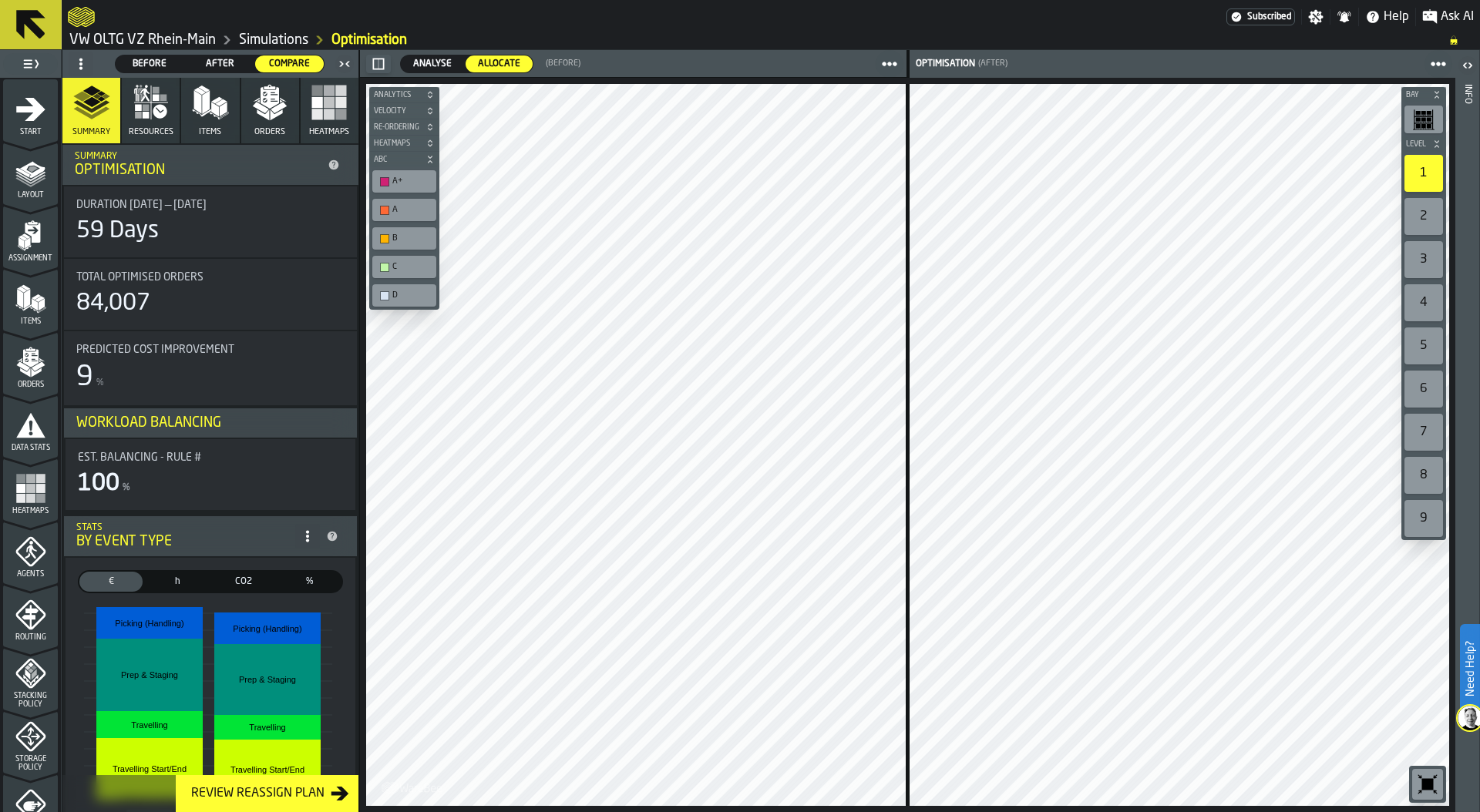
click at [258, 37] on link "Simulations" at bounding box center [273, 40] width 69 height 17
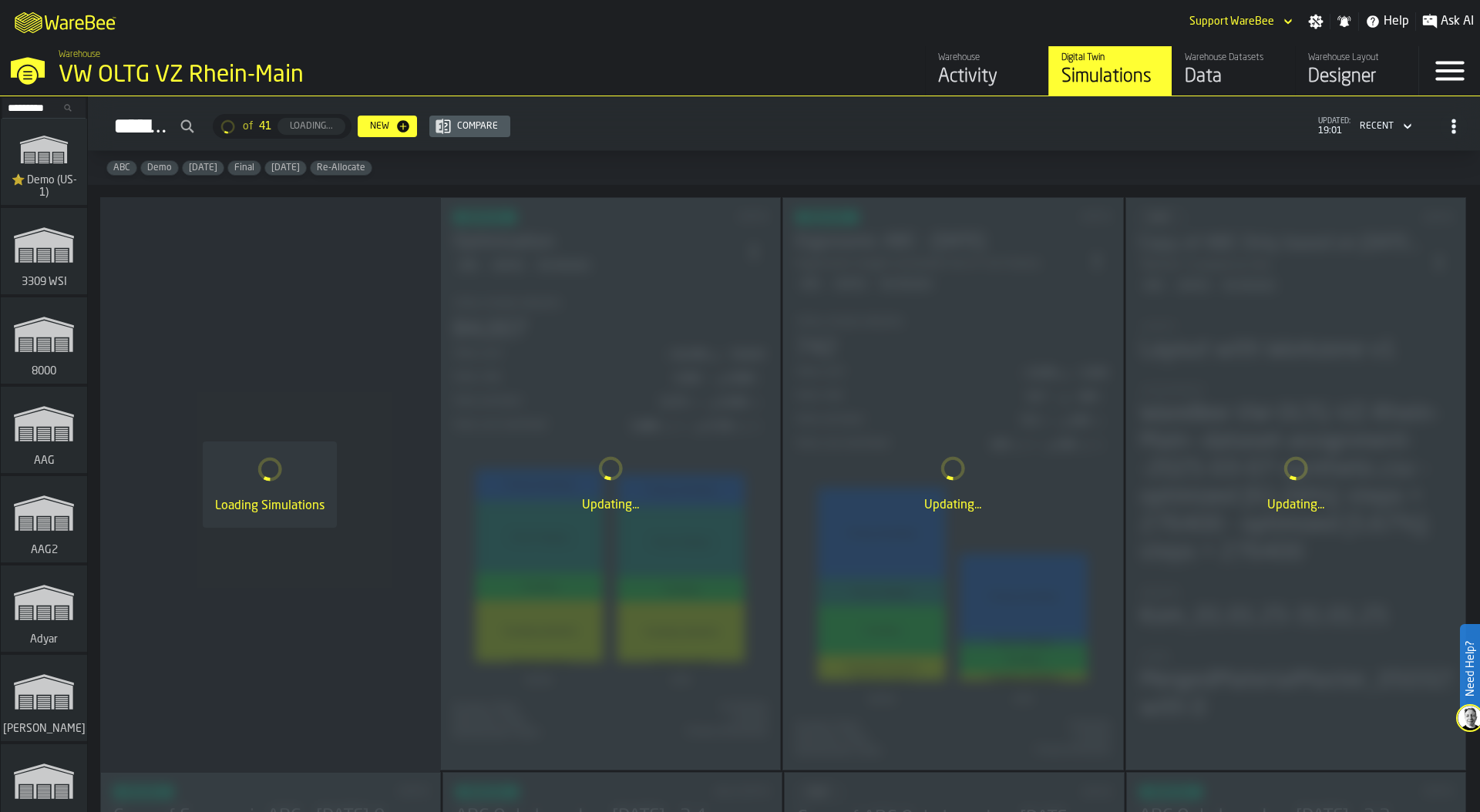
click at [1181, 60] on link "Warehouse Datasets Data" at bounding box center [1233, 71] width 123 height 49
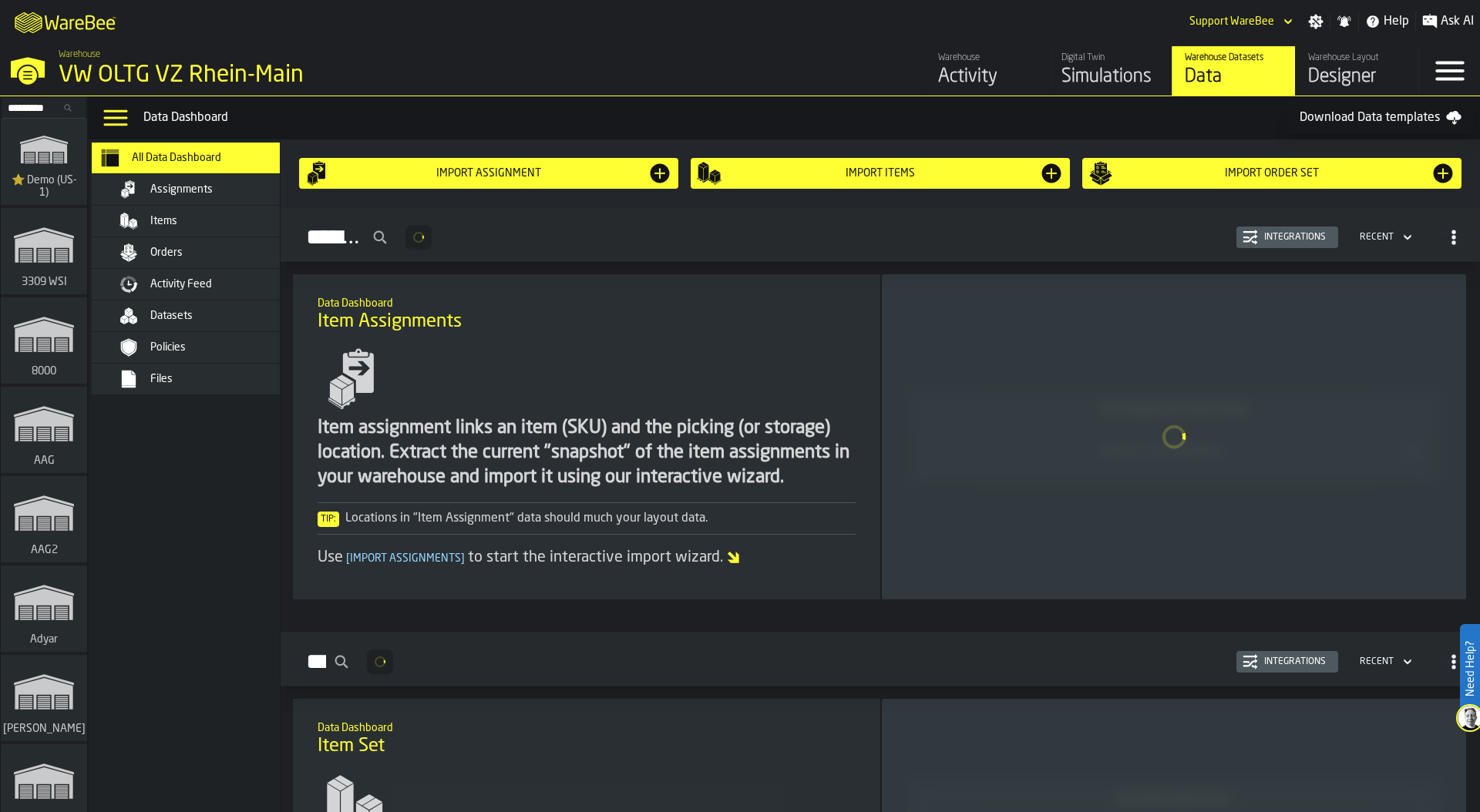
click at [217, 218] on div "Items" at bounding box center [226, 221] width 151 height 12
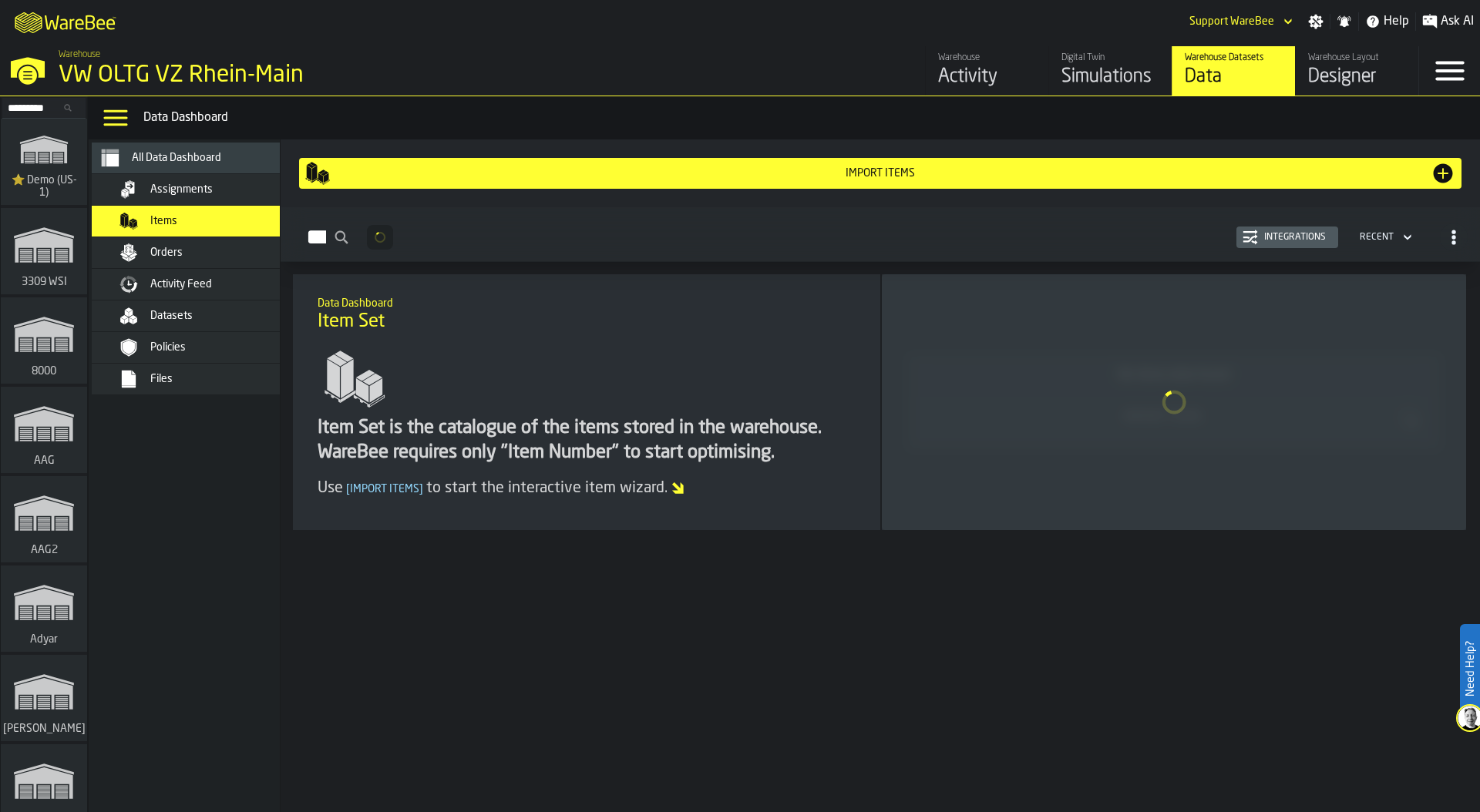
click at [995, 172] on div "Import Items" at bounding box center [880, 173] width 1101 height 12
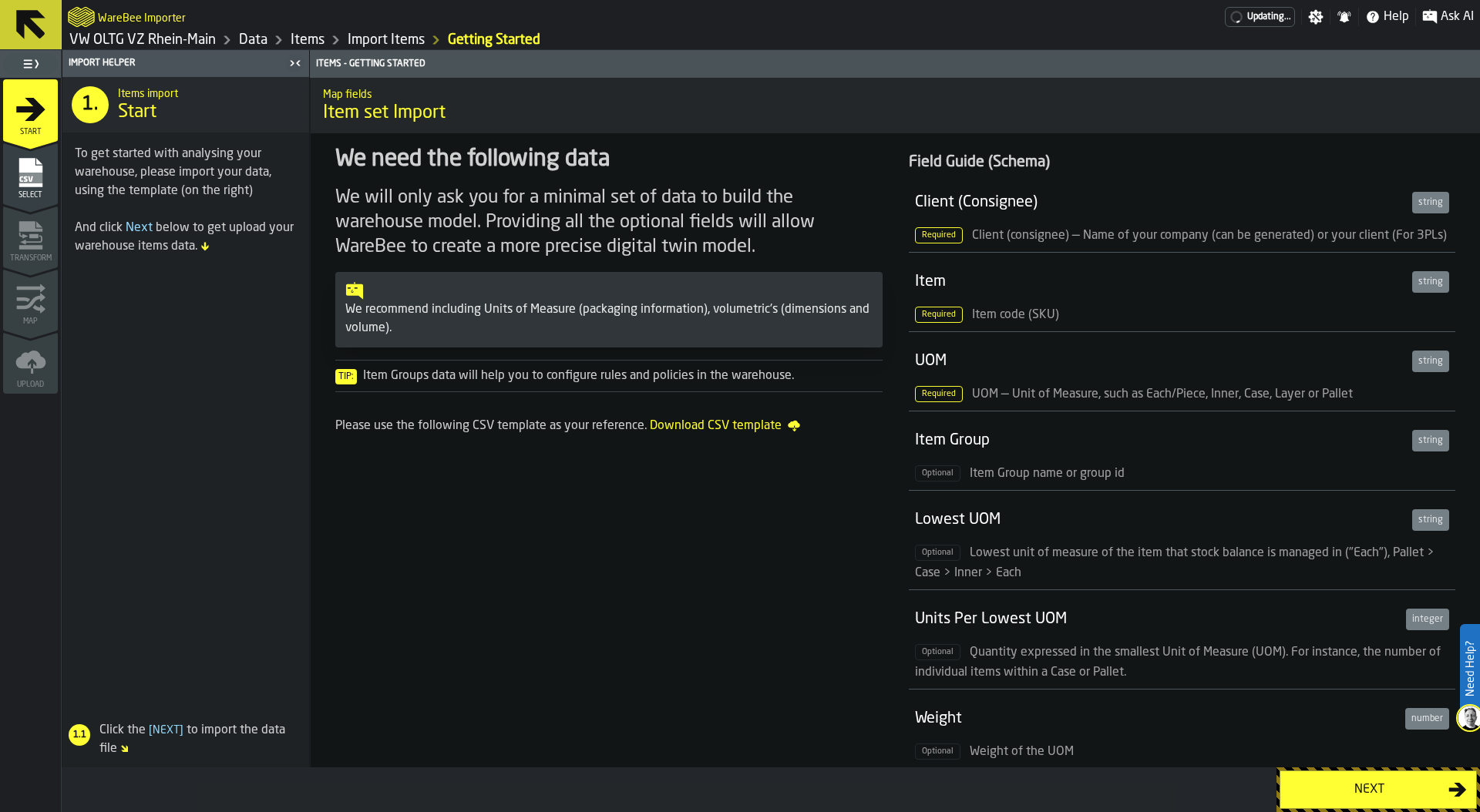
click at [1341, 783] on div "Next" at bounding box center [1369, 790] width 159 height 19
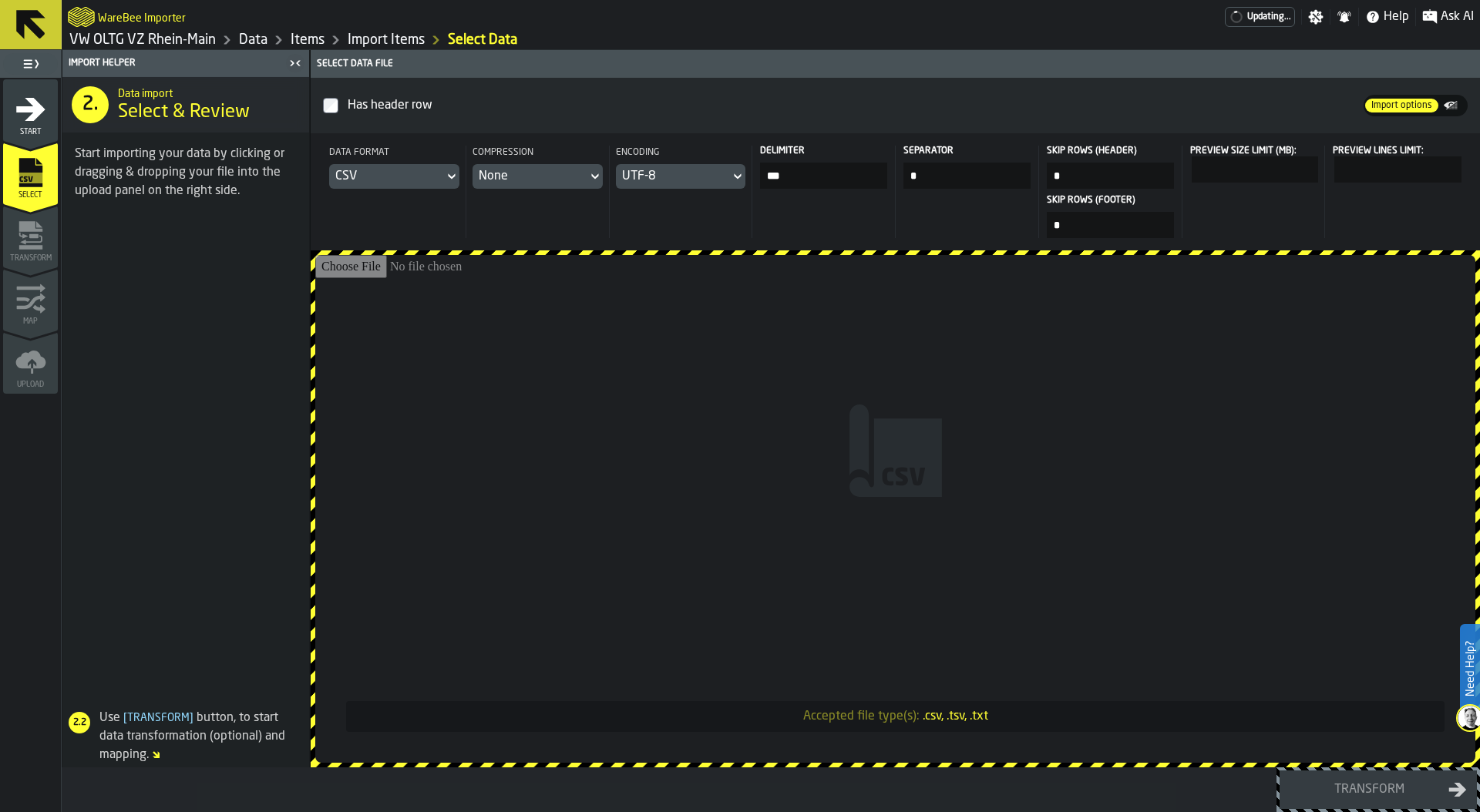
click at [810, 389] on input "Accepted file type(s): .csv, .tsv, .txt" at bounding box center [896, 509] width 1160 height 508
click at [295, 39] on link "Items" at bounding box center [308, 40] width 34 height 17
click at [961, 326] on input "Accepted file type(s): .csv, .tsv, .txt" at bounding box center [896, 509] width 1160 height 508
type input "**********"
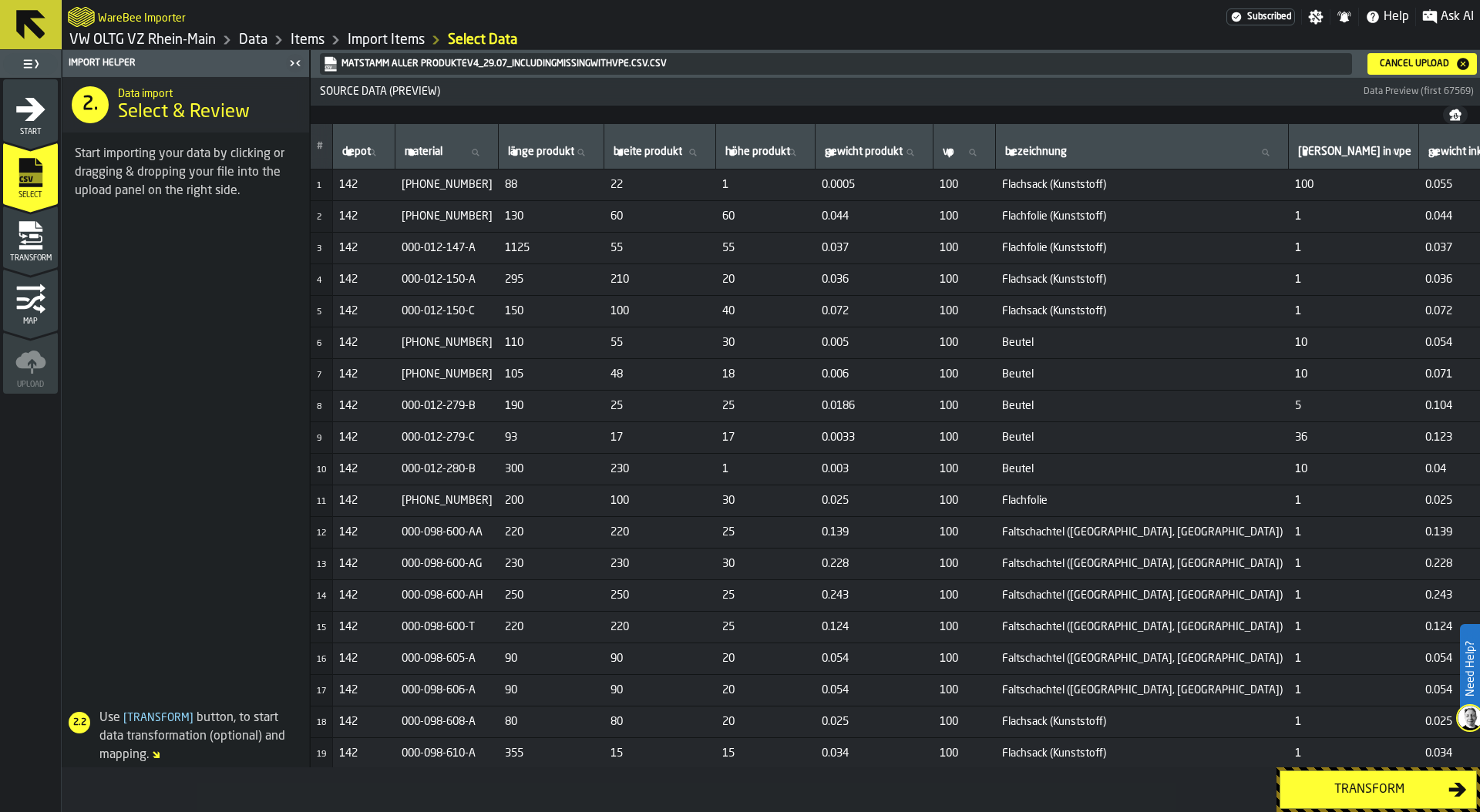
click at [1361, 784] on div "Transform" at bounding box center [1369, 790] width 159 height 19
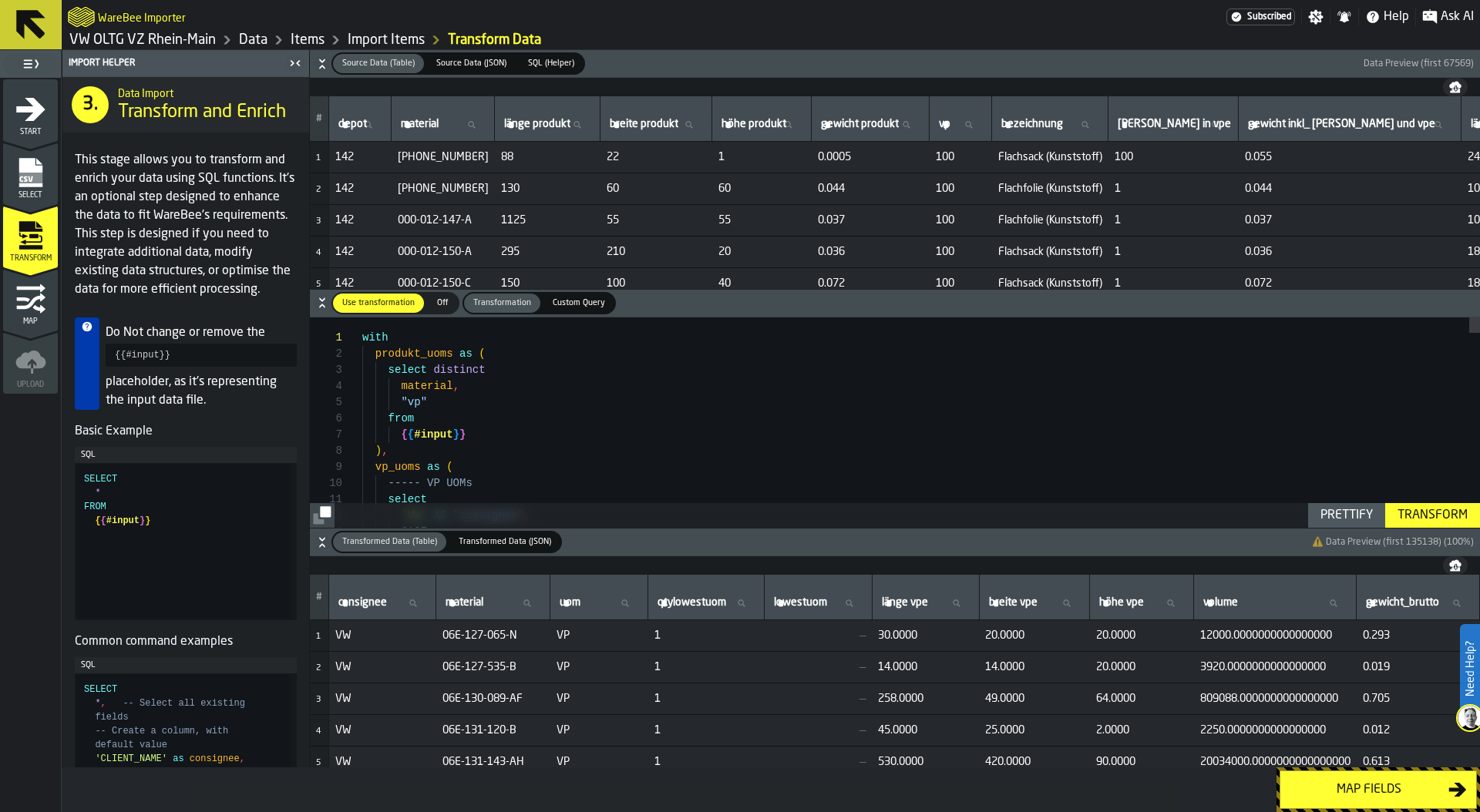
click at [323, 62] on icon "button-" at bounding box center [322, 64] width 16 height 16
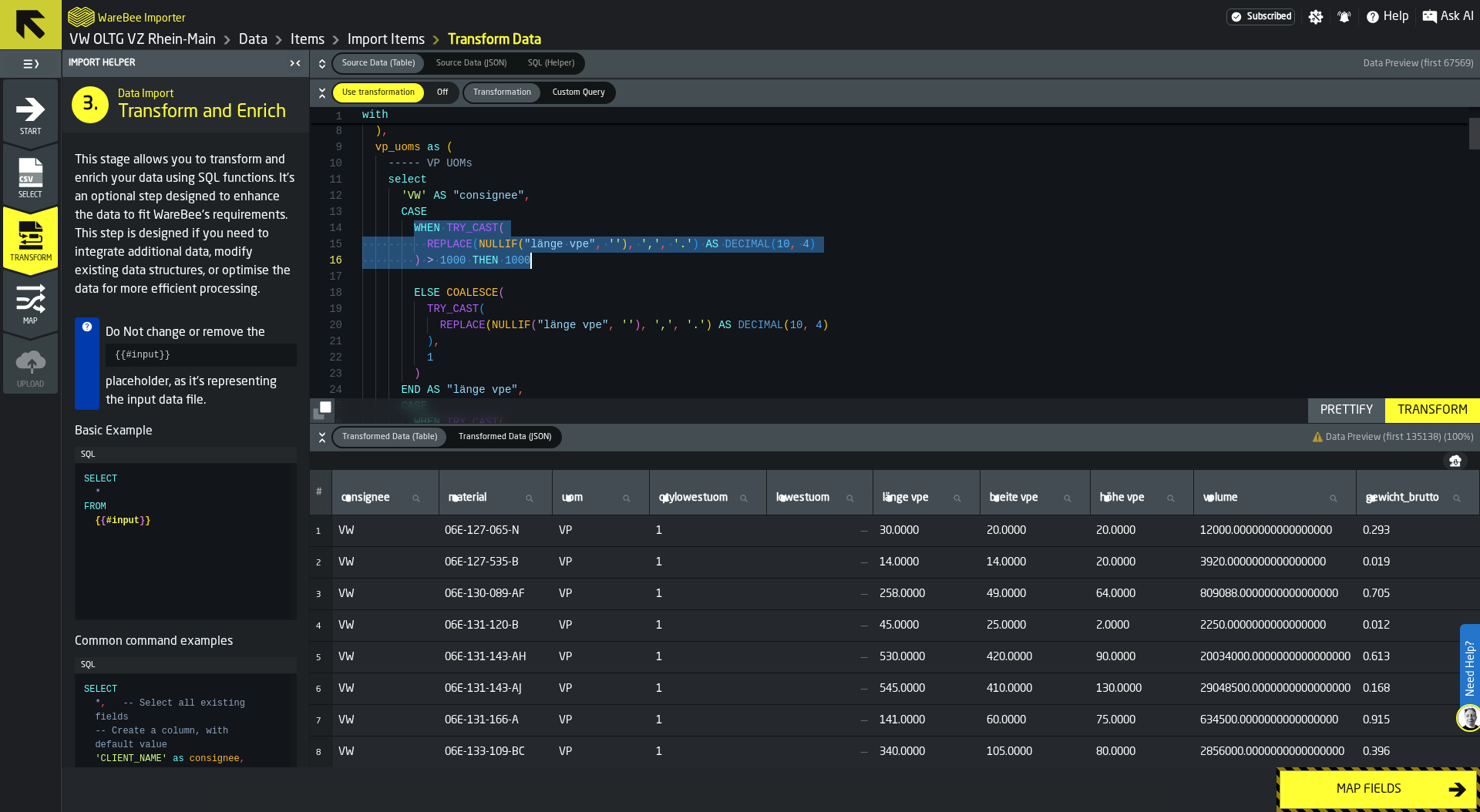
drag, startPoint x: 415, startPoint y: 228, endPoint x: 560, endPoint y: 262, distance: 148.9
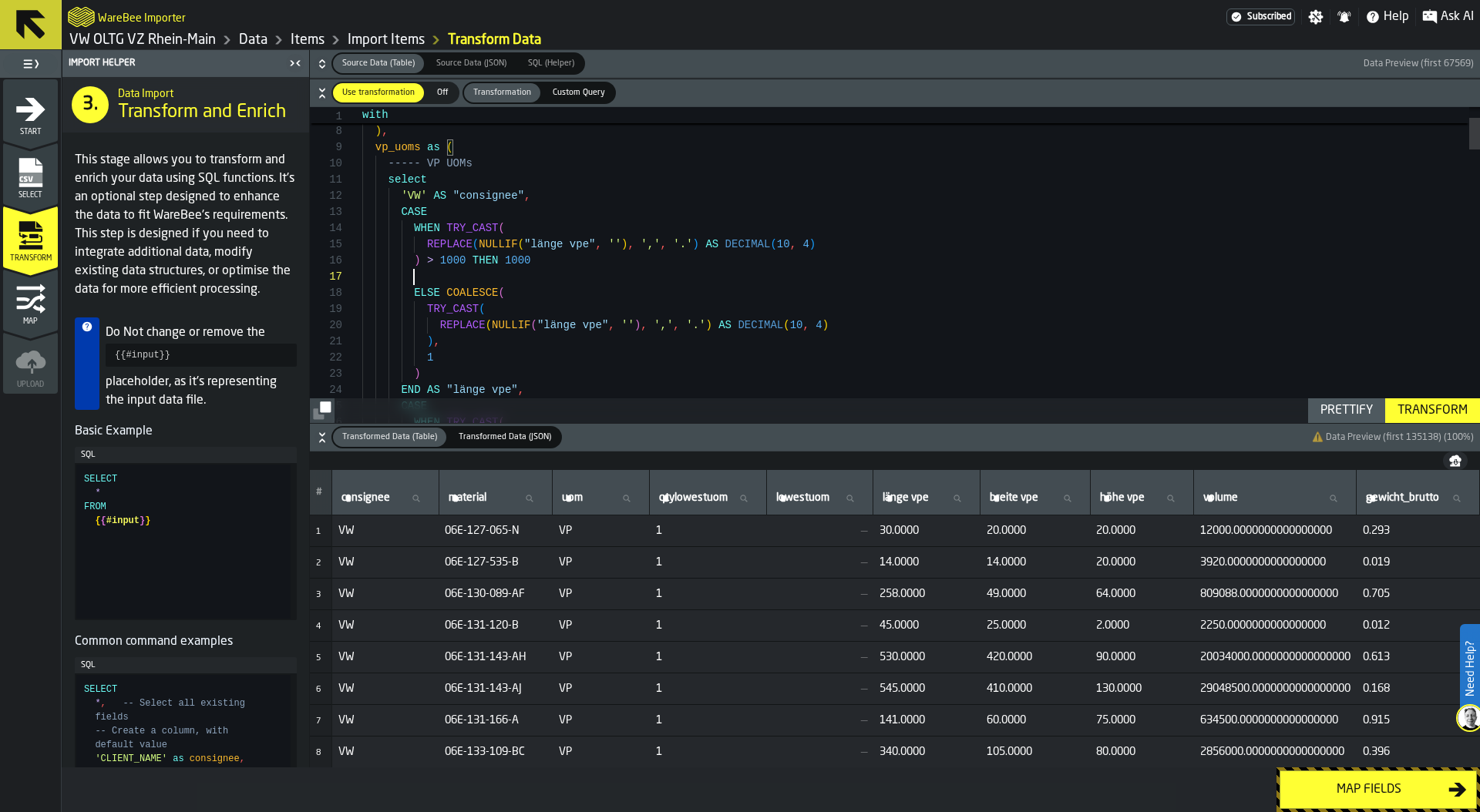
scroll to position [130, 0]
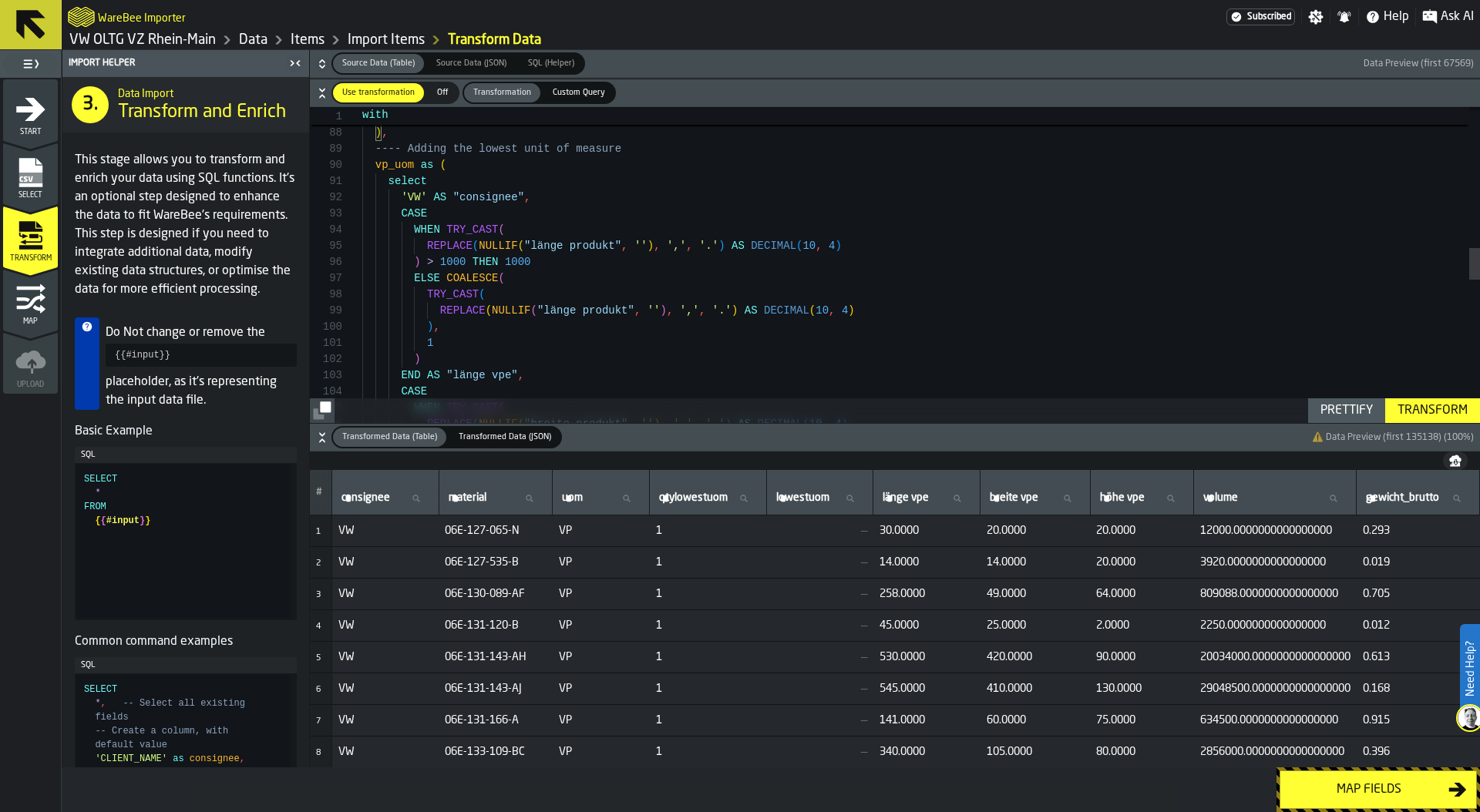
scroll to position [48, 0]
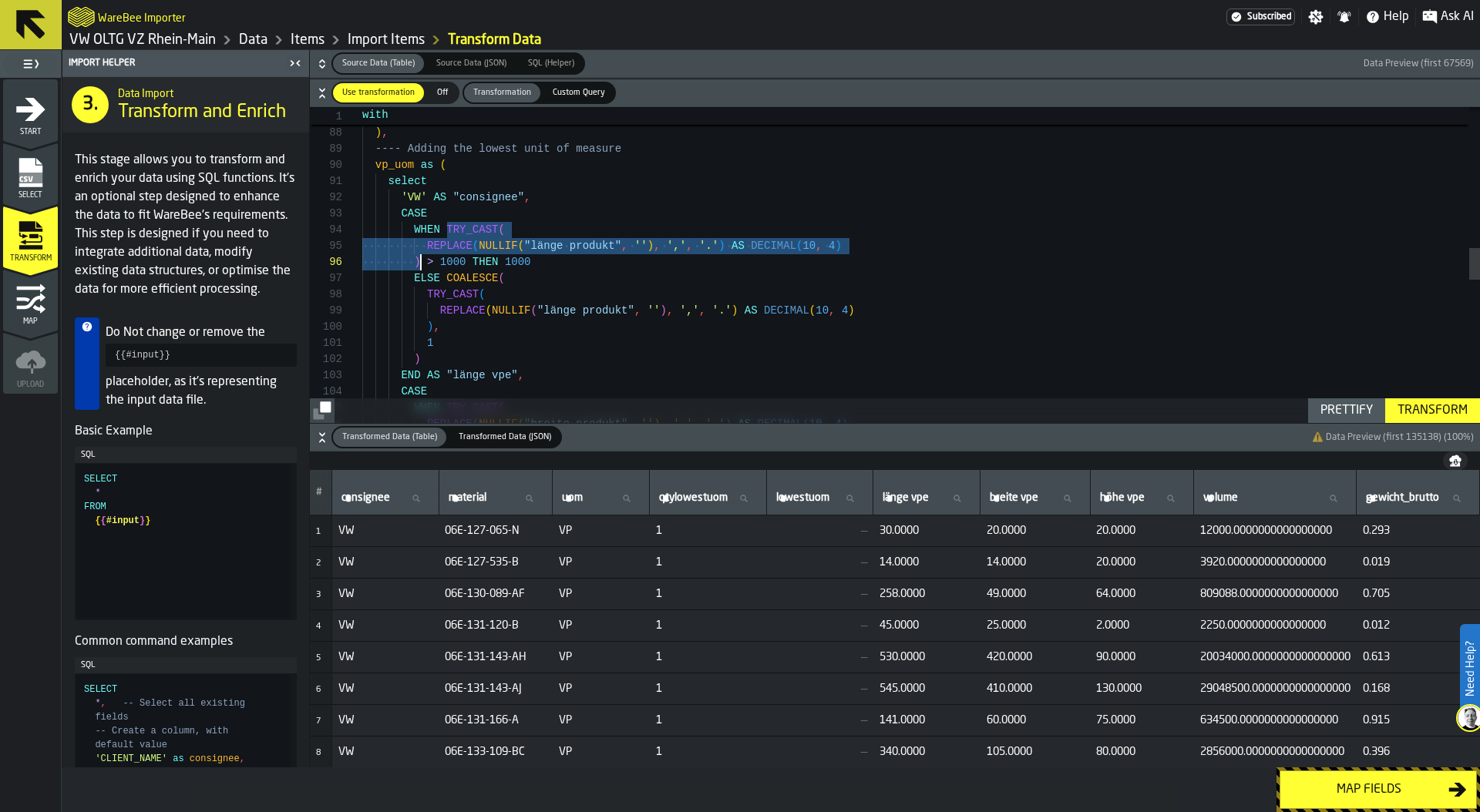
drag, startPoint x: 446, startPoint y: 228, endPoint x: 419, endPoint y: 258, distance: 40.4
click at [419, 258] on div "and i . "vp" <> '' ) , ---- Adding the lowest unit of measure vp_uom as ( selec…" at bounding box center [921, 274] width 1118 height 3141
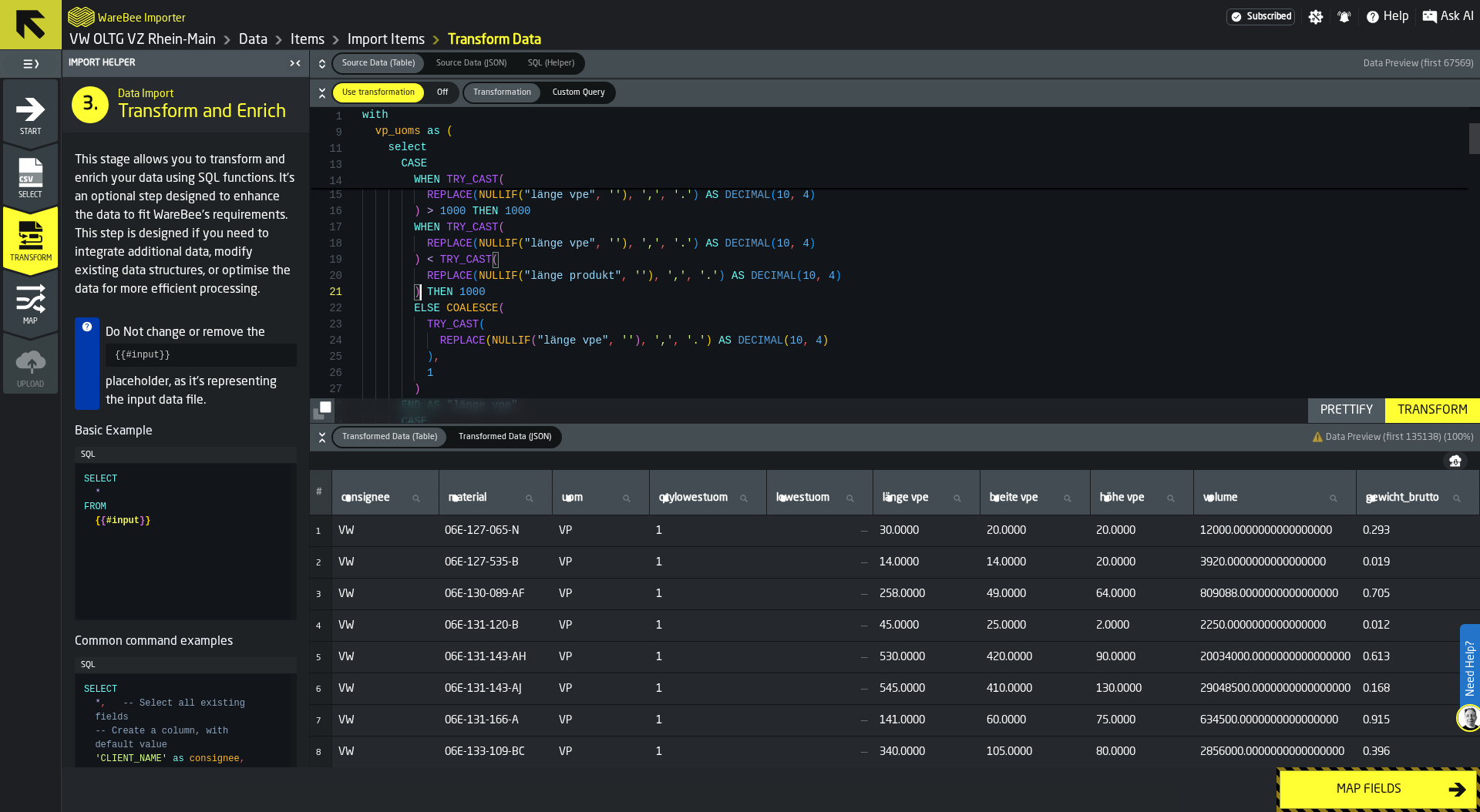
scroll to position [0, 0]
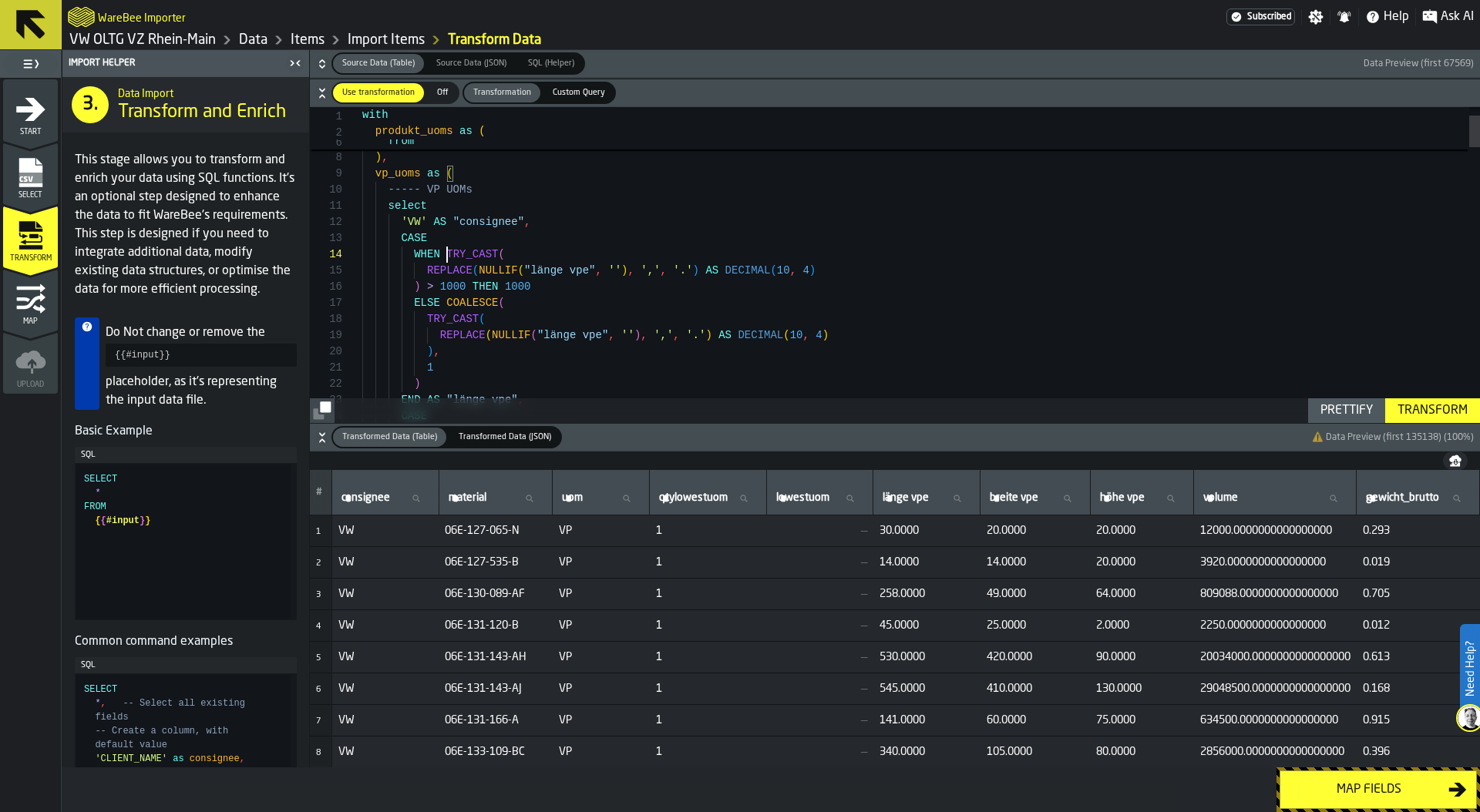
scroll to position [48, 0]
drag, startPoint x: 445, startPoint y: 254, endPoint x: 421, endPoint y: 280, distance: 35.4
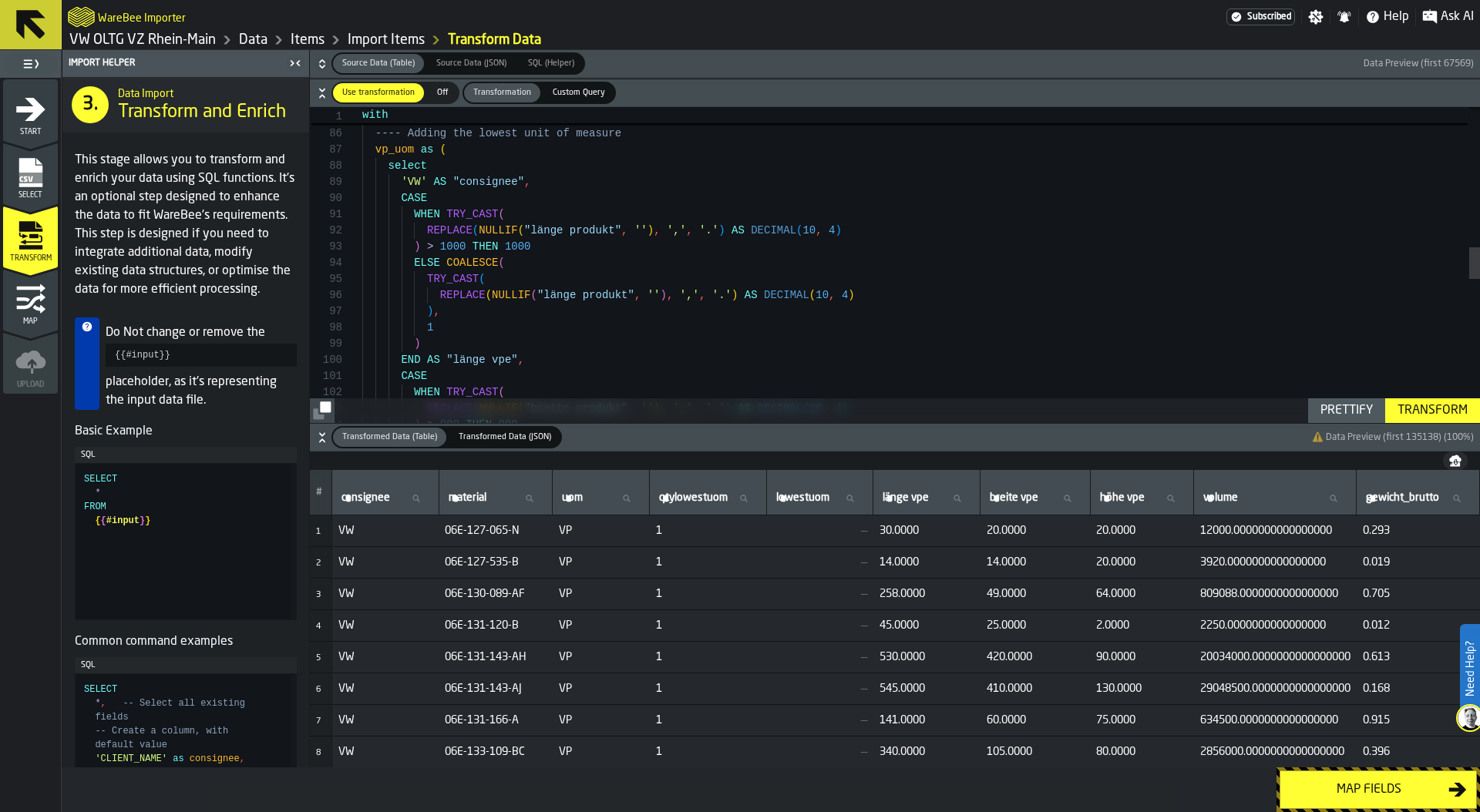
click at [561, 246] on div "and i . "vp" <> '' ) , ---- Adding the lowest unit of measure vp_uom as ( selec…" at bounding box center [921, 283] width 1118 height 3092
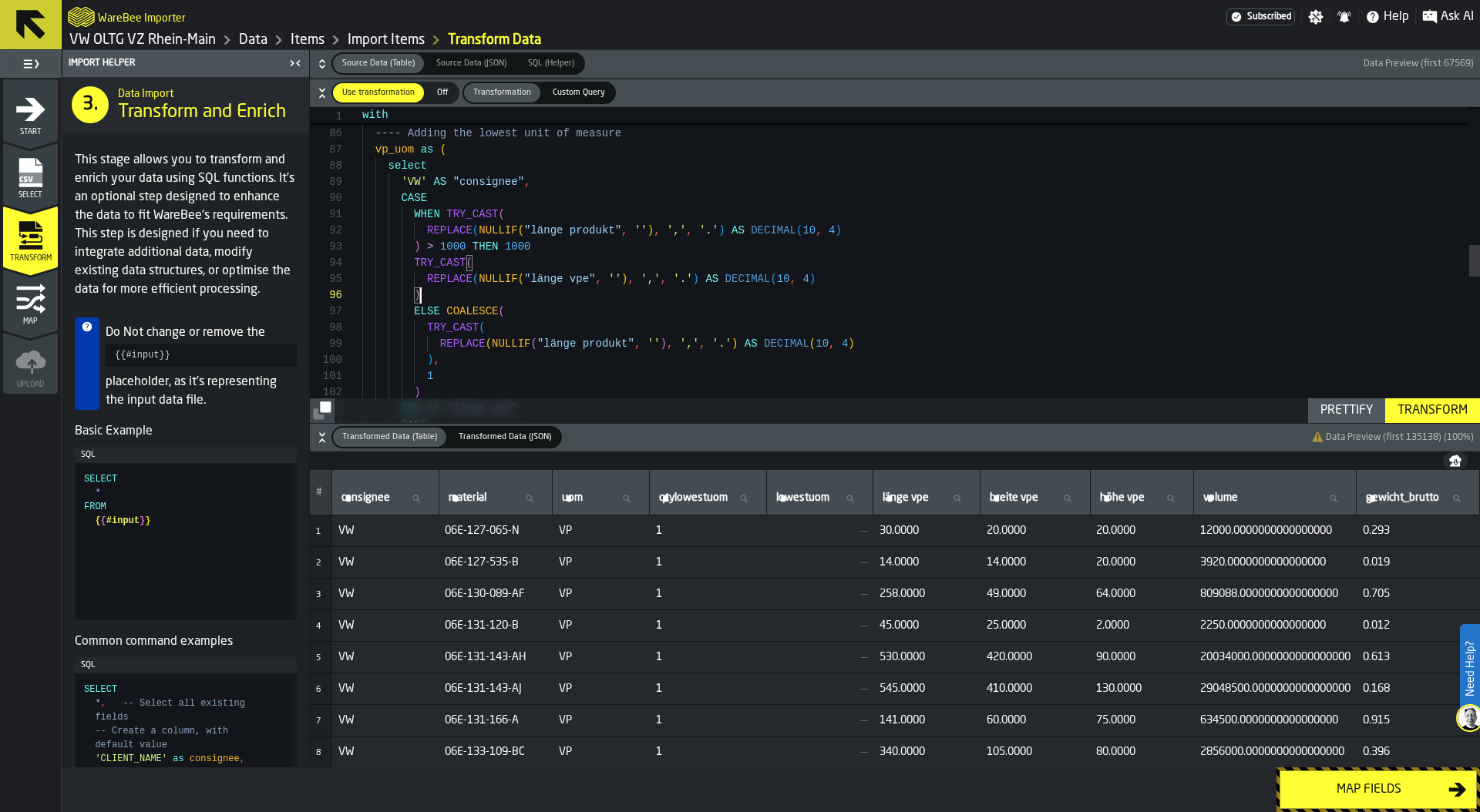
scroll to position [0, 0]
drag, startPoint x: 414, startPoint y: 216, endPoint x: 440, endPoint y: 215, distance: 26.0
click at [440, 215] on div "and i . "vp" <> '' ) , ---- Adding the lowest unit of measure vp_uom as ( selec…" at bounding box center [921, 308] width 1118 height 3141
click at [411, 261] on div "and i . "vp" <> '' ) , ---- Adding the lowest unit of measure vp_uom as ( selec…" at bounding box center [921, 308] width 1118 height 3141
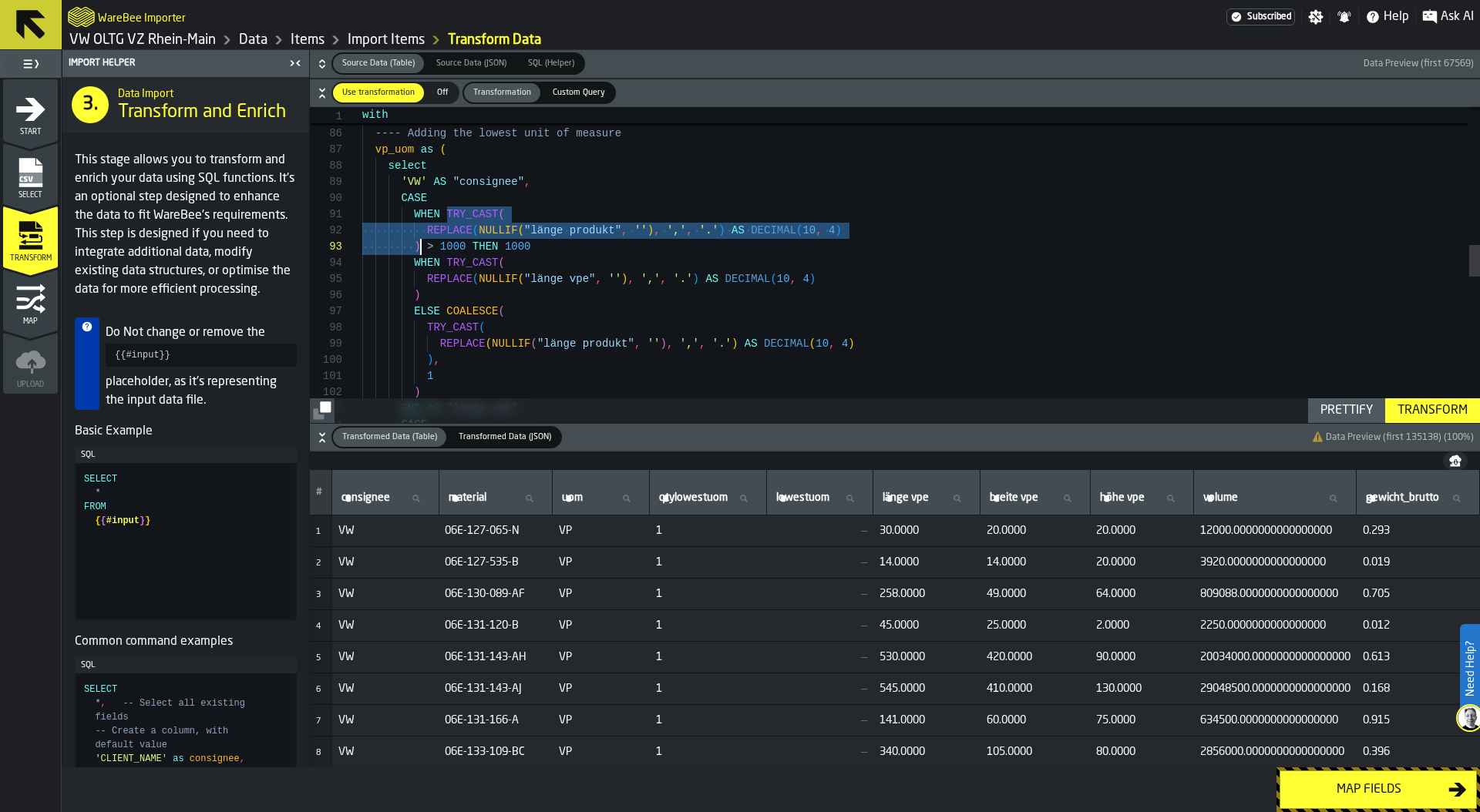
drag, startPoint x: 447, startPoint y: 212, endPoint x: 418, endPoint y: 243, distance: 42.4
click at [418, 243] on div "and i . "vp" <> '' ) , ---- Adding the lowest unit of measure vp_uom as ( selec…" at bounding box center [921, 308] width 1118 height 3141
click at [447, 265] on div "and i . "vp" <> '' ) , ---- Adding the lowest unit of measure vp_uom as ( selec…" at bounding box center [921, 308] width 1118 height 3141
drag, startPoint x: 447, startPoint y: 265, endPoint x: 518, endPoint y: 265, distance: 71.0
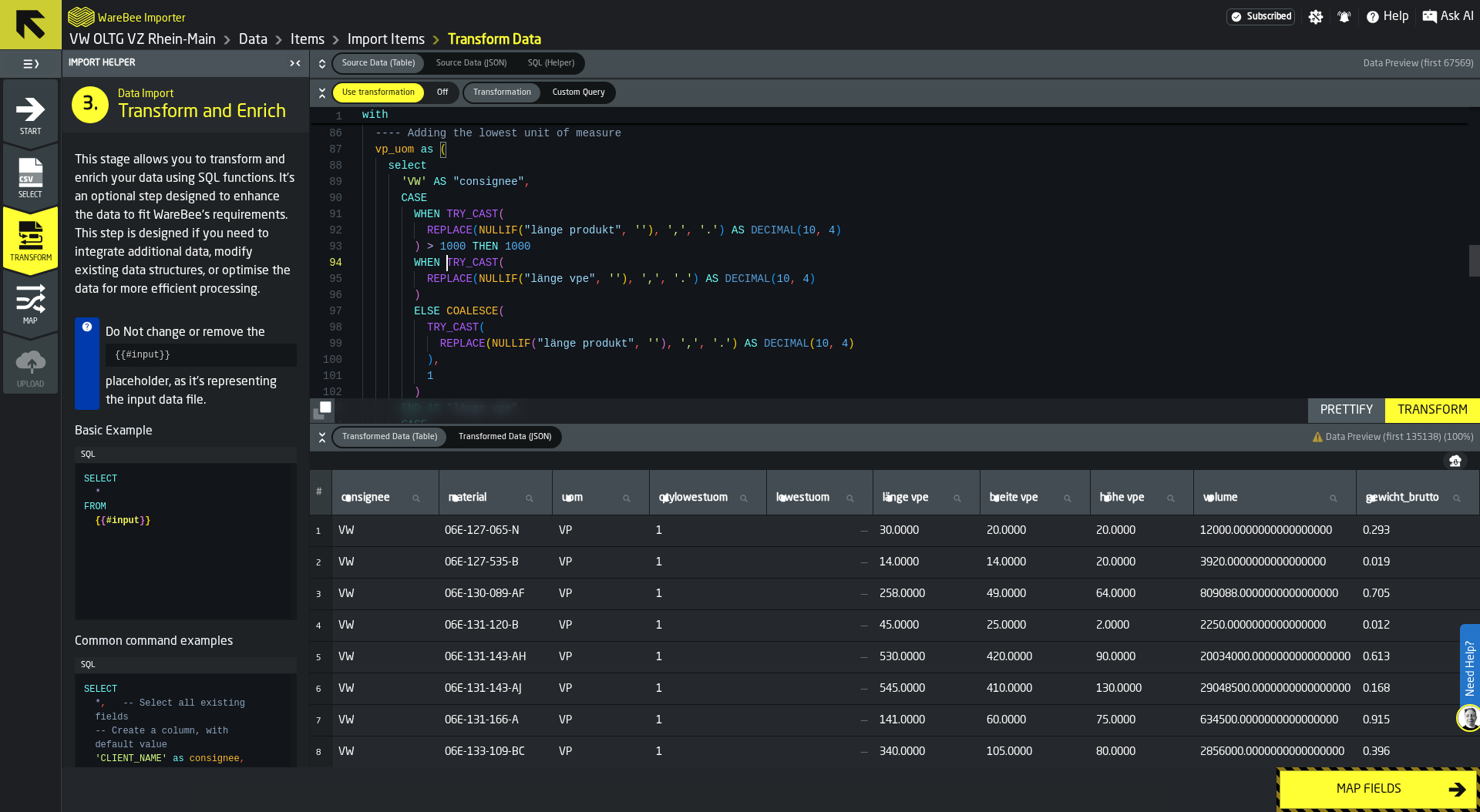
click at [449, 265] on div "and i . "vp" <> '' ) , ---- Adding the lowest unit of measure vp_uom as ( selec…" at bounding box center [921, 308] width 1118 height 3141
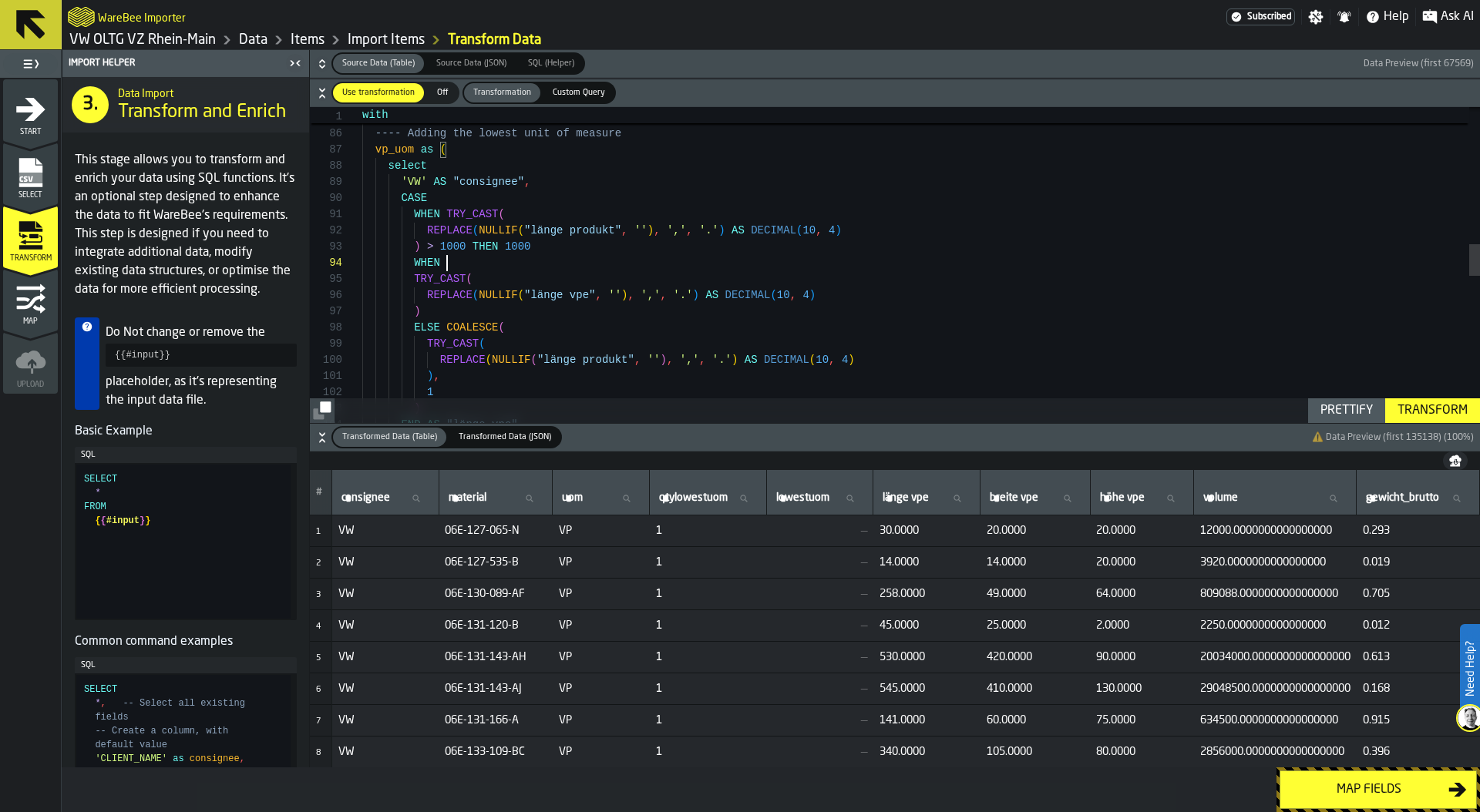
scroll to position [81, 0]
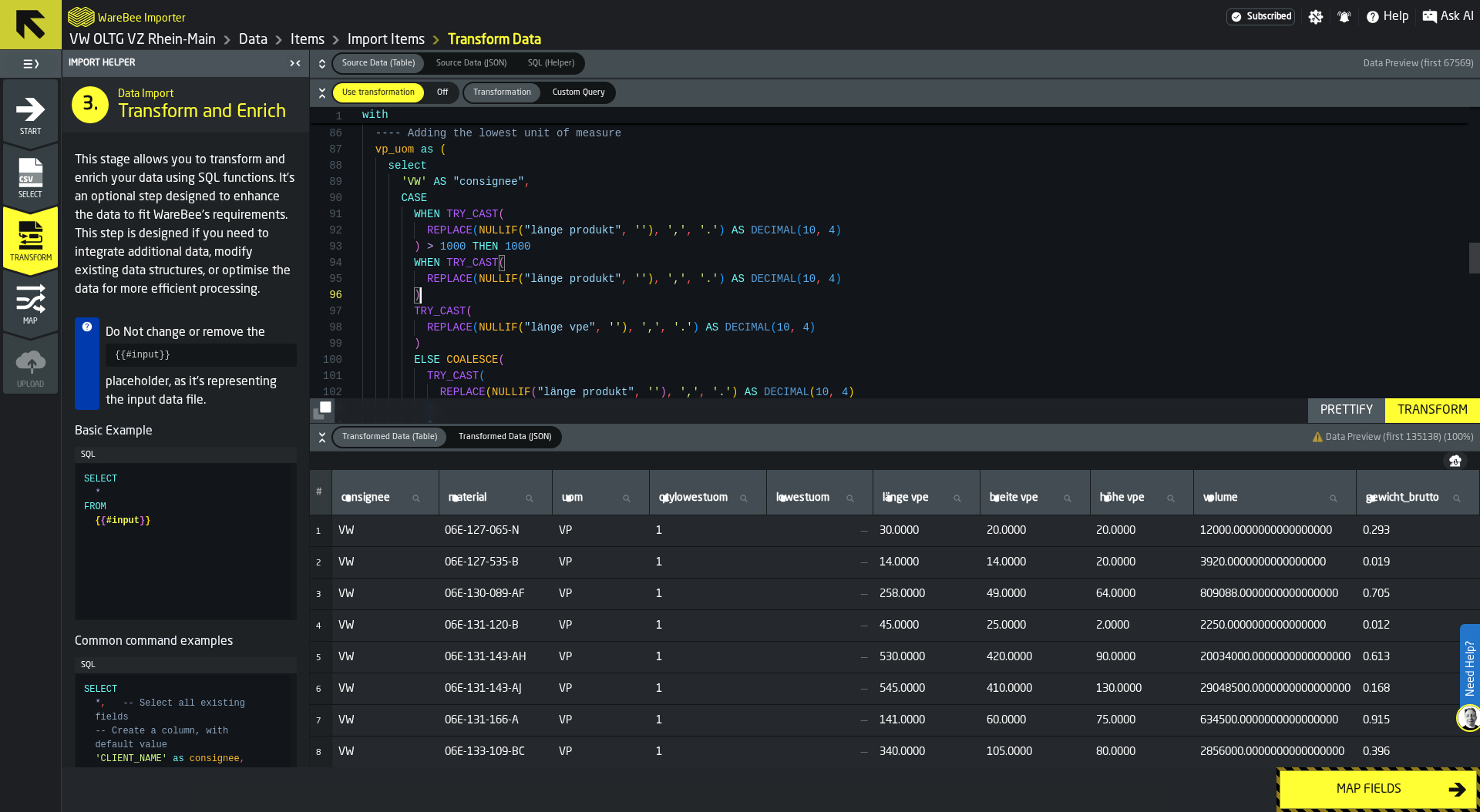
click at [452, 288] on div "and i . "vp" <> '' ) , ---- Adding the lowest unit of measure vp_uom as ( selec…" at bounding box center [921, 332] width 1118 height 3189
click at [453, 341] on div "and i . "vp" <> '' ) , ---- Adding the lowest unit of measure vp_uom as ( selec…" at bounding box center [921, 332] width 1118 height 3189
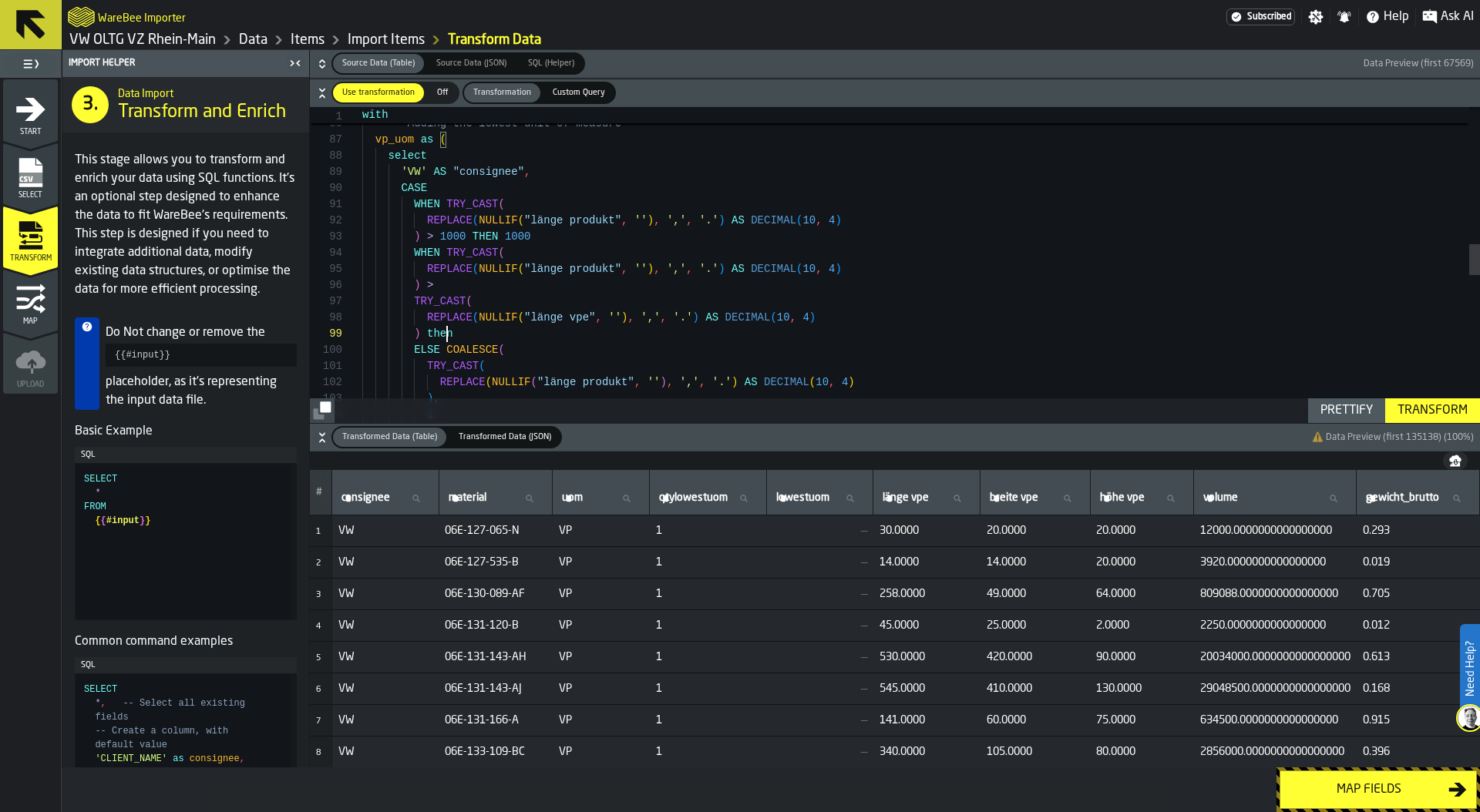
click at [445, 336] on div ") , ---- Adding the lowest unit of measure vp_uom as ( select 'VW' AS "consigne…" at bounding box center [921, 322] width 1118 height 3189
click at [413, 298] on div ") , ---- Adding the lowest unit of measure vp_uom as ( select 'VW' AS "consigne…" at bounding box center [921, 322] width 1118 height 3189
click at [416, 301] on div ") , ---- Adding the lowest unit of measure vp_uom as ( select 'VW' AS "consigne…" at bounding box center [921, 322] width 1118 height 3189
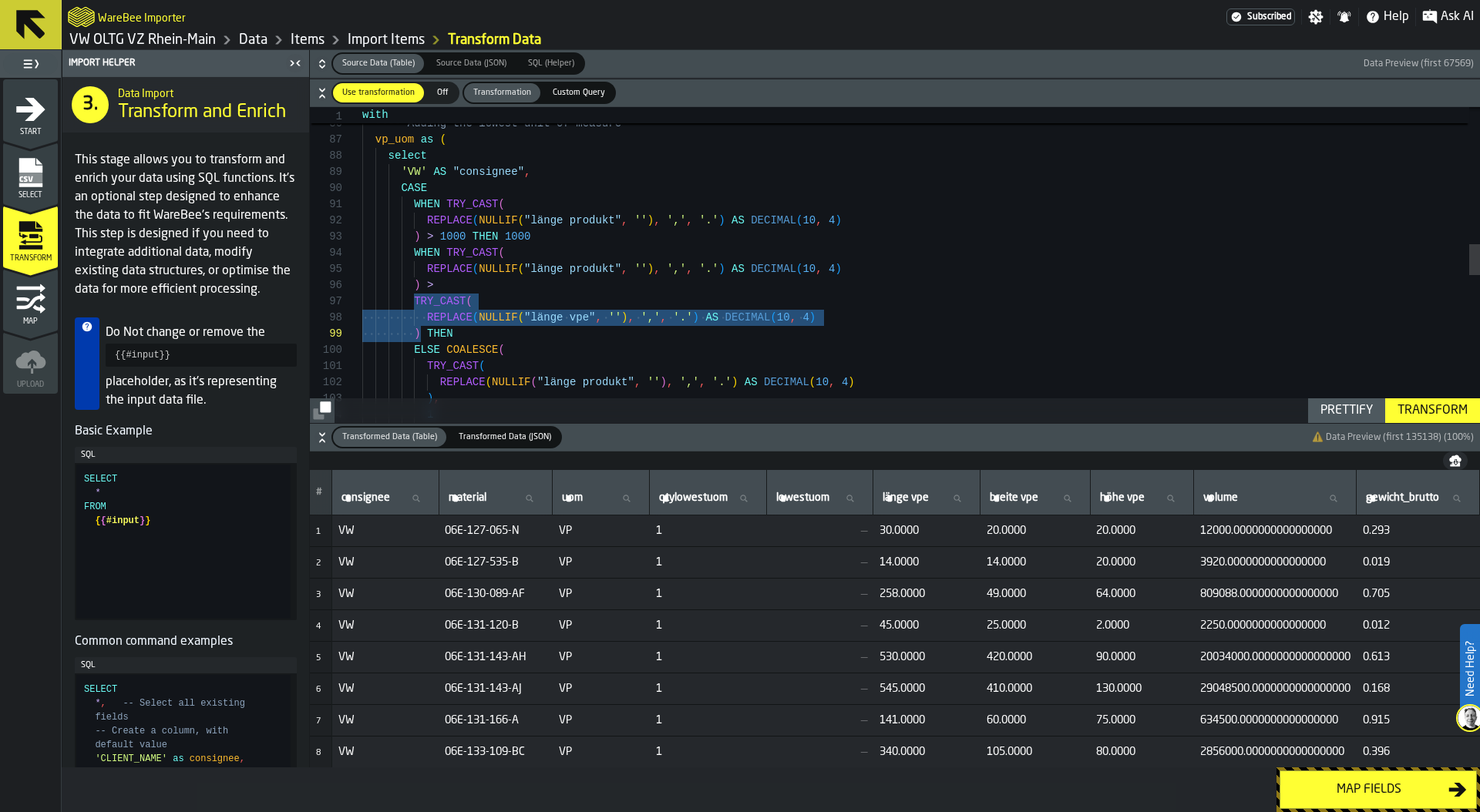
drag, startPoint x: 414, startPoint y: 301, endPoint x: 419, endPoint y: 336, distance: 35.4
click at [419, 337] on div ") , ---- Adding the lowest unit of measure vp_uom as ( select 'VW' AS "consigne…" at bounding box center [921, 322] width 1118 height 3189
click at [490, 336] on div ") , ---- Adding the lowest unit of measure vp_uom as ( select 'VW' AS "consigne…" at bounding box center [921, 322] width 1118 height 3189
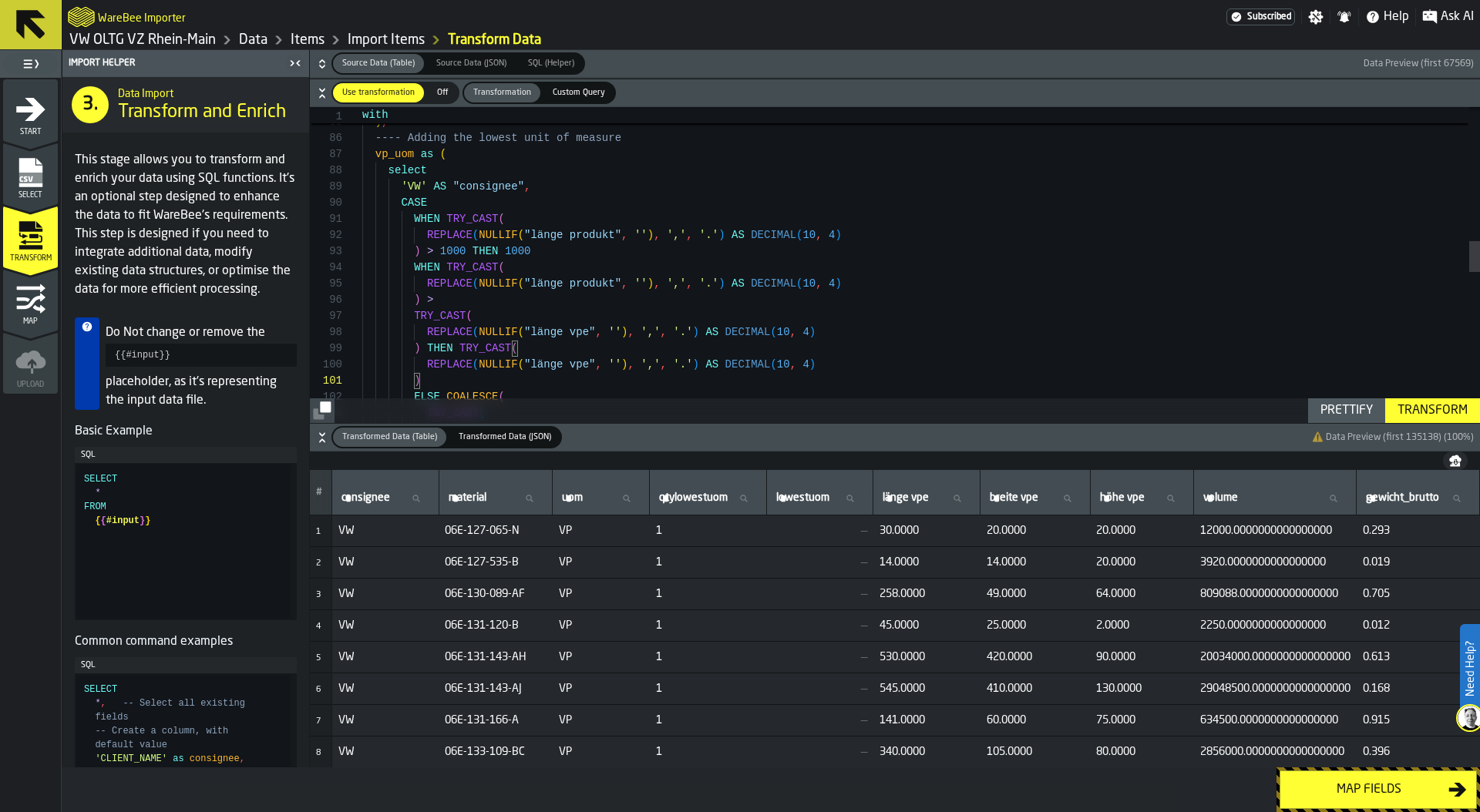
scroll to position [48, 0]
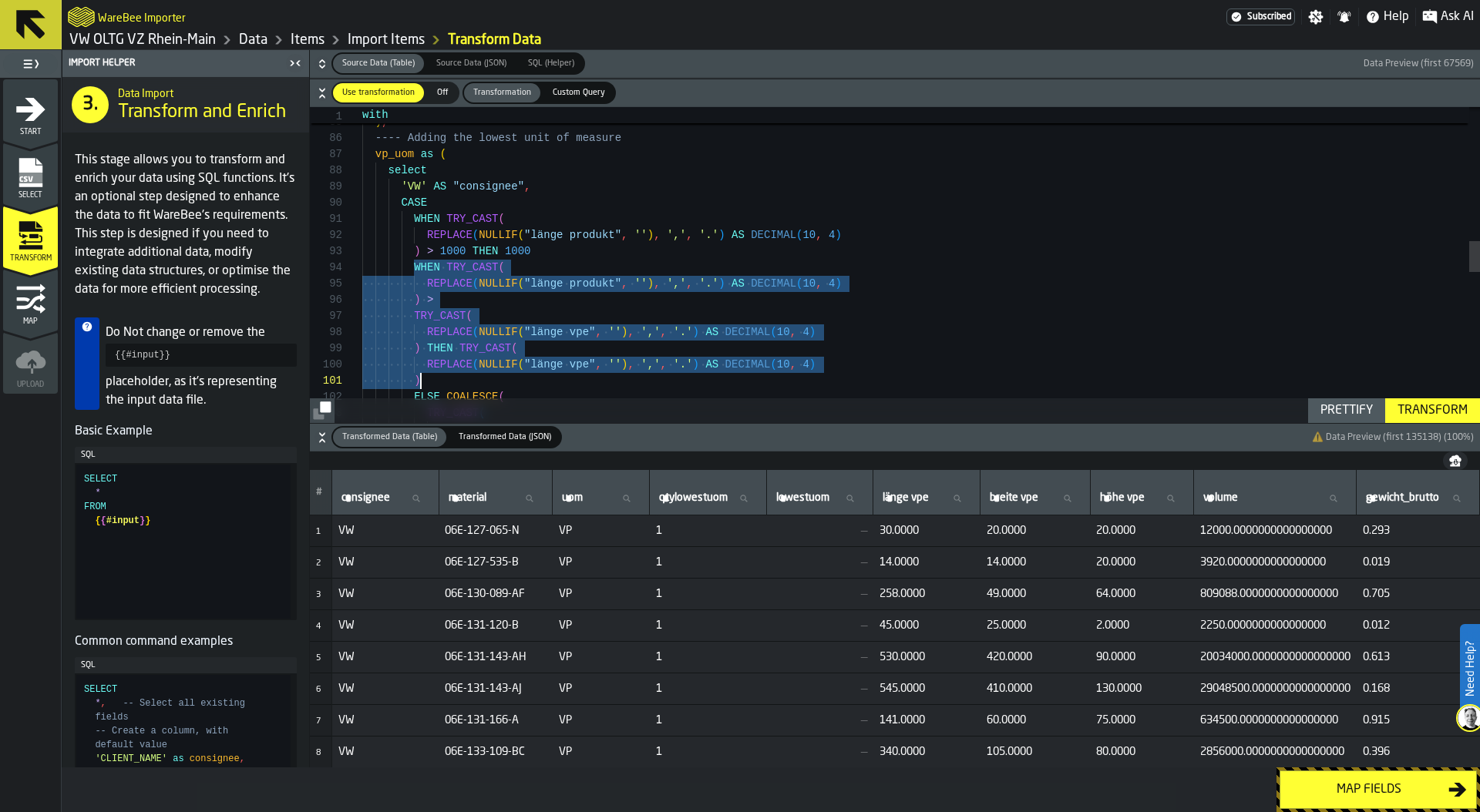
drag, startPoint x: 413, startPoint y: 266, endPoint x: 543, endPoint y: 374, distance: 169.0
click at [543, 374] on div "'VW' AS "consignee" , CASE WHEN TRY_CAST ( REPLACE ( NULLIF ( "[PERSON_NAME] pr…" at bounding box center [921, 353] width 1118 height 3222
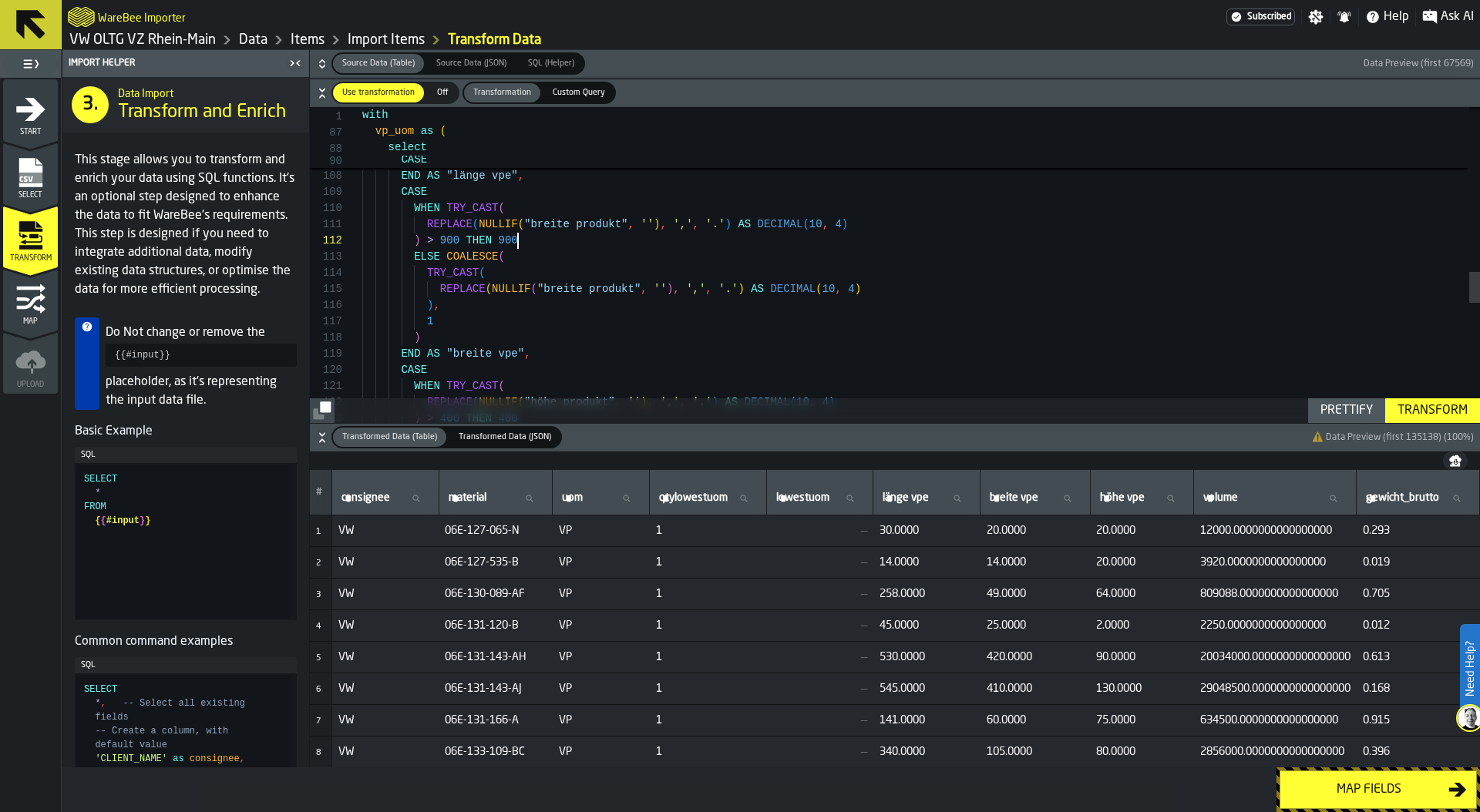
click at [538, 234] on div "REPLACE ( NULLIF ( "[PERSON_NAME] produkt" , '' ) , ',' , '.' ) AS DECIMAL ( 10…" at bounding box center [921, 35] width 1118 height 3222
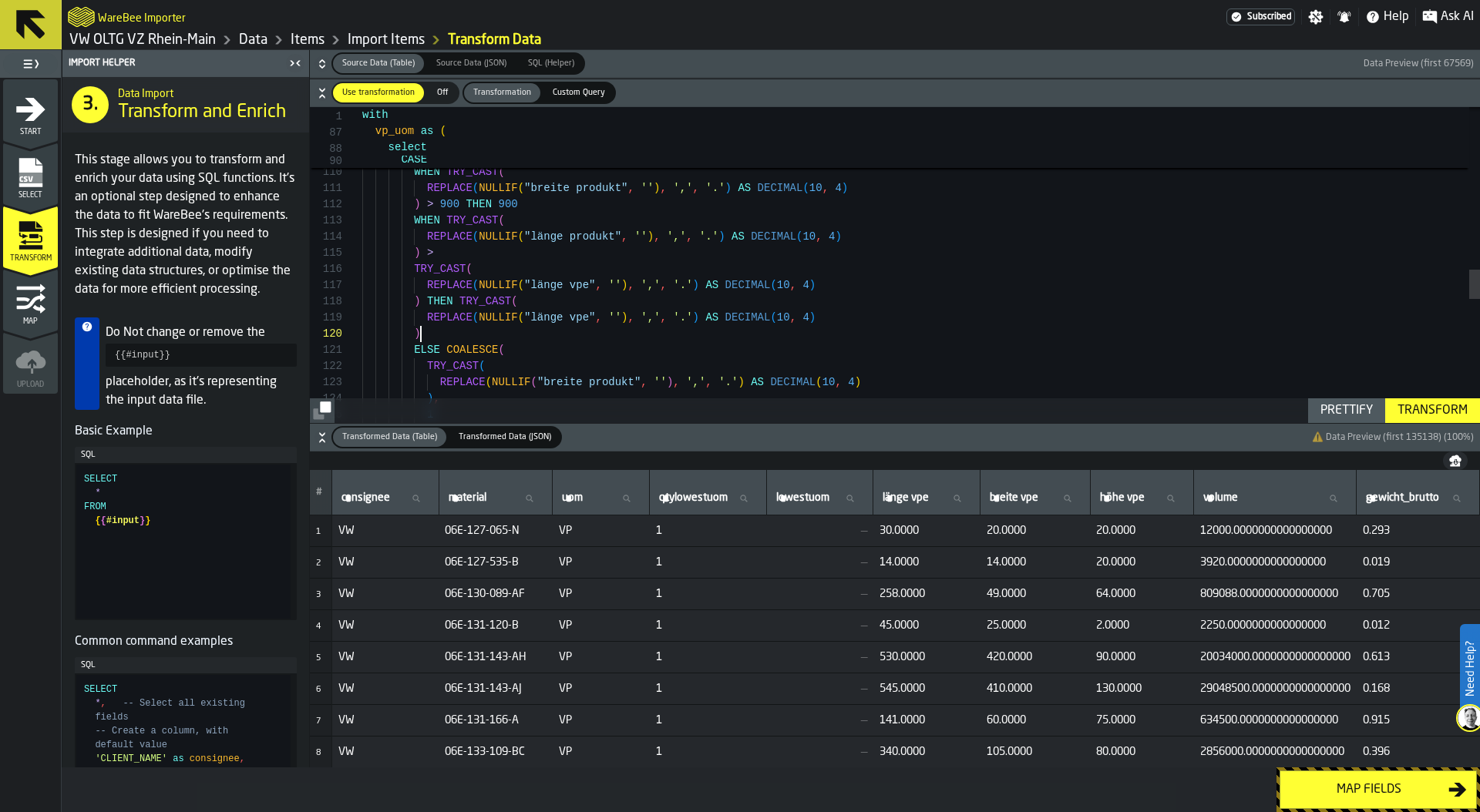
scroll to position [145, 0]
click at [563, 385] on div "1 ) END AS "[PERSON_NAME] vpe" , CASE WHEN TRY_CAST ( REPLACE ( NULLIF ( "breit…" at bounding box center [921, 63] width 1118 height 3351
click at [547, 236] on div "1 ) END AS "[PERSON_NAME] vpe" , CASE WHEN TRY_CAST ( REPLACE ( NULLIF ( "breit…" at bounding box center [921, 63] width 1118 height 3351
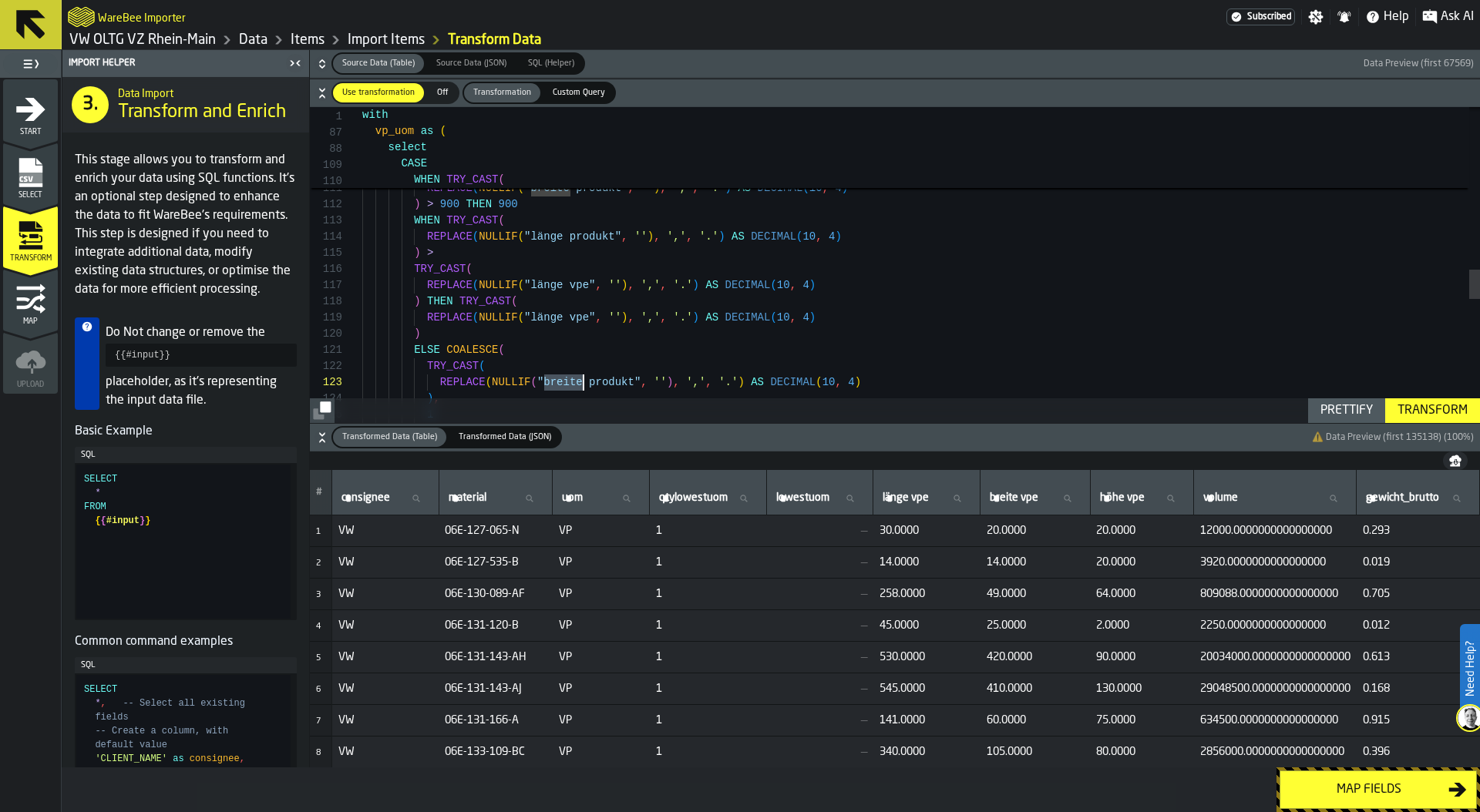
scroll to position [48, 0]
click at [547, 236] on div "1 ) END AS "[PERSON_NAME] vpe" , CASE WHEN TRY_CAST ( REPLACE ( NULLIF ( "breit…" at bounding box center [921, 63] width 1118 height 3351
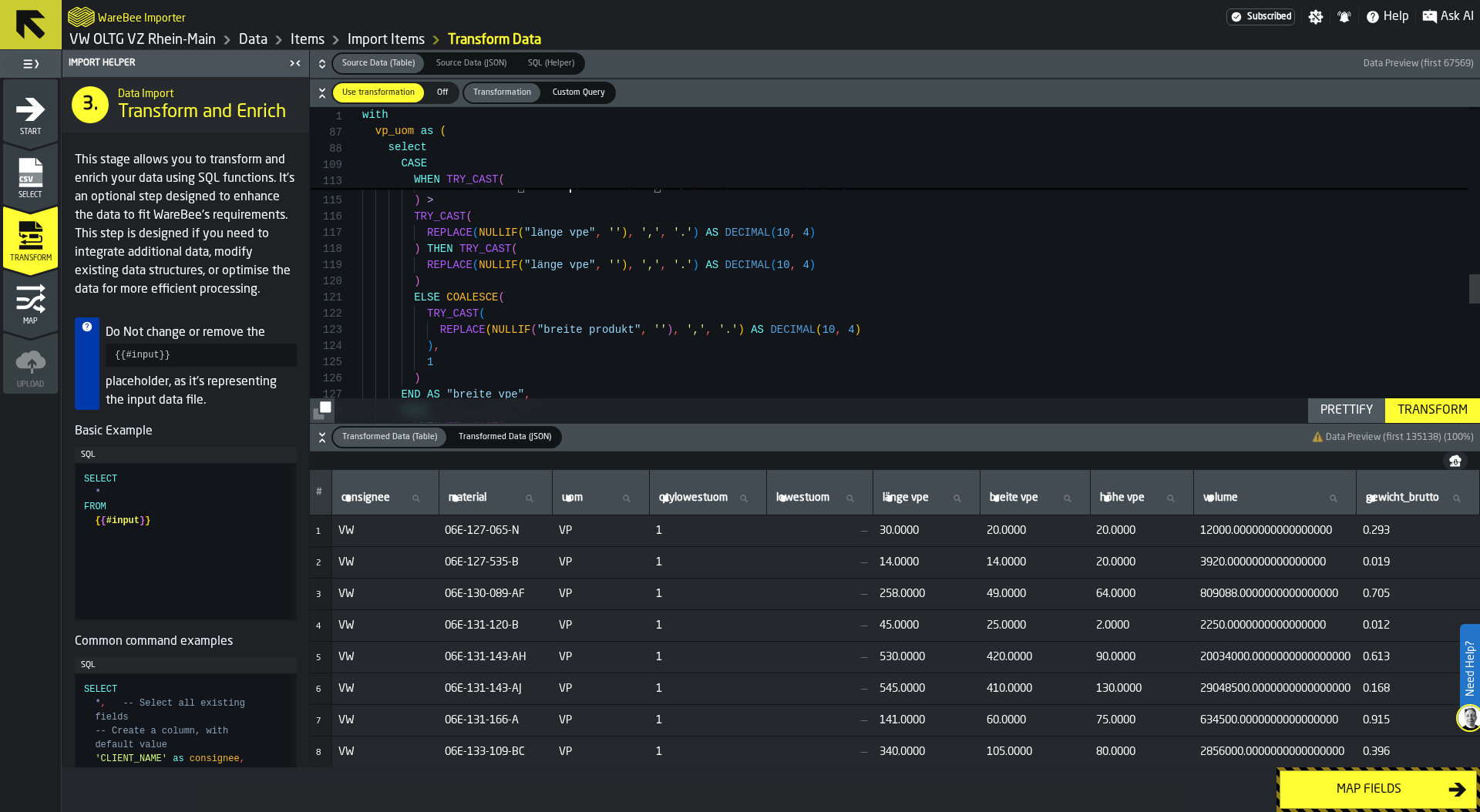
click at [543, 234] on div "CASE WHEN TRY_CAST ( REPLACE ( NULLIF ( "breite produkt" , '' ) , ',' , '.' ) A…" at bounding box center [921, 11] width 1118 height 3351
click at [546, 262] on div "CASE WHEN TRY_CAST ( REPLACE ( NULLIF ( "breite produkt" , '' ) , ',' , '.' ) A…" at bounding box center [921, 11] width 1118 height 3351
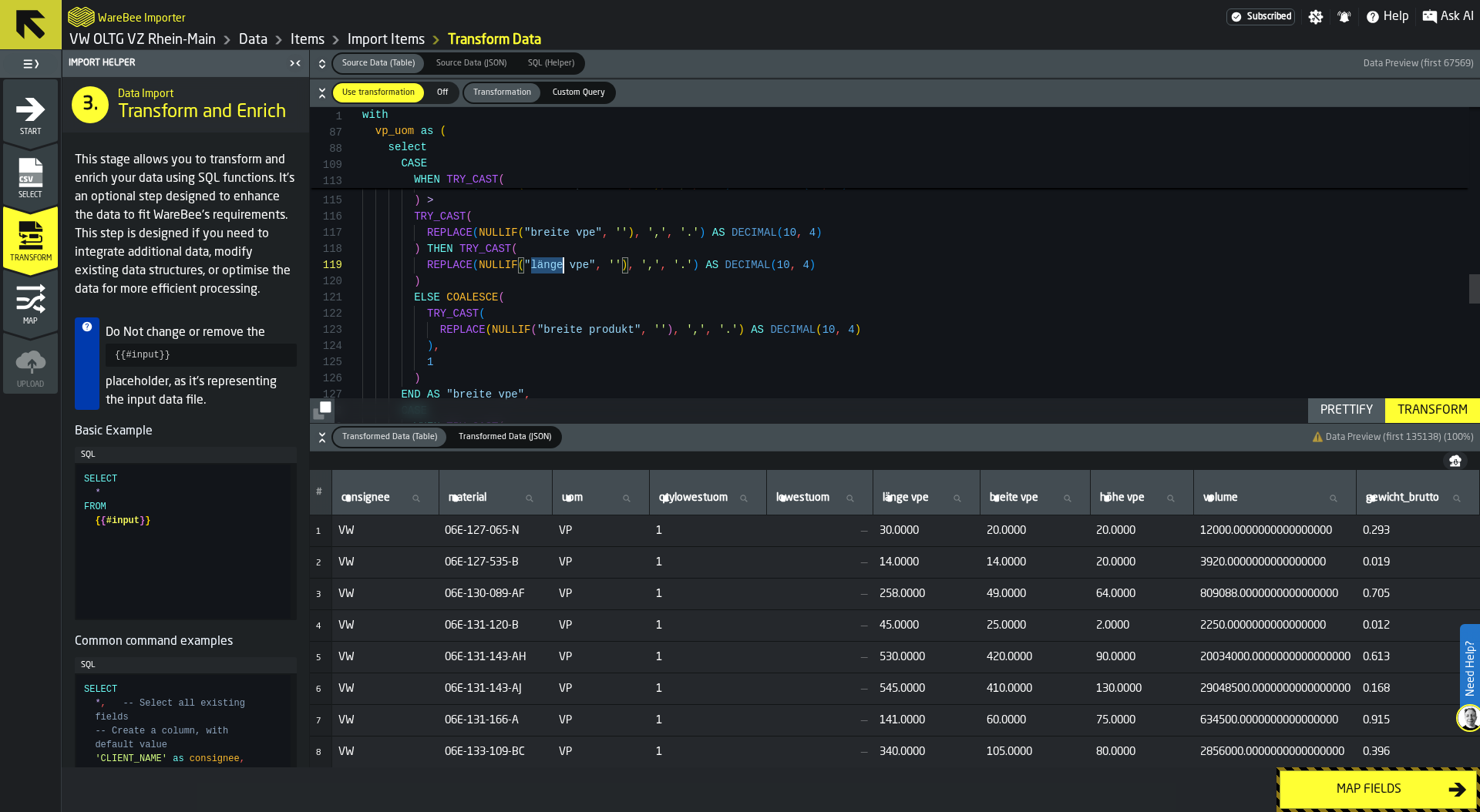
click at [546, 262] on div "CASE WHEN TRY_CAST ( REPLACE ( NULLIF ( "breite produkt" , '' ) , ',' , '.' ) A…" at bounding box center [921, 11] width 1118 height 3351
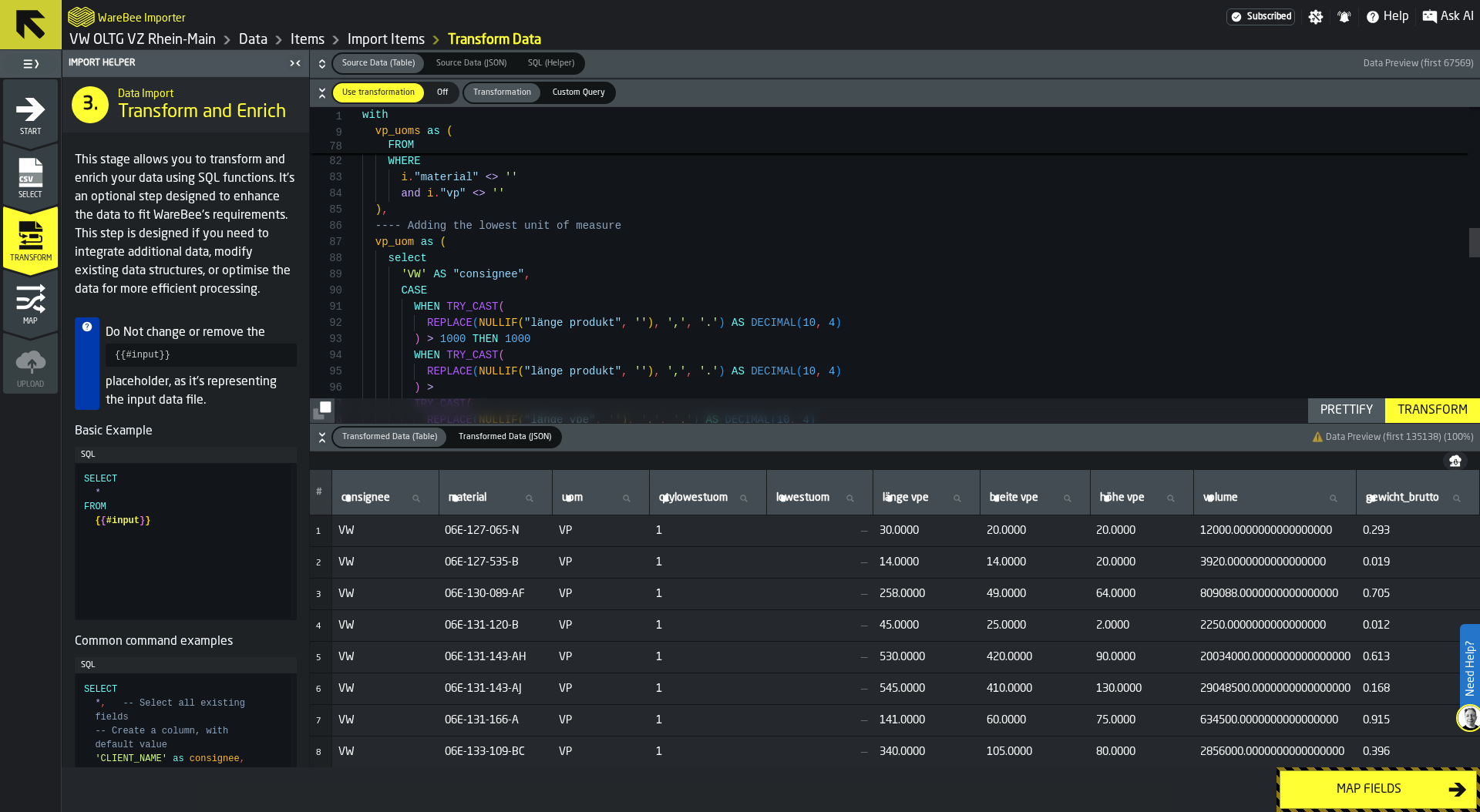
type textarea "**********"
click at [253, 36] on link "Data" at bounding box center [253, 40] width 29 height 17
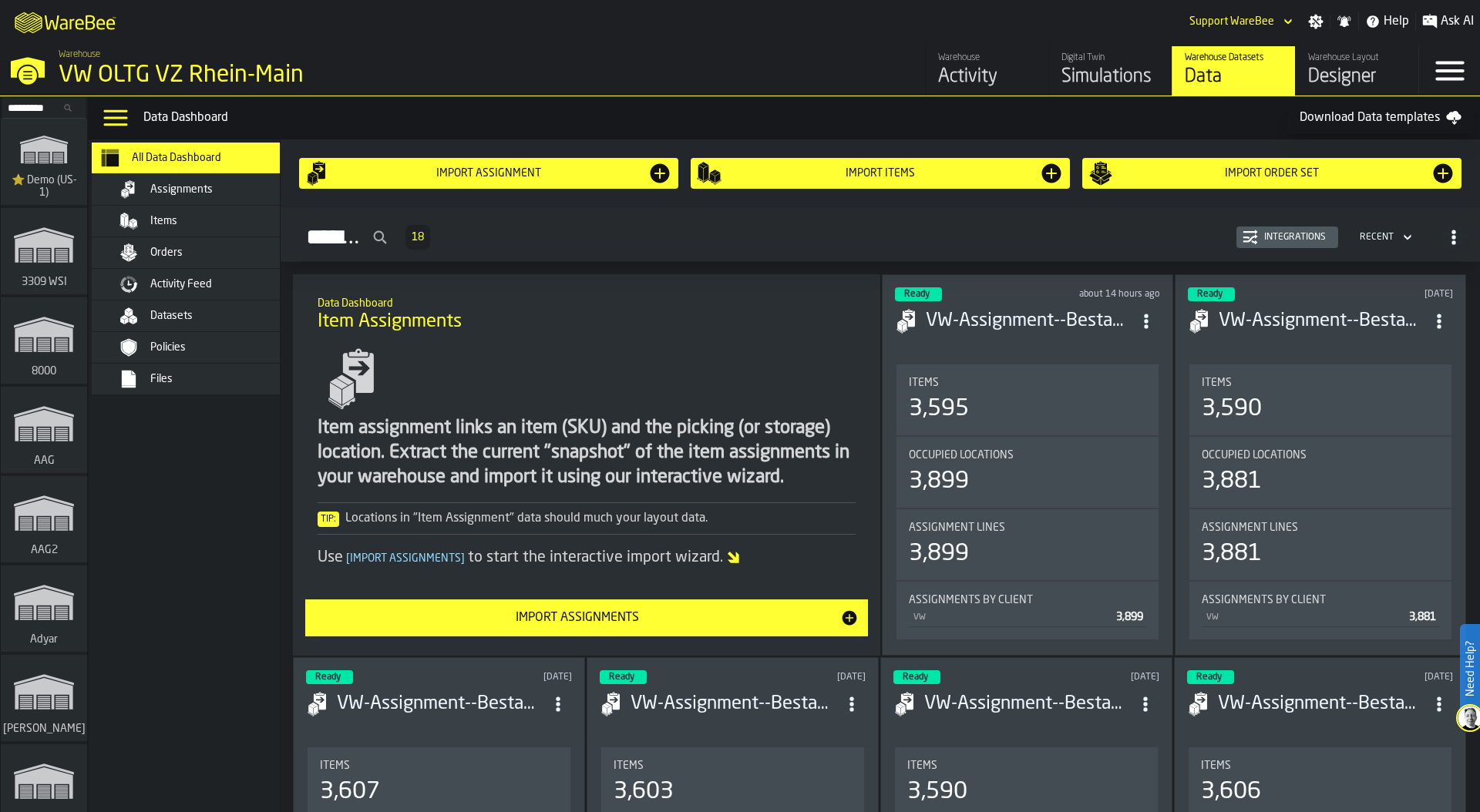
click at [986, 76] on div "Activity" at bounding box center [987, 77] width 98 height 25
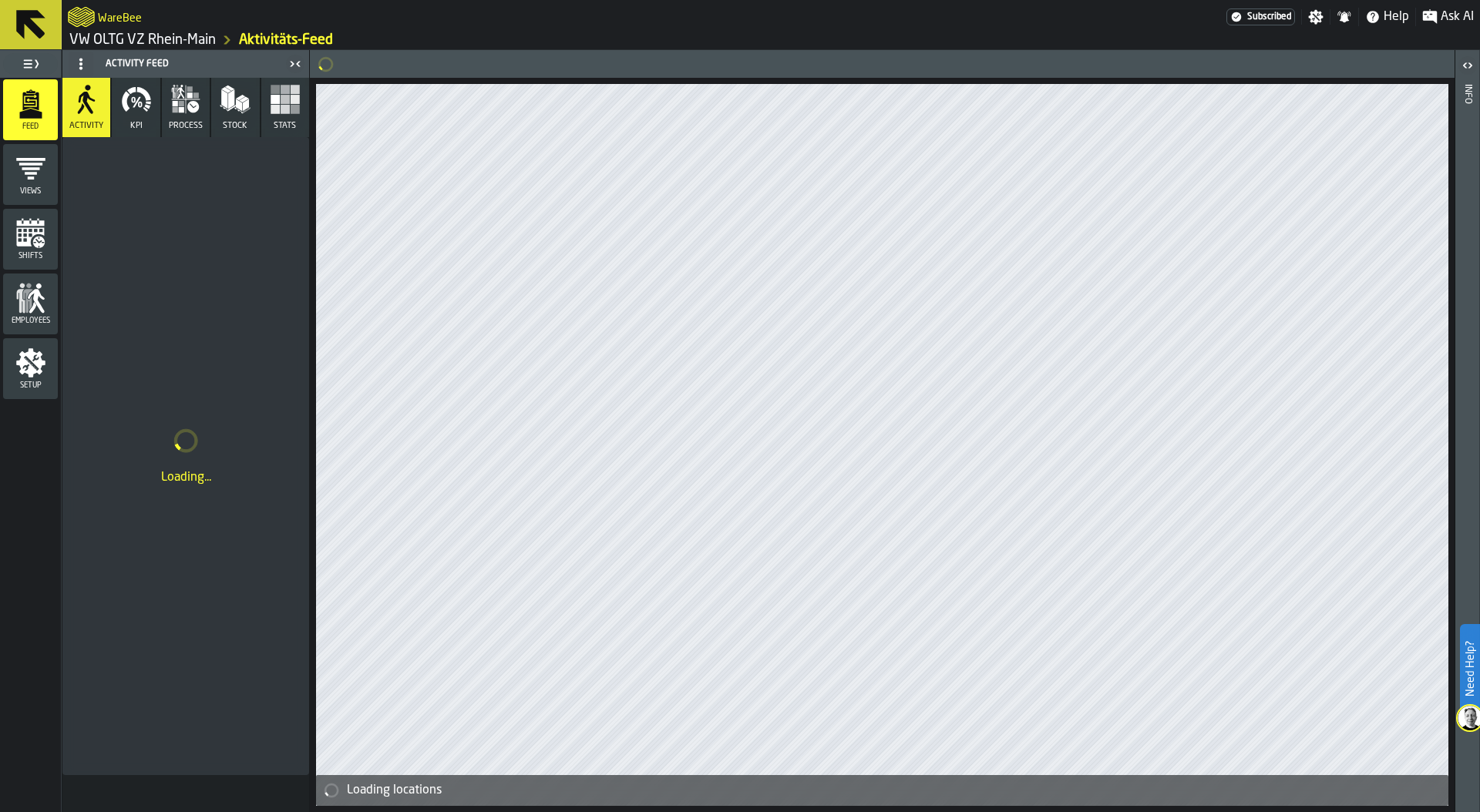
click at [160, 26] on div "WareBee" at bounding box center [647, 17] width 1159 height 28
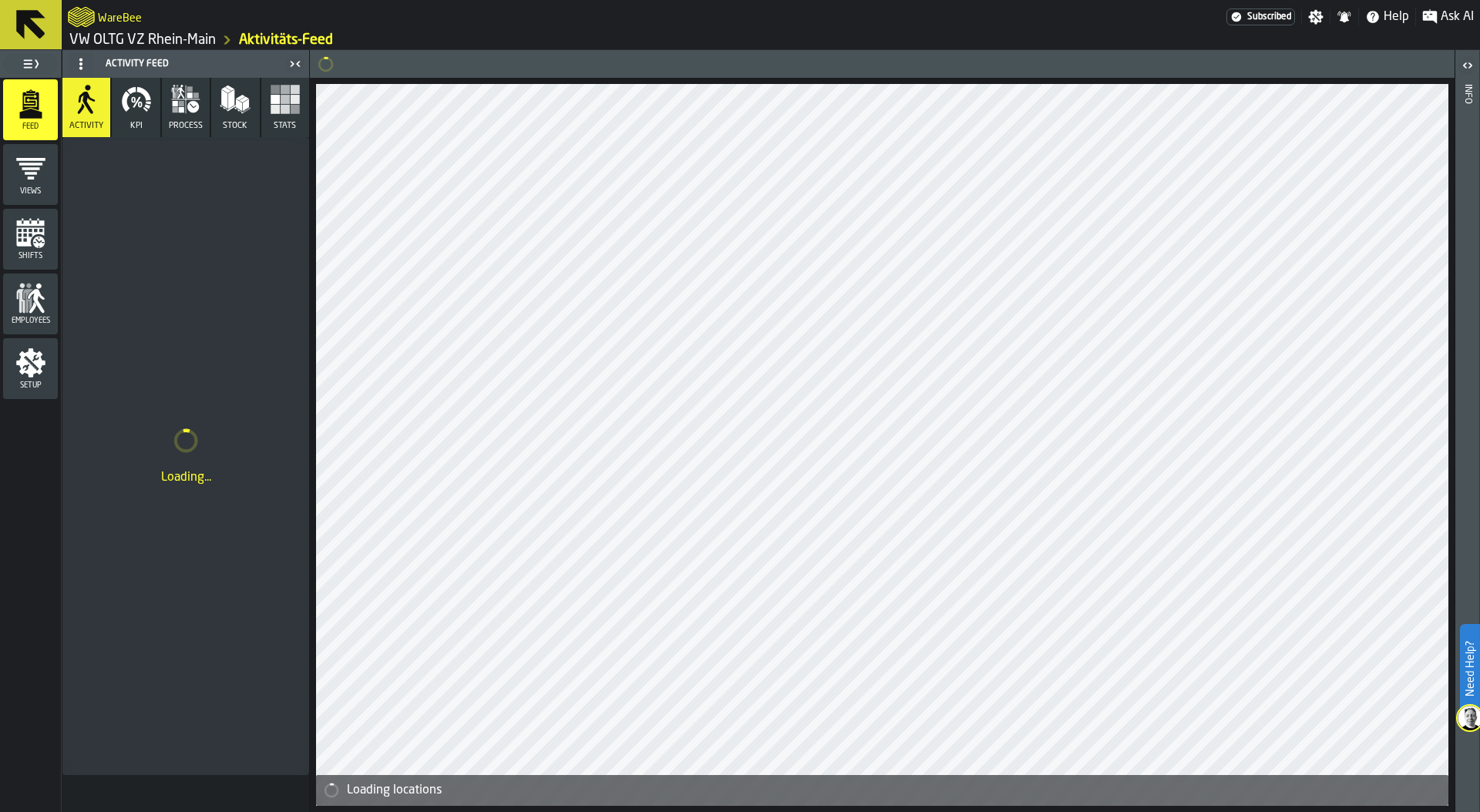
click at [168, 41] on link "VW OLTG VZ Rhein-Main" at bounding box center [142, 40] width 146 height 17
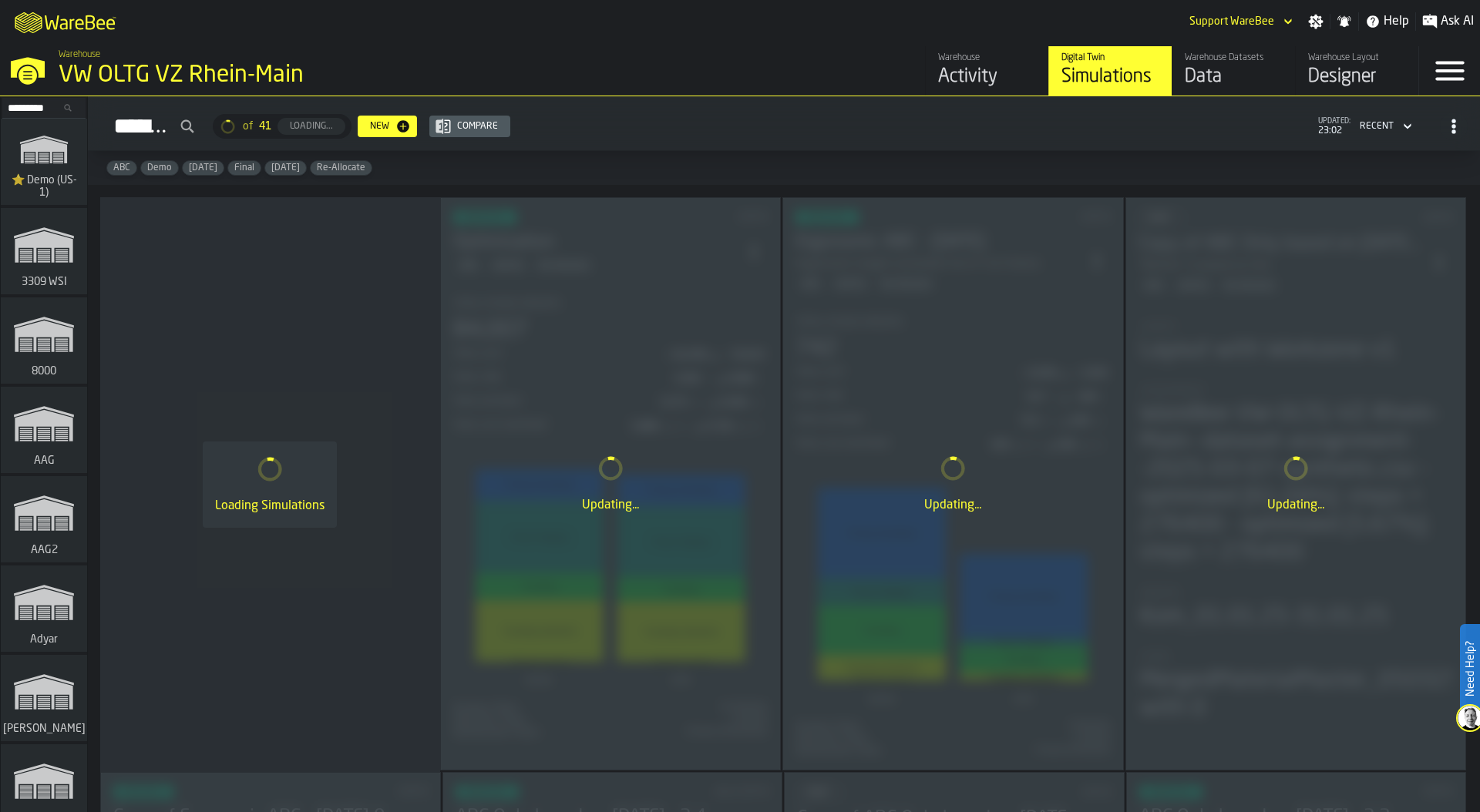
click at [631, 295] on div "Updating..." at bounding box center [611, 484] width 340 height 572
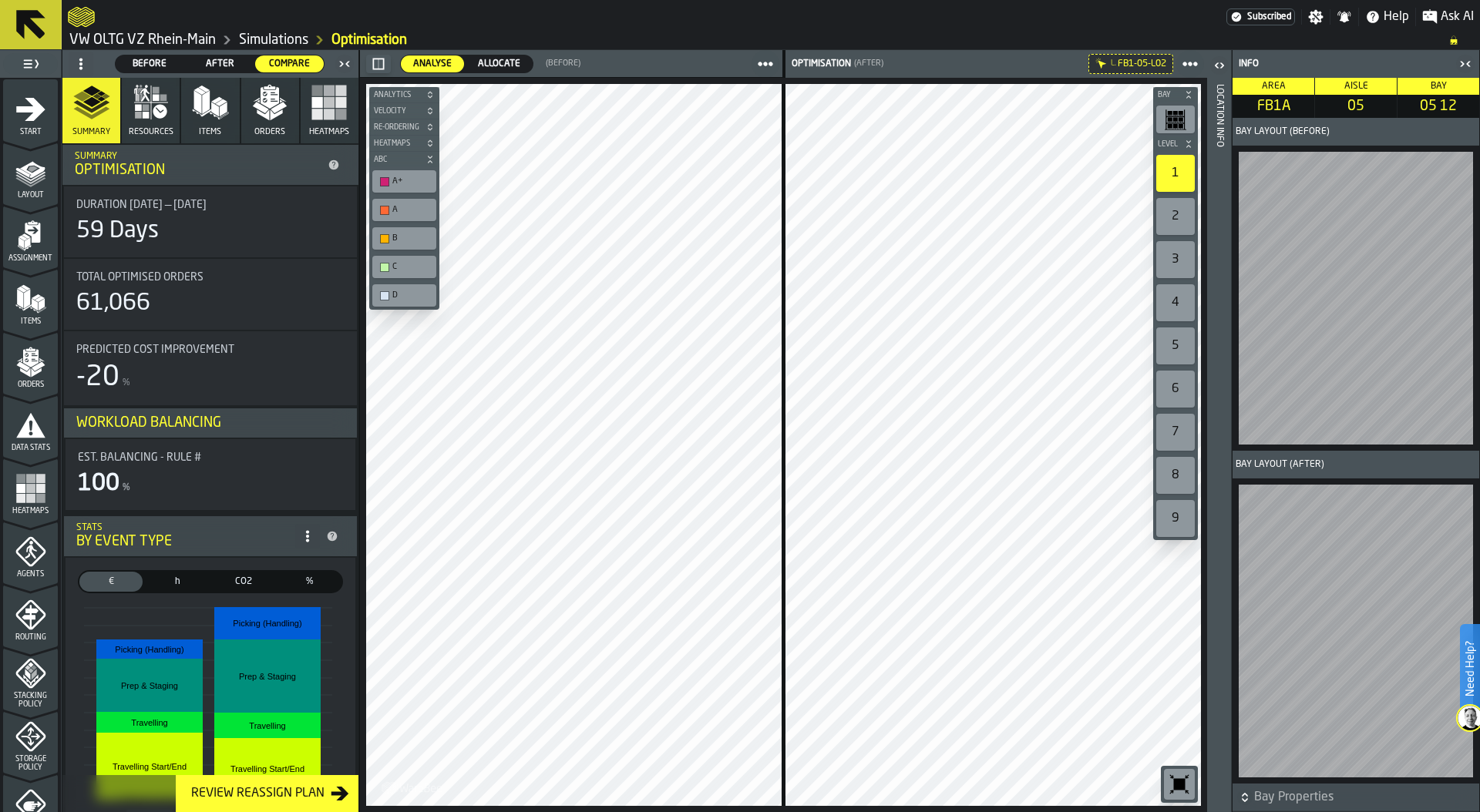
click at [199, 64] on span "After" at bounding box center [220, 64] width 56 height 14
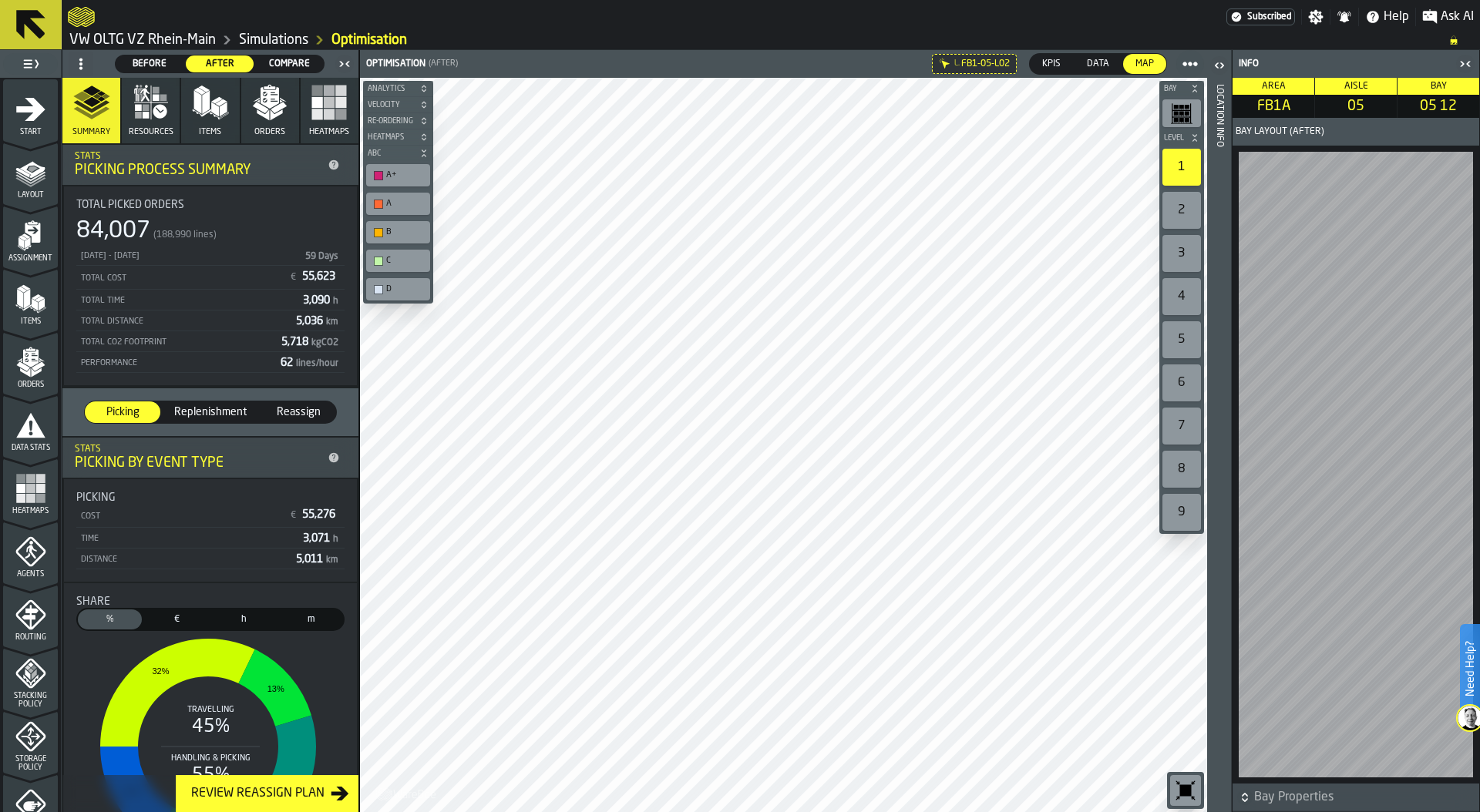
click at [270, 51] on div "Before Before After After Compare Compare" at bounding box center [199, 64] width 268 height 25
click at [269, 38] on link "Simulations" at bounding box center [273, 40] width 69 height 17
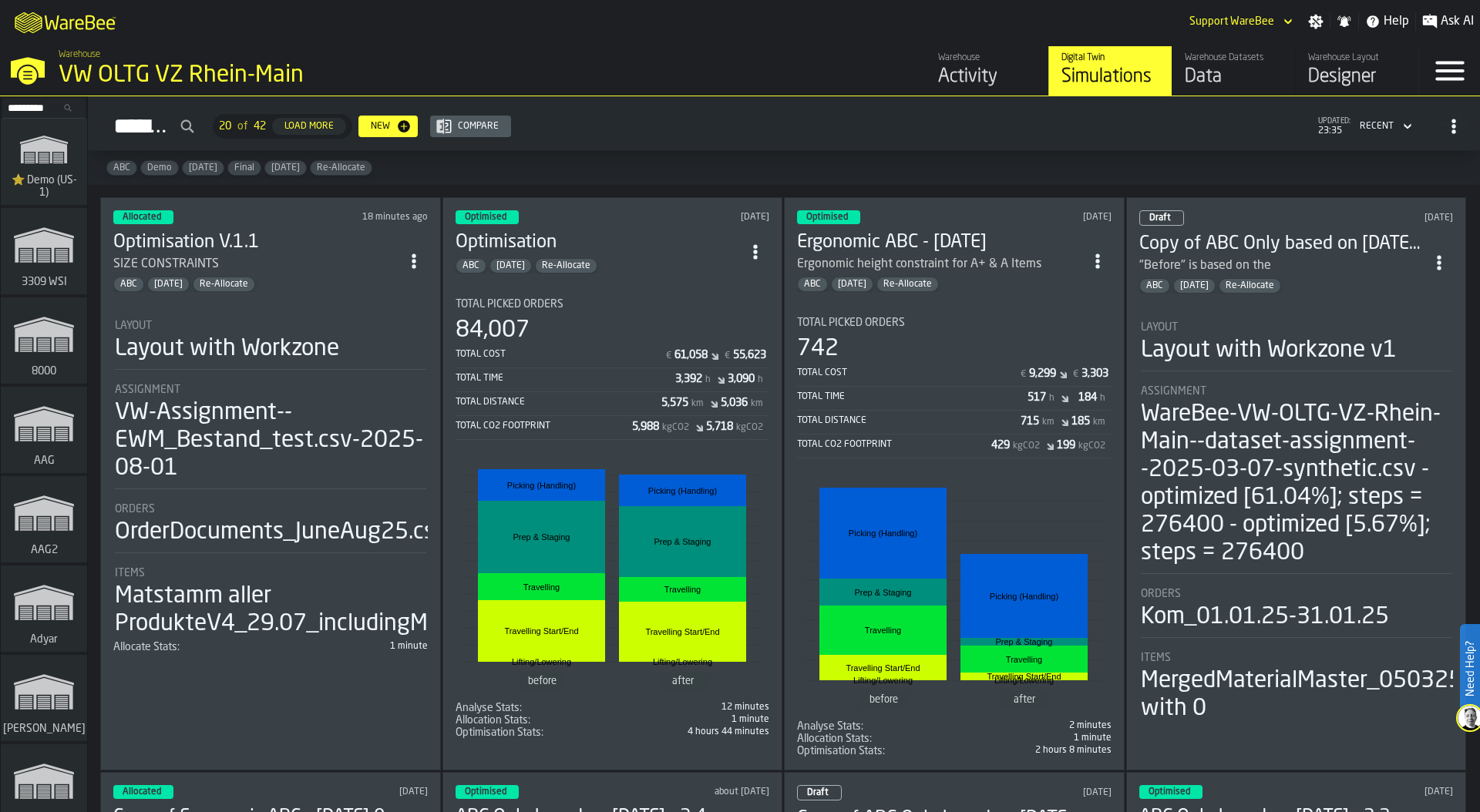
click at [302, 408] on div "VW-Assignment--EWM_Bestand_test.csv-2025-08-01" at bounding box center [271, 441] width 311 height 83
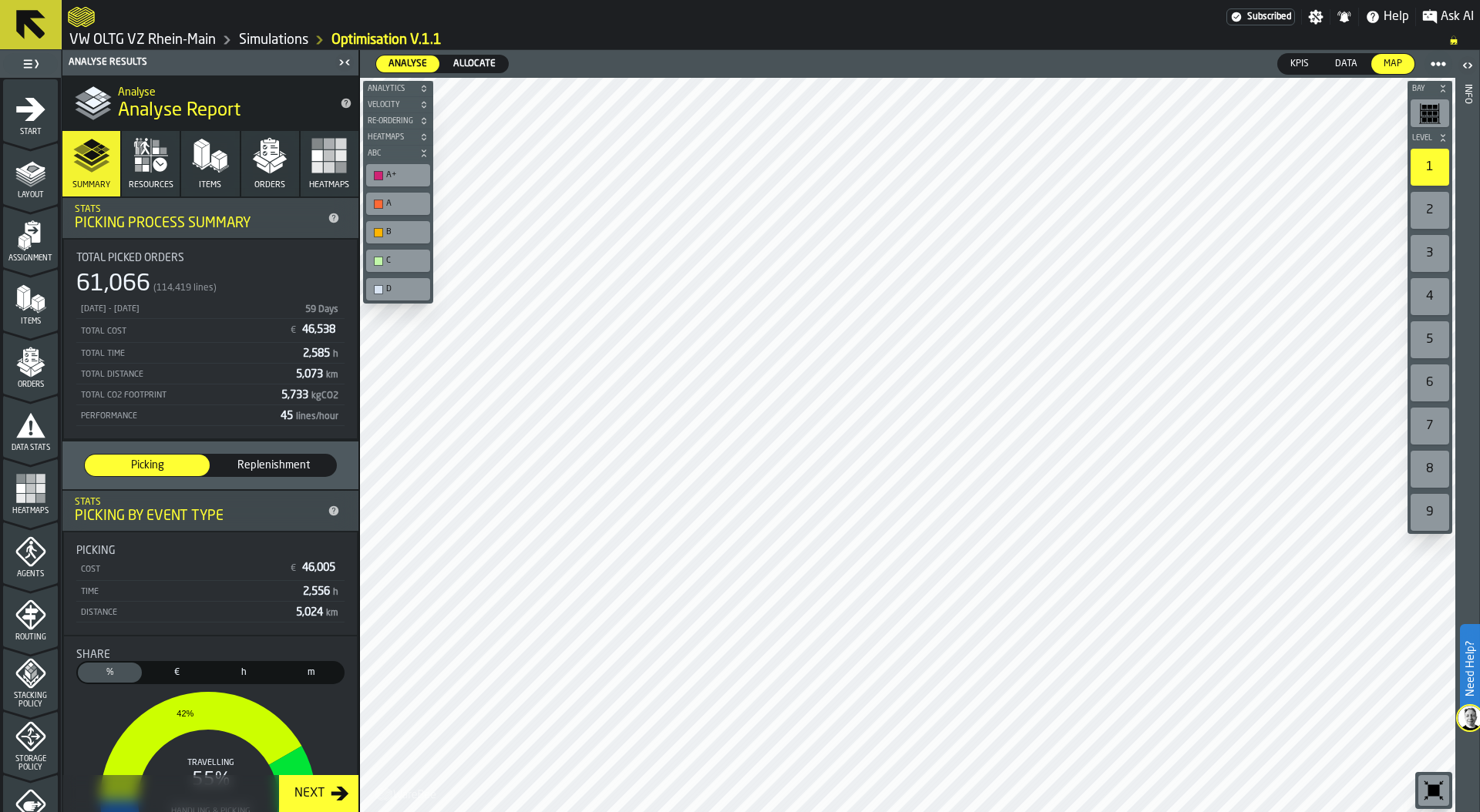
click at [482, 68] on span "Allocate" at bounding box center [474, 64] width 55 height 14
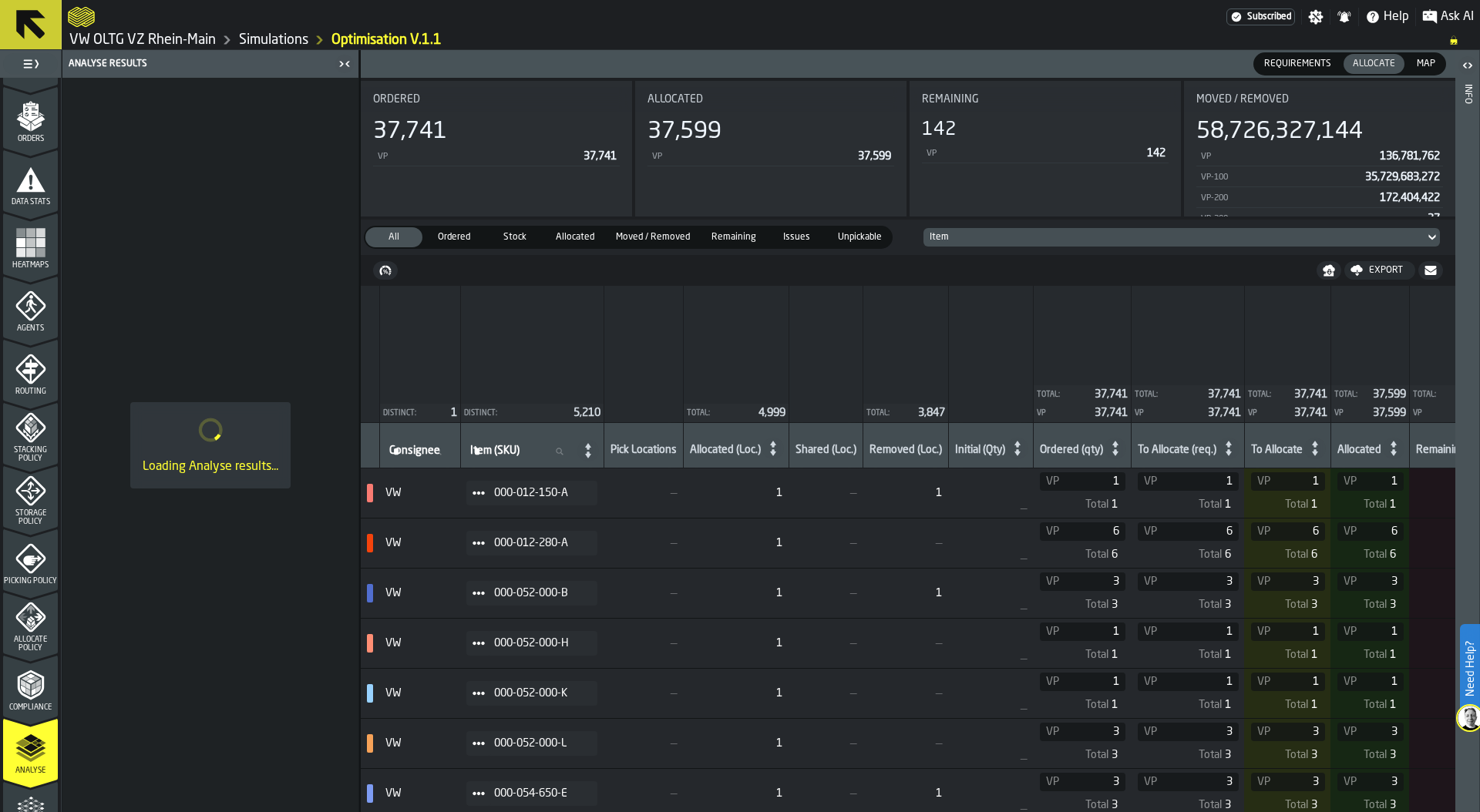
scroll to position [403, 0]
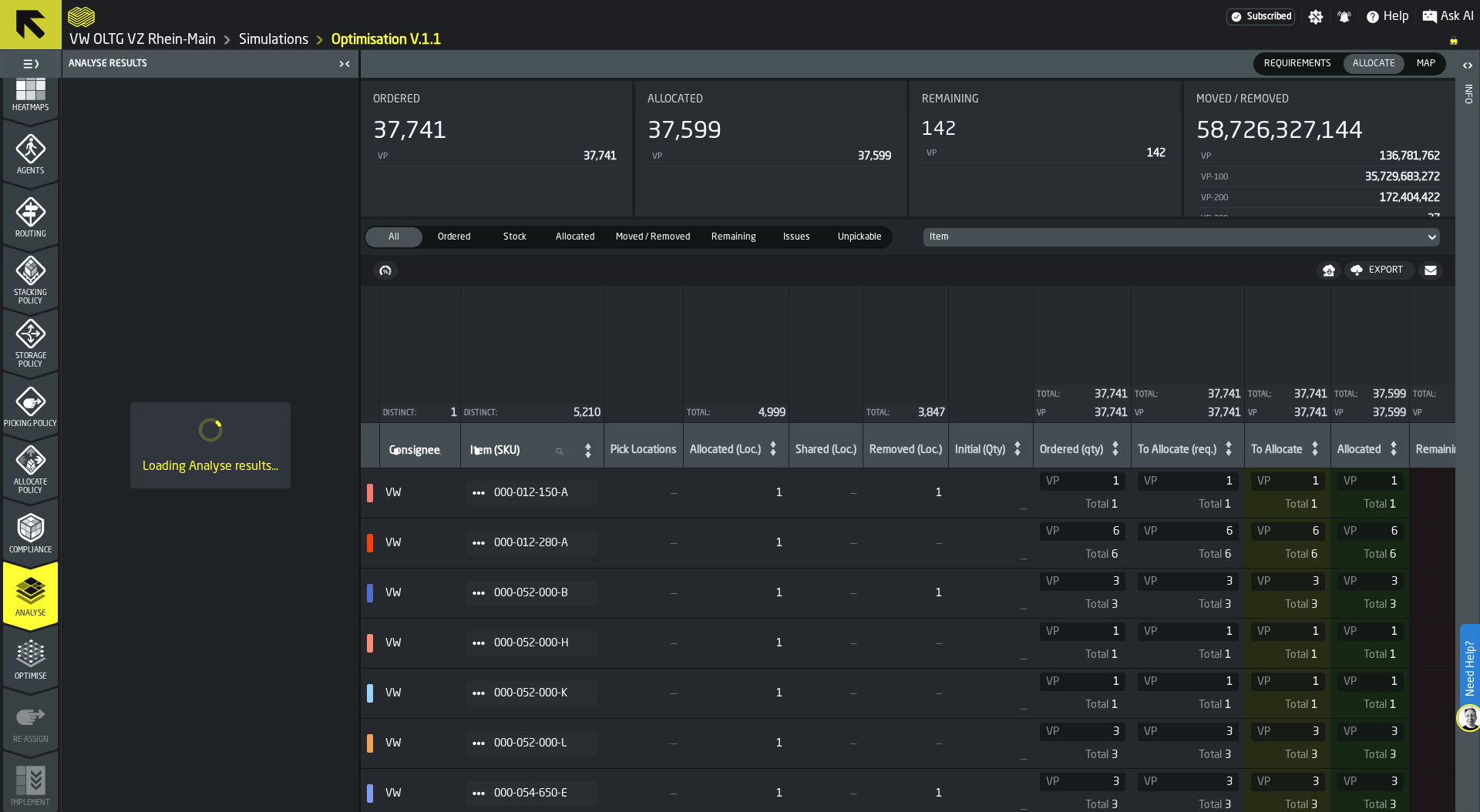
click at [32, 654] on icon "menu Optimise" at bounding box center [36, 654] width 11 height 17
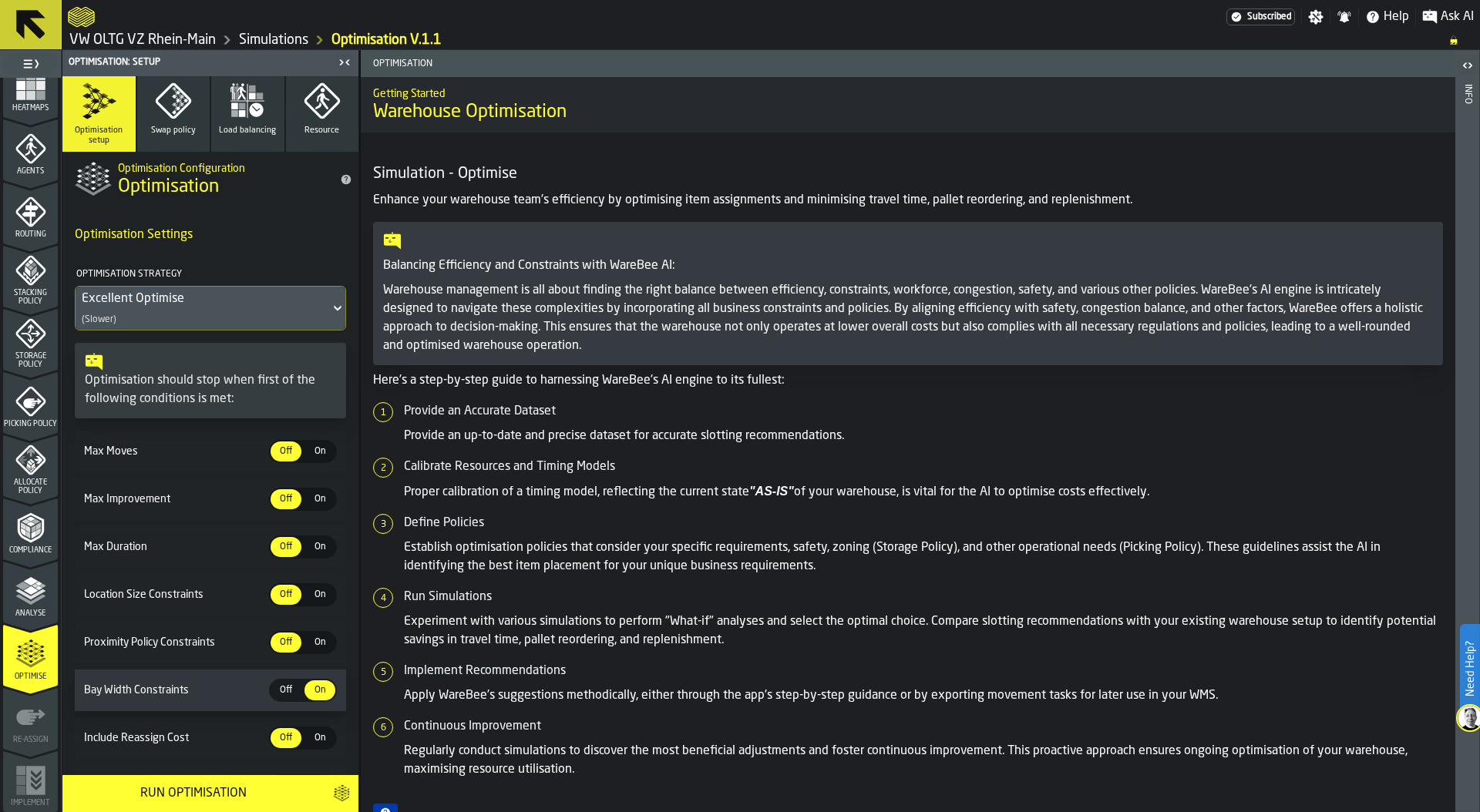
scroll to position [225, 0]
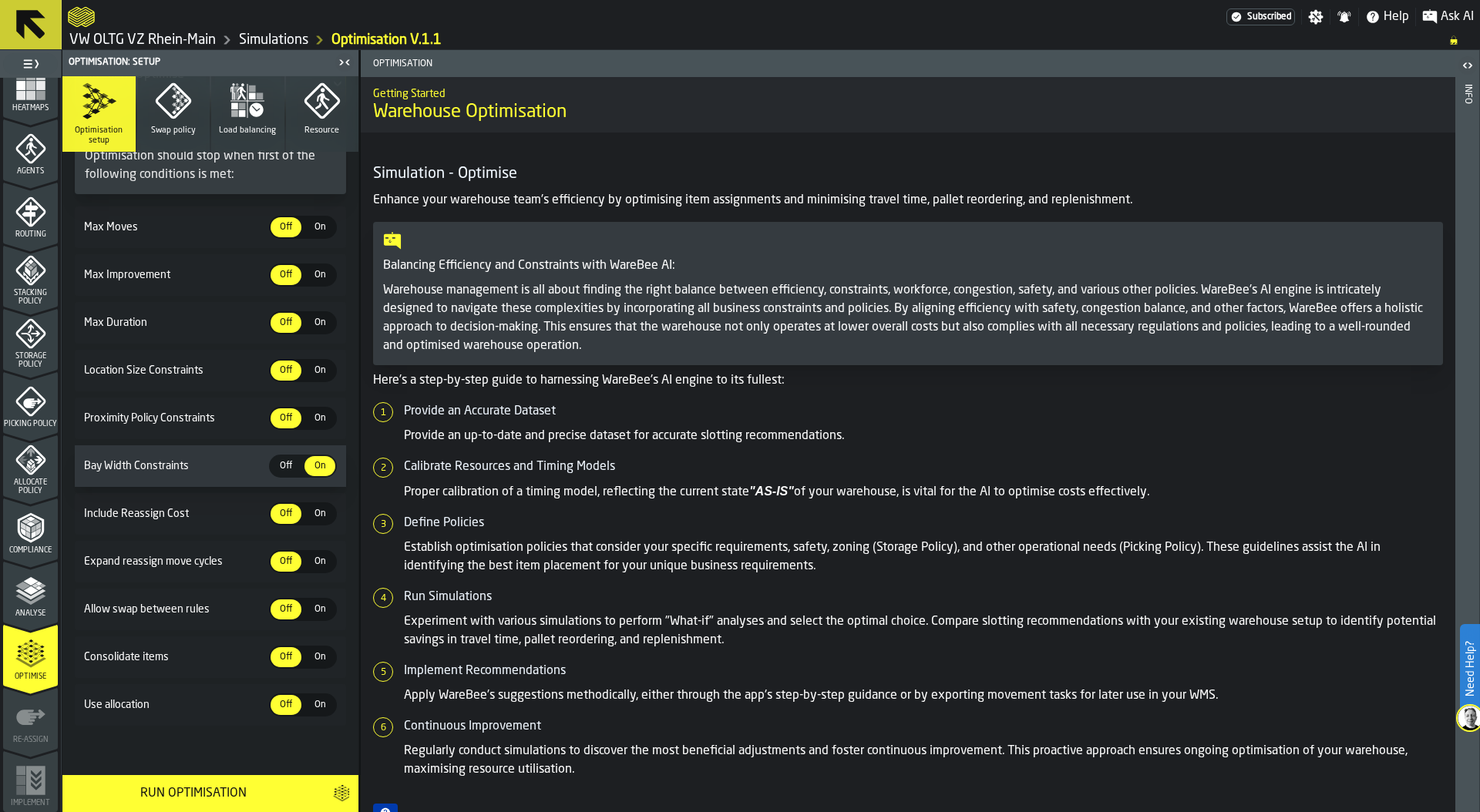
click at [320, 704] on span "On" at bounding box center [320, 705] width 25 height 14
click at [284, 468] on span "Off" at bounding box center [286, 466] width 25 height 14
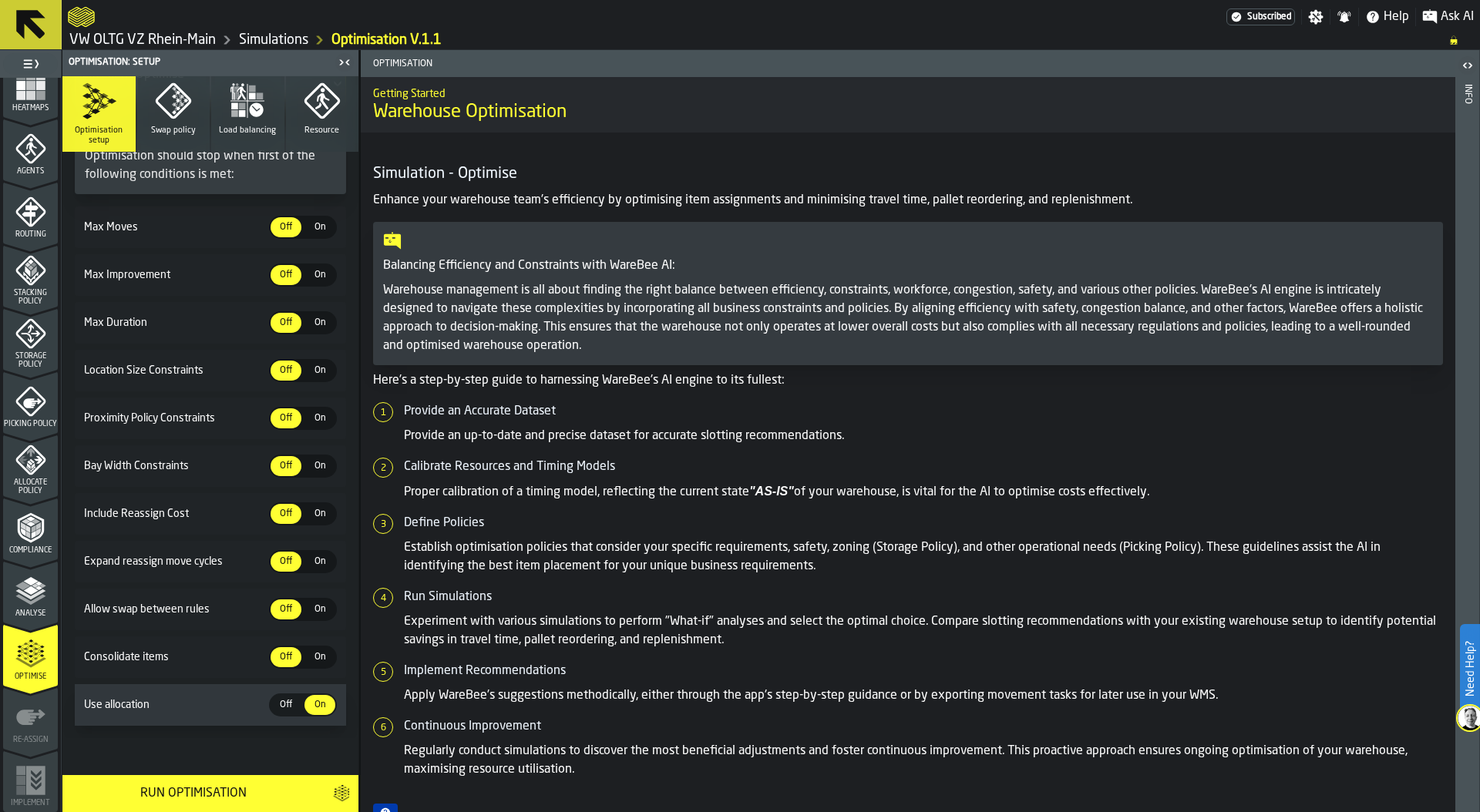
click at [319, 373] on span "On" at bounding box center [320, 370] width 25 height 14
click at [27, 597] on polyline "menu Analyse" at bounding box center [30, 594] width 30 height 11
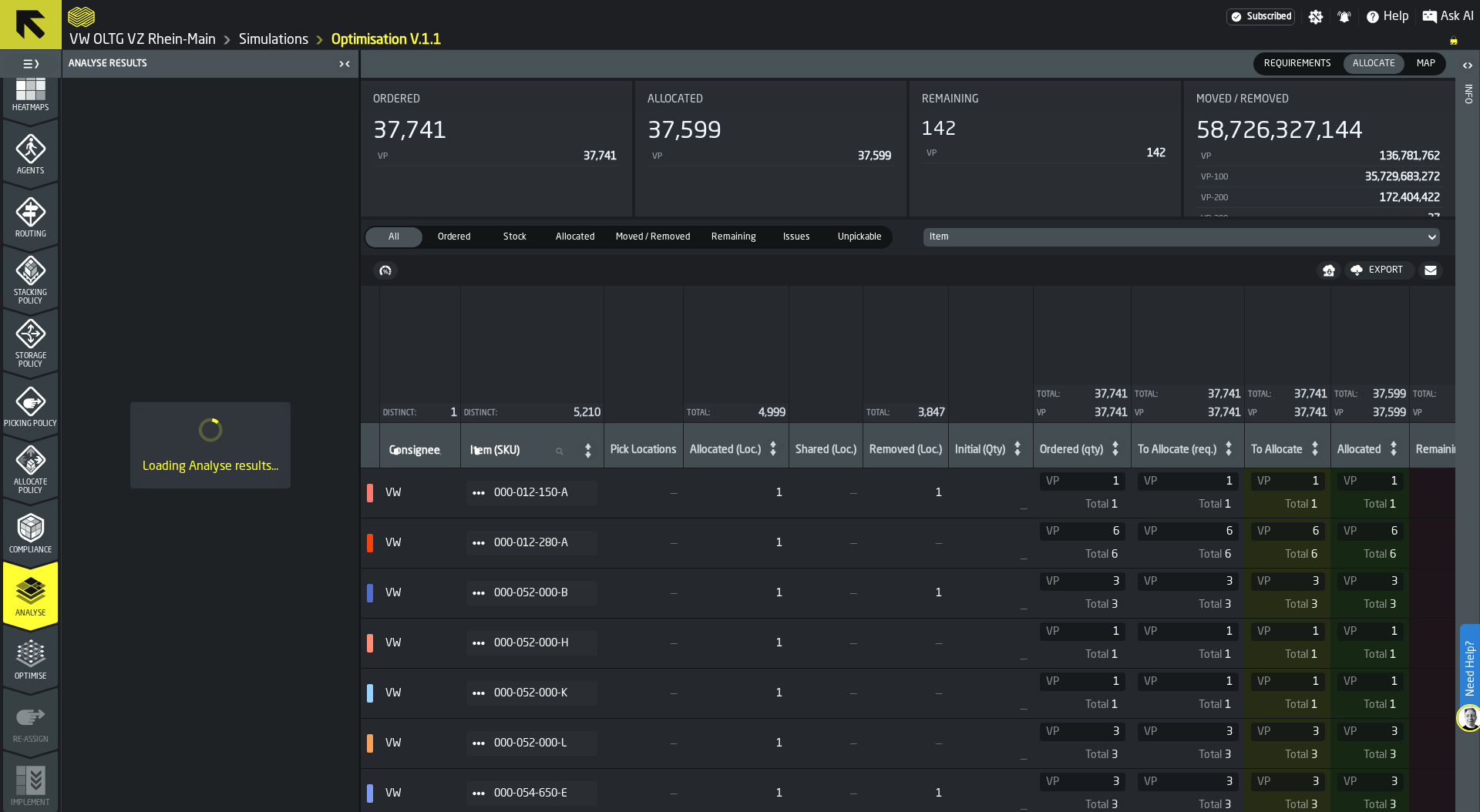
click at [264, 40] on link "Simulations" at bounding box center [273, 40] width 69 height 17
click at [256, 39] on link "Simulations" at bounding box center [273, 40] width 69 height 17
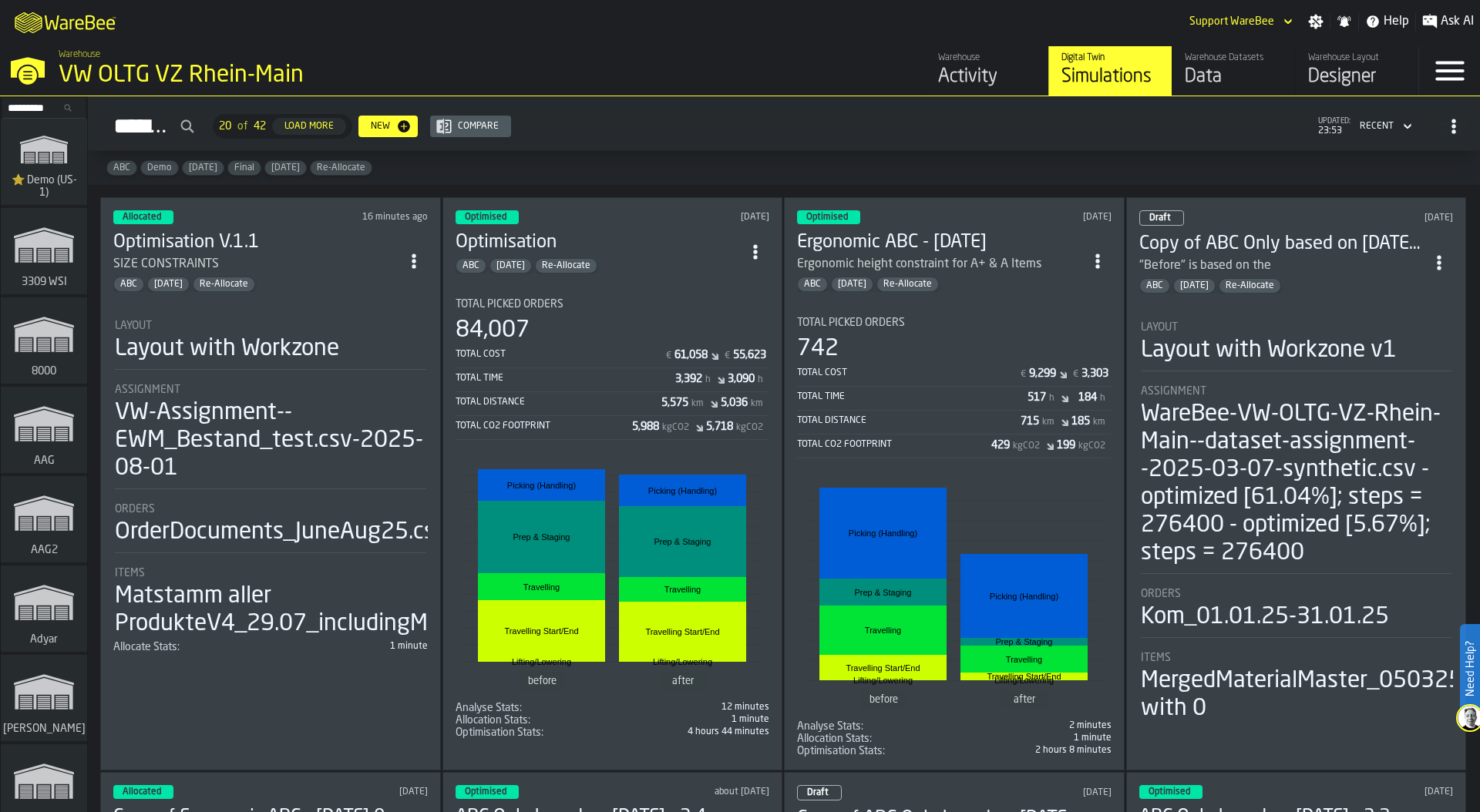
click at [201, 306] on li "Layout Layout with Workzone Assignment VW-Assignment--EWM_Bestand_test.csv-2025…" at bounding box center [271, 473] width 315 height 334
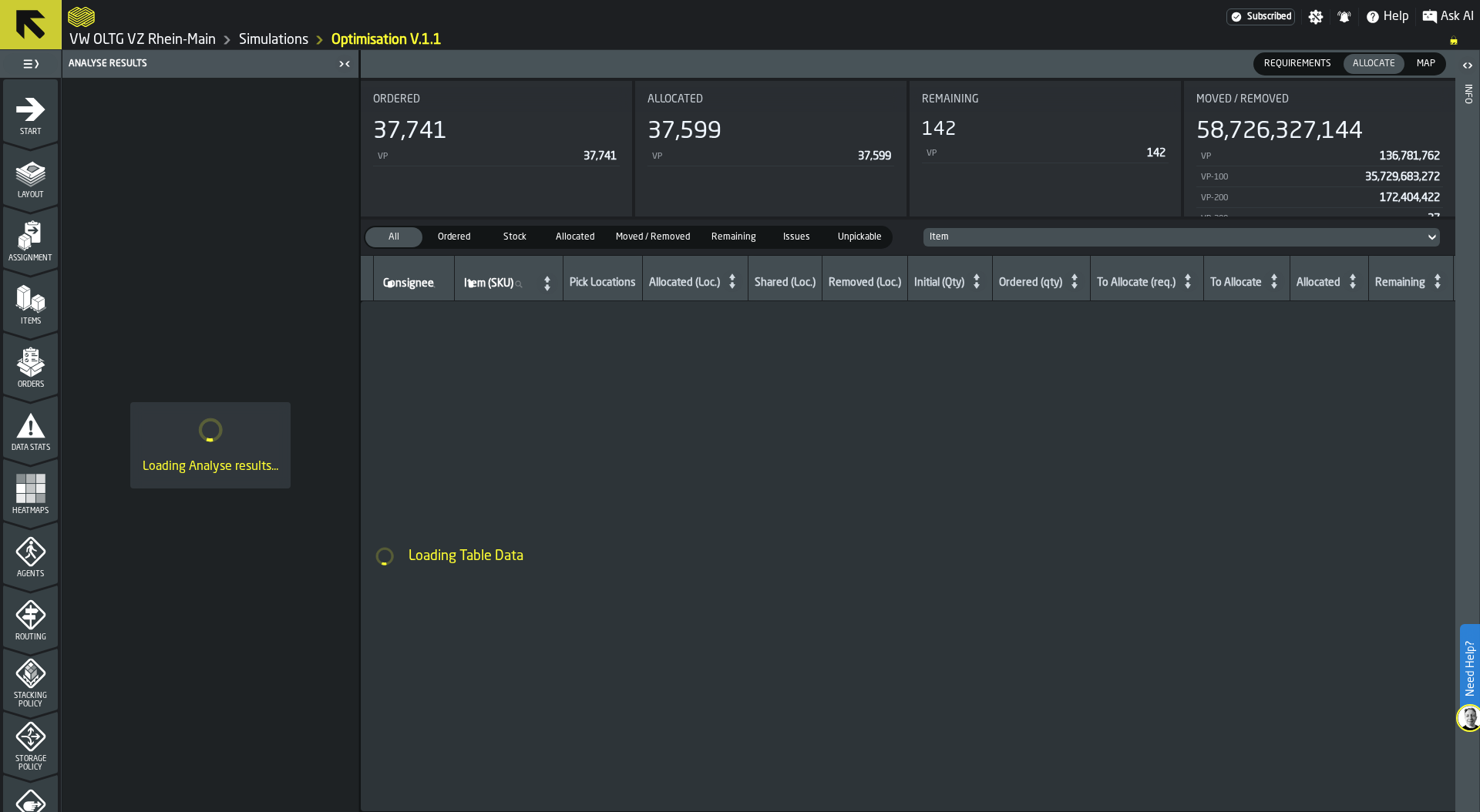
scroll to position [403, 0]
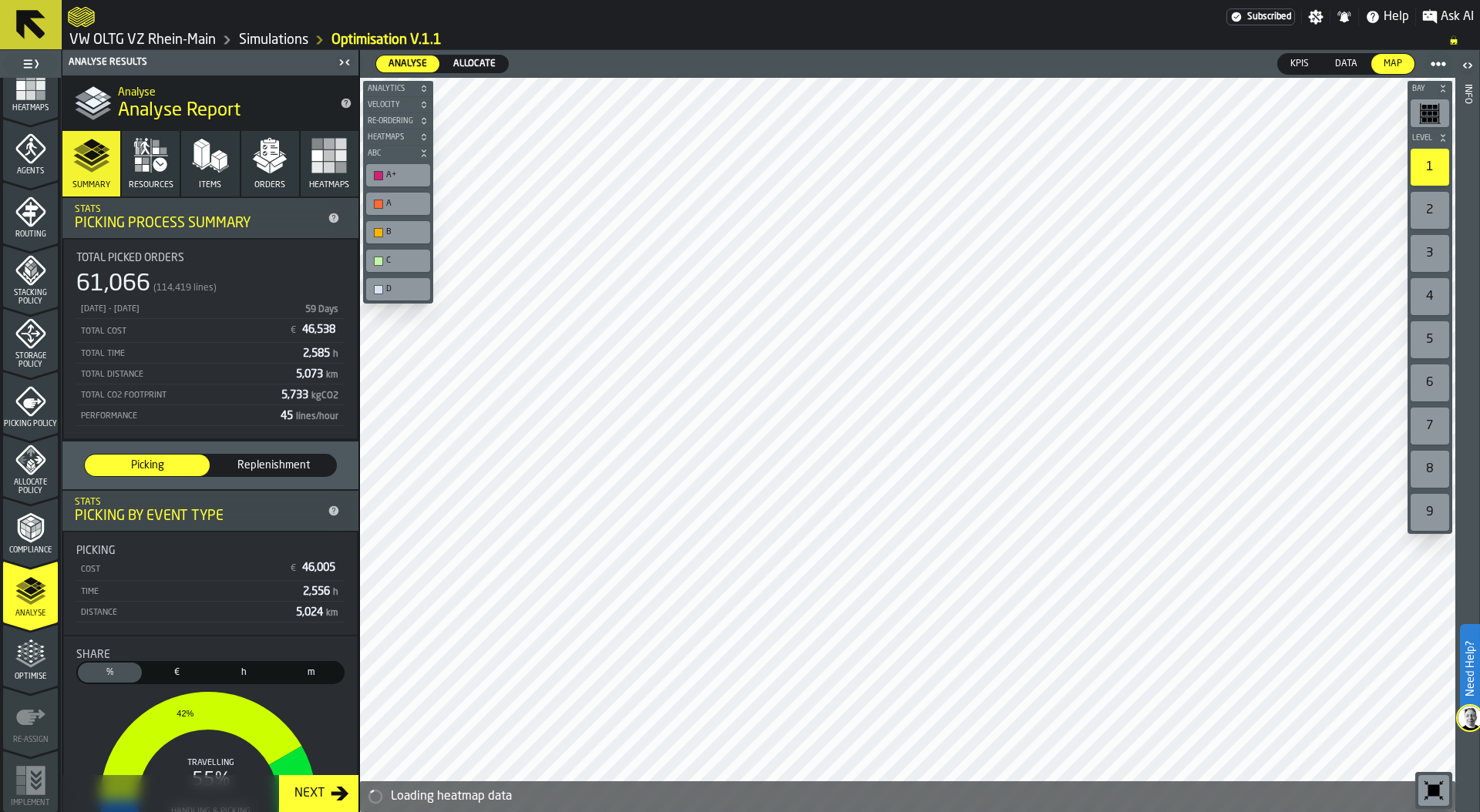
click at [478, 65] on span "Allocate" at bounding box center [474, 64] width 55 height 14
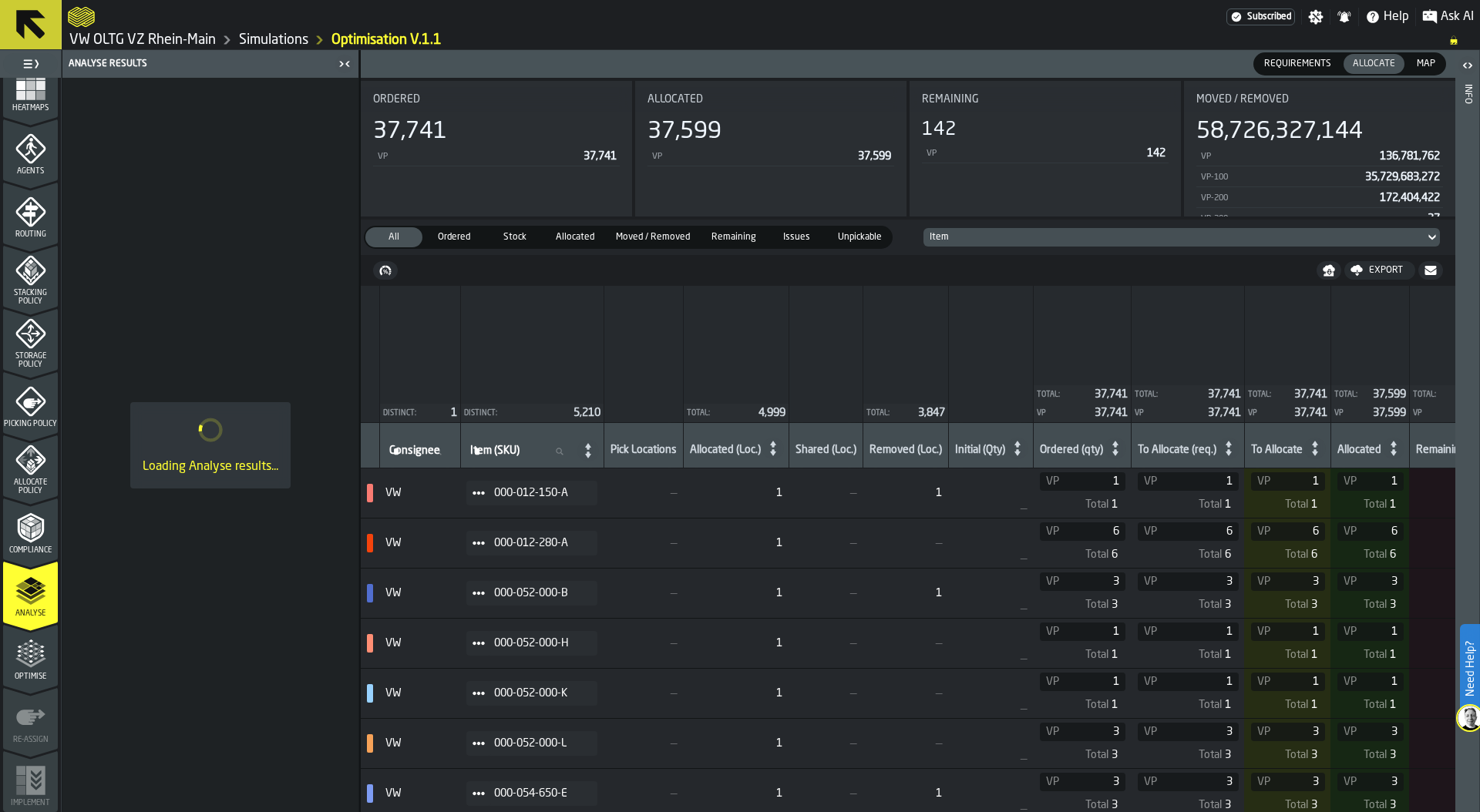
click at [259, 40] on link "Simulations" at bounding box center [273, 40] width 69 height 17
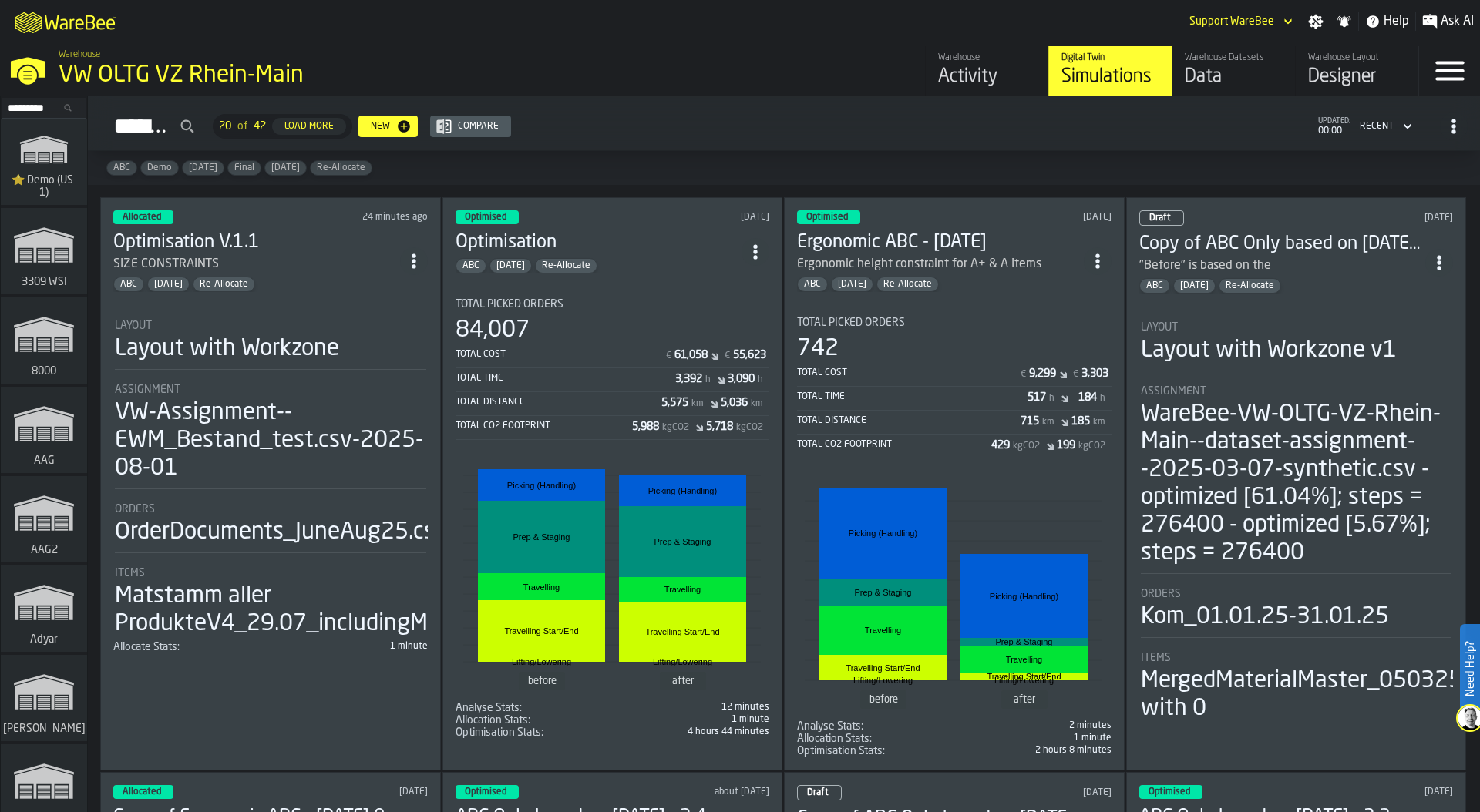
click at [275, 362] on div "Layout Layout with Workzone" at bounding box center [271, 345] width 311 height 50
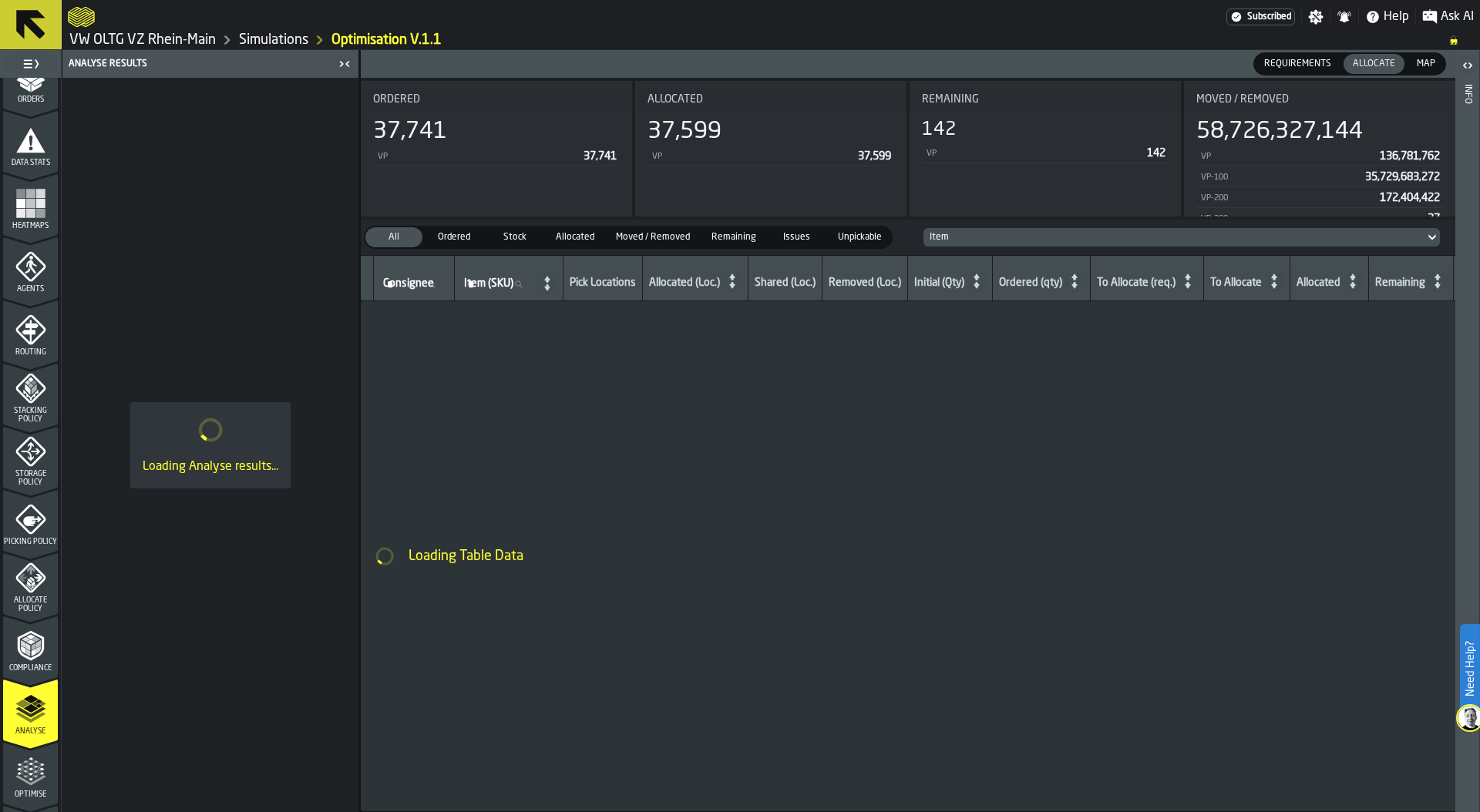
scroll to position [315, 0]
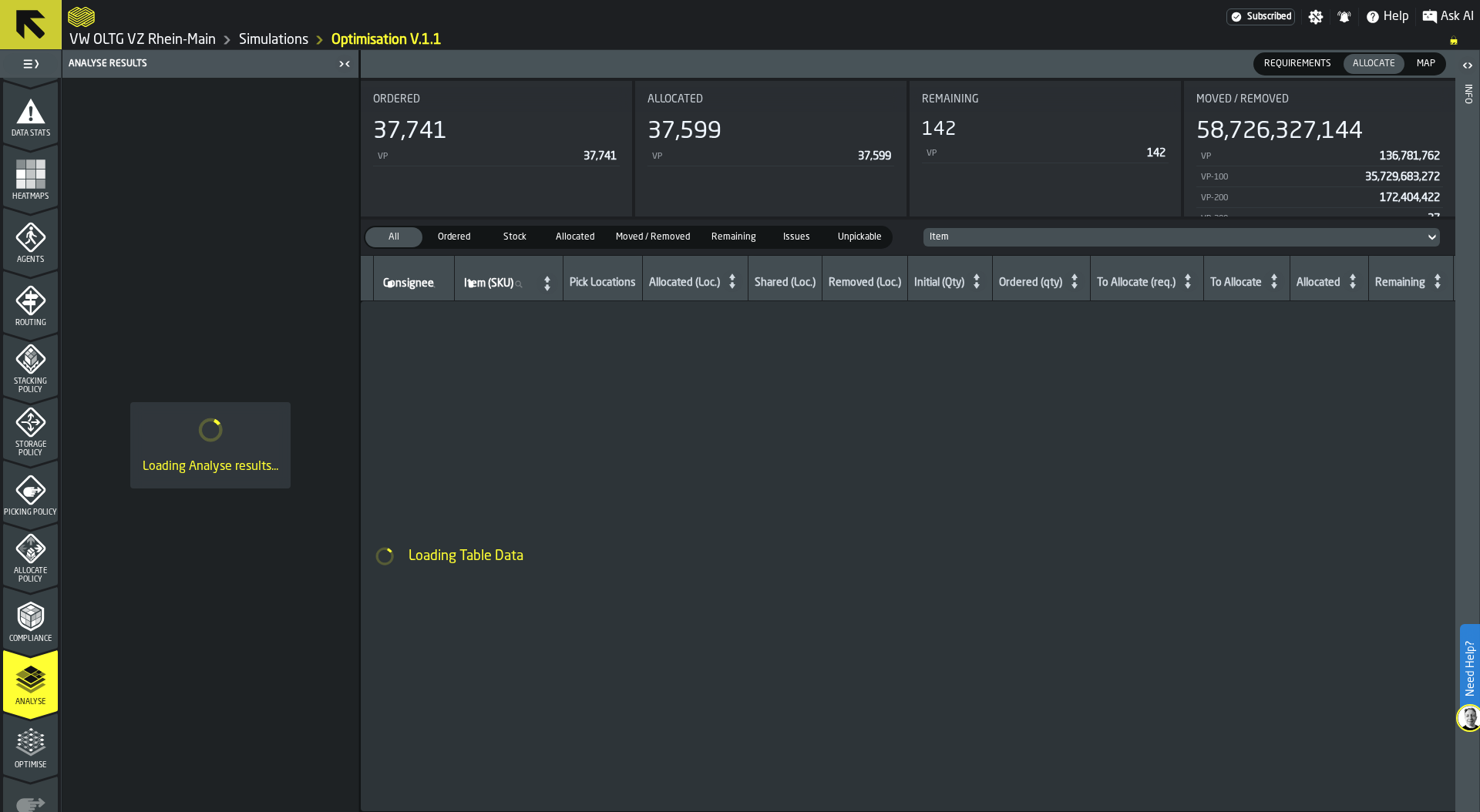
click at [34, 755] on icon "menu Optimise" at bounding box center [31, 743] width 31 height 31
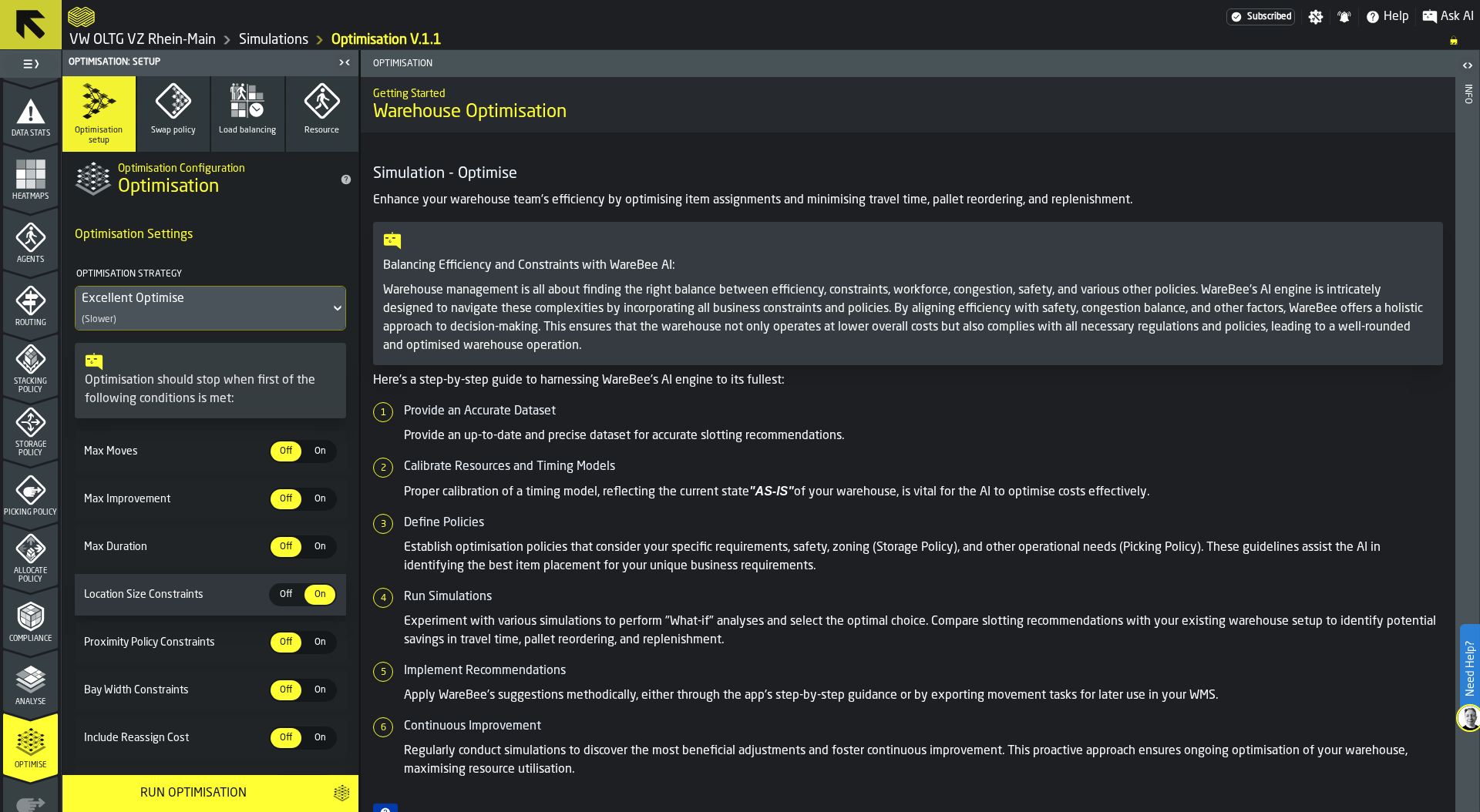
click at [25, 687] on icon "menu Analyse" at bounding box center [31, 680] width 31 height 31
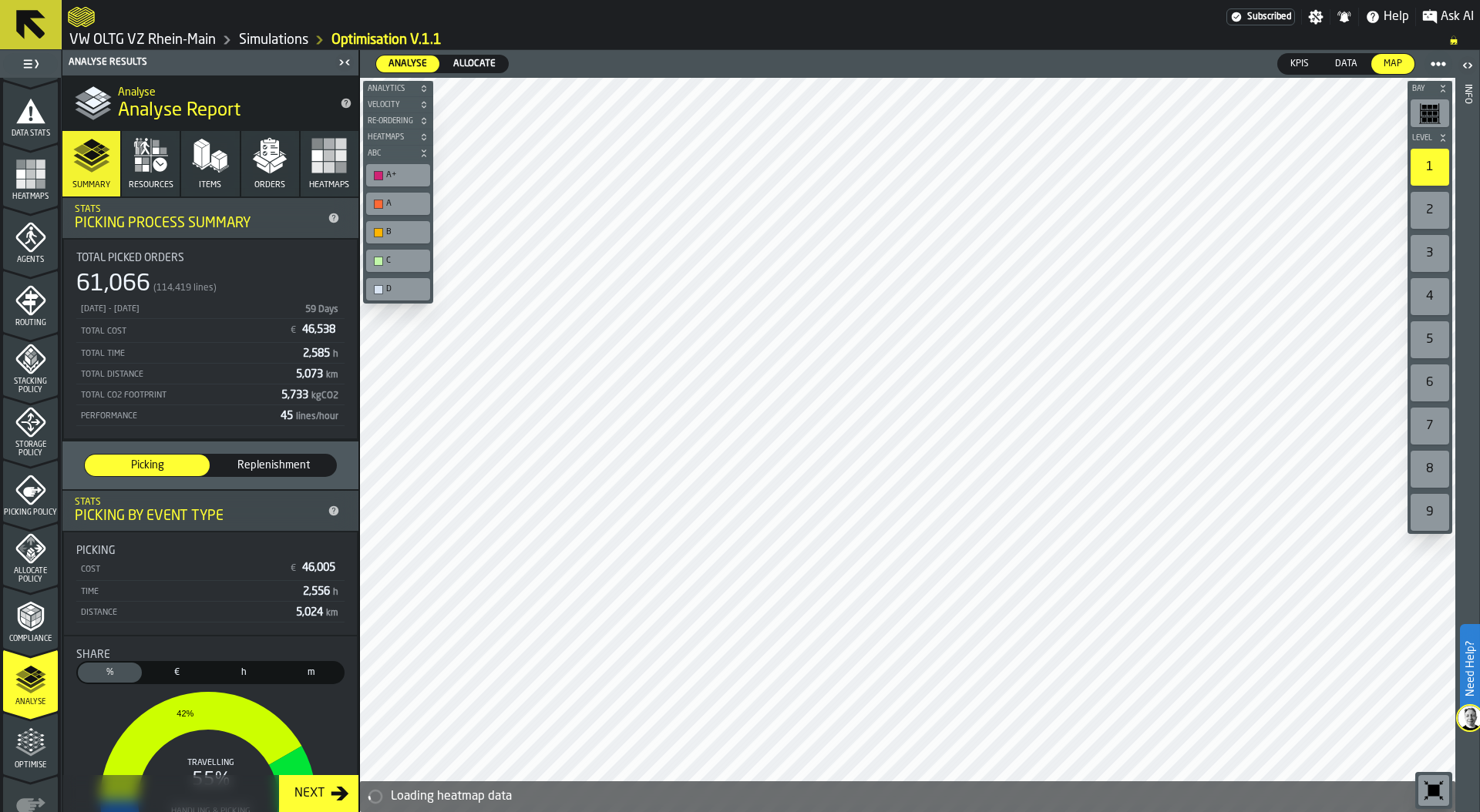
click at [474, 60] on span "Allocate" at bounding box center [474, 64] width 55 height 14
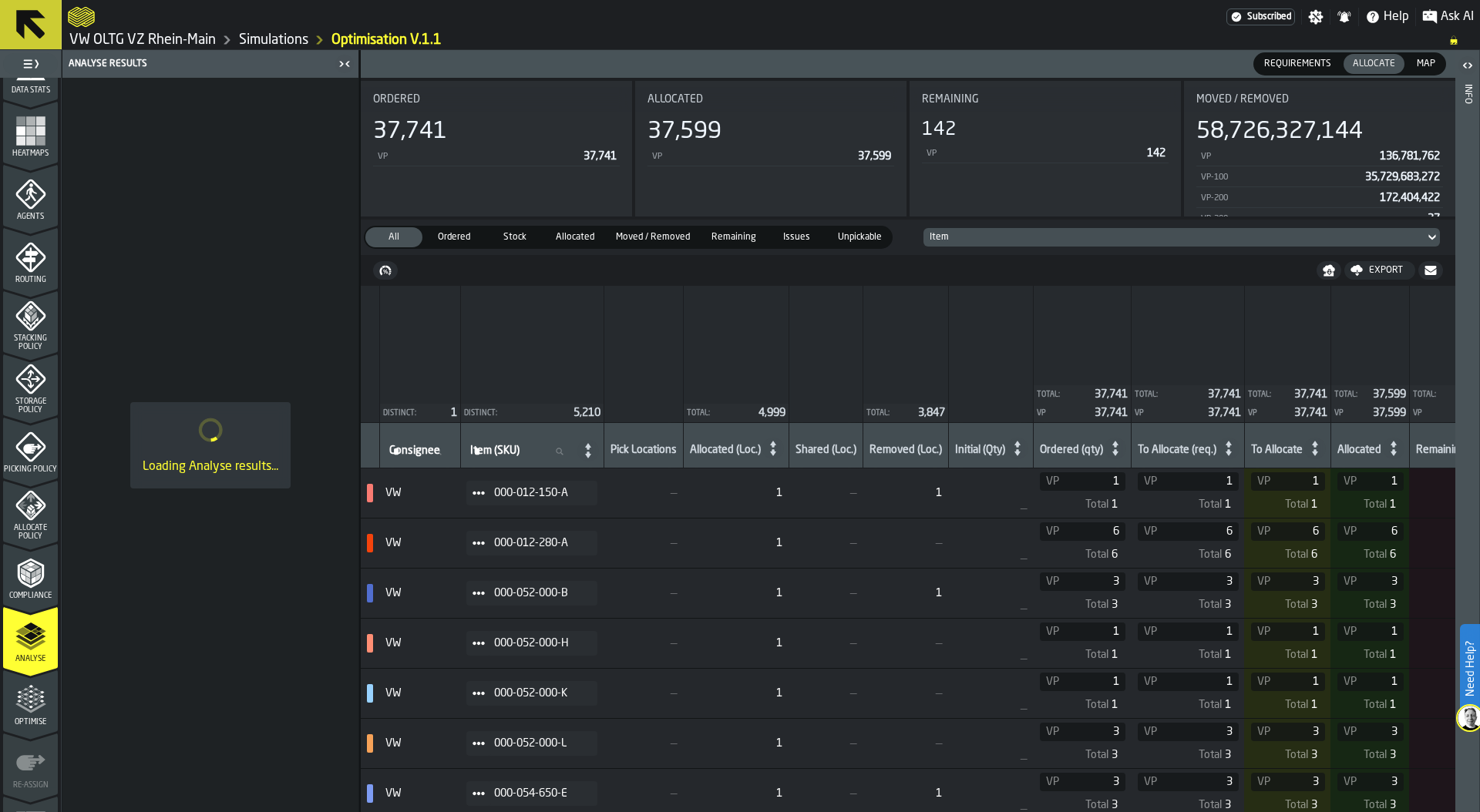
scroll to position [403, 0]
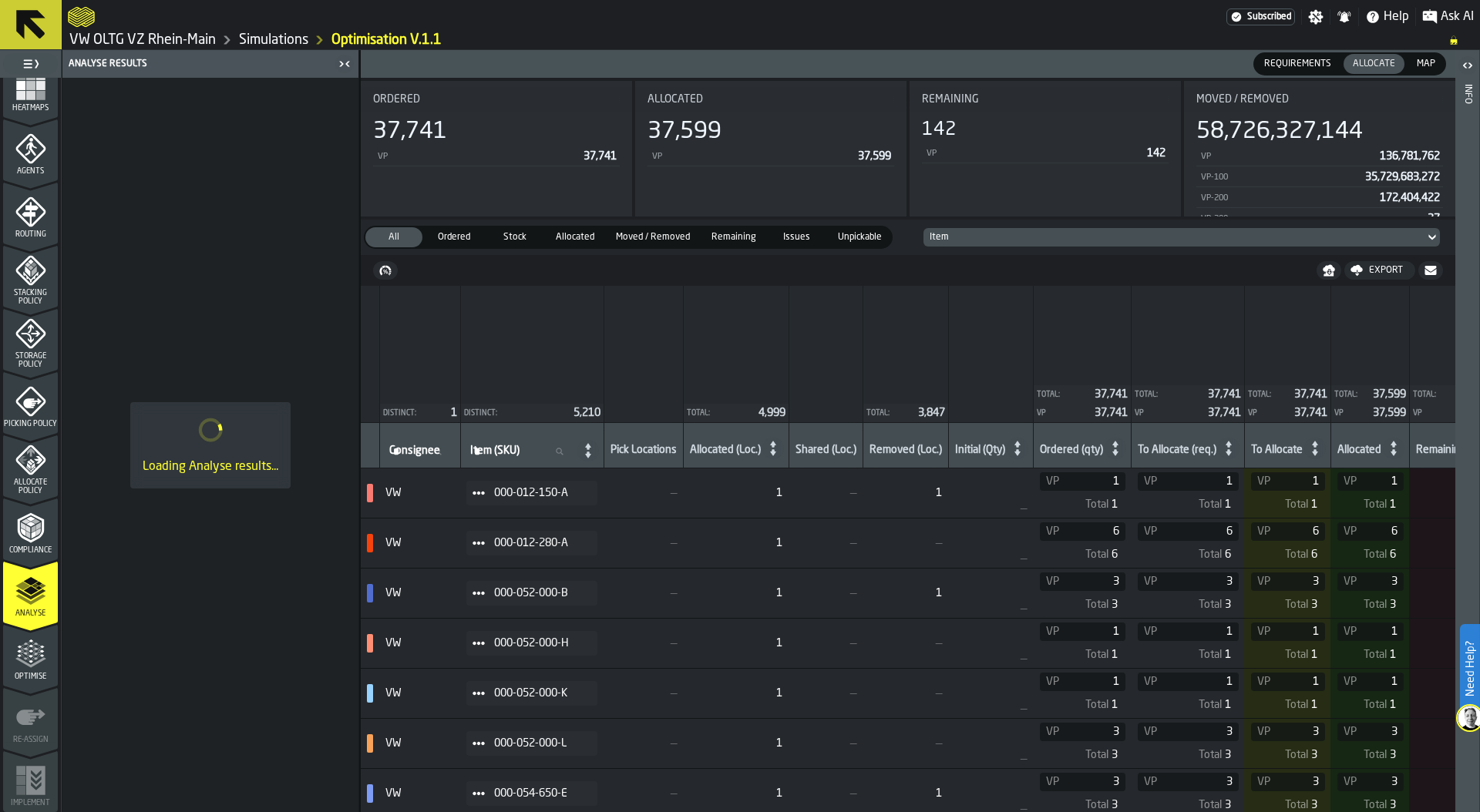
click at [21, 671] on div "Optimise" at bounding box center [30, 660] width 55 height 42
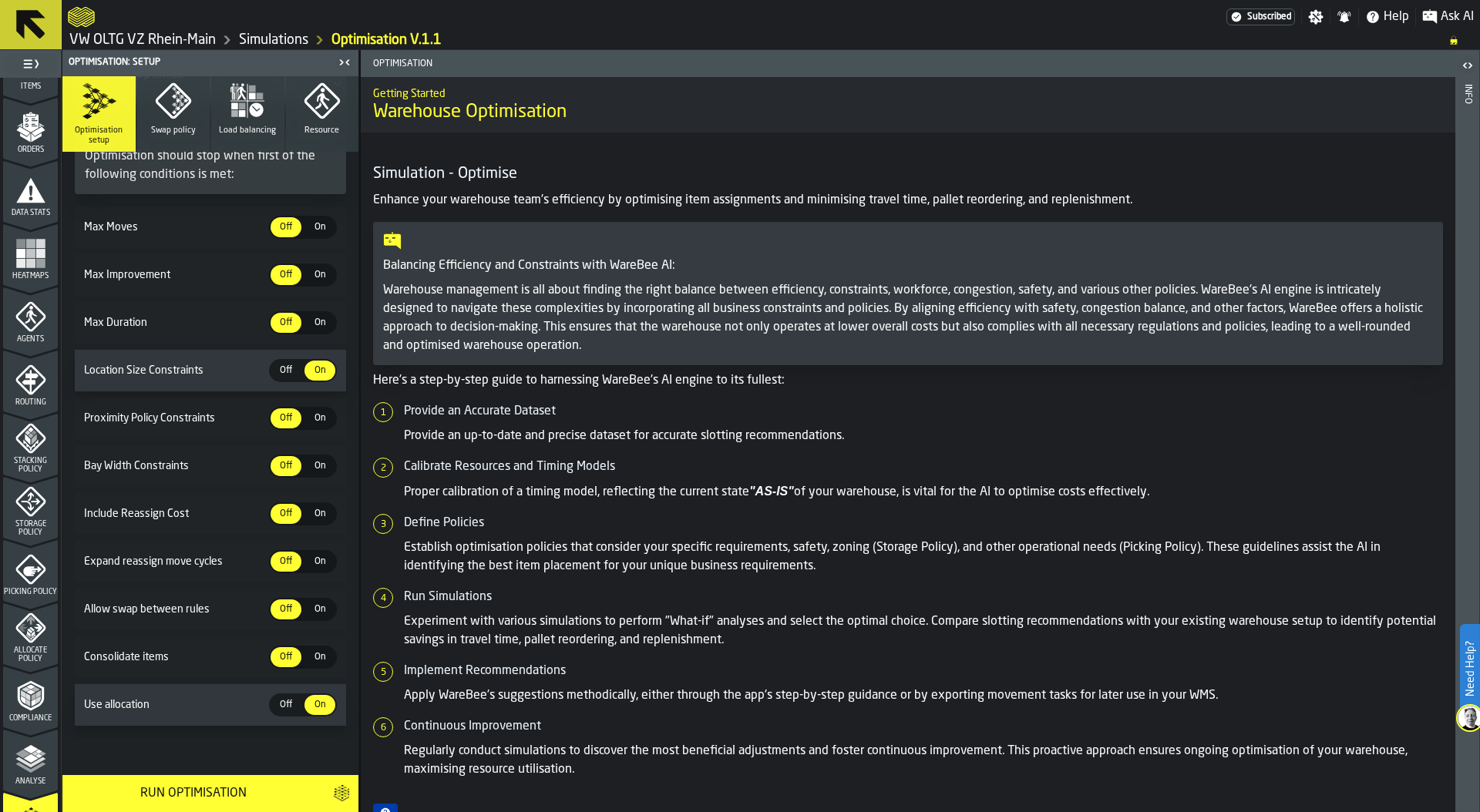
scroll to position [175, 0]
click at [26, 320] on rect "menu Heatmaps" at bounding box center [30, 323] width 9 height 9
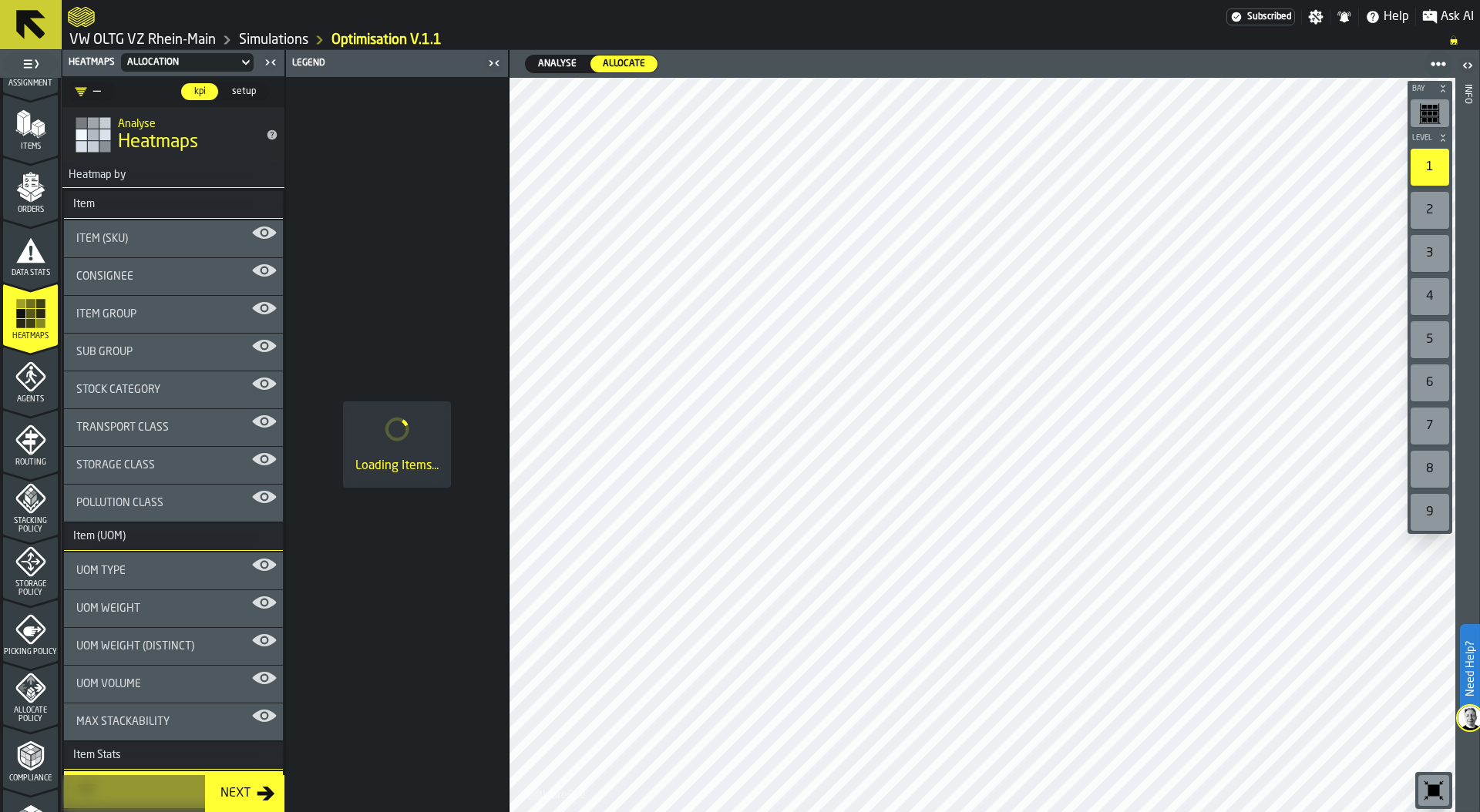
click at [228, 61] on div "Allocation" at bounding box center [180, 62] width 105 height 11
click at [195, 85] on div "Actual" at bounding box center [167, 90] width 80 height 19
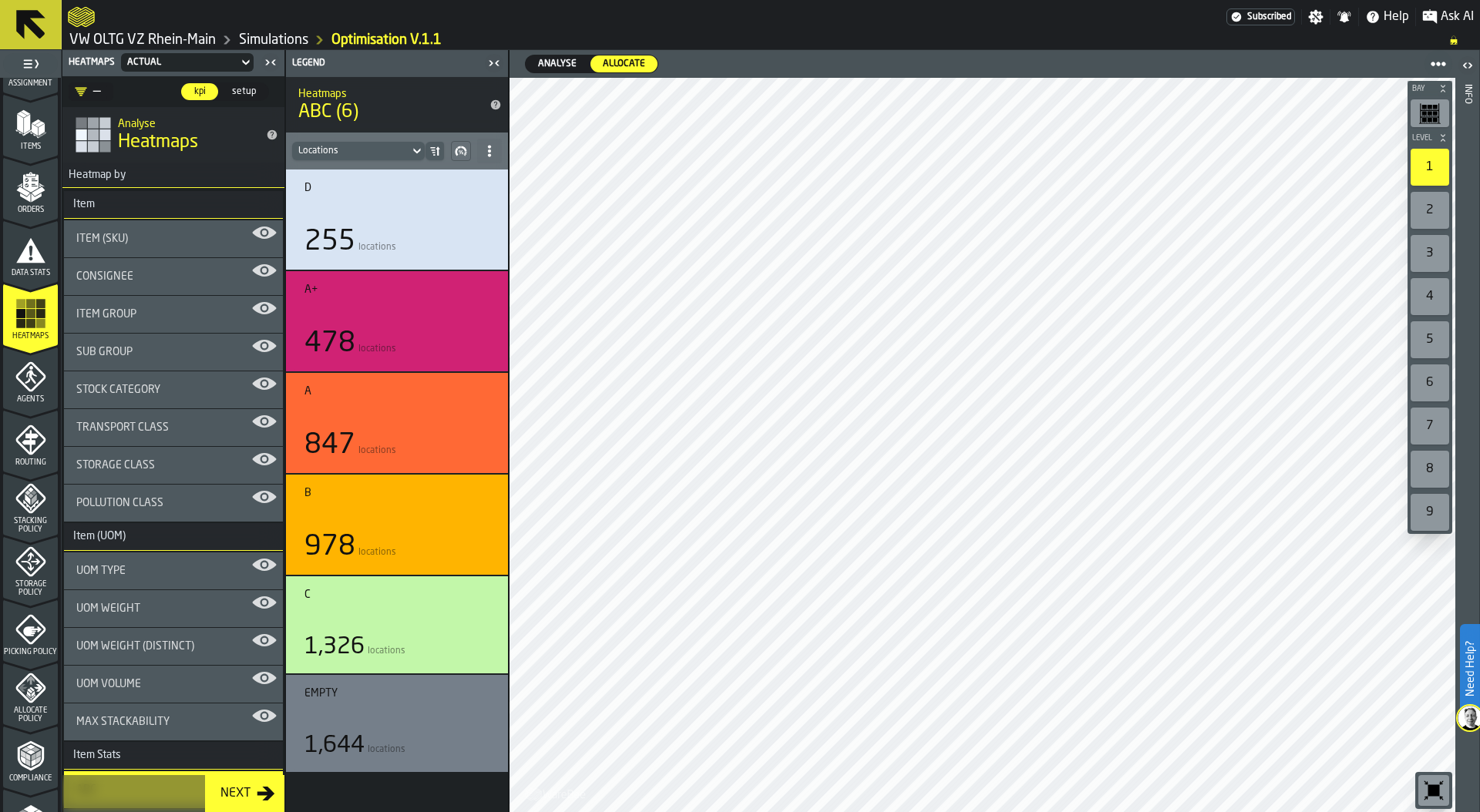
click at [212, 59] on div "Actual" at bounding box center [180, 62] width 105 height 11
click at [174, 118] on div "Allocation" at bounding box center [167, 127] width 80 height 19
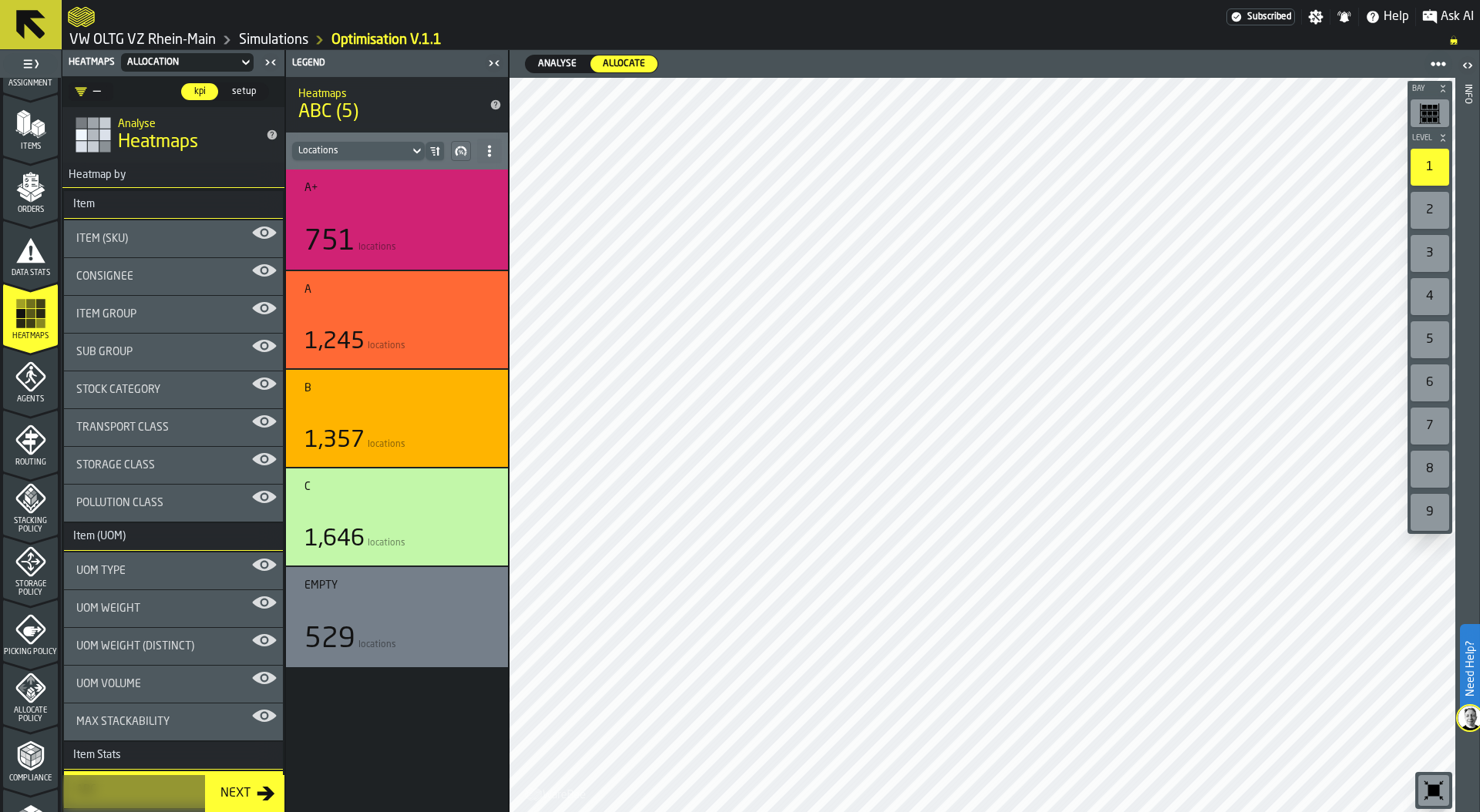
click at [554, 59] on span "Analyse" at bounding box center [557, 64] width 51 height 14
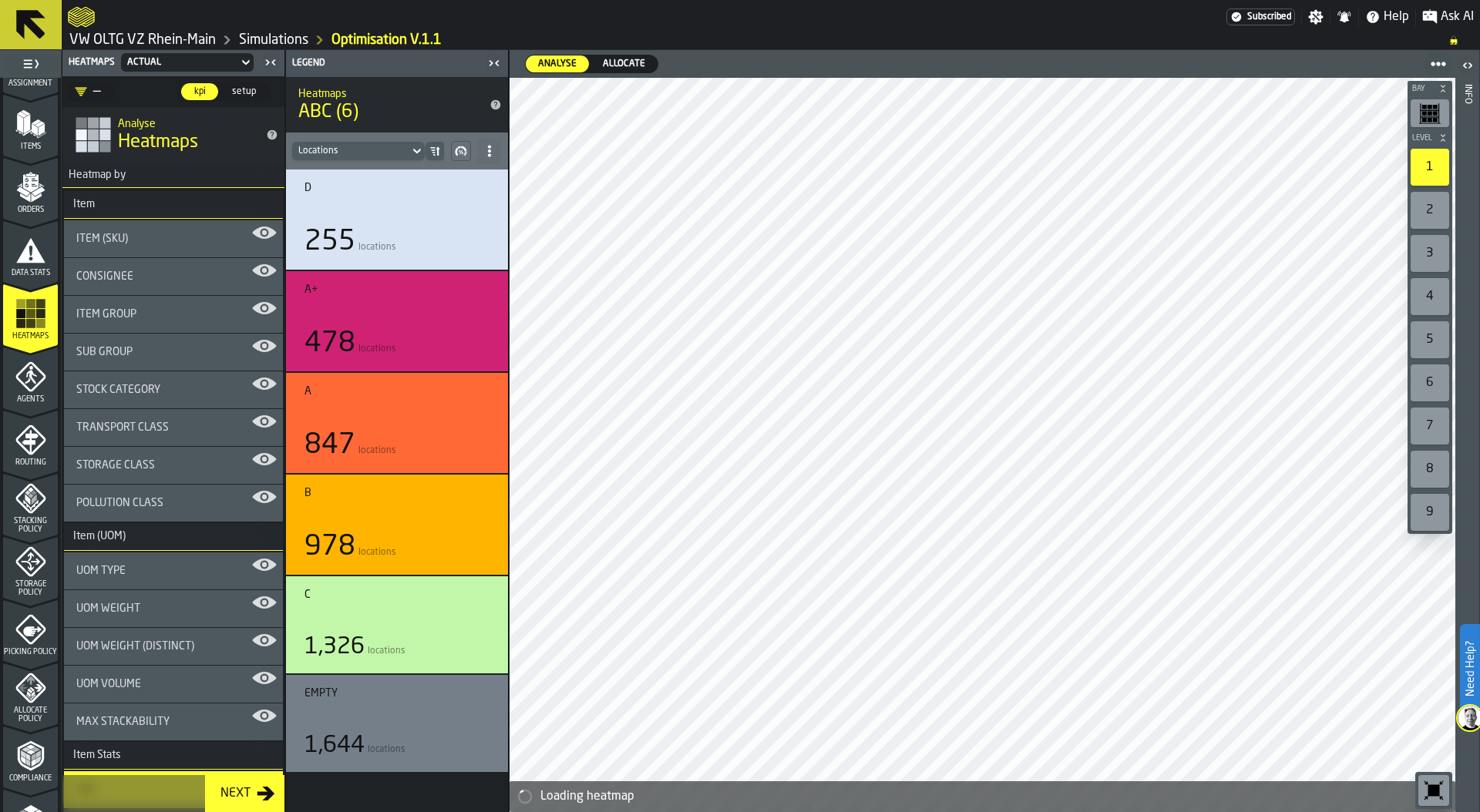
click at [617, 61] on span "Allocate" at bounding box center [624, 64] width 55 height 14
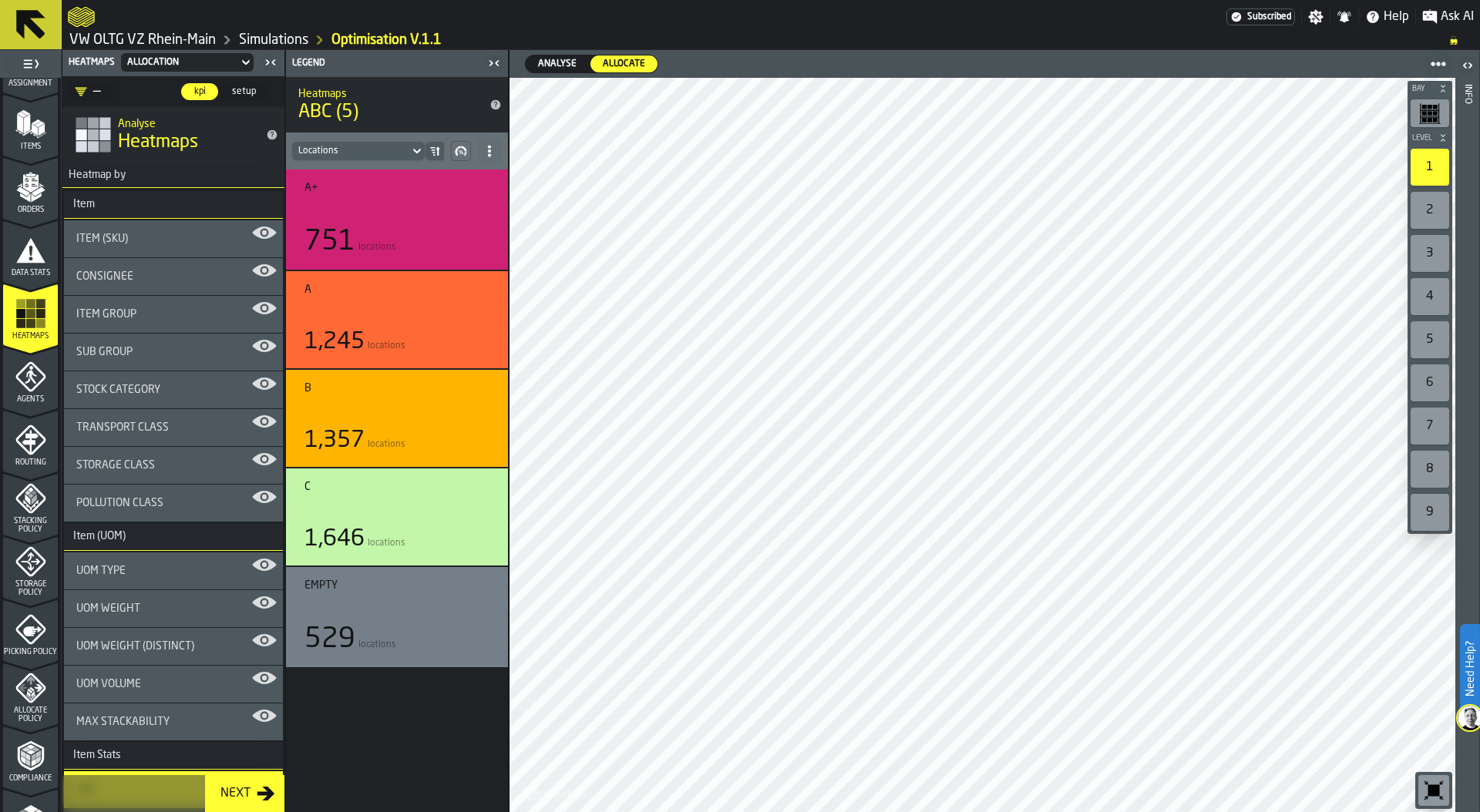
click at [198, 59] on div "Allocation" at bounding box center [180, 62] width 105 height 11
click at [179, 85] on div "Actual" at bounding box center [167, 90] width 80 height 19
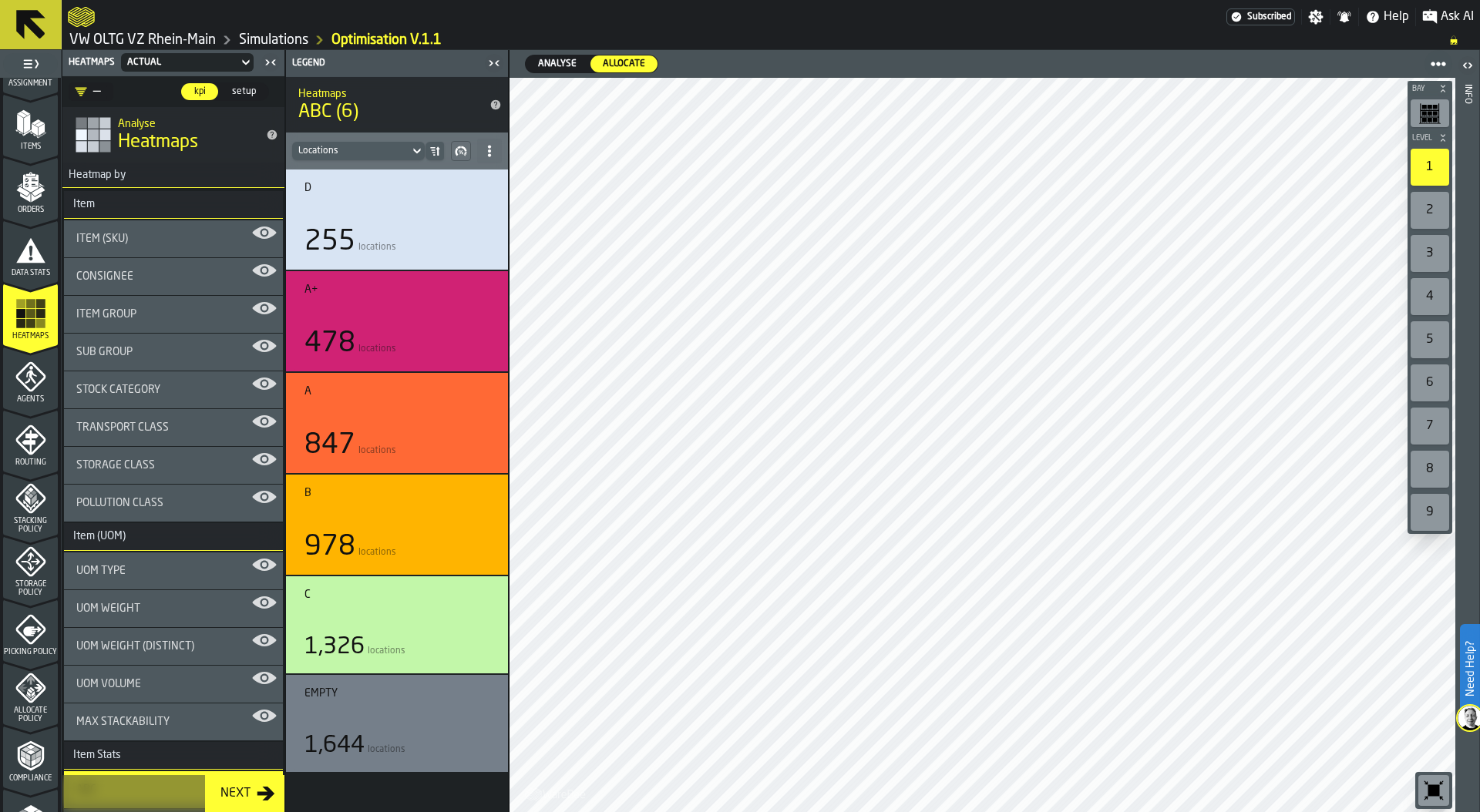
click at [179, 56] on div "Actual" at bounding box center [179, 62] width 117 height 17
click at [171, 122] on div "Allocation" at bounding box center [167, 127] width 80 height 19
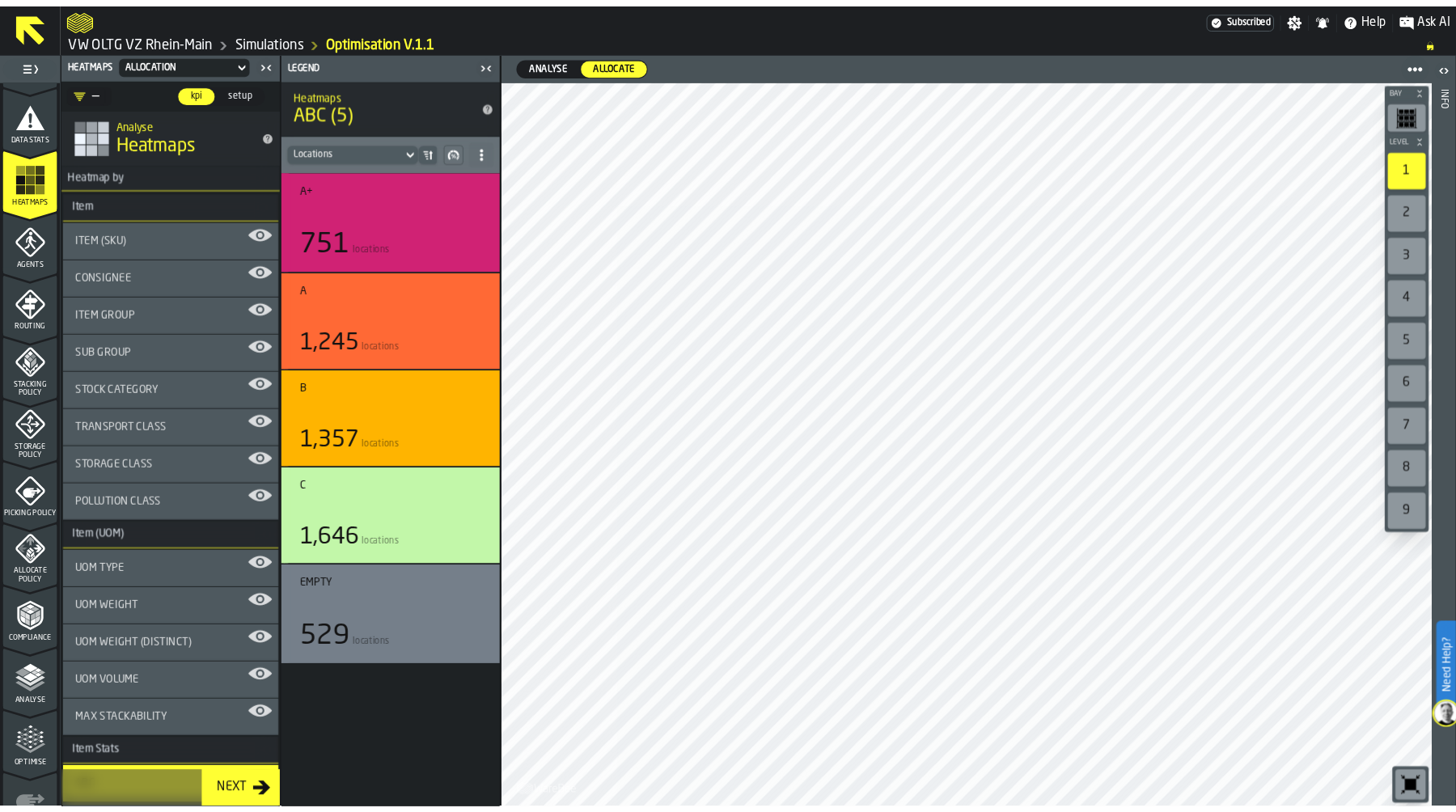
scroll to position [423, 0]
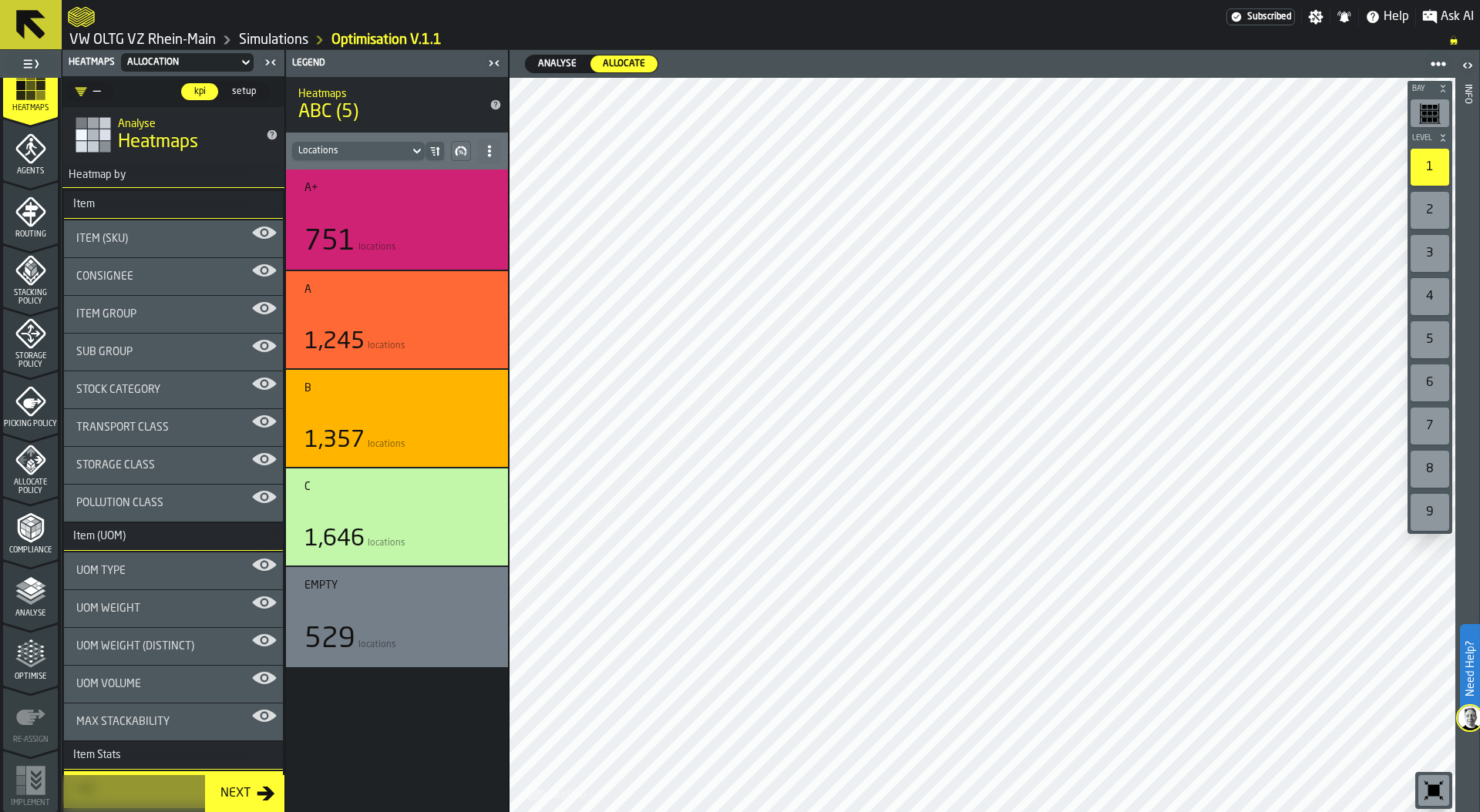
click at [23, 596] on icon "menu Analyse" at bounding box center [31, 591] width 31 height 31
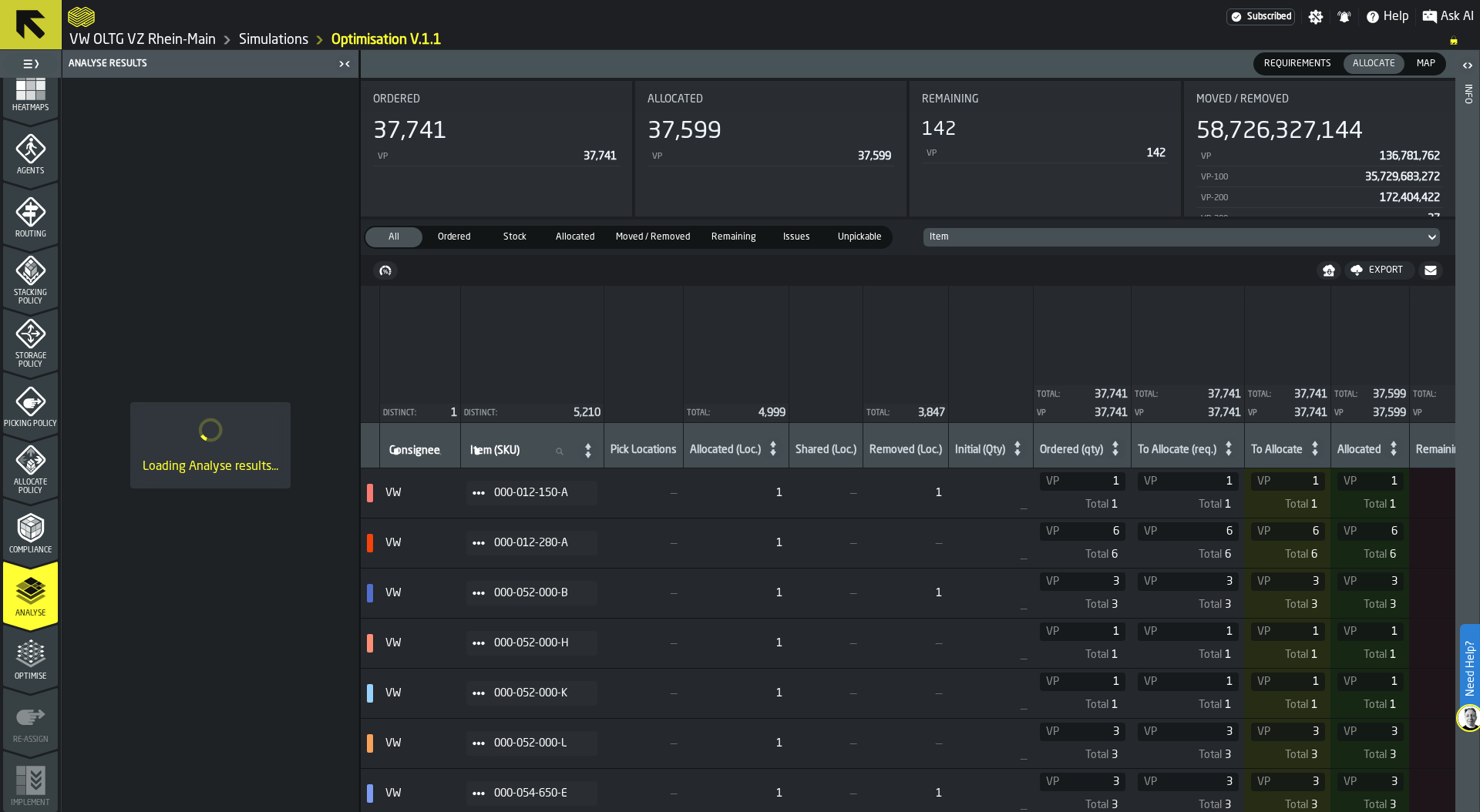
click at [190, 40] on link "VW OLTG VZ Rhein-Main" at bounding box center [142, 40] width 146 height 17
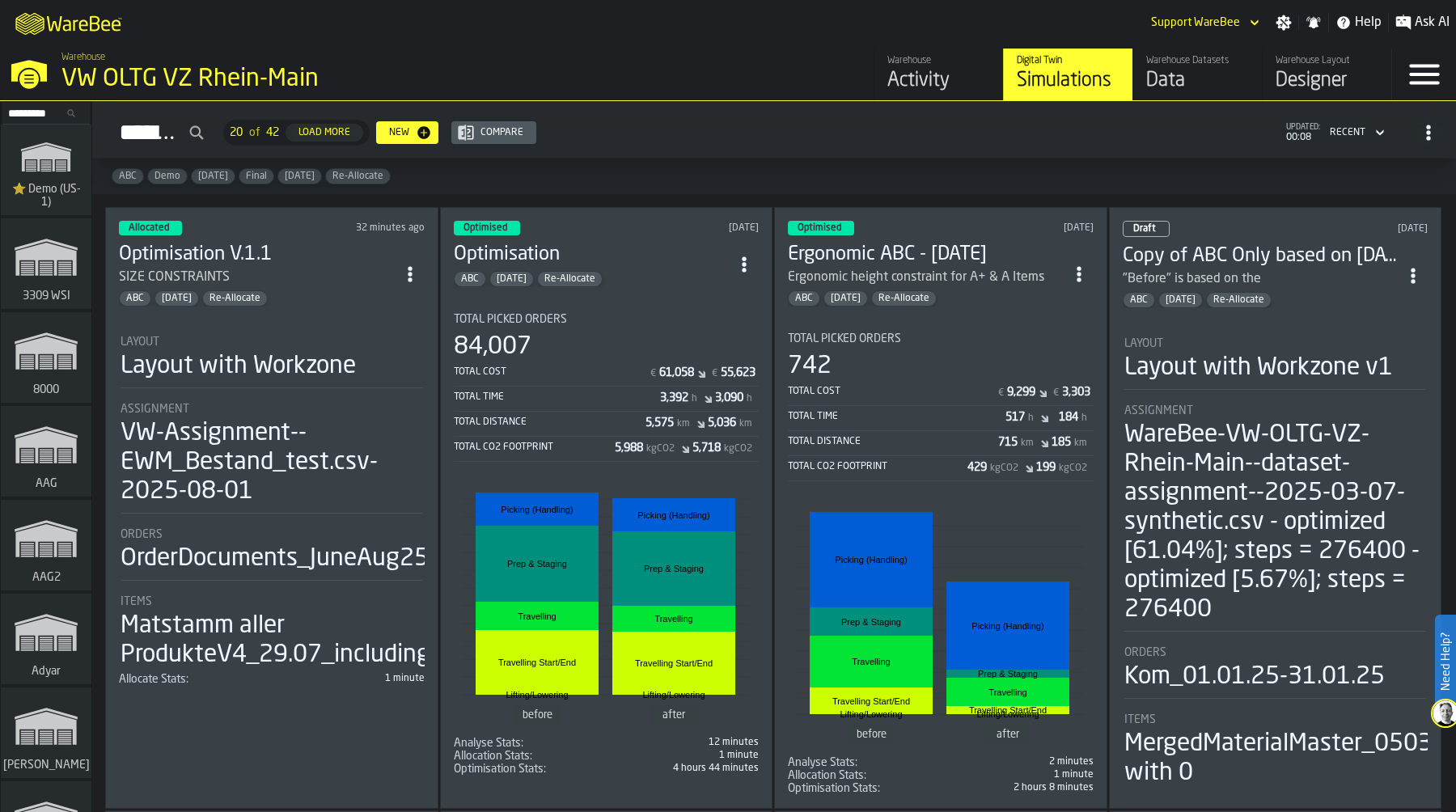
click at [544, 405] on div "Total Time 3,392 h 3,090 h" at bounding box center [606, 400] width 306 height 23
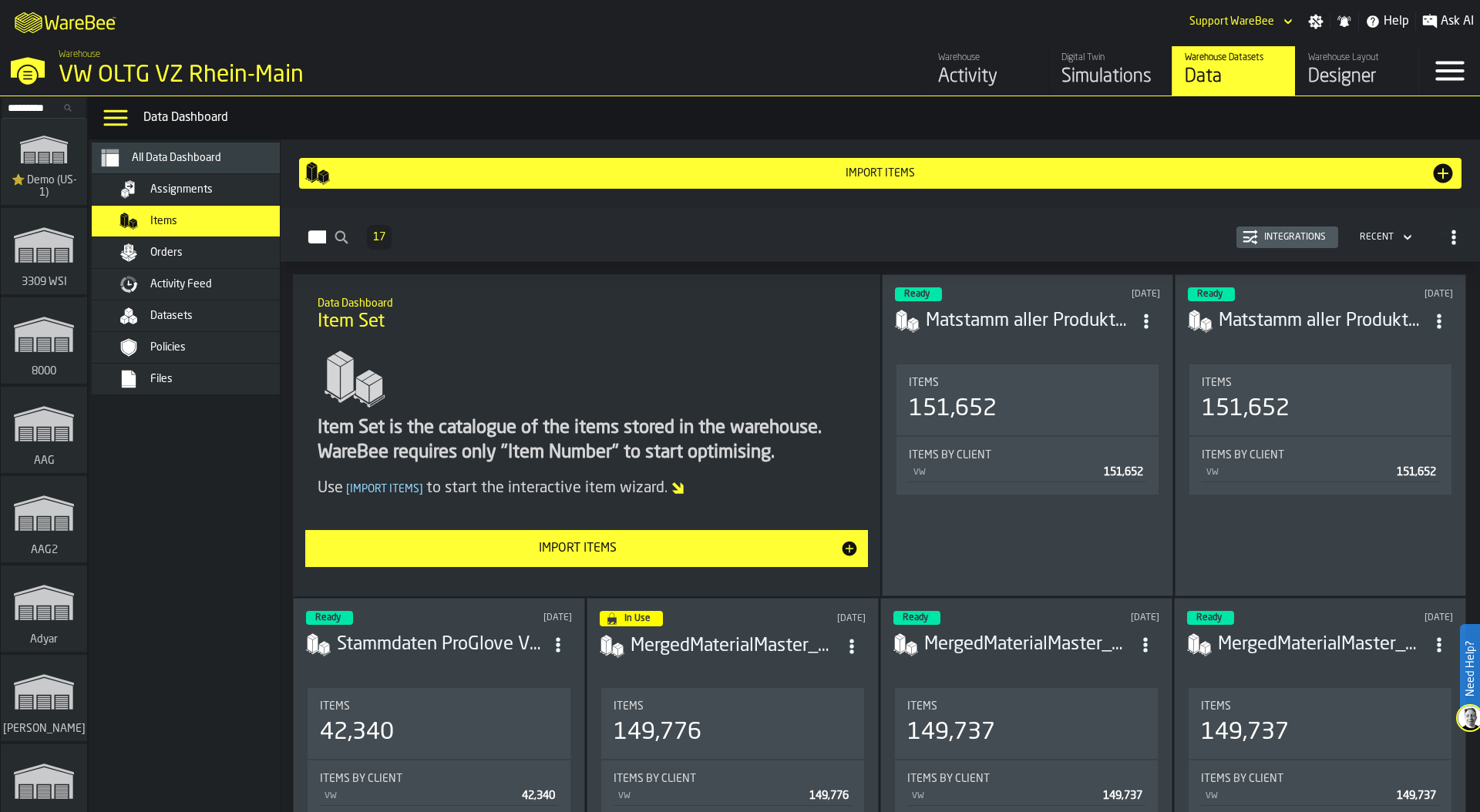
click at [1117, 69] on div "Simulations" at bounding box center [1111, 77] width 98 height 25
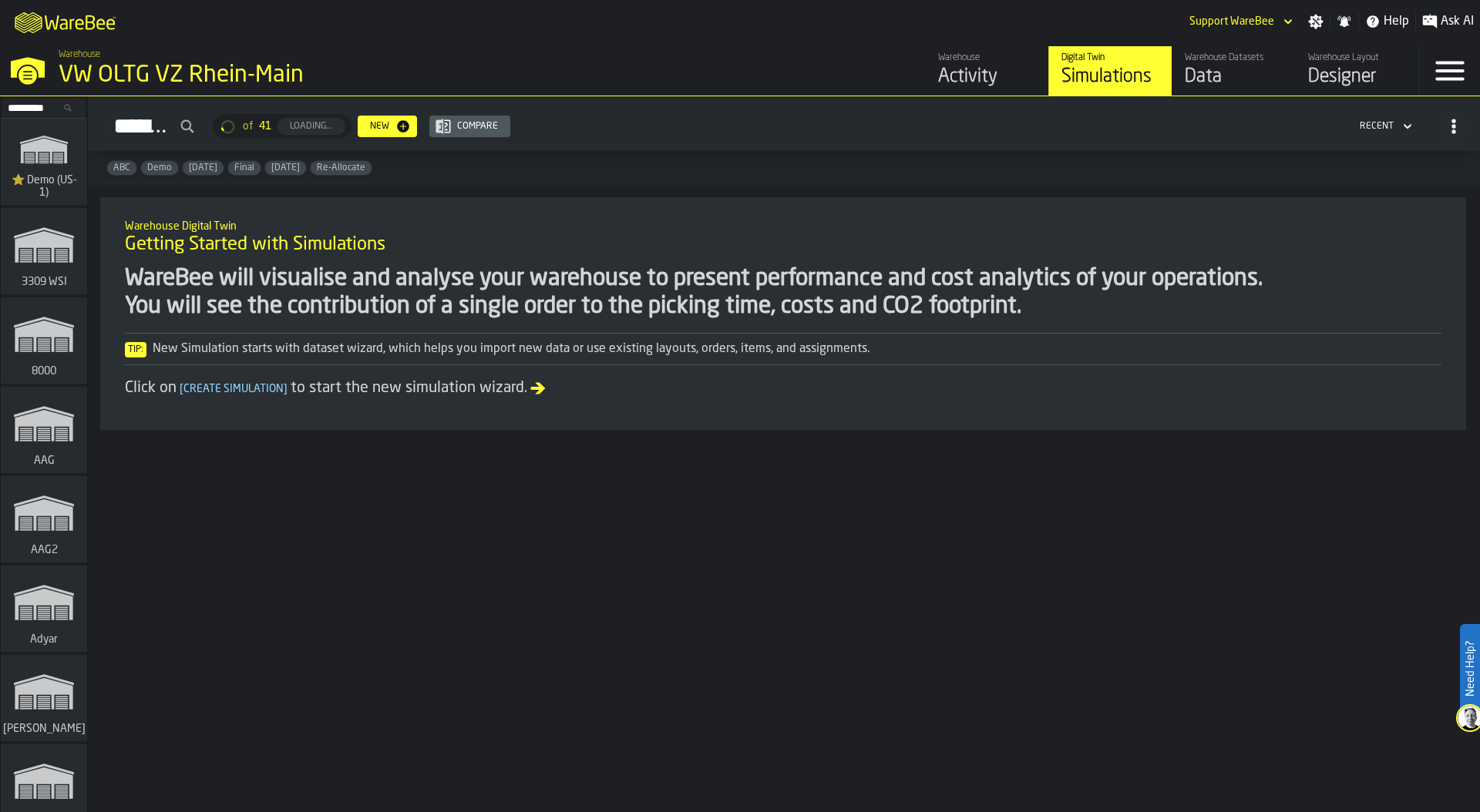
click at [129, 78] on div "VW OLTG VZ Rhein-Main" at bounding box center [266, 75] width 416 height 28
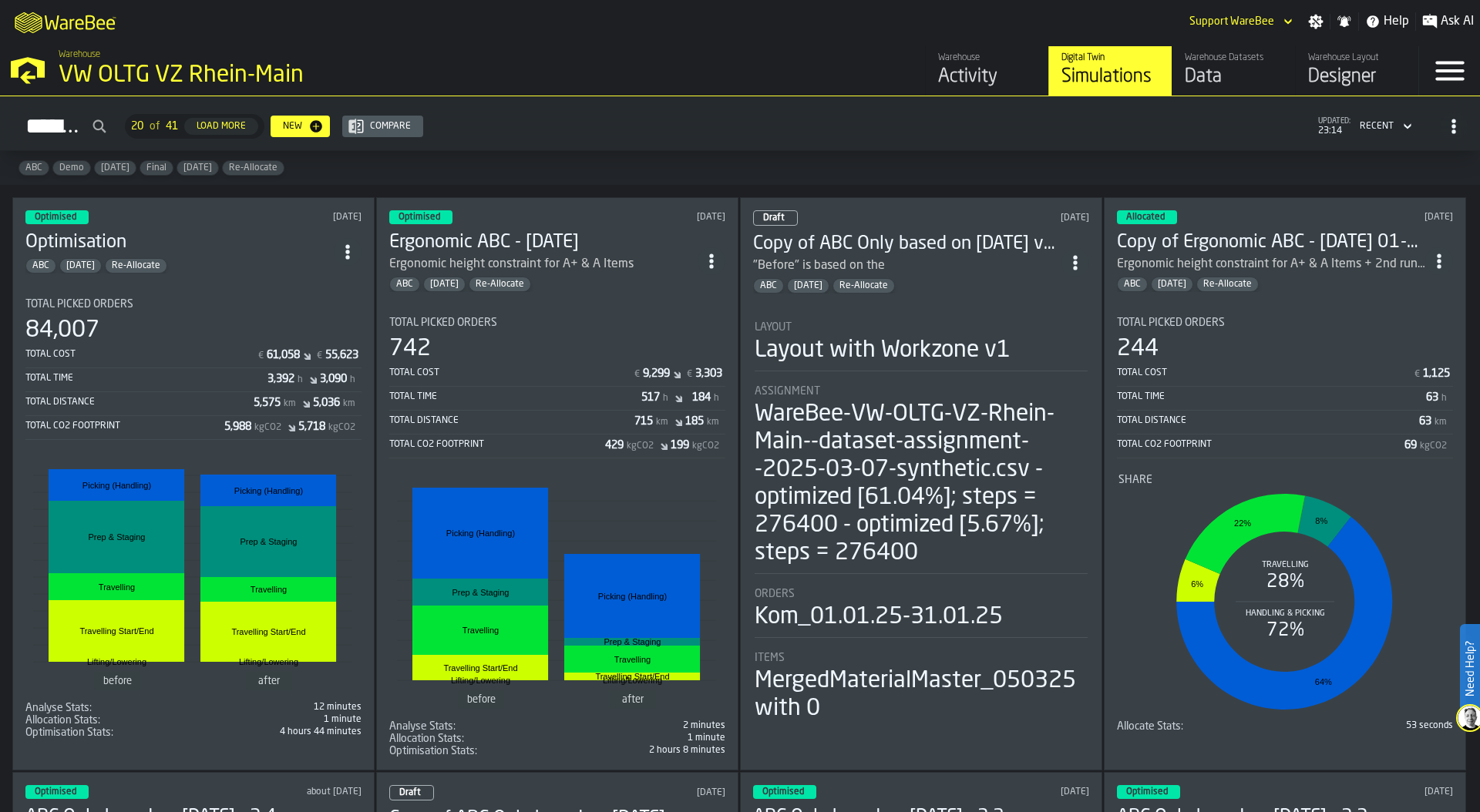
click at [185, 345] on div "Total Cost € 61,058 € 55,623 Total Time 3,392 h 3,090 h Total Distance 5,575 km…" at bounding box center [193, 392] width 336 height 96
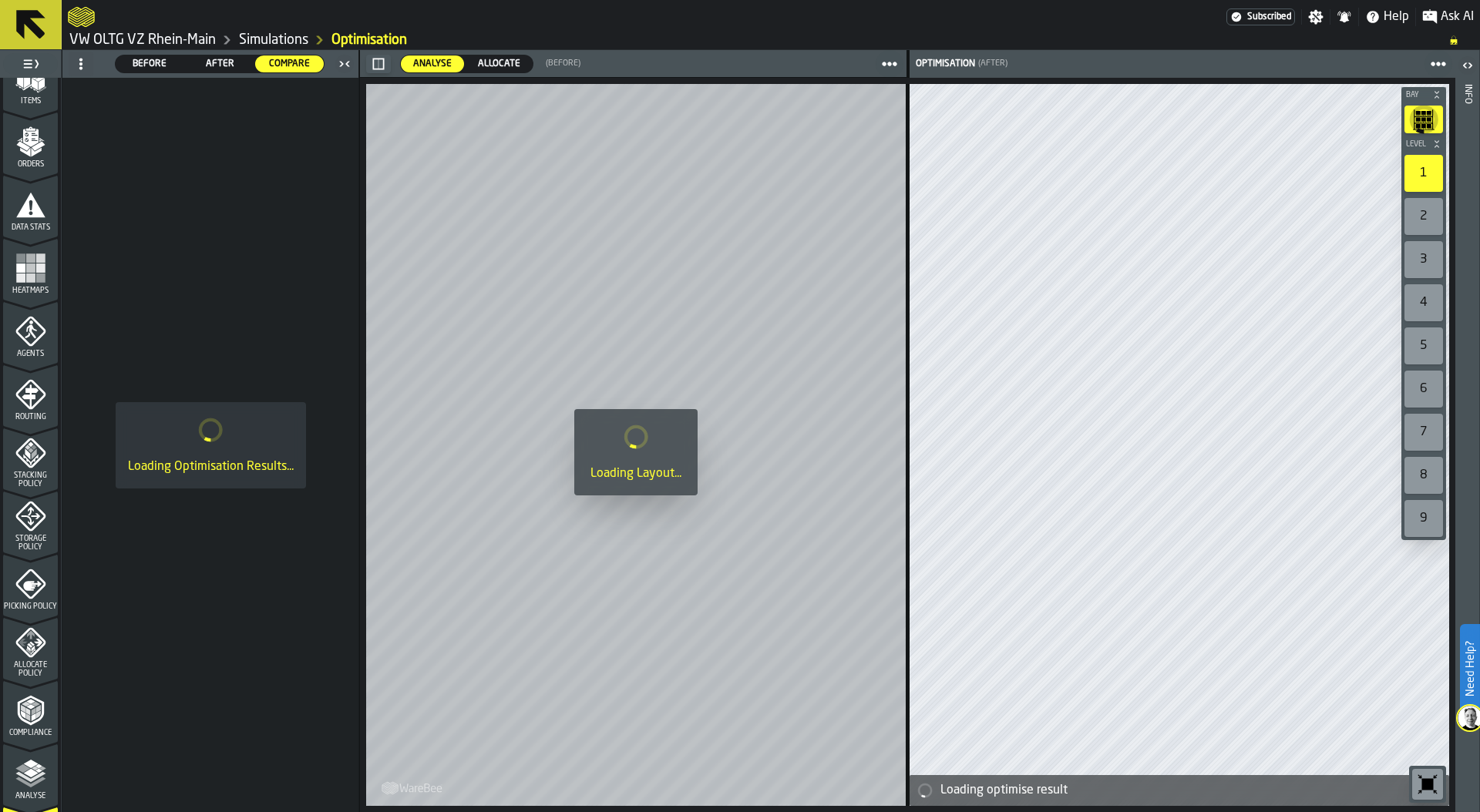
scroll to position [341, 0]
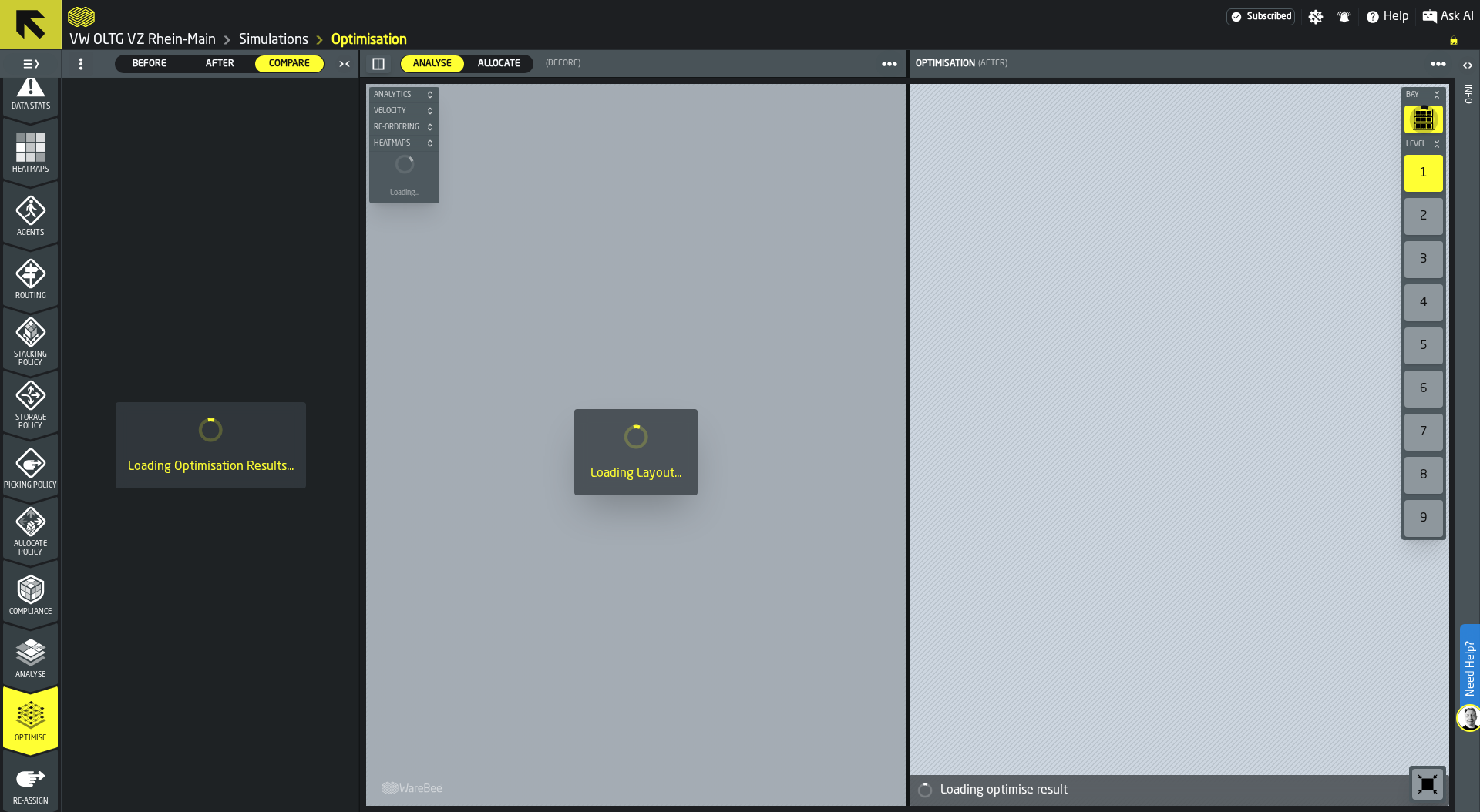
click at [31, 595] on polyline "menu Compliance" at bounding box center [34, 596] width 5 height 7
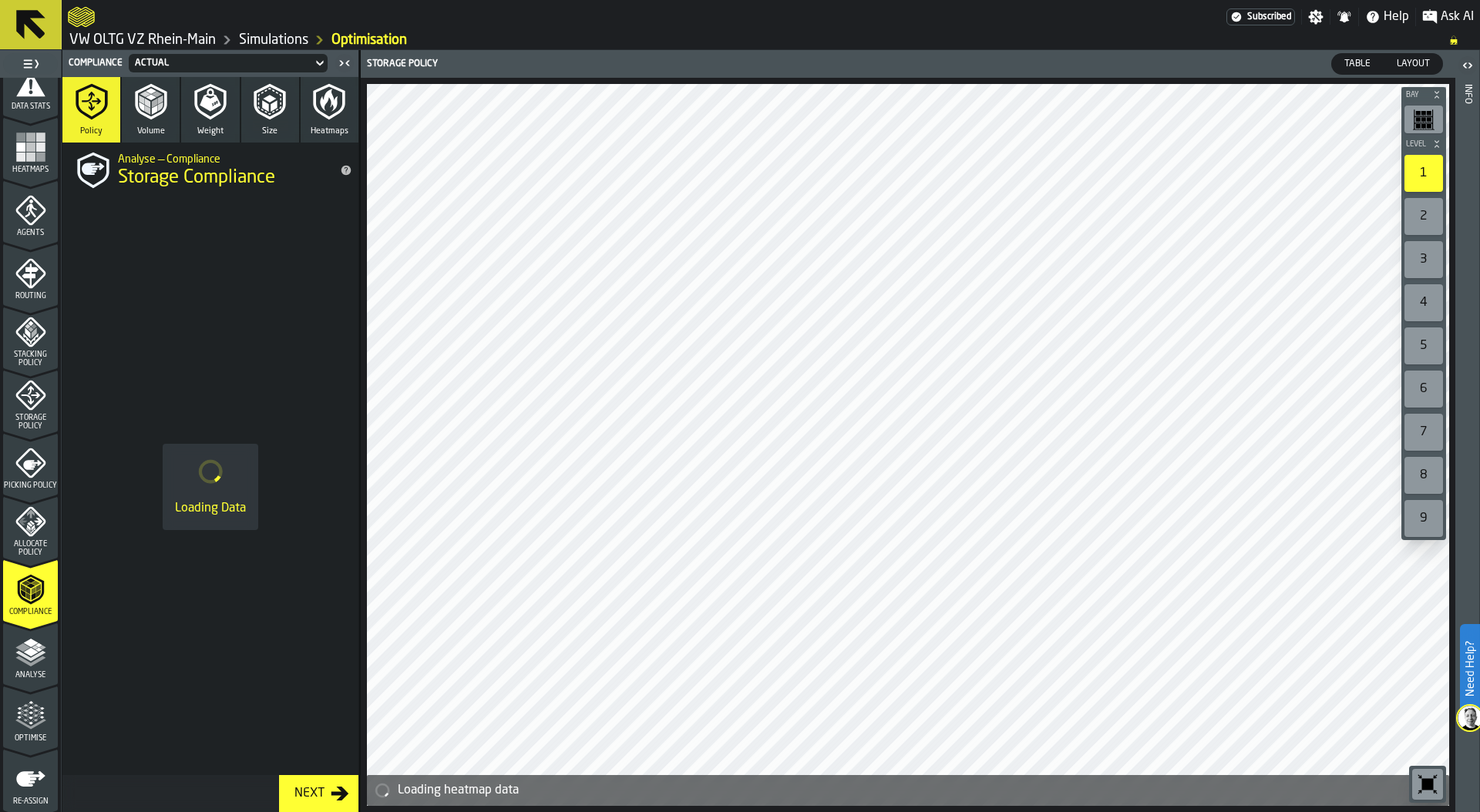
click at [274, 96] on icon "button" at bounding box center [270, 101] width 37 height 37
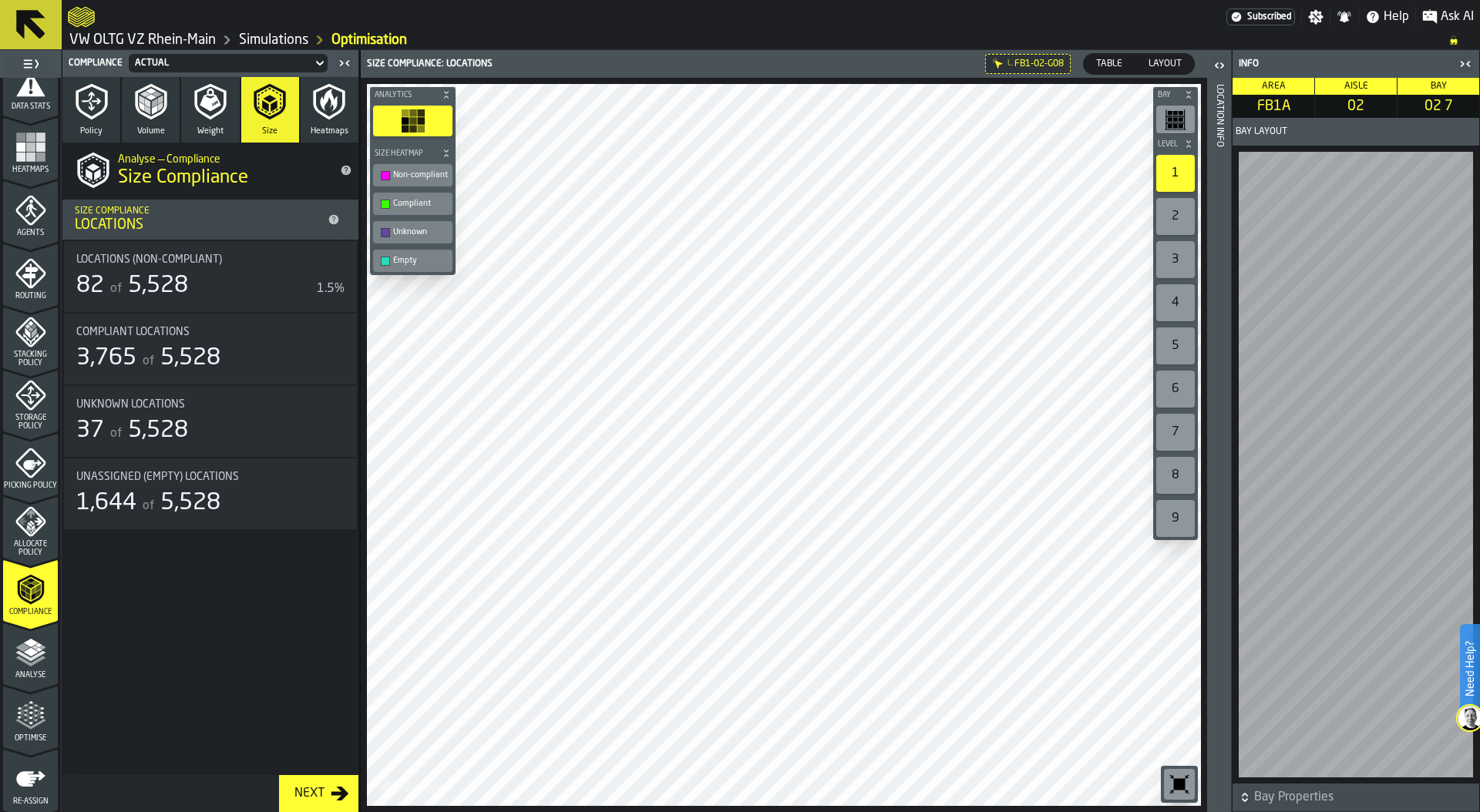
click at [1214, 475] on div "Location Info" at bounding box center [1219, 444] width 11 height 728
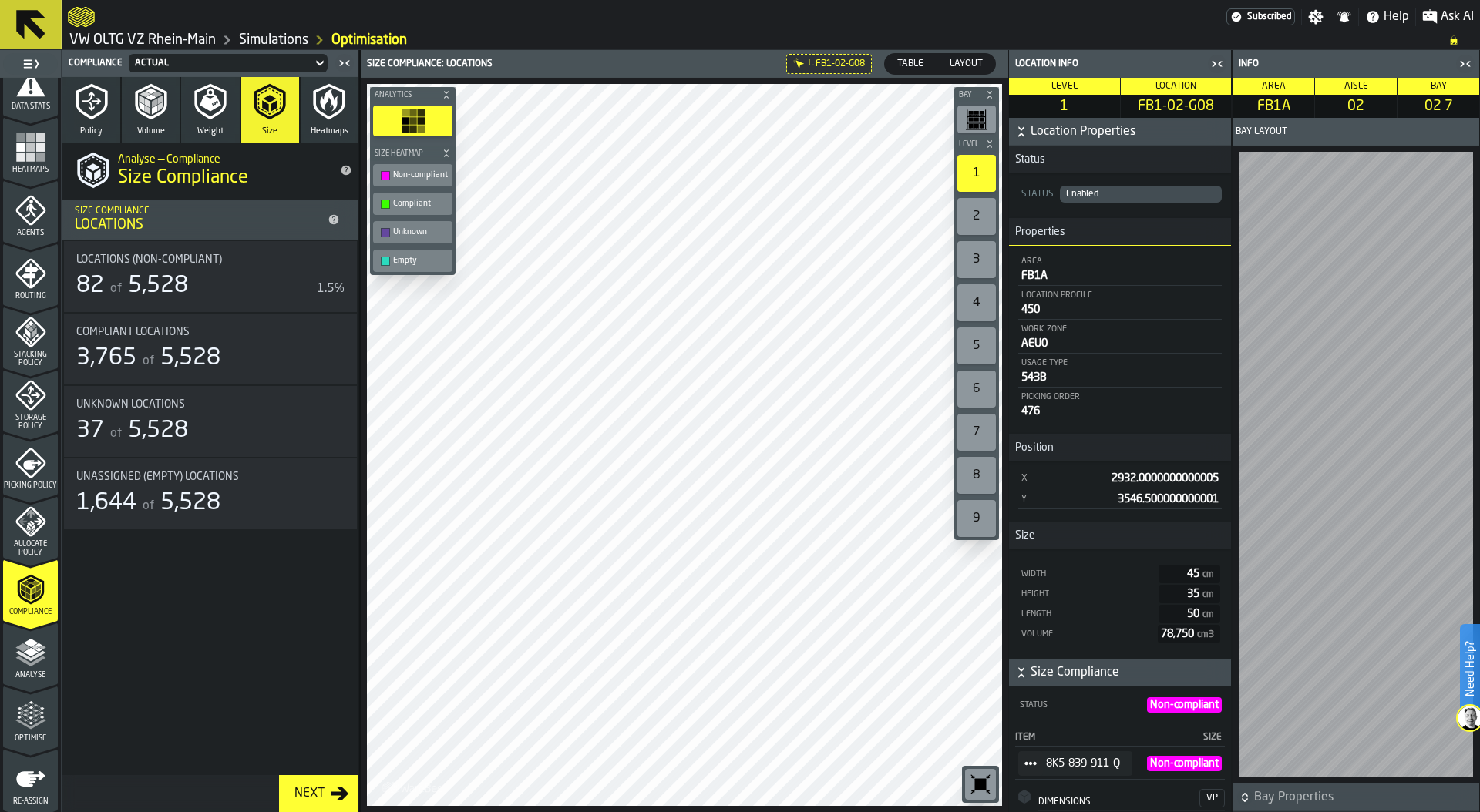
click at [1022, 765] on span "StatList-item-8K5-839-911-Q" at bounding box center [1031, 764] width 25 height 25
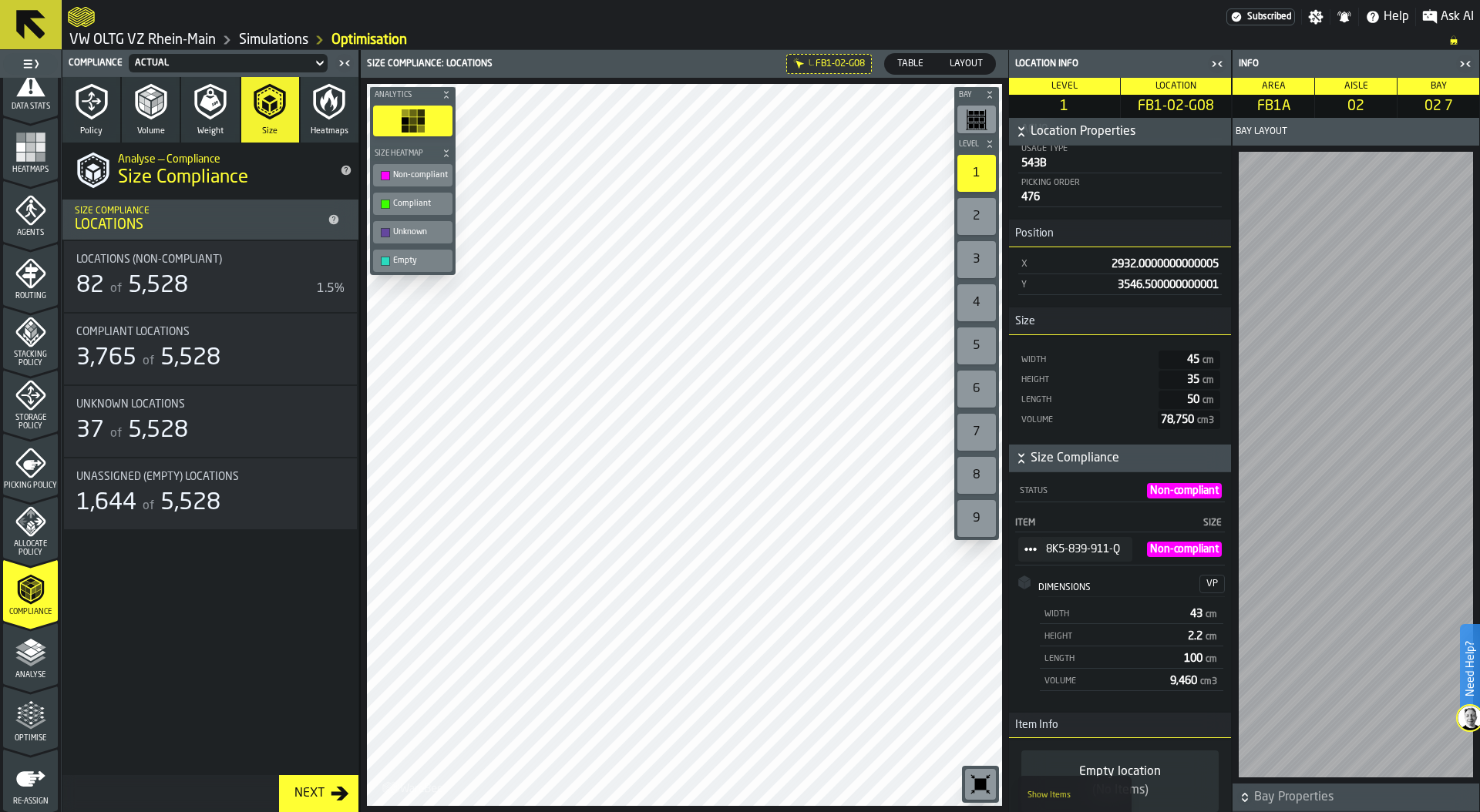
scroll to position [242, 0]
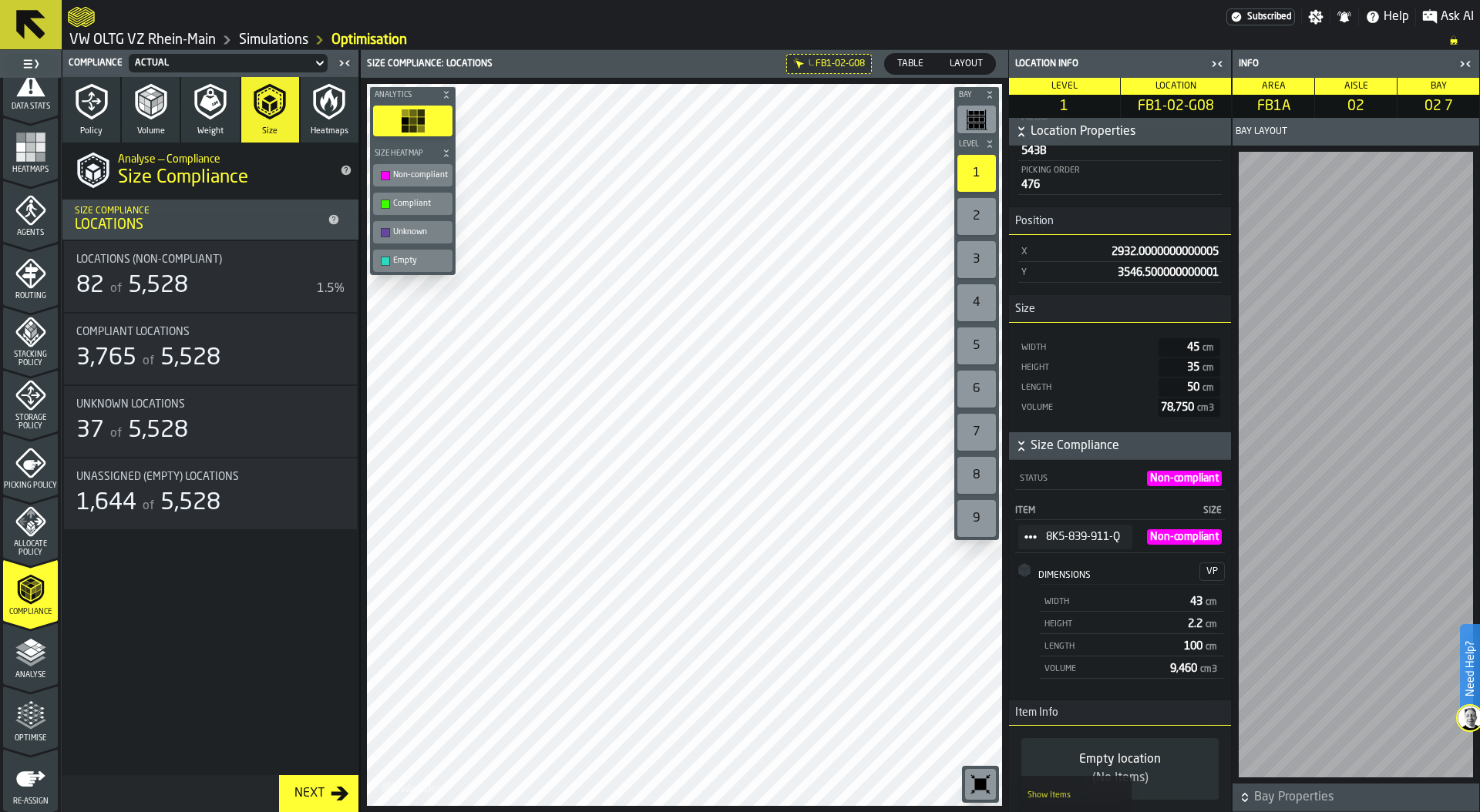
click at [1030, 531] on icon "StatList-item-8K5-839-911-Q" at bounding box center [1031, 537] width 12 height 12
click at [1034, 535] on circle "StatList-item-8K5-839-911-Q" at bounding box center [1035, 538] width 5 height 5
click at [1071, 601] on div "Show Items" at bounding box center [1075, 605] width 95 height 10
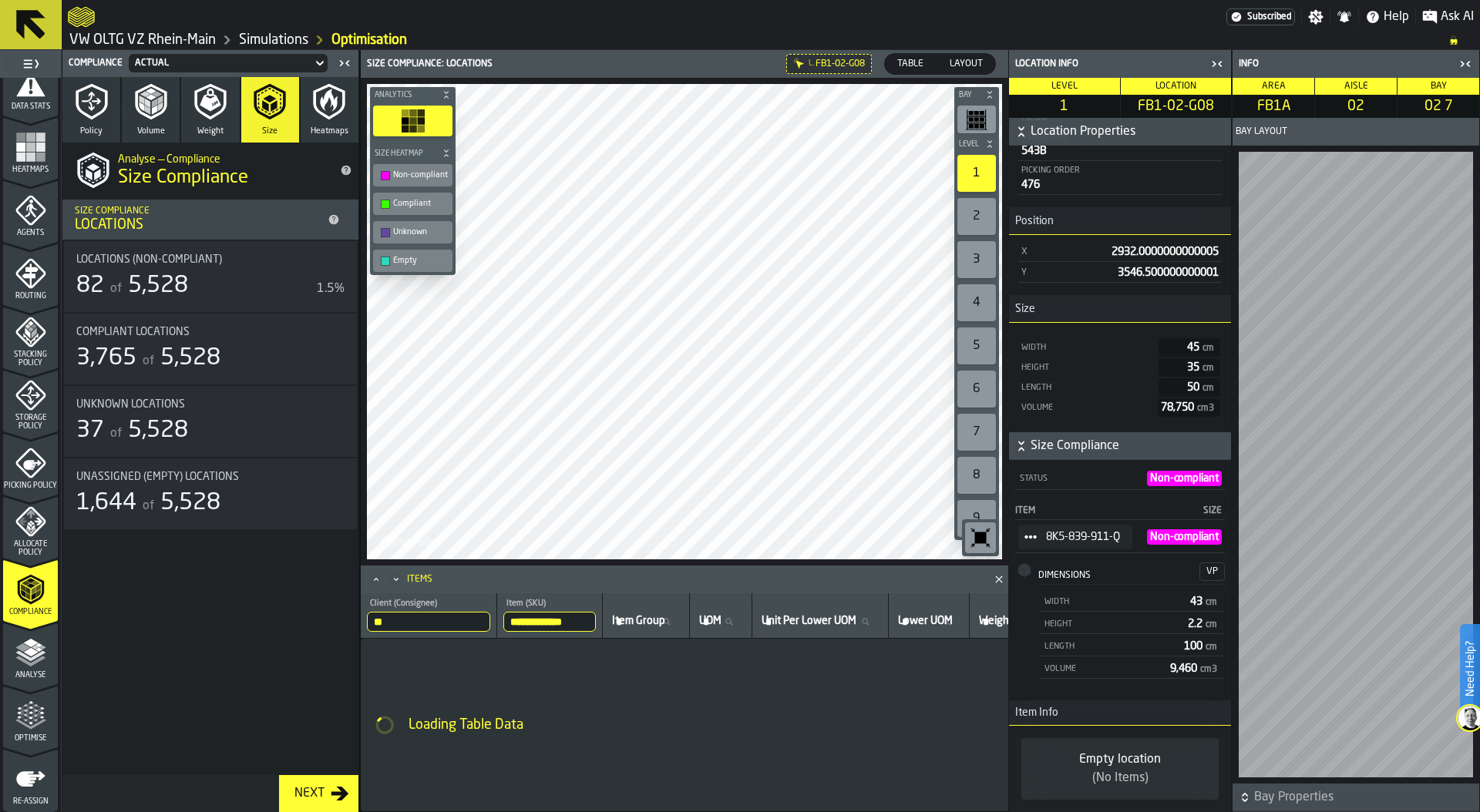
scroll to position [0, 8]
drag, startPoint x: 517, startPoint y: 620, endPoint x: 591, endPoint y: 620, distance: 74.0
click at [592, 620] on input "**********" at bounding box center [552, 622] width 98 height 20
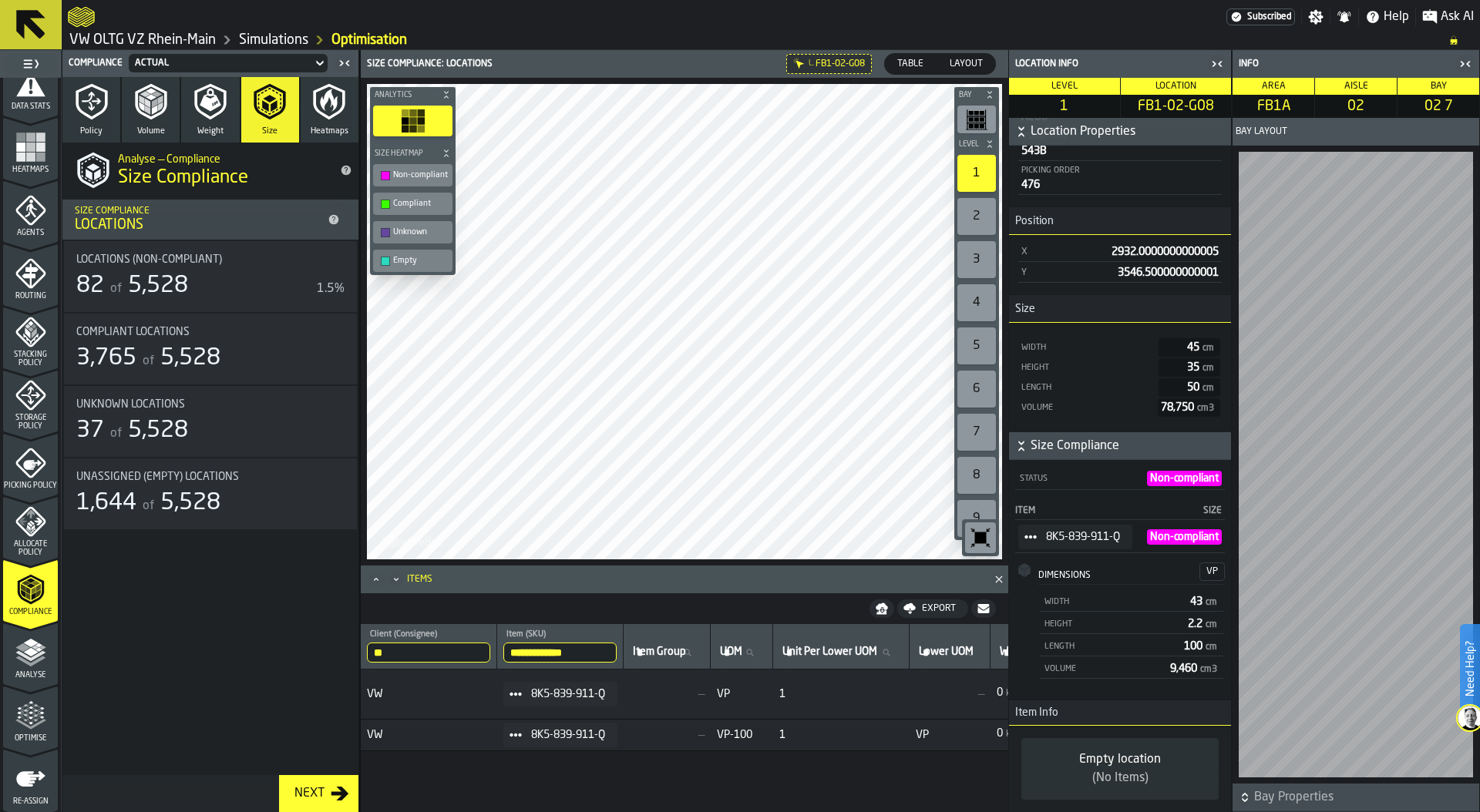
click at [273, 34] on link "Simulations" at bounding box center [273, 40] width 69 height 17
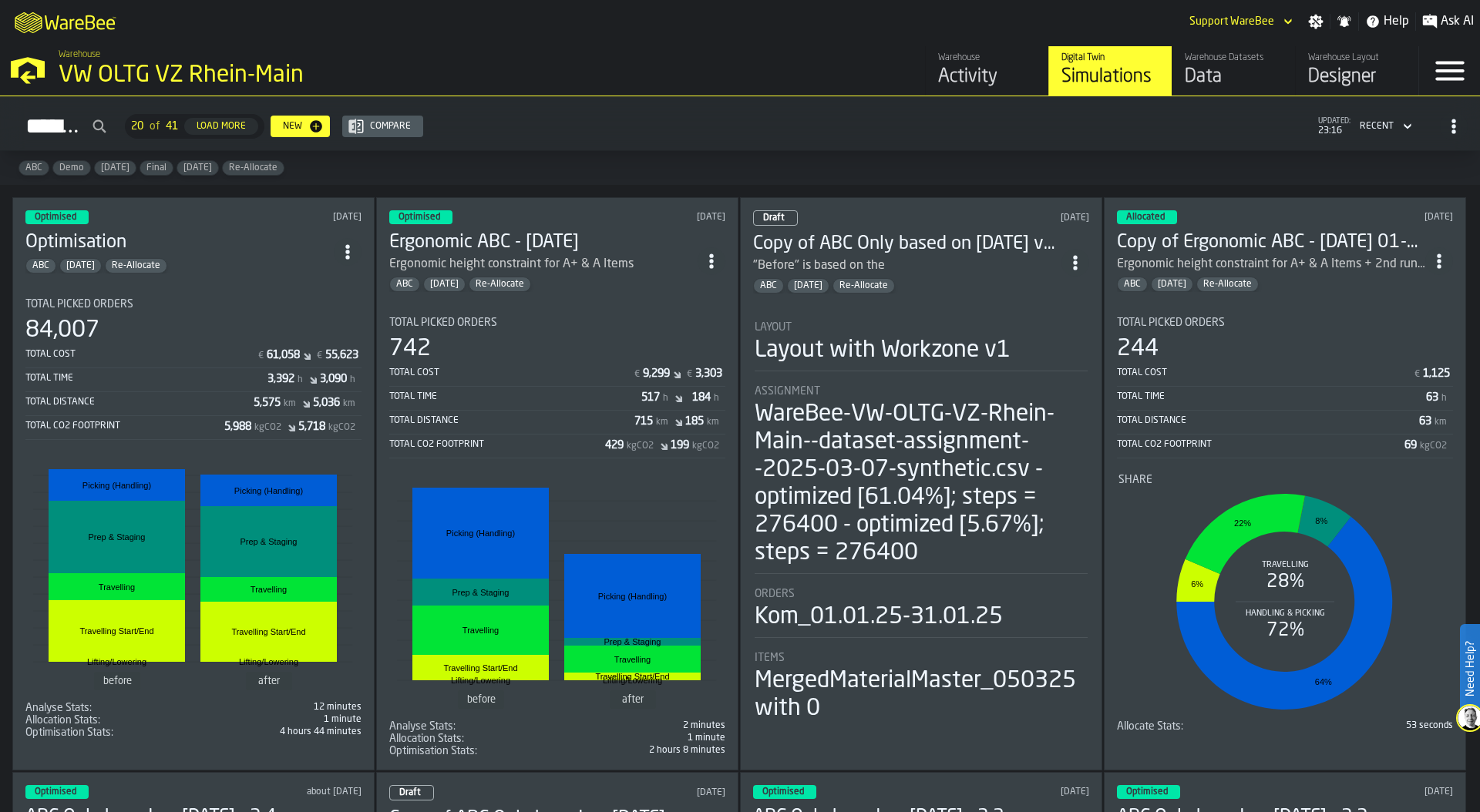
click at [349, 255] on circle "ItemListCard-DashboardItemContainer" at bounding box center [347, 257] width 4 height 4
click at [335, 347] on div "Duplicate" at bounding box center [316, 352] width 80 height 19
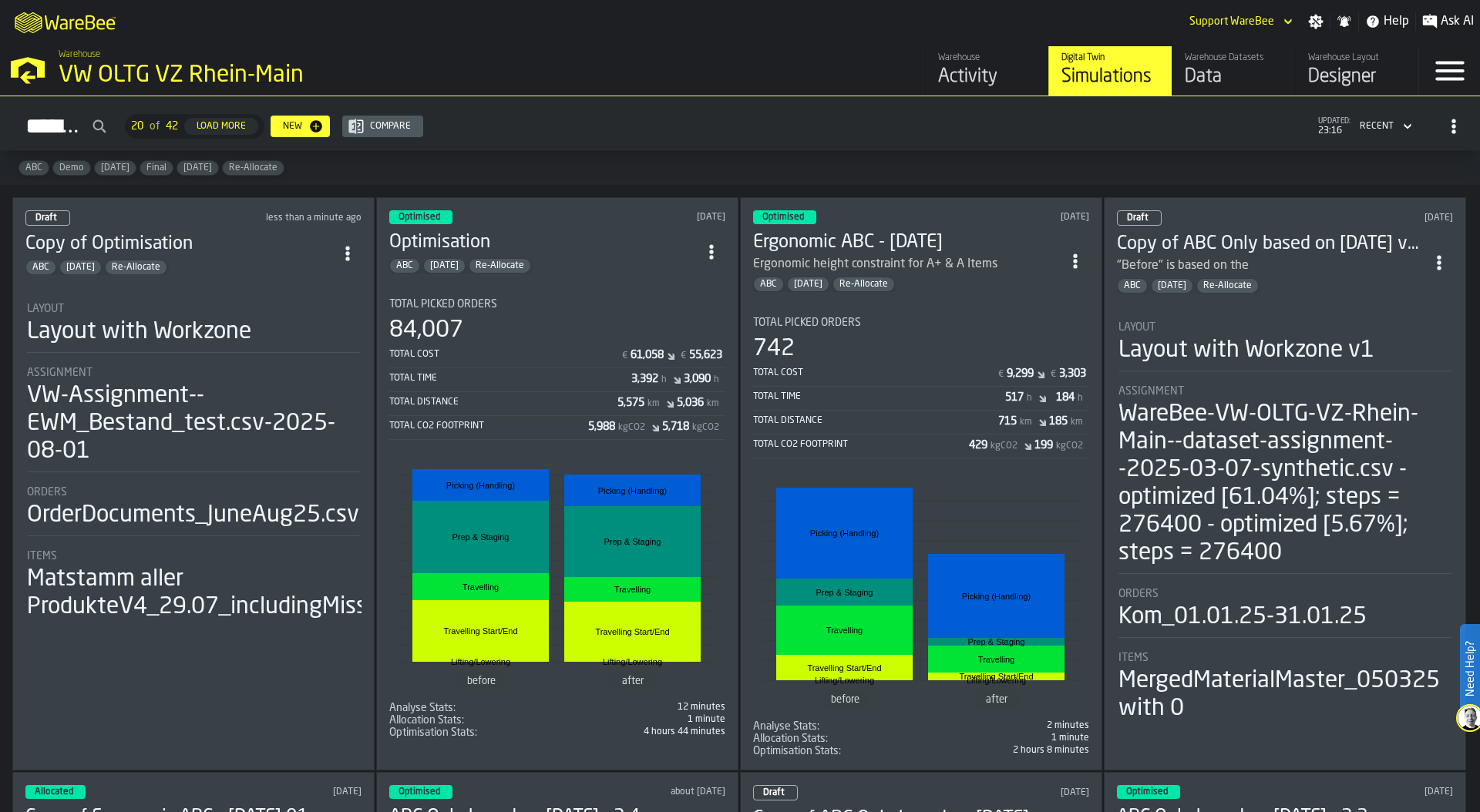
click at [148, 337] on div "Layout with Workzone" at bounding box center [139, 332] width 225 height 28
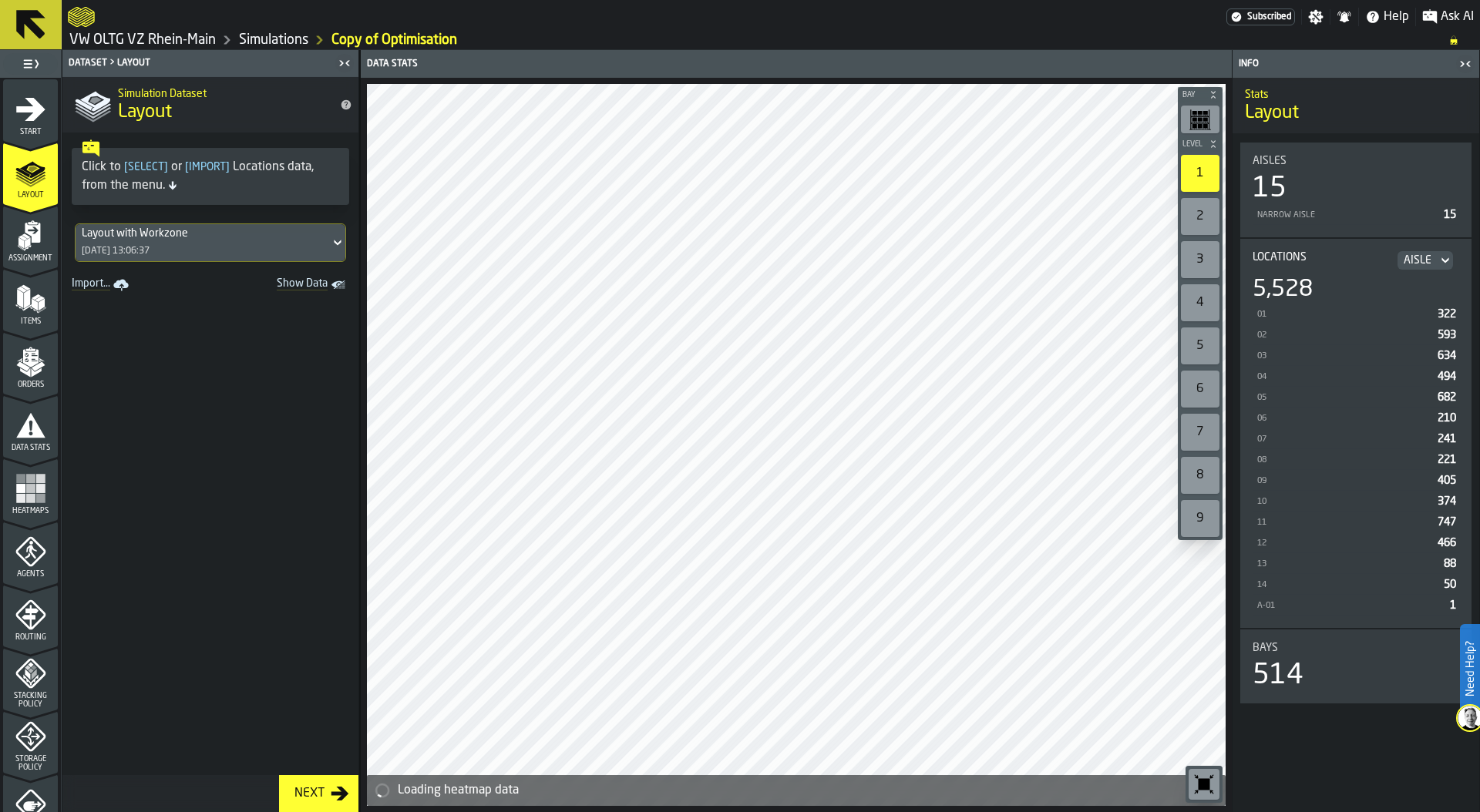
click at [26, 117] on icon "menu Start" at bounding box center [31, 109] width 29 height 23
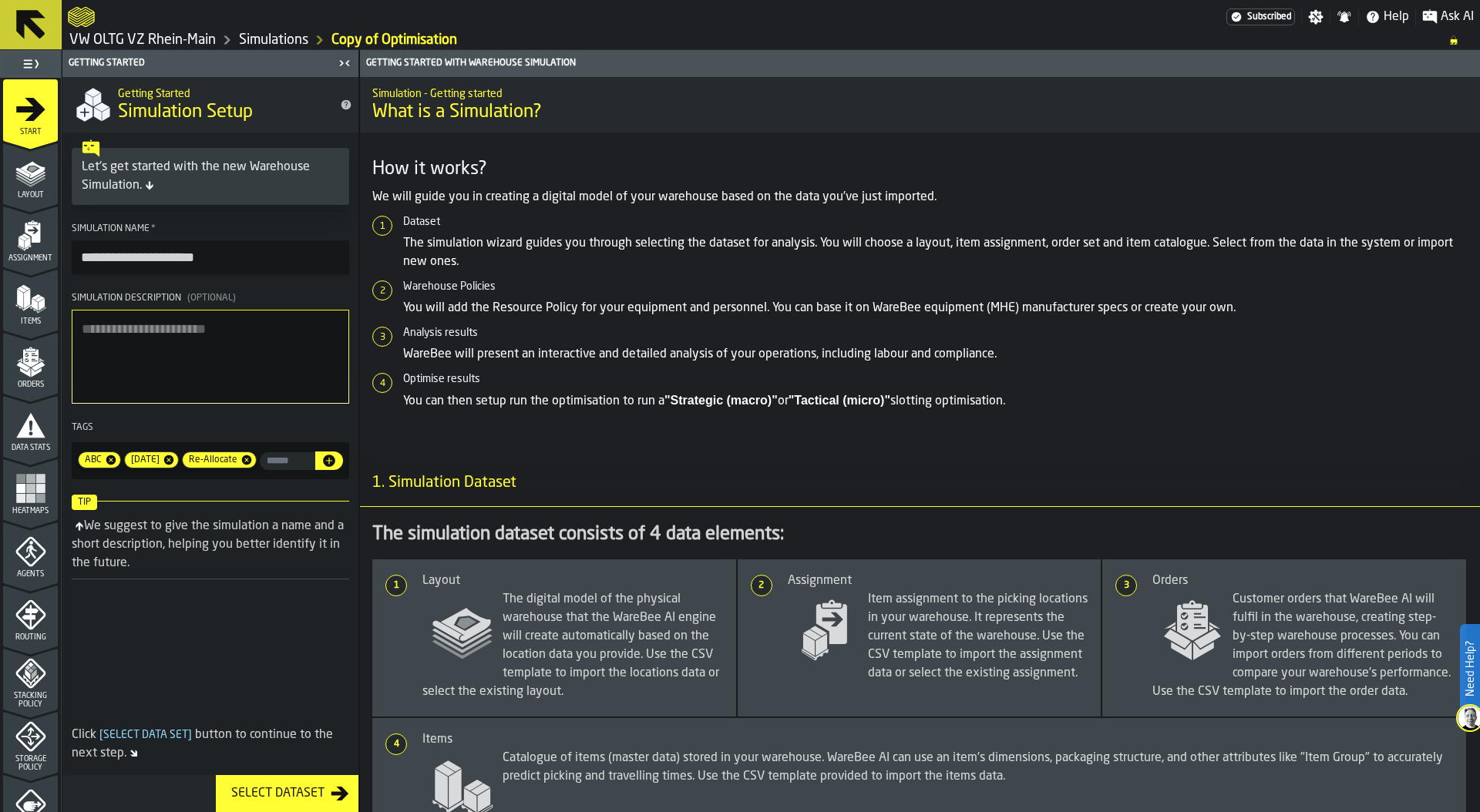
drag, startPoint x: 130, startPoint y: 257, endPoint x: 61, endPoint y: 257, distance: 69.0
click at [61, 257] on div "**********" at bounding box center [210, 431] width 297 height 762
click at [232, 268] on input "**********" at bounding box center [211, 257] width 278 height 34
type input "**********"
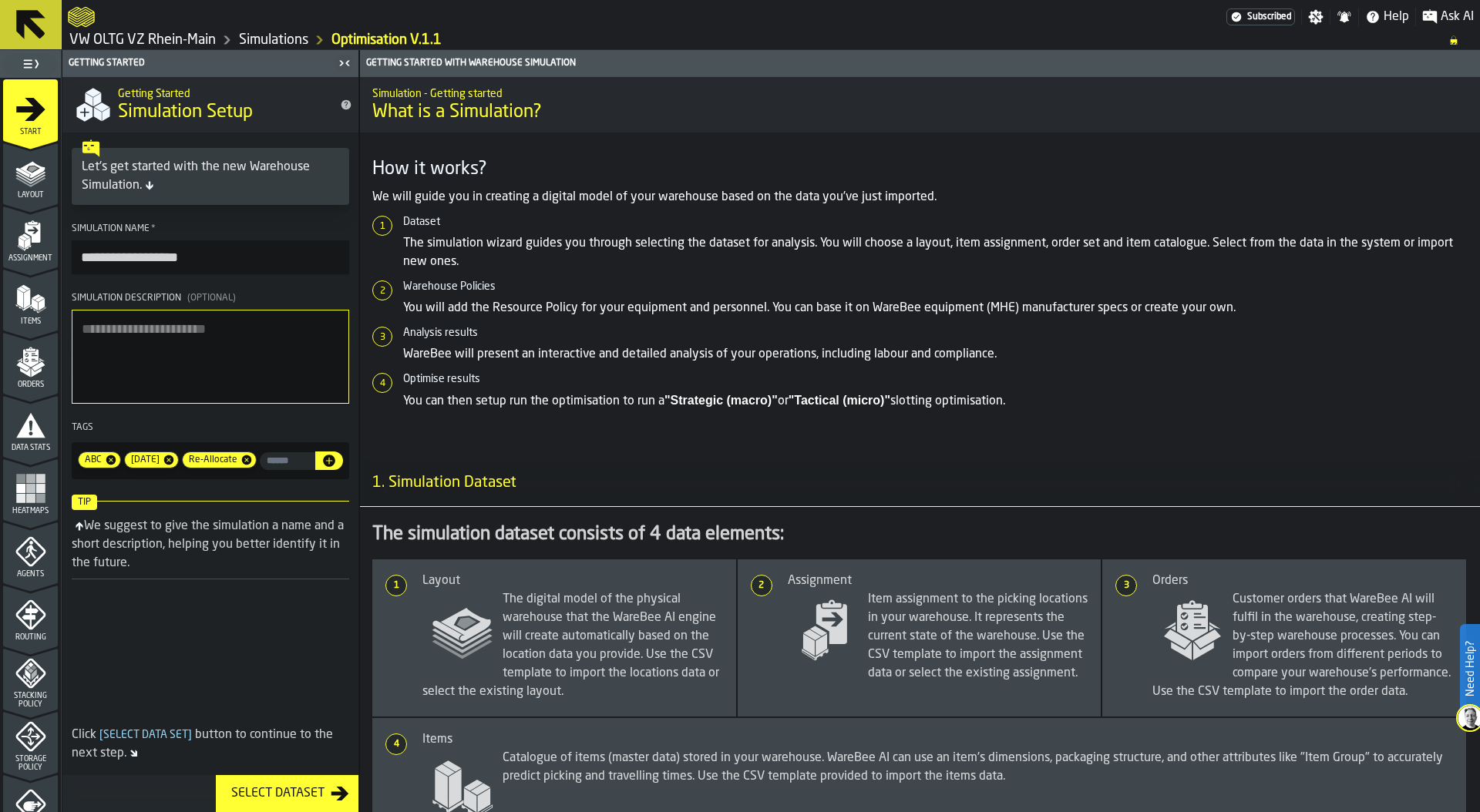
click at [172, 333] on textarea "Simulation Description (Optional)" at bounding box center [211, 356] width 278 height 94
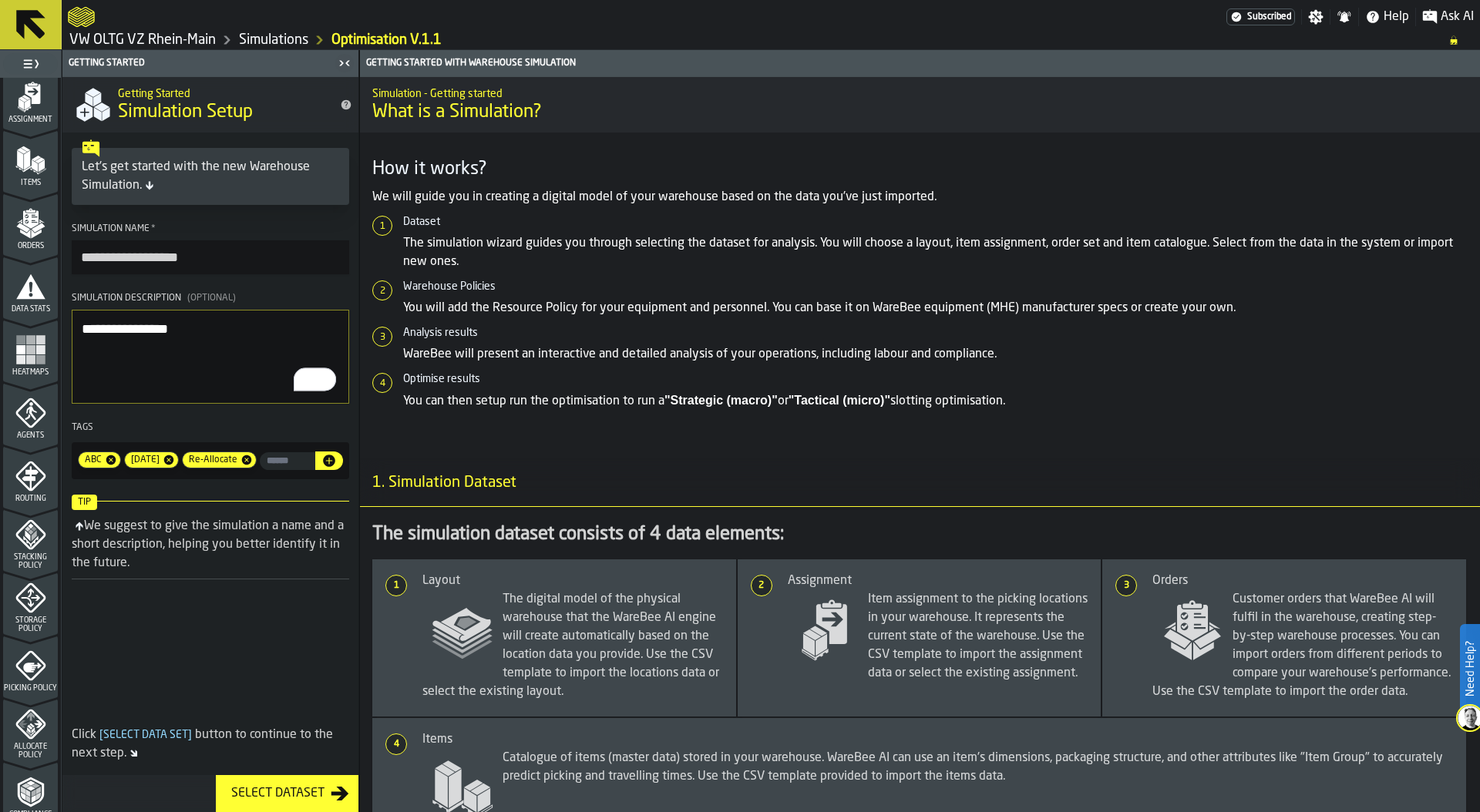
scroll to position [259, 0]
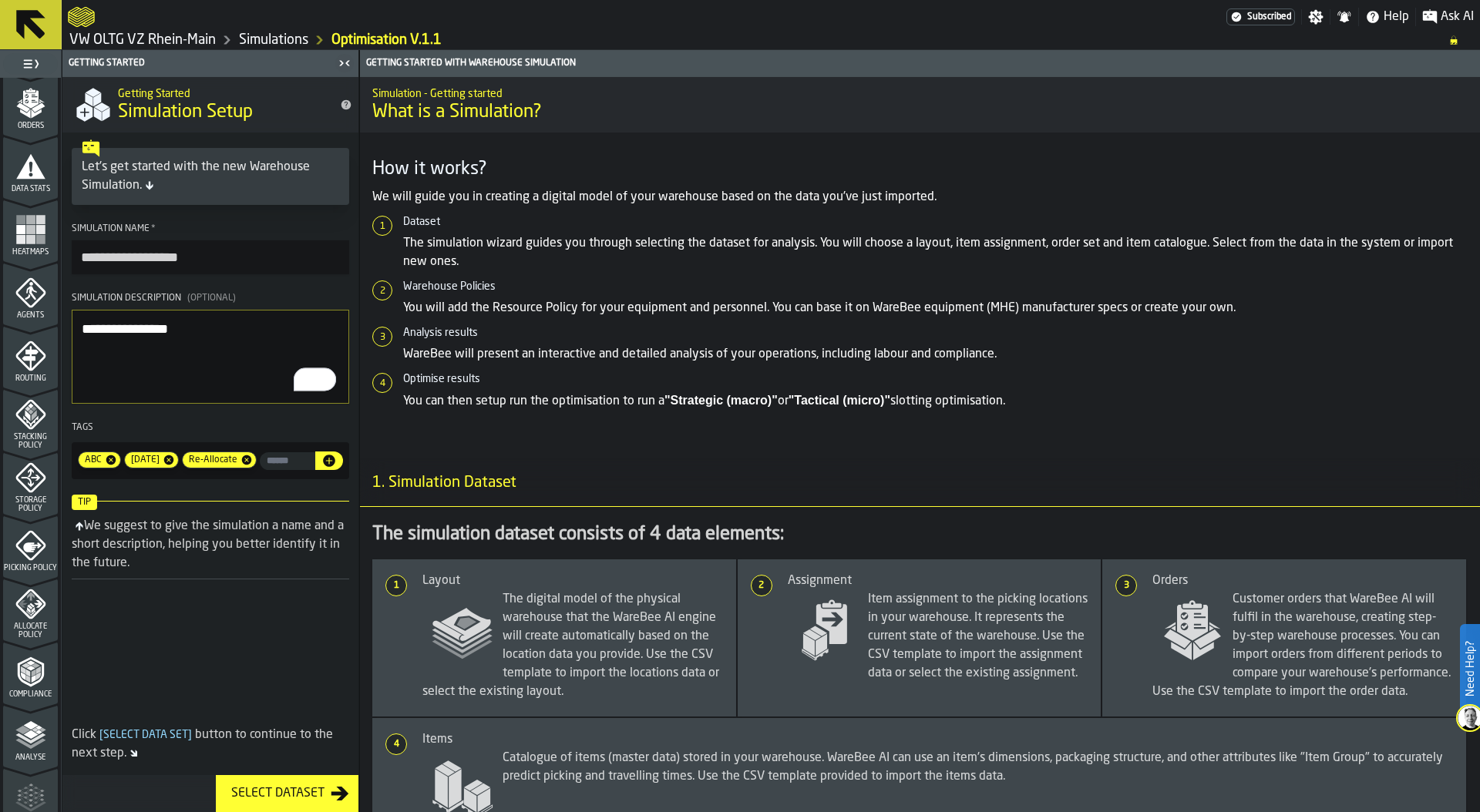
type textarea "**********"
click at [25, 634] on span "Allocate Policy" at bounding box center [30, 631] width 55 height 17
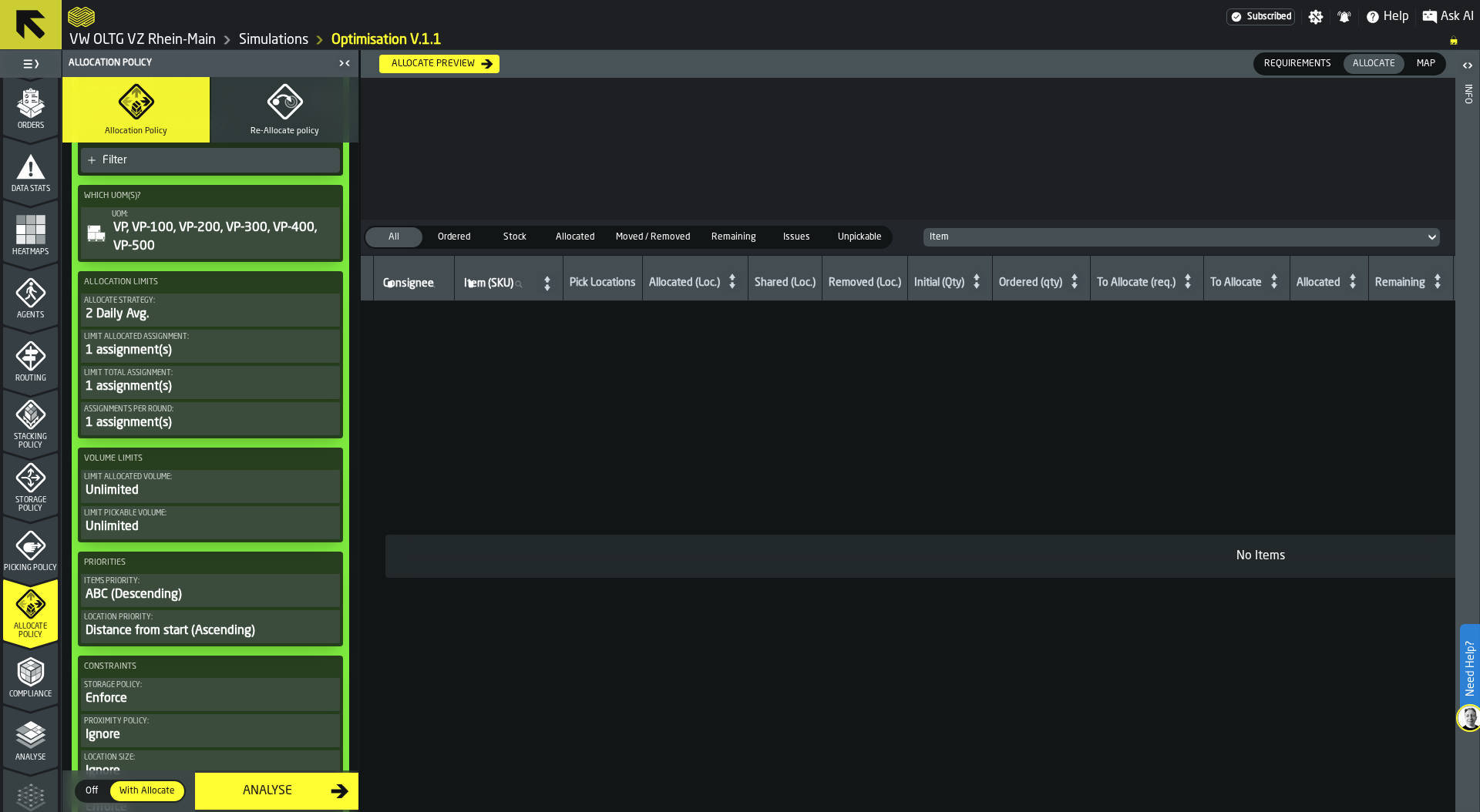
scroll to position [514, 0]
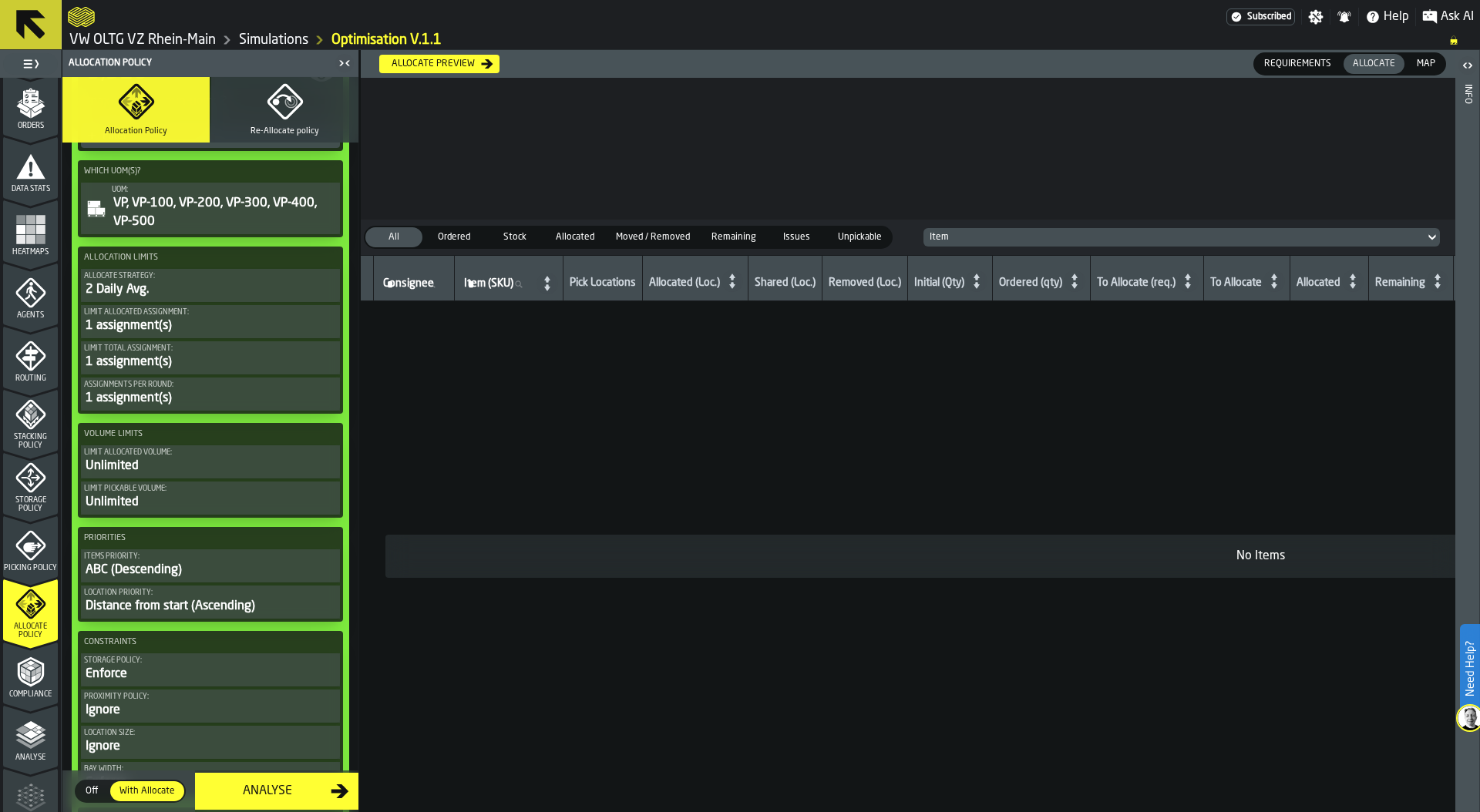
click at [139, 708] on div "Ignore" at bounding box center [210, 711] width 253 height 19
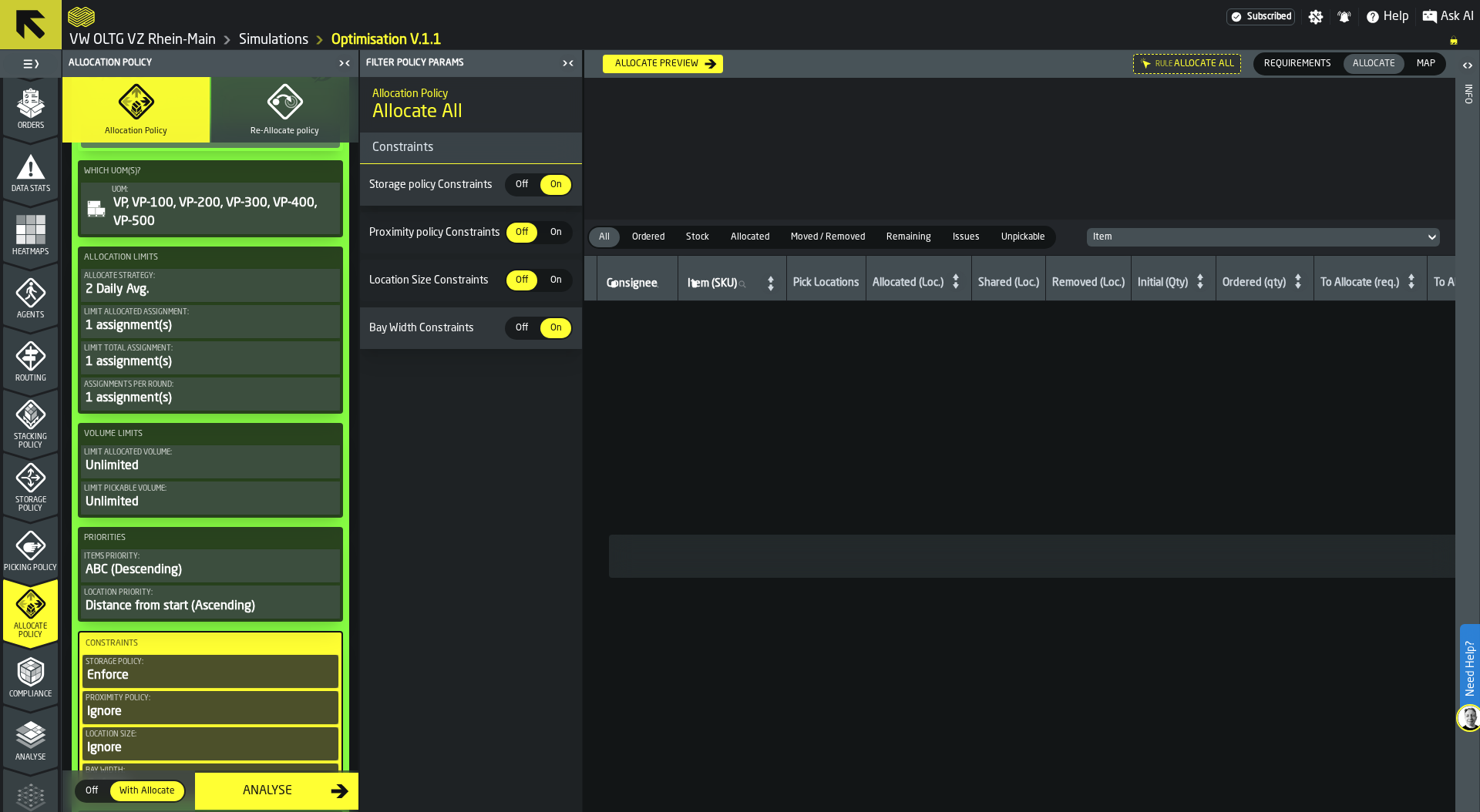
click at [551, 282] on span "On" at bounding box center [556, 280] width 25 height 14
click at [533, 328] on span "Off" at bounding box center [522, 328] width 25 height 14
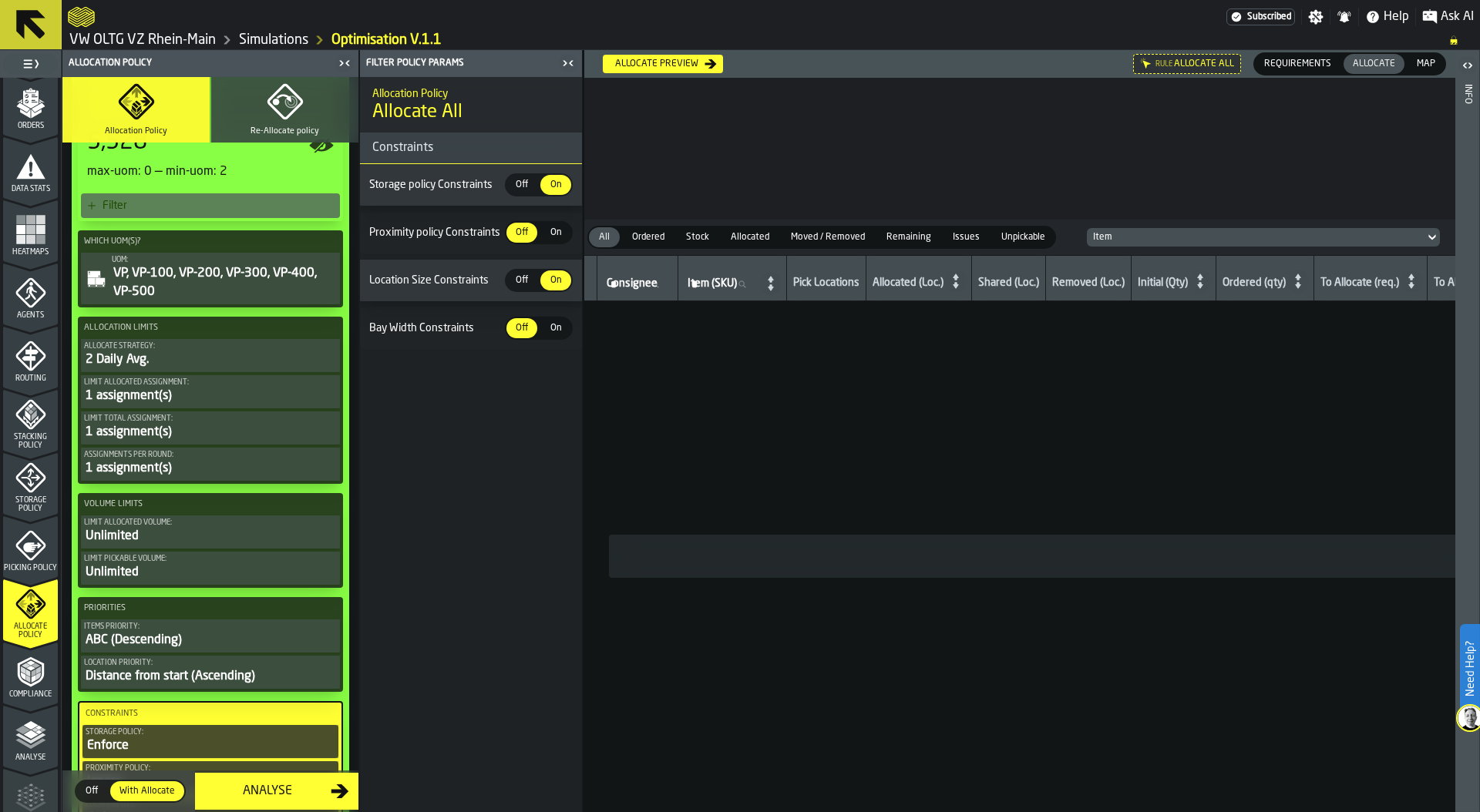
scroll to position [423, 0]
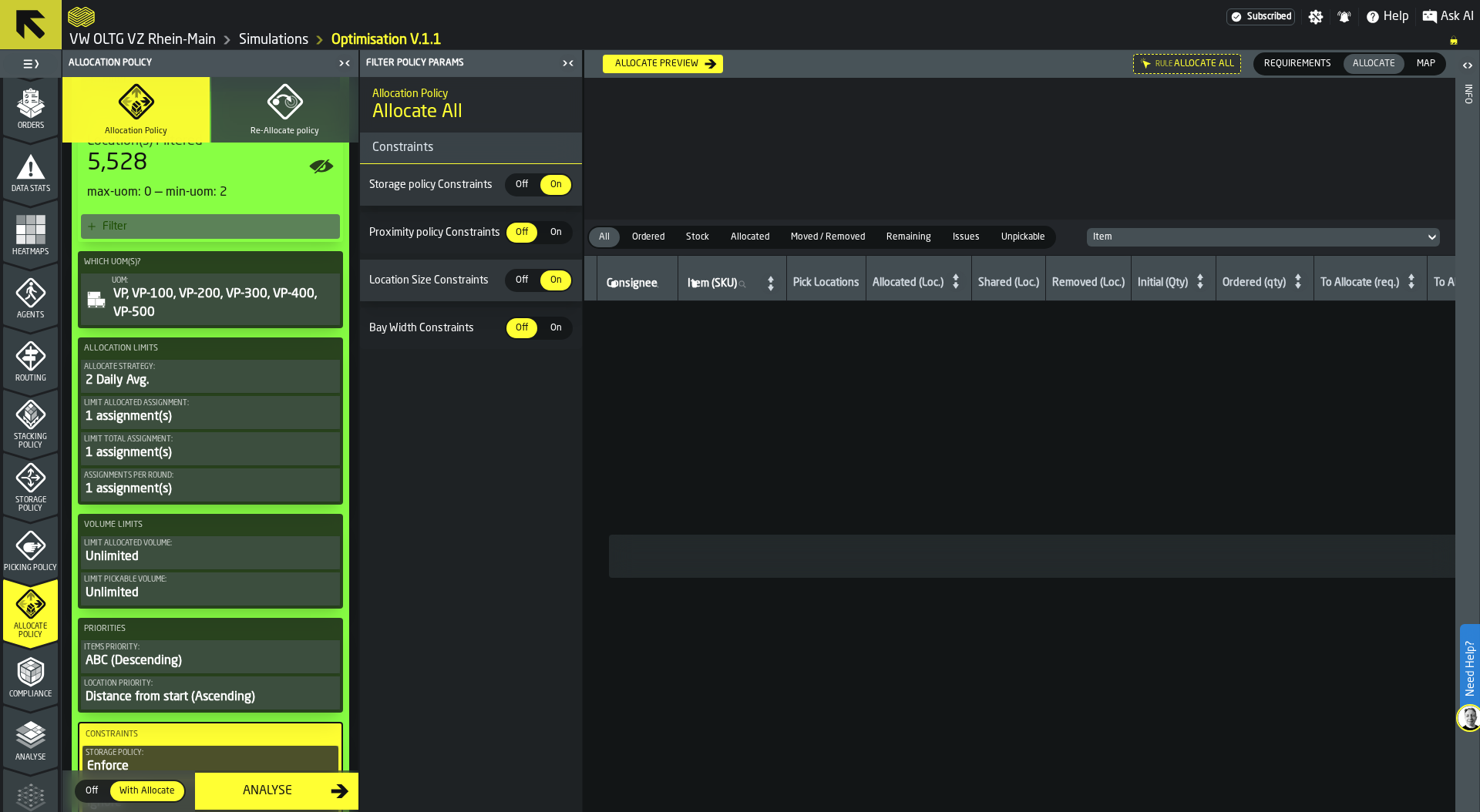
click at [0, 0] on icon at bounding box center [0, 0] width 0 height 0
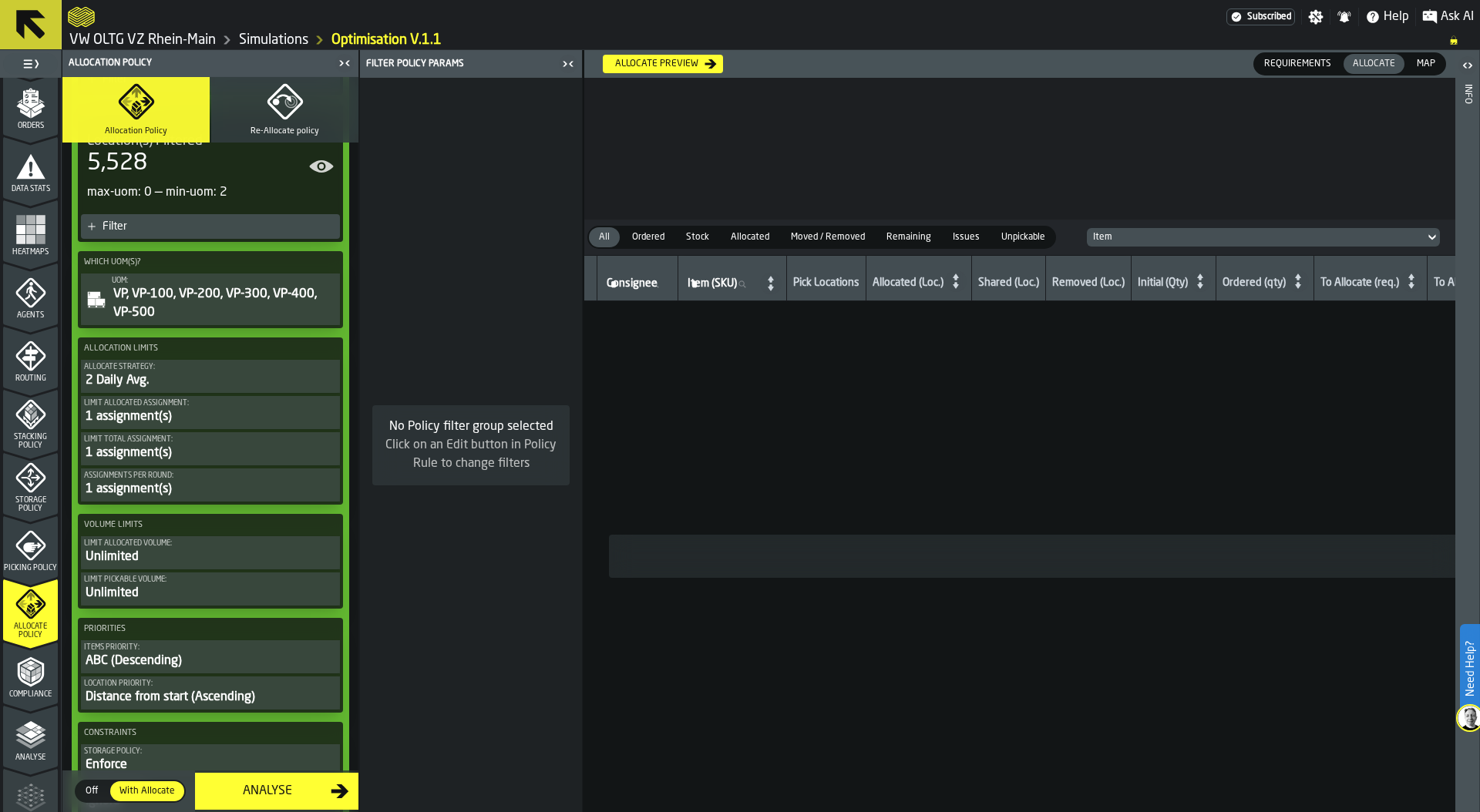
click at [687, 60] on div "Allocate preview" at bounding box center [656, 64] width 96 height 11
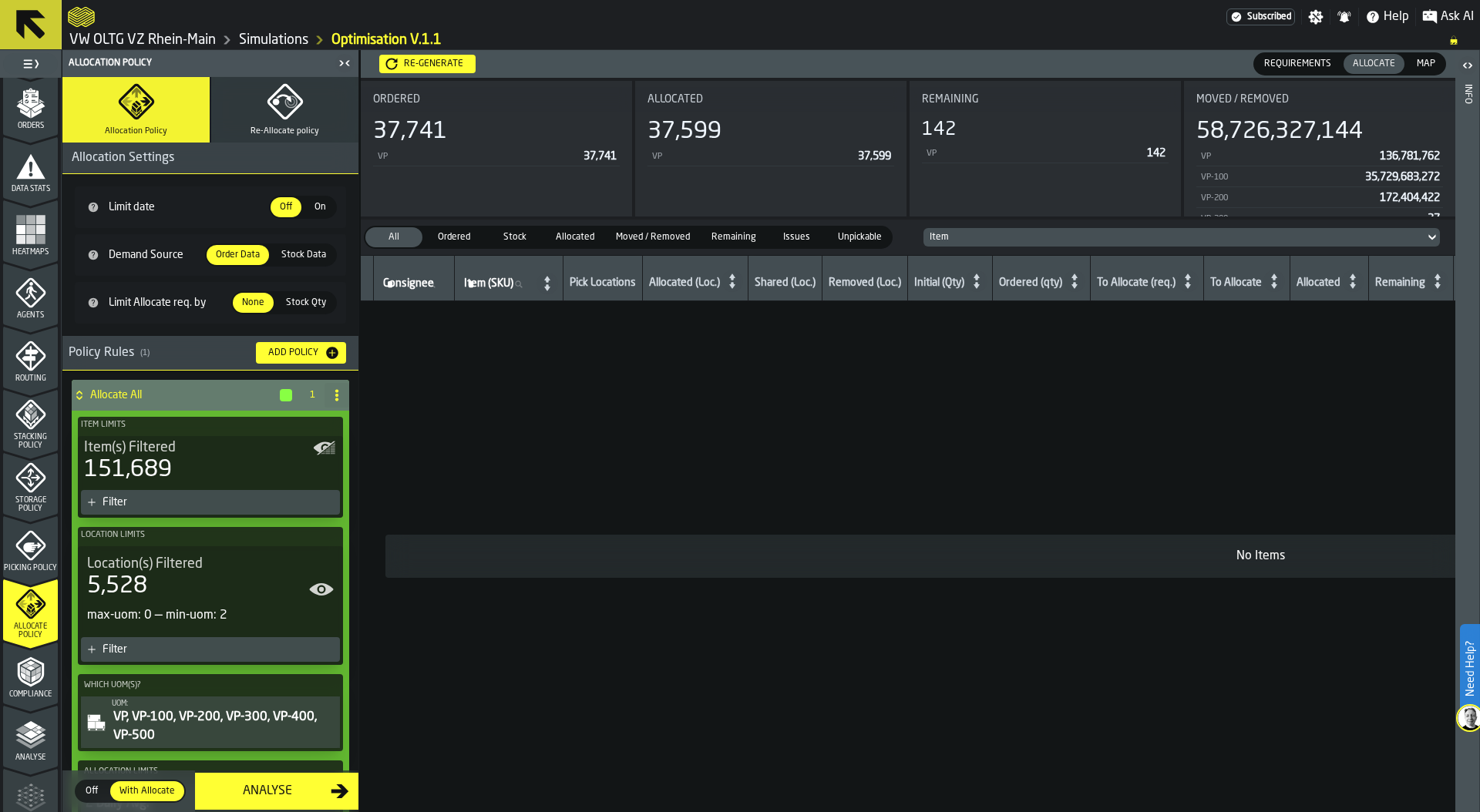
click at [1436, 60] on span "Map" at bounding box center [1427, 64] width 31 height 14
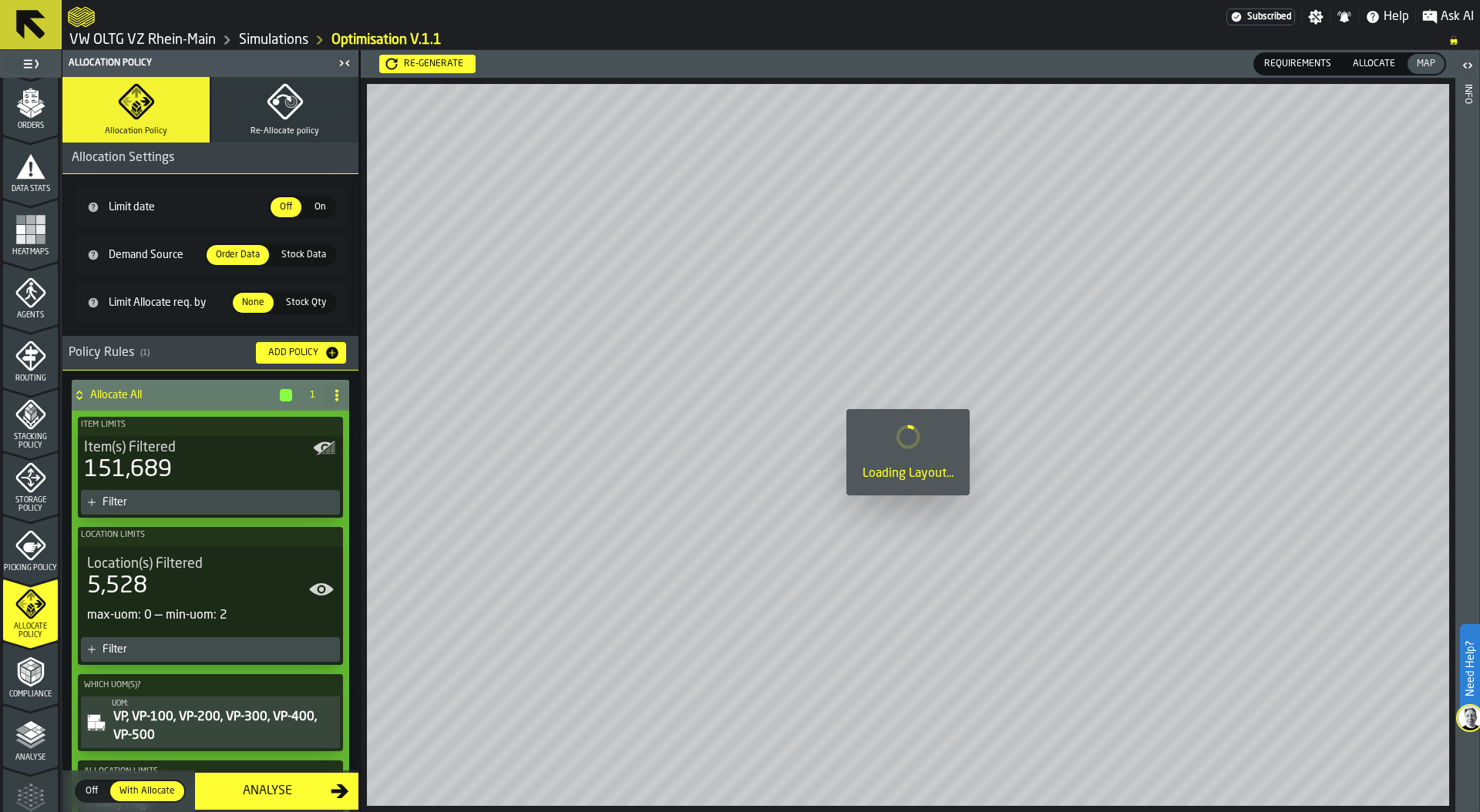
click at [1371, 62] on span "Allocate" at bounding box center [1374, 64] width 55 height 14
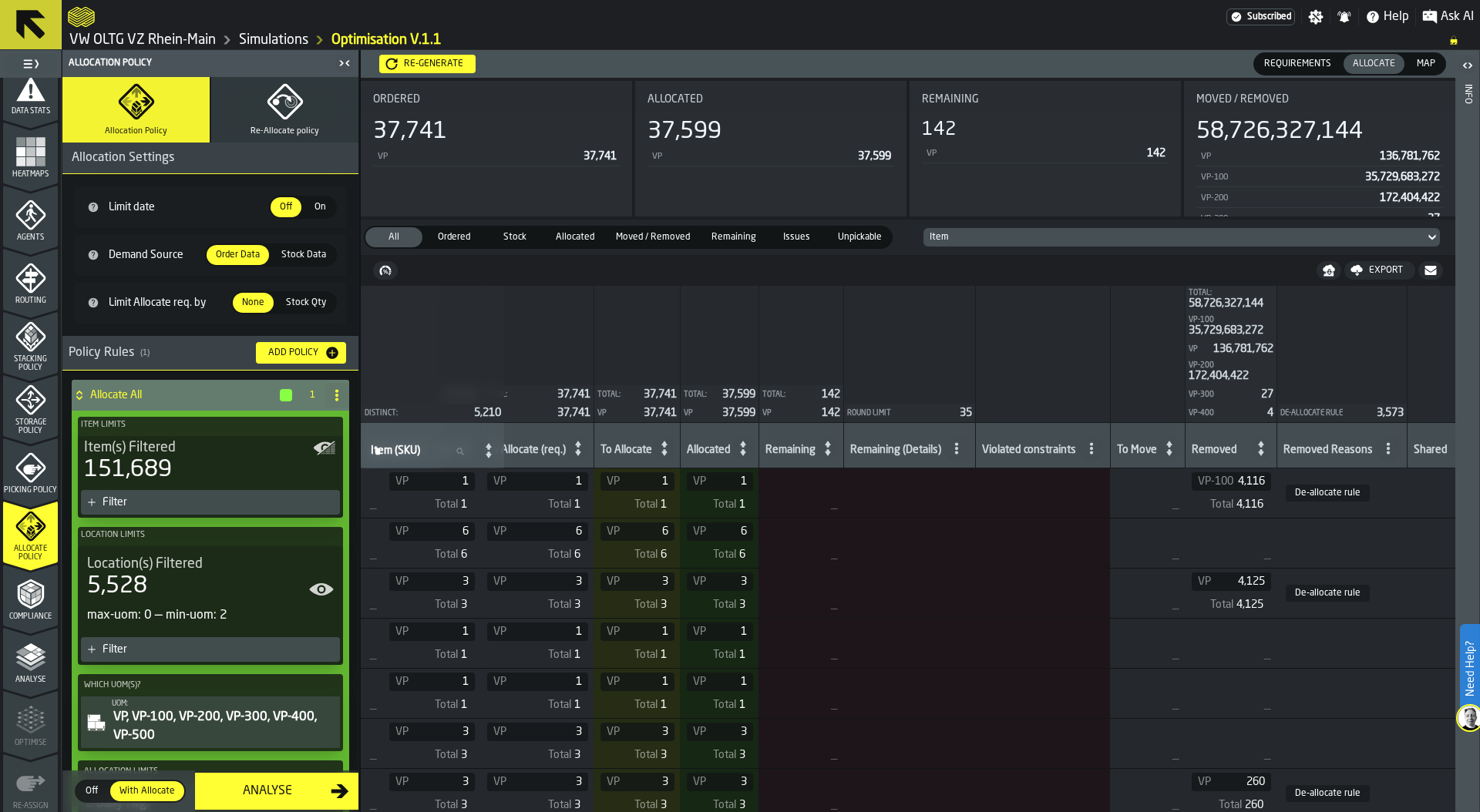
scroll to position [403, 0]
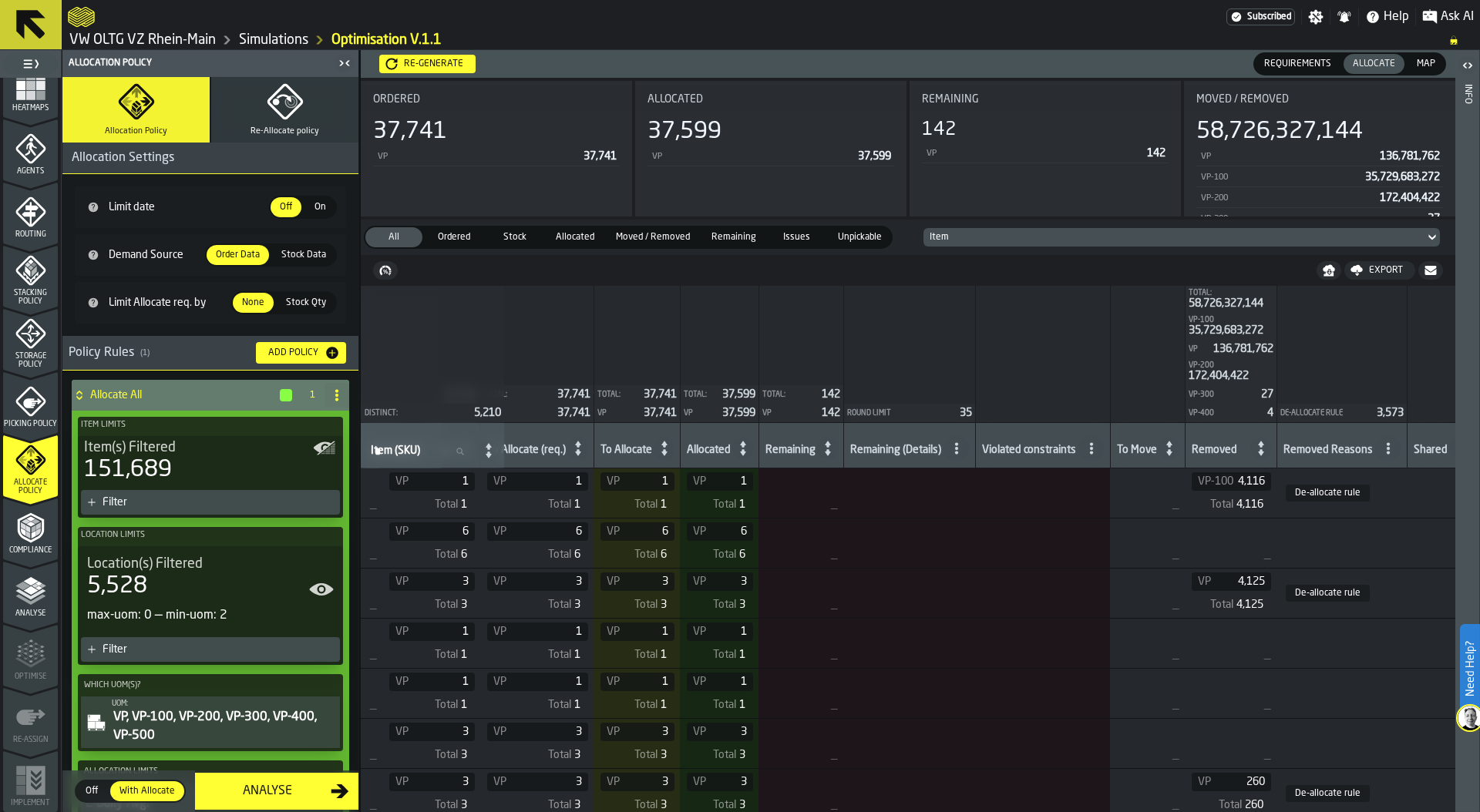
click at [26, 533] on polyline "menu Compliance" at bounding box center [28, 533] width 5 height 7
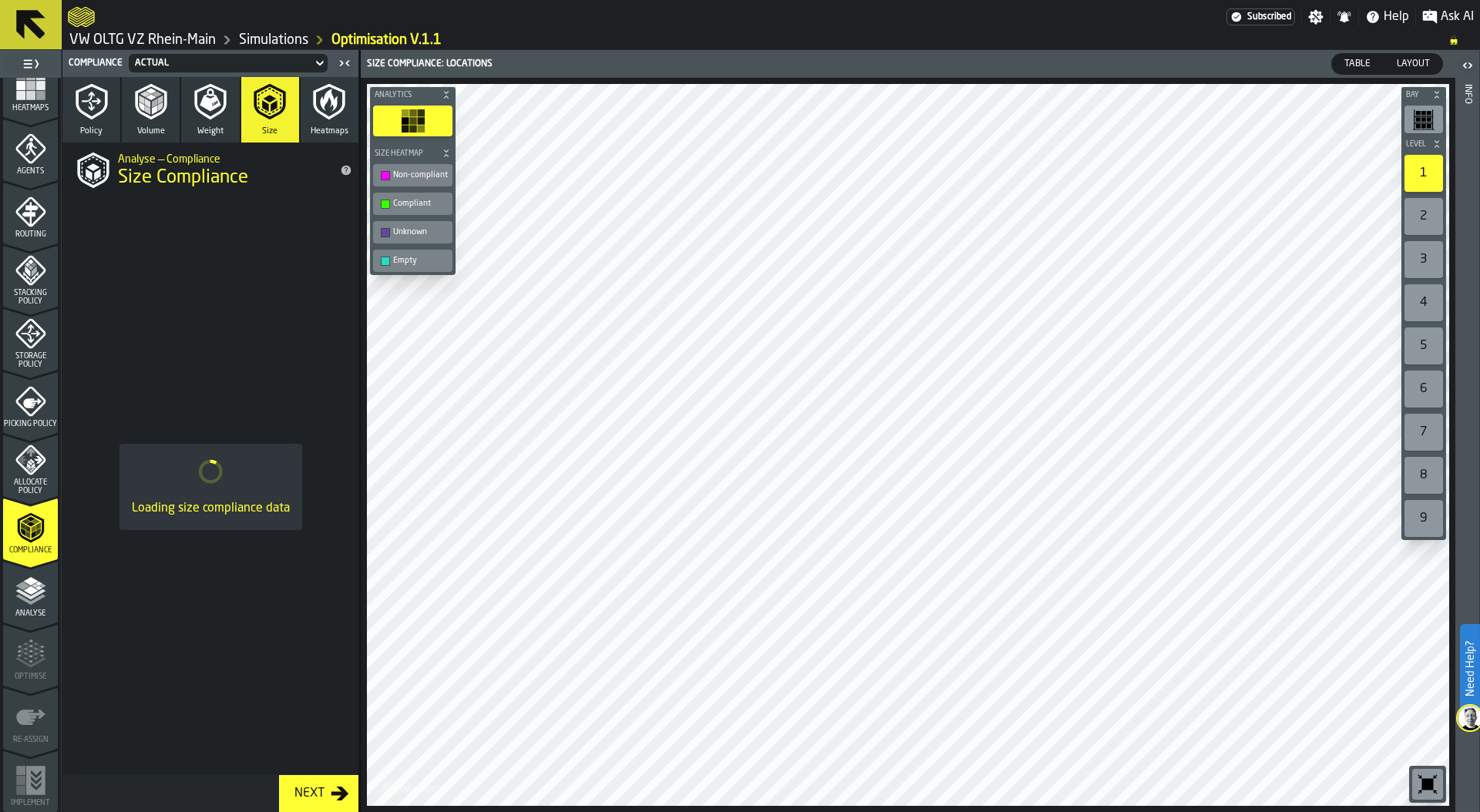
click at [182, 55] on div "Actual" at bounding box center [221, 63] width 184 height 17
click at [179, 134] on div "Allocation" at bounding box center [174, 127] width 80 height 19
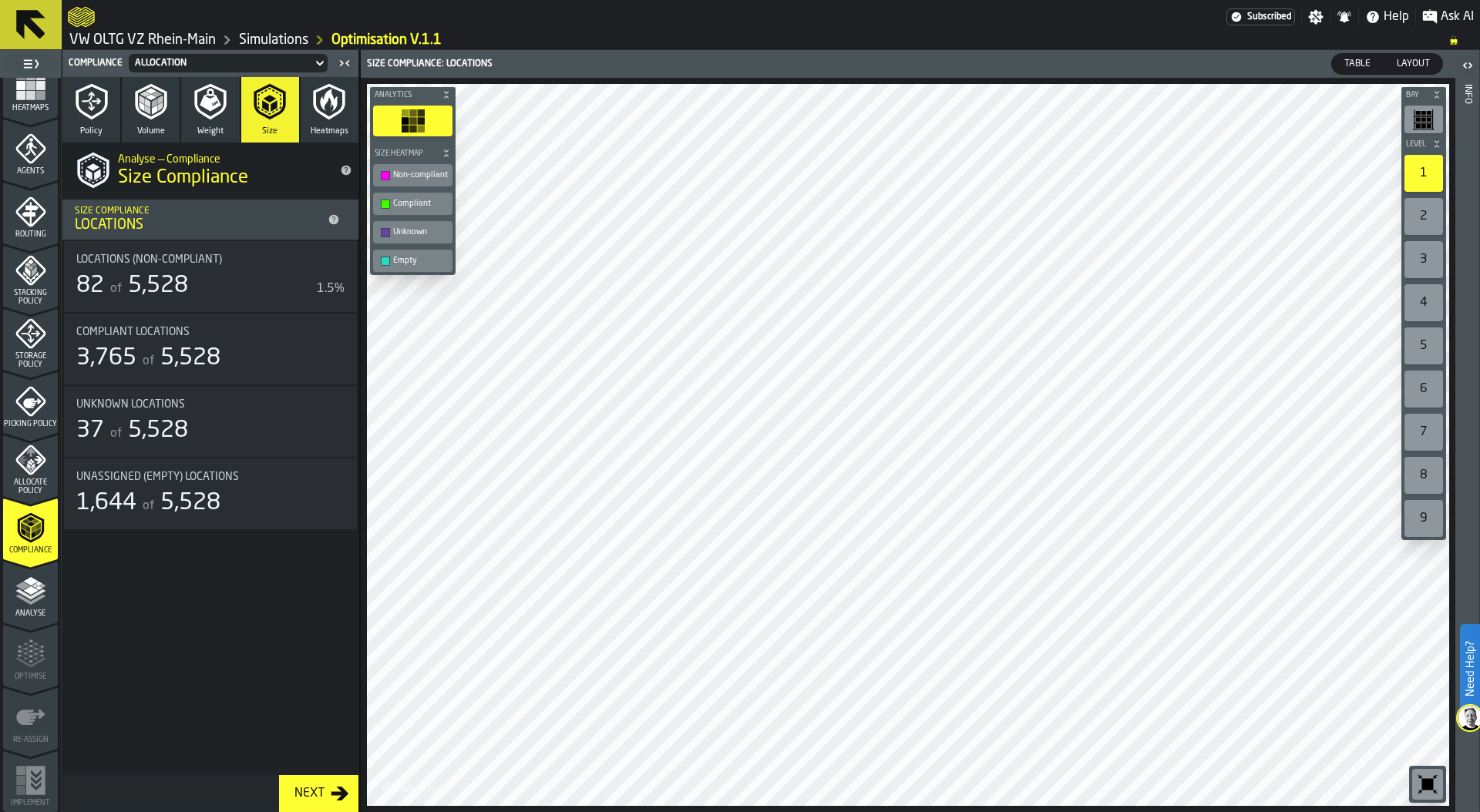
click at [219, 282] on div "82 of 5,528" at bounding box center [193, 286] width 235 height 28
click at [239, 59] on div "Allocation" at bounding box center [220, 63] width 171 height 11
click at [212, 83] on div "Actual" at bounding box center [174, 91] width 80 height 19
click at [245, 58] on div "Actual" at bounding box center [220, 63] width 171 height 11
click at [172, 119] on div "Allocation" at bounding box center [174, 127] width 80 height 19
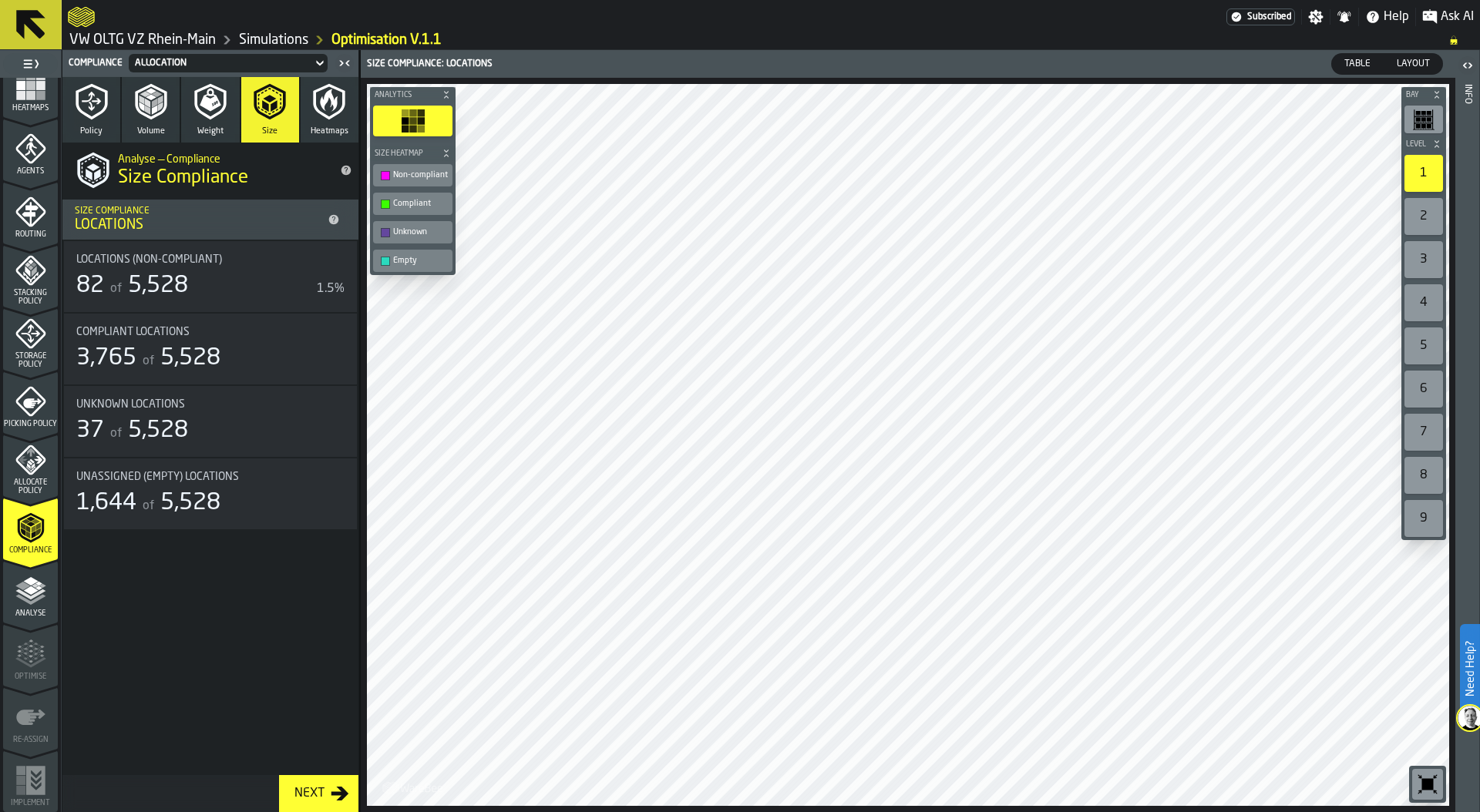
click at [26, 602] on polyline "menu Analyse" at bounding box center [30, 599] width 30 height 11
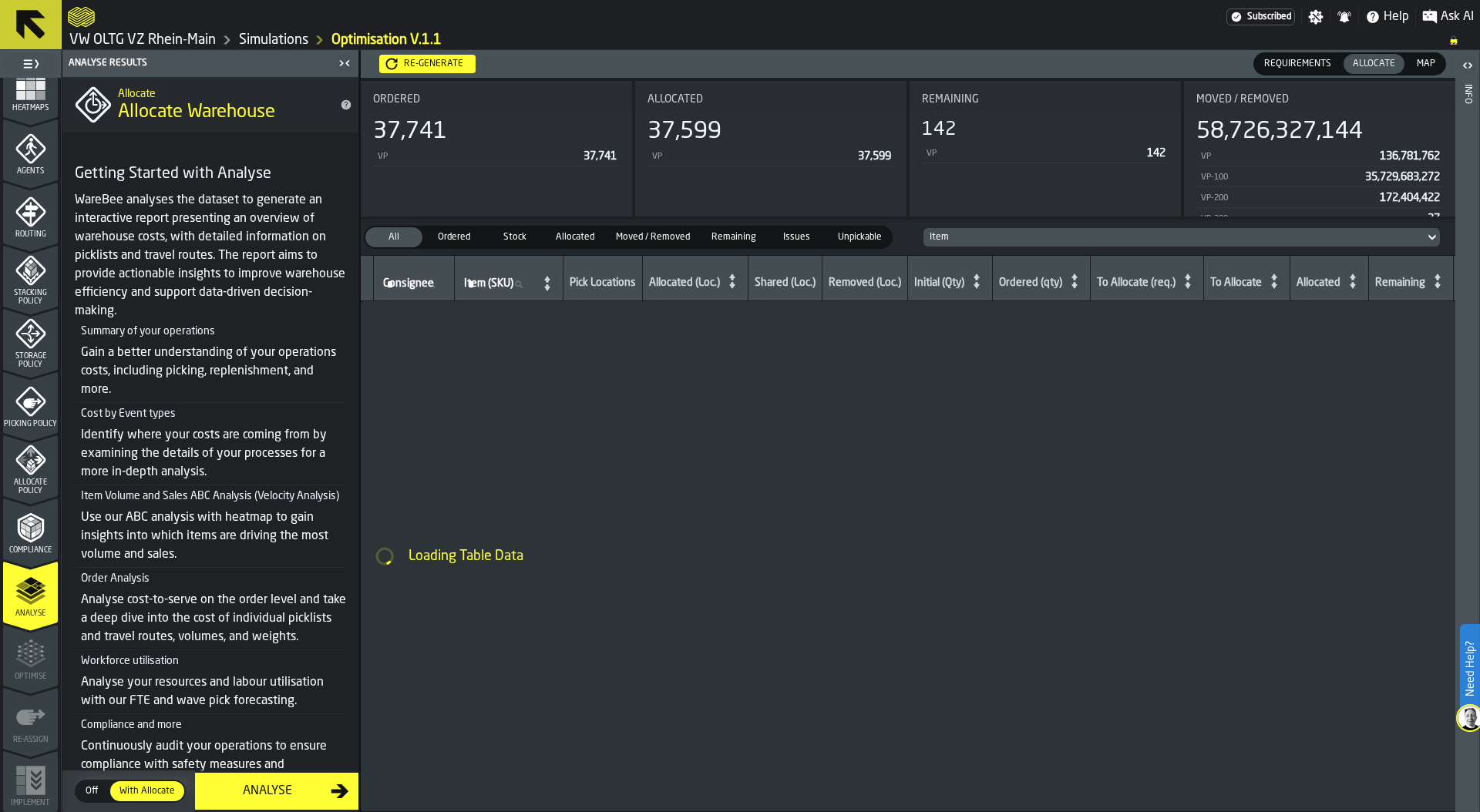
click at [284, 787] on div "Analyse" at bounding box center [267, 792] width 127 height 19
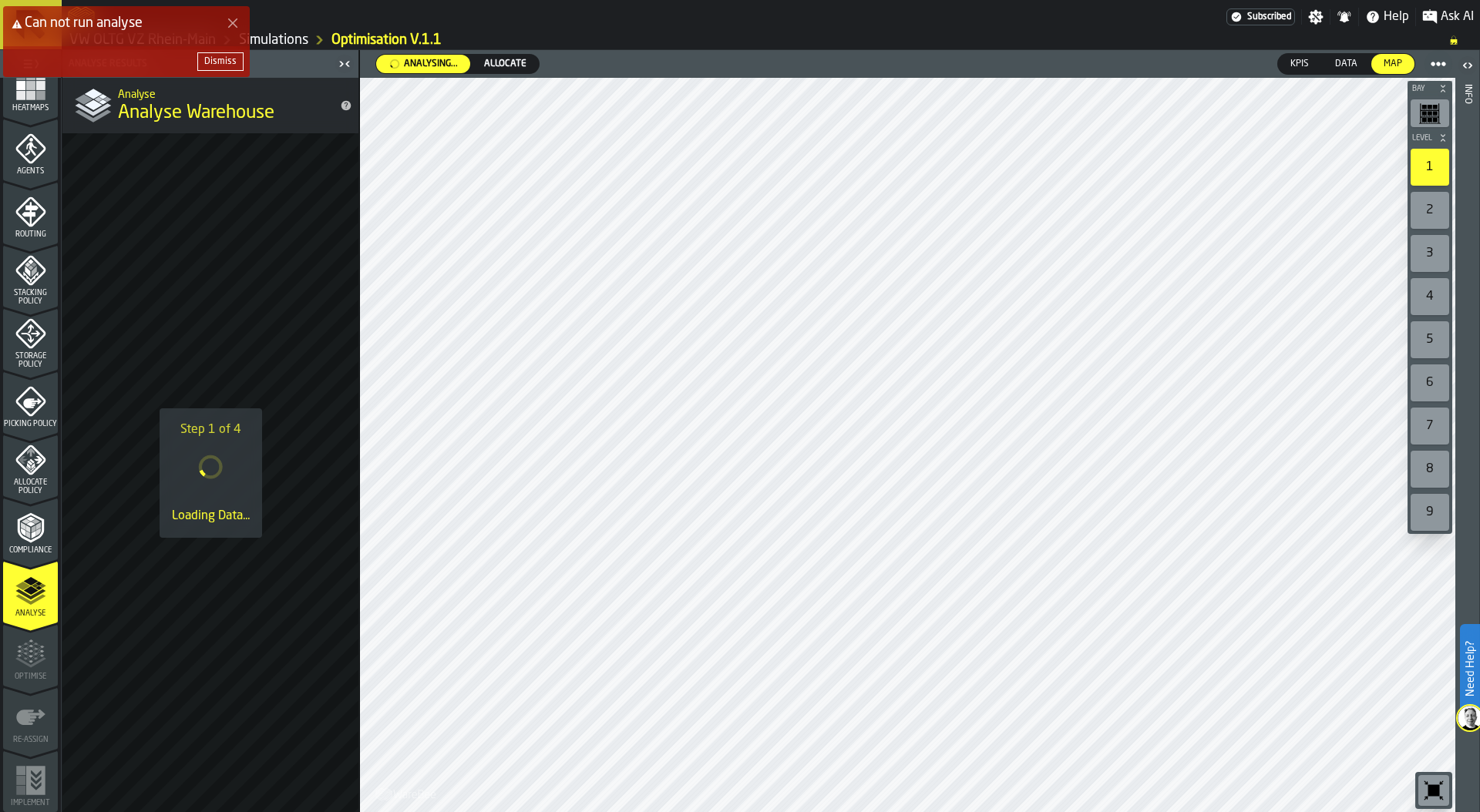
click at [231, 60] on div "Dismiss" at bounding box center [221, 61] width 33 height 11
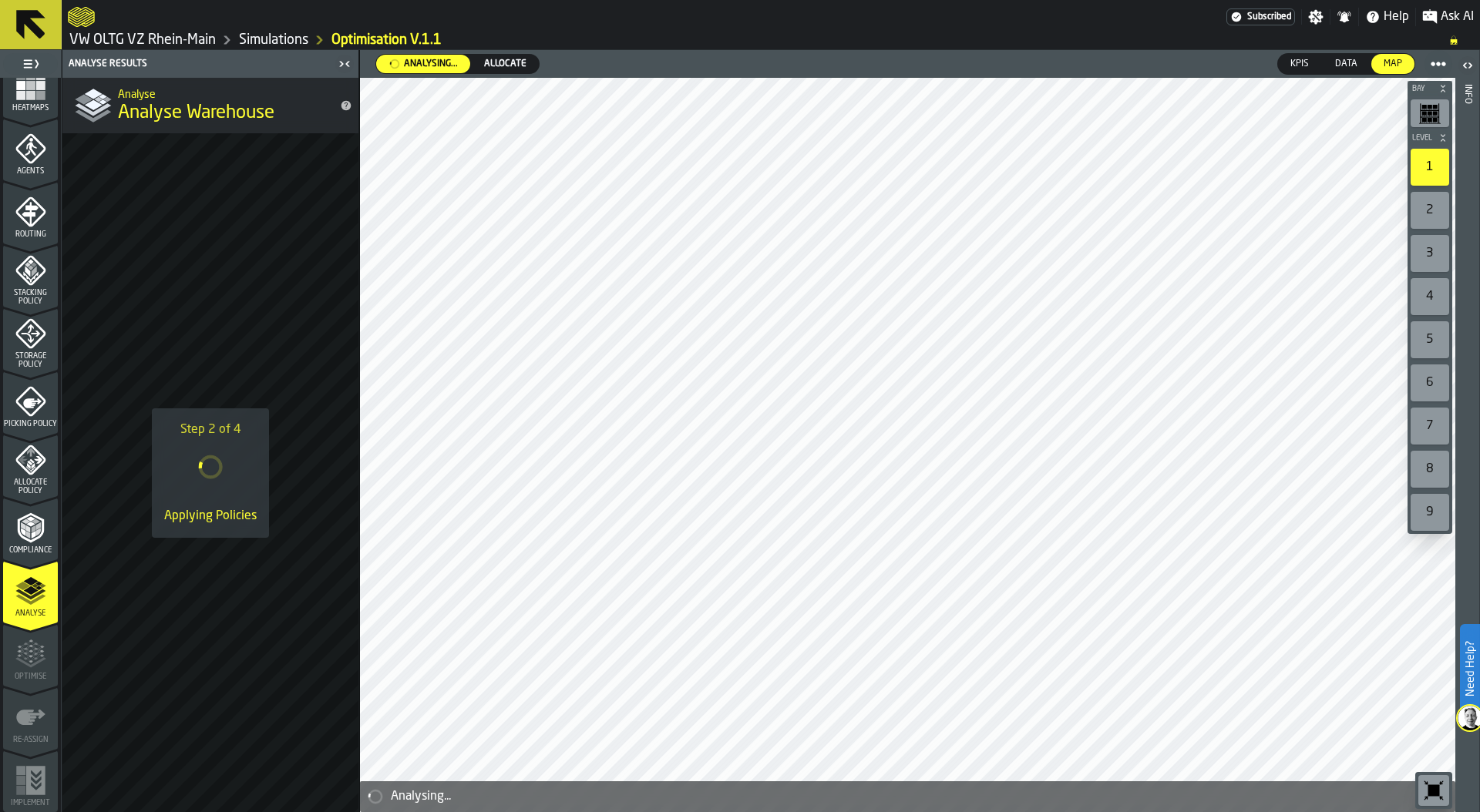
click at [273, 36] on link "Simulations" at bounding box center [273, 40] width 69 height 17
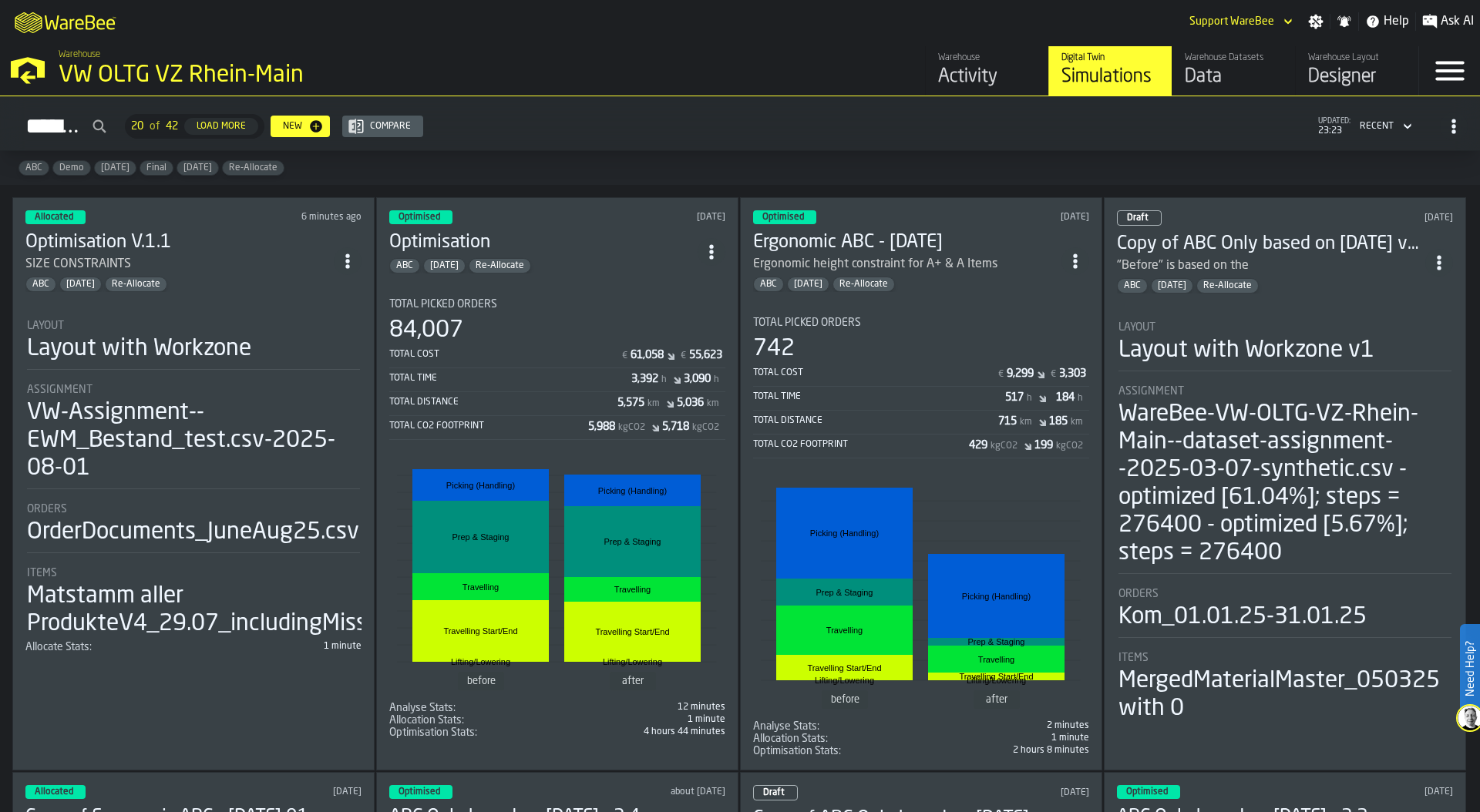
click at [567, 293] on section "Total Picked Orders 84,007 Total Cost € 61,058 € 55,623 Total Time 3,392 h 3,09…" at bounding box center [557, 512] width 336 height 453
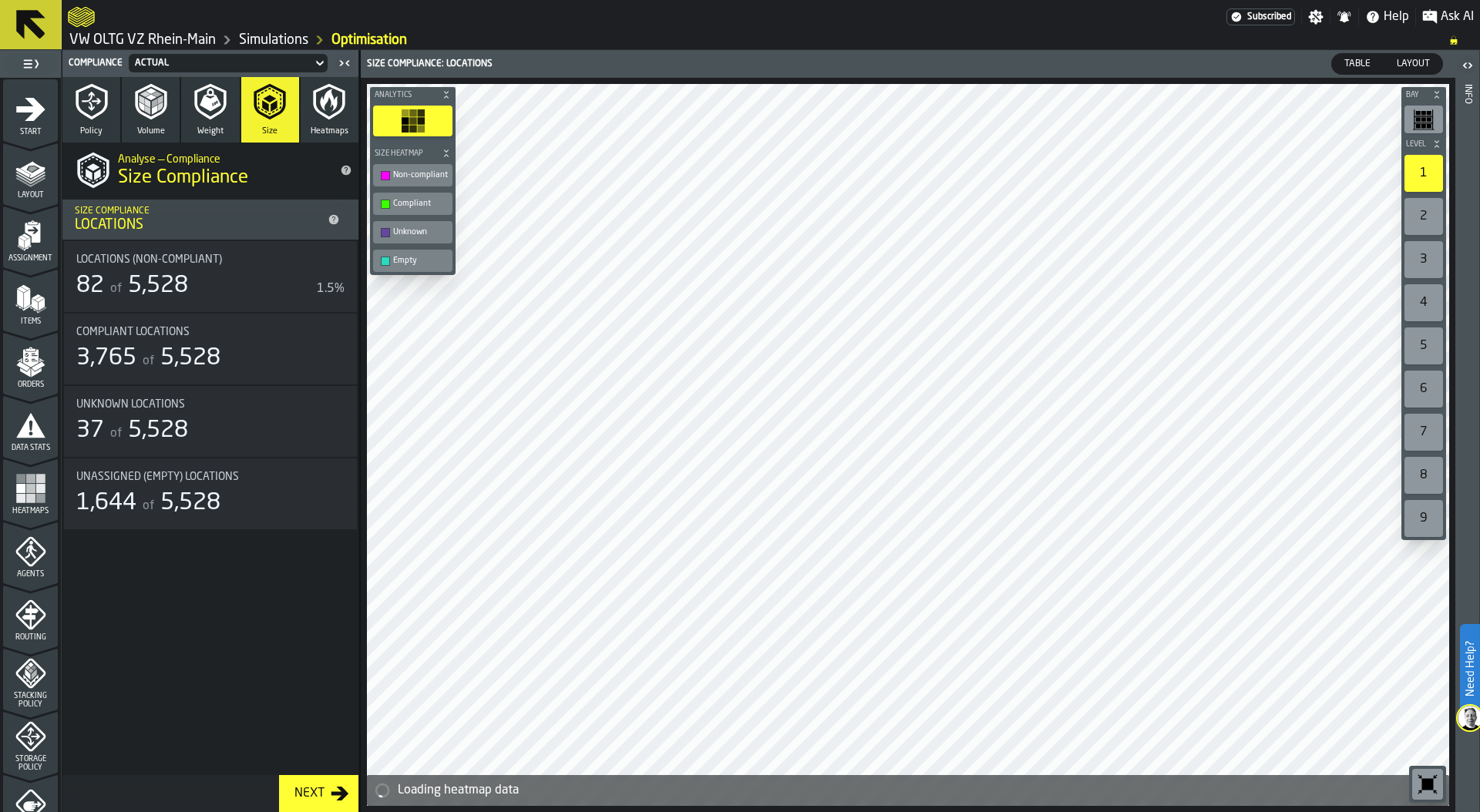
click at [273, 62] on div "Actual" at bounding box center [220, 63] width 171 height 11
click at [175, 123] on div "Allocation" at bounding box center [174, 127] width 80 height 19
click at [198, 62] on div "Allocation" at bounding box center [220, 63] width 171 height 11
click at [176, 83] on div "Actual" at bounding box center [174, 91] width 80 height 19
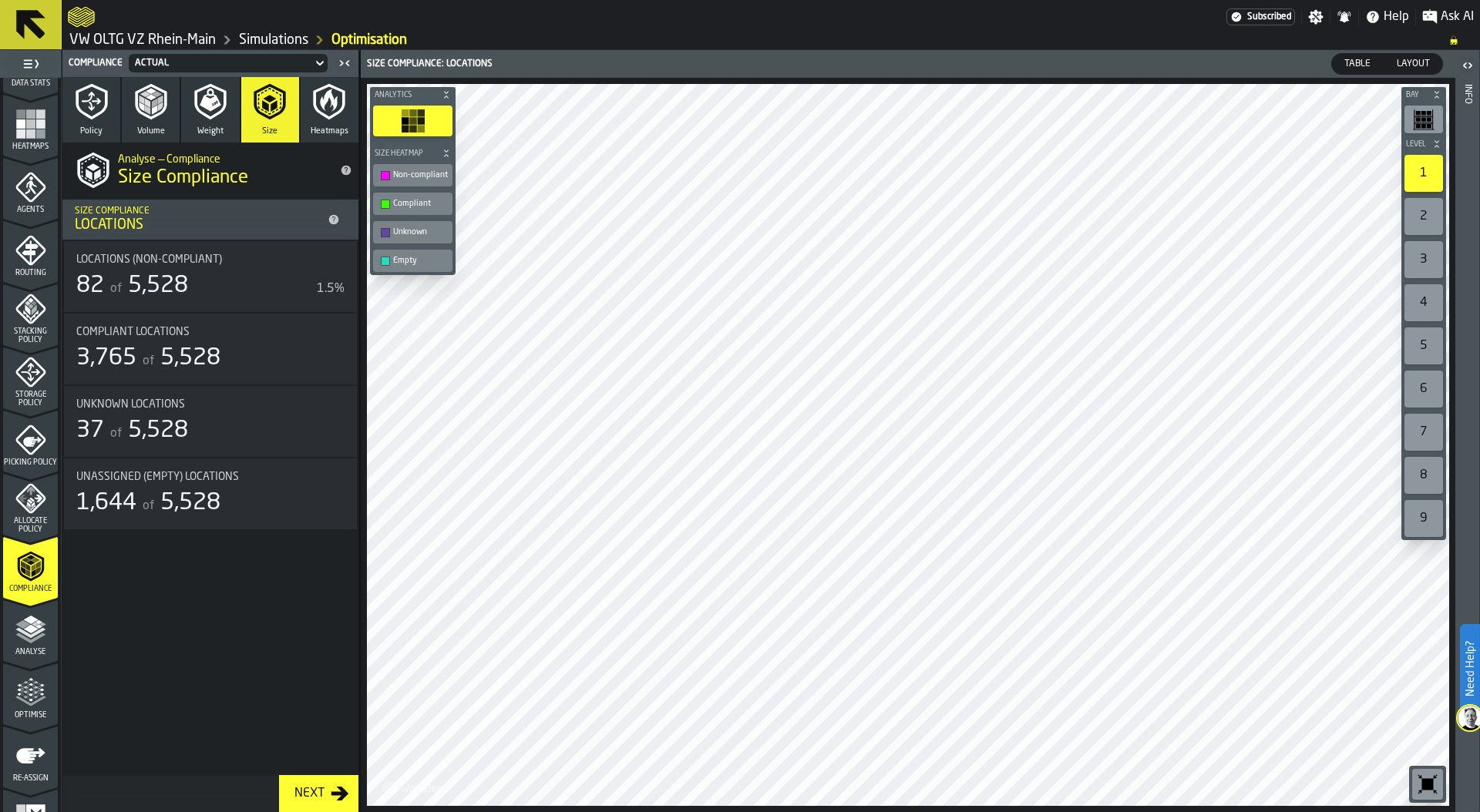
scroll to position [403, 0]
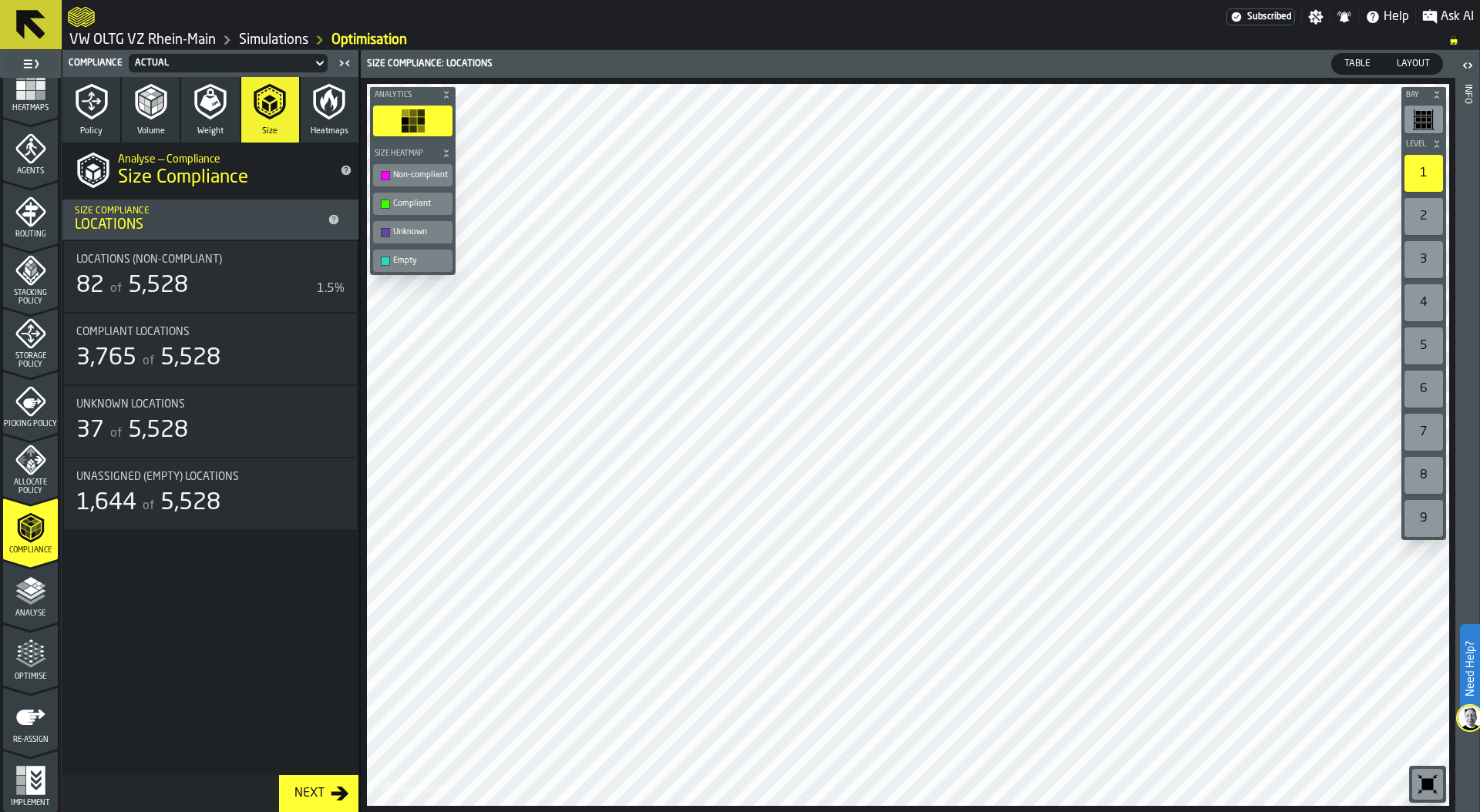
click at [25, 612] on span "Analyse" at bounding box center [30, 613] width 55 height 8
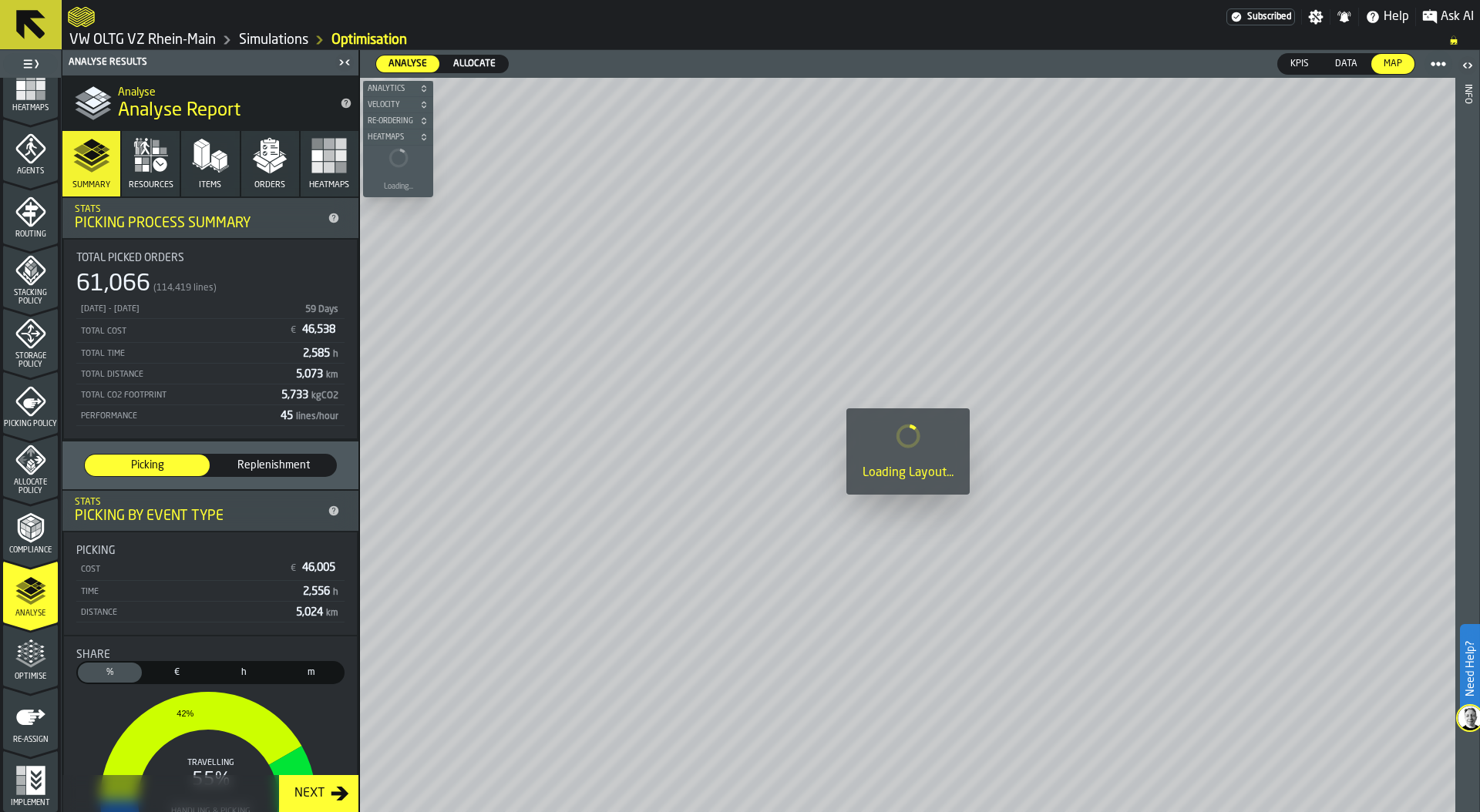
click at [275, 41] on link "Simulations" at bounding box center [273, 40] width 69 height 17
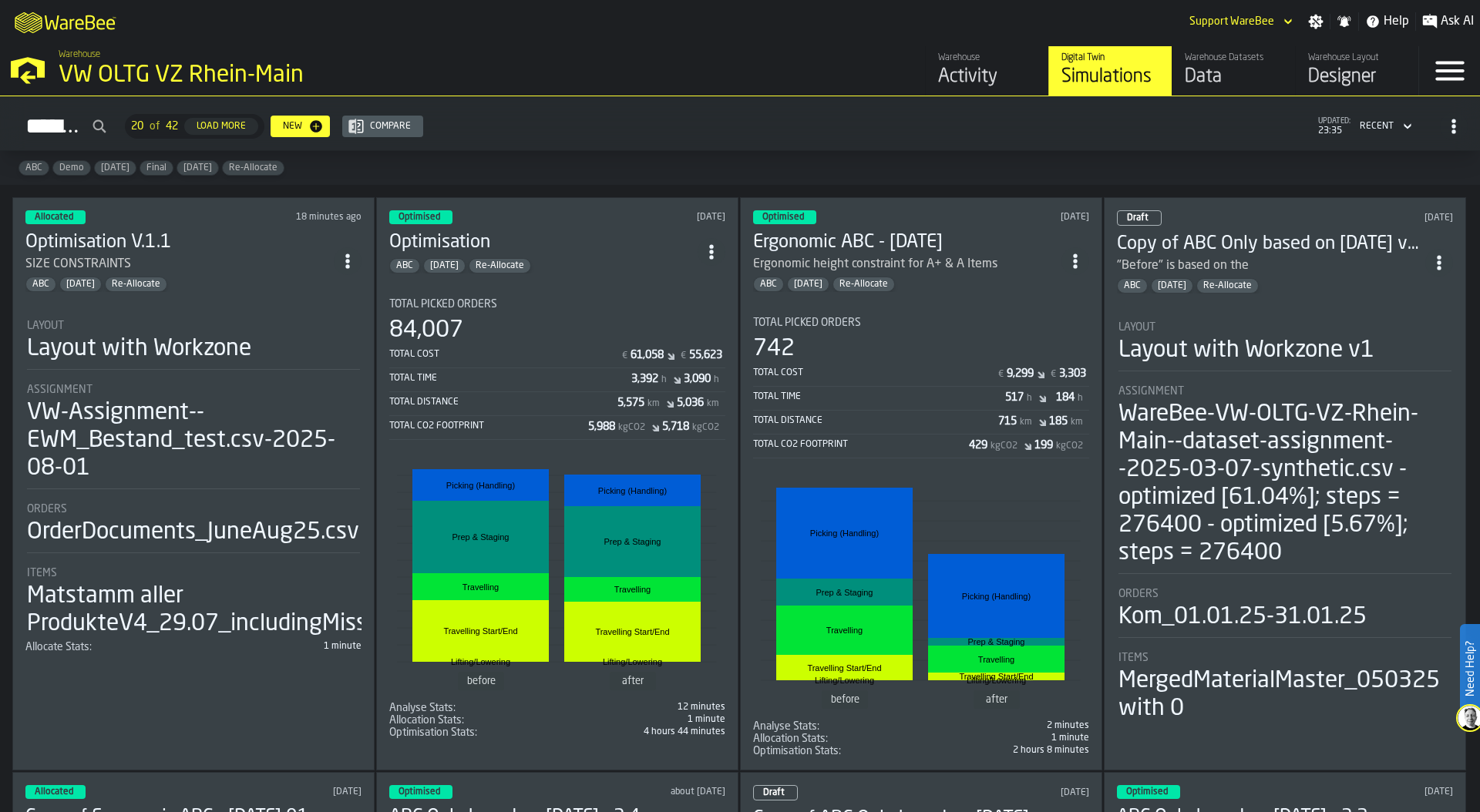
click at [476, 287] on section "Total Picked Orders 84,007 Total Cost € 61,058 € 55,623 Total Time 3,392 h 3,09…" at bounding box center [557, 512] width 336 height 453
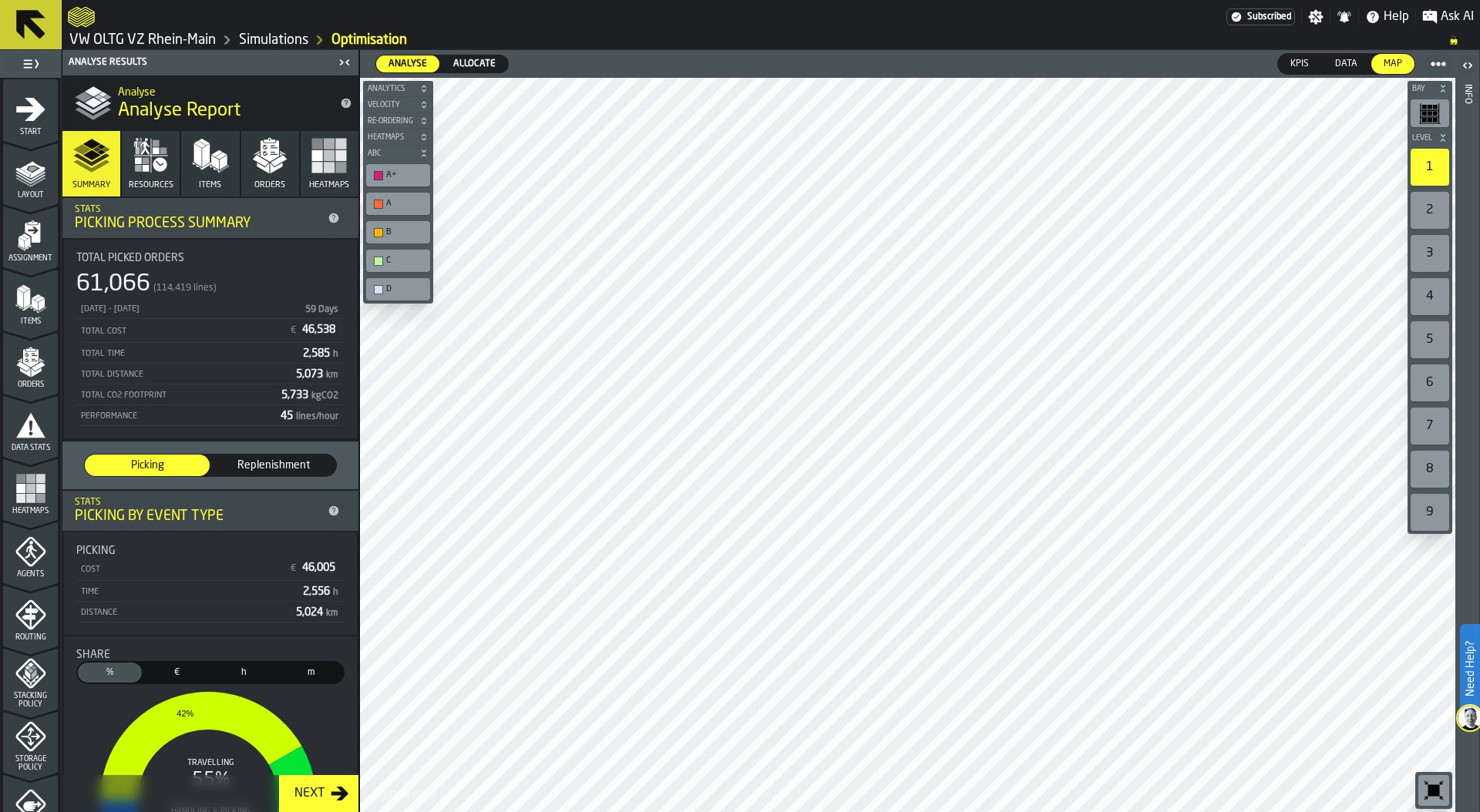
click at [485, 64] on span "Allocate" at bounding box center [474, 64] width 55 height 14
click at [1322, 9] on icon "button-toggle-Settings" at bounding box center [1316, 16] width 16 height 16
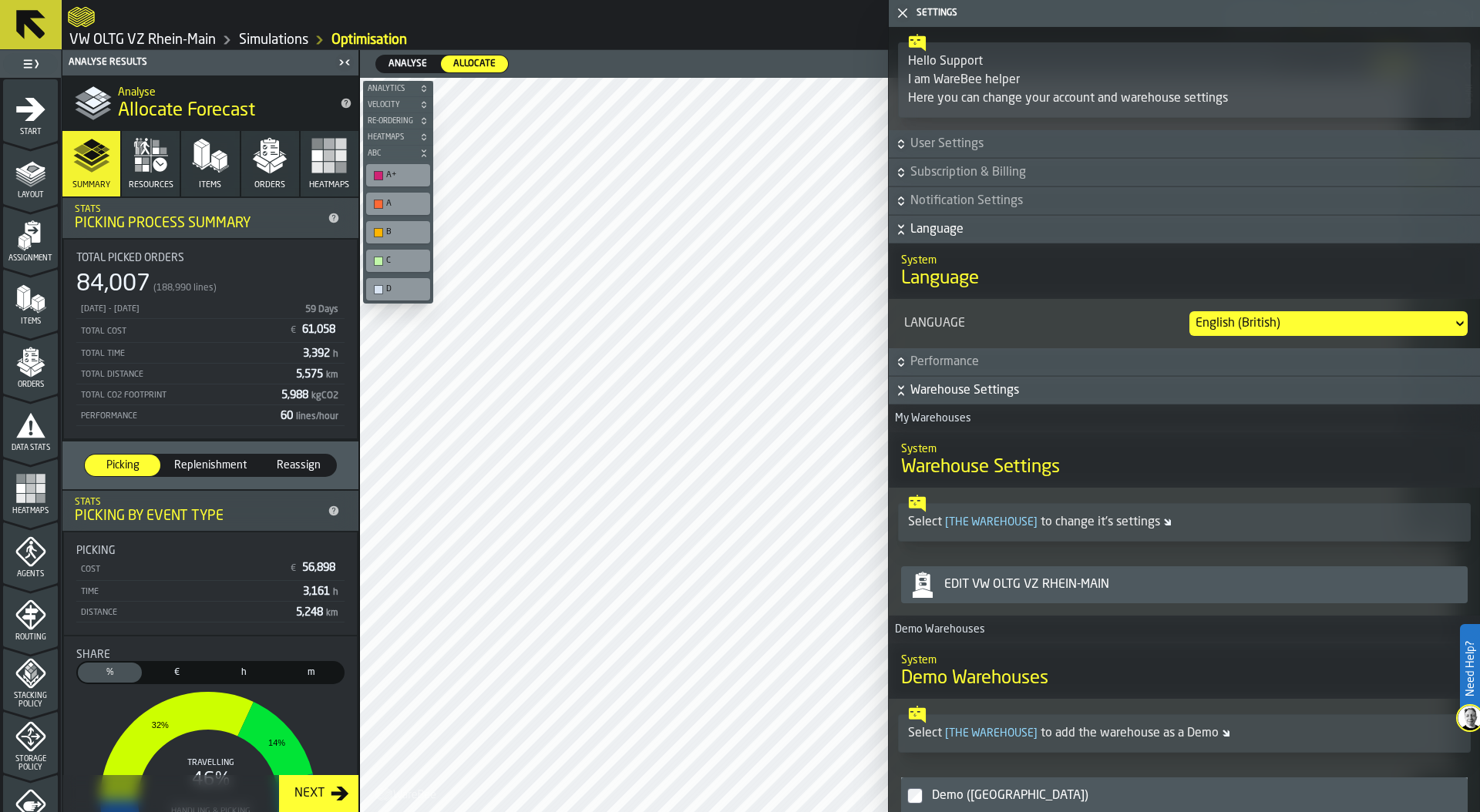
click at [905, 11] on icon "button-toggle-Close me" at bounding box center [902, 13] width 19 height 19
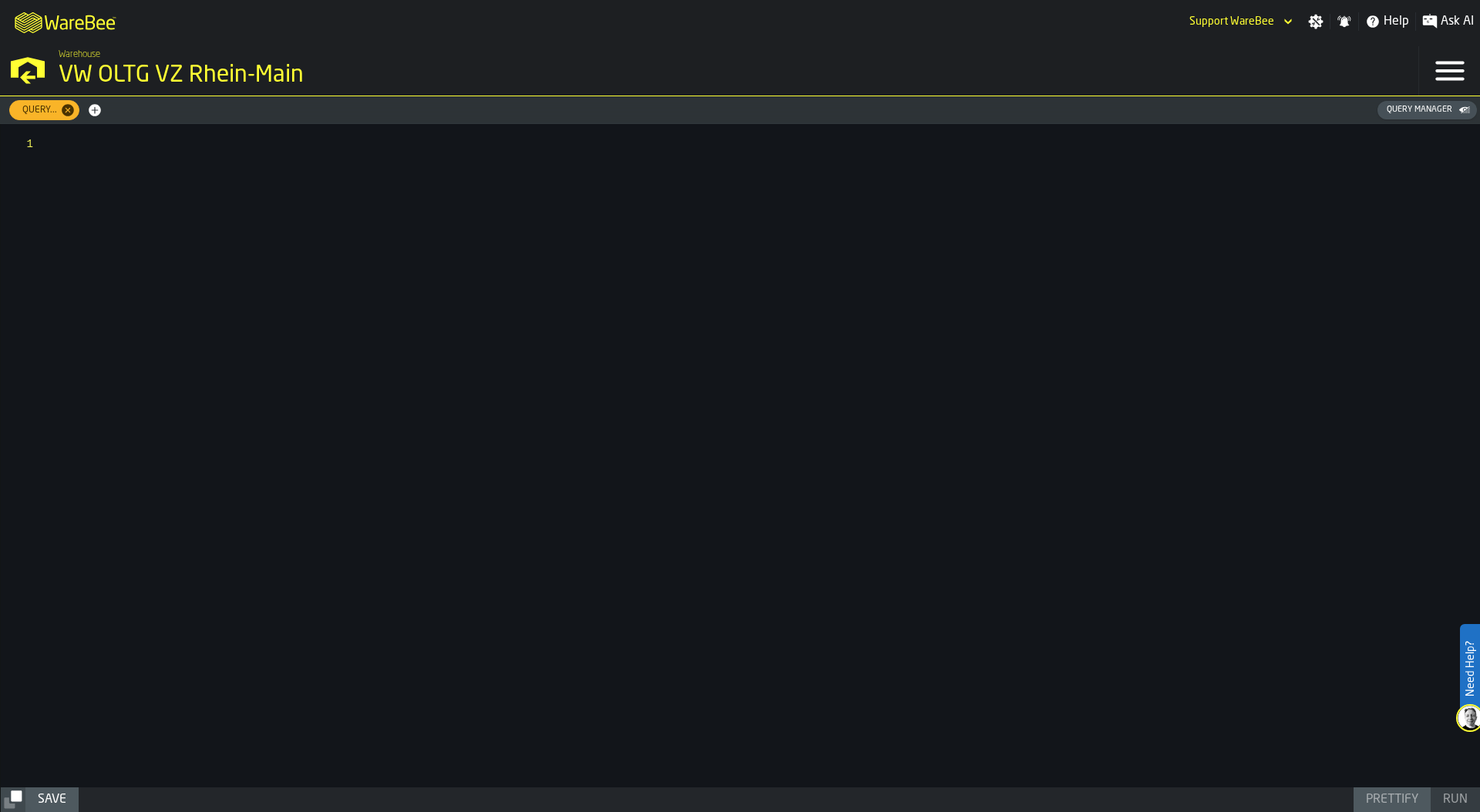
click at [64, 145] on div at bounding box center [767, 456] width 1427 height 663
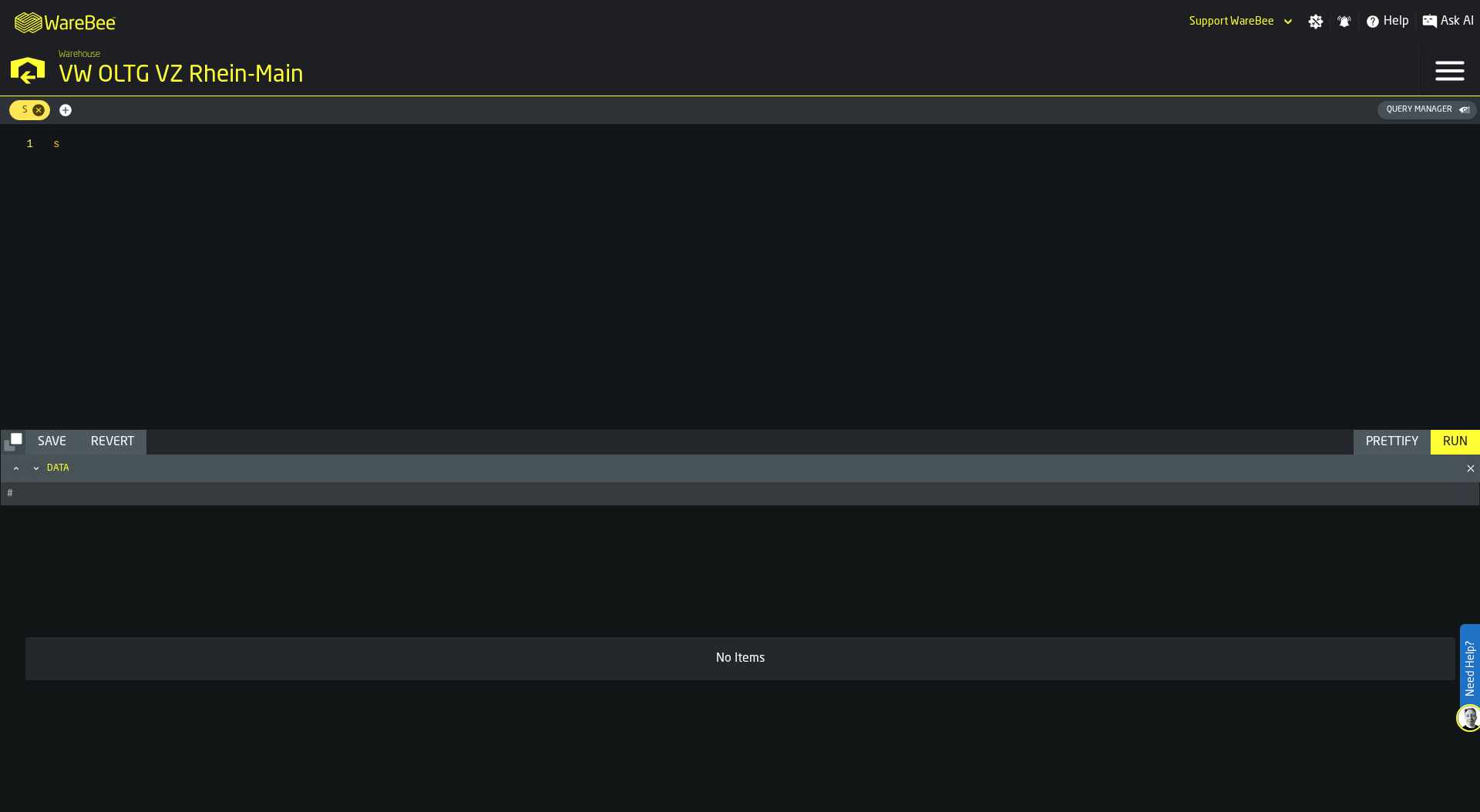
click at [133, 145] on div "s" at bounding box center [767, 277] width 1427 height 306
drag, startPoint x: 208, startPoint y: 144, endPoint x: 316, endPoint y: 139, distance: 108.1
click at [316, 139] on div "select * from { { analyse [ Optimise Run ID : 788e3 e4a-881d-488d-85a5-40461181…" at bounding box center [767, 277] width 1427 height 306
click at [270, 166] on div "select * from { { analyse [ 788e3 e4a-881d-488d-85a5-404611817110 ] } }" at bounding box center [767, 277] width 1427 height 306
click at [177, 142] on div "select * from { { analyse [ 788e3 e4a-881d-488d-85a5-404611817110 ] } }" at bounding box center [767, 277] width 1427 height 306
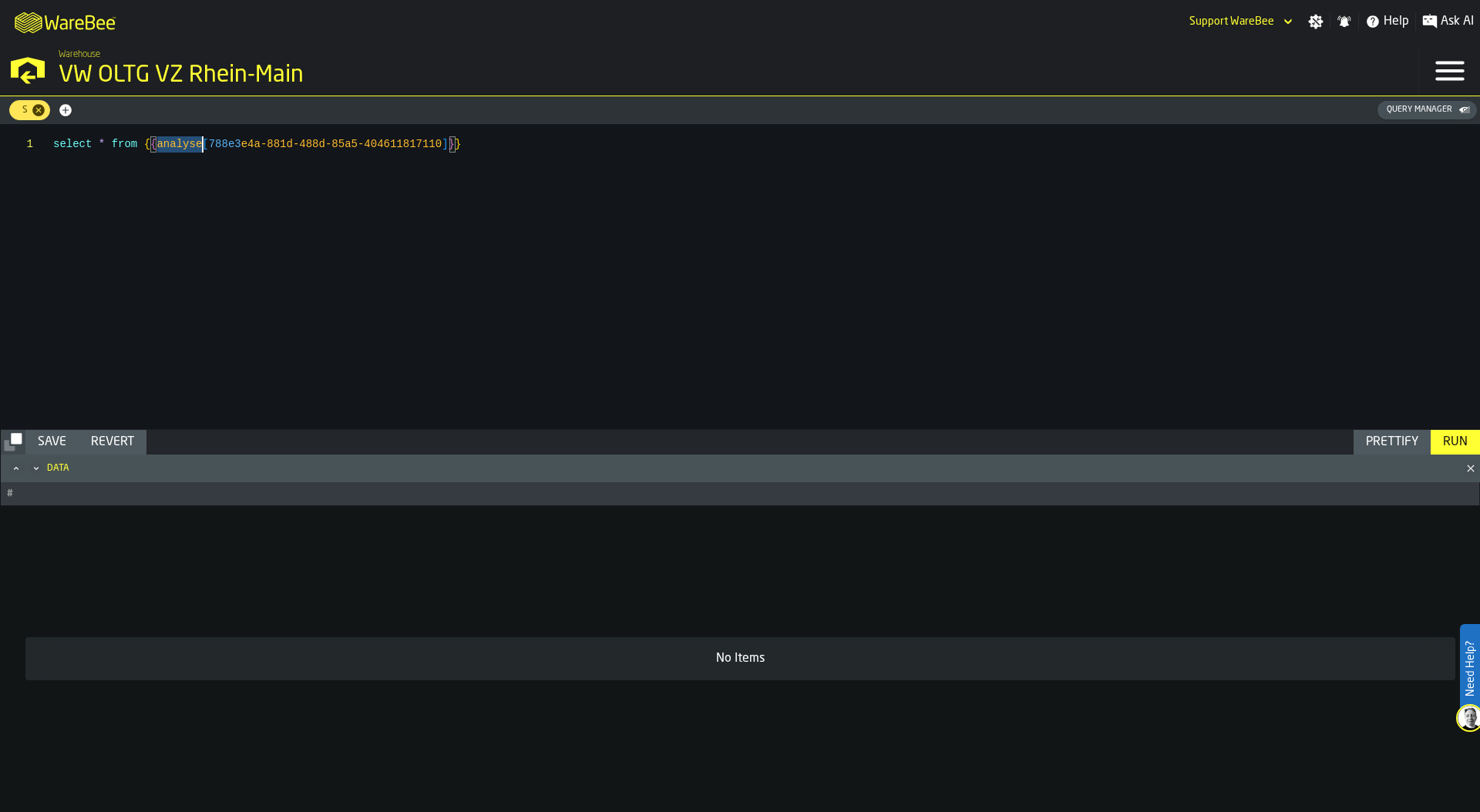
click at [177, 142] on div "select * from { { analyse [ 788e3 e4a-881d-488d-85a5-404611817110 ] } }" at bounding box center [767, 277] width 1427 height 306
click at [1393, 111] on div "Query Manager" at bounding box center [1420, 109] width 78 height 10
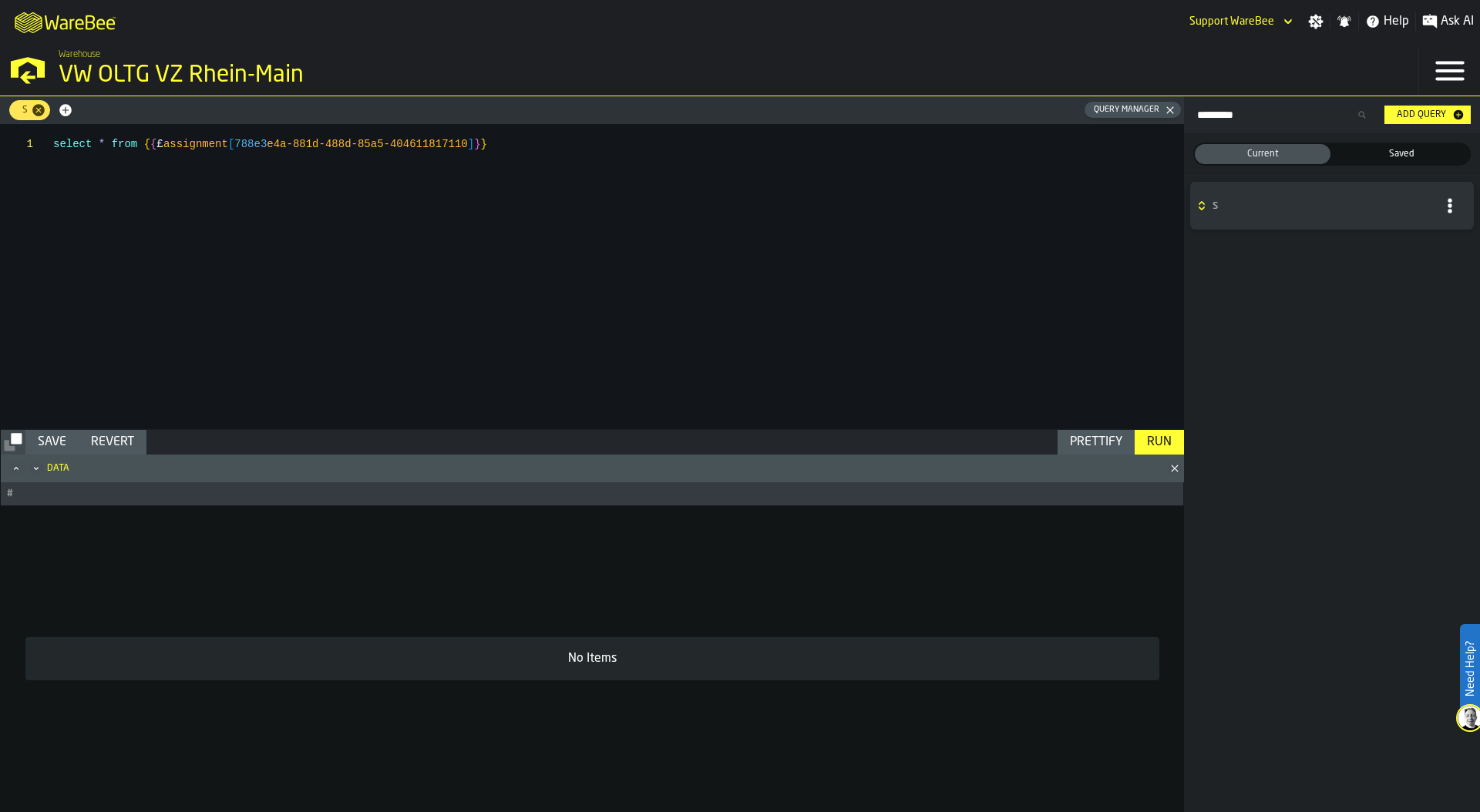
click at [1241, 195] on h6 "s" at bounding box center [1332, 206] width 276 height 28
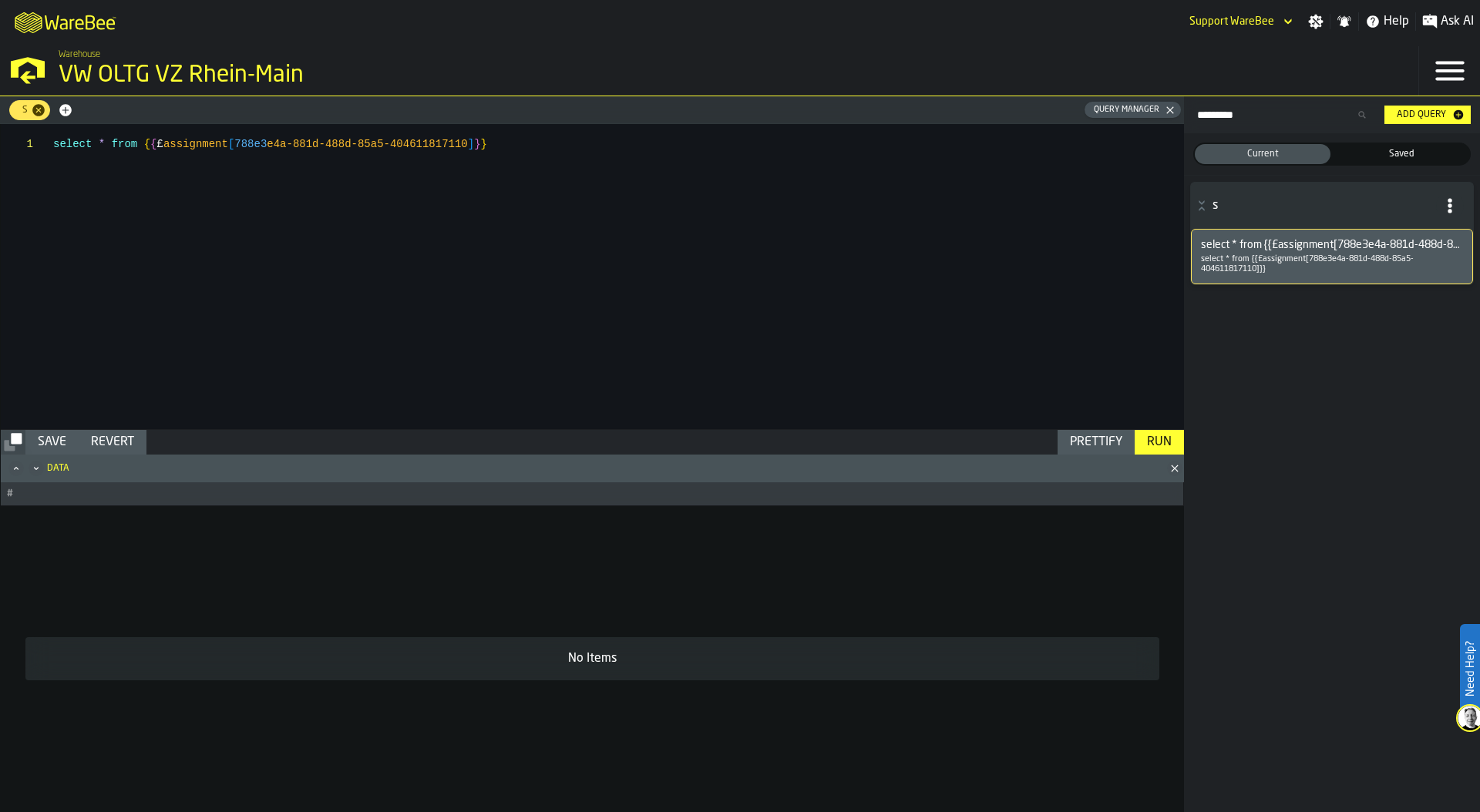
click at [1282, 245] on span "select * from {{£assignment[788e3e4a-881d-488d-85a5-404611817110]}}" at bounding box center [1332, 244] width 262 height 12
click at [1278, 260] on p "select * from {{£assignment[788e3e4a-881d-488d-85a5-404611817110]}}" at bounding box center [1332, 264] width 262 height 20
click at [1290, 245] on span "select * from {{£assignment[788e3e4a-881d-488d-85a5-404611817110]}}" at bounding box center [1332, 244] width 262 height 12
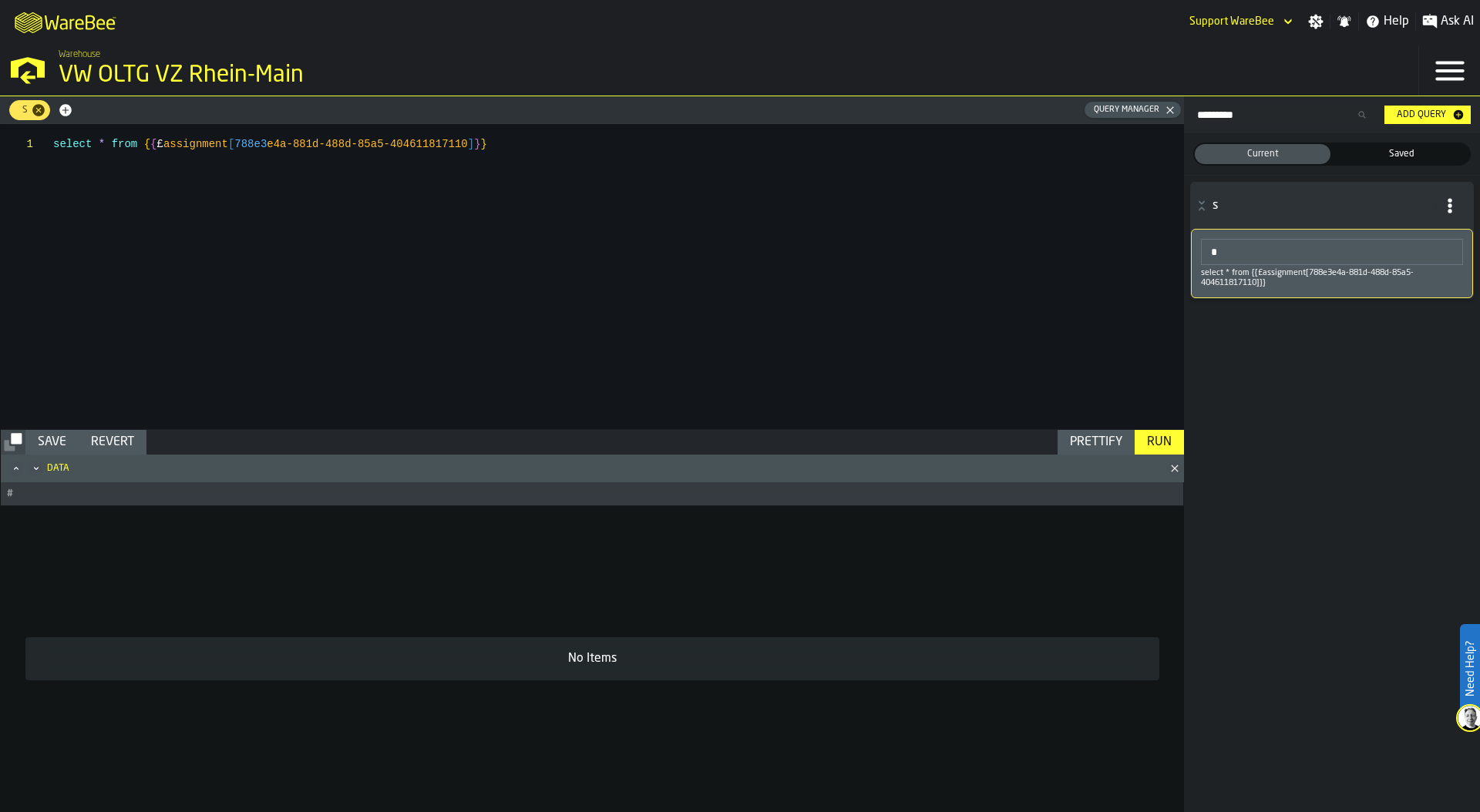
click at [1290, 245] on input "*" at bounding box center [1332, 252] width 262 height 26
click at [1310, 283] on div "* select * from {{£assignment[788e3e4a-881d-488d-85a5-404611817110]}}" at bounding box center [1332, 263] width 282 height 69
click at [1387, 153] on span "Saved" at bounding box center [1402, 154] width 130 height 14
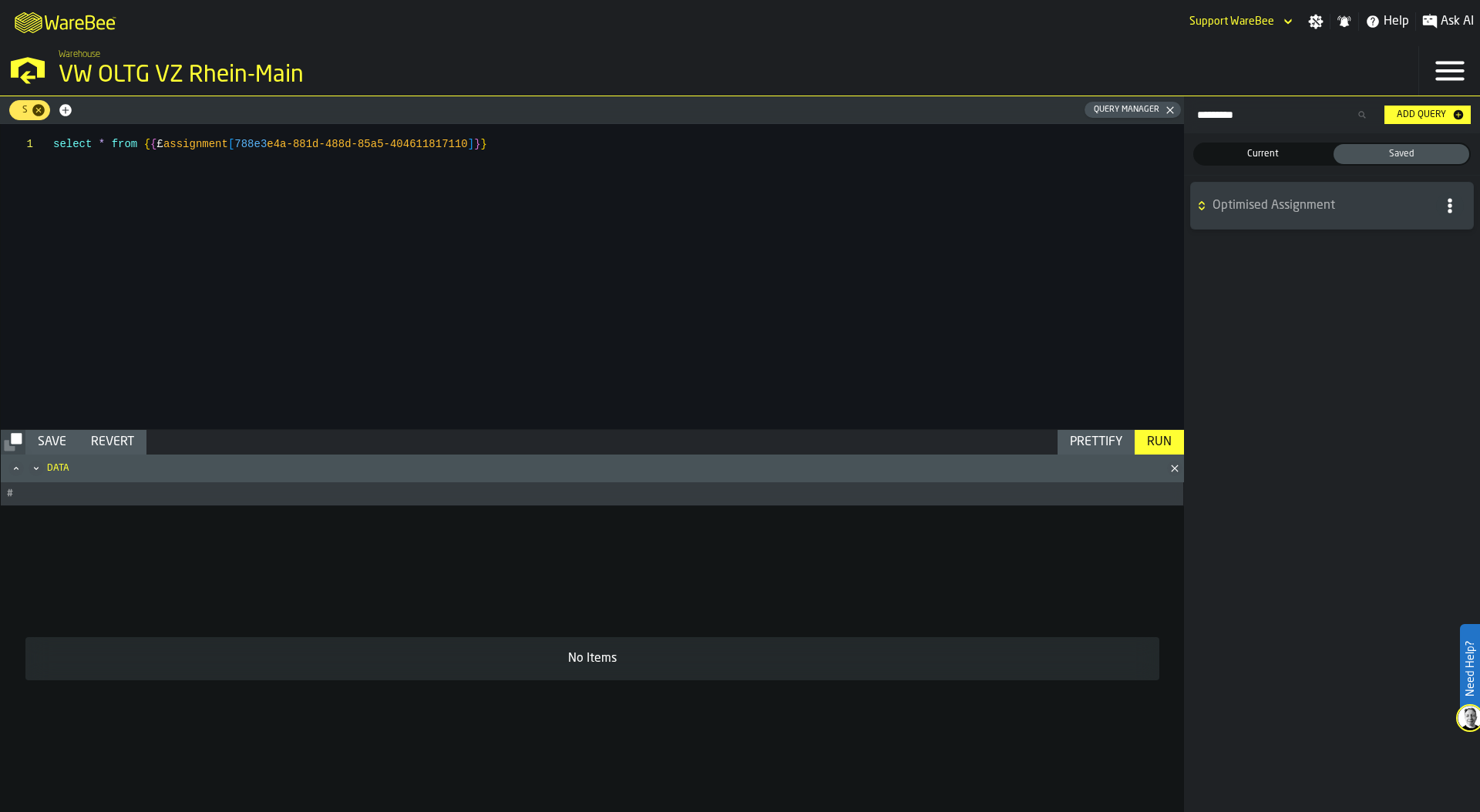
click at [1317, 208] on span "Optimised Assignment" at bounding box center [1321, 206] width 217 height 19
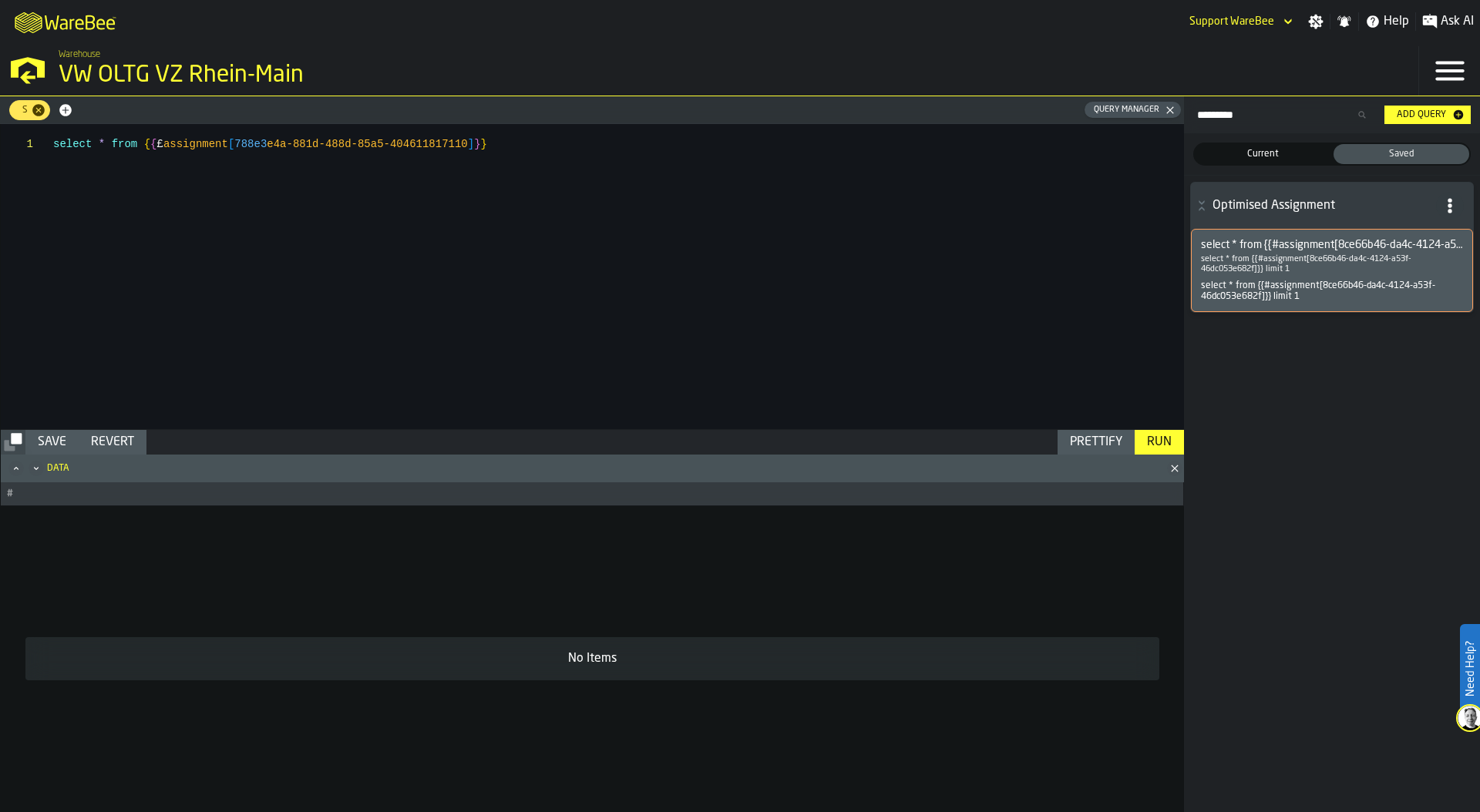
click at [1313, 255] on p "select * from {{#assignment[8ce66b46-da4c-4124-a53f-46dc053e682f]}} limit 1" at bounding box center [1332, 264] width 262 height 20
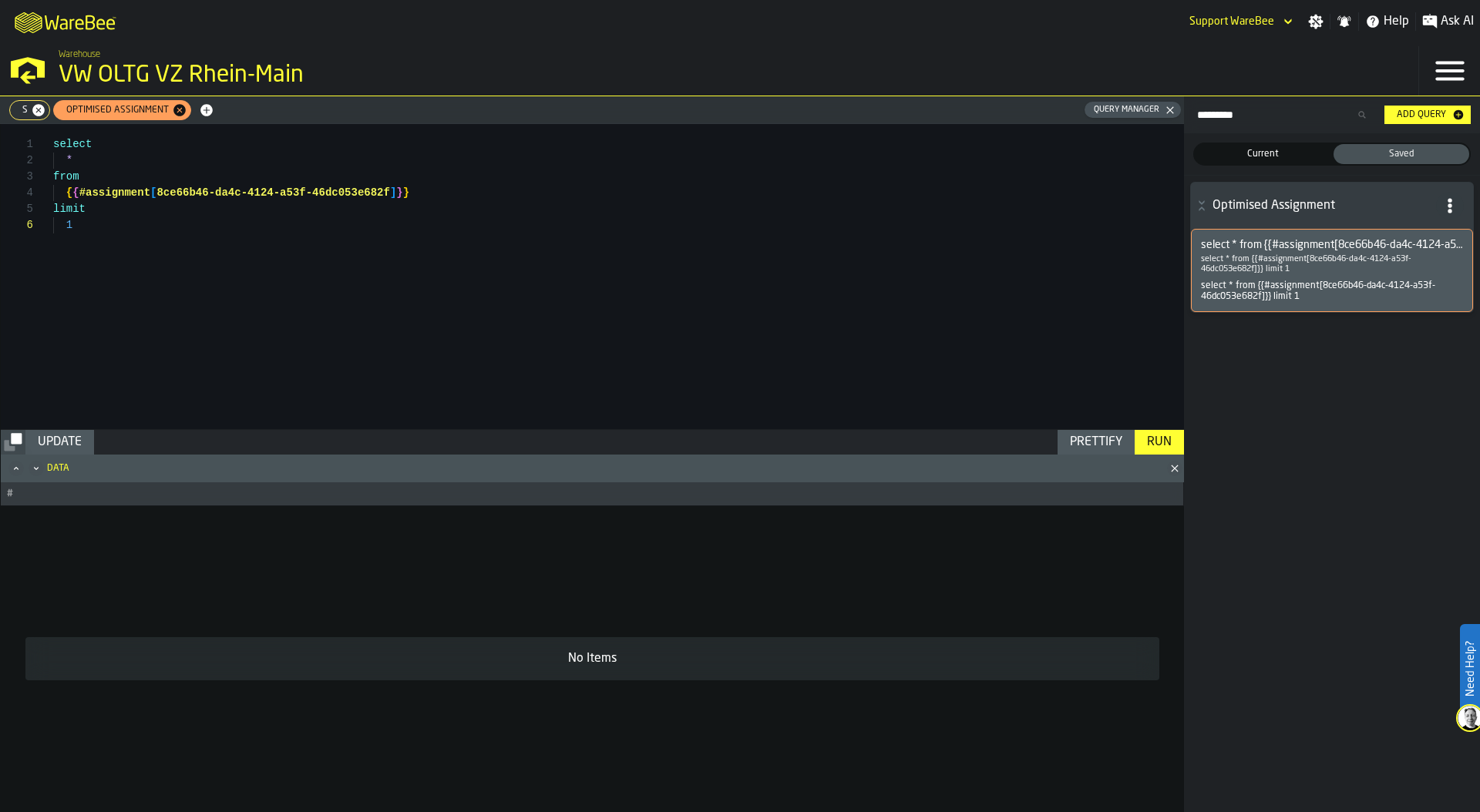
scroll to position [81, 0]
click at [1158, 439] on div "Run" at bounding box center [1159, 442] width 37 height 19
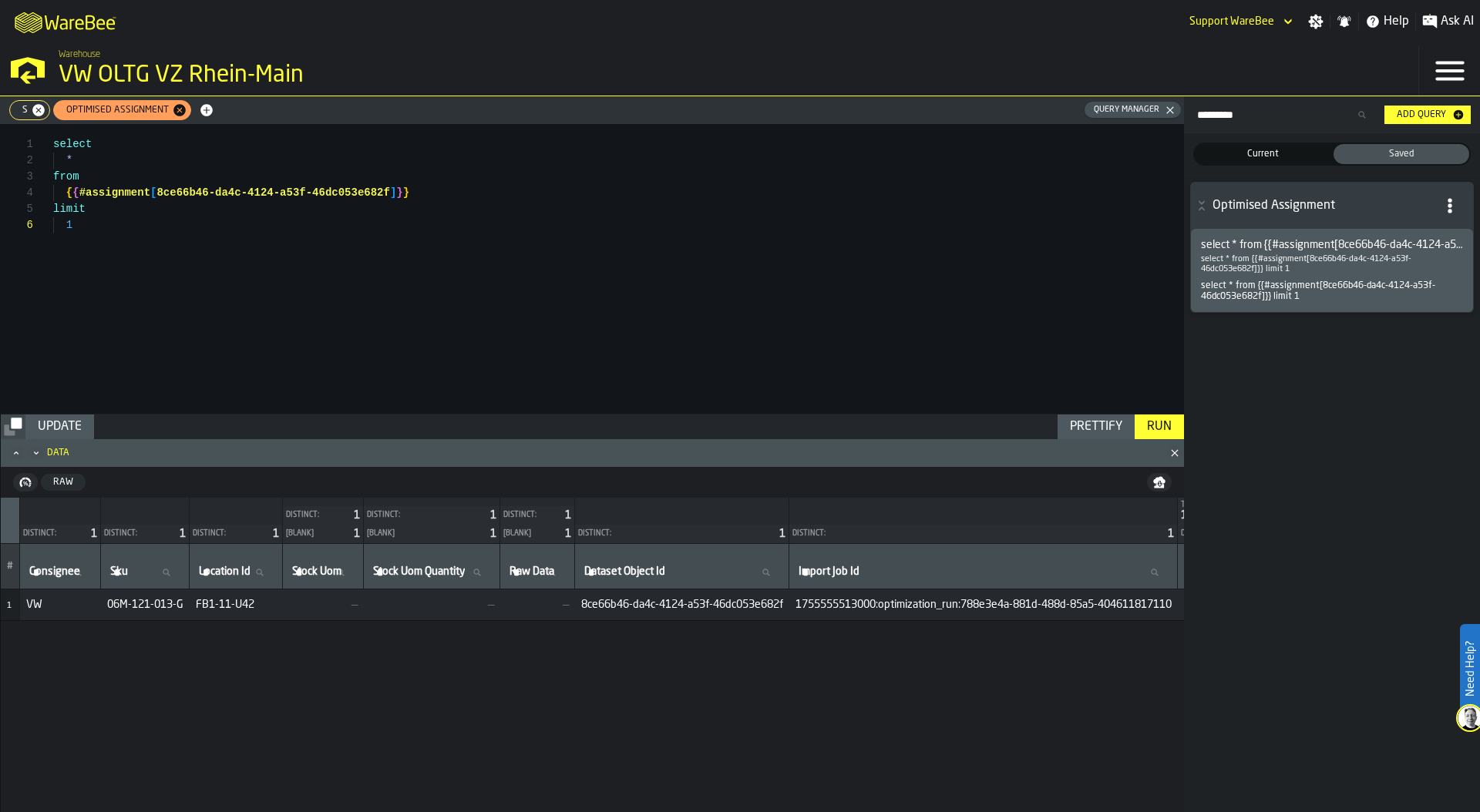
click at [60, 484] on div "Raw" at bounding box center [64, 482] width 33 height 11
click at [458, 194] on div "select * from { { #assignment [ 8ce66b46-da4c-4124-a53f-46dc053e682f ] } } limi…" at bounding box center [619, 269] width 1131 height 290
drag, startPoint x: 625, startPoint y: 192, endPoint x: 577, endPoint y: 190, distance: 48.0
click at [575, 190] on div "select * from { { #assignment [ 8ce66b46-da4c-4124-a53f-46dc053e682f ] } } join…" at bounding box center [619, 269] width 1131 height 290
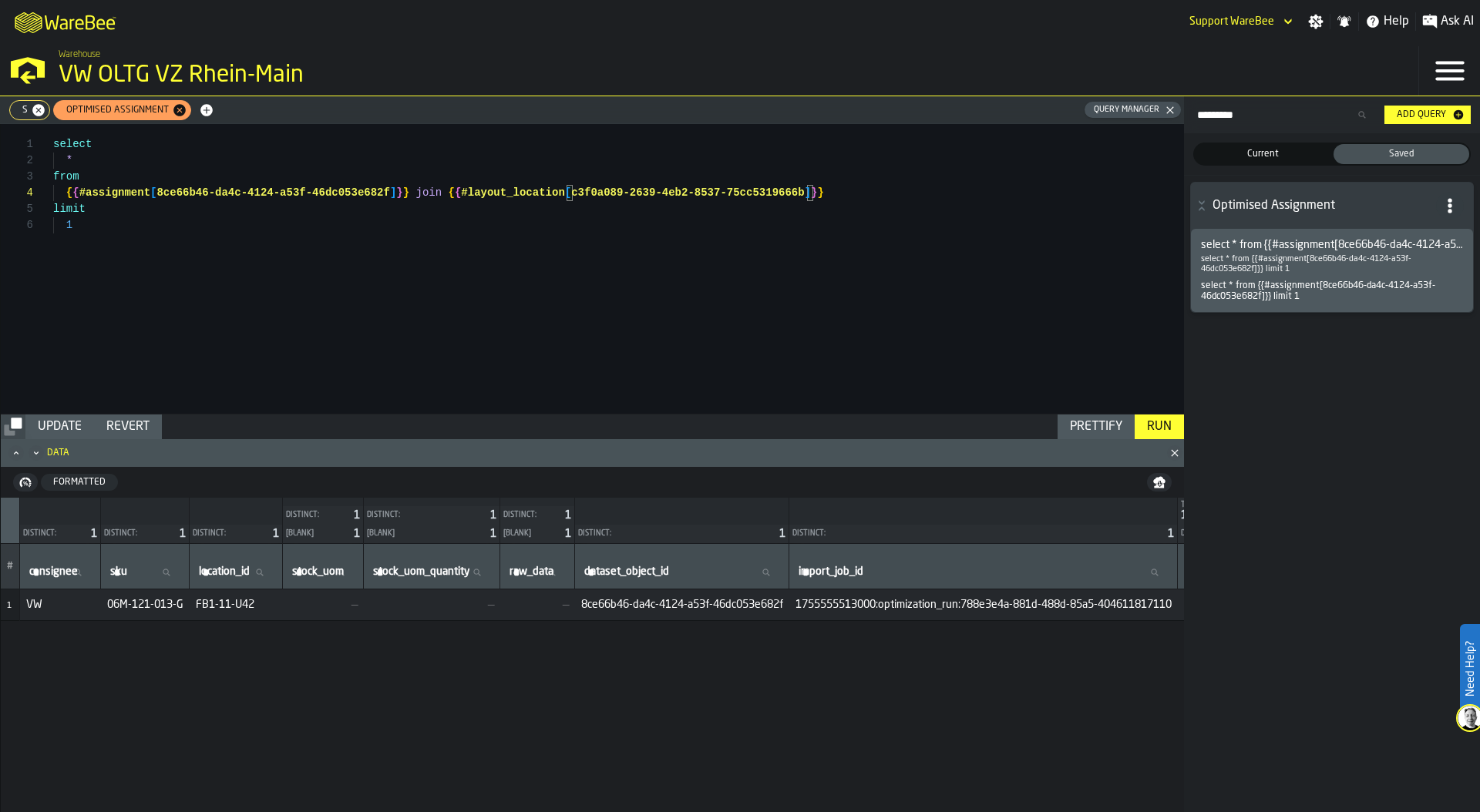
click at [414, 193] on div "select * from { { #assignment [ 8ce66b46-da4c-4124-a53f-46dc053e682f ] } } join…" at bounding box center [619, 269] width 1131 height 290
click at [899, 190] on div "select * from { { #assignment [ 8ce66b46-da4c-4124-a53f-46dc053e682f ] } } as a…" at bounding box center [619, 269] width 1131 height 290
click at [60, 417] on div "Update" at bounding box center [60, 426] width 56 height 19
click at [1099, 418] on div "Prettify" at bounding box center [1096, 426] width 65 height 19
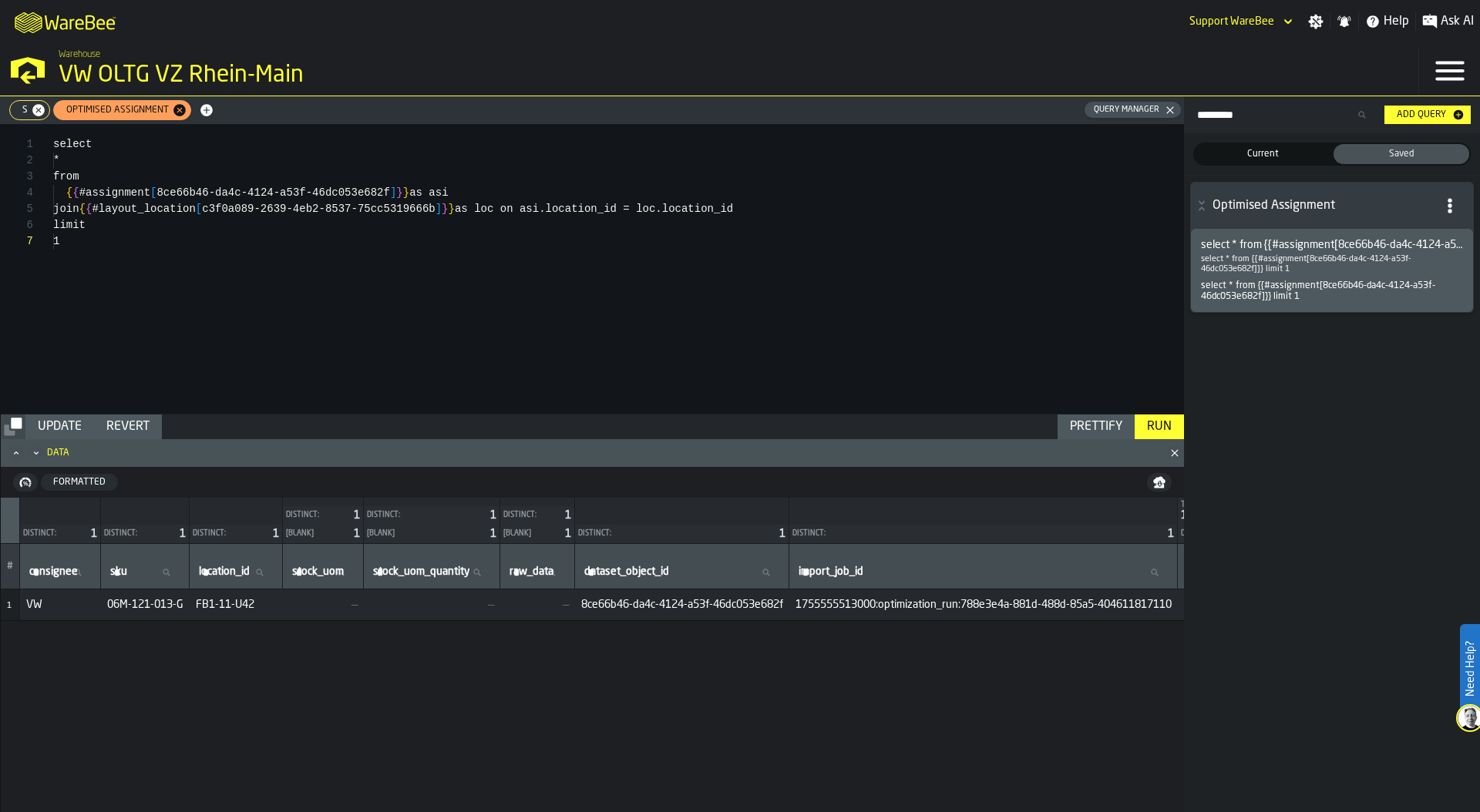
scroll to position [97, 0]
click at [1164, 427] on div "Run" at bounding box center [1159, 426] width 37 height 19
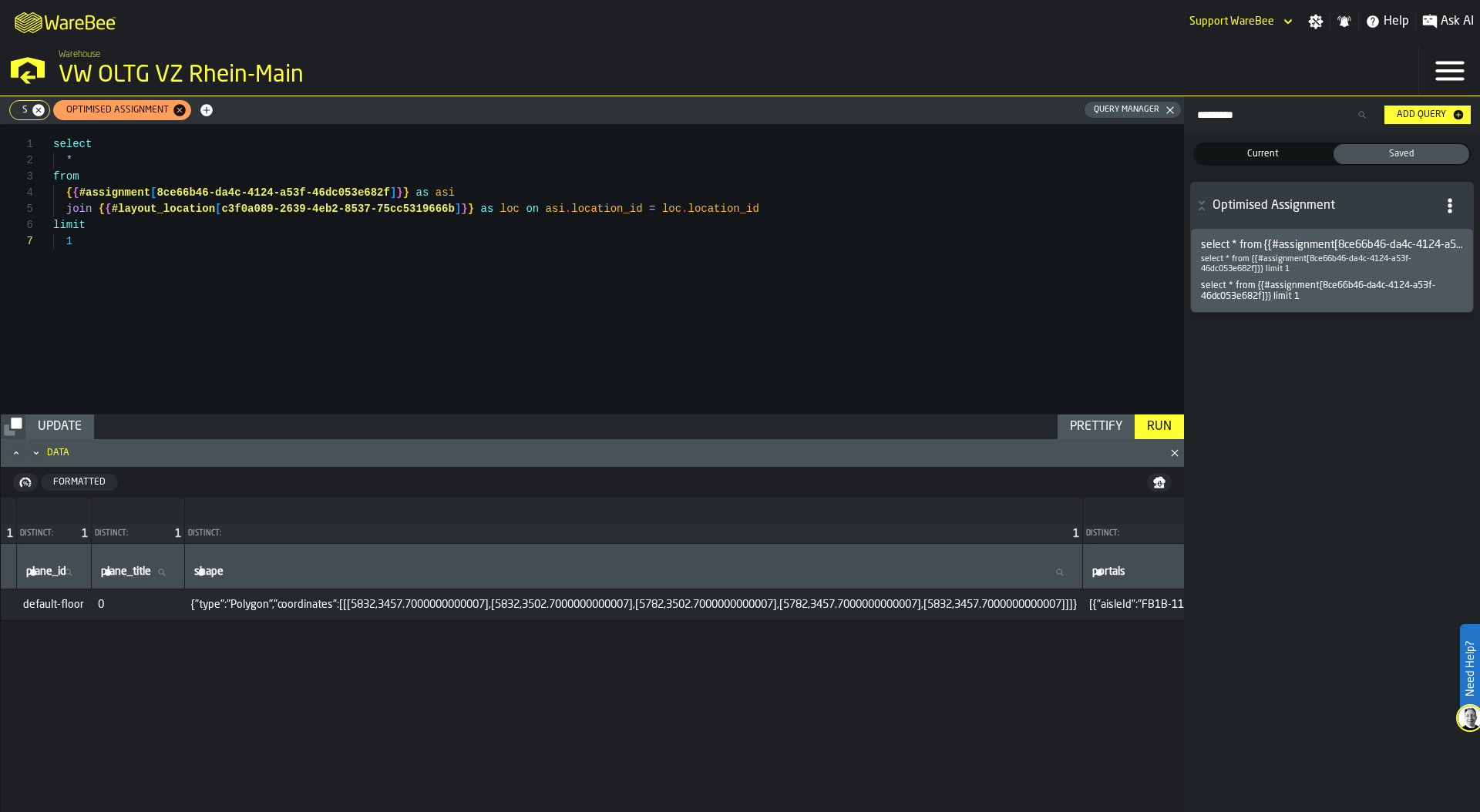
scroll to position [0, 4804]
click at [602, 607] on span "{"type":"Polygon","coordinates":[[[5832,3457.7000000000007],[5832,3502.70000000…" at bounding box center [623, 605] width 886 height 12
drag, startPoint x: 573, startPoint y: 605, endPoint x: 713, endPoint y: 601, distance: 140.1
click at [713, 602] on span "{"type":"Polygon","coordinates":[[[5832,3457.7000000000007],[5832,3502.70000000…" at bounding box center [623, 605] width 886 height 12
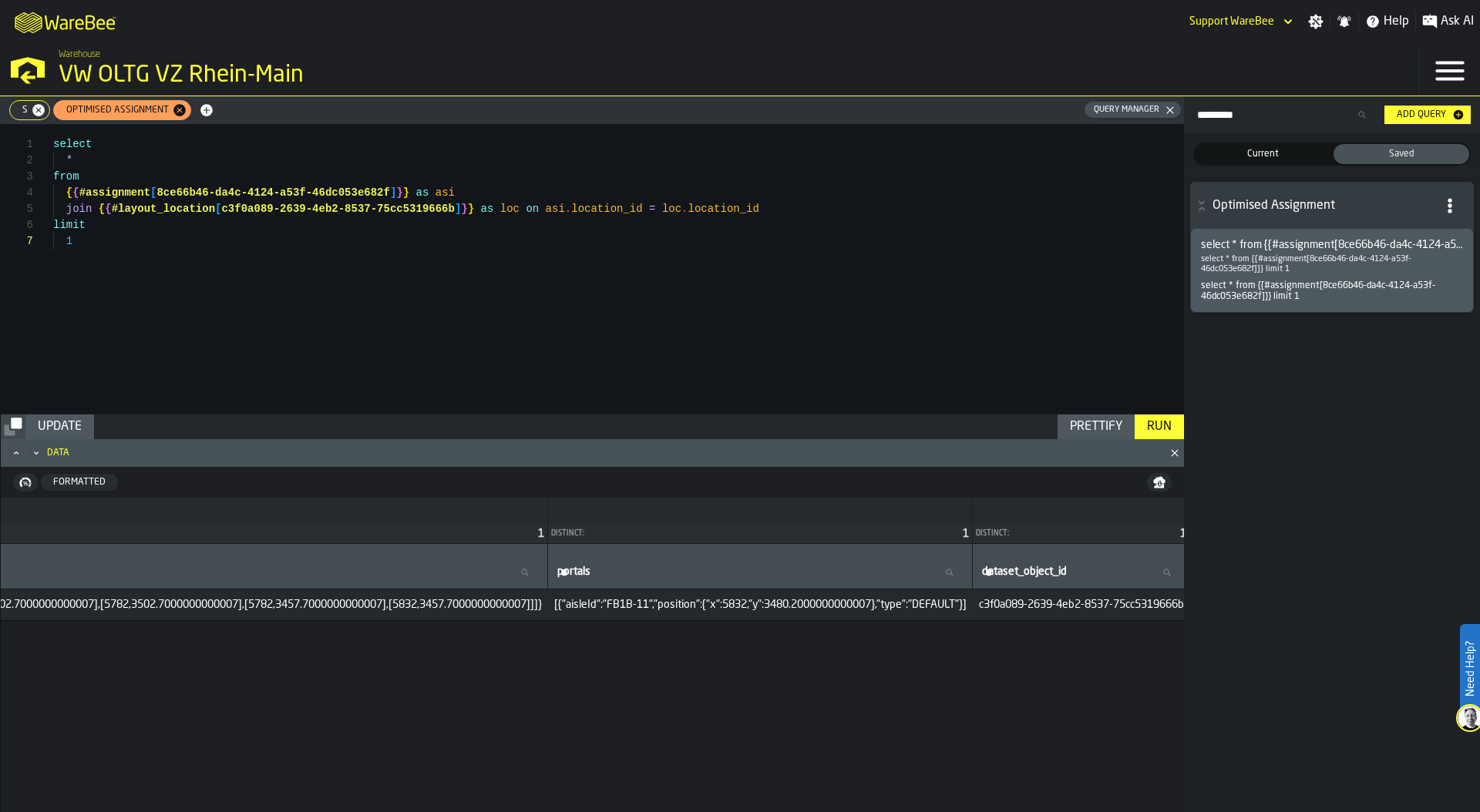
scroll to position [0, 5450]
drag, startPoint x: 867, startPoint y: 605, endPoint x: 904, endPoint y: 605, distance: 37.0
click at [904, 605] on span "[{"aisleId":"FB1B-11","position":{"x":5832,"y":3480.2000000000007},"type":"DEFA…" at bounding box center [754, 605] width 413 height 12
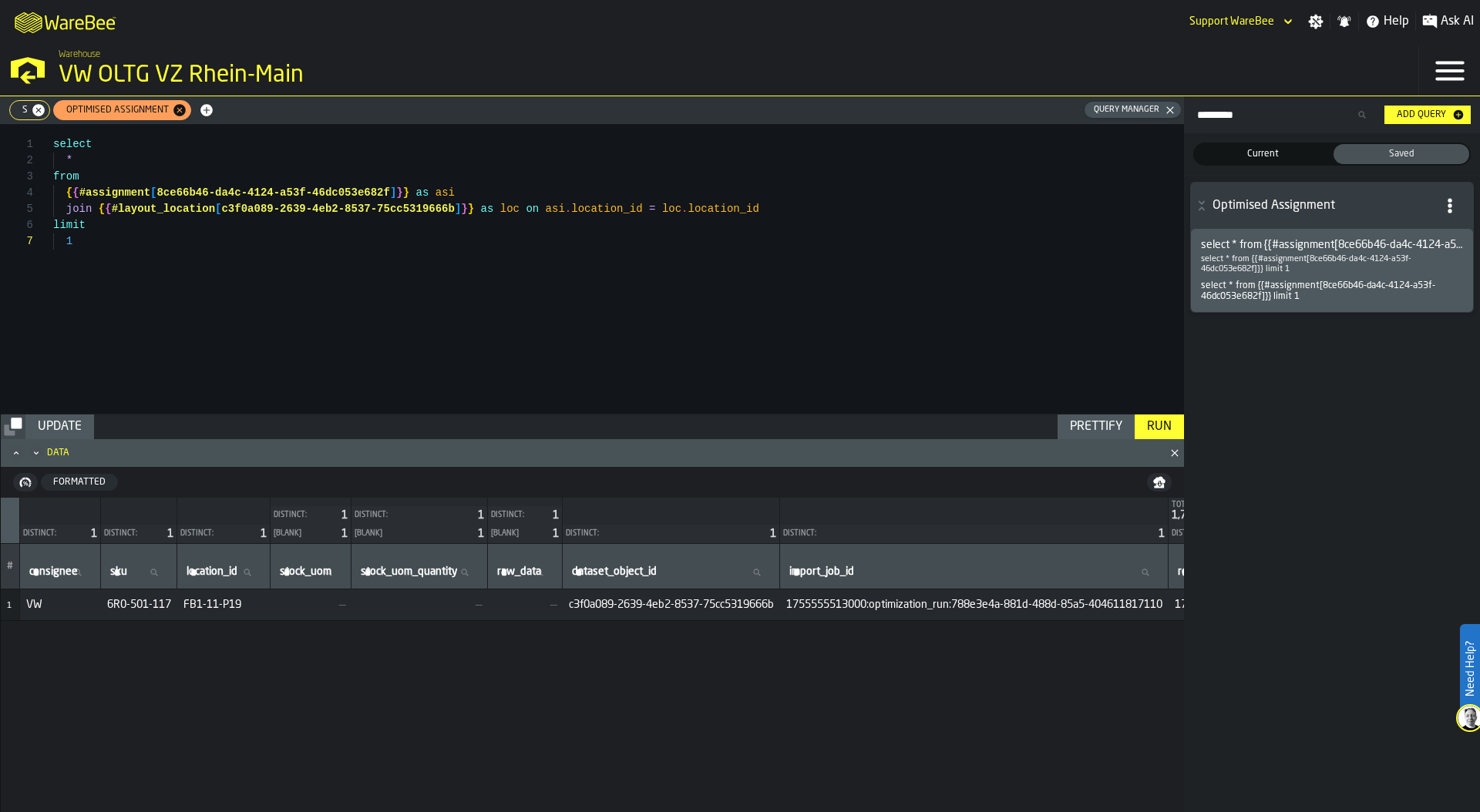
scroll to position [16, 0]
click at [74, 158] on div "*" at bounding box center [619, 161] width 1131 height 16
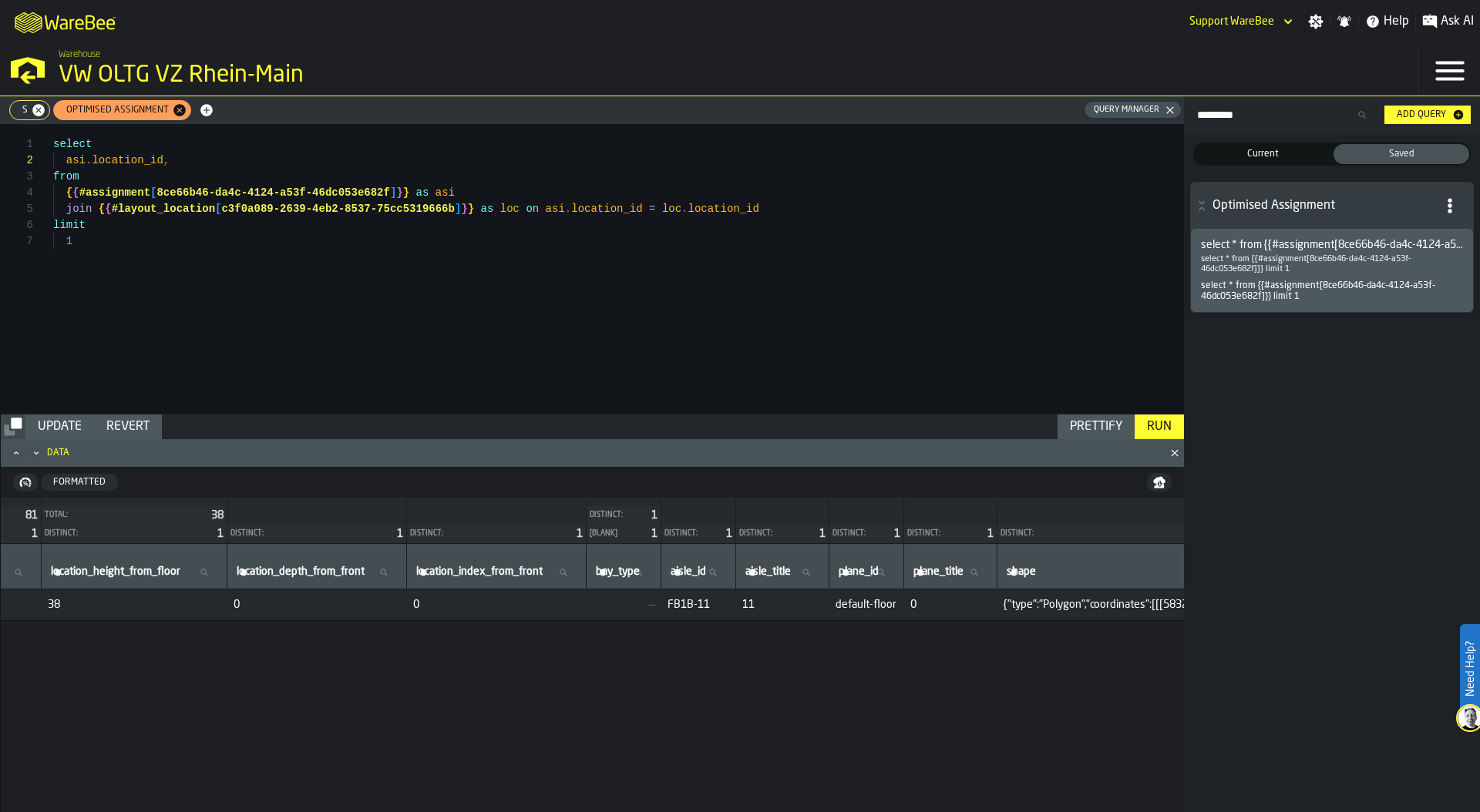
scroll to position [0, 3981]
click at [306, 168] on div "select asi . location_id , loc . aisle_title from { { #assignment [ 8ce66b46-da…" at bounding box center [619, 269] width 1131 height 290
click at [328, 158] on div "select asi . location_id , loc . aisle_title from { { #assignment [ 8ce66b46-da…" at bounding box center [619, 269] width 1131 height 290
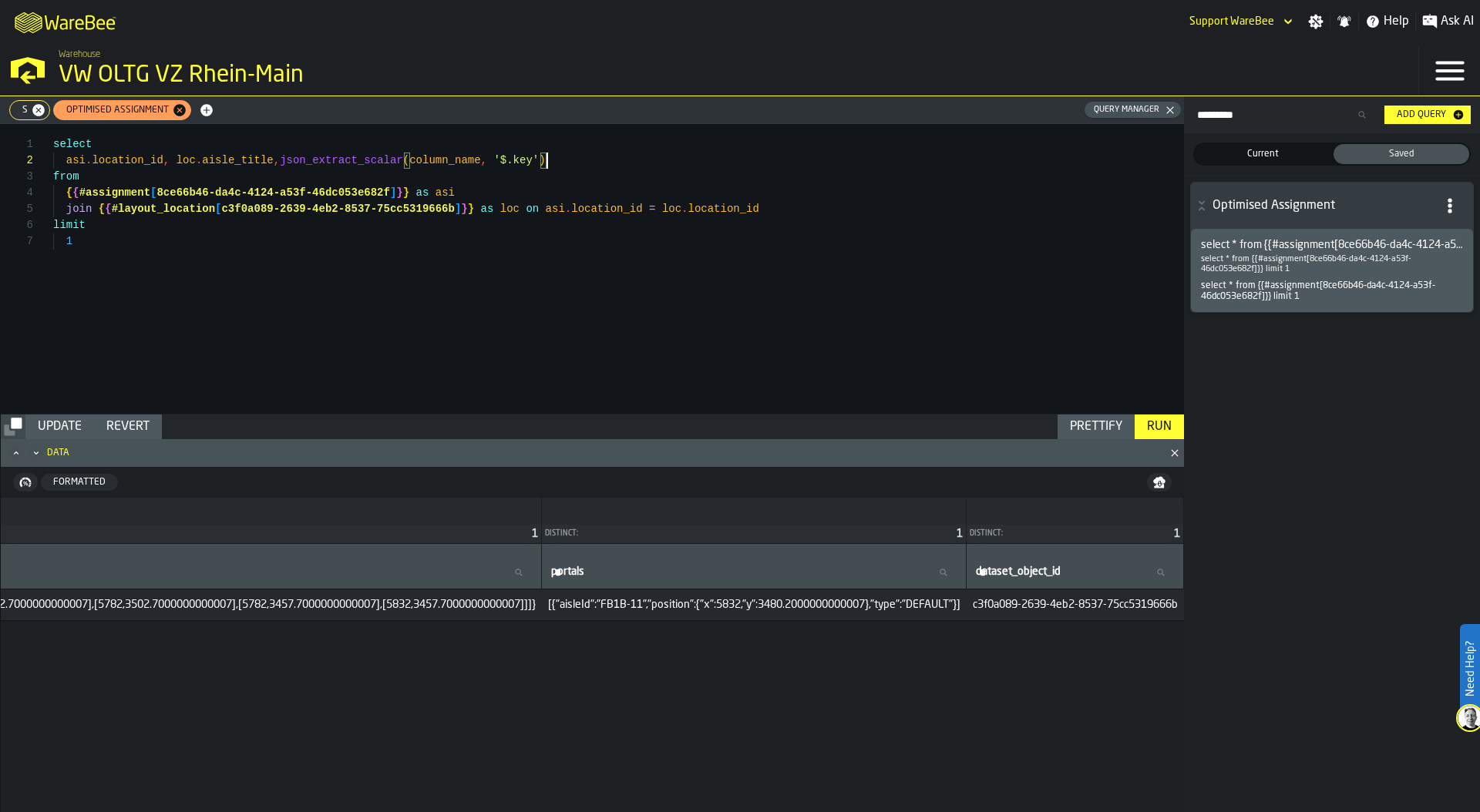
scroll to position [0, 5614]
click at [453, 159] on div "select asi . location_id , loc . aisle_title , json_extract_scalar ( column_nam…" at bounding box center [619, 269] width 1131 height 290
click at [523, 157] on div "select asi . location_id , loc . aisle_title , json_extract_scalar ( loc . port…" at bounding box center [619, 269] width 1131 height 290
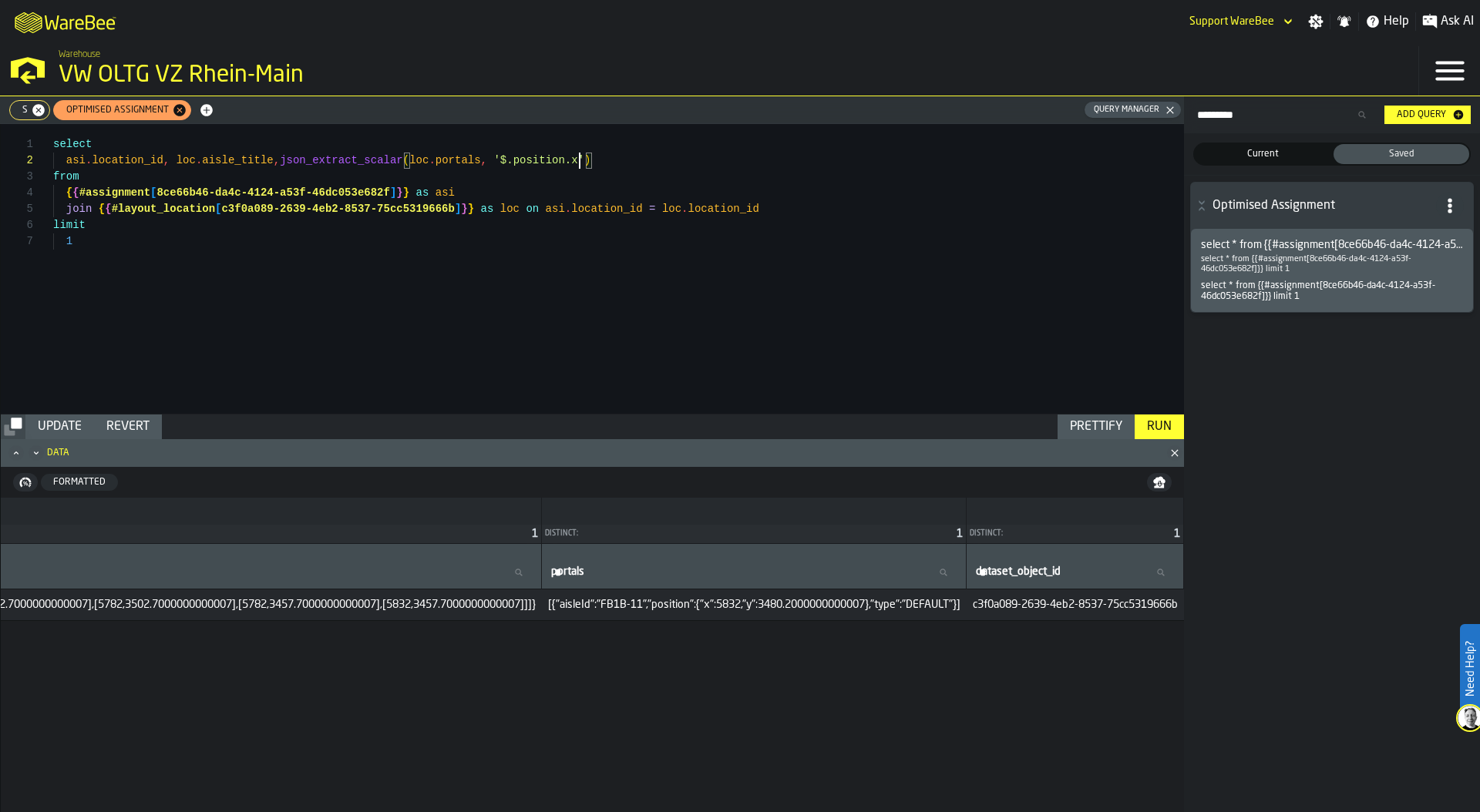
click at [622, 161] on div "select asi . location_id , loc . aisle_title , json_extract_scalar ( loc . port…" at bounding box center [619, 269] width 1131 height 290
drag, startPoint x: 284, startPoint y: 161, endPoint x: 595, endPoint y: 157, distance: 311.0
click at [595, 157] on div "select asi . location_id , loc . aisle_title , json_extract_scalar ( loc . port…" at bounding box center [619, 269] width 1131 height 290
click at [736, 158] on div "select asi . location_id , loc . aisle_title , json_extract_scalar ( loc . port…" at bounding box center [619, 269] width 1131 height 290
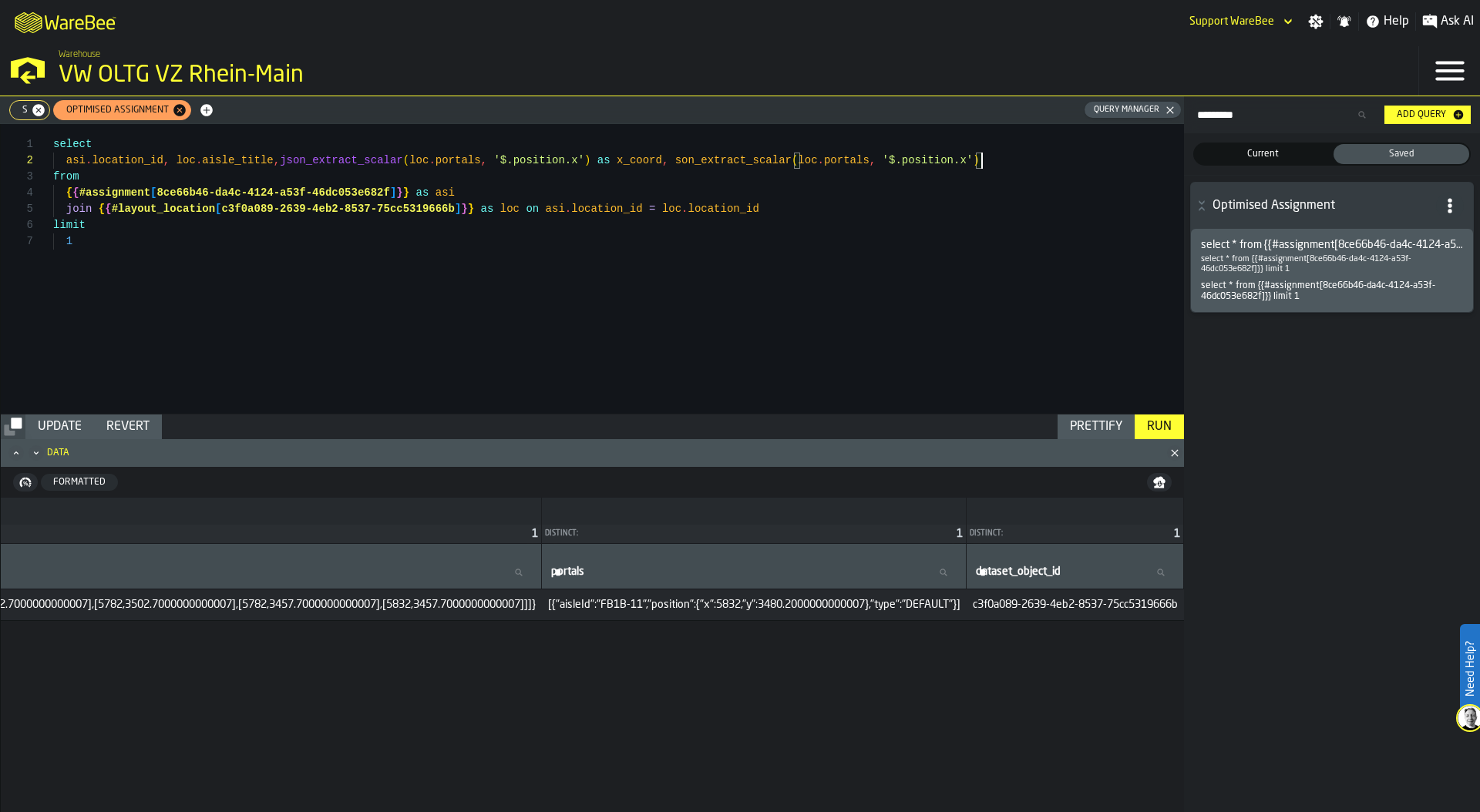
click at [967, 159] on div "select asi . location_id , loc . aisle_title , json_extract_scalar ( loc . port…" at bounding box center [619, 269] width 1131 height 290
click at [1083, 420] on div "Prettify" at bounding box center [1096, 426] width 65 height 19
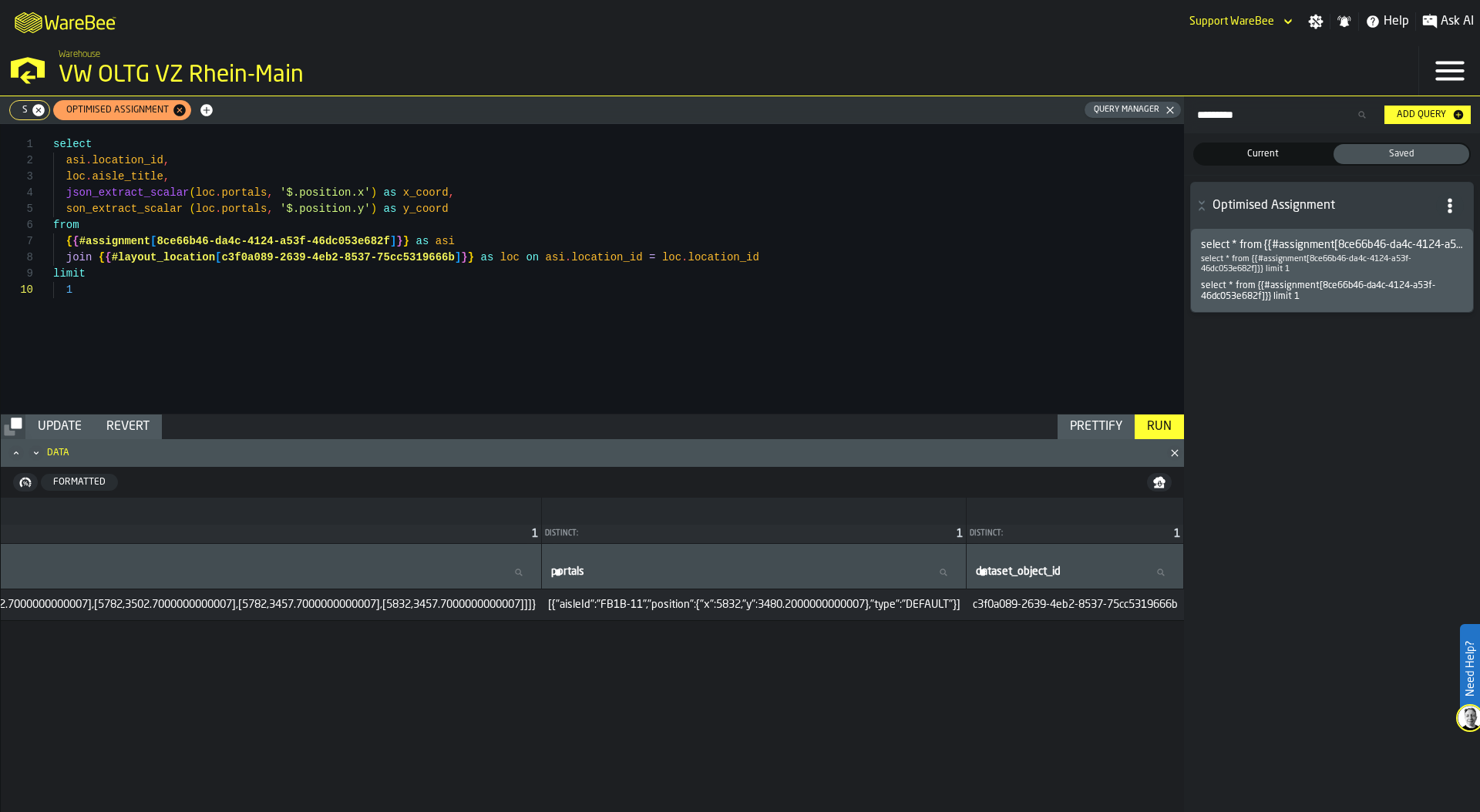
click at [67, 208] on div "select asi . location_id , loc . aisle_title , json_extract_scalar ( loc . port…" at bounding box center [619, 269] width 1131 height 290
click at [1151, 419] on div "Run" at bounding box center [1159, 426] width 37 height 19
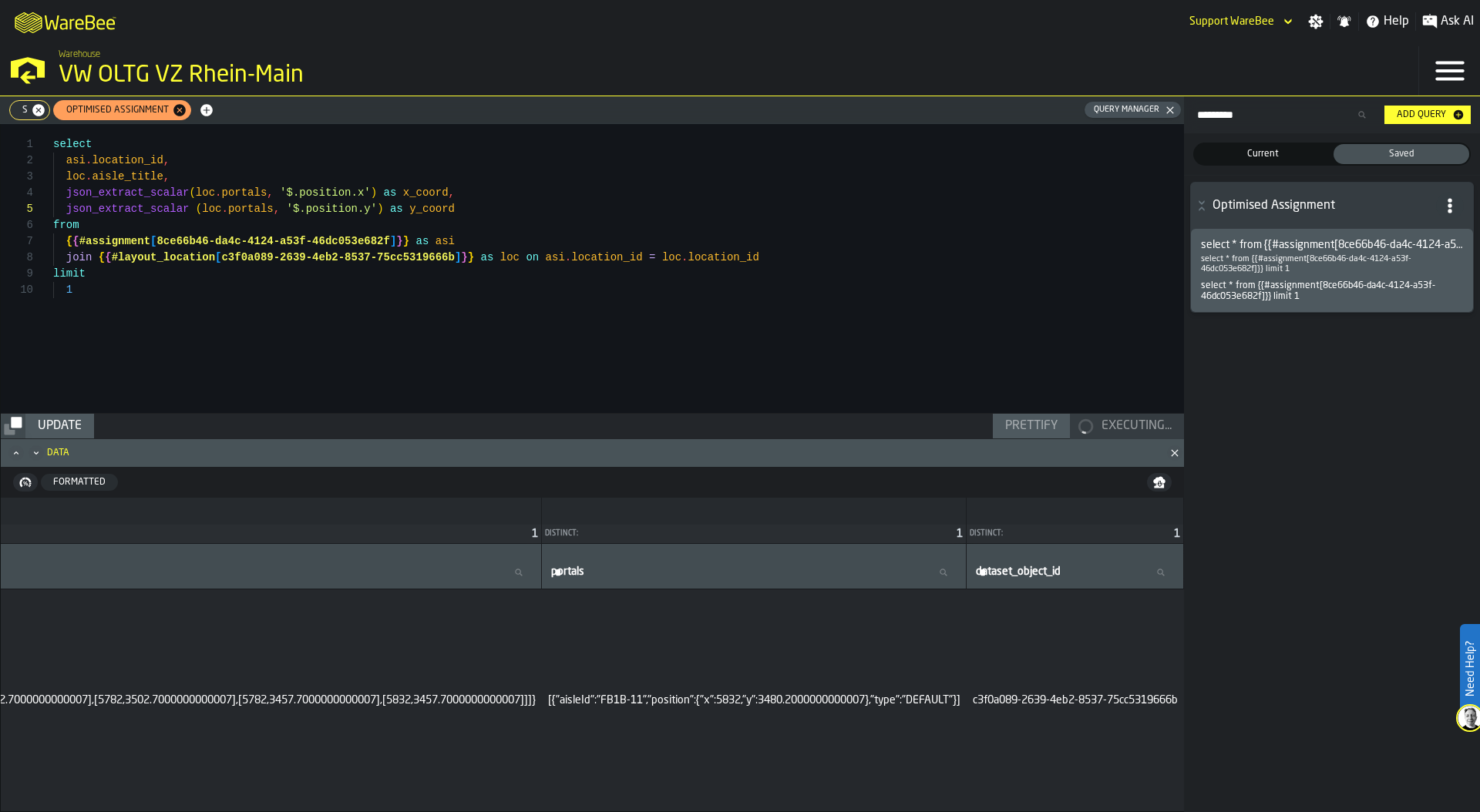
scroll to position [0, 0]
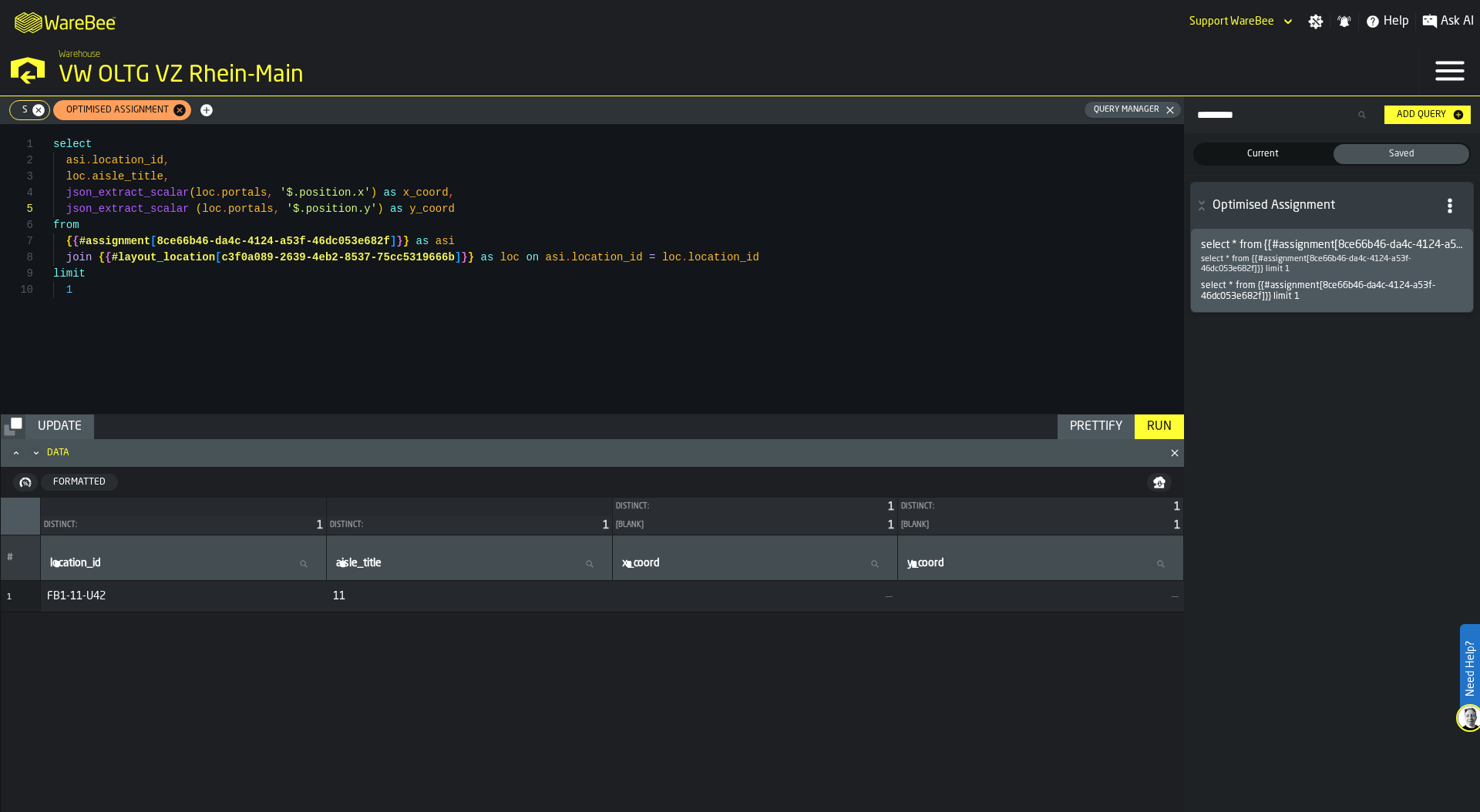
click at [198, 178] on div "select asi . location_id , loc . aisle_title , json_extract_scalar ( loc . port…" at bounding box center [619, 269] width 1131 height 290
click at [475, 213] on div "select asi . location_id , loc . aisle_title , json_extract_scalar ( loc . port…" at bounding box center [619, 269] width 1131 height 290
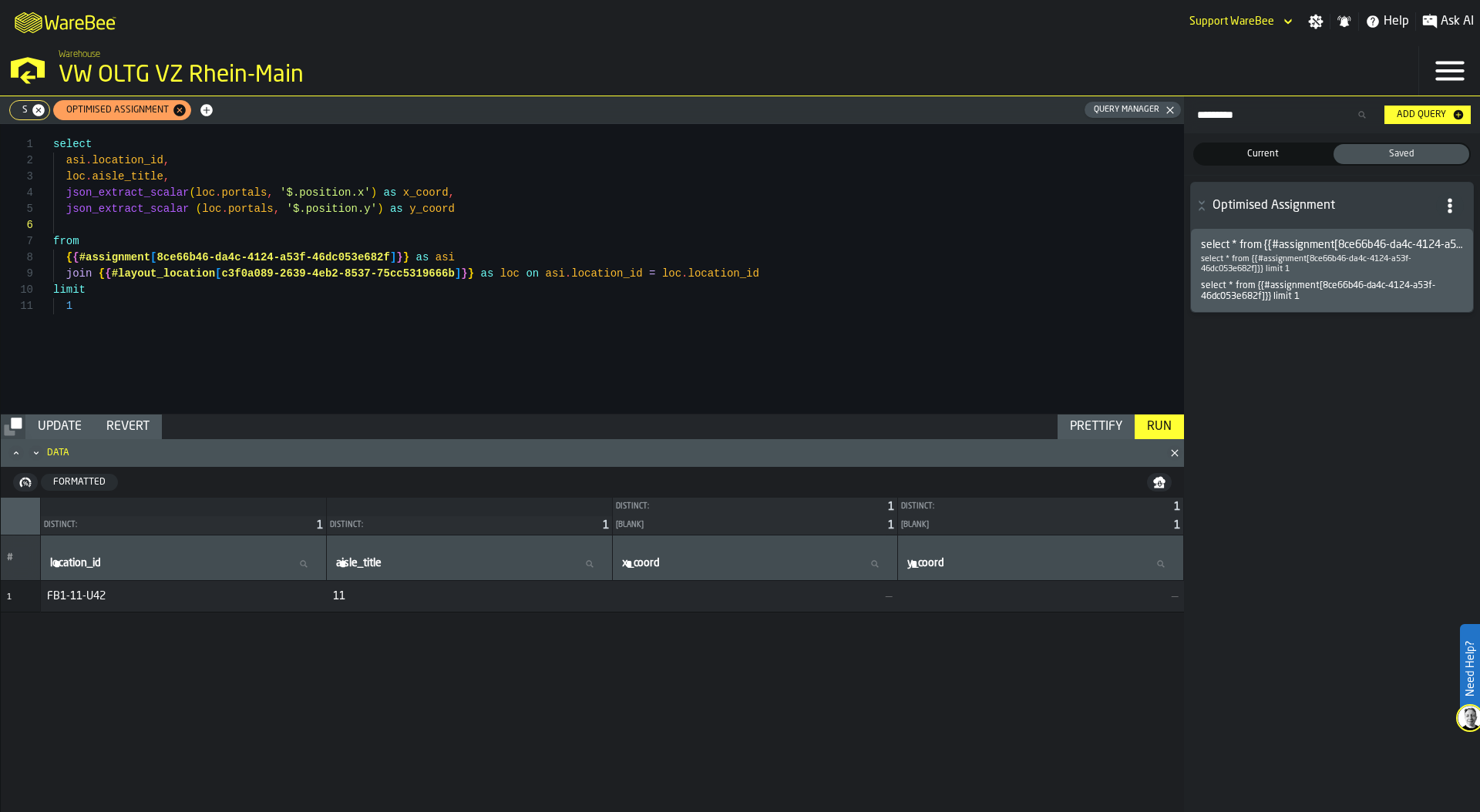
click at [571, 207] on div "select asi . location_id , loc . aisle_title , json_extract_scalar ( loc . port…" at bounding box center [619, 269] width 1131 height 290
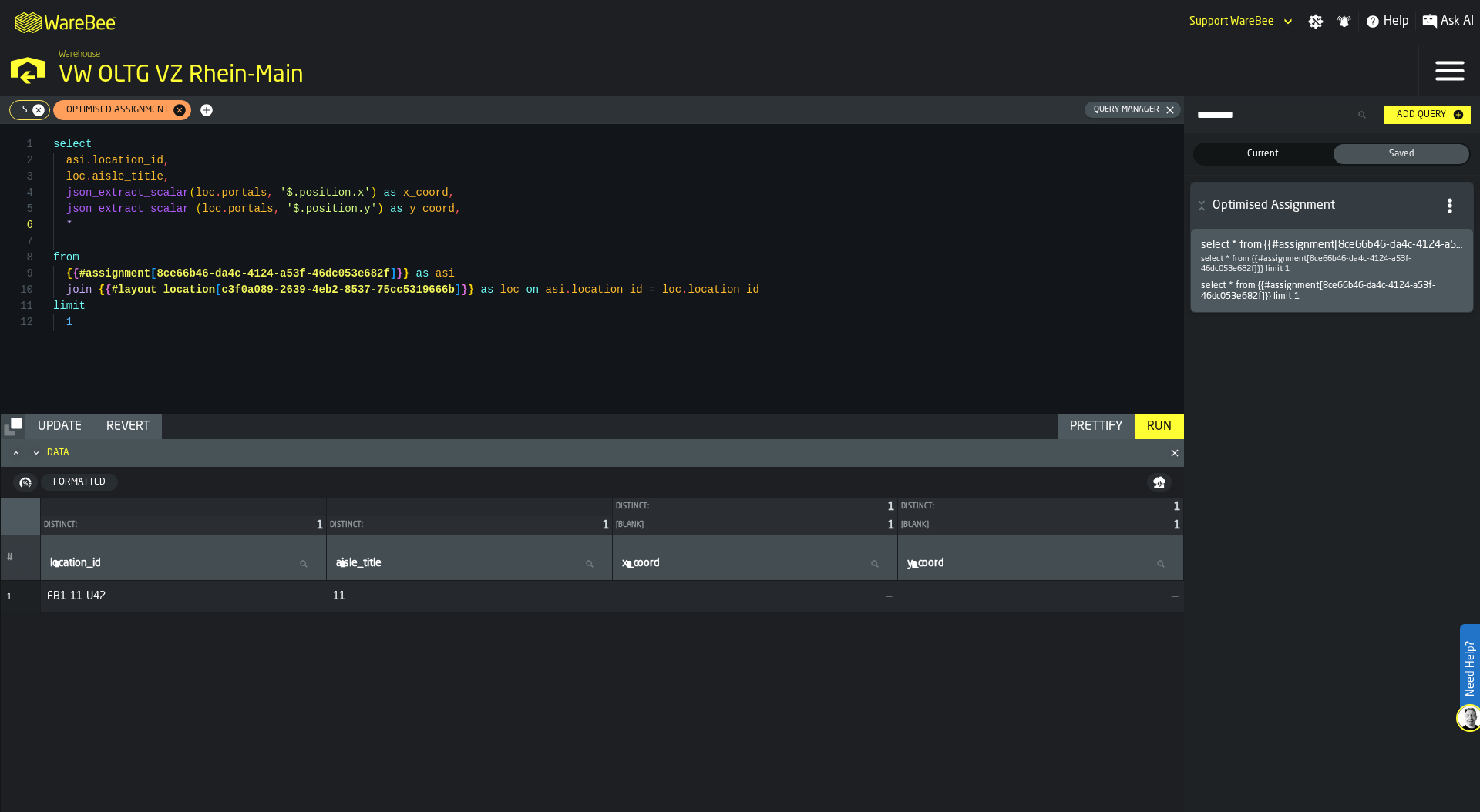
click at [1154, 428] on div "Run" at bounding box center [1159, 426] width 37 height 19
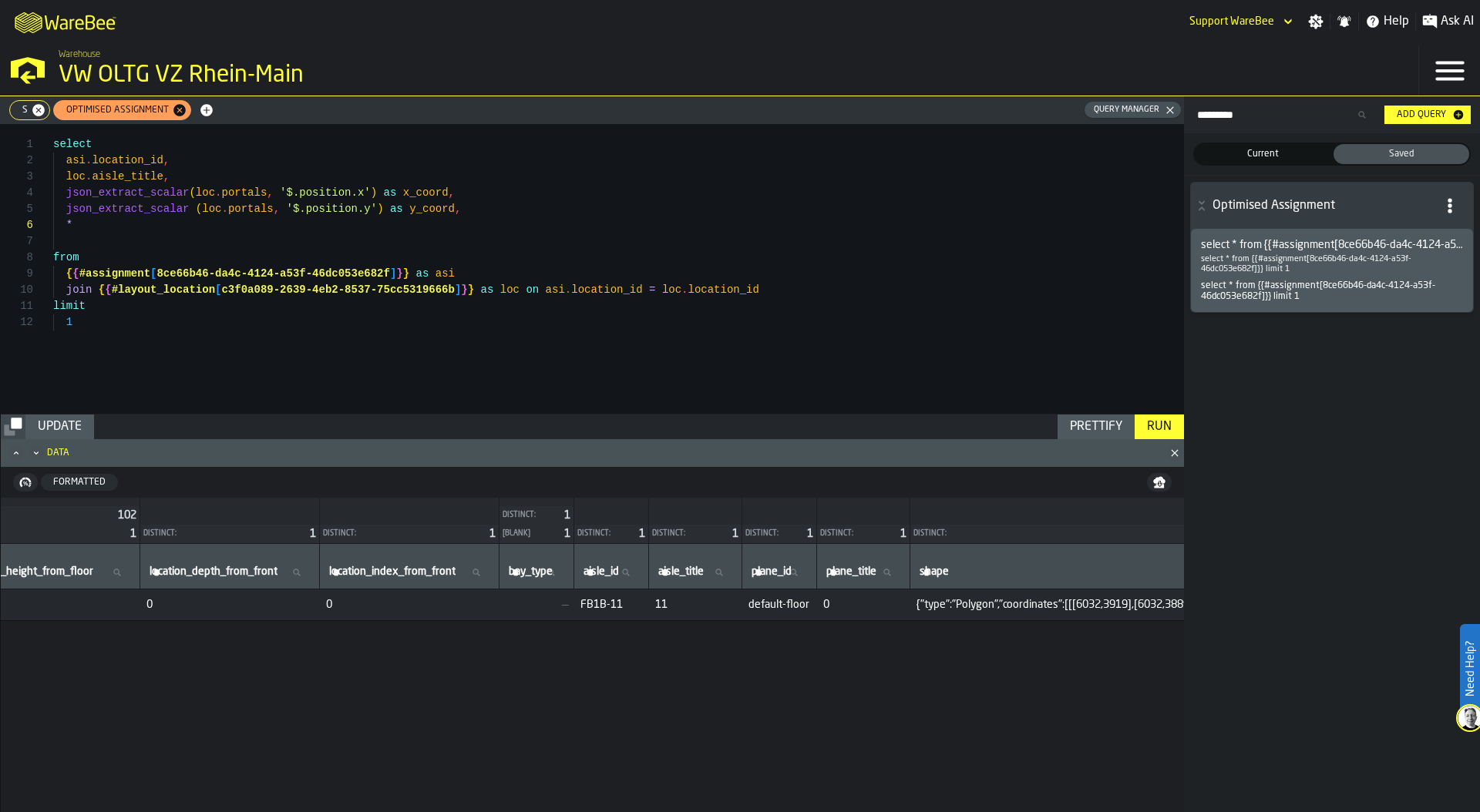
scroll to position [0, 5445]
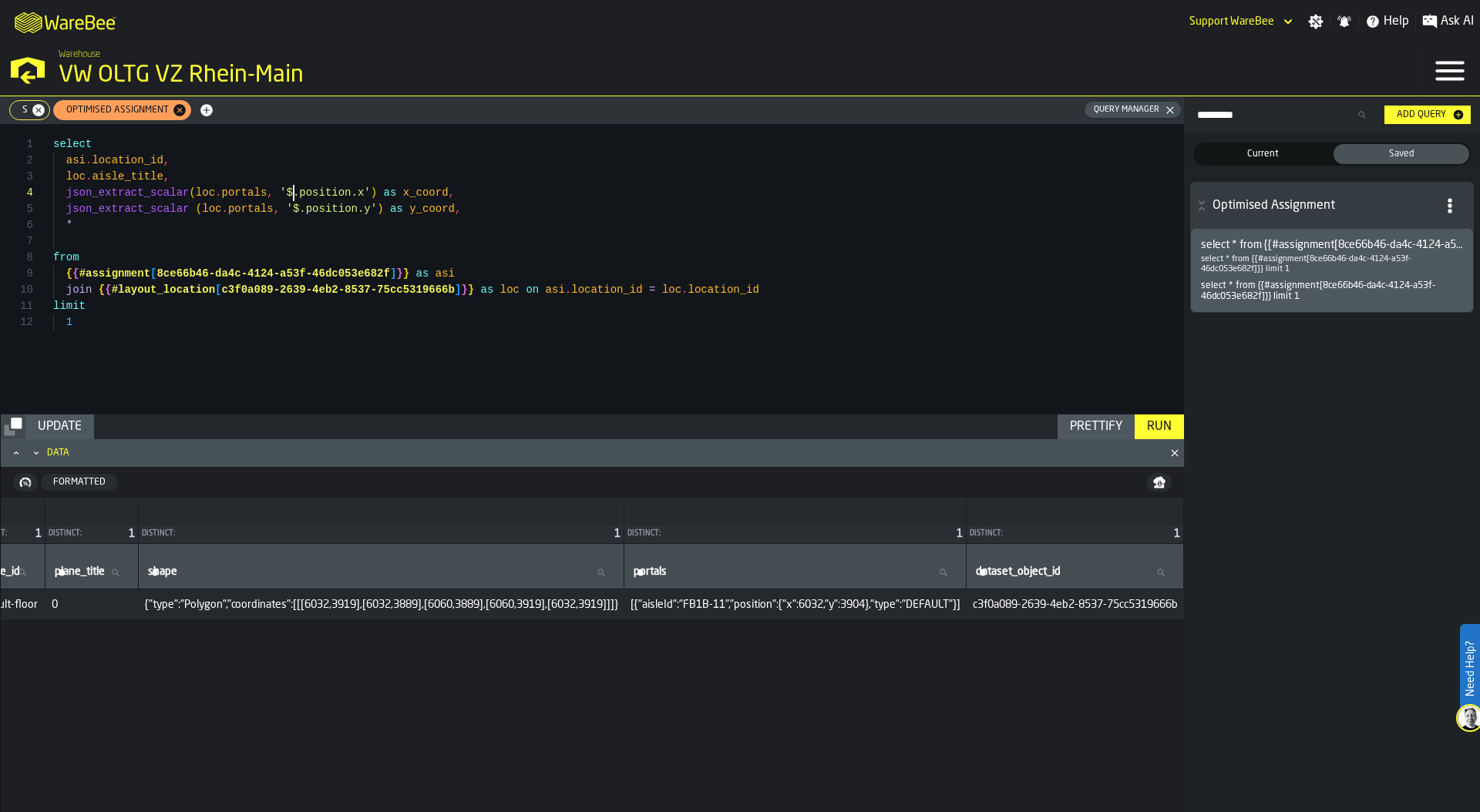
click at [293, 194] on div "select asi . location_id , loc . aisle_title , json_extract_scalar ( loc . port…" at bounding box center [619, 269] width 1131 height 290
drag, startPoint x: 291, startPoint y: 193, endPoint x: 343, endPoint y: 195, distance: 52.0
click at [343, 195] on div "select asi . location_id , loc . aisle_title , json_extract_scalar ( loc . port…" at bounding box center [619, 269] width 1131 height 290
click at [298, 208] on div "select asi . location_id , loc . aisle_title , json_extract_scalar ( loc . port…" at bounding box center [619, 269] width 1131 height 290
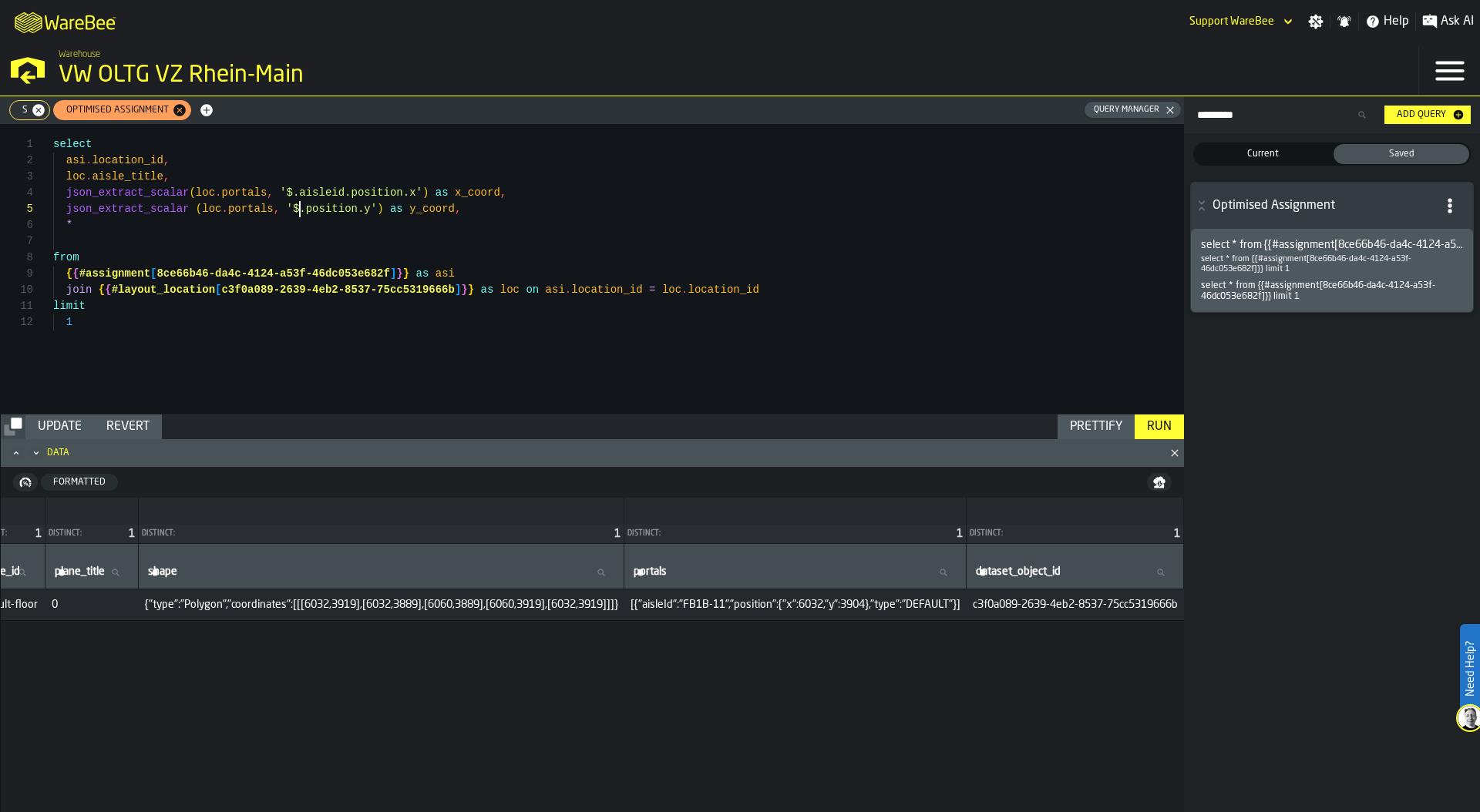
scroll to position [65, 0]
click at [1153, 415] on button "Run" at bounding box center [1160, 427] width 49 height 25
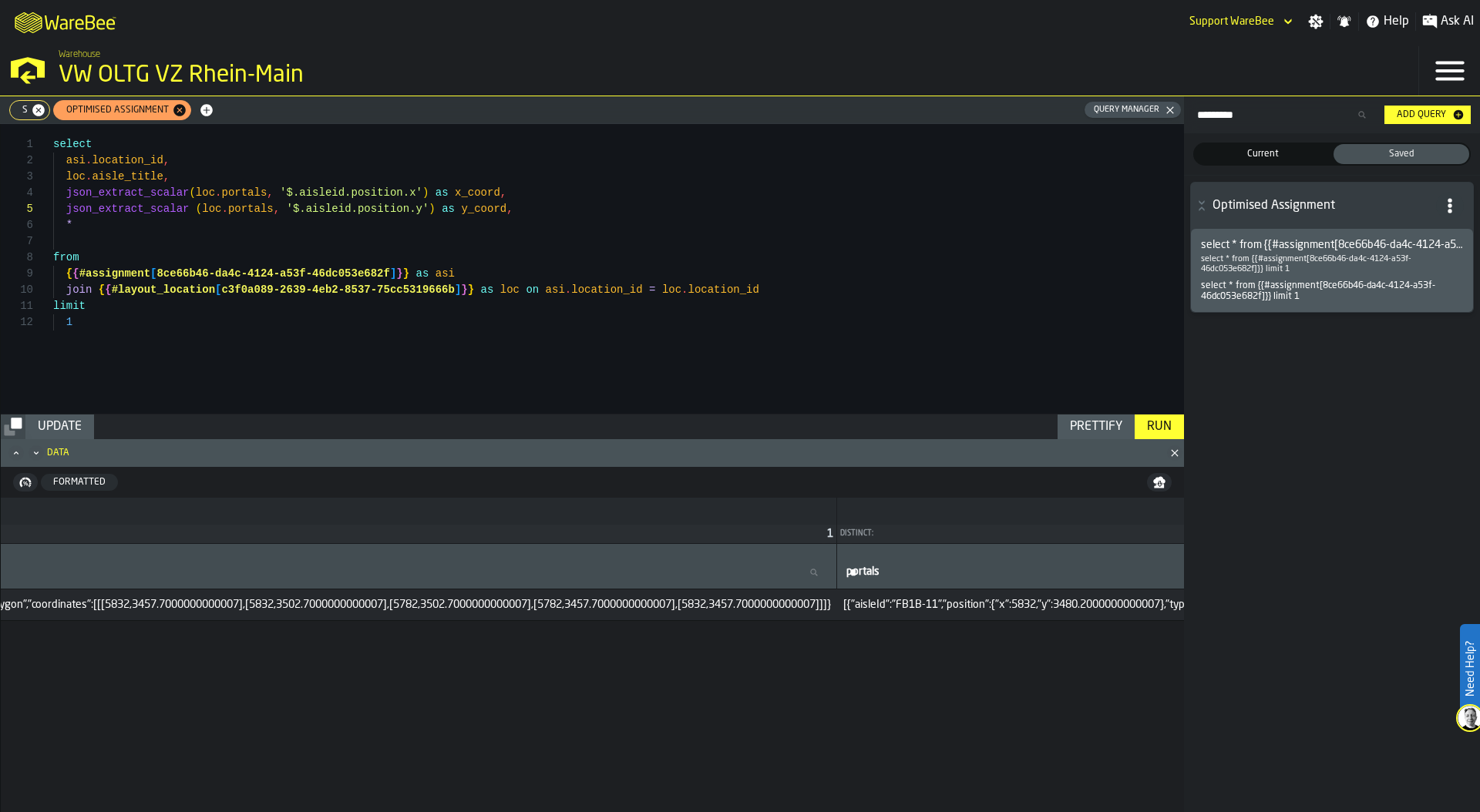
scroll to position [0, 5957]
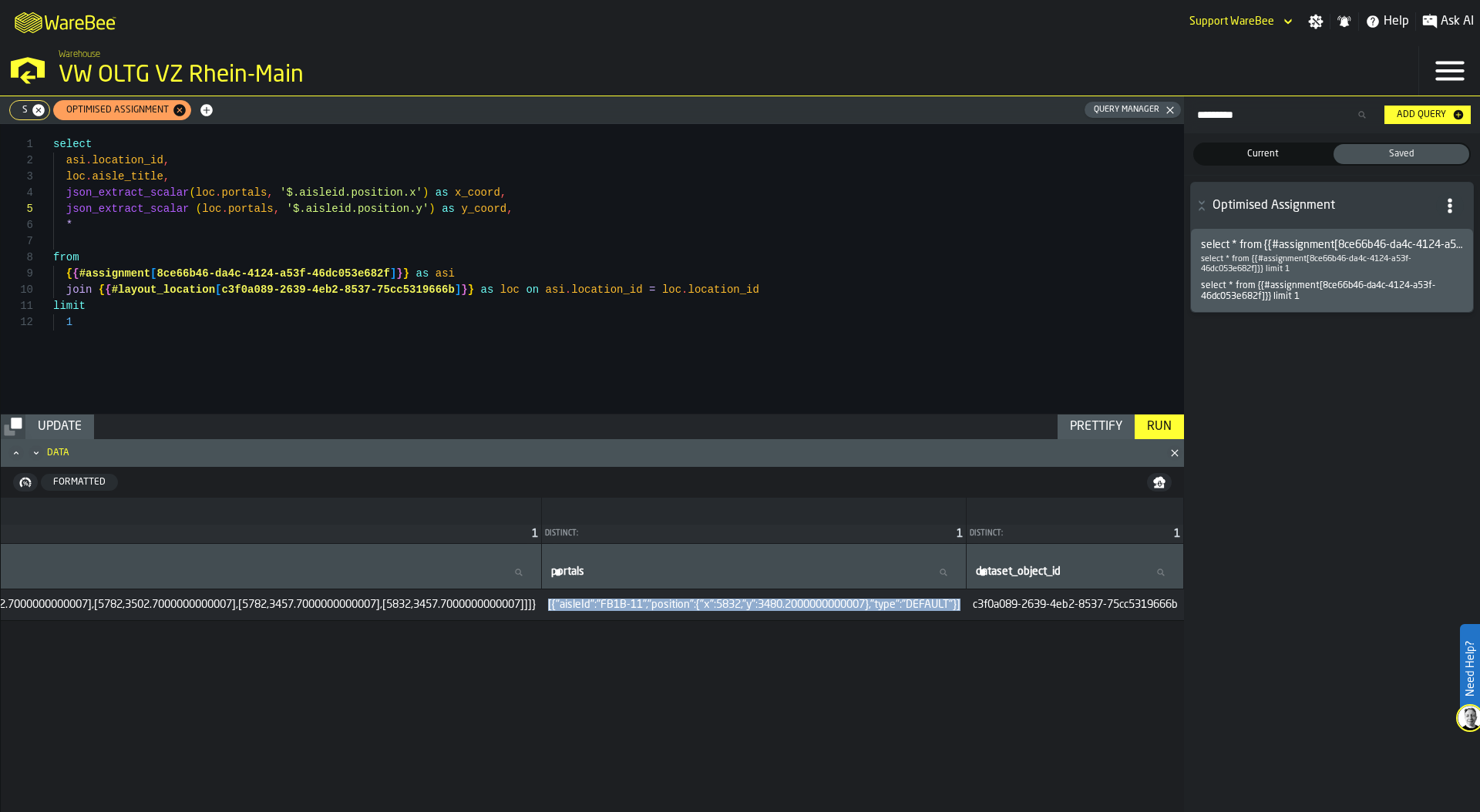
drag, startPoint x: 534, startPoint y: 605, endPoint x: 956, endPoint y: 606, distance: 422.0
click at [956, 606] on td "[{"aisleId":"FB1B-11","position":{"x":5832,"y":3480.2000000000007},"type":"DEFA…" at bounding box center [754, 605] width 425 height 32
copy span "[{"aisleId":"FB1B-11","position":{"x":5832,"y":3480.2000000000007},"type":"DEFA…"
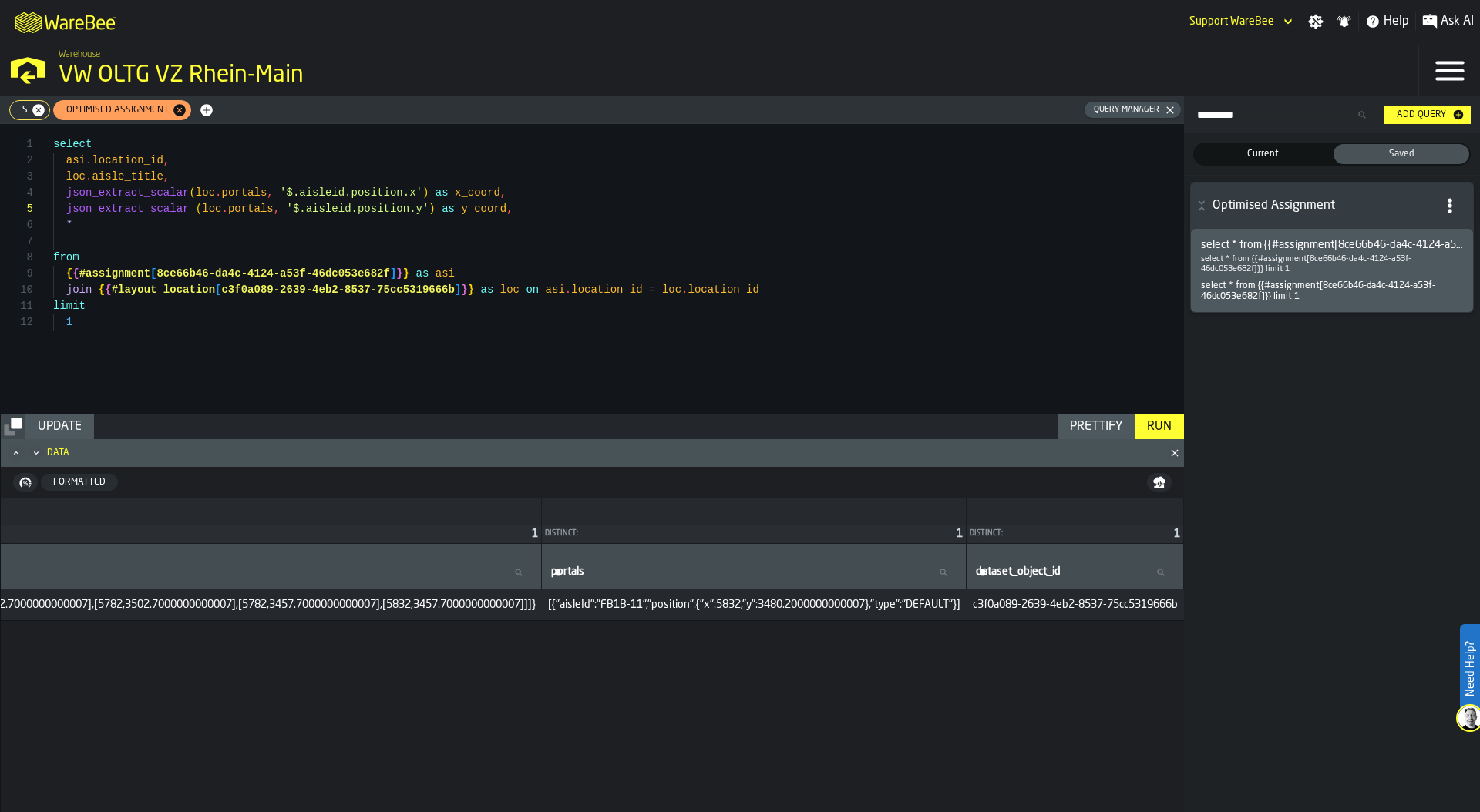
click at [320, 189] on div "select asi . location_id , loc . aisle_title , json_extract_scalar ( loc . port…" at bounding box center [619, 269] width 1131 height 290
click at [345, 204] on div "select asi . location_id , loc . aisle_title , json_extract_scalar ( loc . port…" at bounding box center [619, 269] width 1131 height 290
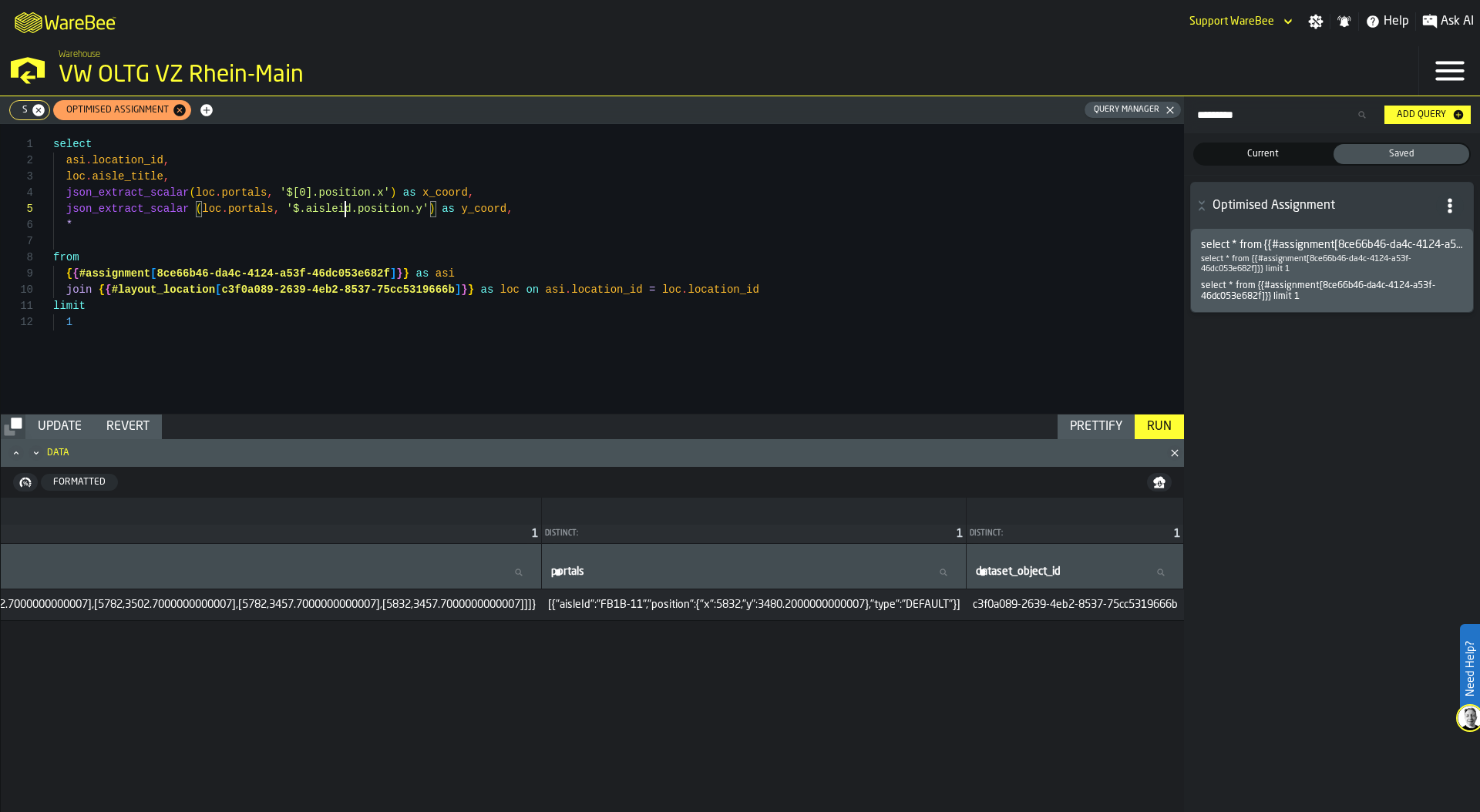
click at [345, 204] on div "select asi . location_id , loc . aisle_title , json_extract_scalar ( loc . port…" at bounding box center [619, 269] width 1131 height 290
click at [1156, 426] on div "Run" at bounding box center [1159, 426] width 37 height 19
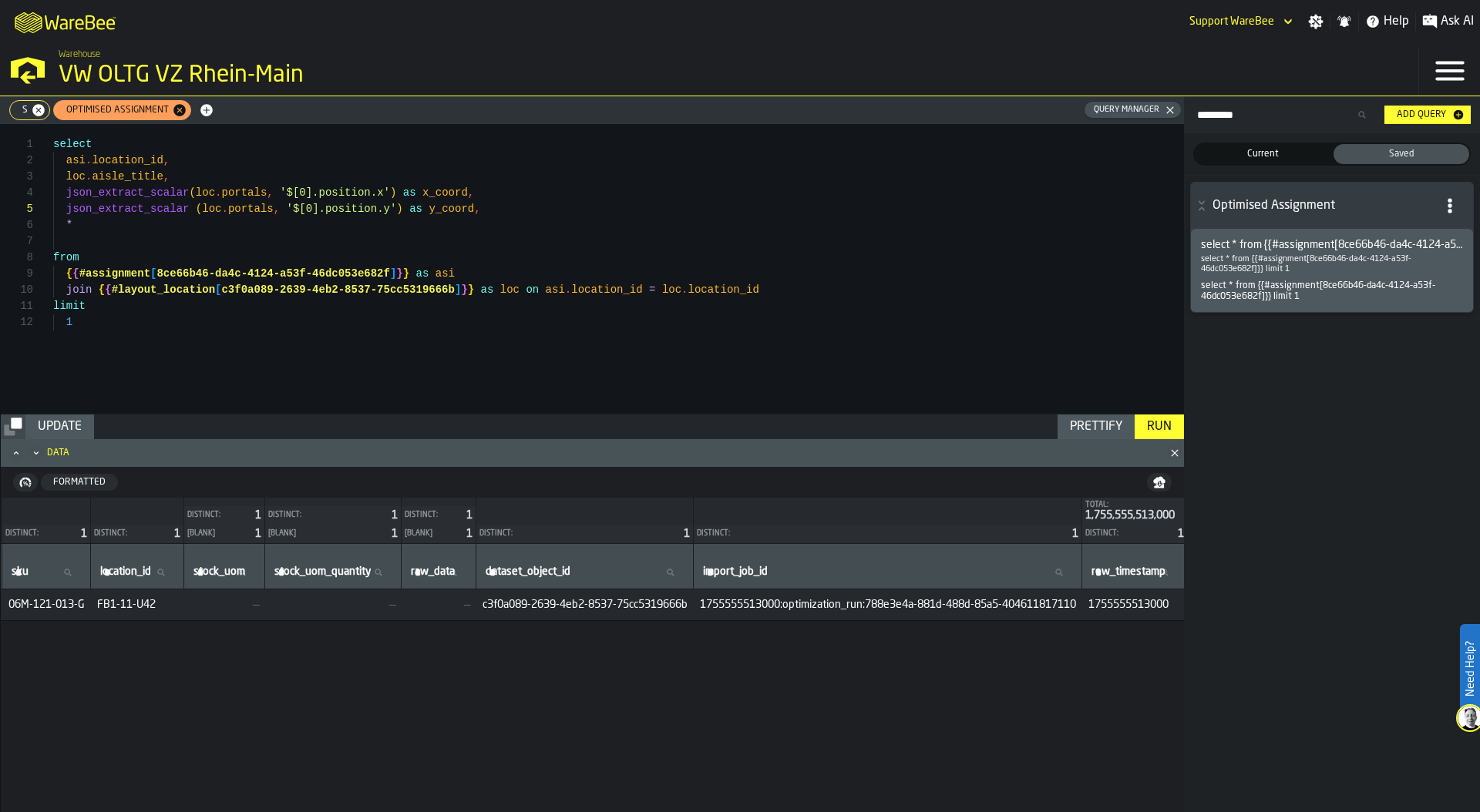
scroll to position [0, 0]
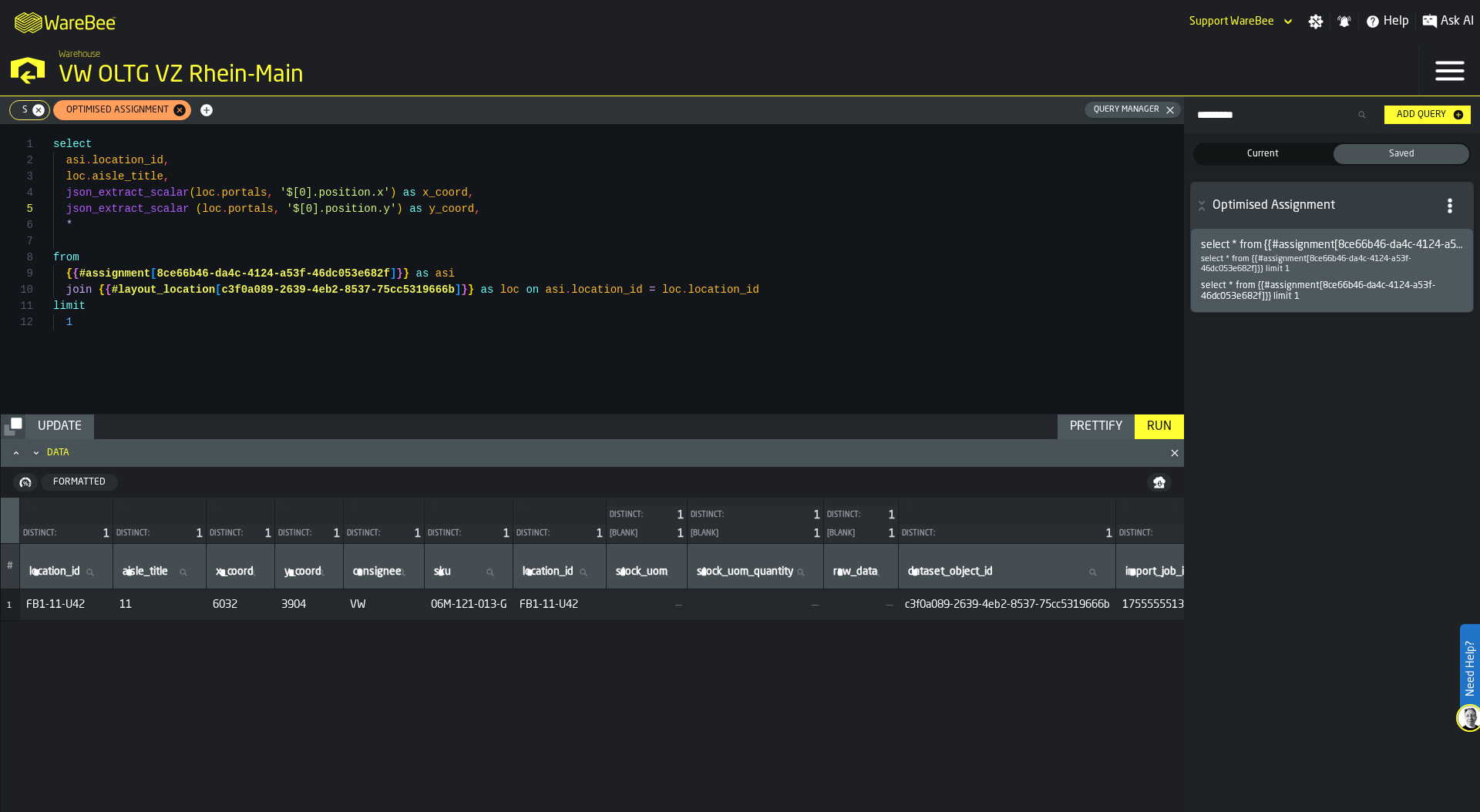
click at [60, 424] on div "Update" at bounding box center [60, 426] width 56 height 19
drag, startPoint x: 123, startPoint y: 225, endPoint x: 16, endPoint y: 224, distance: 107.0
click at [53, 224] on div "select asi . location_id , loc . aisle_title , json_extract_scalar ( loc . port…" at bounding box center [619, 269] width 1131 height 290
click at [1162, 424] on div "Run" at bounding box center [1159, 426] width 37 height 19
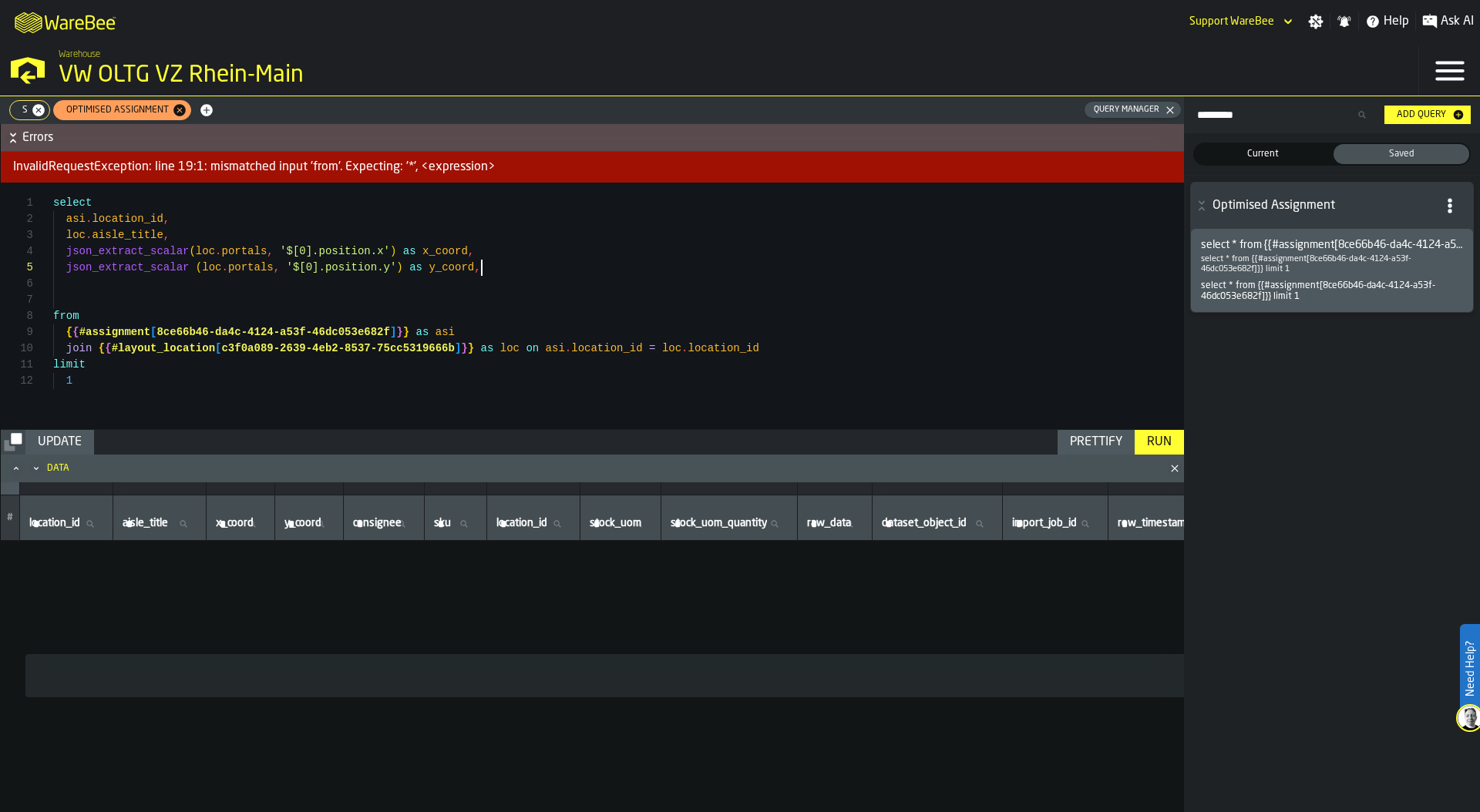
click at [493, 274] on div "select asi . location_id , loc . aisle_title , json_extract_scalar ( loc . port…" at bounding box center [619, 306] width 1131 height 247
click at [1164, 451] on div "Run" at bounding box center [1159, 442] width 37 height 19
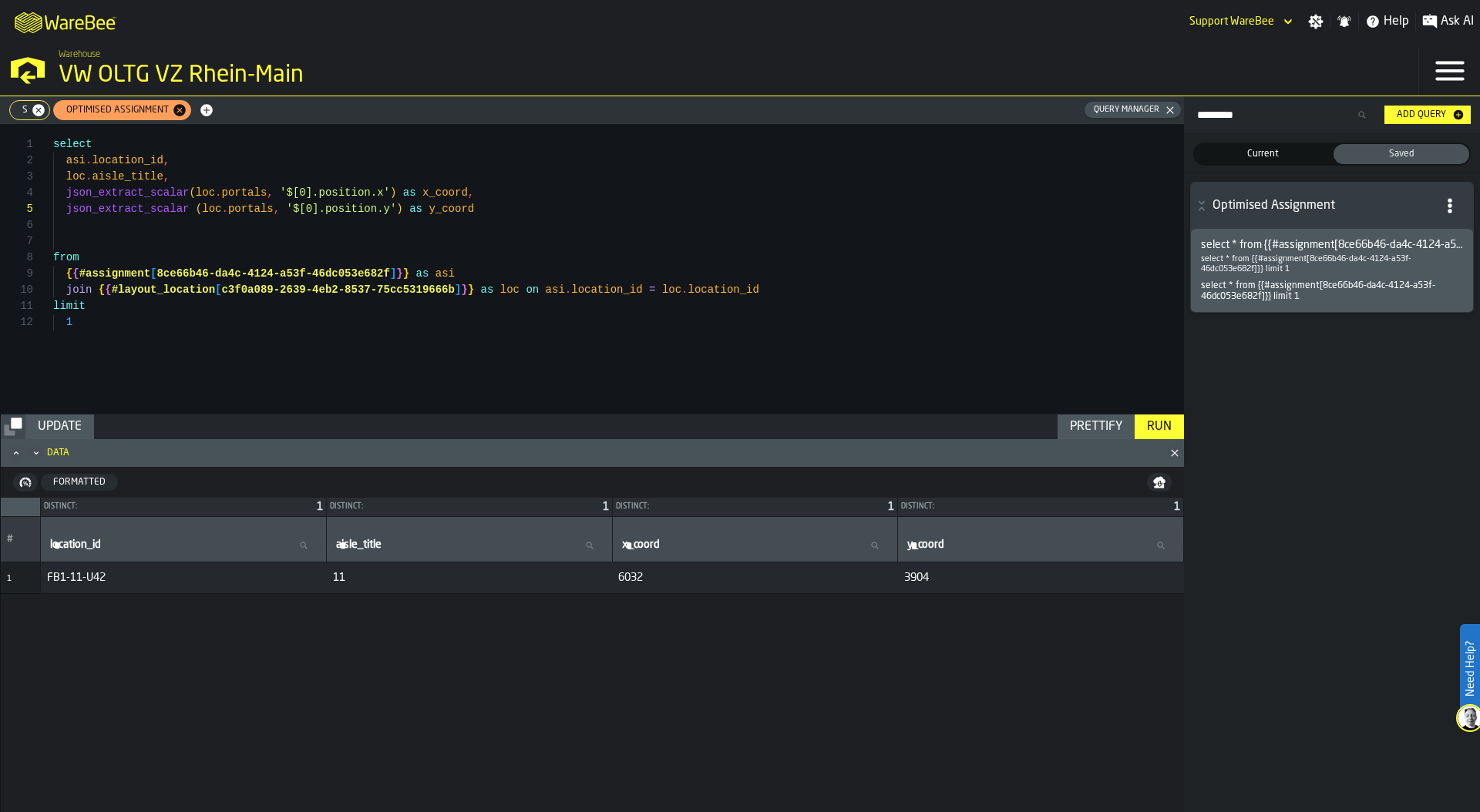
click at [53, 429] on div "Update" at bounding box center [60, 426] width 56 height 19
click at [190, 161] on div "select asi . location_id , loc . aisle_title , json_extract_scalar ( loc . port…" at bounding box center [619, 269] width 1131 height 290
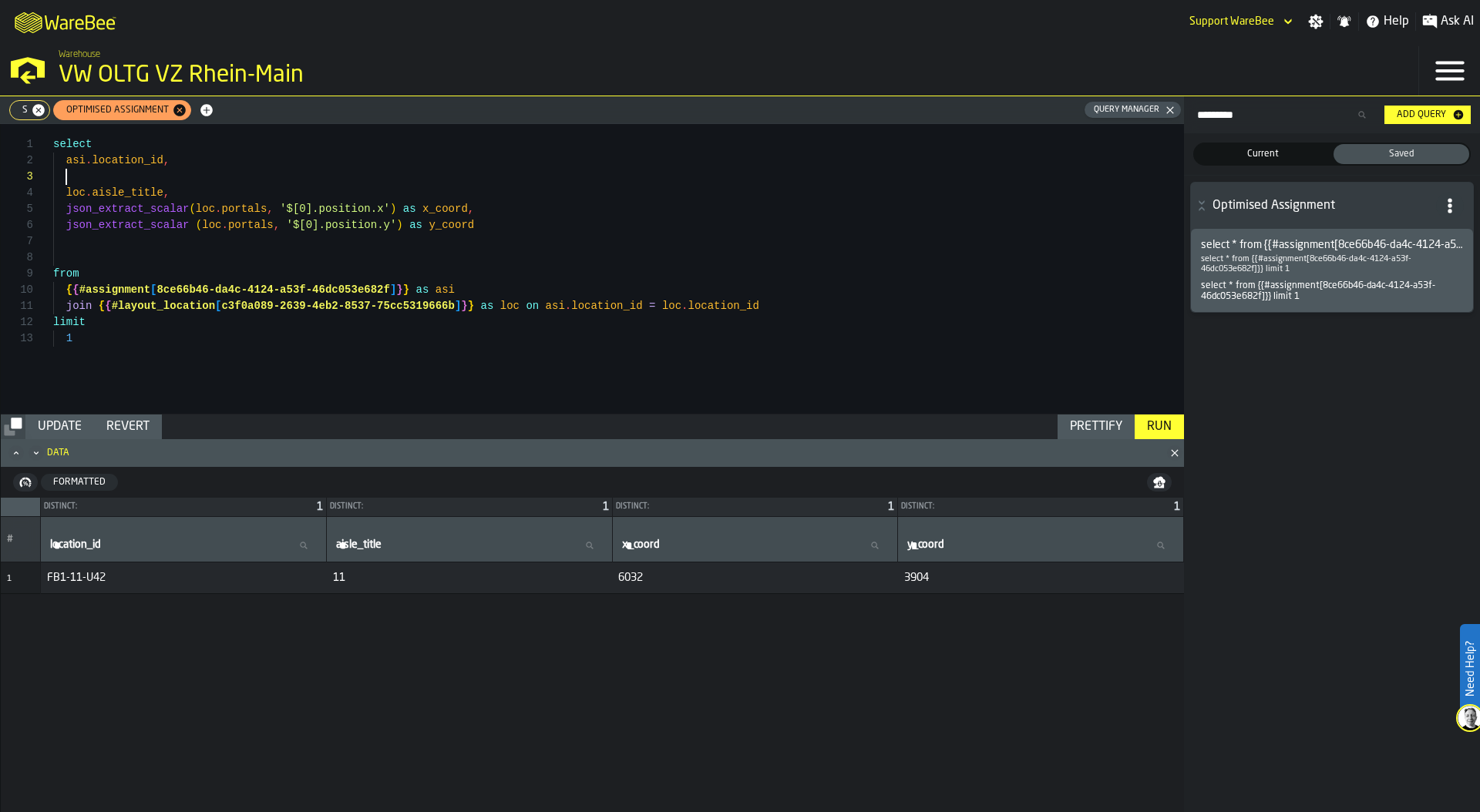
scroll to position [33, 0]
click at [105, 247] on div "select asi . location_id , loc . aisle_title , json_extract_scalar ( loc . port…" at bounding box center [619, 269] width 1131 height 290
click at [130, 151] on div "select asi . location_id , loc . aisle_title , json_extract_scalar ( loc . port…" at bounding box center [619, 269] width 1131 height 290
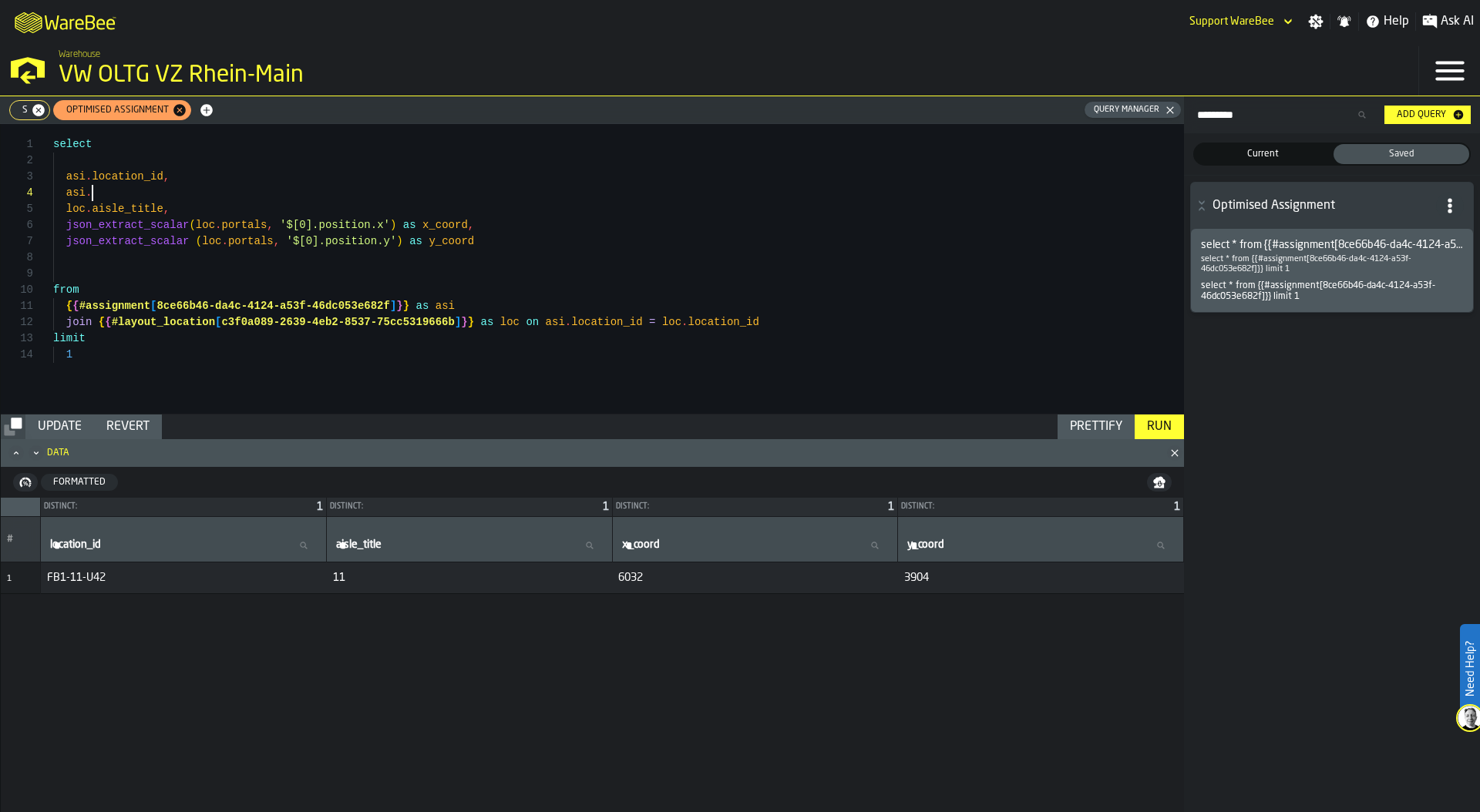
scroll to position [48, 0]
drag, startPoint x: 97, startPoint y: 186, endPoint x: 42, endPoint y: 186, distance: 55.0
click at [42, 186] on div "**********" at bounding box center [592, 269] width 1183 height 290
click at [100, 269] on div "select asi . location_id , loc . aisle_title , json_extract_scalar ( loc . port…" at bounding box center [619, 269] width 1131 height 290
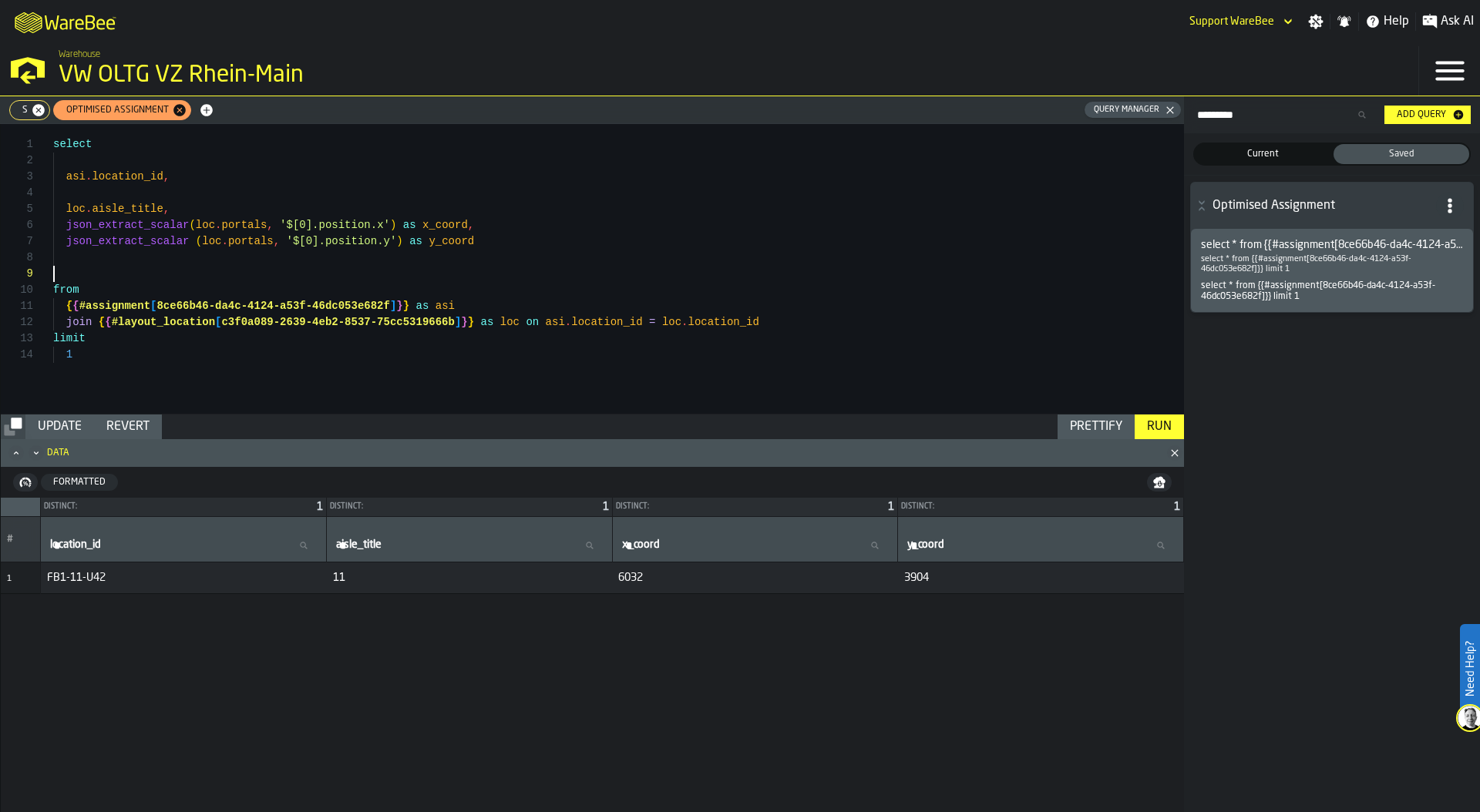
click at [485, 243] on div "select asi . location_id , loc . aisle_title , json_extract_scalar ( loc . port…" at bounding box center [619, 269] width 1131 height 290
click at [271, 265] on div "select asi . location_id , loc . aisle_title , json_extract_scalar ( loc . port…" at bounding box center [619, 269] width 1131 height 290
click at [1159, 425] on div "Run" at bounding box center [1159, 426] width 37 height 19
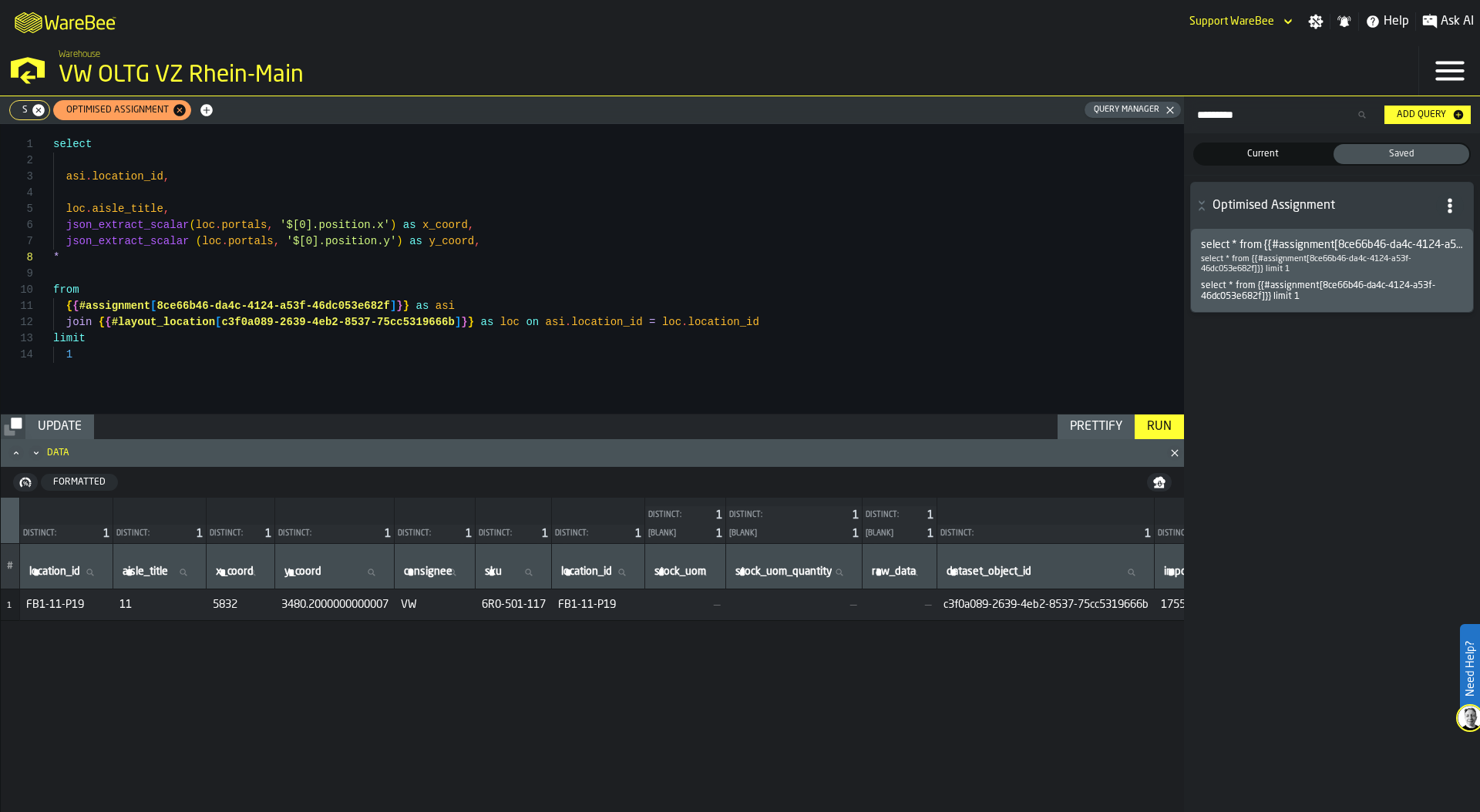
scroll to position [48, 0]
click at [105, 190] on div "select asi . location_id , loc . aisle_title , json_extract_scalar ( loc . port…" at bounding box center [619, 269] width 1131 height 290
click at [66, 255] on div "select asi . location_id , loc . aisle_title , json_extract_scalar ( loc . port…" at bounding box center [619, 269] width 1131 height 290
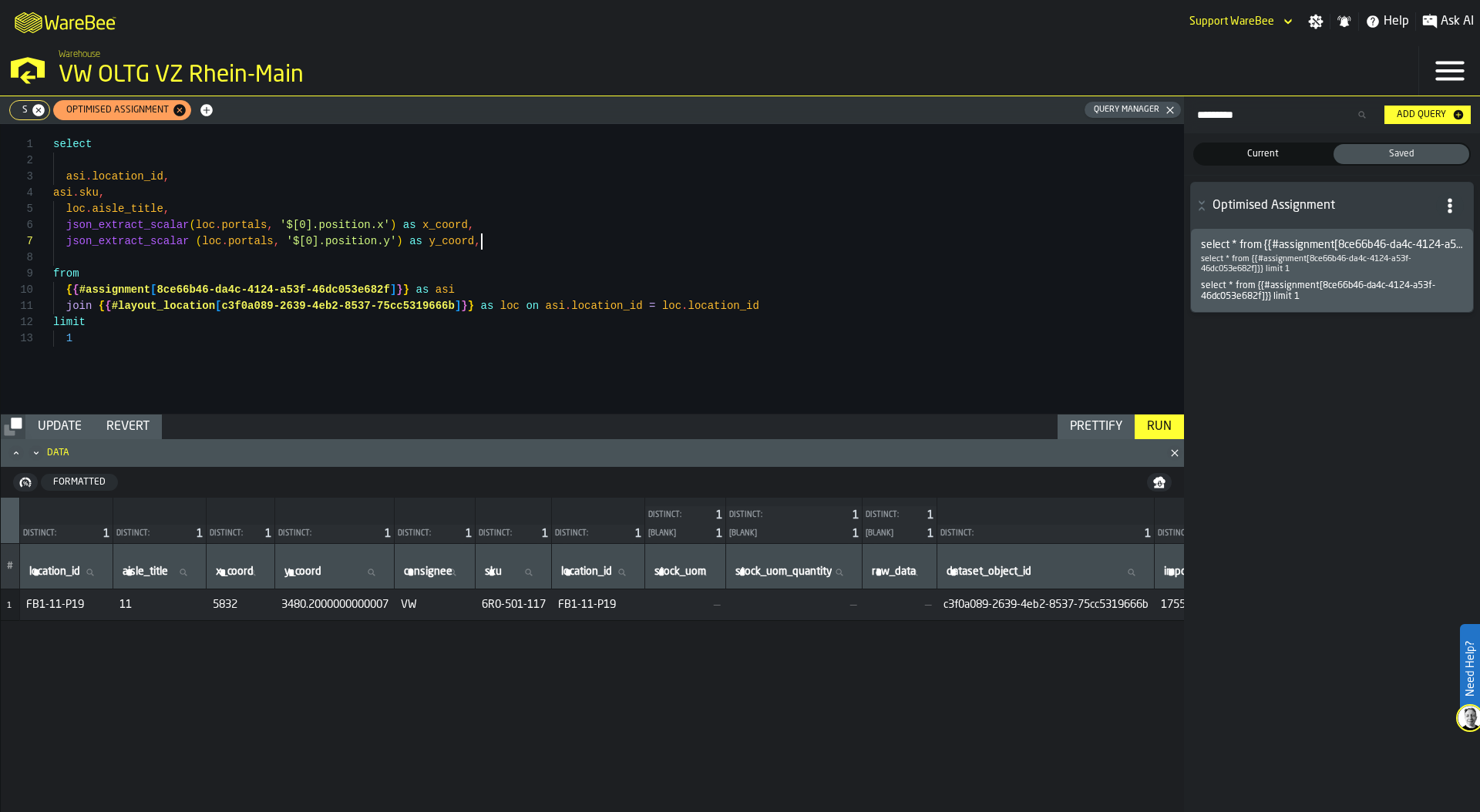
scroll to position [97, 0]
click at [1174, 431] on div "Run" at bounding box center [1159, 426] width 37 height 19
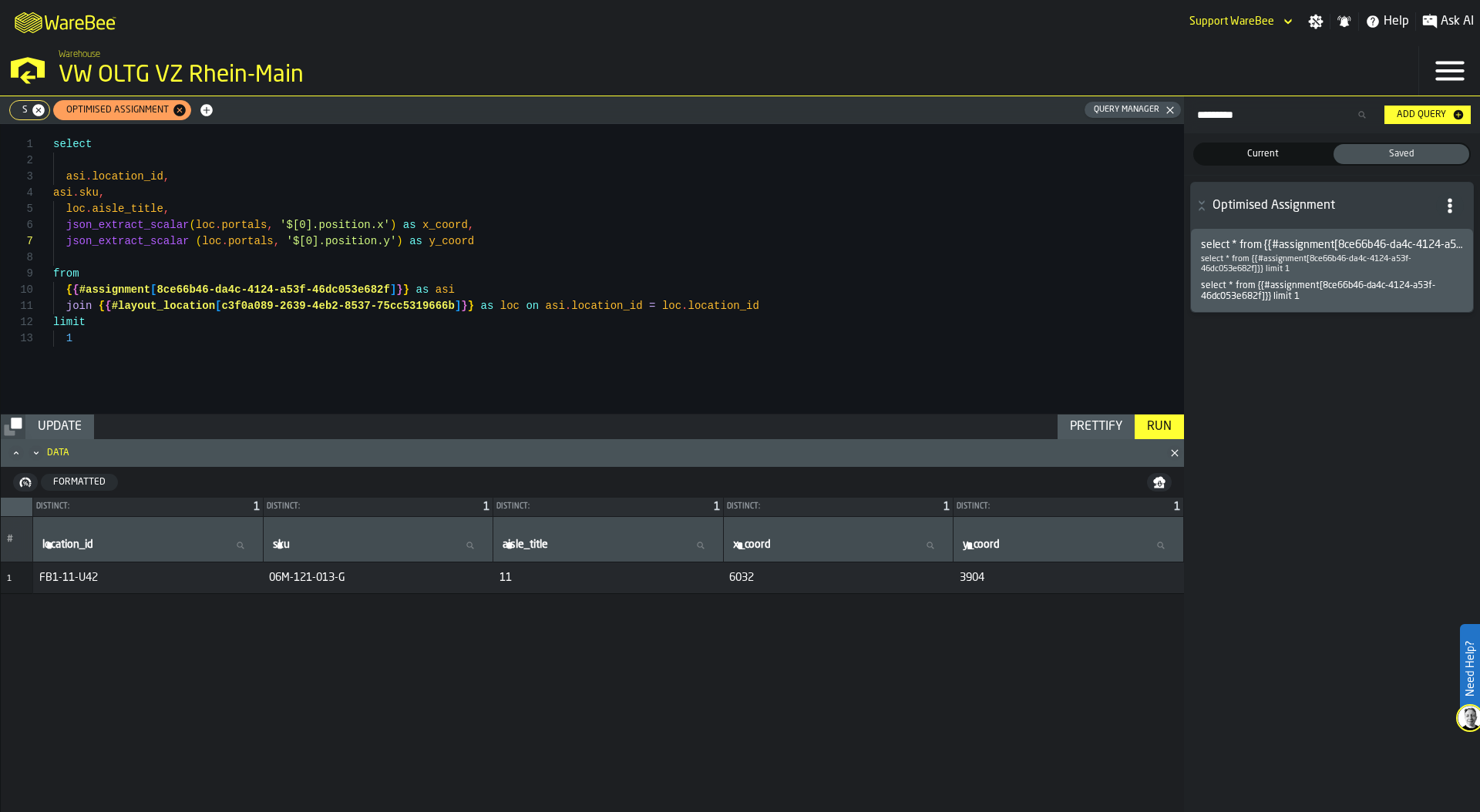
click at [1080, 429] on div "Prettify" at bounding box center [1096, 426] width 65 height 19
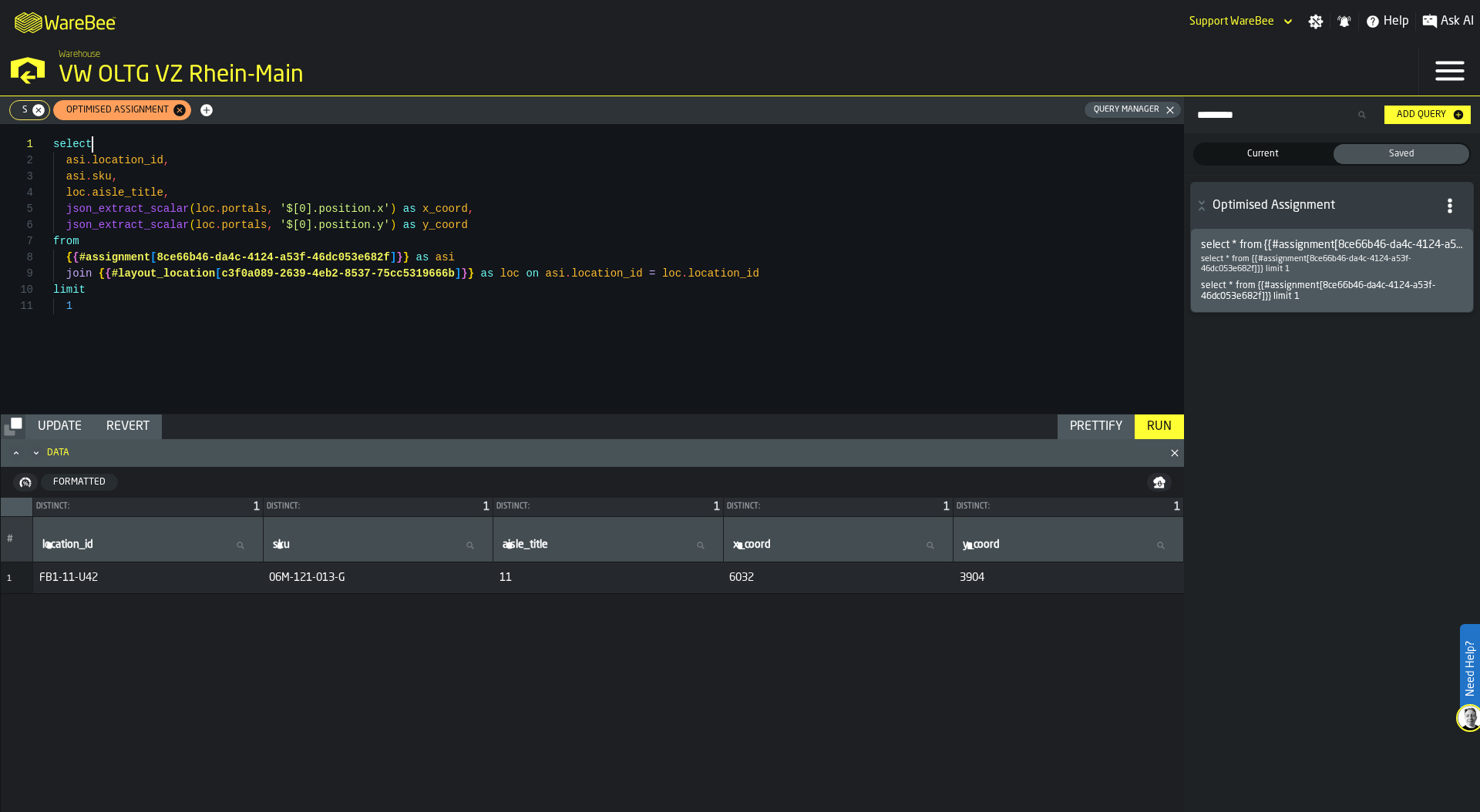
click at [123, 144] on div "select asi . sku , json_extract_scalar ( loc . portals , '$[0].position.x' ) as…" at bounding box center [619, 269] width 1131 height 290
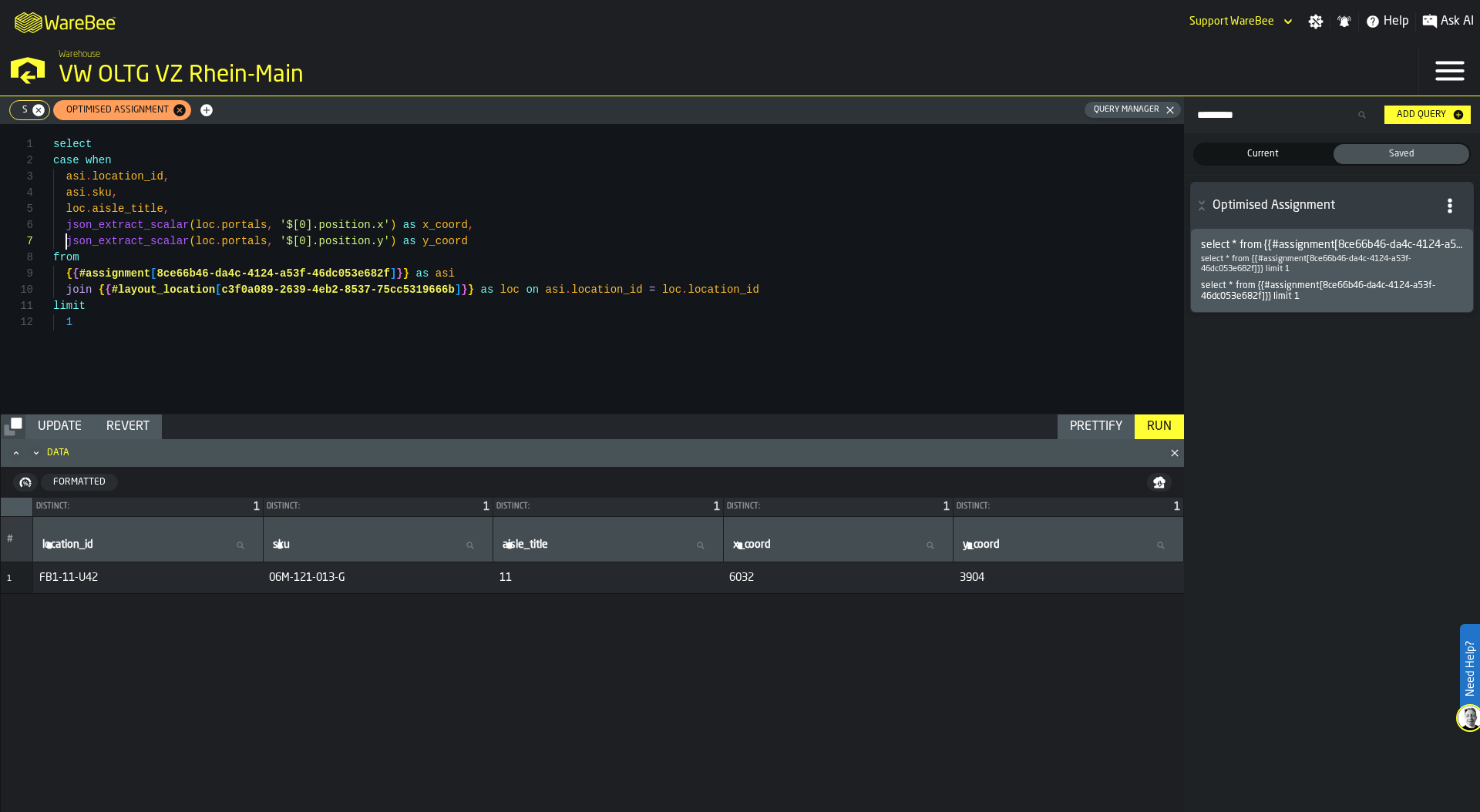
scroll to position [97, 0]
drag, startPoint x: 66, startPoint y: 240, endPoint x: 399, endPoint y: 240, distance: 333.0
click at [399, 240] on div "select asi . sku , json_extract_scalar ( loc . portals , '$[0].position.x' ) as…" at bounding box center [619, 269] width 1131 height 290
click at [154, 159] on div "select asi . sku , json_extract_scalar ( loc . portals , '$[0].position.x' ) as…" at bounding box center [619, 269] width 1131 height 290
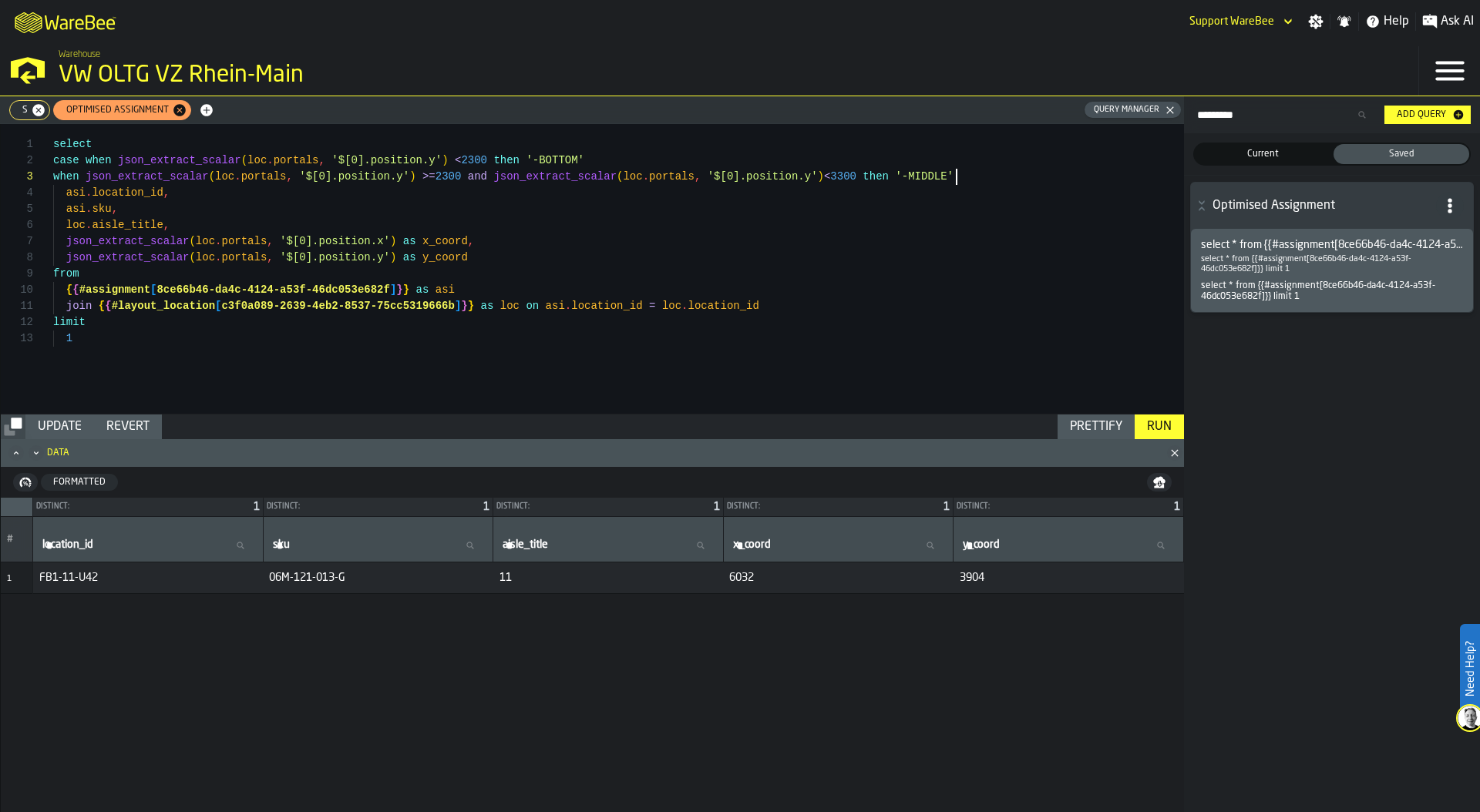
scroll to position [48, 0]
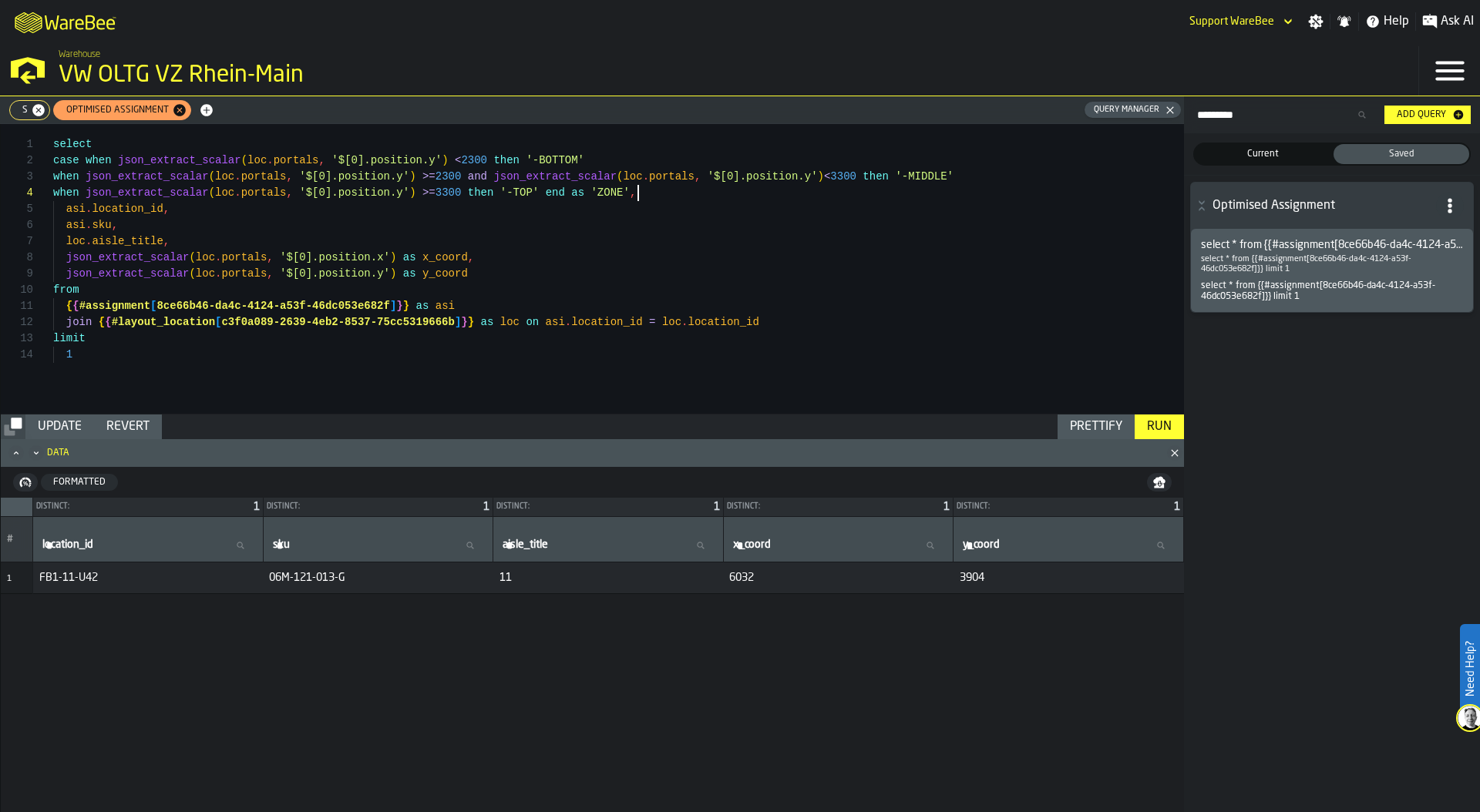
click at [1102, 426] on div "Prettify" at bounding box center [1096, 426] width 65 height 19
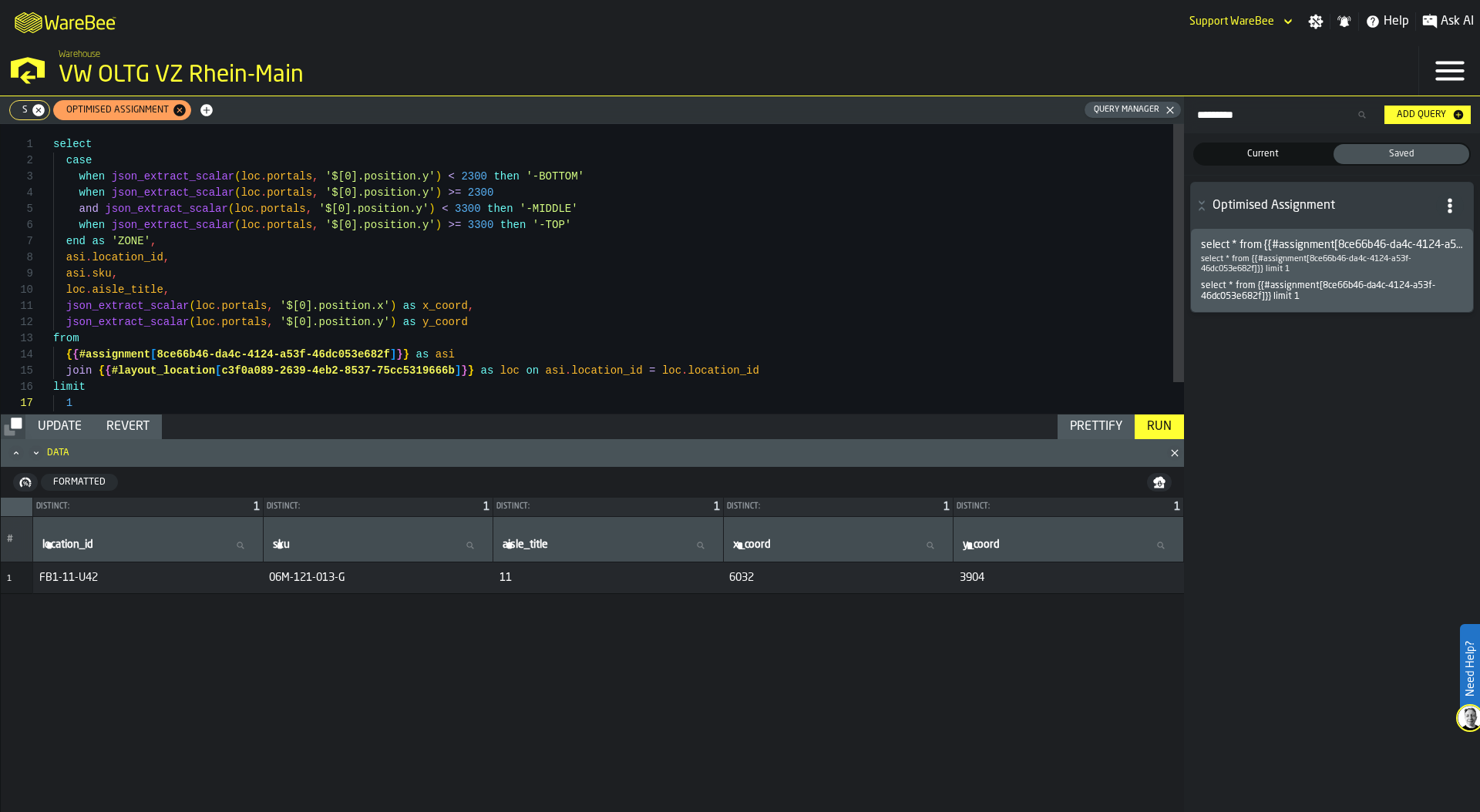
scroll to position [97, 0]
click at [1150, 426] on div "Run" at bounding box center [1159, 426] width 37 height 19
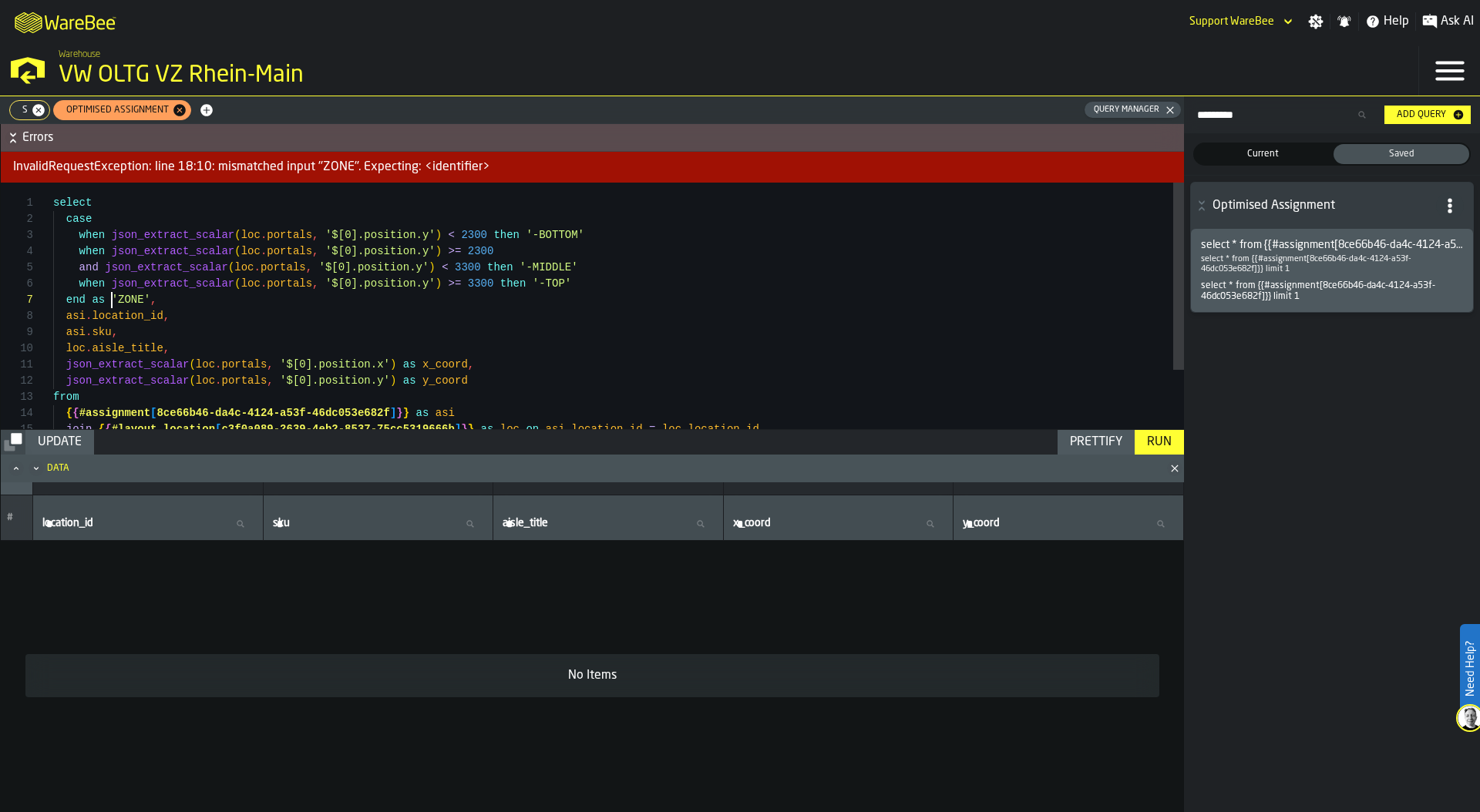
click at [114, 298] on div "select when json_extract_scalar ( loc . portals , '$[0].position.y' ) >= 3300 t…" at bounding box center [619, 345] width 1131 height 324
click at [1153, 439] on div "Run" at bounding box center [1159, 442] width 37 height 19
click at [110, 239] on div "select when json_extract_scalar ( loc . portals , '$[0].position.y' ) >= 3300 t…" at bounding box center [619, 345] width 1131 height 324
click at [478, 233] on div "select when json_extract_scalar ( loc . portals , '$[0].position.y' ) >= 3300 t…" at bounding box center [619, 345] width 1131 height 324
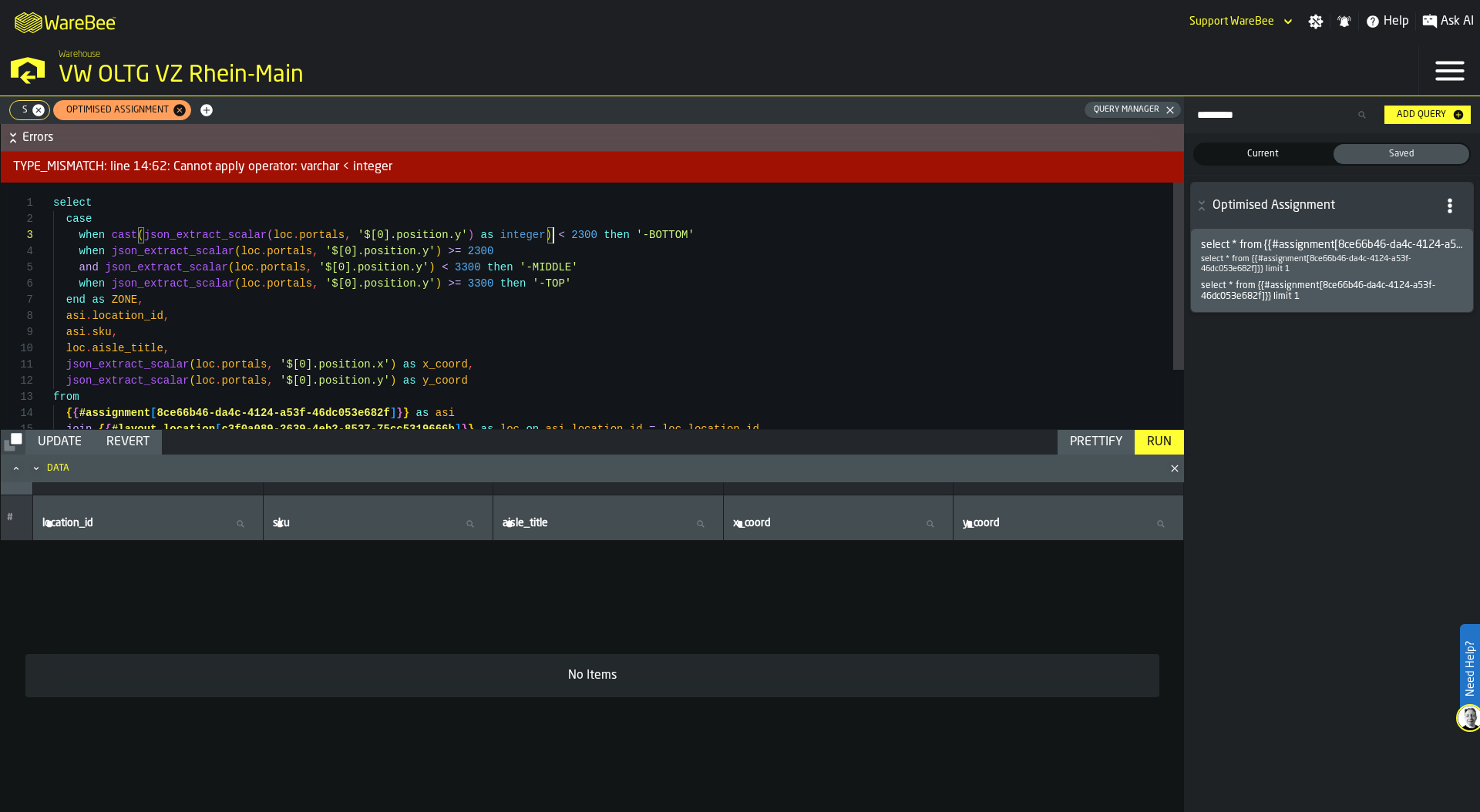
click at [477, 236] on div "select when json_extract_scalar ( loc . portals , '$[0].position.y' ) >= 3300 t…" at bounding box center [619, 345] width 1131 height 324
click at [107, 252] on div "select when json_extract_scalar ( loc . portals , '$[0].position.y' ) >= 3300 t…" at bounding box center [619, 345] width 1131 height 324
click at [485, 248] on div "select when json_extract_scalar ( loc . portals , '$[0].position.y' ) >= 3300 t…" at bounding box center [619, 345] width 1131 height 324
click at [103, 269] on div "select when json_extract_scalar ( loc . portals , '$[0].position.y' ) >= 3300 t…" at bounding box center [619, 345] width 1131 height 324
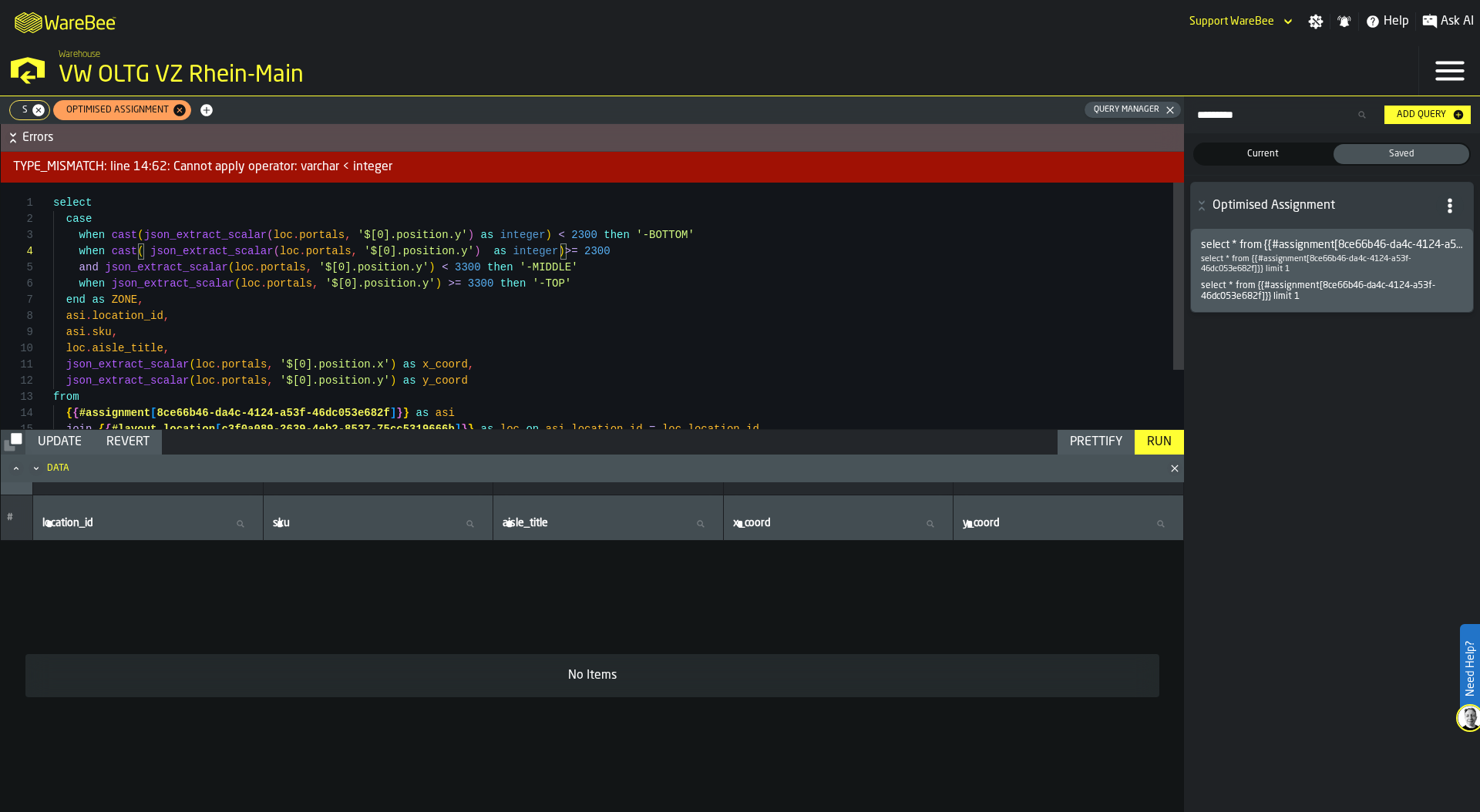
scroll to position [65, 0]
click at [464, 266] on div "select when json_extract_scalar ( loc . portals , '$[0].position.y' ) >= 3300 t…" at bounding box center [619, 345] width 1131 height 324
click at [110, 282] on div "select when json_extract_scalar ( loc . portals , '$[0].position.y' ) >= 3300 t…" at bounding box center [619, 345] width 1131 height 324
click at [476, 283] on div "select when cast ( json_extract_scalar ( loc . portals , '$[0].position.y' ) >=…" at bounding box center [619, 345] width 1131 height 324
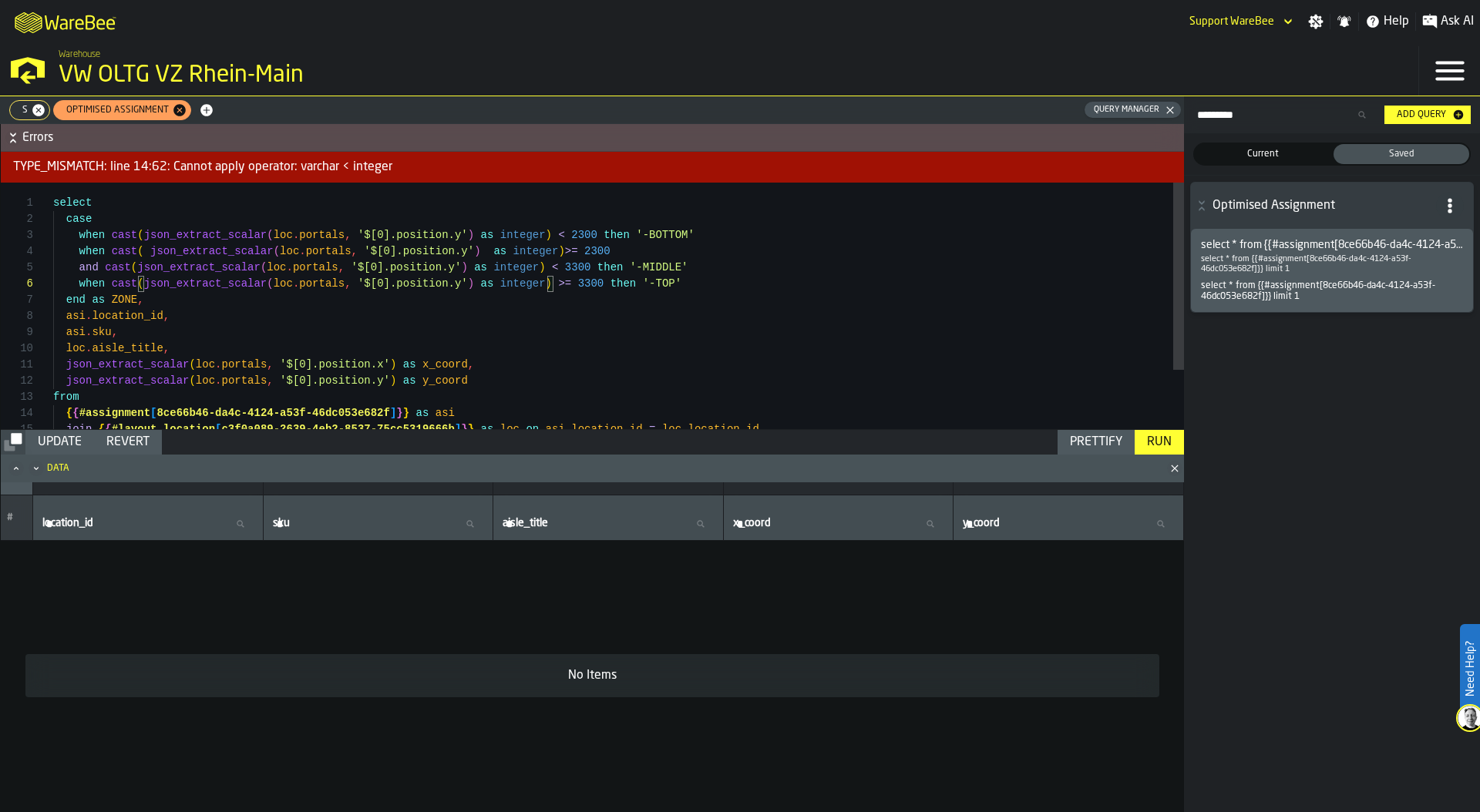
click at [1087, 441] on div "Prettify" at bounding box center [1096, 442] width 65 height 19
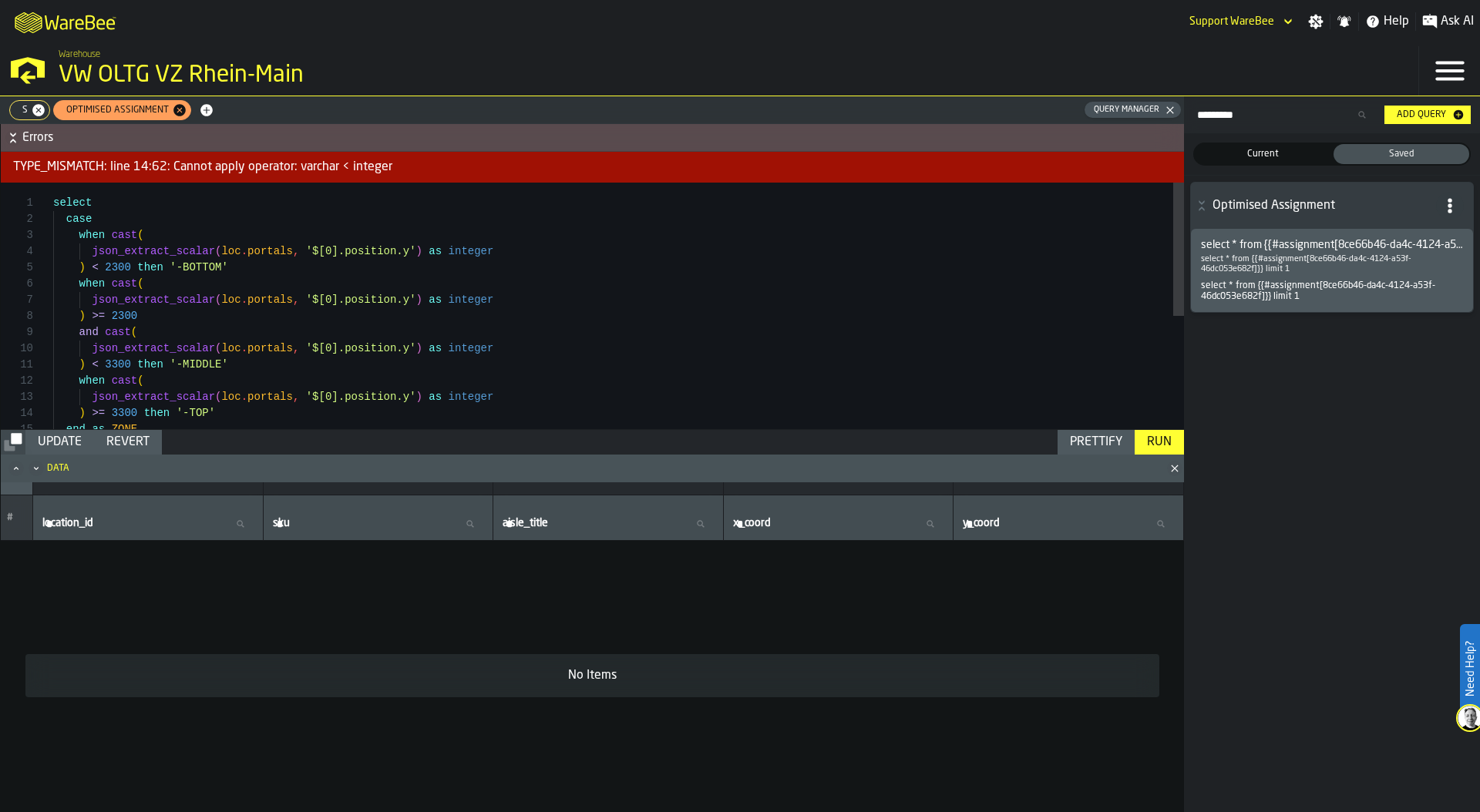
scroll to position [65, 0]
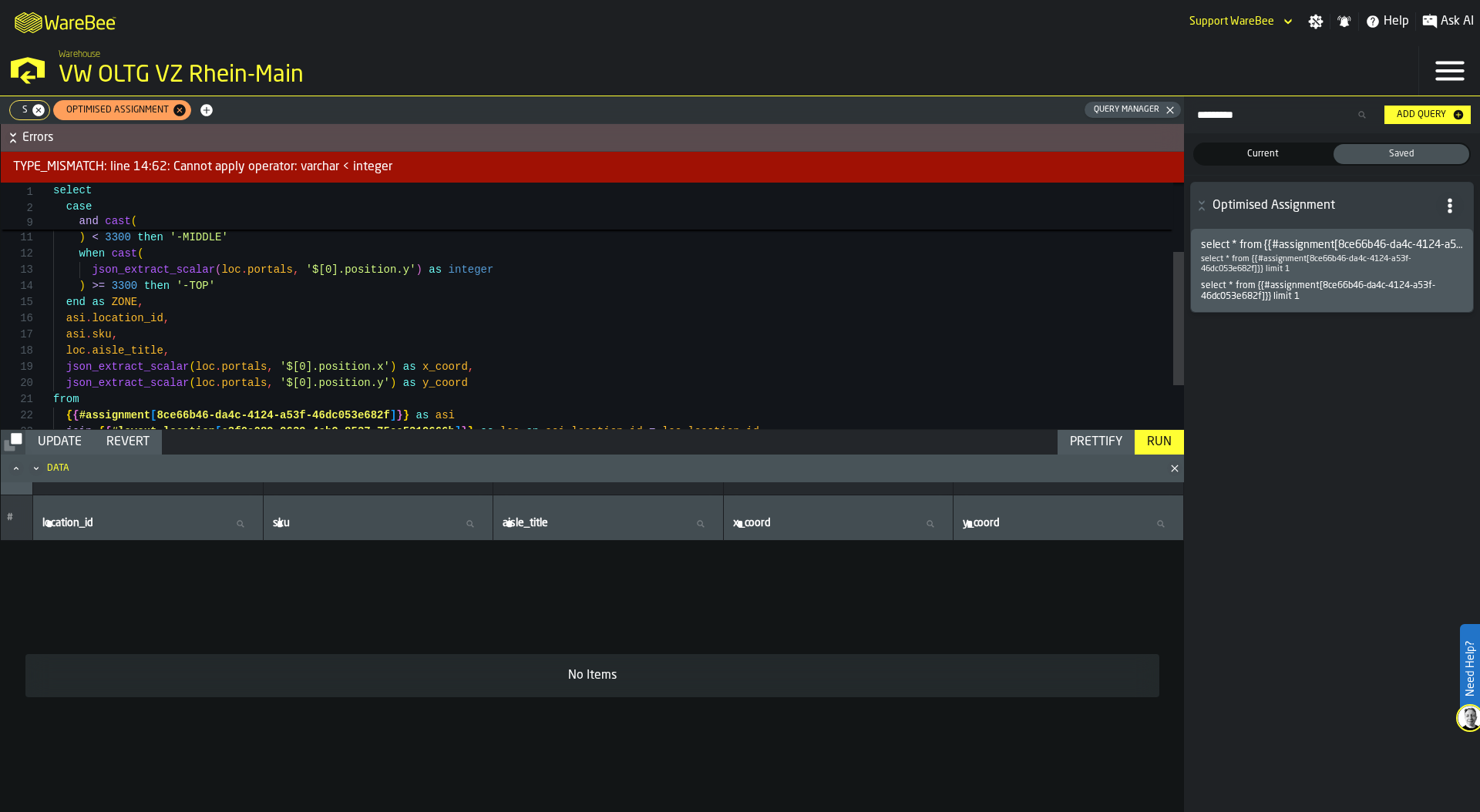
click at [1154, 434] on div "Run" at bounding box center [1159, 442] width 37 height 19
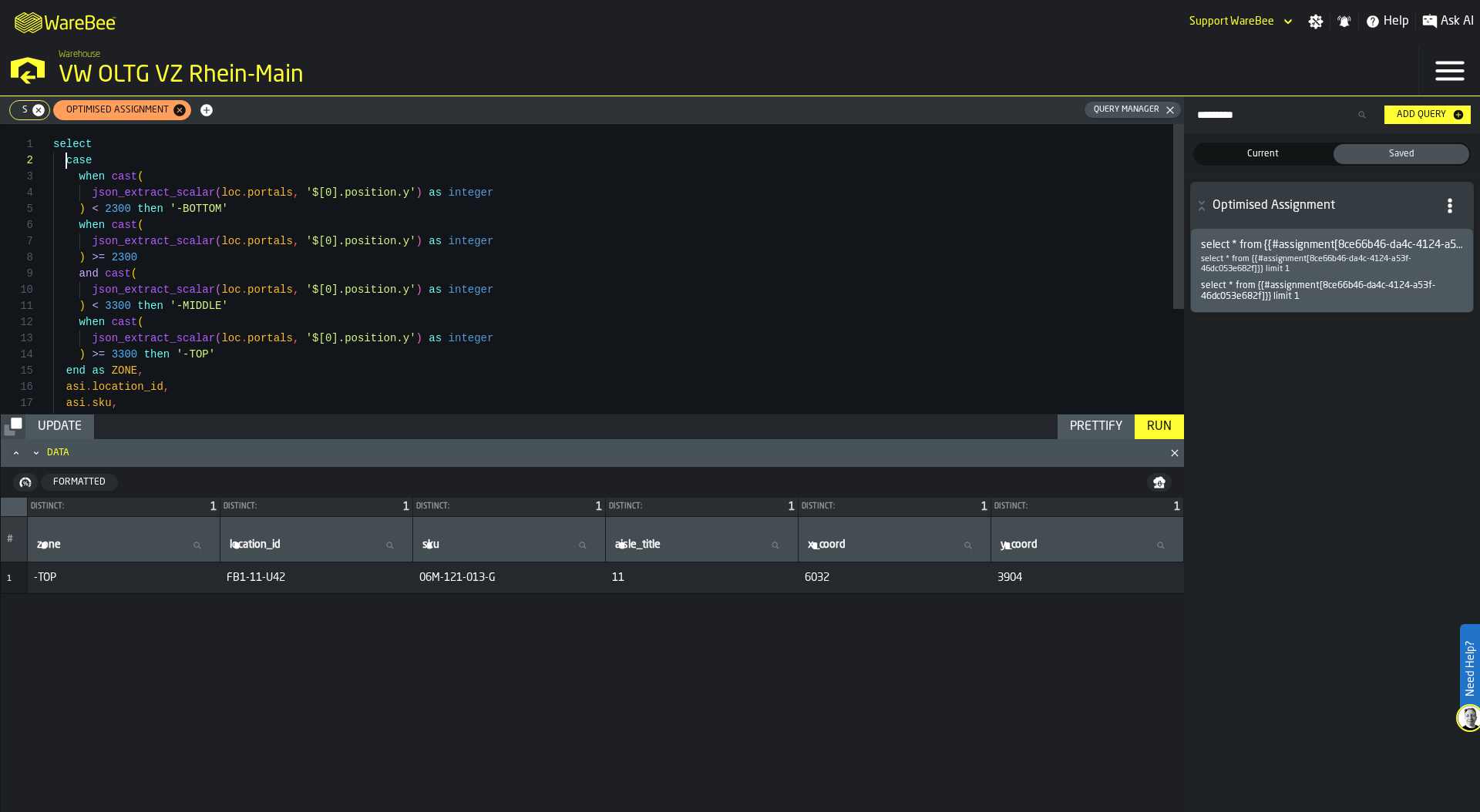
click at [66, 160] on div ") >= 2300 and cast ( when cast ( json_extract_scalar ( loc . portals , '$[0].po…" at bounding box center [619, 351] width 1131 height 454
click at [89, 370] on div ") >= 2300 and cast ( when cast ( json_extract_scalar ( loc . portals , '$[0].po…" at bounding box center [619, 351] width 1131 height 454
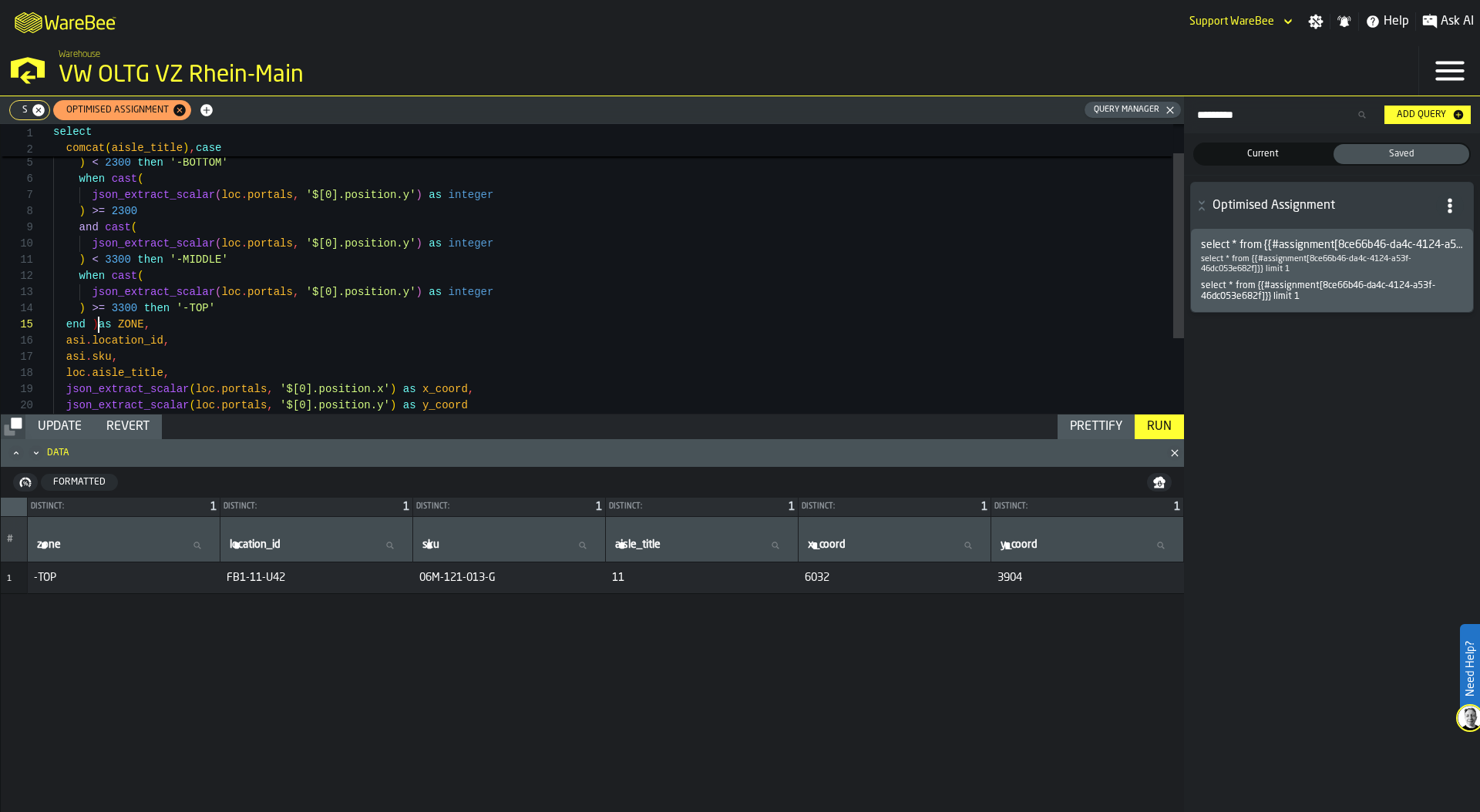
click at [1103, 423] on div "Prettify" at bounding box center [1096, 426] width 65 height 19
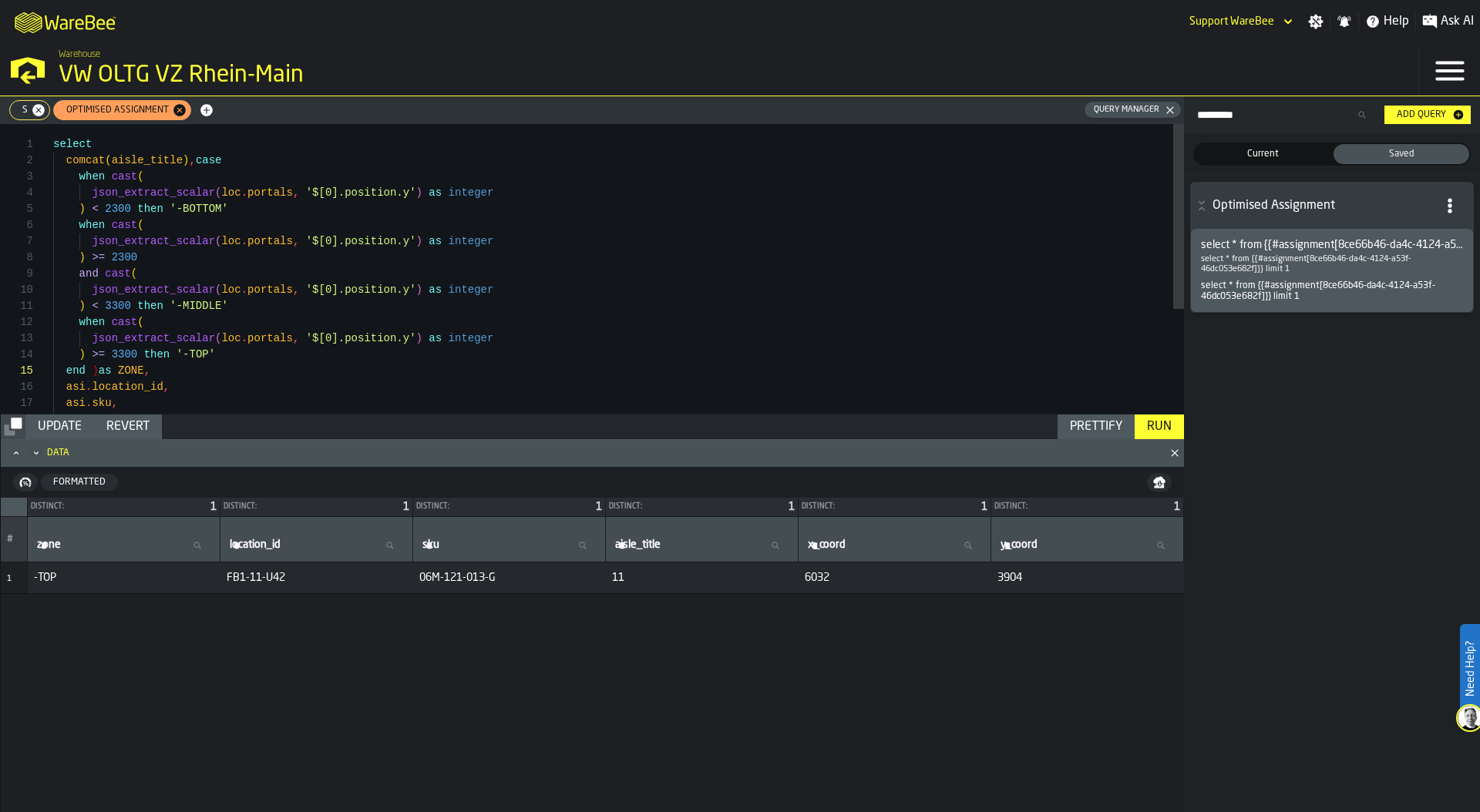
click at [187, 157] on div ") >= 2300 and cast ( when cast ( json_extract_scalar ( loc . portals , '$[0].po…" at bounding box center [619, 351] width 1131 height 454
click at [1093, 424] on div "Prettify" at bounding box center [1096, 426] width 65 height 19
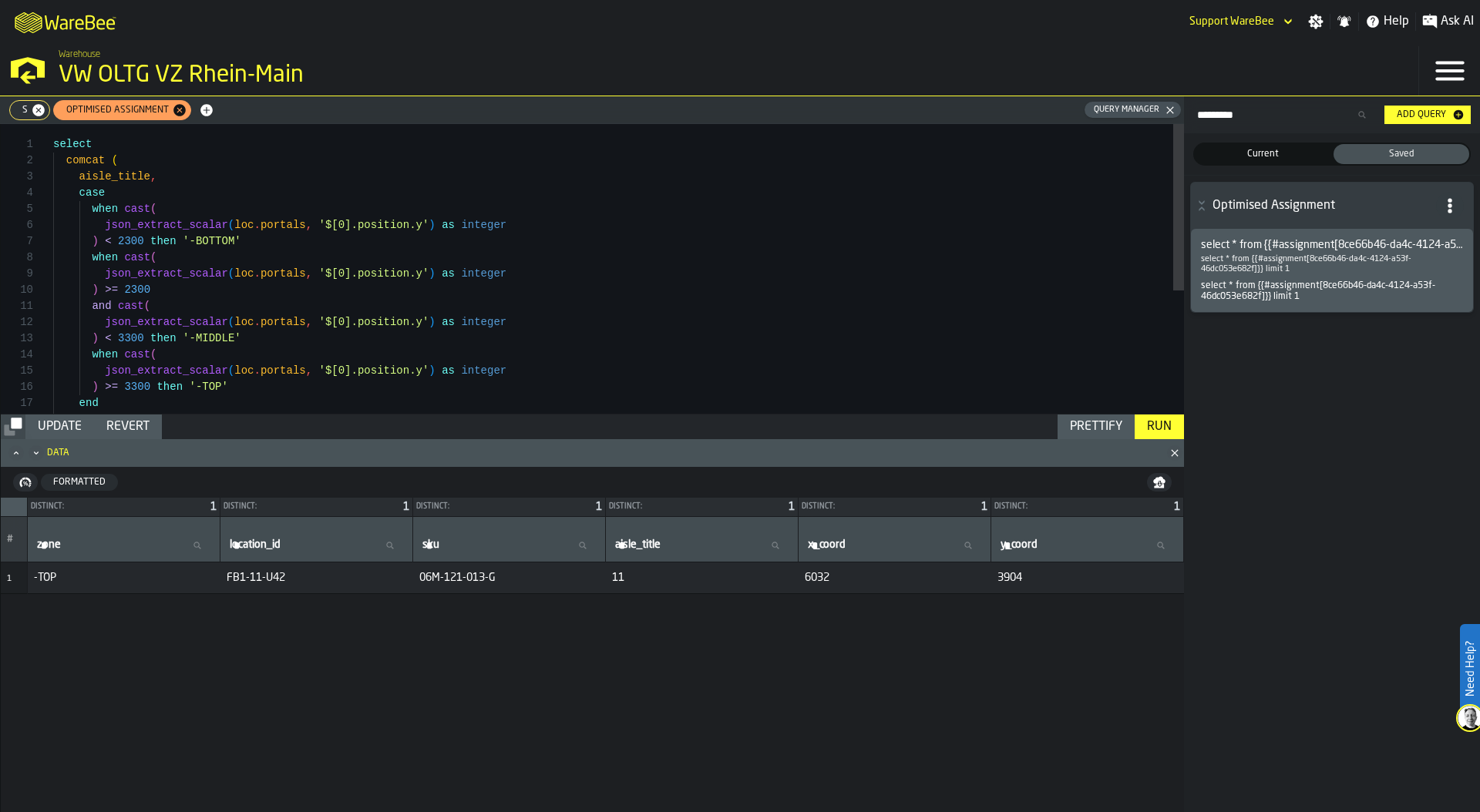
click at [1157, 422] on div "Run" at bounding box center [1159, 426] width 37 height 19
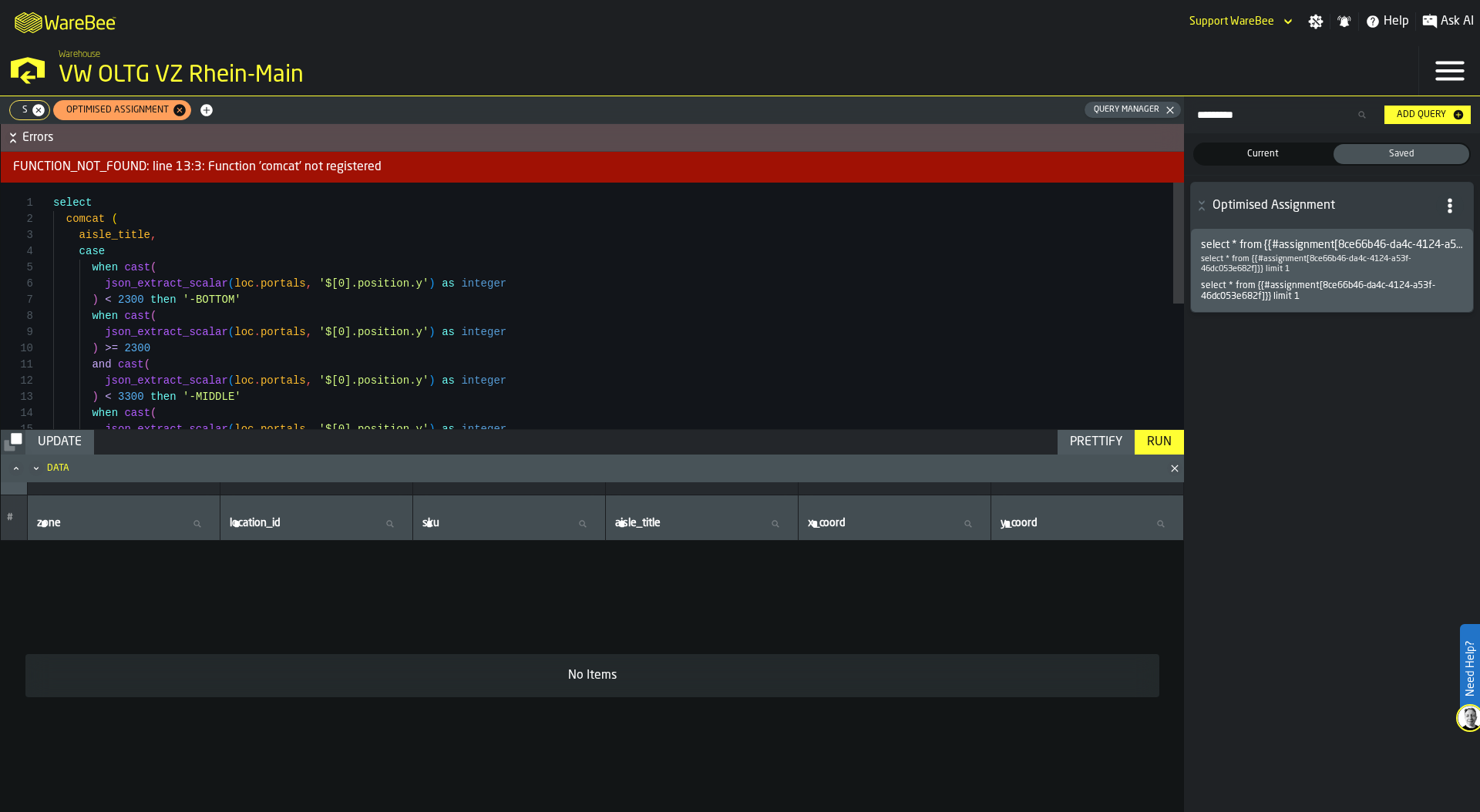
click at [77, 220] on div "when cast ( json_extract_scalar ( loc . portals , '$[0].position.y' ) as intege…" at bounding box center [619, 434] width 1131 height 502
click at [1168, 444] on div "Run" at bounding box center [1159, 442] width 37 height 19
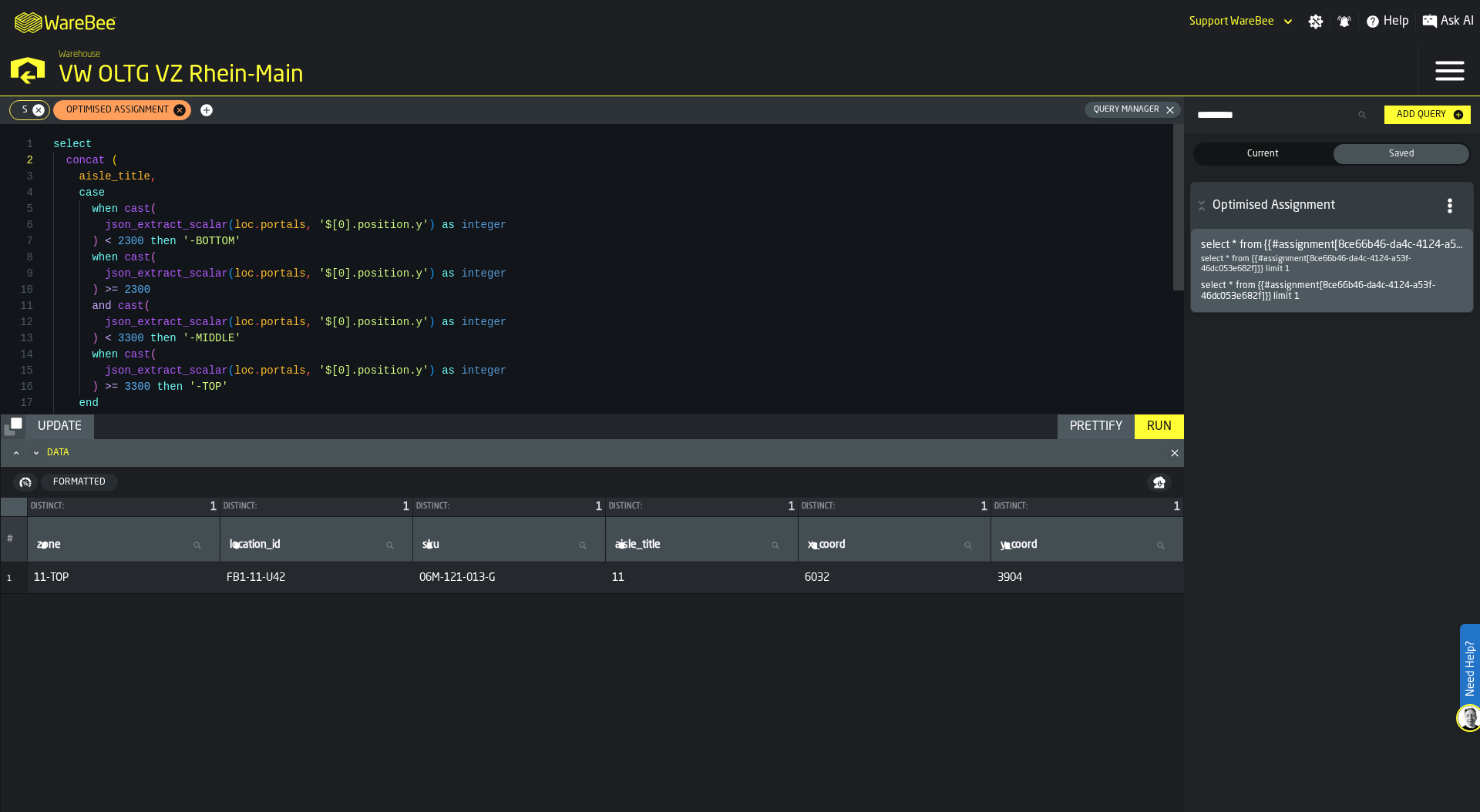
click at [74, 421] on div "Update" at bounding box center [60, 426] width 56 height 19
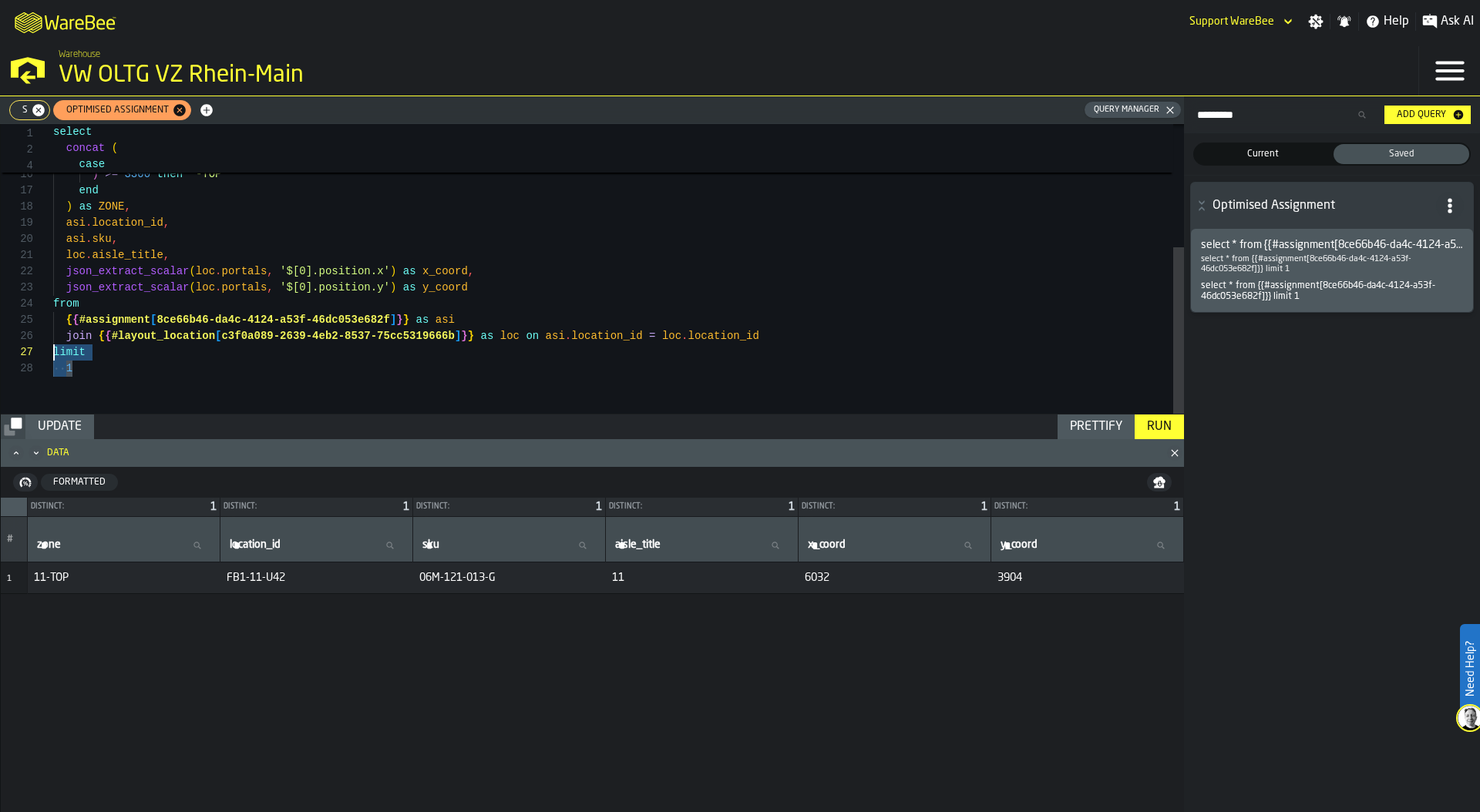
scroll to position [97, 0]
drag, startPoint x: 101, startPoint y: 367, endPoint x: 39, endPoint y: 358, distance: 62.6
click at [53, 358] on div ") < 3300 then '-MIDDLE' when cast ( json_extract_scalar ( loc . portals , '$[0]…" at bounding box center [619, 162] width 1131 height 502
click at [1156, 425] on div "Run" at bounding box center [1159, 426] width 37 height 19
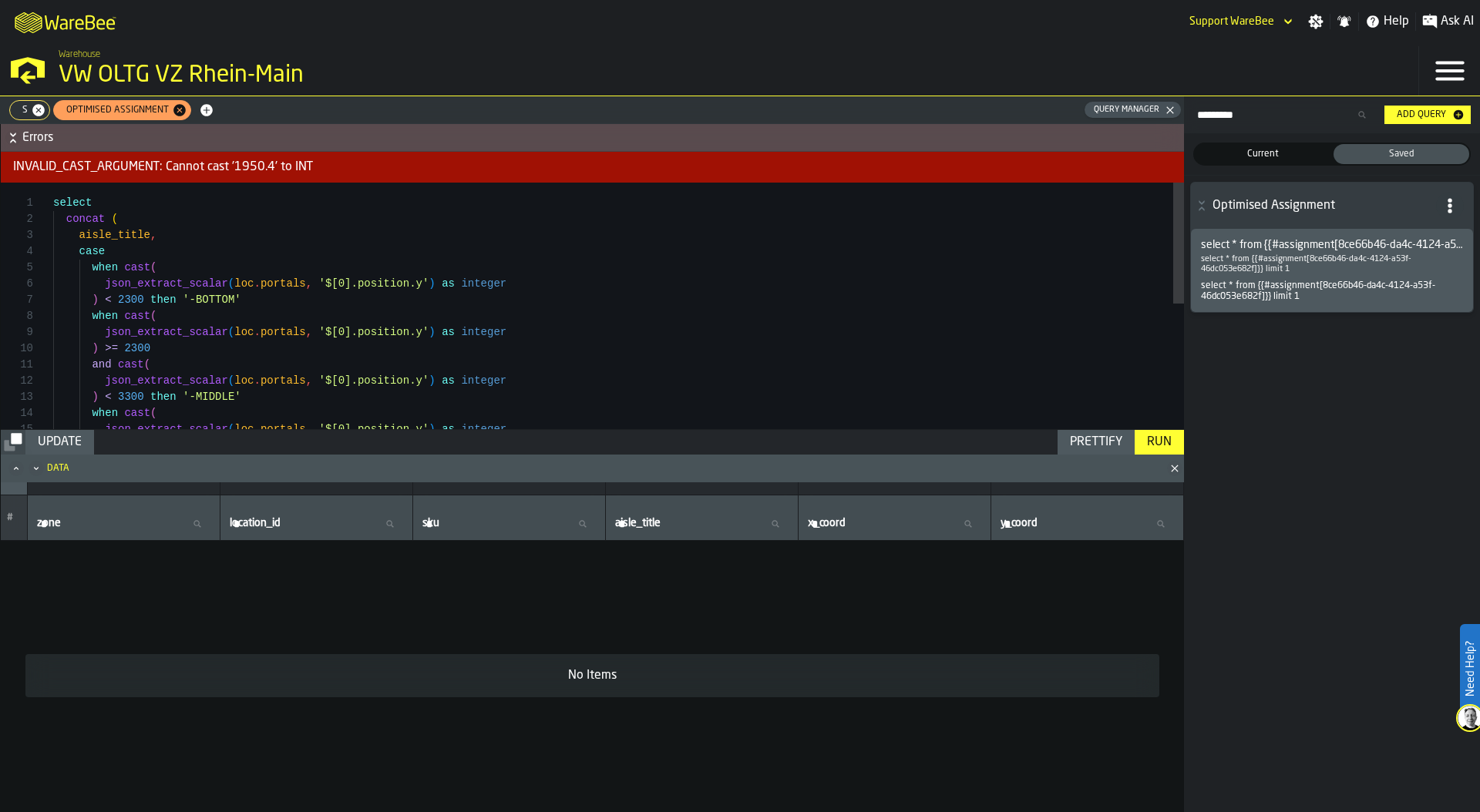
type textarea "**********"
click at [288, 297] on div ") < 3300 then '-MIDDLE' when cast ( json_extract_scalar ( loc . portals , '$[0]…" at bounding box center [619, 434] width 1131 height 502
type textarea "*******"
click at [852, 201] on div "Toggle Replace" at bounding box center [848, 195] width 14 height 25
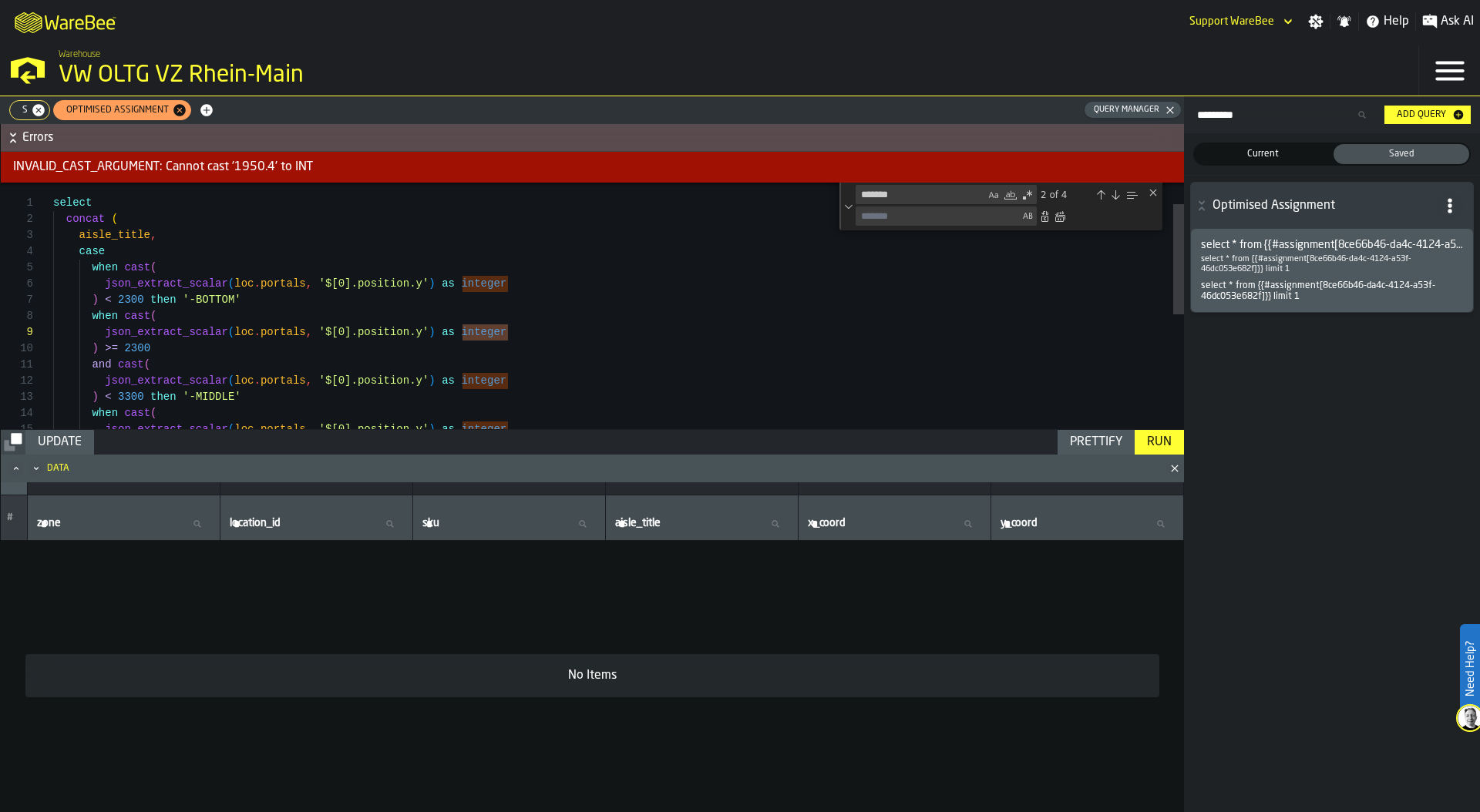
click at [902, 221] on textarea "Replace" at bounding box center [937, 216] width 163 height 18
type textarea "******"
click at [1065, 214] on div "Replace All (⌘Enter)" at bounding box center [1060, 216] width 12 height 12
click at [1155, 437] on div "Run" at bounding box center [1159, 442] width 37 height 19
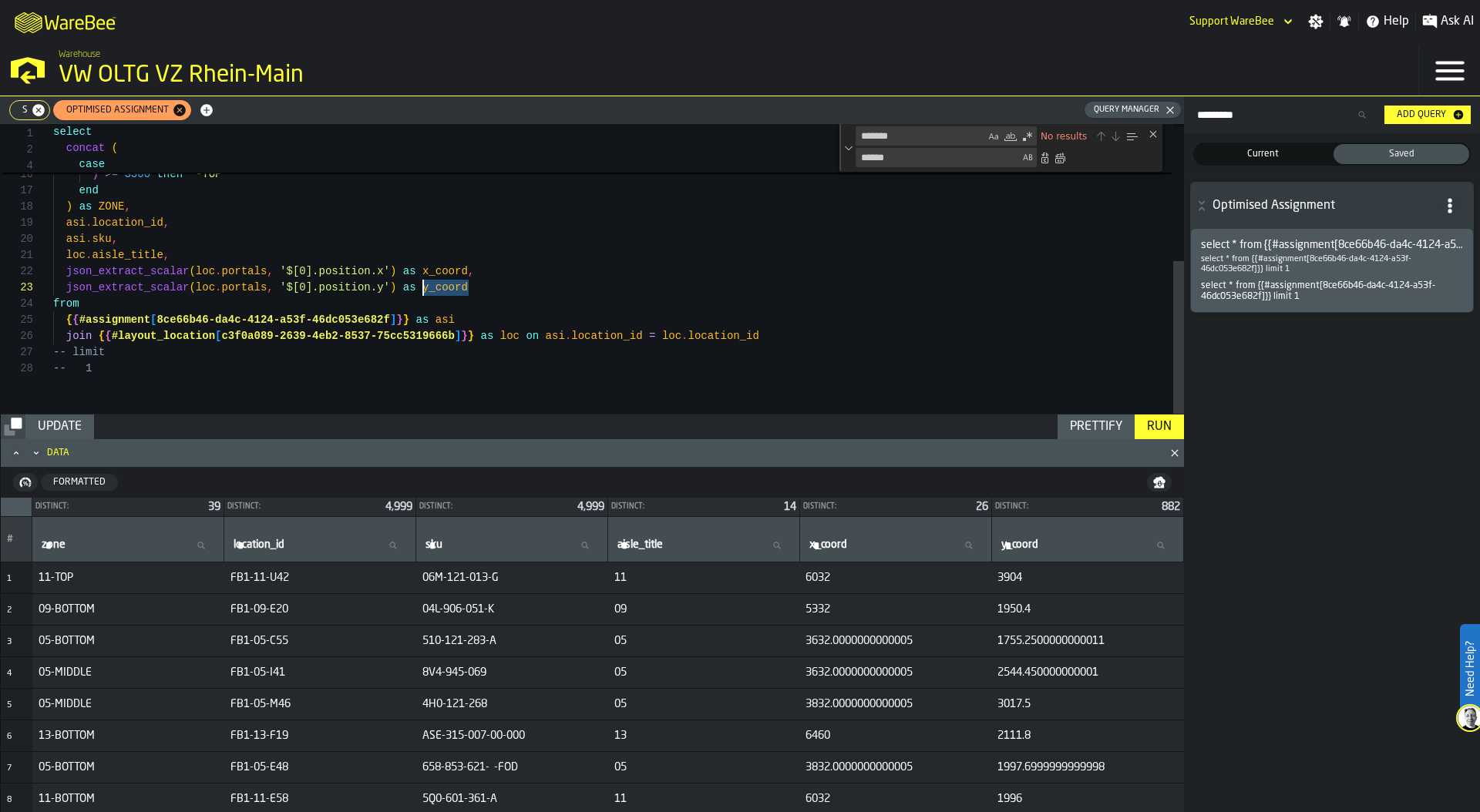
scroll to position [16, 0]
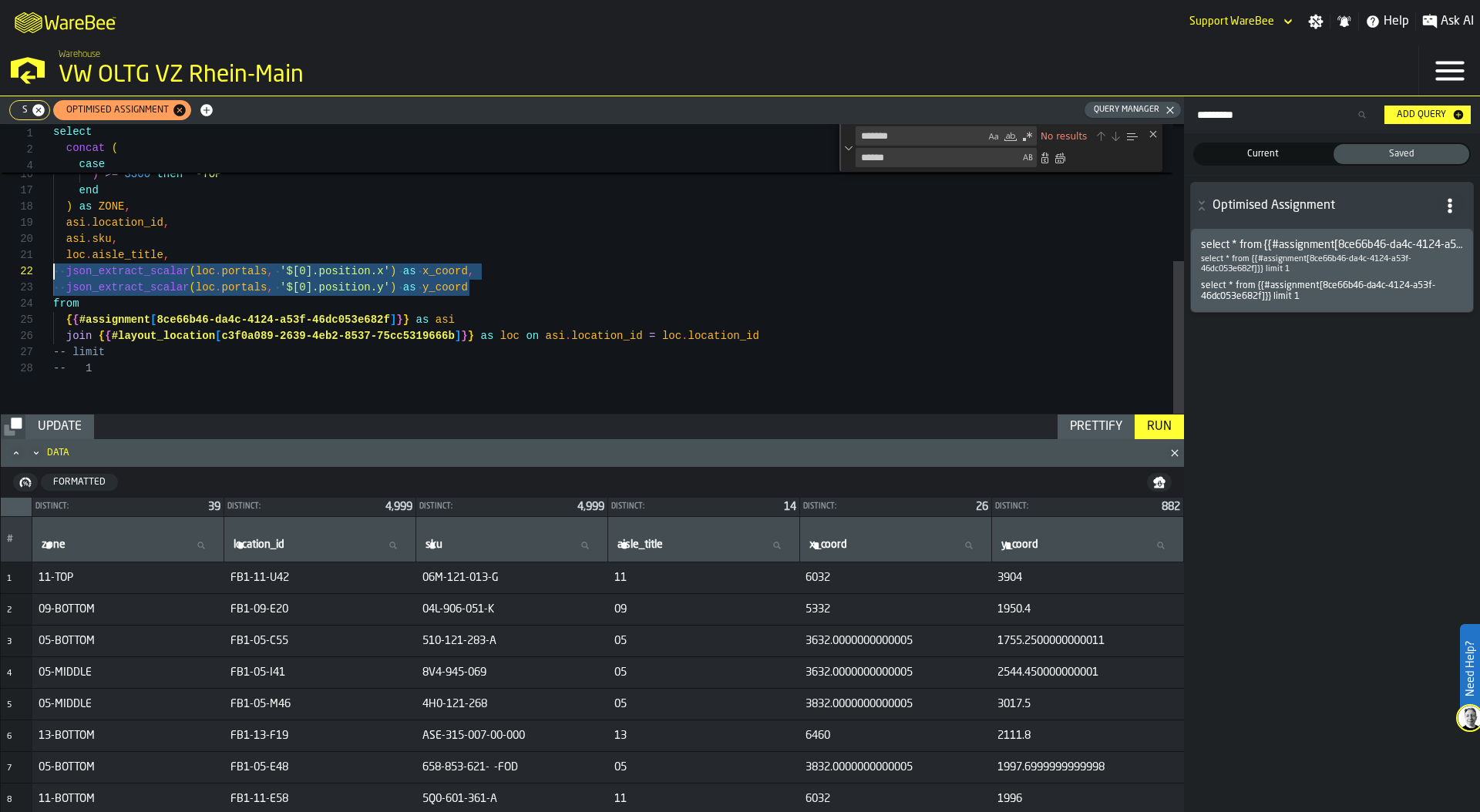
drag, startPoint x: 494, startPoint y: 287, endPoint x: 22, endPoint y: 272, distance: 472.2
click at [53, 272] on div ") < 3300 then '-MIDDLE' when cast ( json_extract_scalar ( loc . portals , '$[0]…" at bounding box center [619, 139] width 1131 height 551
click at [184, 258] on div ") < 3300 then '-MIDDLE' when cast ( json_extract_scalar ( loc . portals , '$[0]…" at bounding box center [619, 139] width 1131 height 551
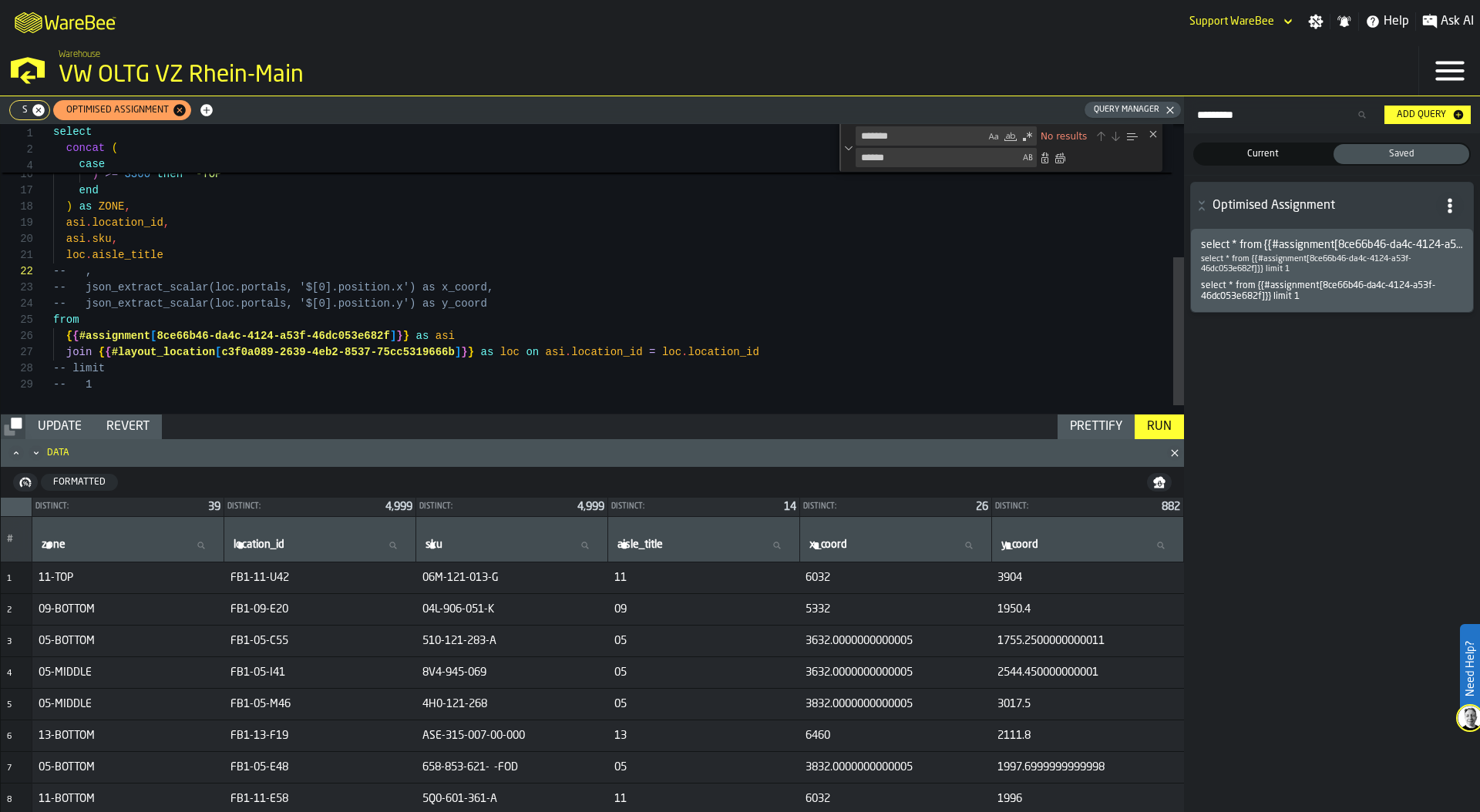
click at [1105, 422] on div "Prettify" at bounding box center [1096, 426] width 65 height 19
type textarea "**********"
click at [75, 419] on div "Update" at bounding box center [60, 426] width 56 height 19
click at [1174, 422] on div "Run" at bounding box center [1159, 426] width 37 height 19
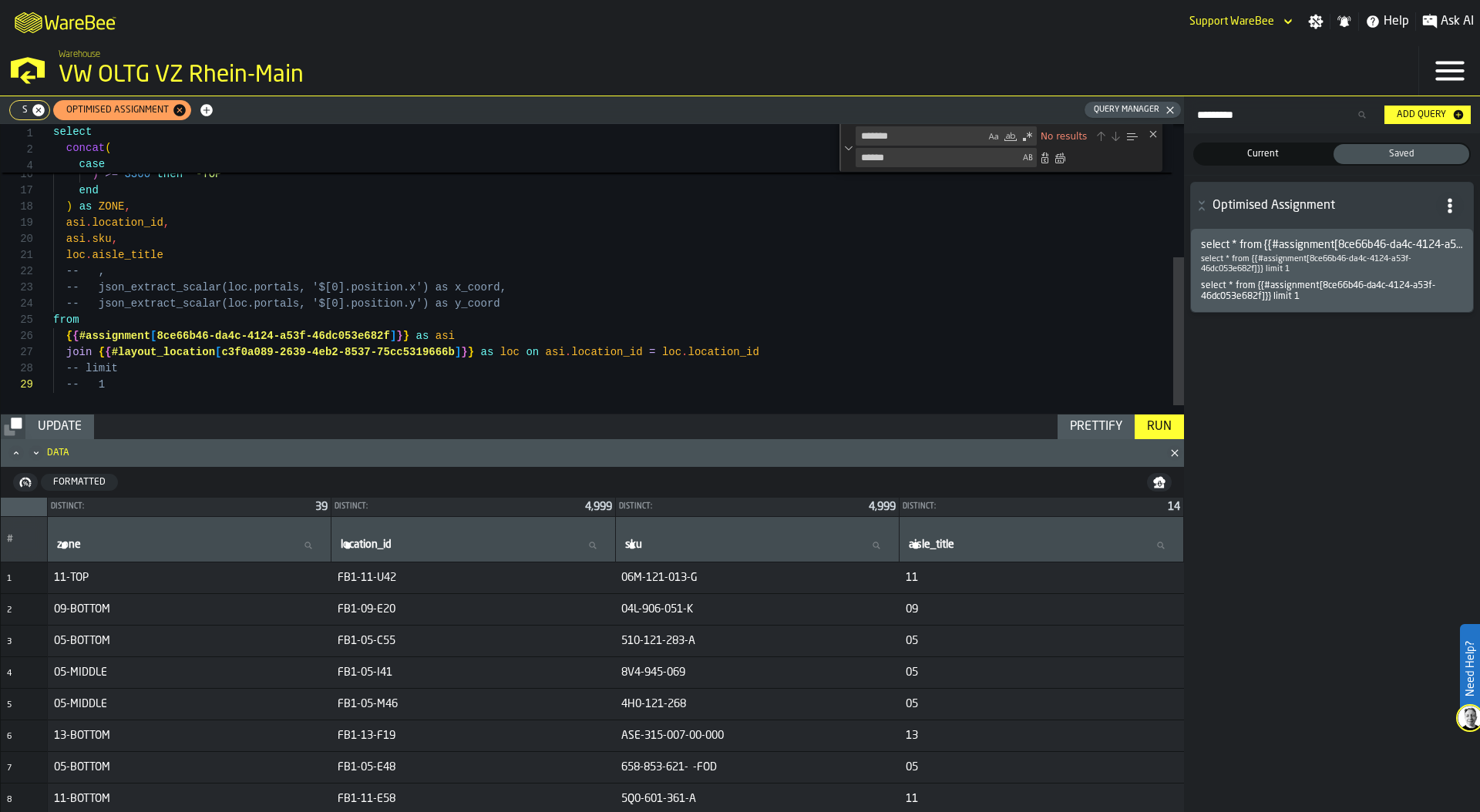
click at [60, 426] on div "Update" at bounding box center [60, 426] width 56 height 19
click at [1151, 136] on div "Close (Escape)" at bounding box center [1153, 134] width 12 height 12
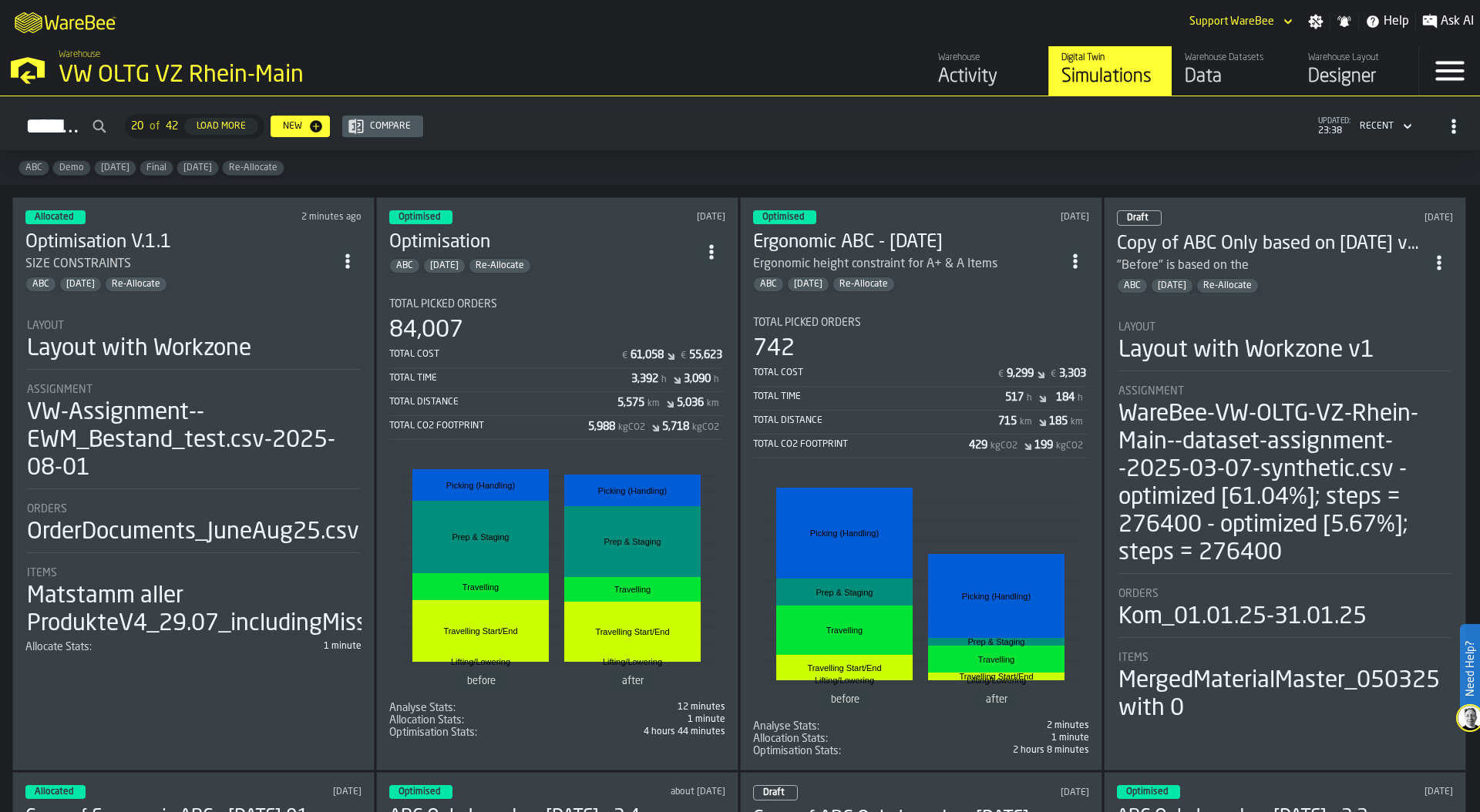
click at [476, 318] on div "84,007" at bounding box center [557, 331] width 336 height 28
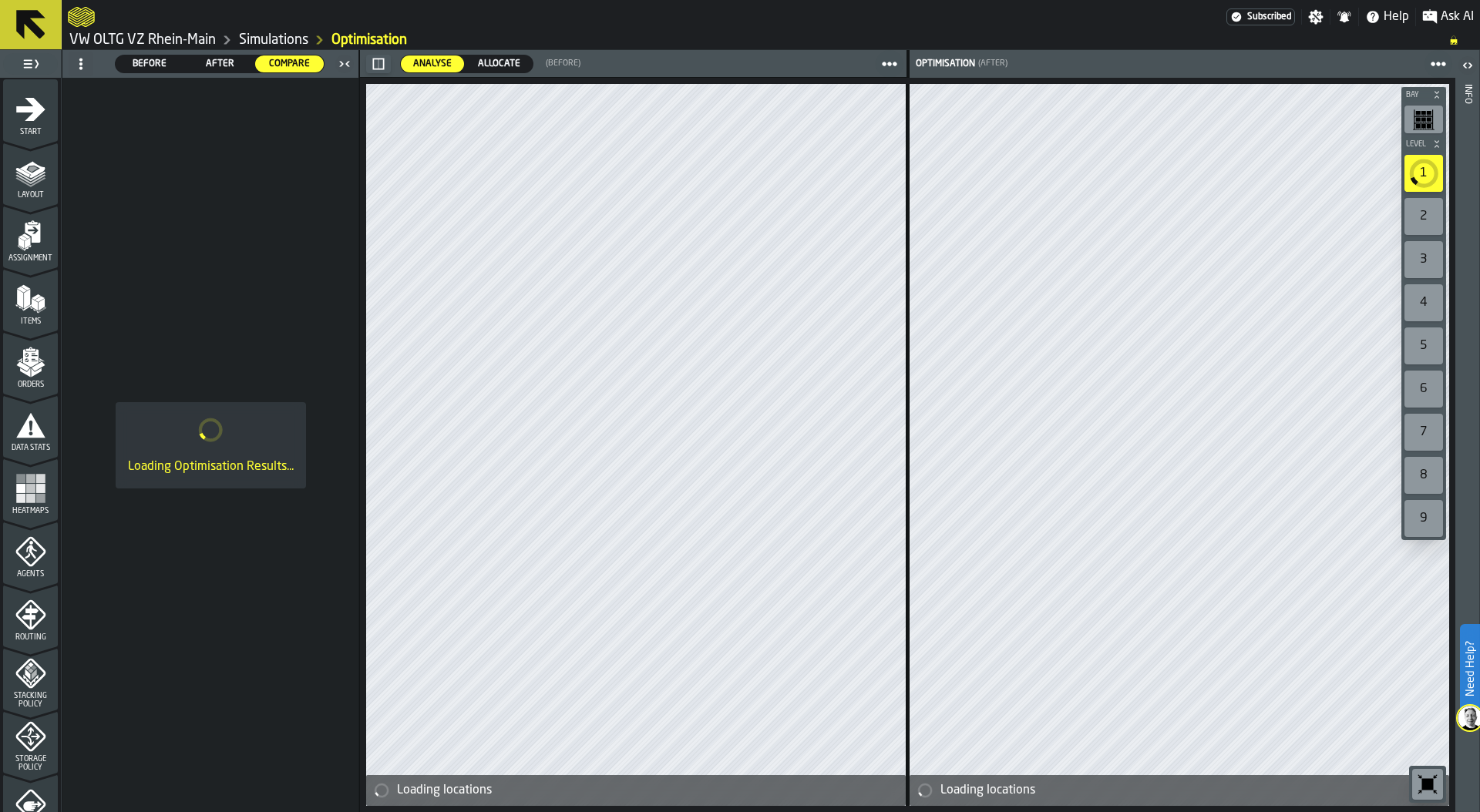
click at [1317, 14] on icon "button-toggle-Settings" at bounding box center [1317, 17] width 15 height 15
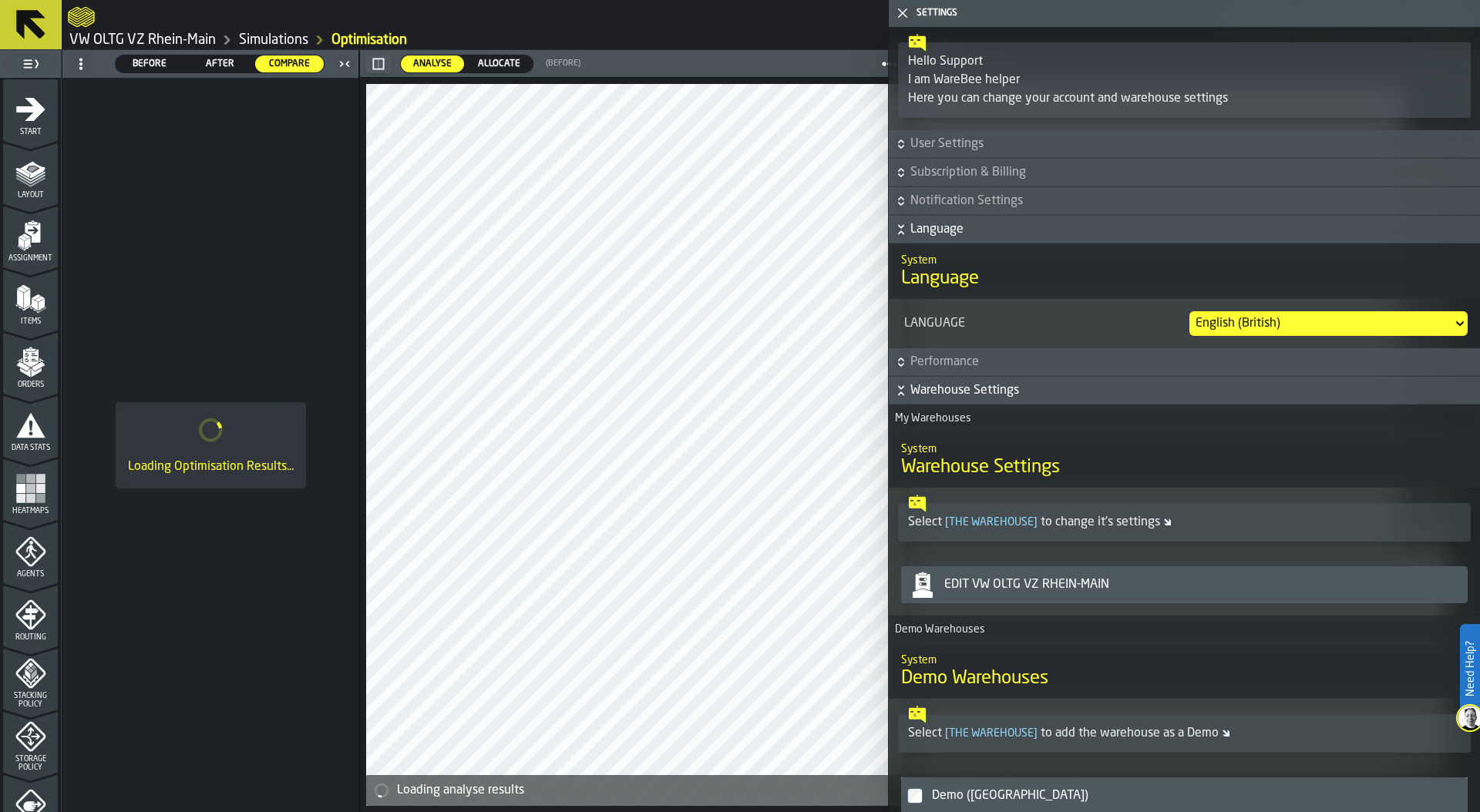
click at [1048, 385] on span "Warehouse Settings" at bounding box center [1193, 390] width 566 height 19
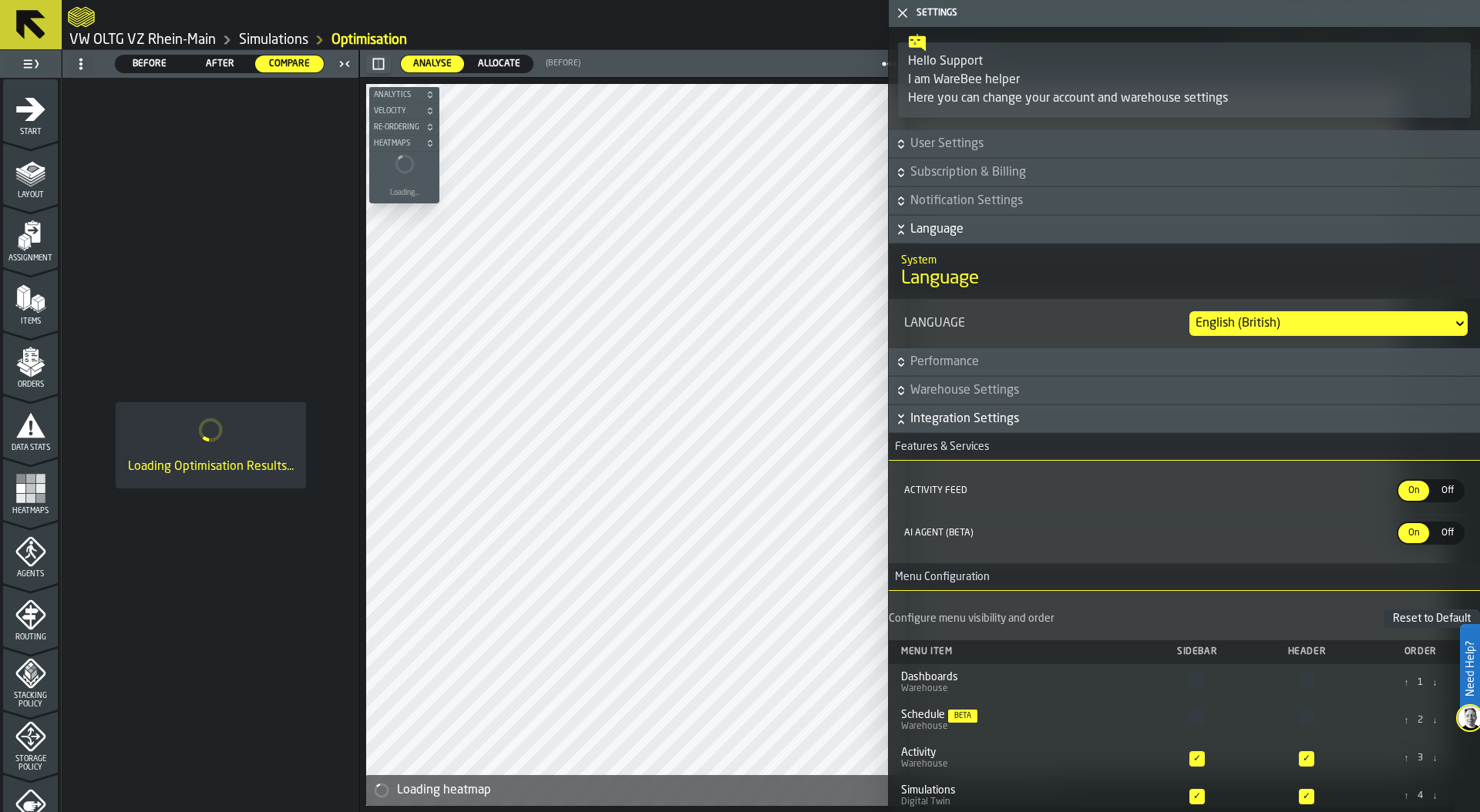
click at [1044, 417] on span "Integration Settings" at bounding box center [1193, 419] width 566 height 19
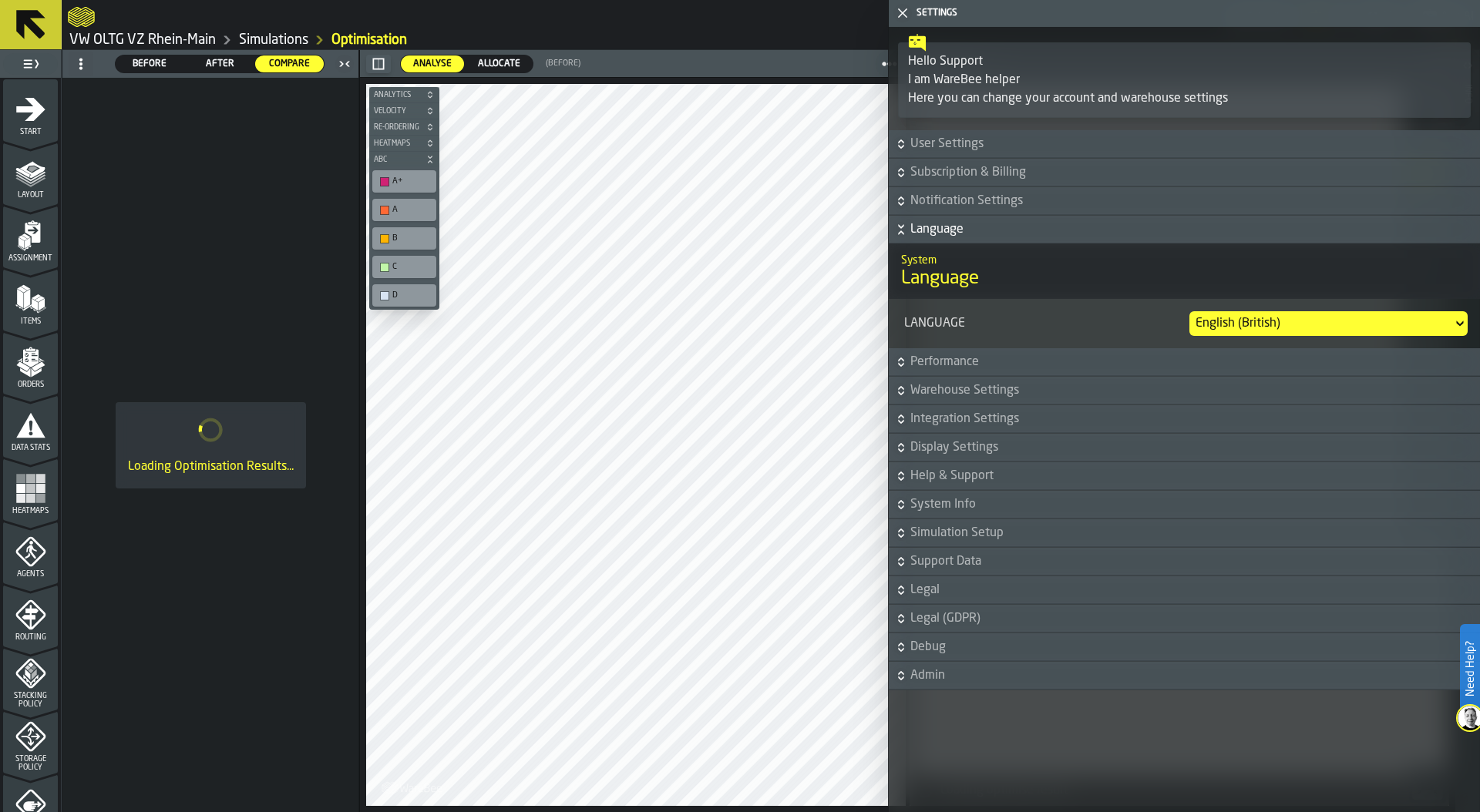
click at [995, 555] on span "Support Data" at bounding box center [1193, 561] width 566 height 19
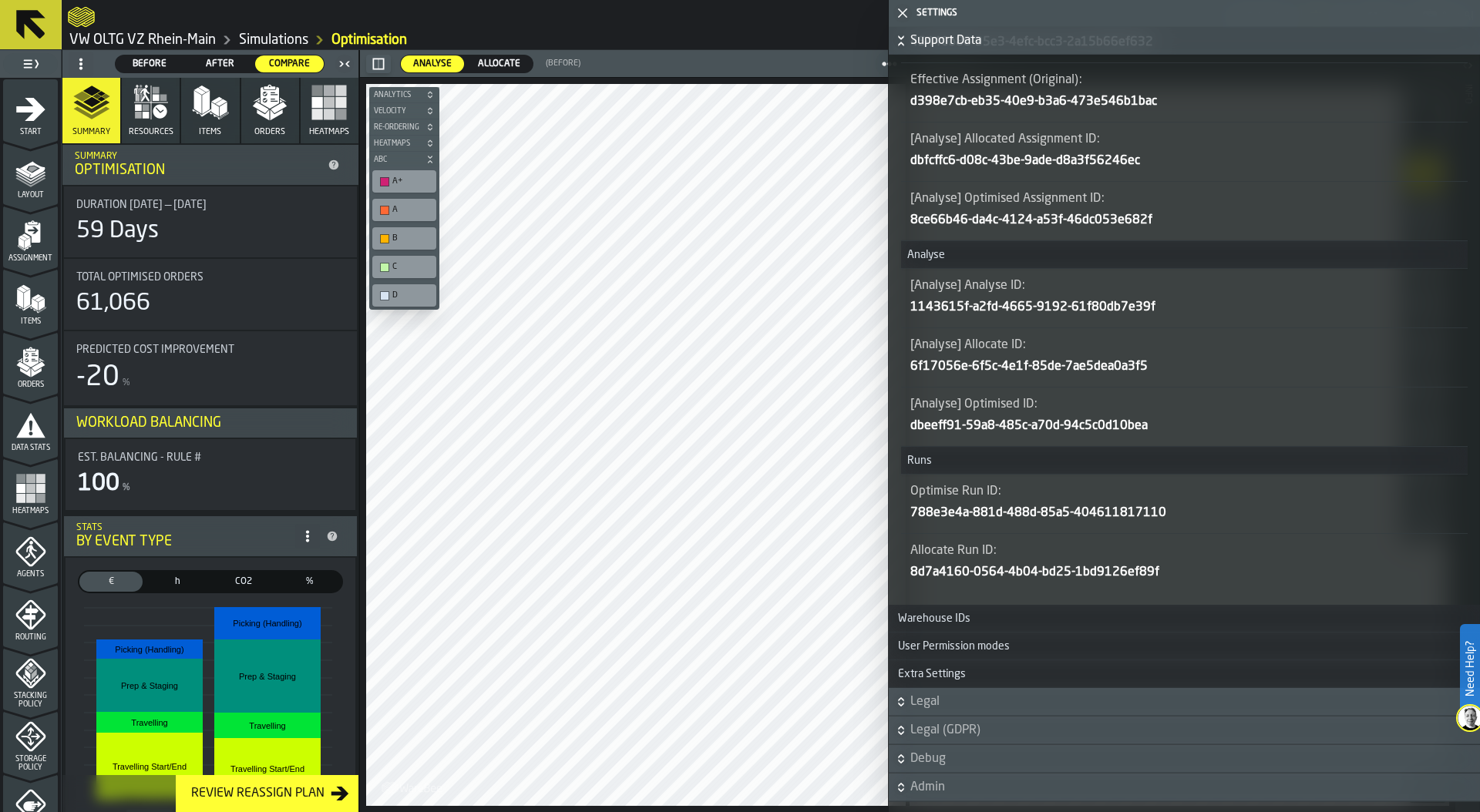
scroll to position [994, 0]
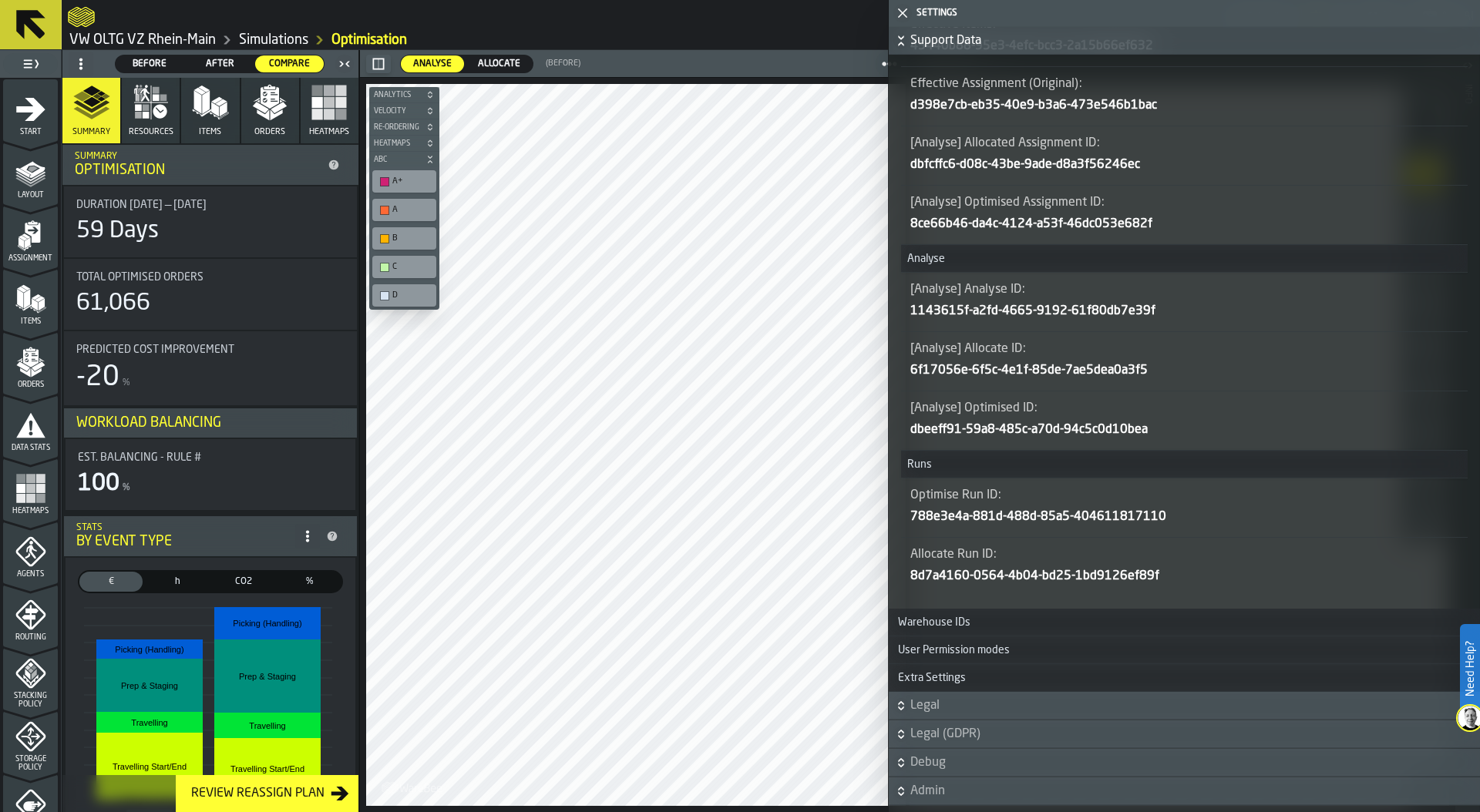
click at [0, 0] on icon "button-" at bounding box center [0, 0] width 0 height 0
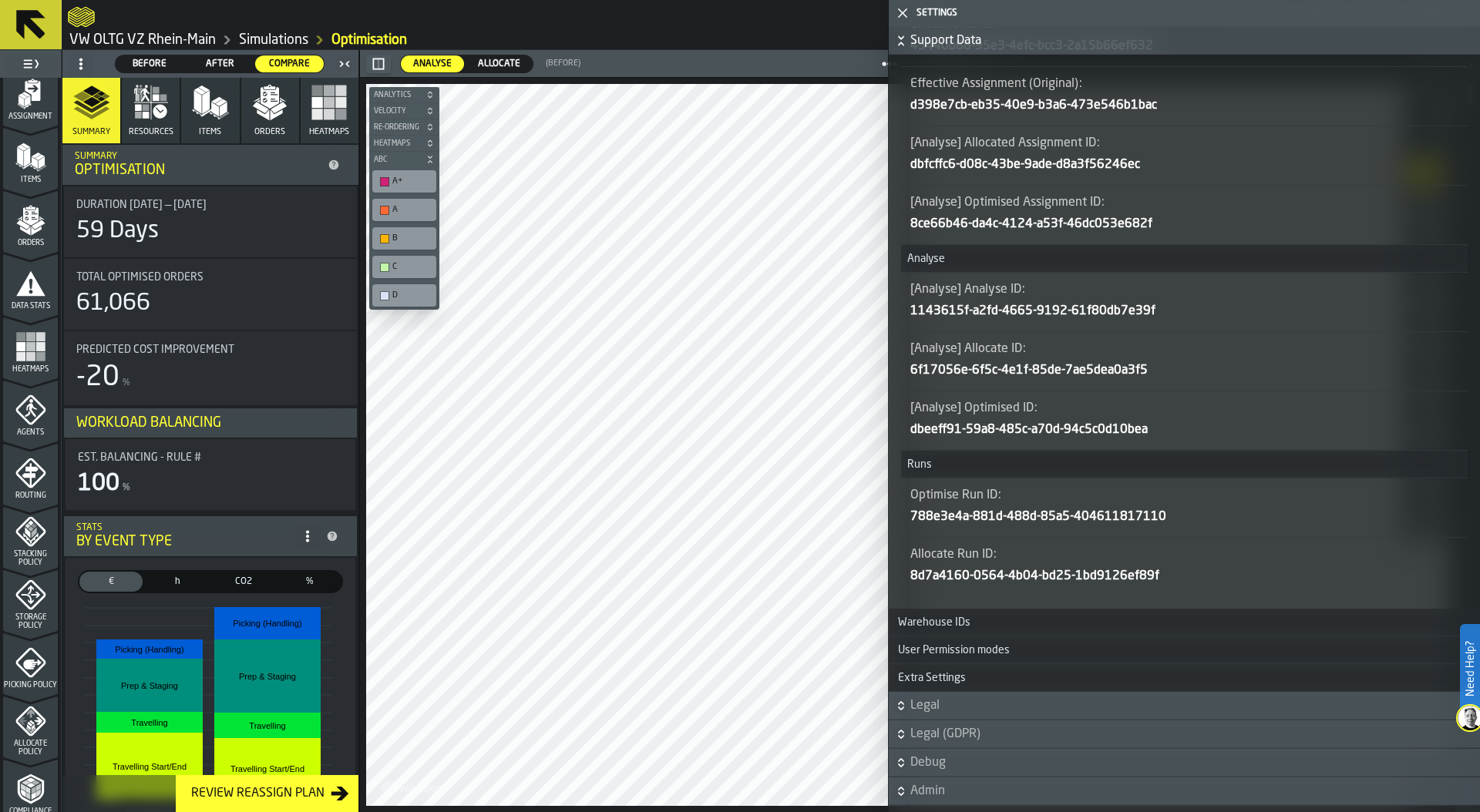
scroll to position [403, 0]
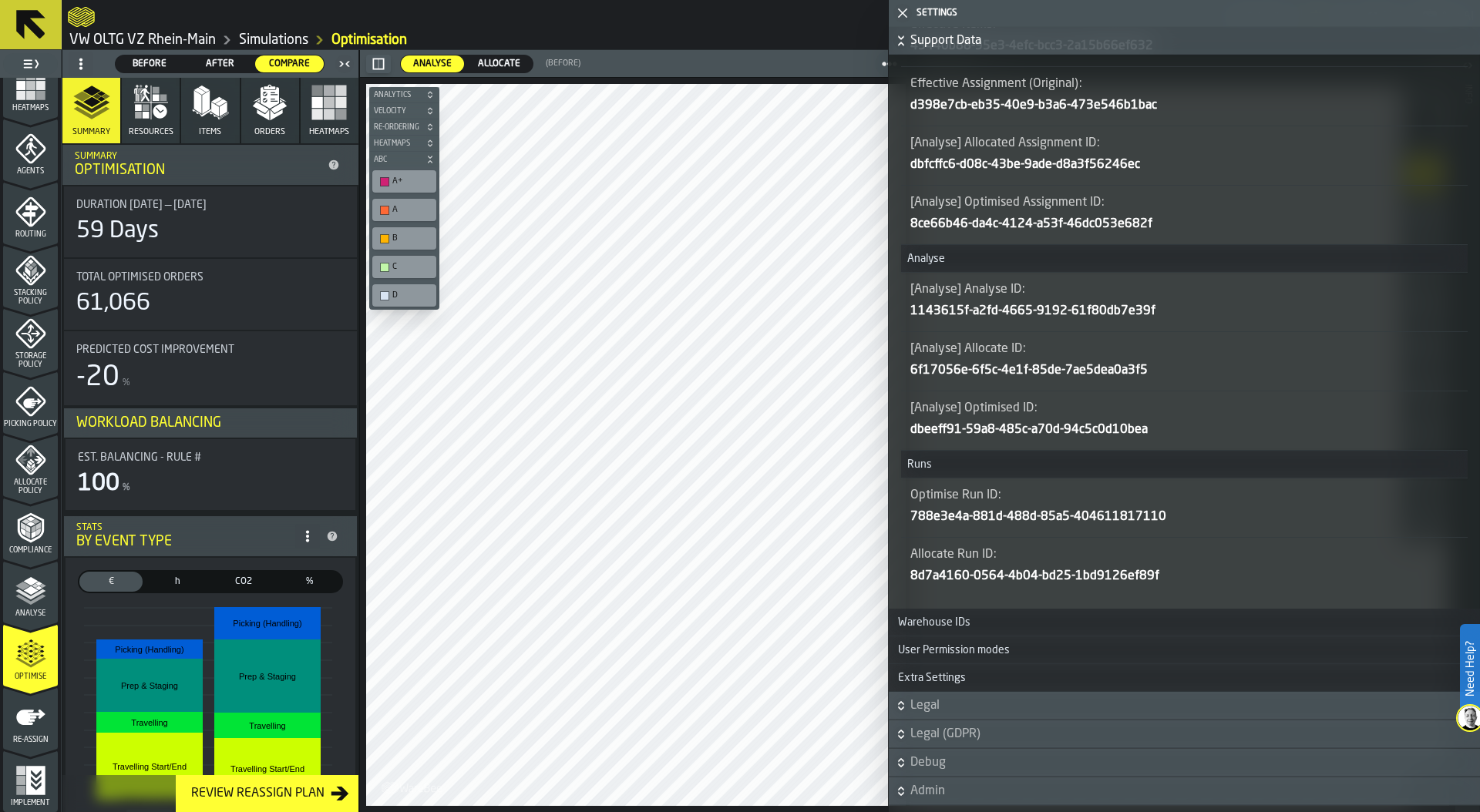
click at [25, 667] on icon "menu Optimise" at bounding box center [31, 654] width 31 height 31
click at [905, 16] on polygon "button-toggle-Close me" at bounding box center [903, 13] width 10 height 10
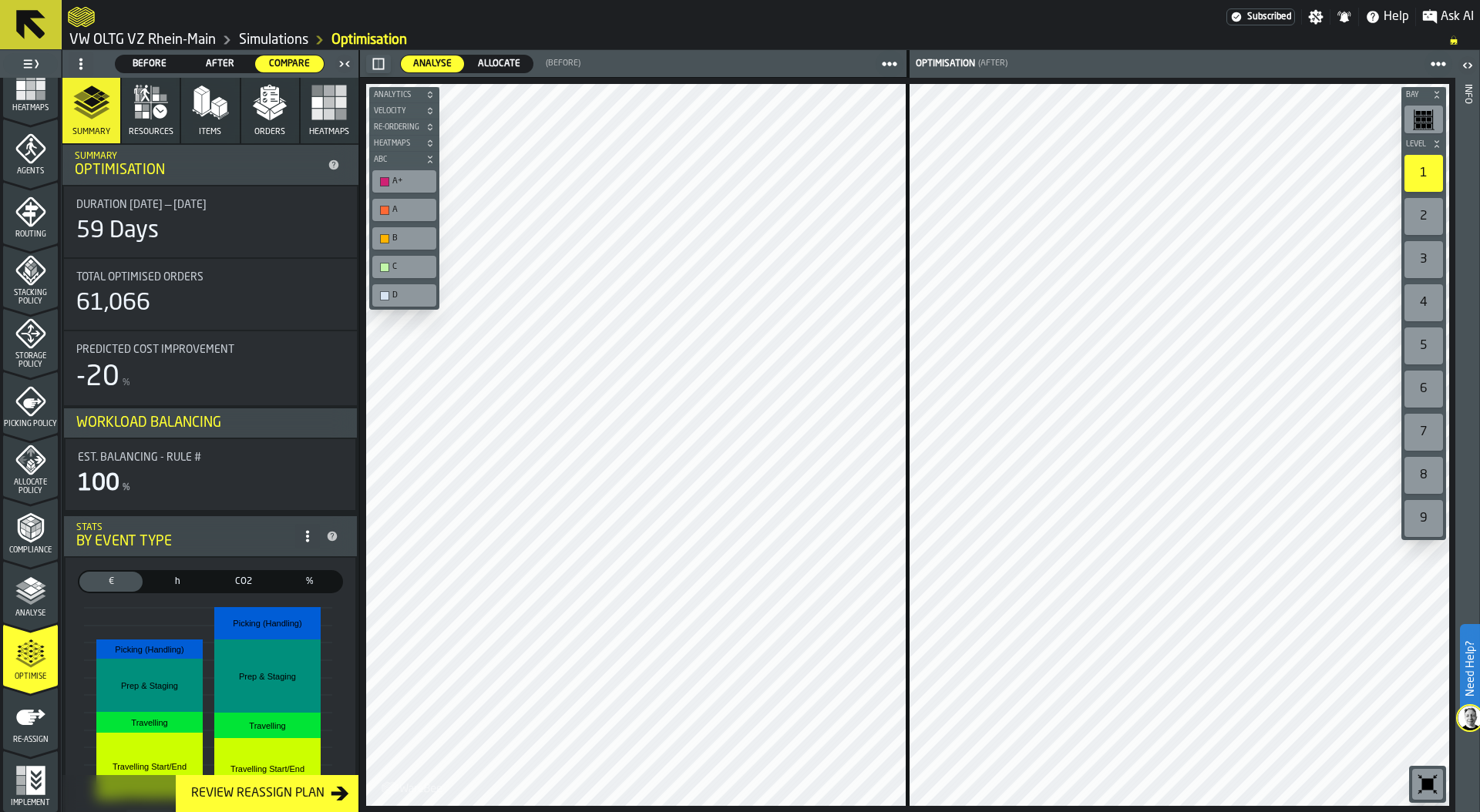
click at [218, 63] on span "After" at bounding box center [220, 64] width 56 height 14
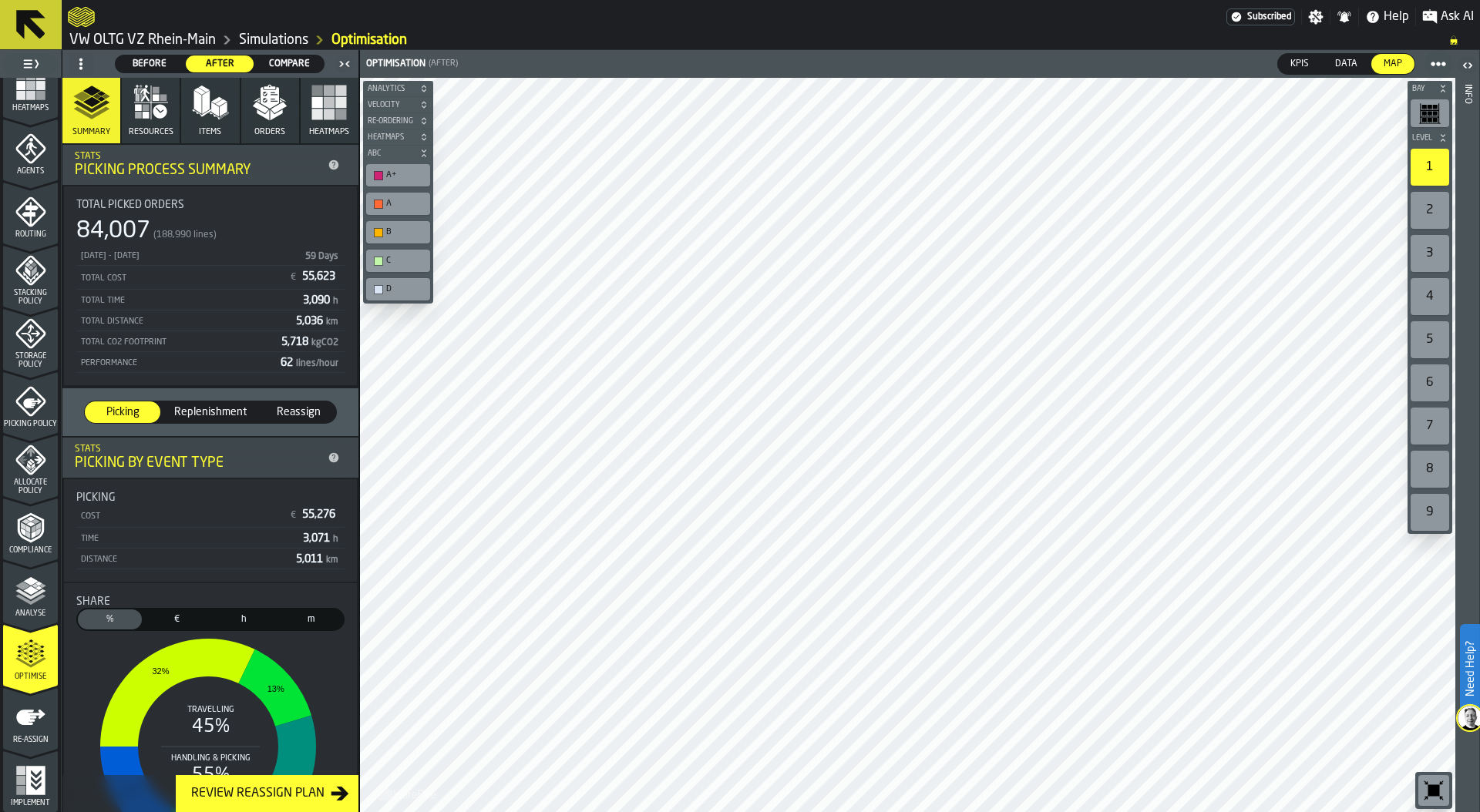
click at [1320, 20] on icon "button-toggle-Settings" at bounding box center [1317, 17] width 15 height 15
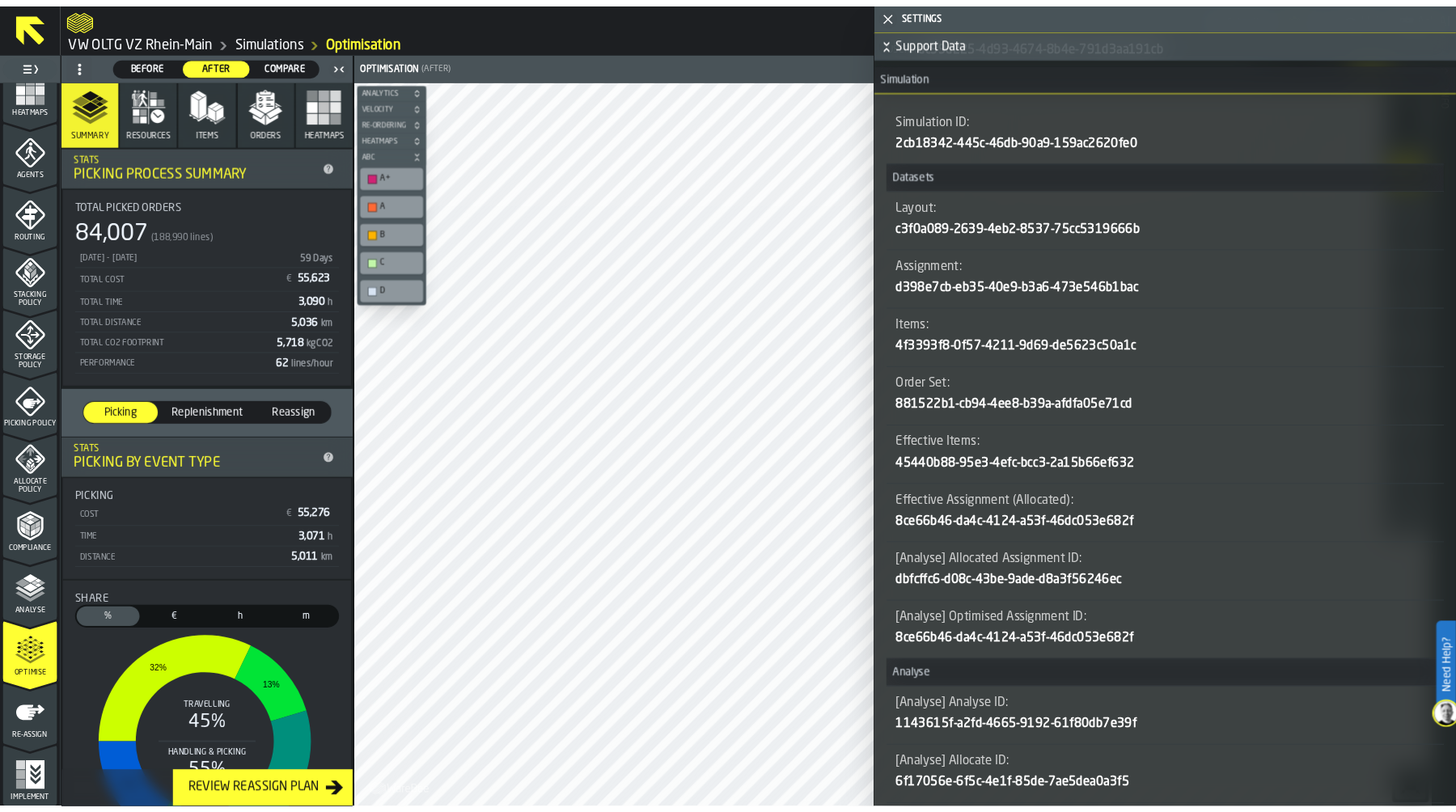
scroll to position [604, 0]
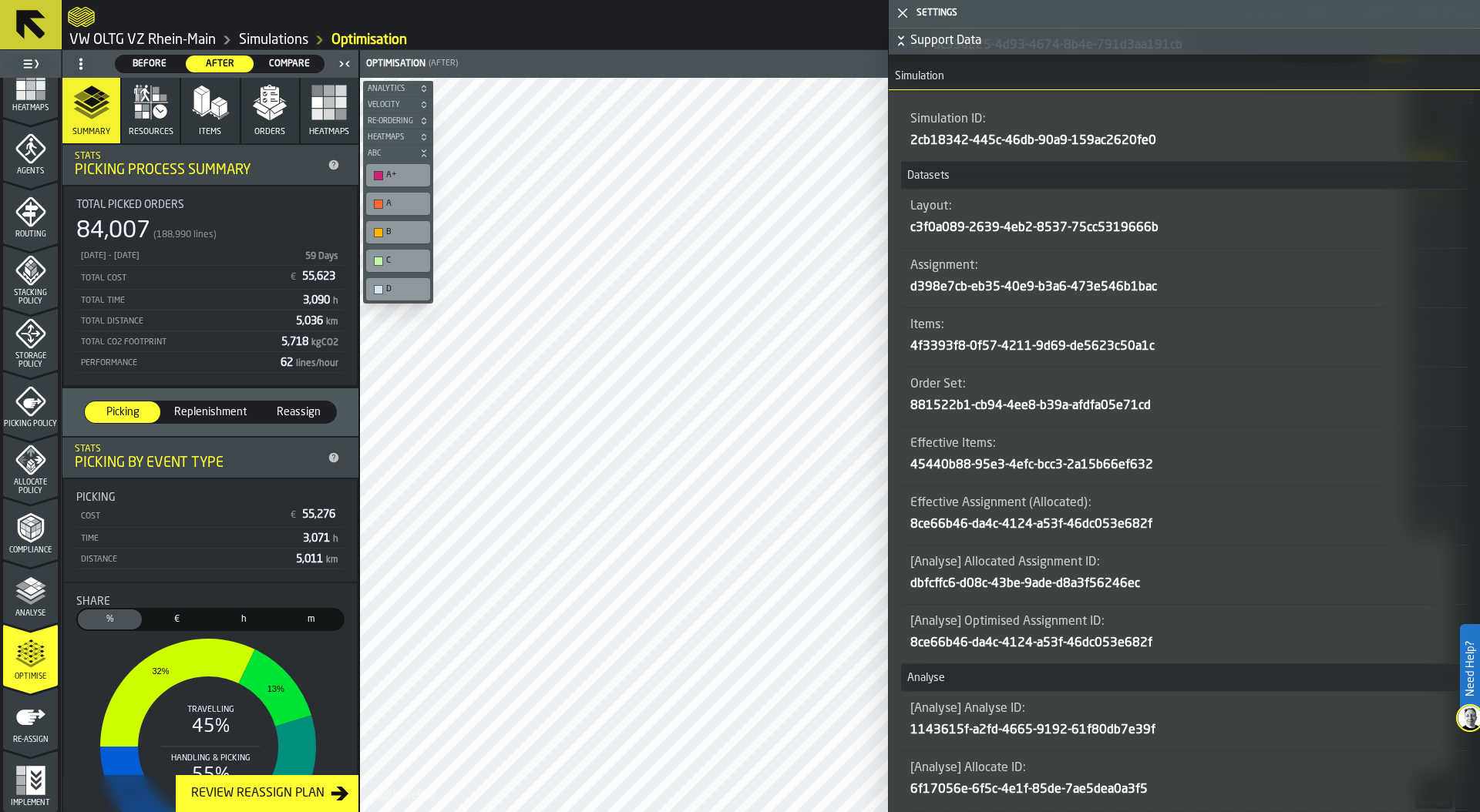
click at [0, 0] on icon "button-" at bounding box center [0, 0] width 0 height 0
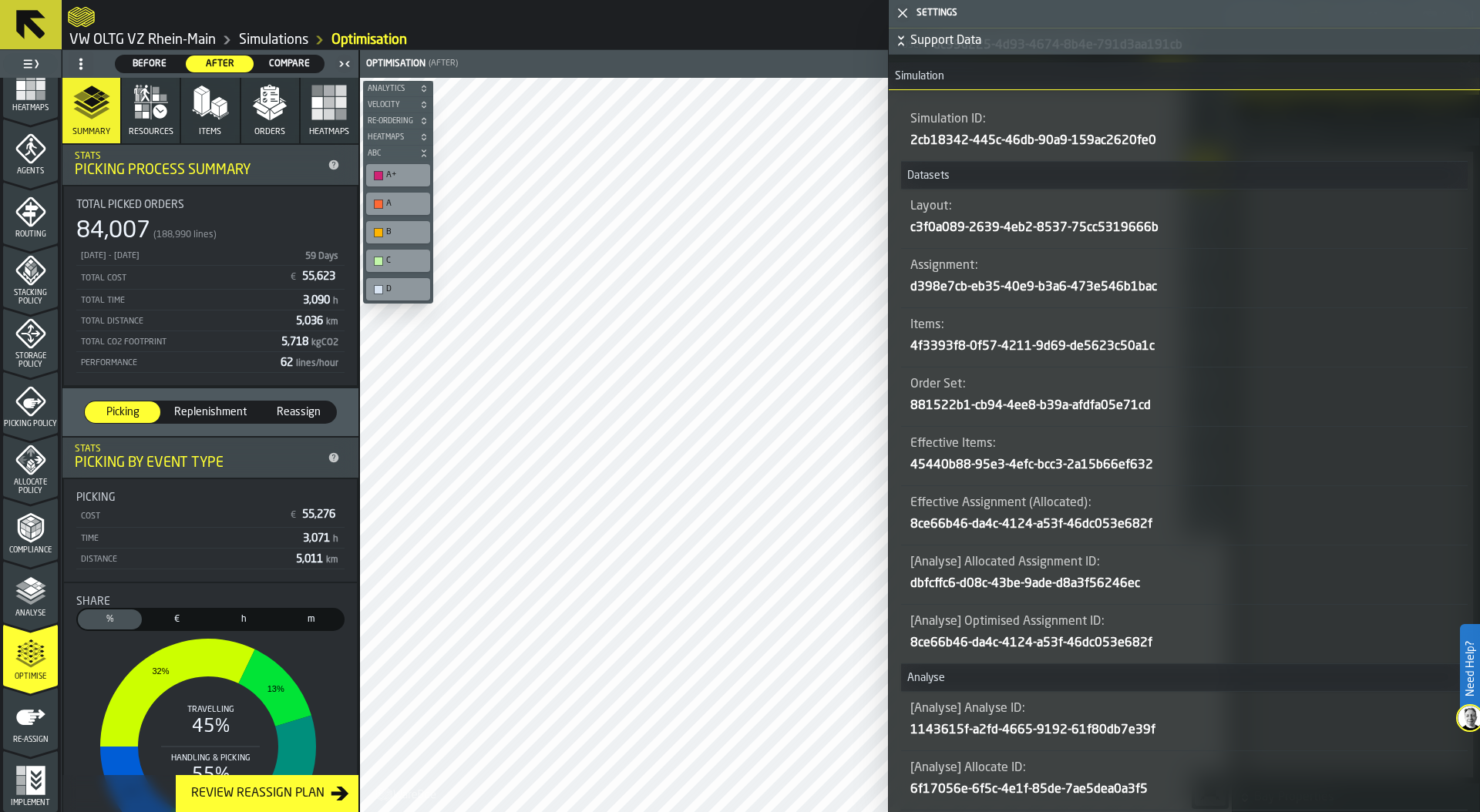
click at [905, 7] on icon "button-toggle-Close me" at bounding box center [902, 13] width 19 height 19
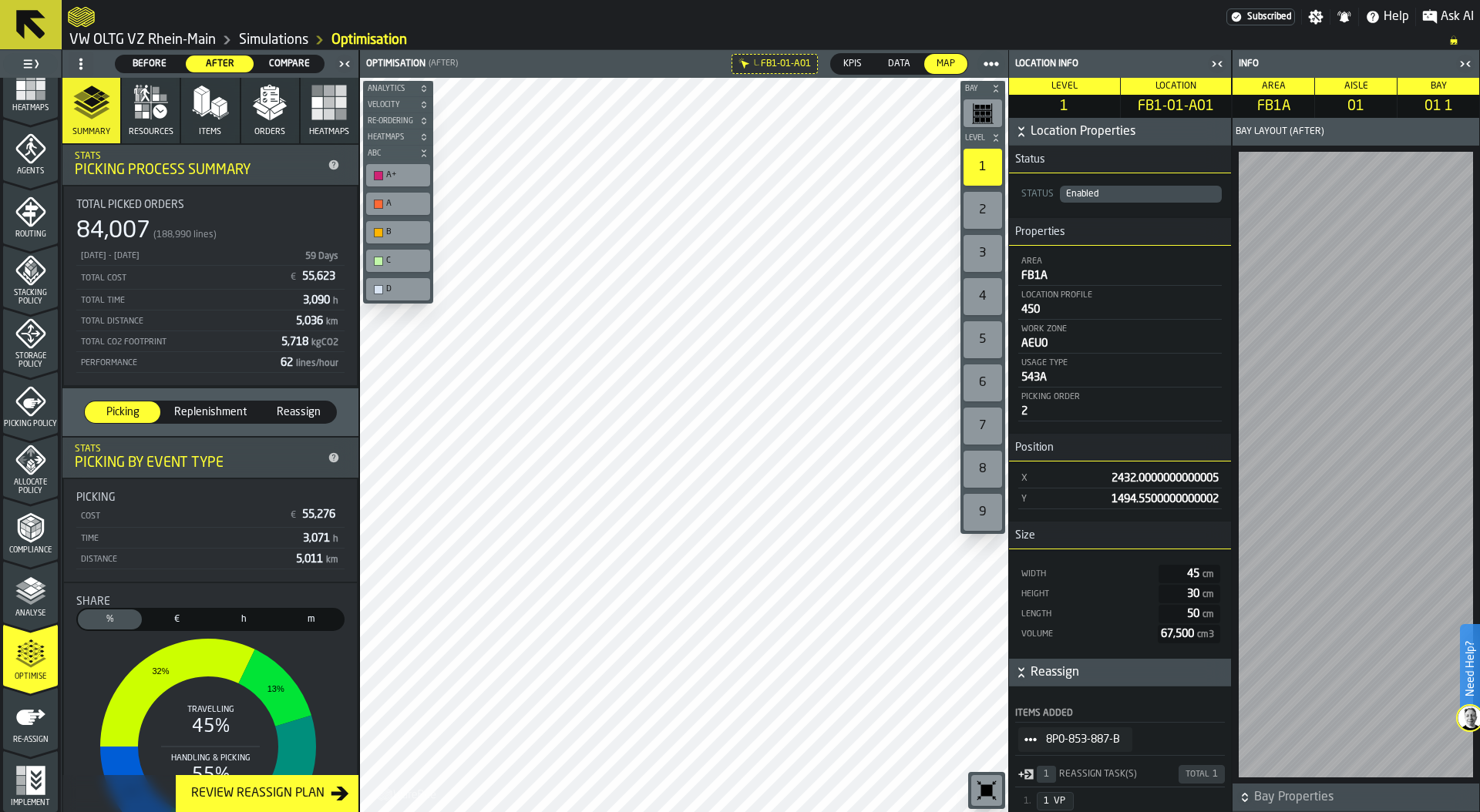
click at [224, 621] on main "1 Start 1.1 Layout 1.2 Assignment 1.3 Items 1.4 Orders 1.5 Data Stats 1.6 Heatm…" at bounding box center [740, 431] width 1480 height 762
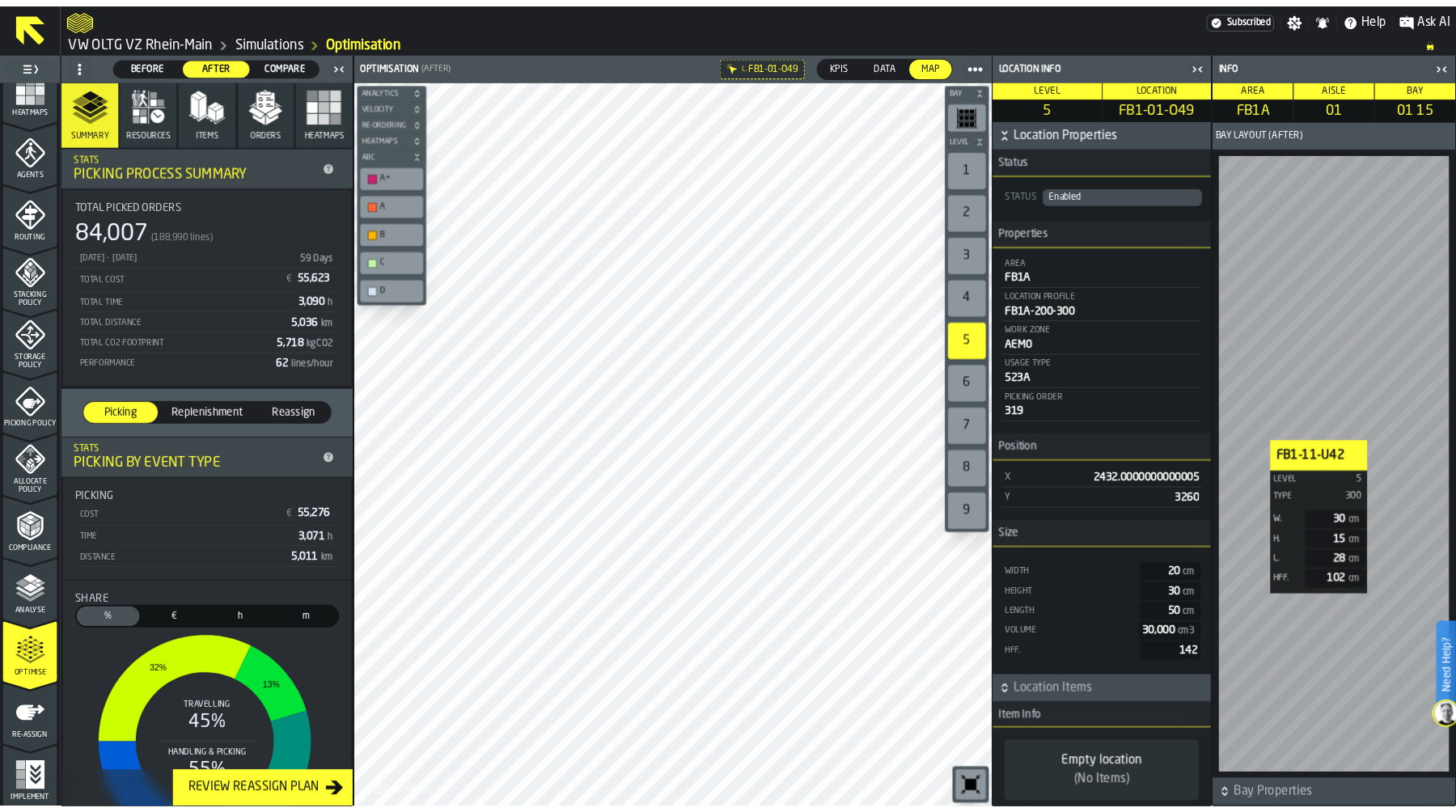
scroll to position [423, 0]
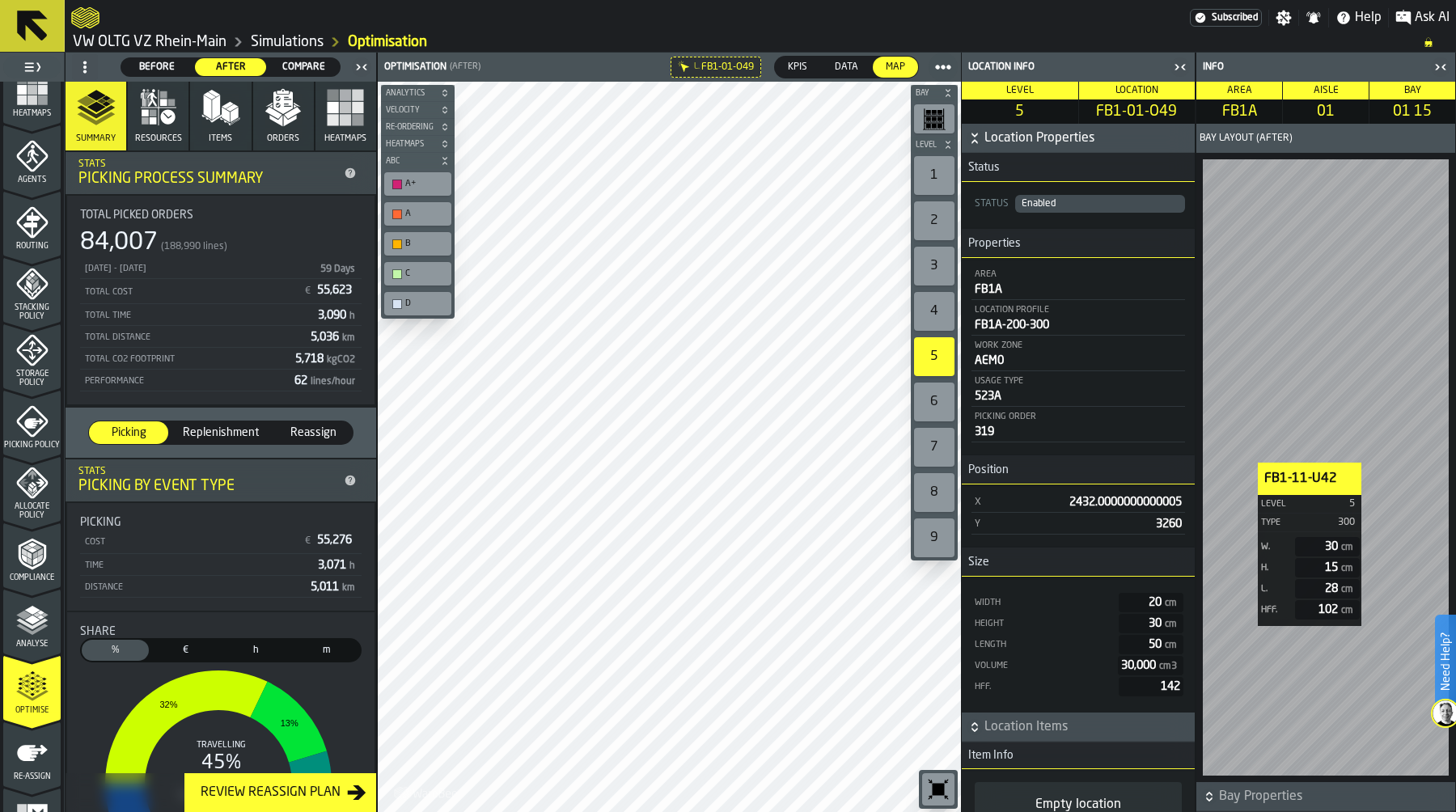
click at [291, 42] on link "Simulations" at bounding box center [286, 42] width 73 height 18
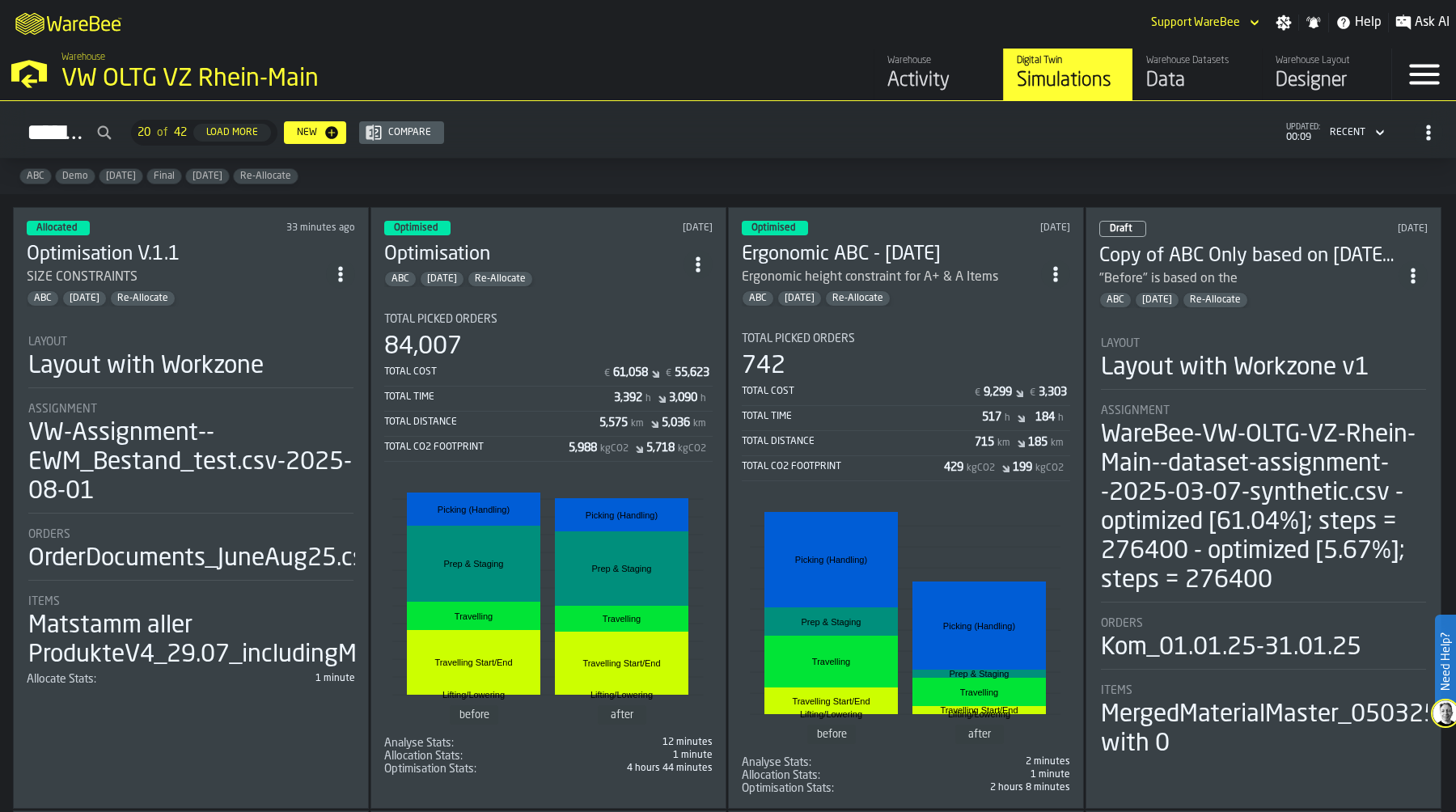
click at [256, 359] on div "Layout with Workzone" at bounding box center [146, 366] width 236 height 29
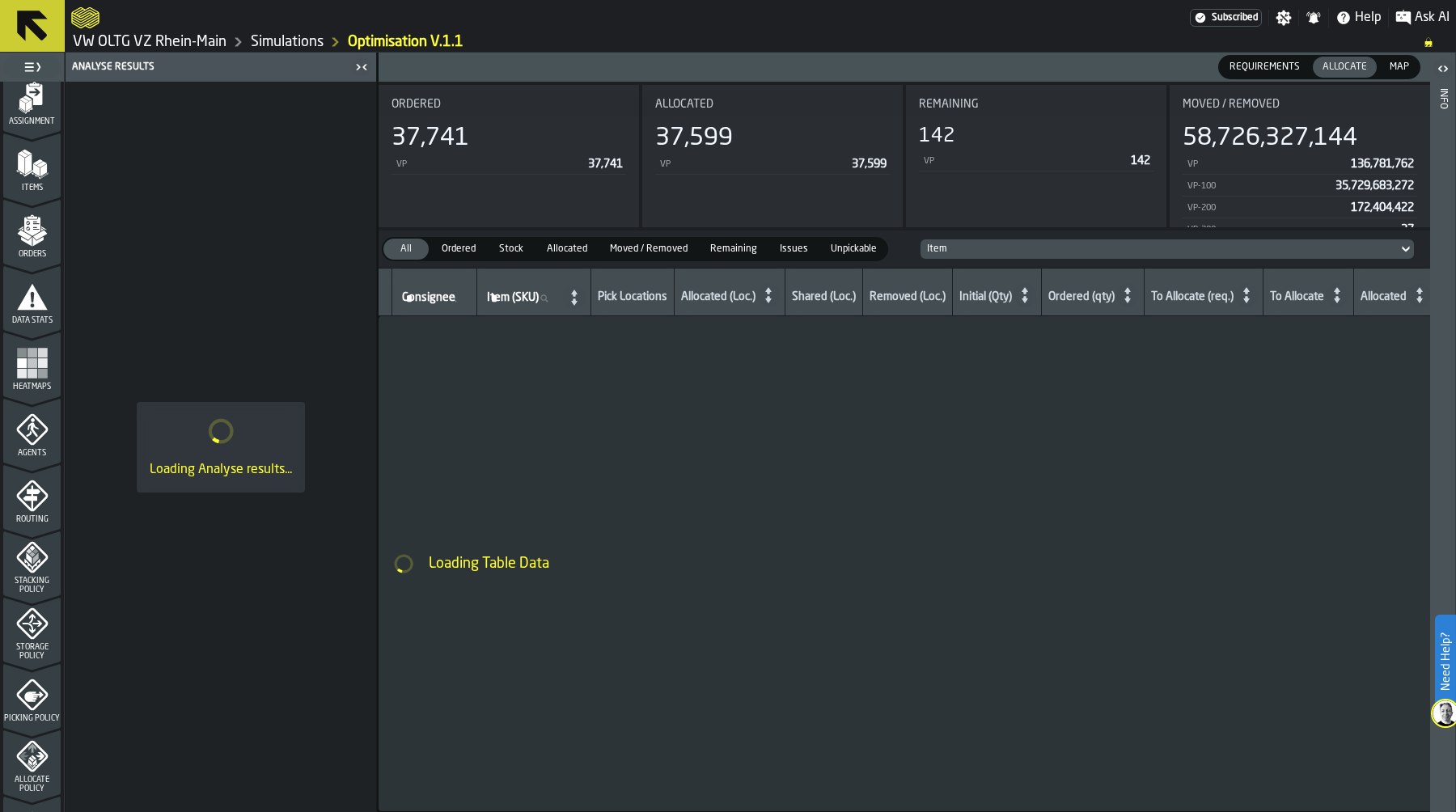
scroll to position [464, 0]
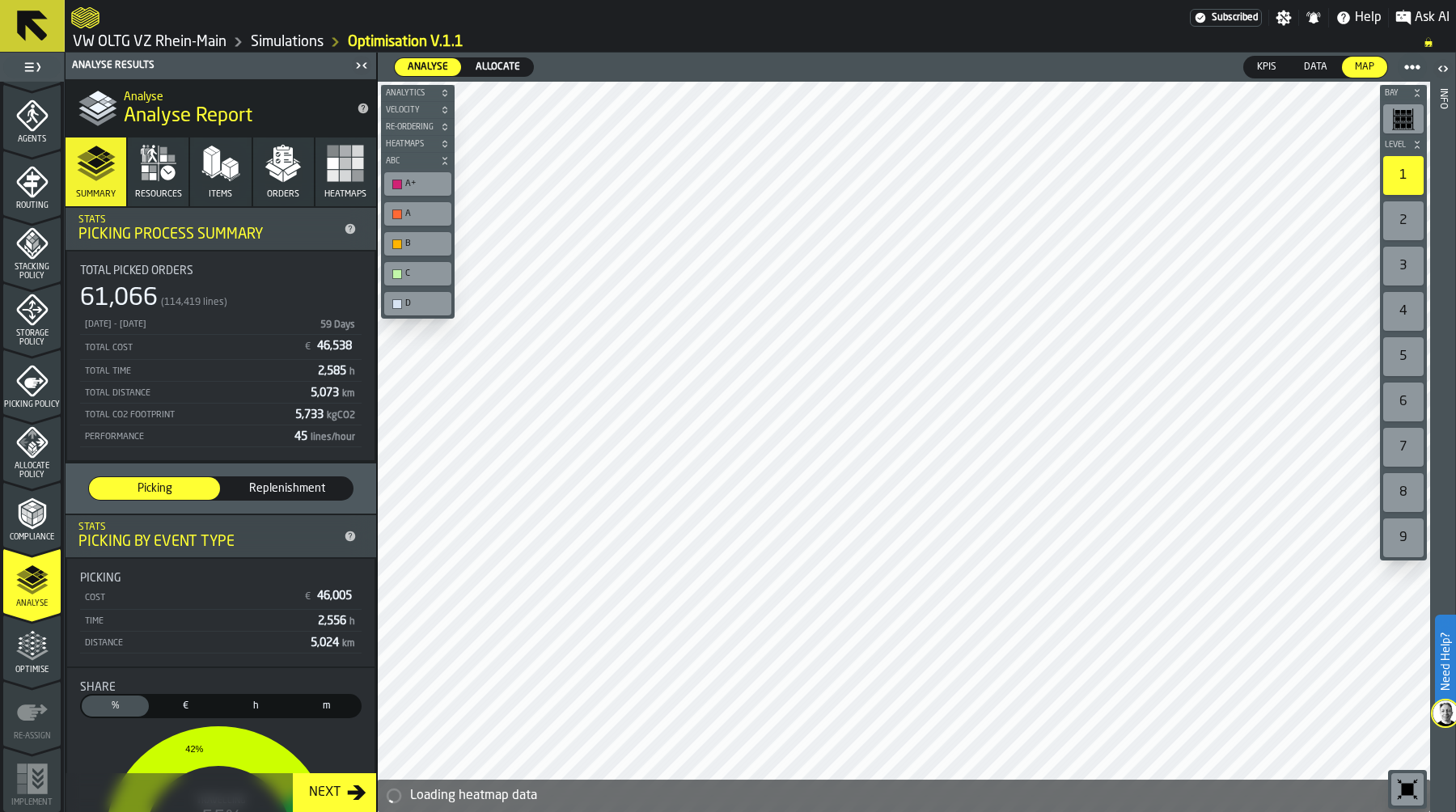
click at [502, 69] on span "Allocate" at bounding box center [497, 67] width 57 height 15
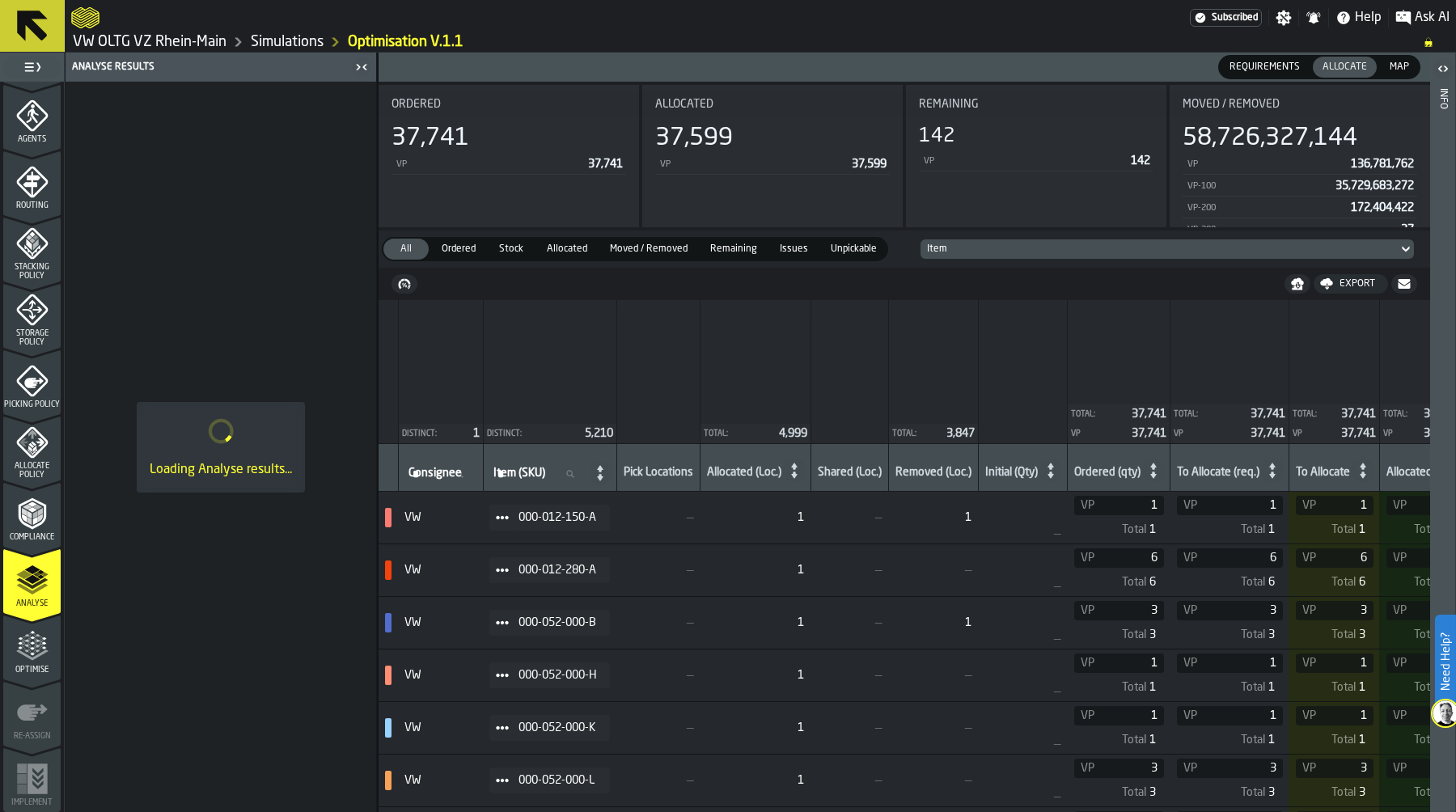
click at [278, 38] on link "Simulations" at bounding box center [286, 42] width 73 height 18
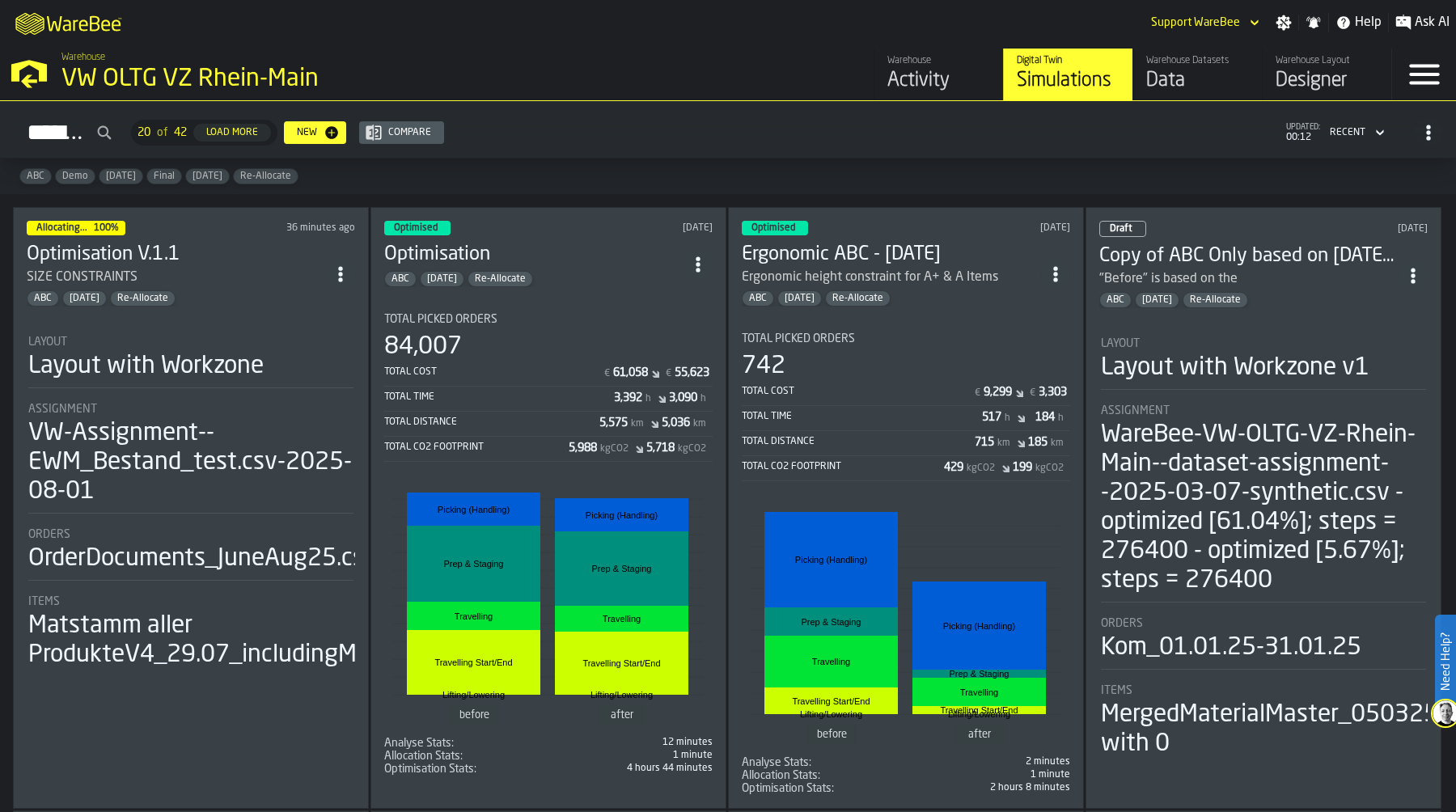
click at [718, 37] on div "M A K I N G W A R E H O U S E S M O R E EF F I C I E N T Support WareBee Settin…" at bounding box center [728, 22] width 1456 height 45
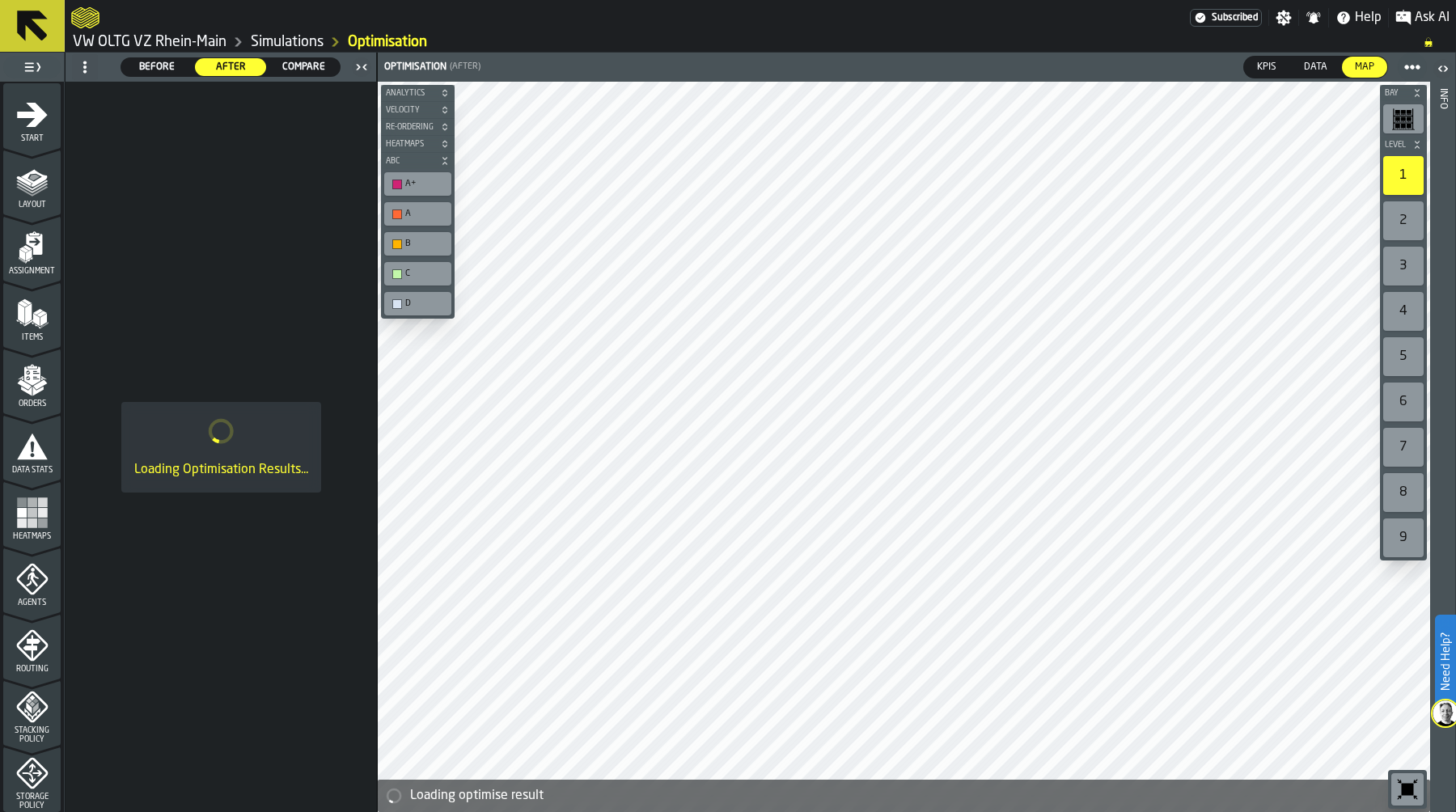
click at [35, 535] on span "Heatmaps" at bounding box center [32, 537] width 57 height 9
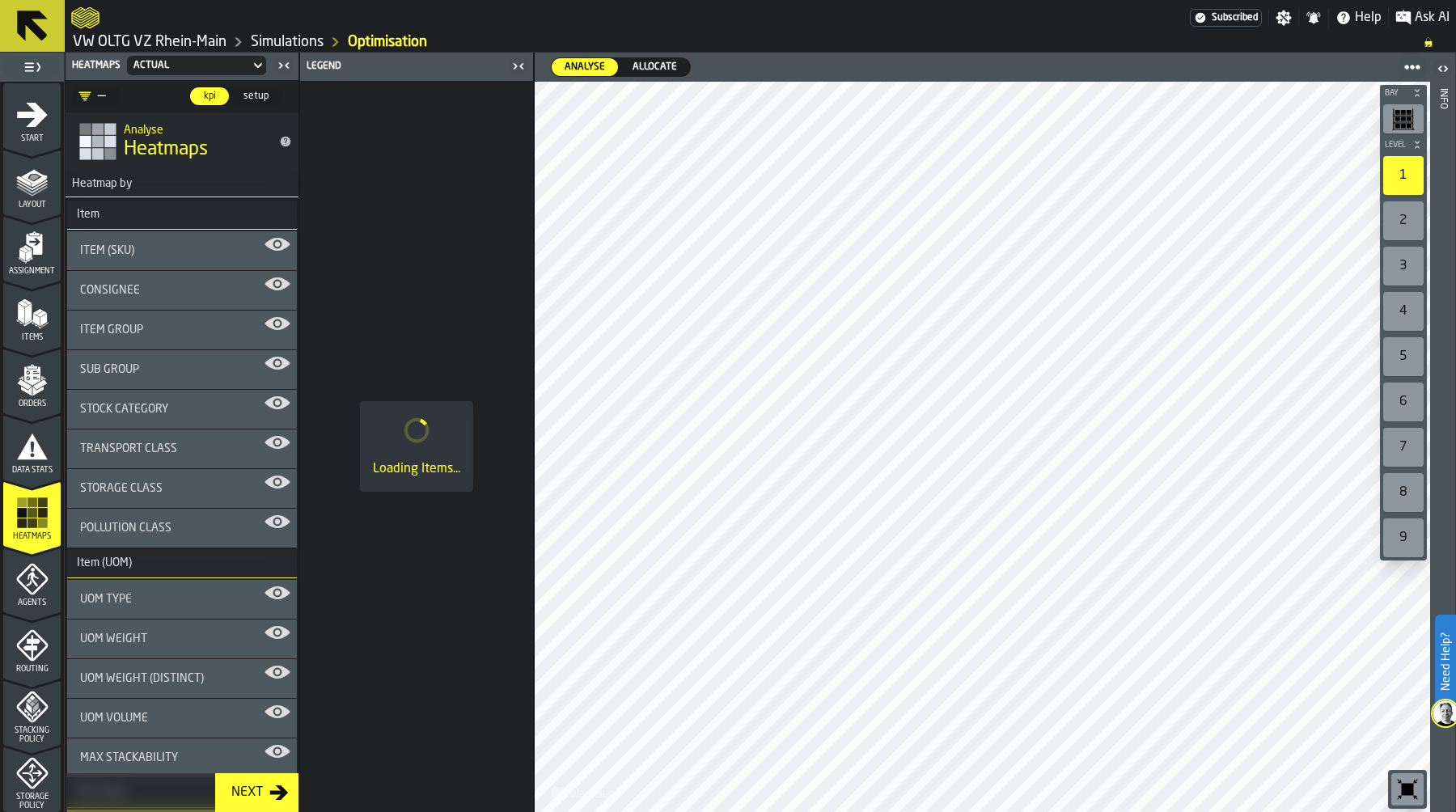
click at [233, 65] on div "Actual" at bounding box center [189, 65] width 110 height 11
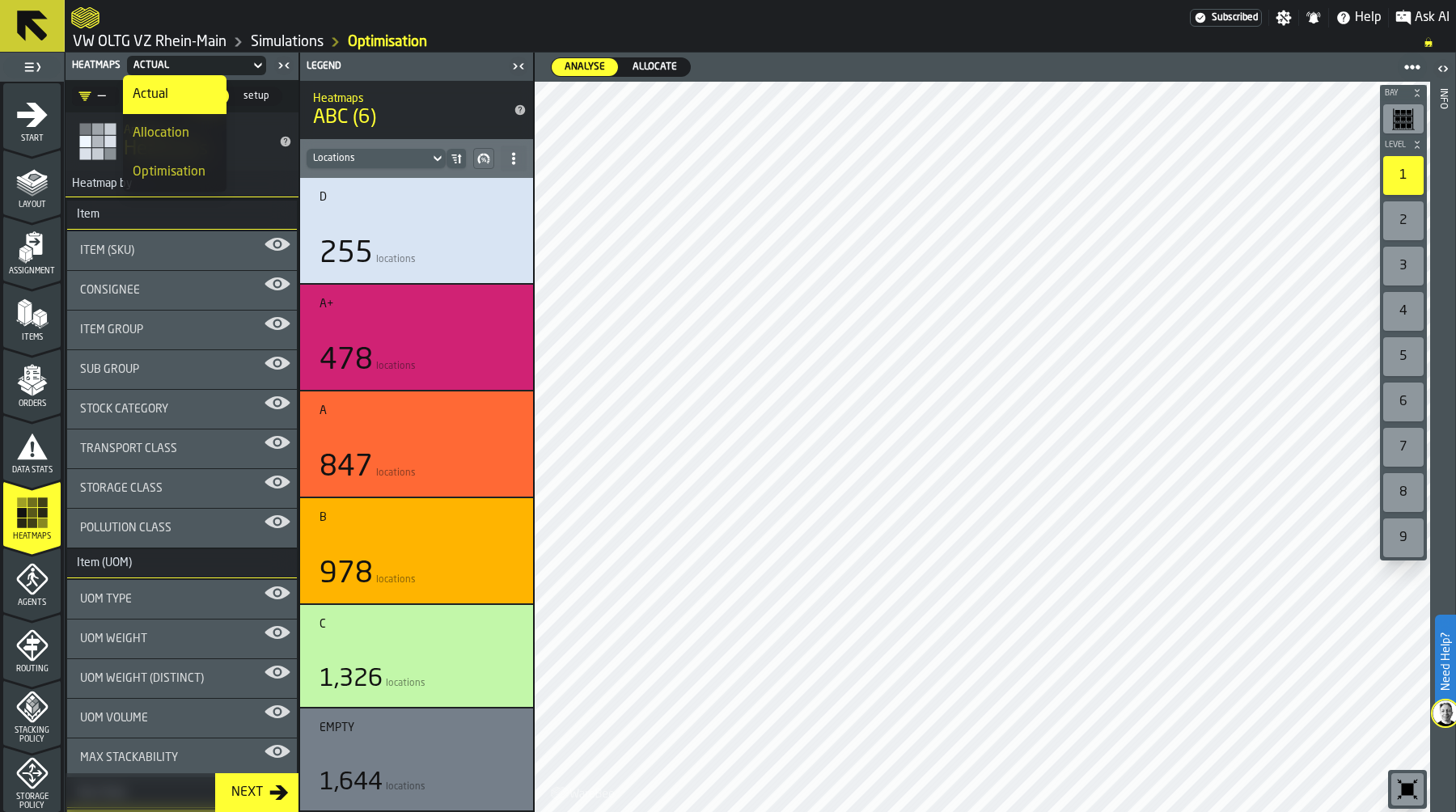
click at [188, 129] on div "Allocation" at bounding box center [175, 133] width 84 height 20
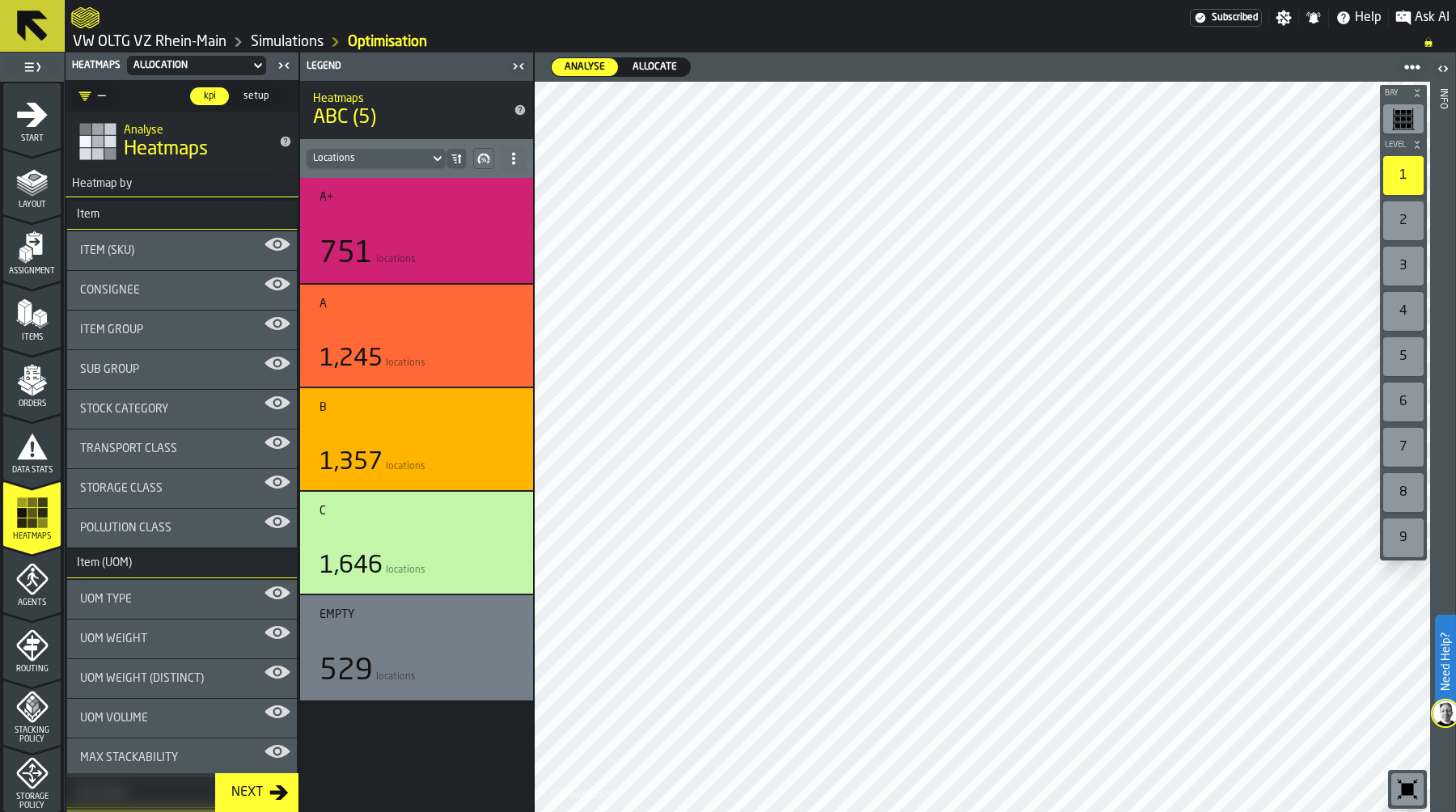
click at [665, 67] on span "Allocate" at bounding box center [654, 67] width 57 height 15
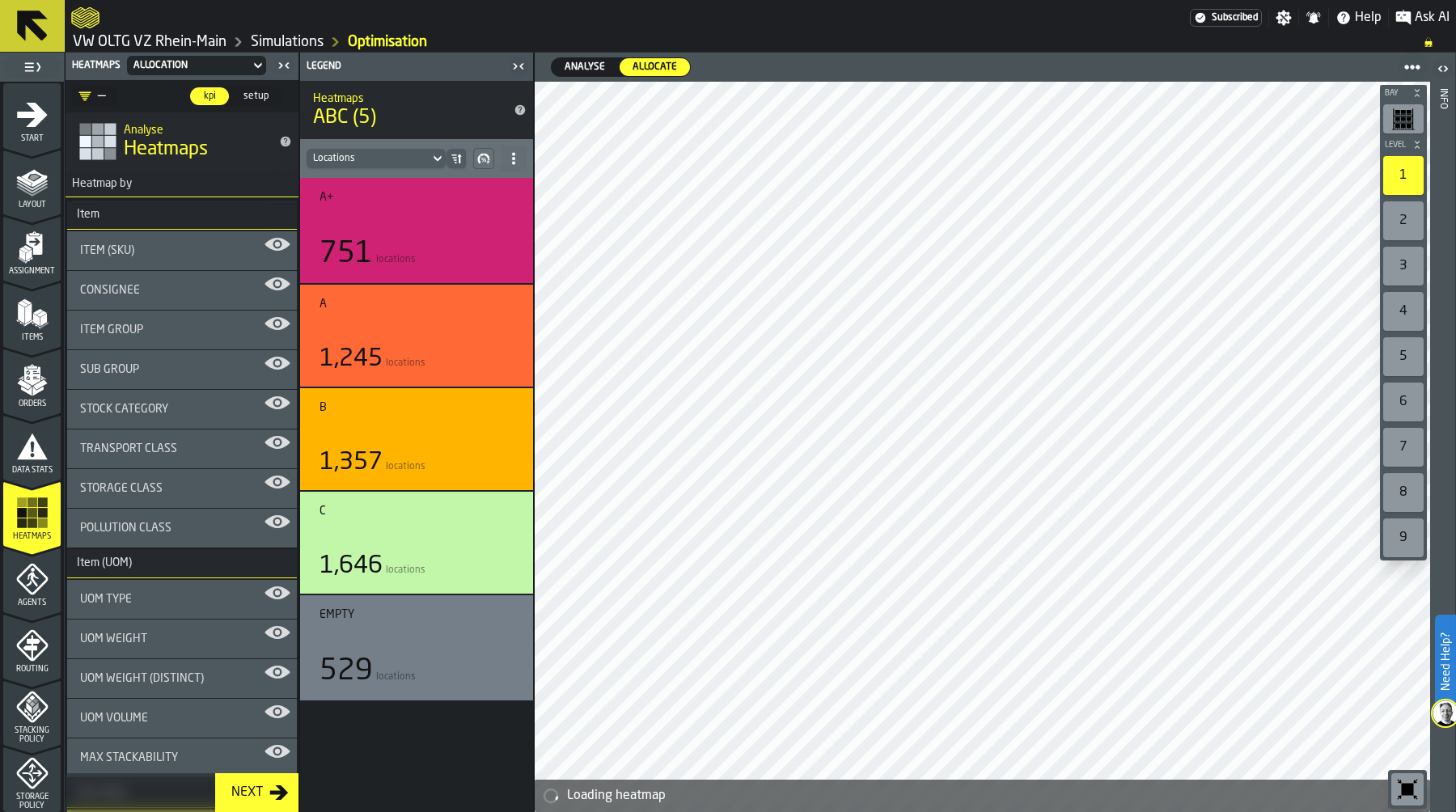
click at [588, 65] on span "Analyse" at bounding box center [585, 67] width 53 height 15
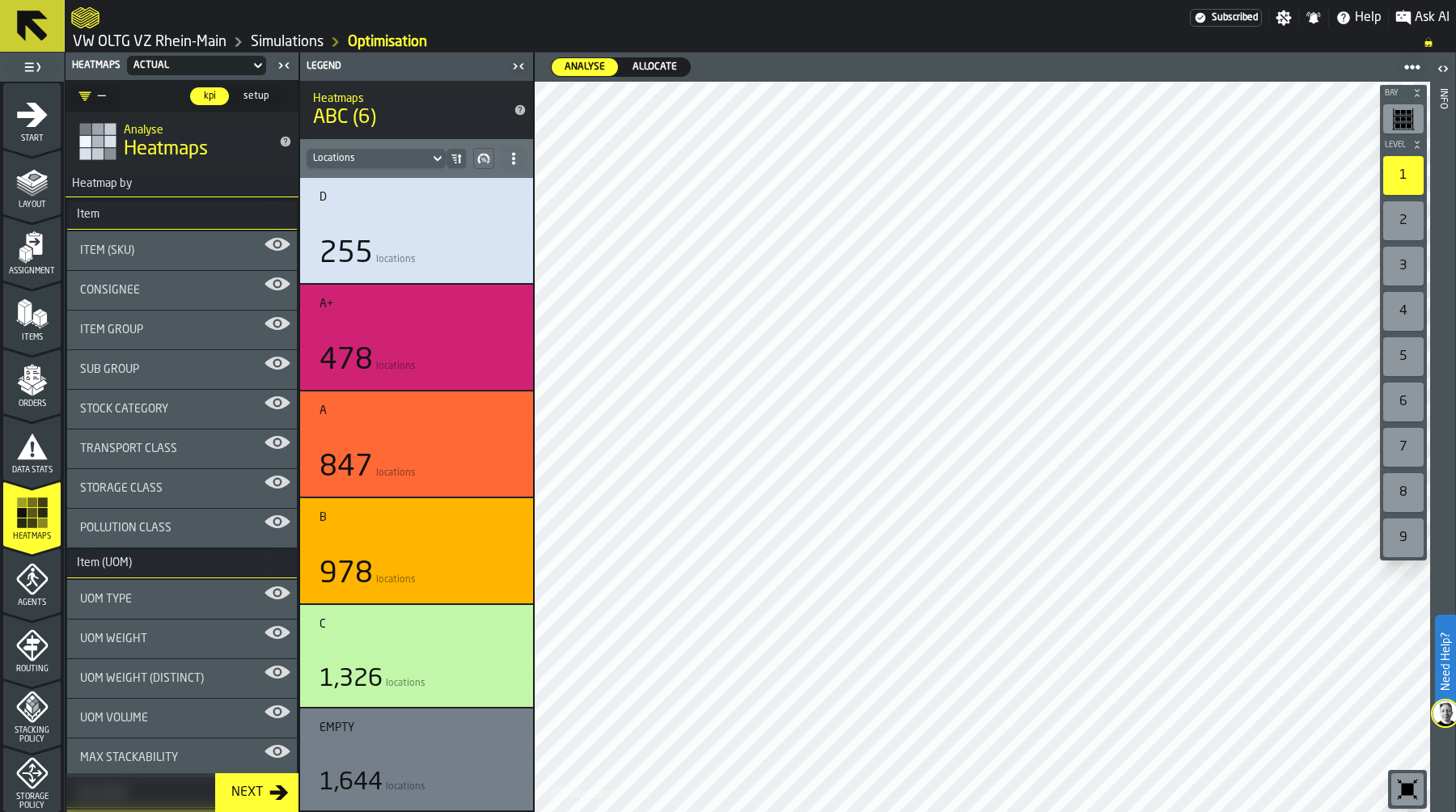
click at [171, 66] on div "Actual" at bounding box center [189, 65] width 110 height 11
click at [169, 130] on div "Allocation" at bounding box center [175, 133] width 84 height 20
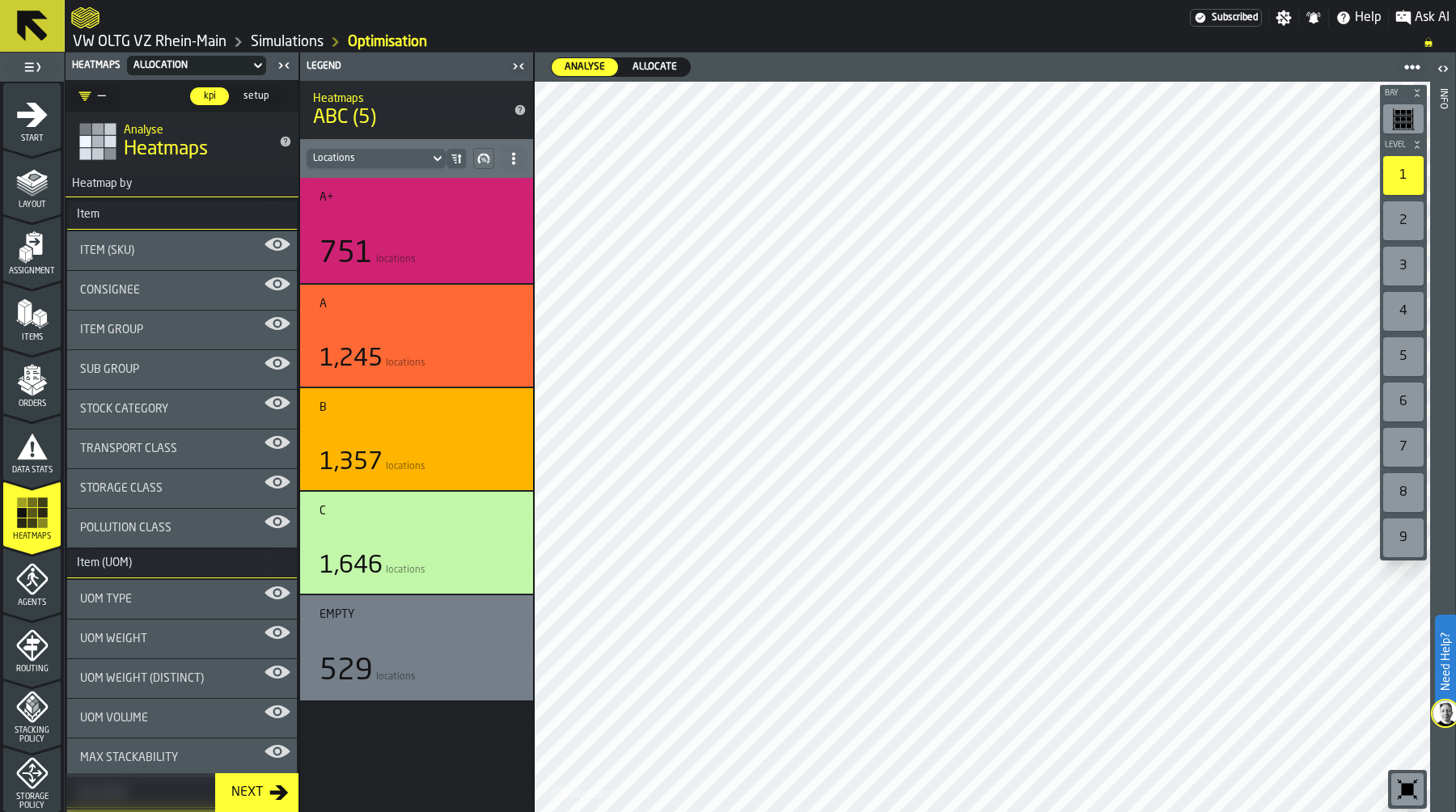
click at [184, 64] on div "Allocation" at bounding box center [189, 65] width 110 height 11
